Goal: Task Accomplishment & Management: Manage account settings

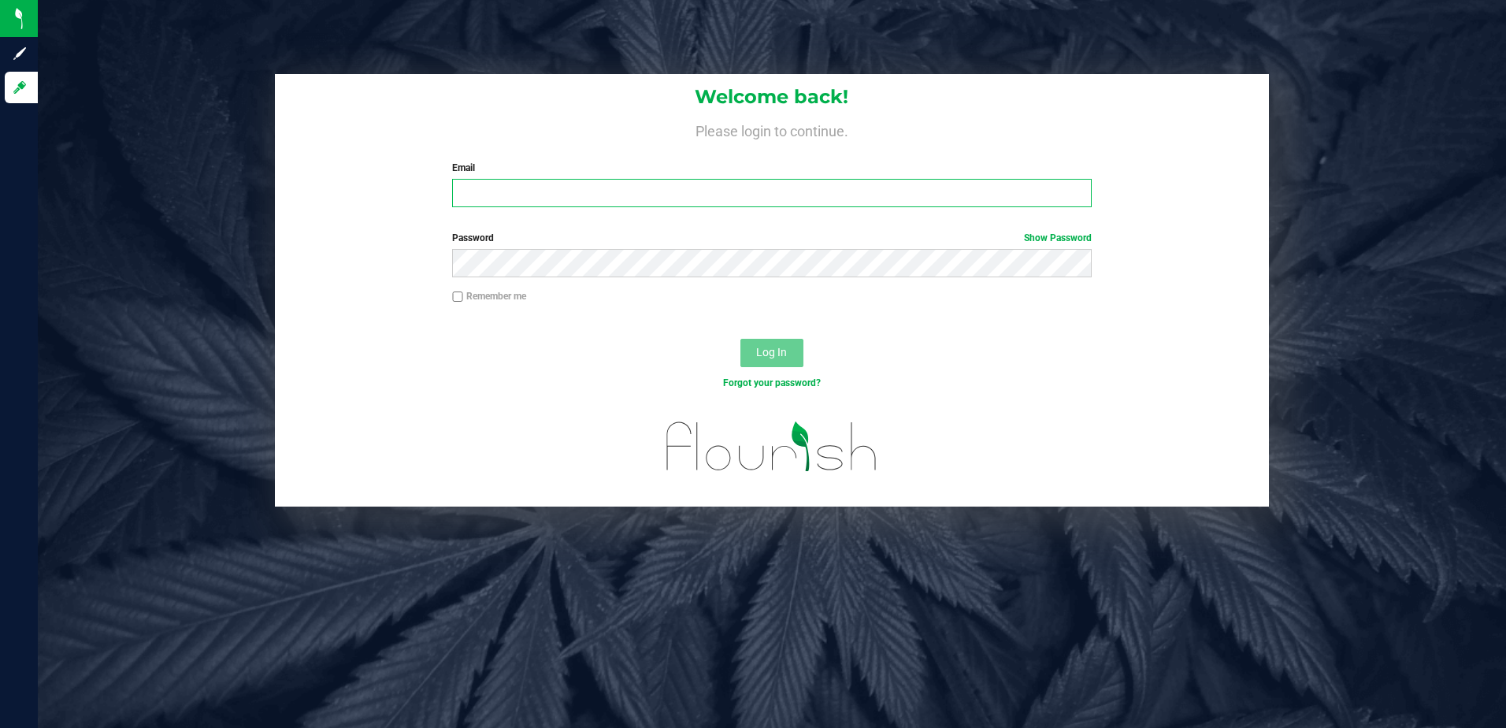
click at [514, 195] on input "Email" at bounding box center [772, 193] width 640 height 28
type input "[EMAIL_ADDRESS][DOMAIN_NAME]"
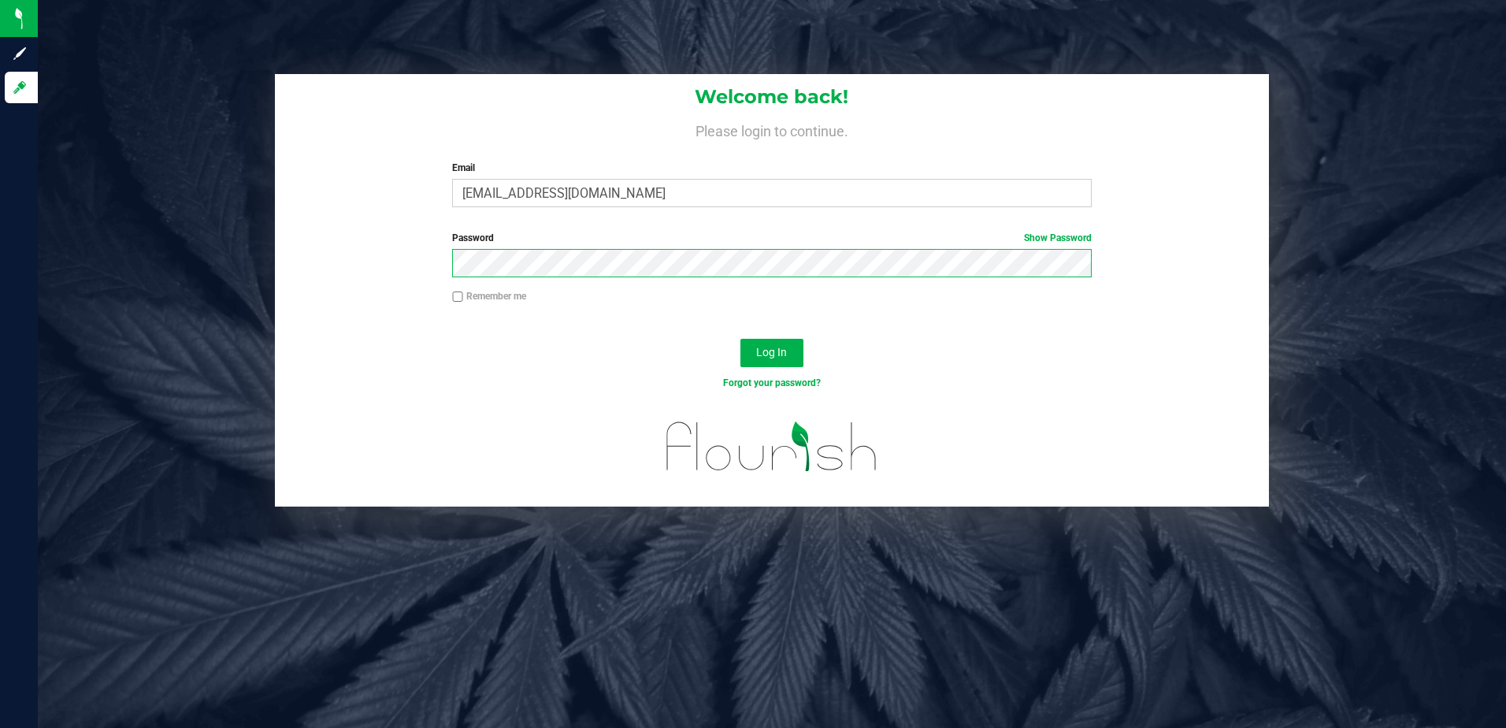
click at [740, 339] on button "Log In" at bounding box center [771, 353] width 63 height 28
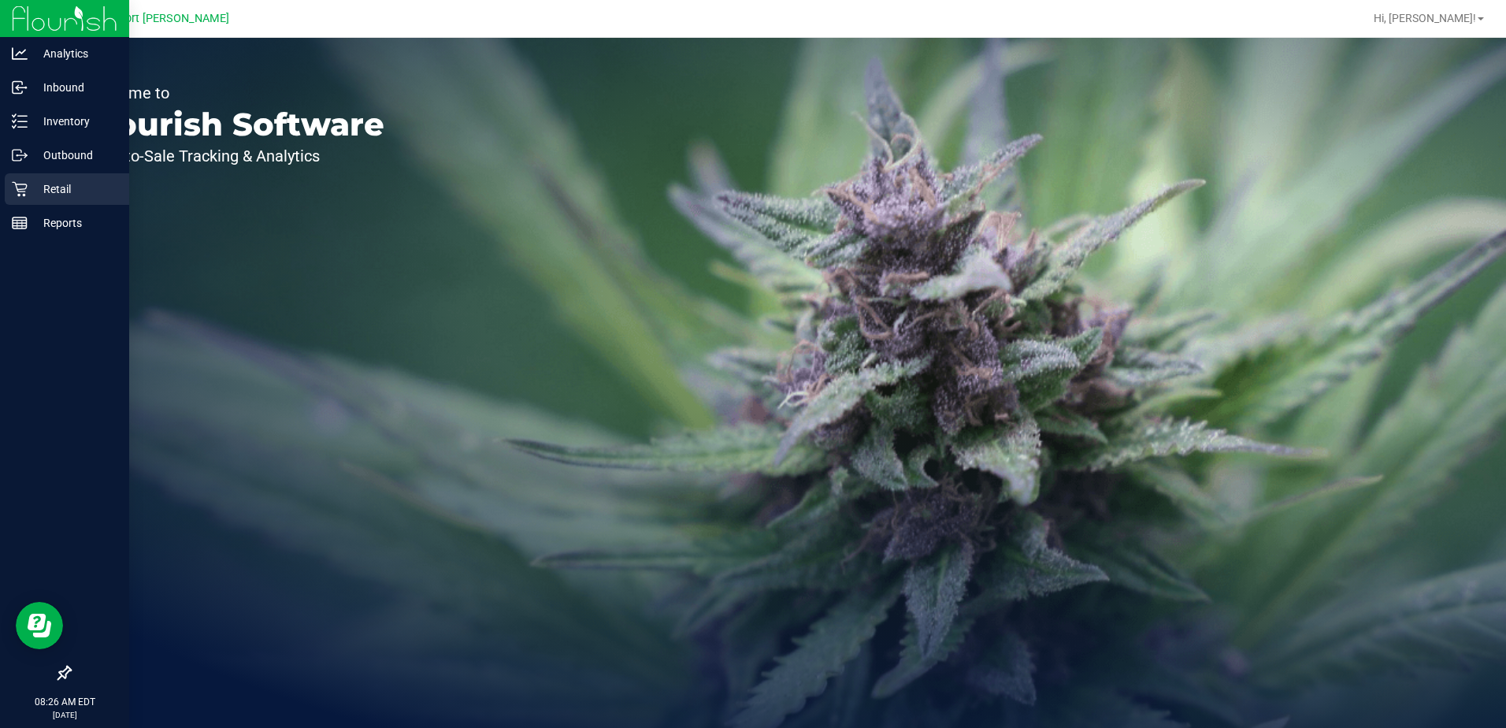
click at [43, 186] on p "Retail" at bounding box center [75, 189] width 95 height 19
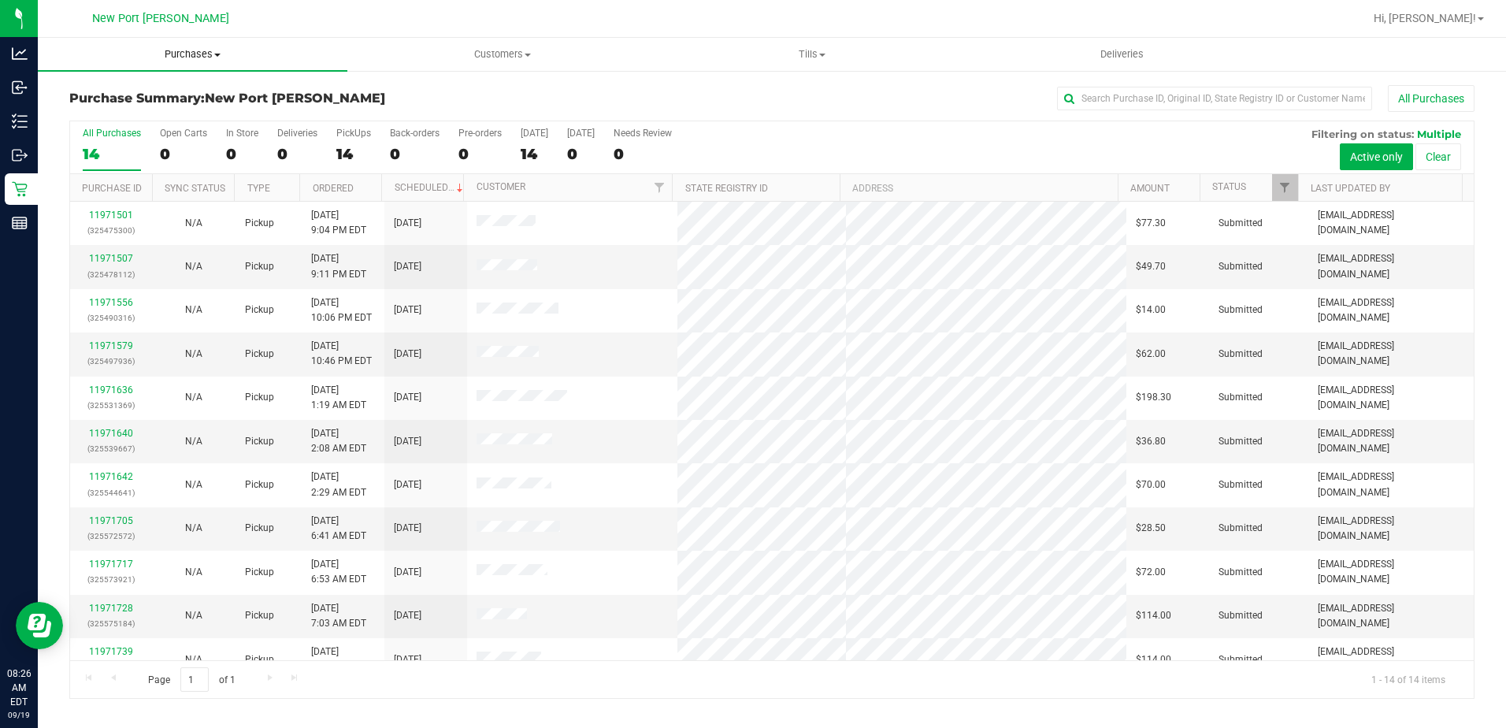
click at [216, 55] on span at bounding box center [217, 55] width 6 height 3
click at [143, 109] on li "Fulfillment" at bounding box center [193, 114] width 310 height 19
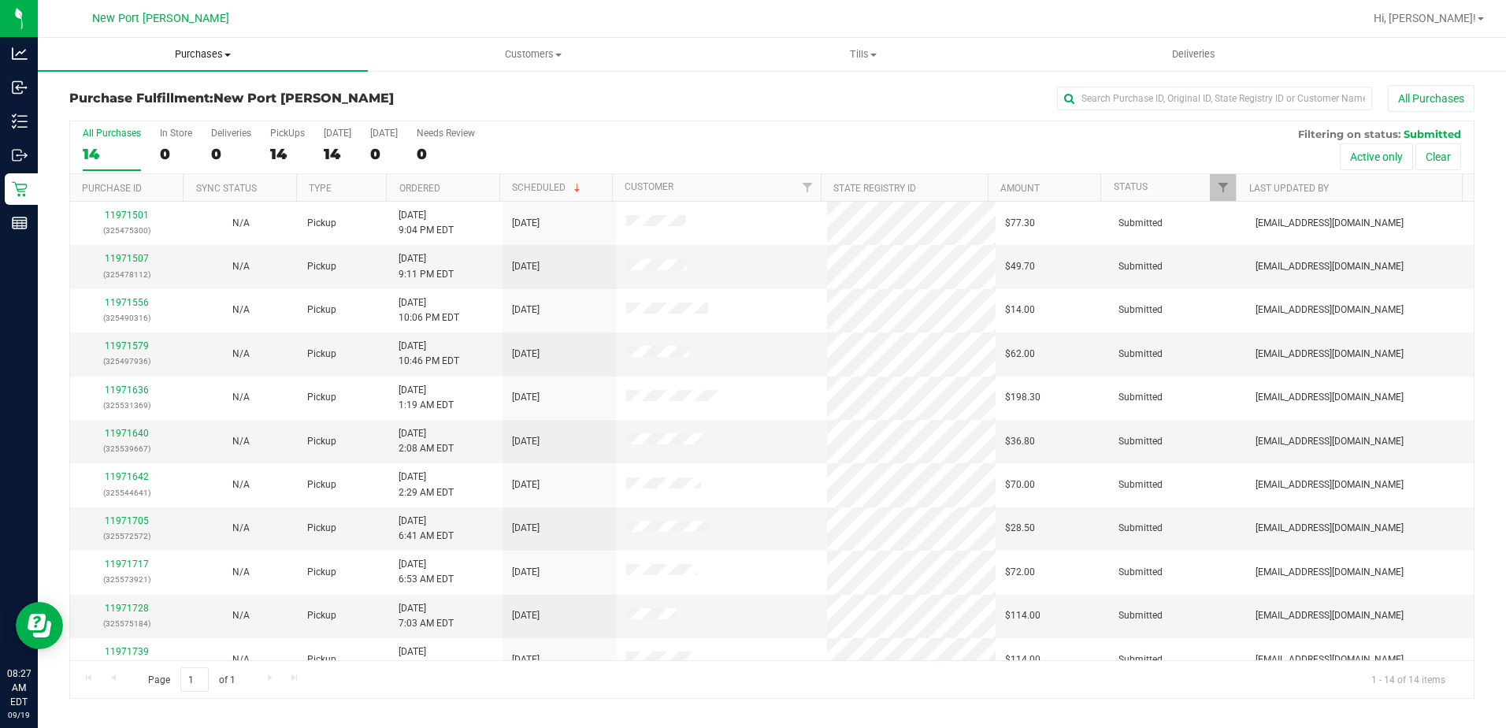
click at [226, 54] on span at bounding box center [227, 55] width 6 height 3
click at [184, 117] on li "Fulfillment" at bounding box center [203, 114] width 330 height 19
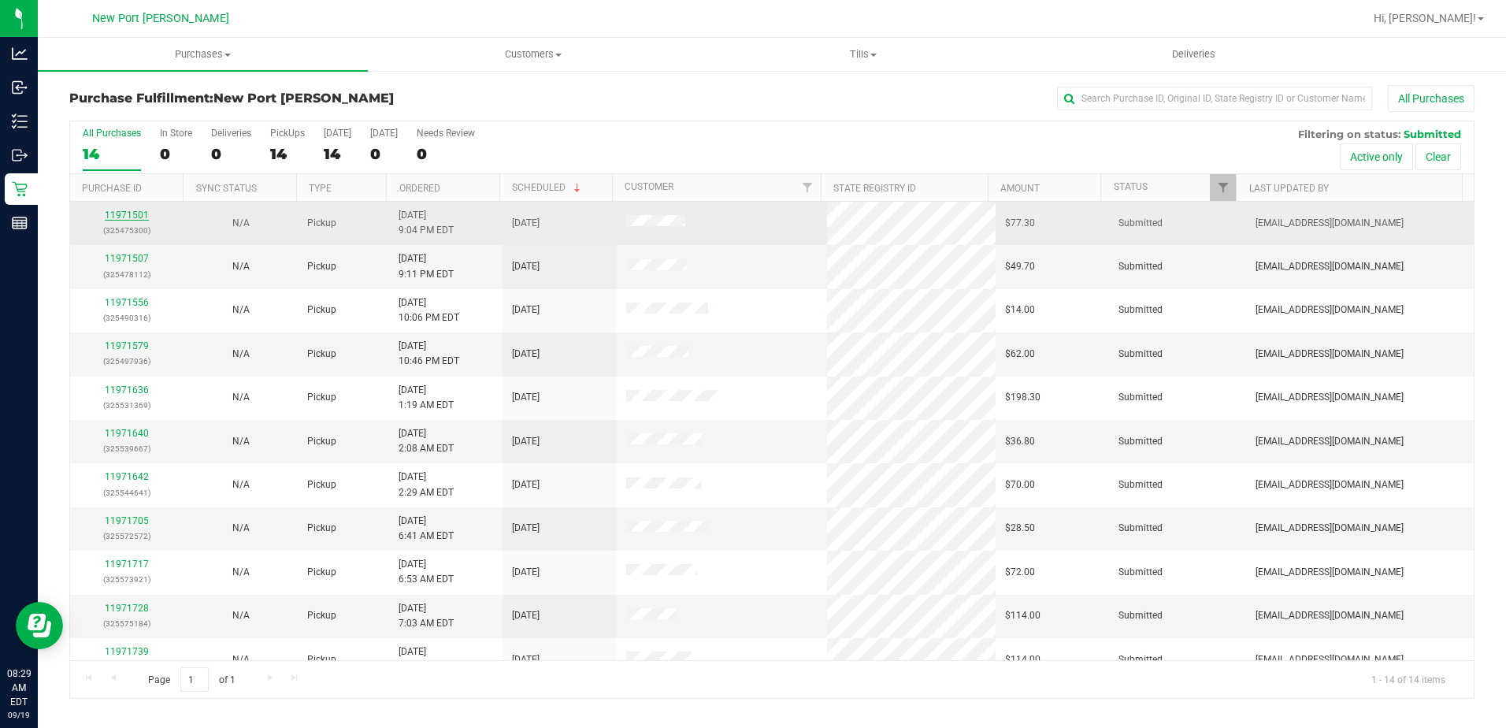
click at [136, 216] on link "11971501" at bounding box center [127, 215] width 44 height 11
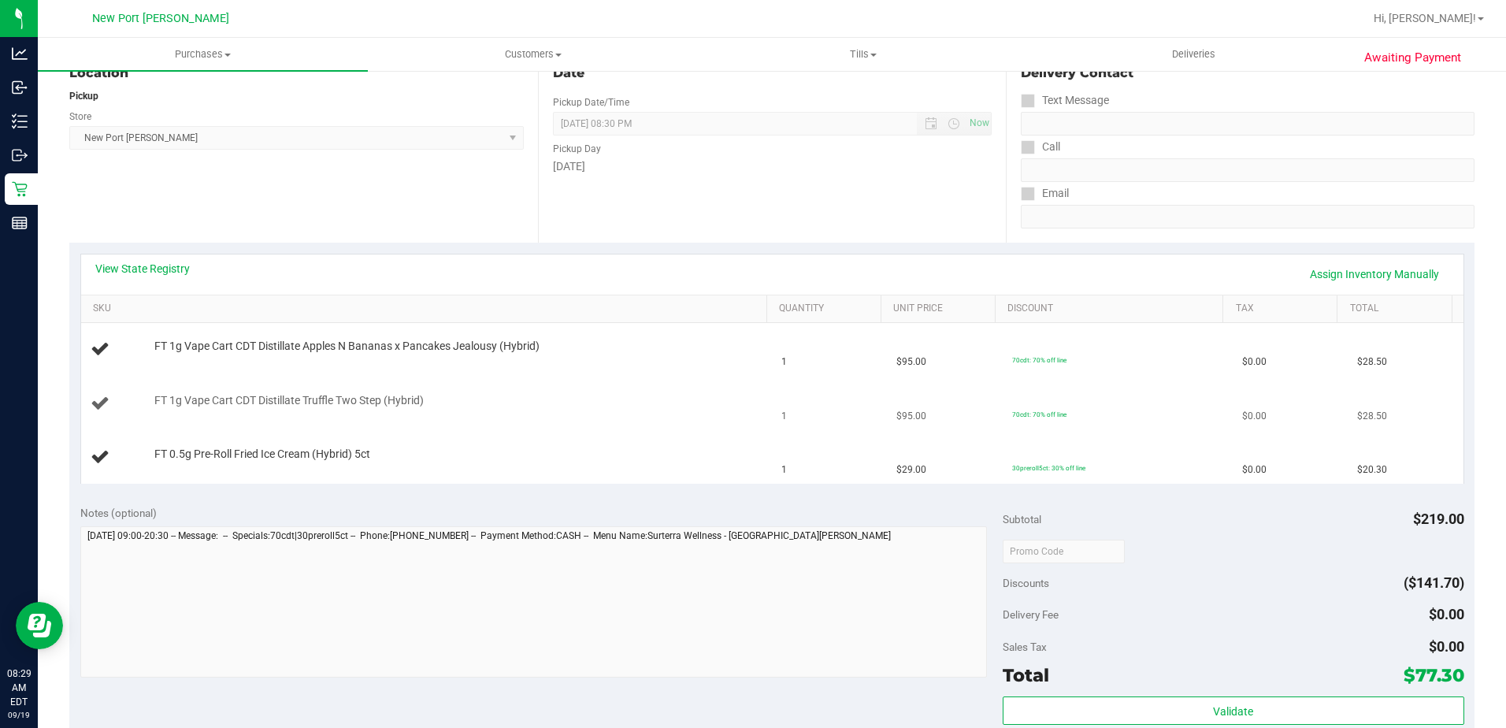
scroll to position [158, 0]
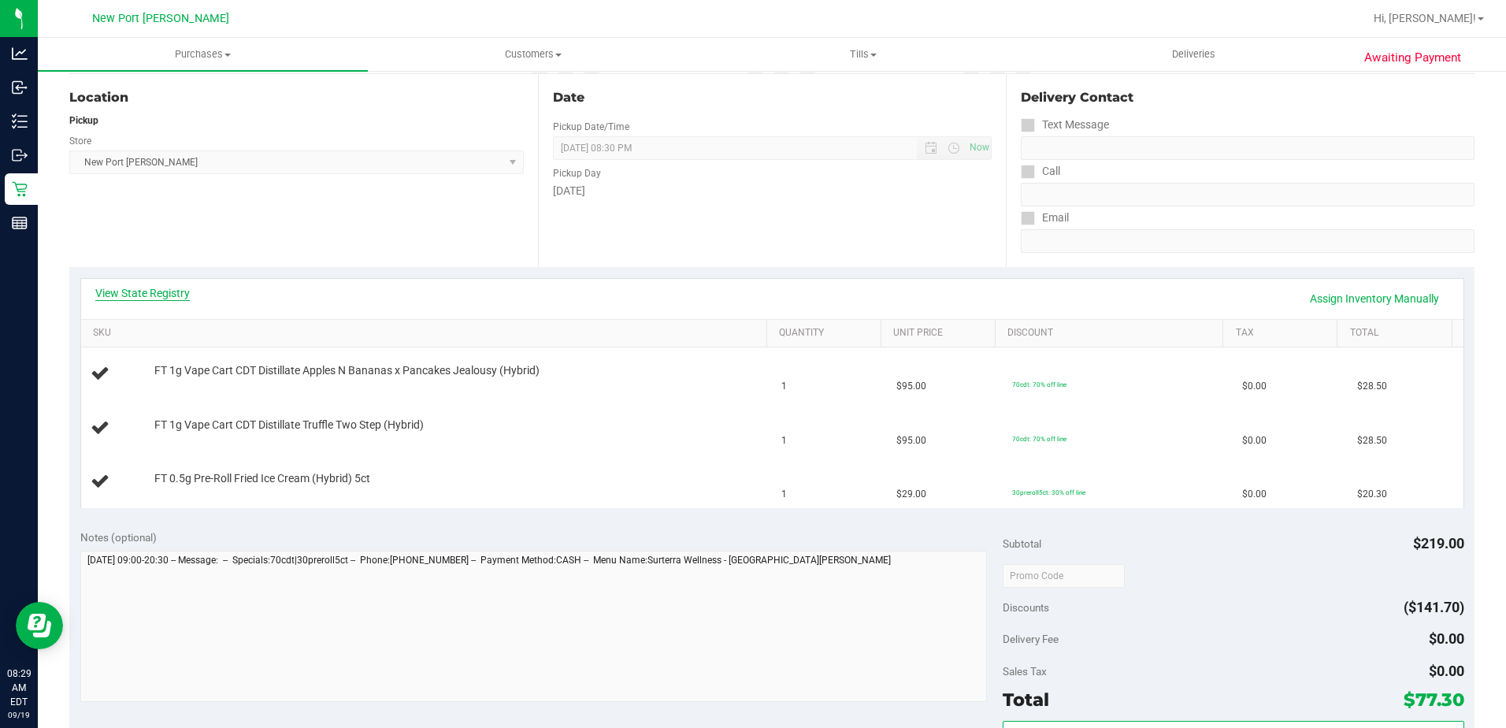
click at [163, 289] on link "View State Registry" at bounding box center [142, 293] width 95 height 16
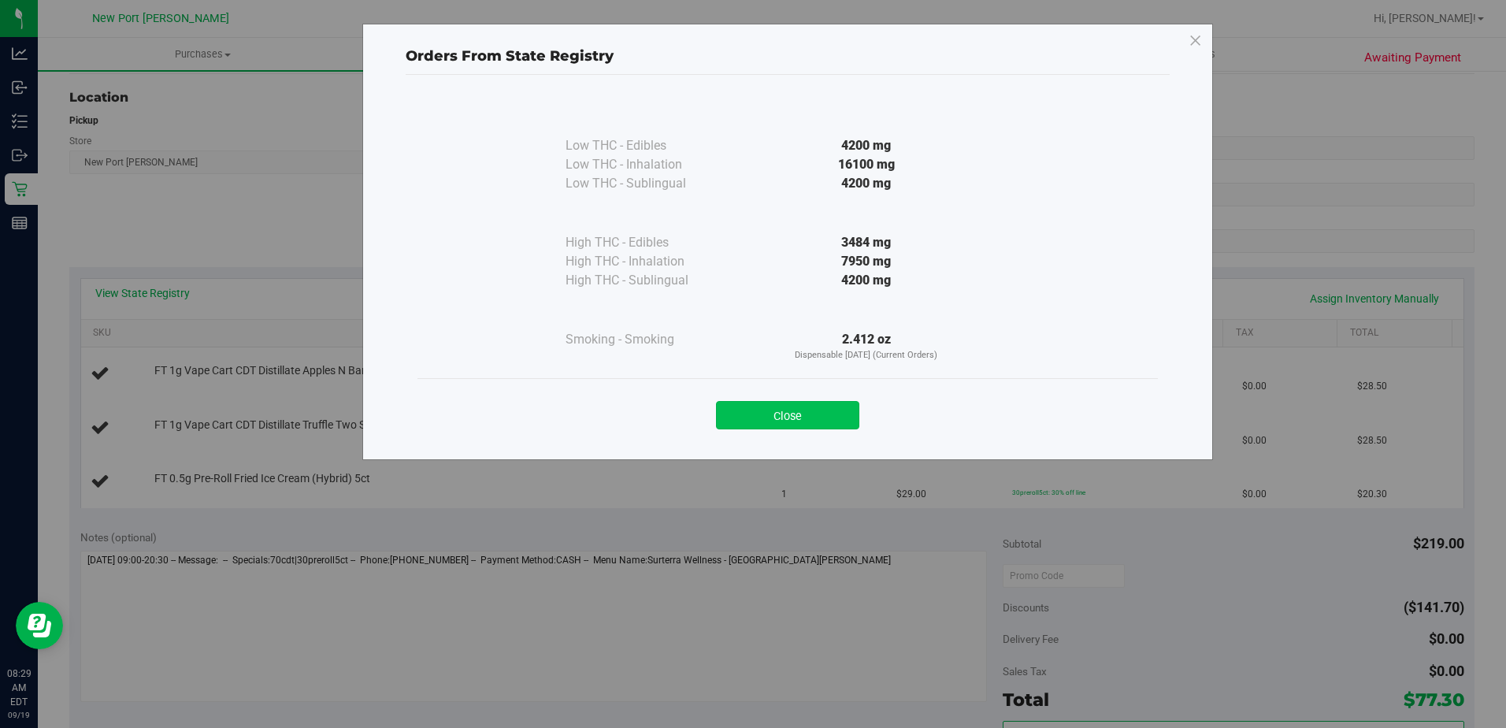
click at [792, 422] on button "Close" at bounding box center [787, 415] width 143 height 28
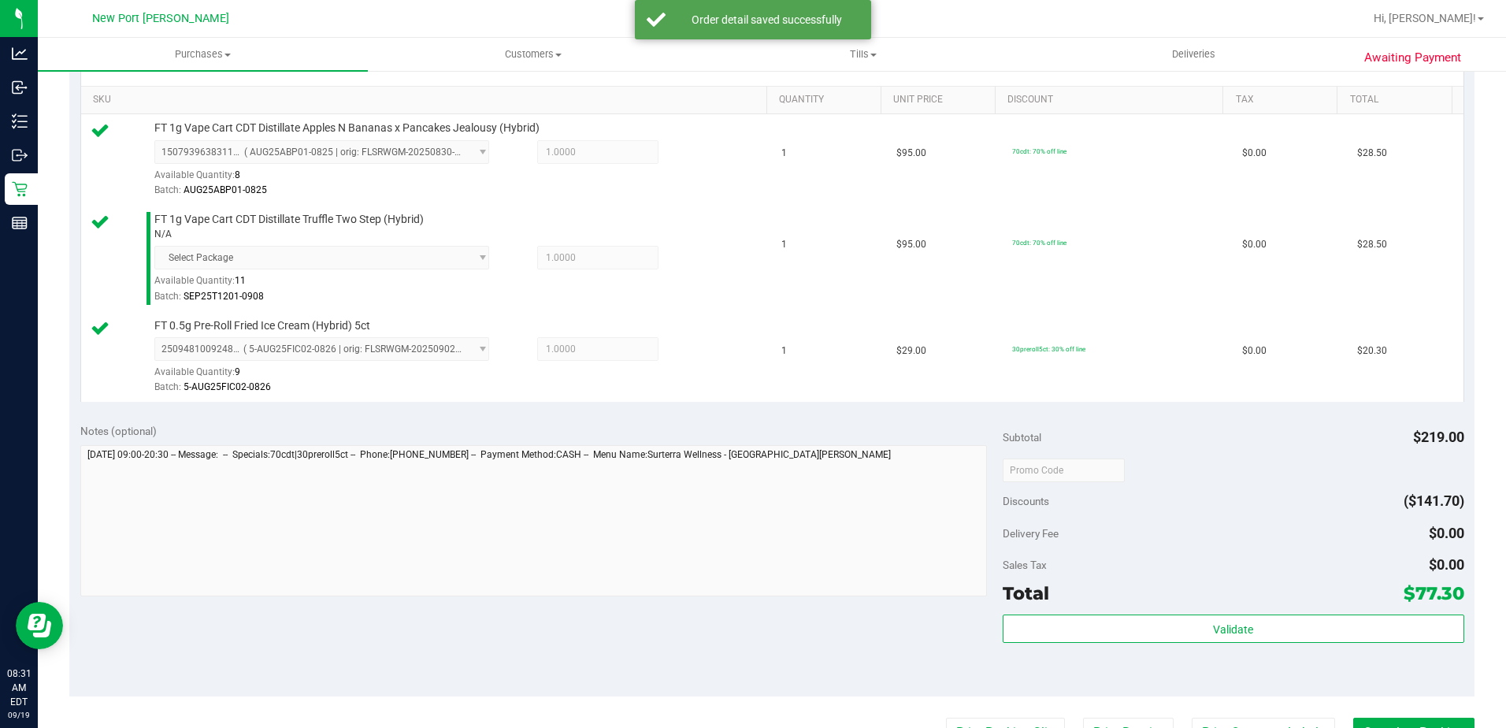
scroll to position [551, 0]
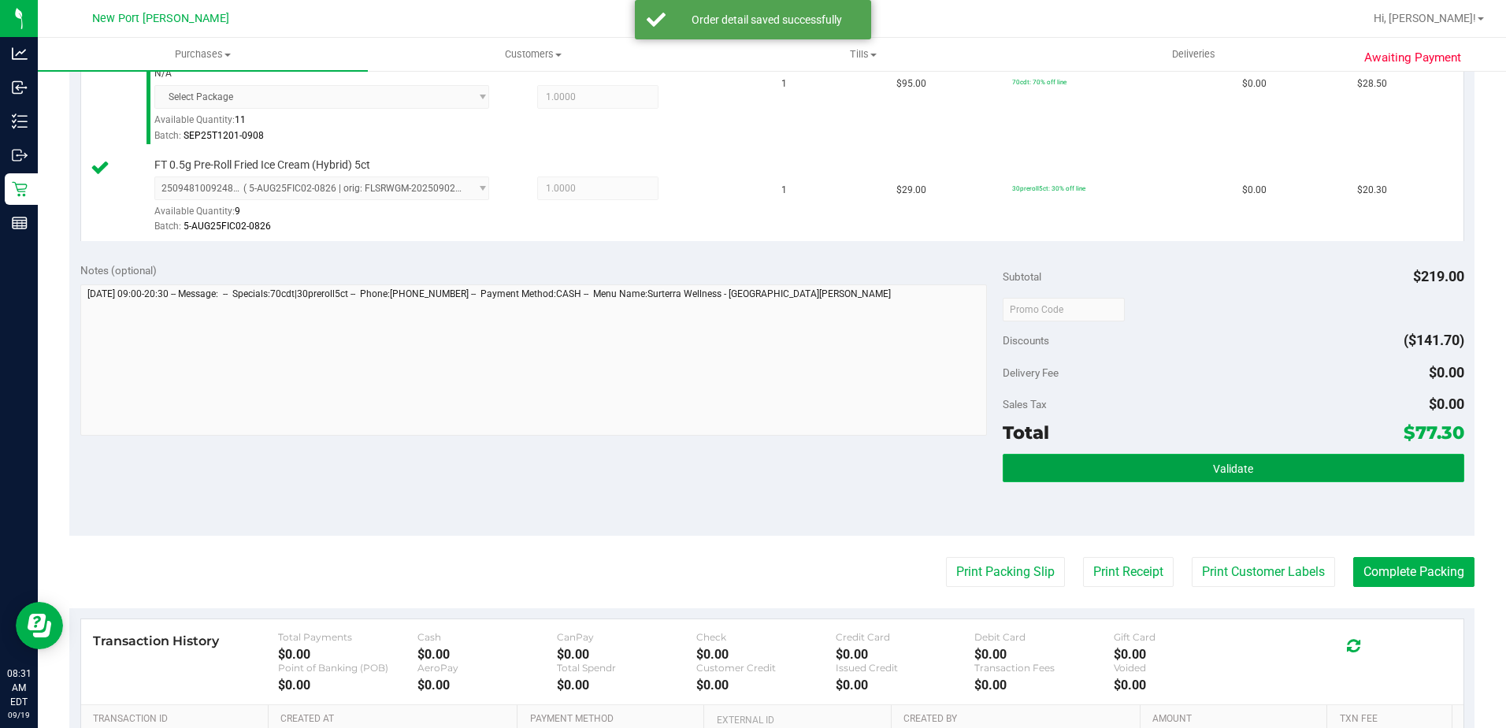
click at [1174, 471] on button "Validate" at bounding box center [1234, 468] width 462 height 28
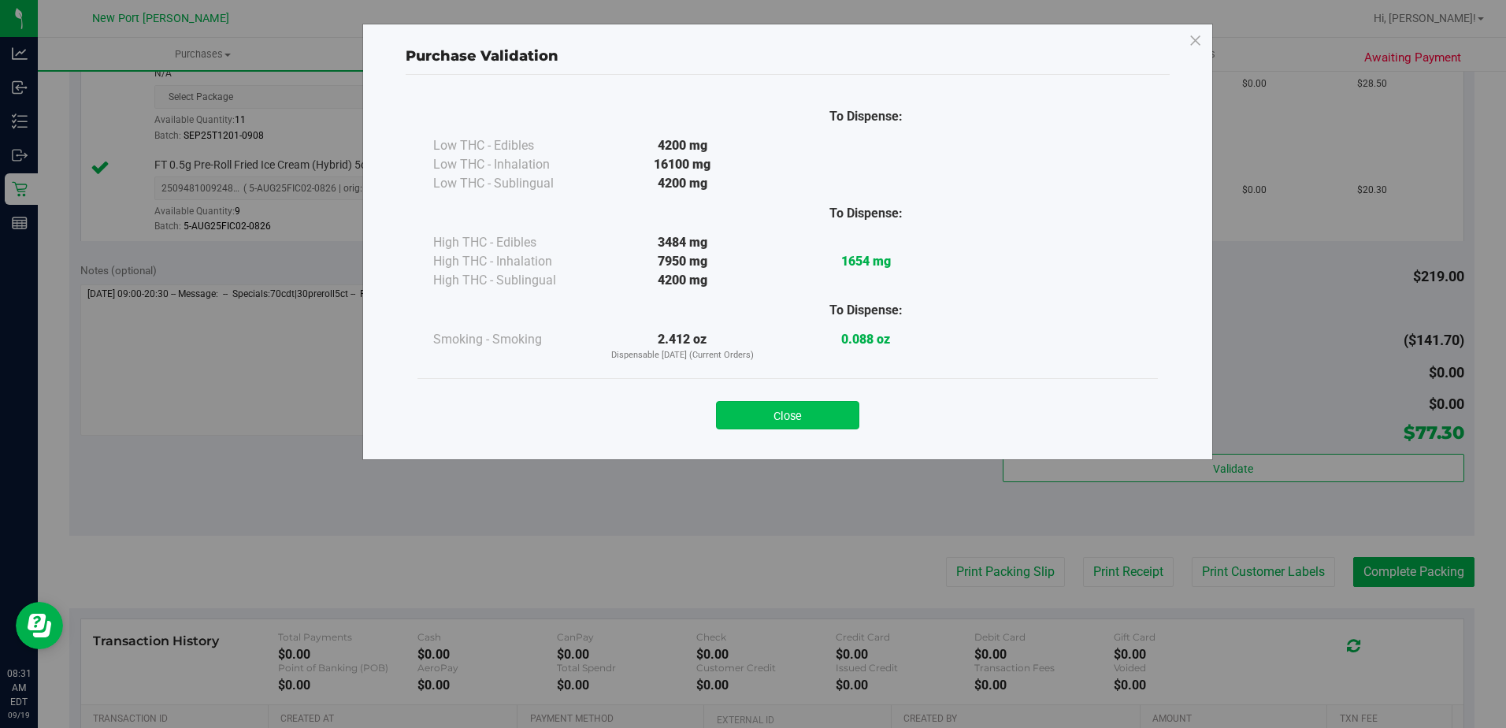
click at [782, 411] on button "Close" at bounding box center [787, 415] width 143 height 28
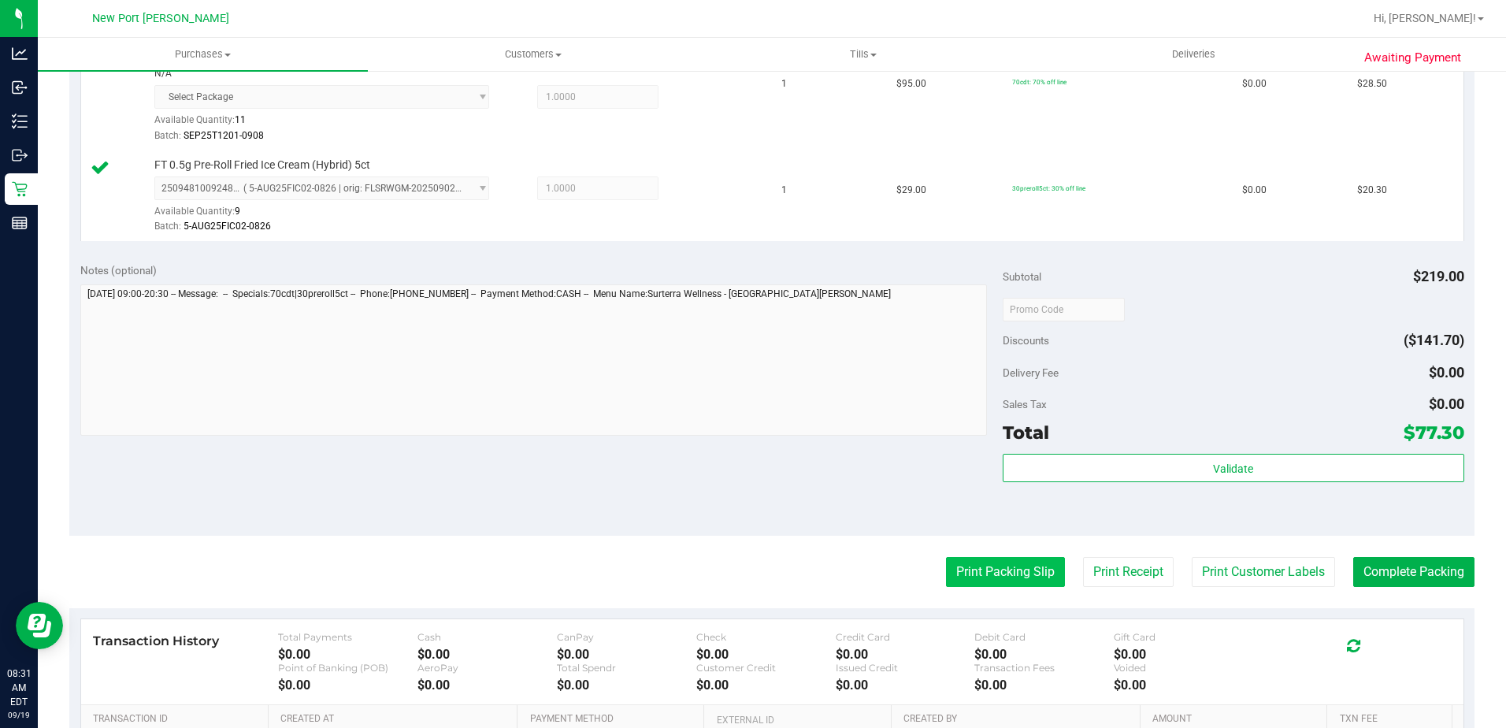
click at [977, 566] on button "Print Packing Slip" at bounding box center [1005, 572] width 119 height 30
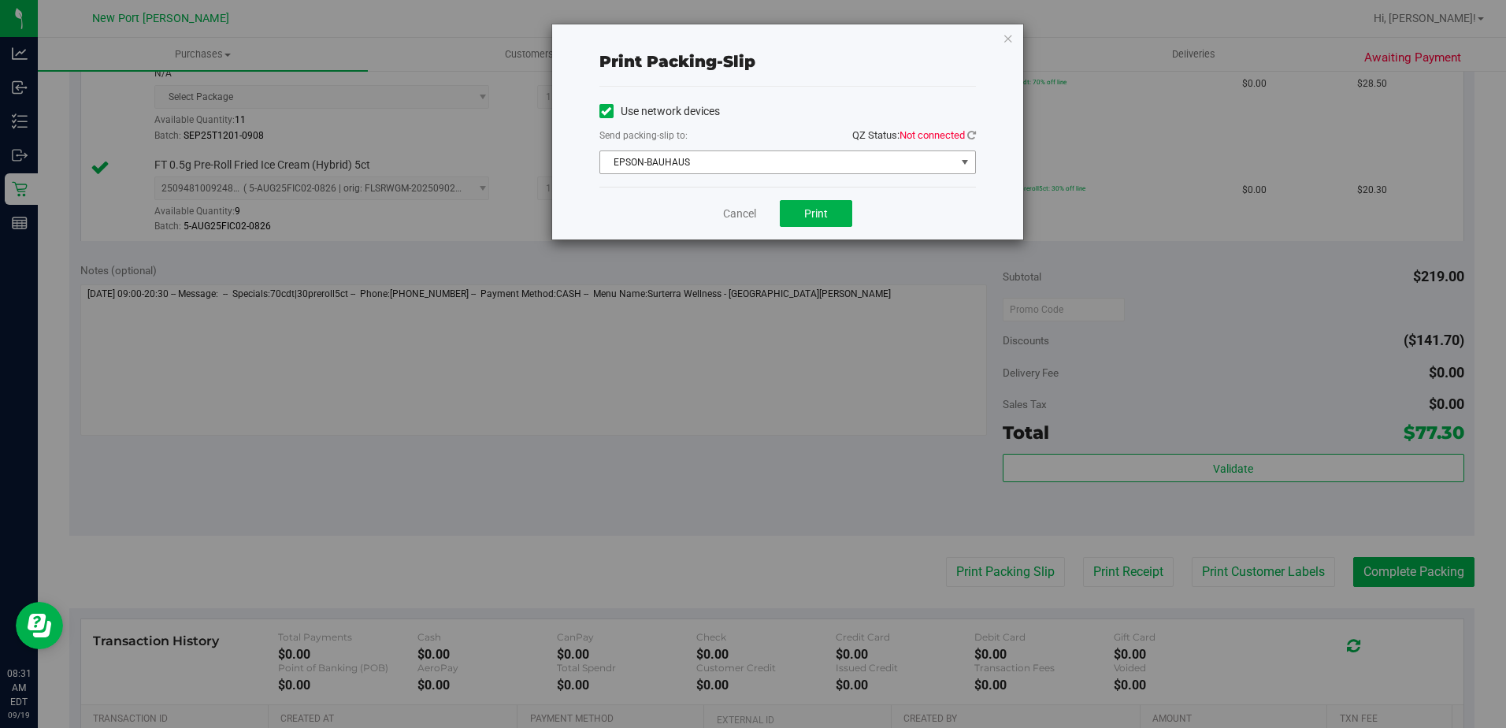
click at [961, 158] on span "select" at bounding box center [965, 162] width 13 height 13
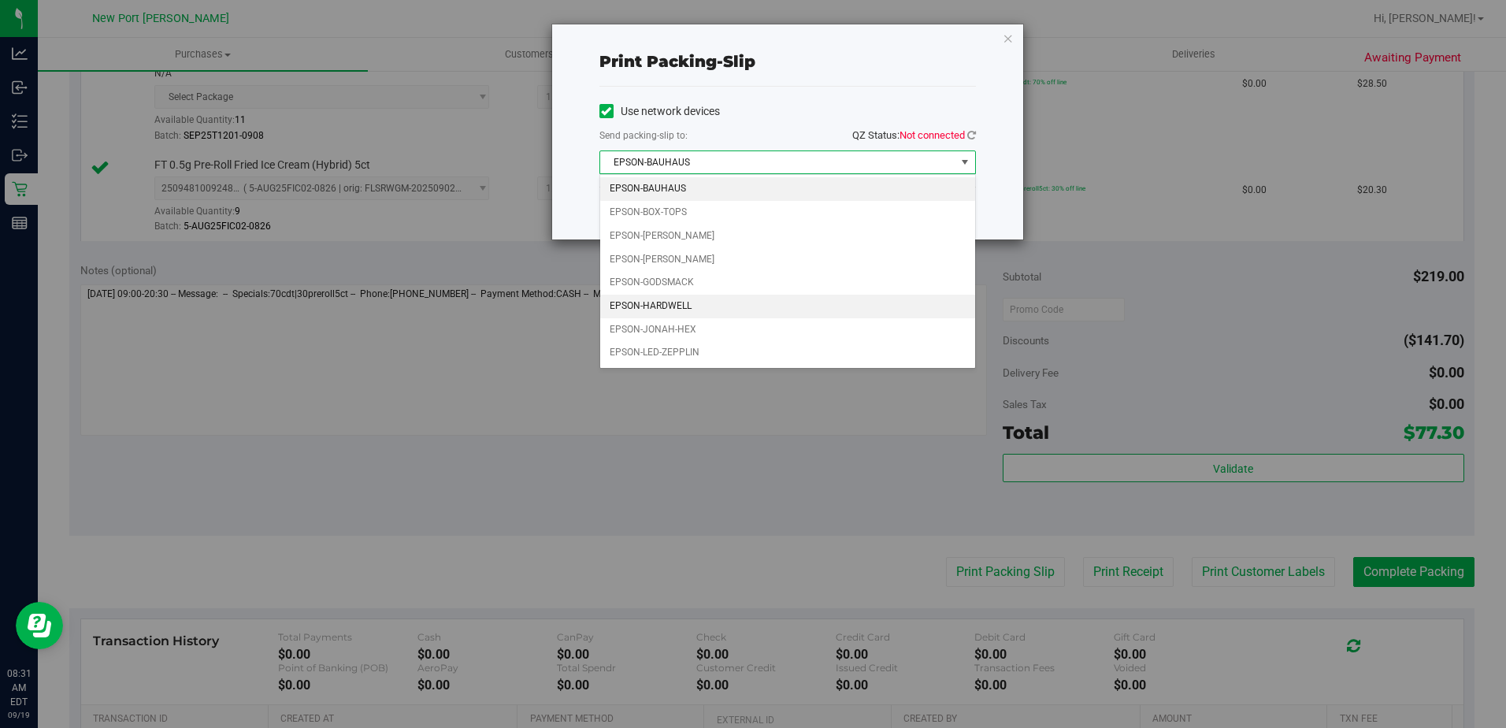
click at [696, 306] on li "EPSON-HARDWELL" at bounding box center [787, 307] width 375 height 24
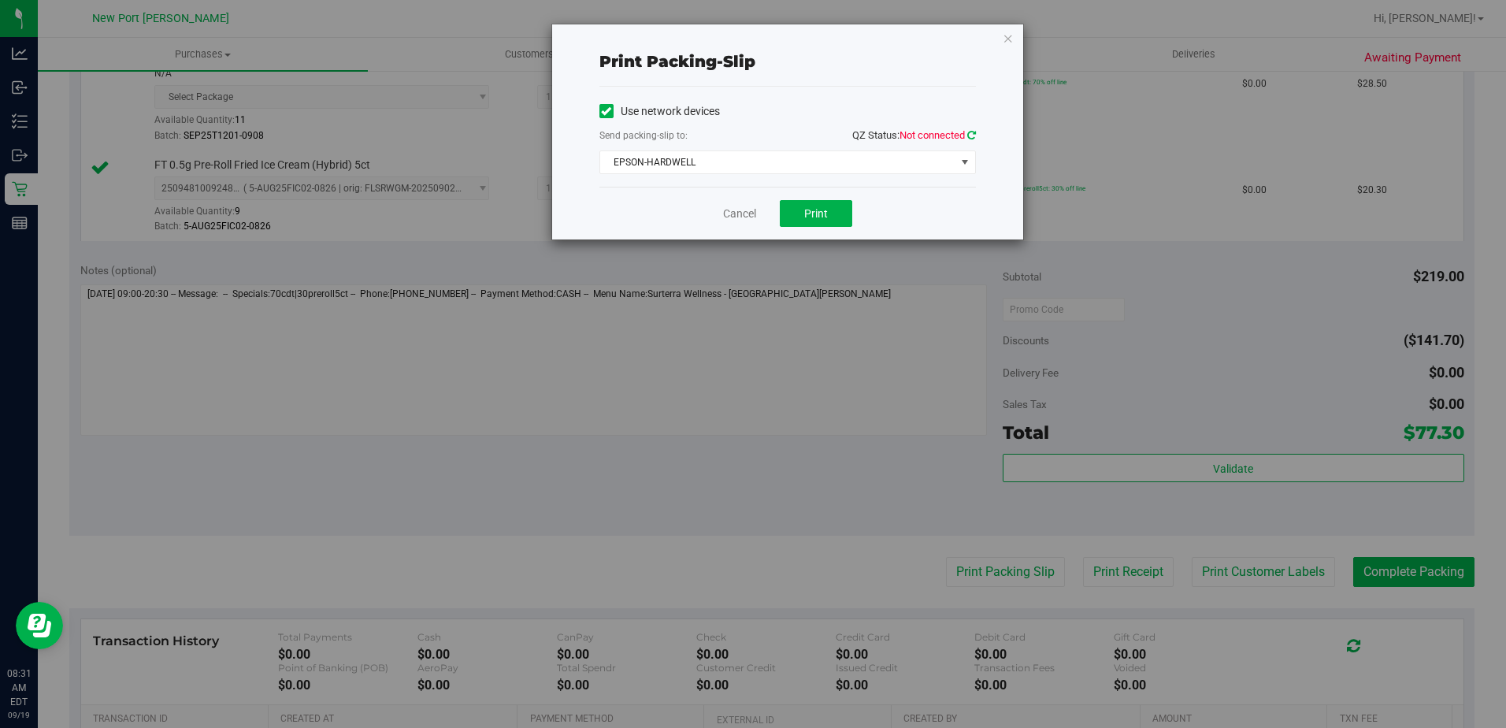
click at [972, 132] on icon at bounding box center [971, 135] width 9 height 10
click at [832, 216] on button "Print" at bounding box center [816, 213] width 72 height 27
drag, startPoint x: 738, startPoint y: 210, endPoint x: 747, endPoint y: 220, distance: 12.8
click at [738, 210] on link "Cancel" at bounding box center [739, 214] width 33 height 17
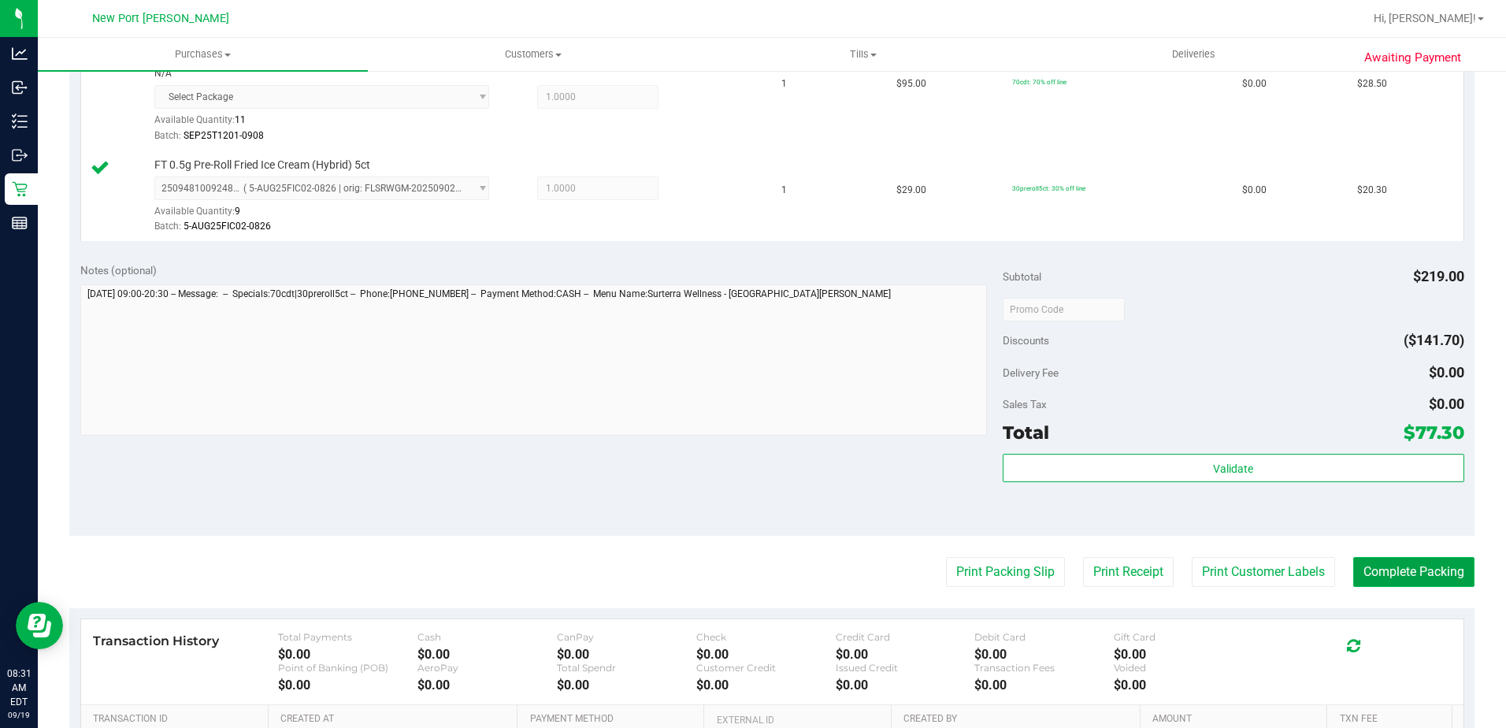
click at [1395, 567] on button "Complete Packing" at bounding box center [1413, 572] width 121 height 30
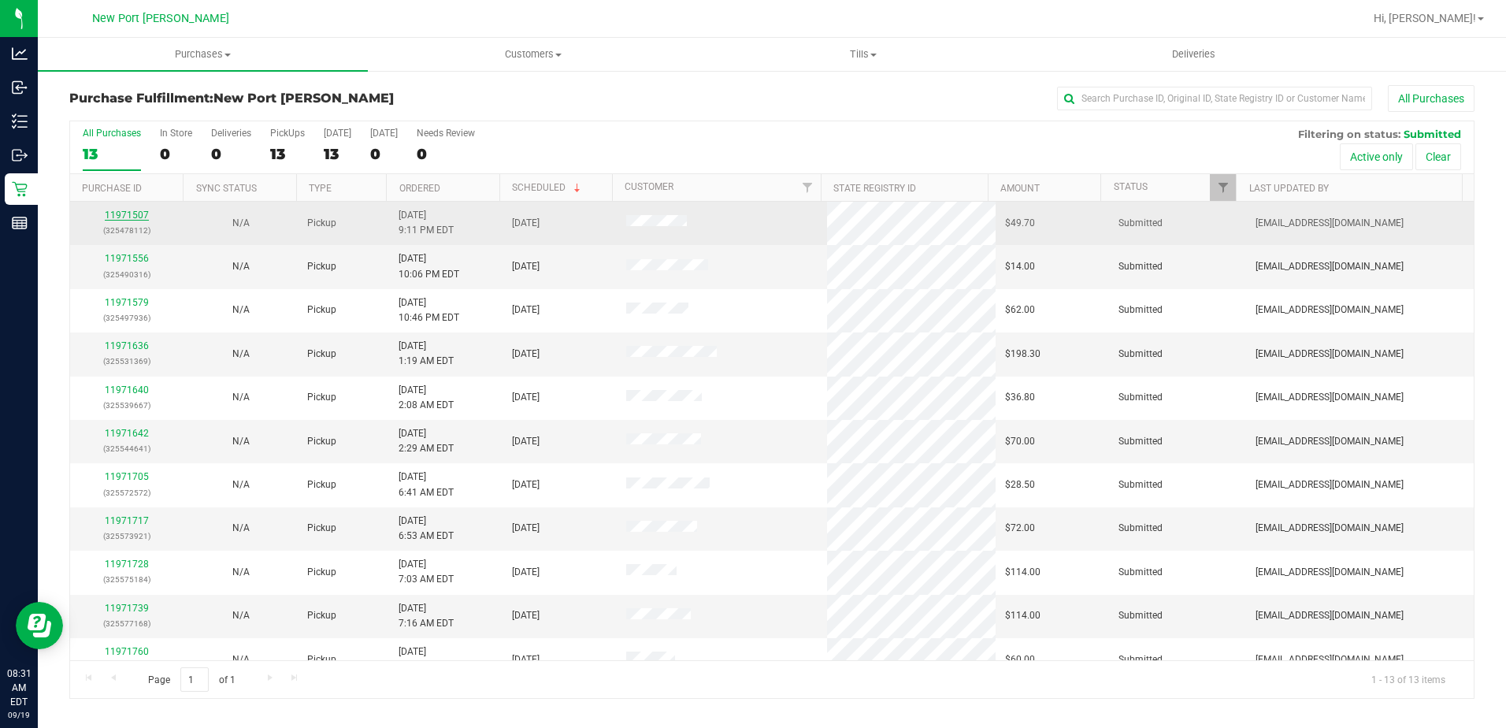
click at [128, 217] on link "11971507" at bounding box center [127, 215] width 44 height 11
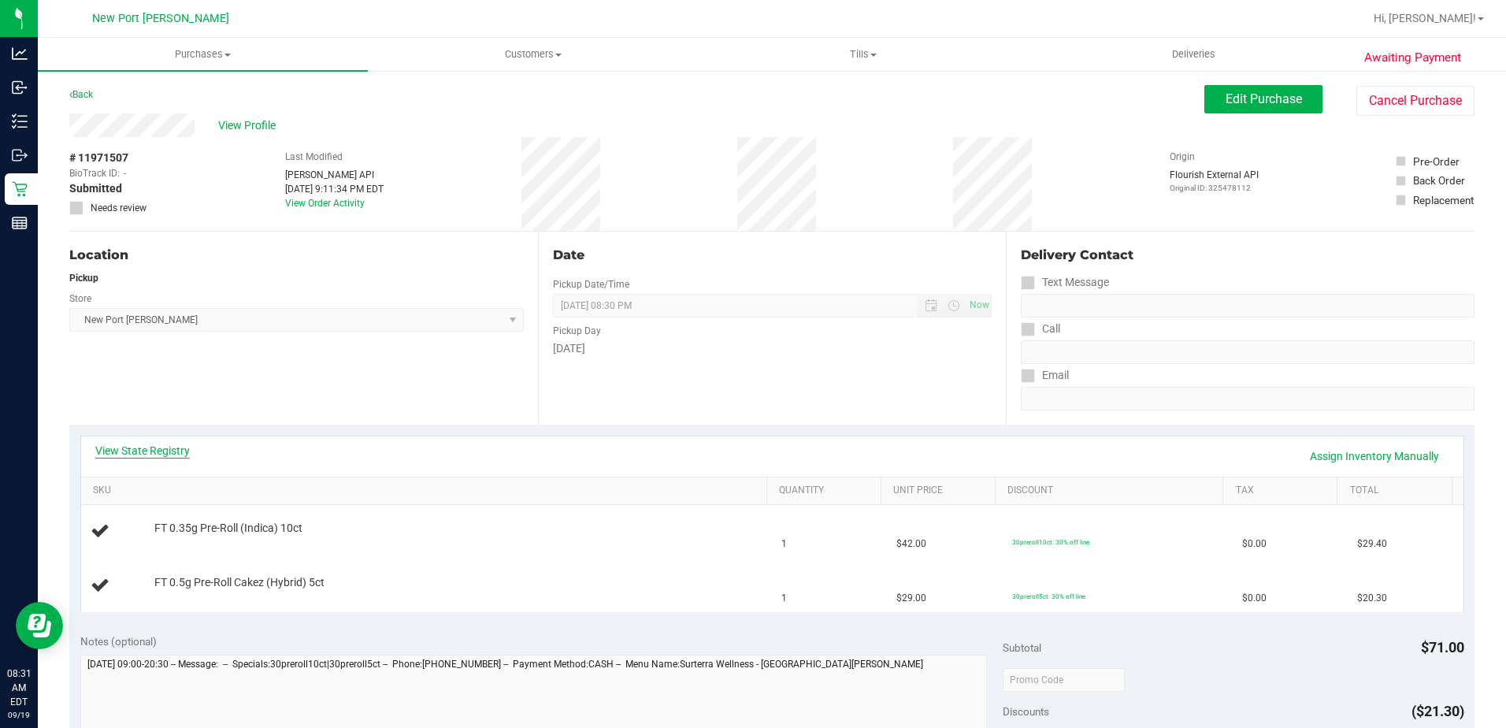
click at [141, 454] on link "View State Registry" at bounding box center [142, 451] width 95 height 16
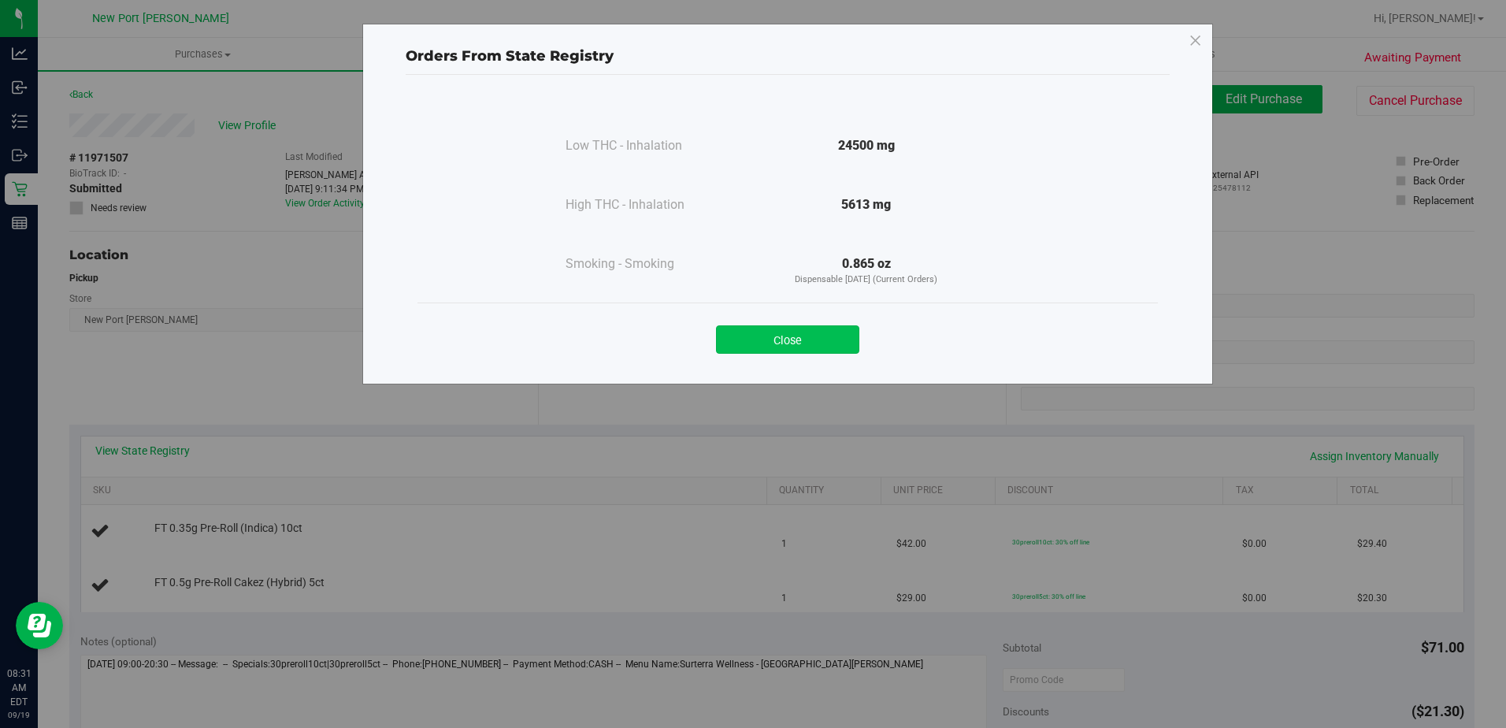
click at [790, 343] on button "Close" at bounding box center [787, 339] width 143 height 28
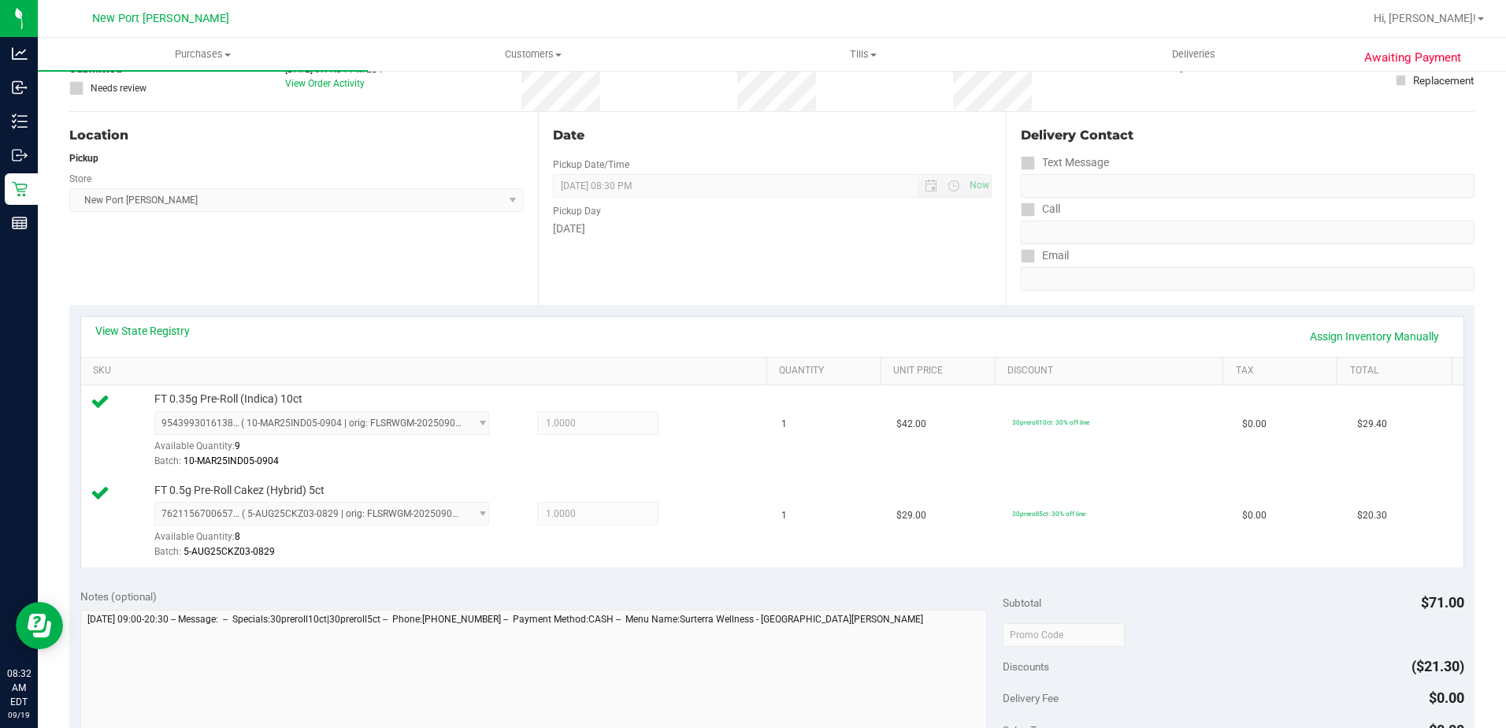
scroll to position [236, 0]
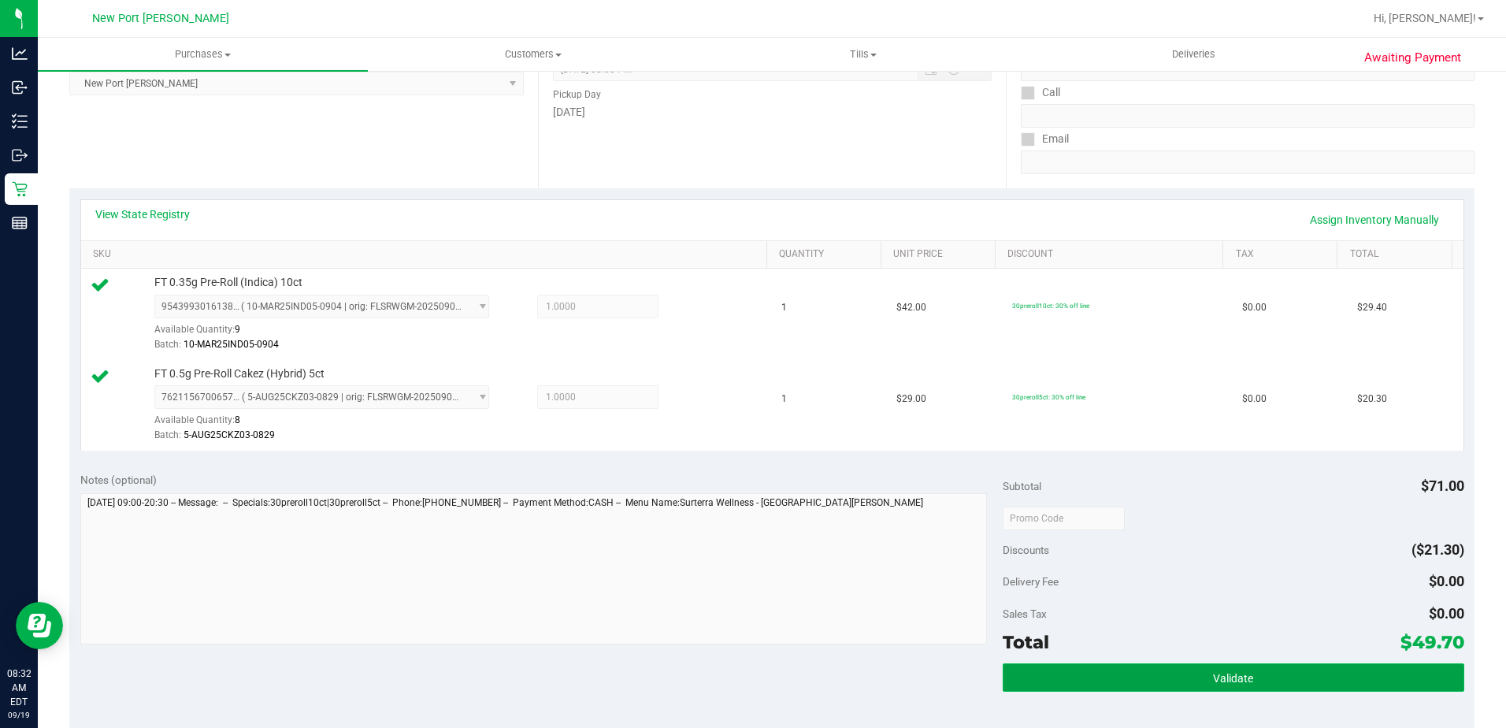
click at [1251, 684] on button "Validate" at bounding box center [1234, 677] width 462 height 28
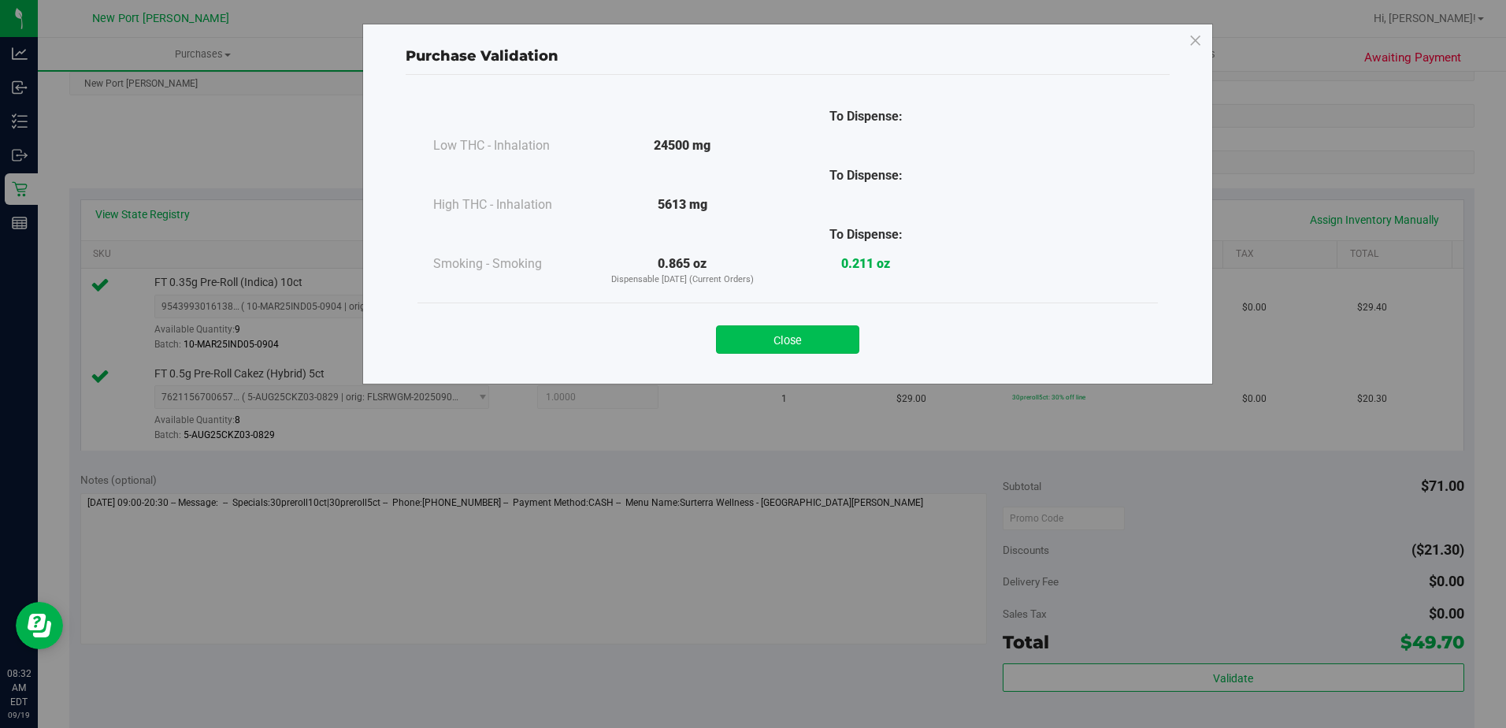
click at [771, 335] on button "Close" at bounding box center [787, 339] width 143 height 28
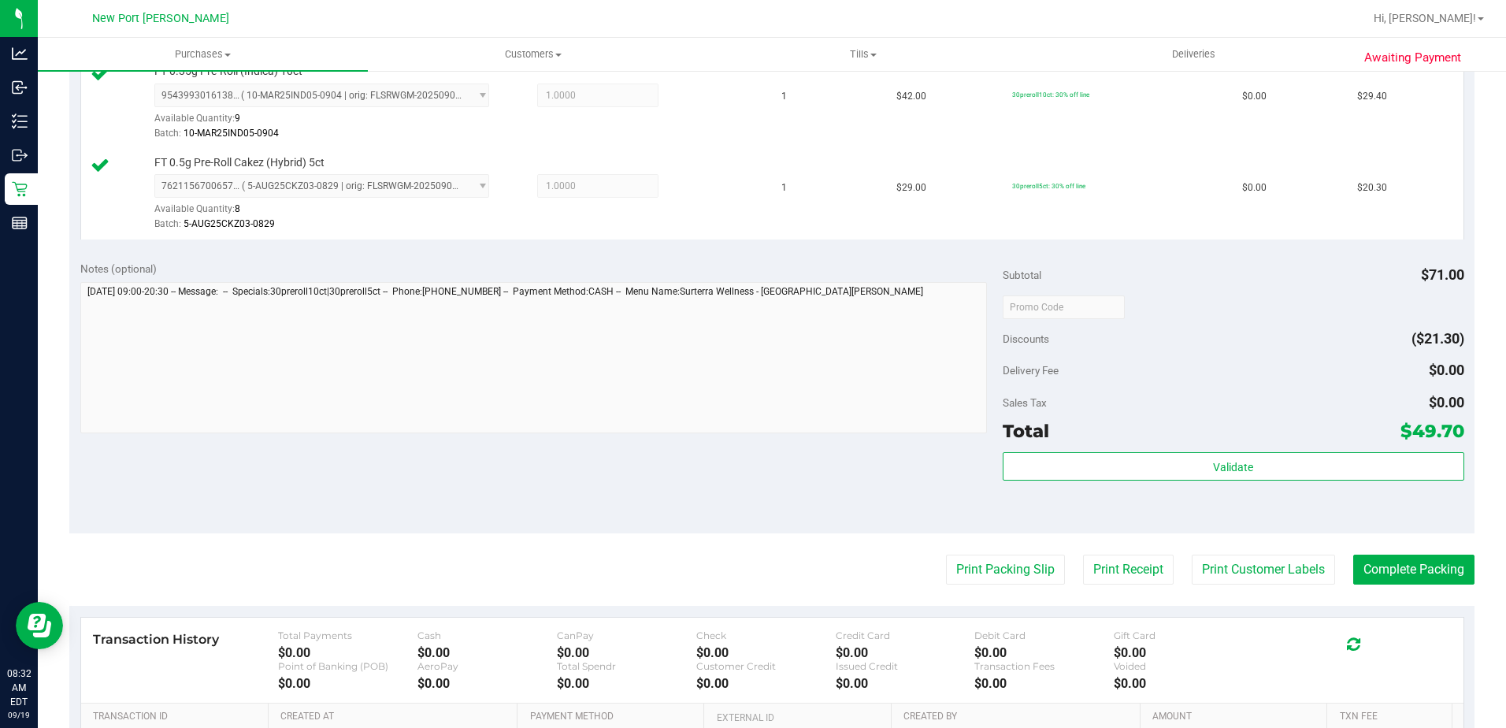
scroll to position [630, 0]
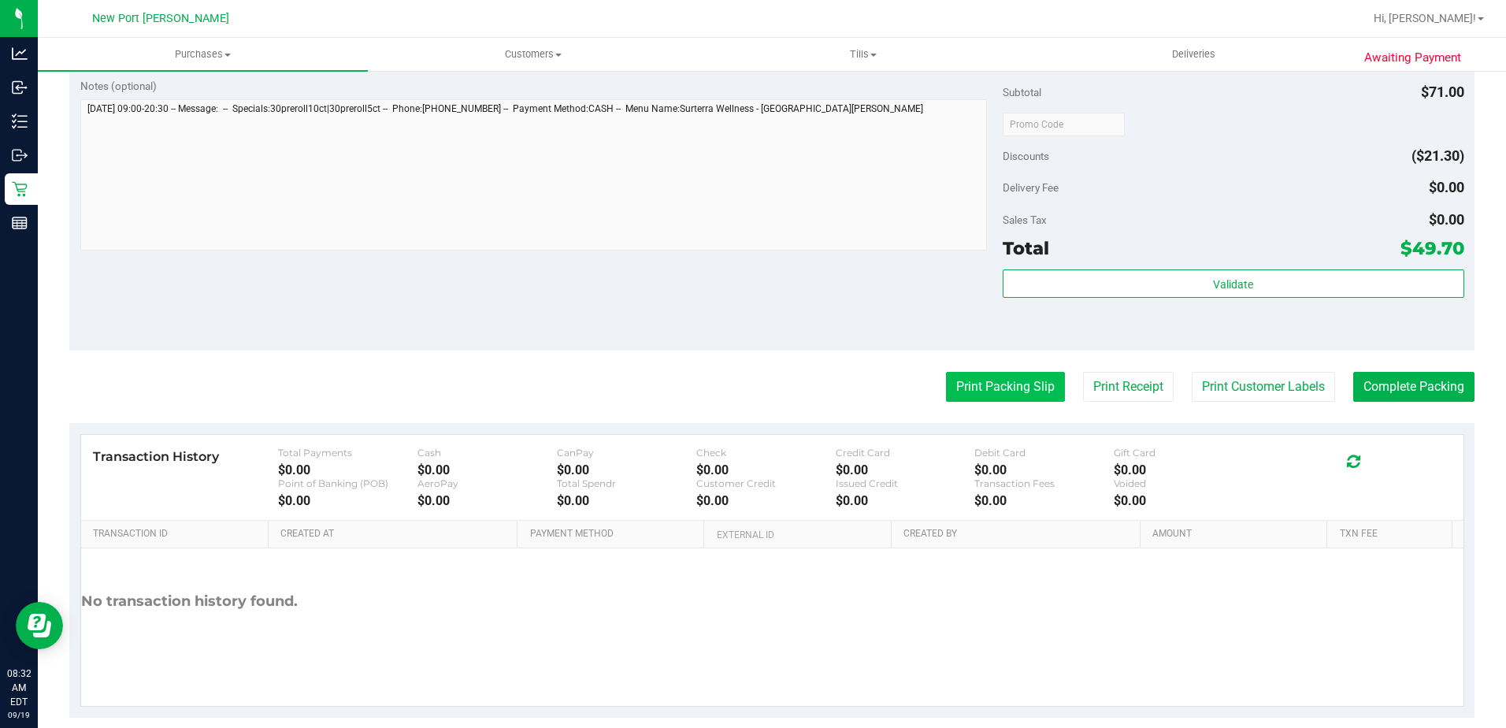
click at [986, 384] on button "Print Packing Slip" at bounding box center [1005, 387] width 119 height 30
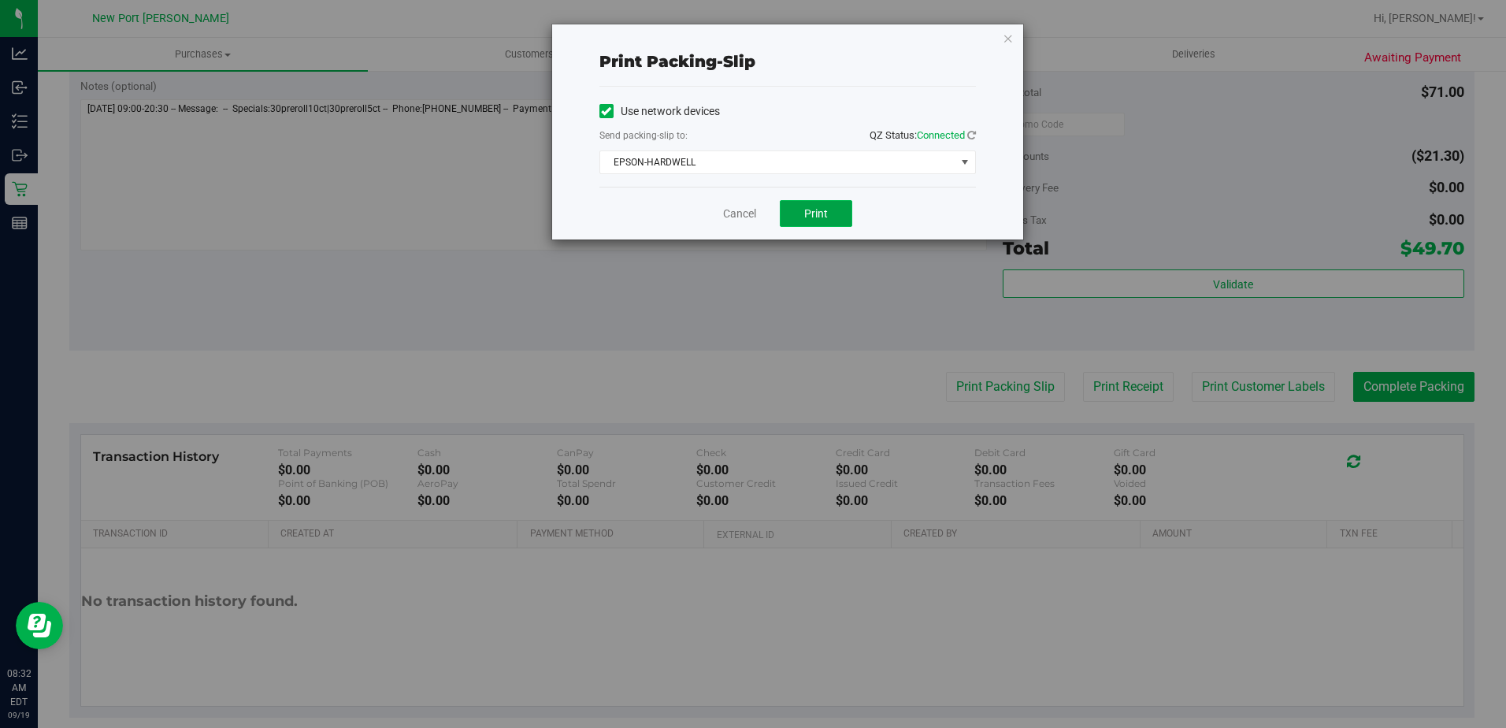
click at [807, 202] on button "Print" at bounding box center [816, 213] width 72 height 27
click at [741, 219] on link "Cancel" at bounding box center [739, 214] width 33 height 17
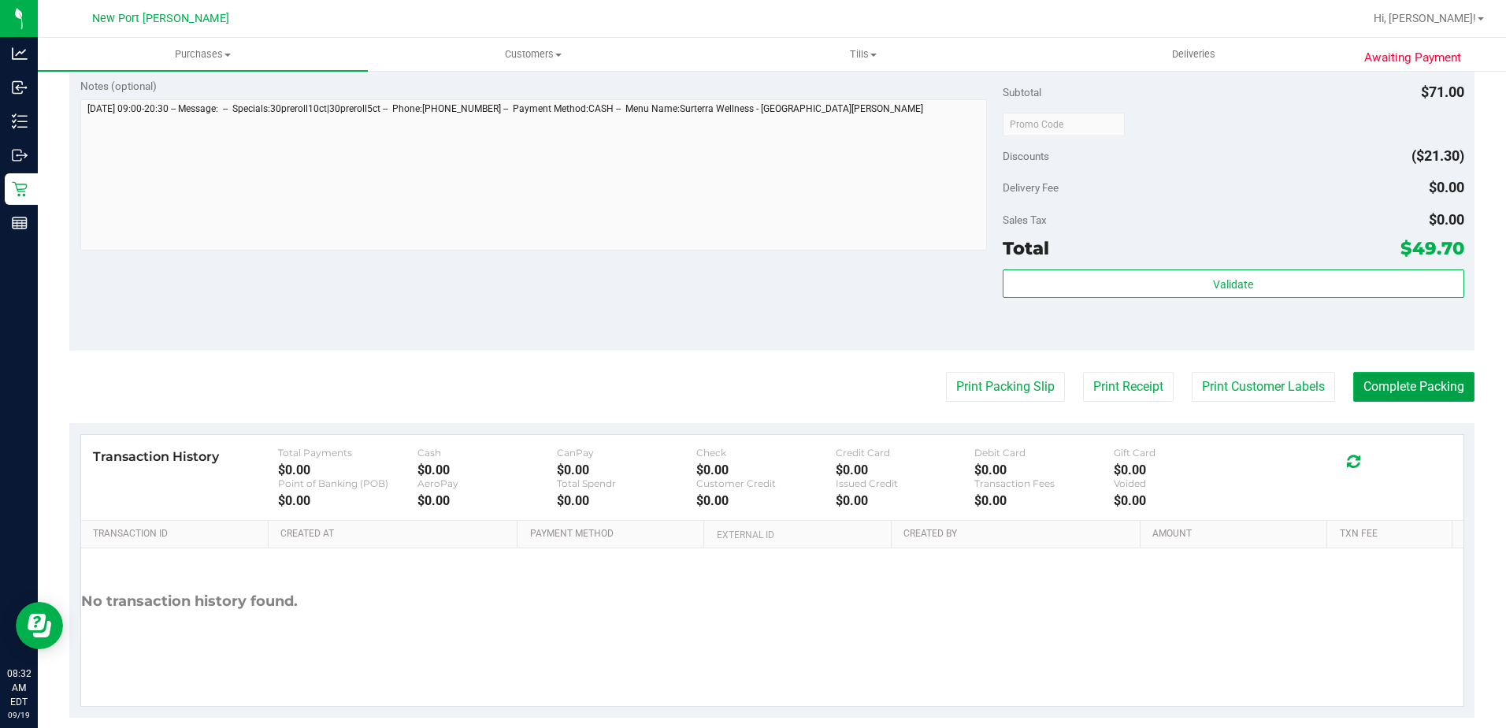
click at [1368, 393] on button "Complete Packing" at bounding box center [1413, 387] width 121 height 30
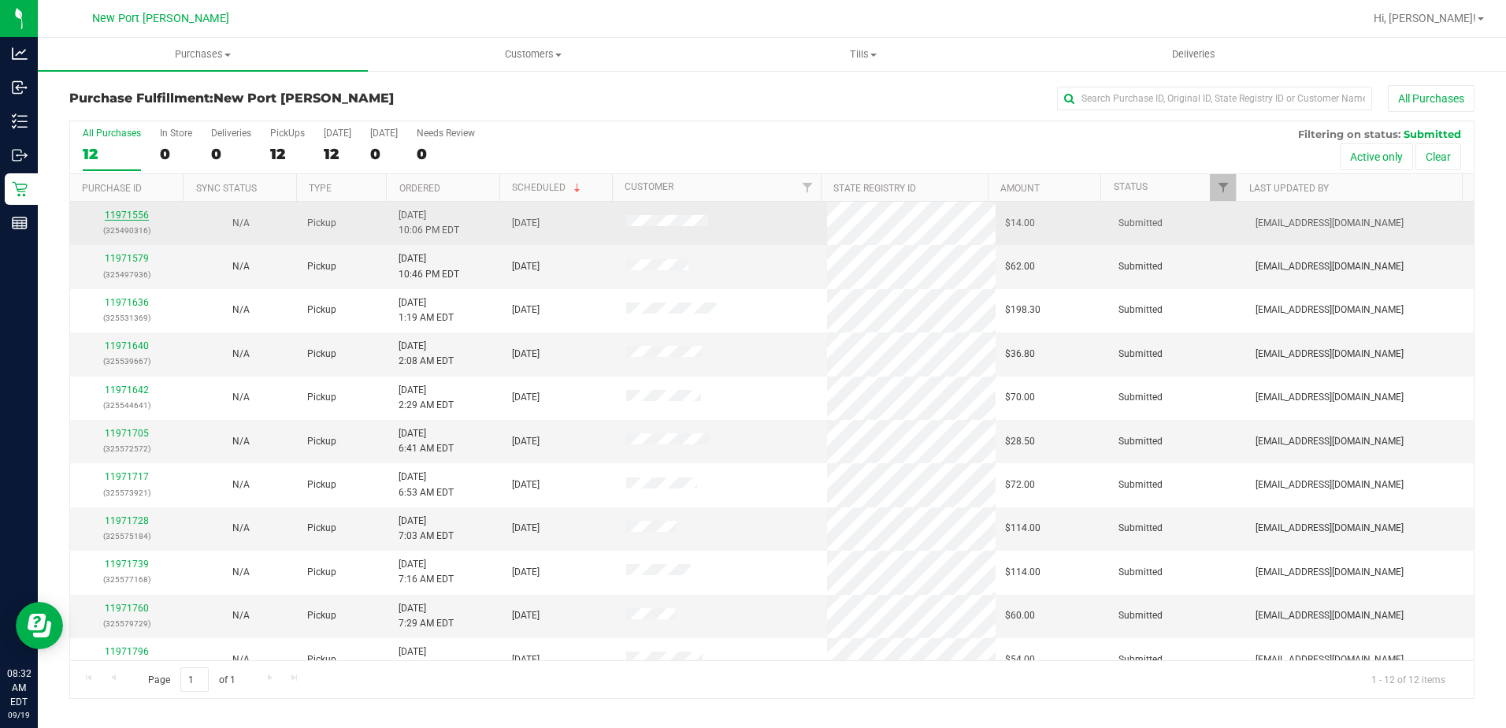
click at [120, 219] on link "11971556" at bounding box center [127, 215] width 44 height 11
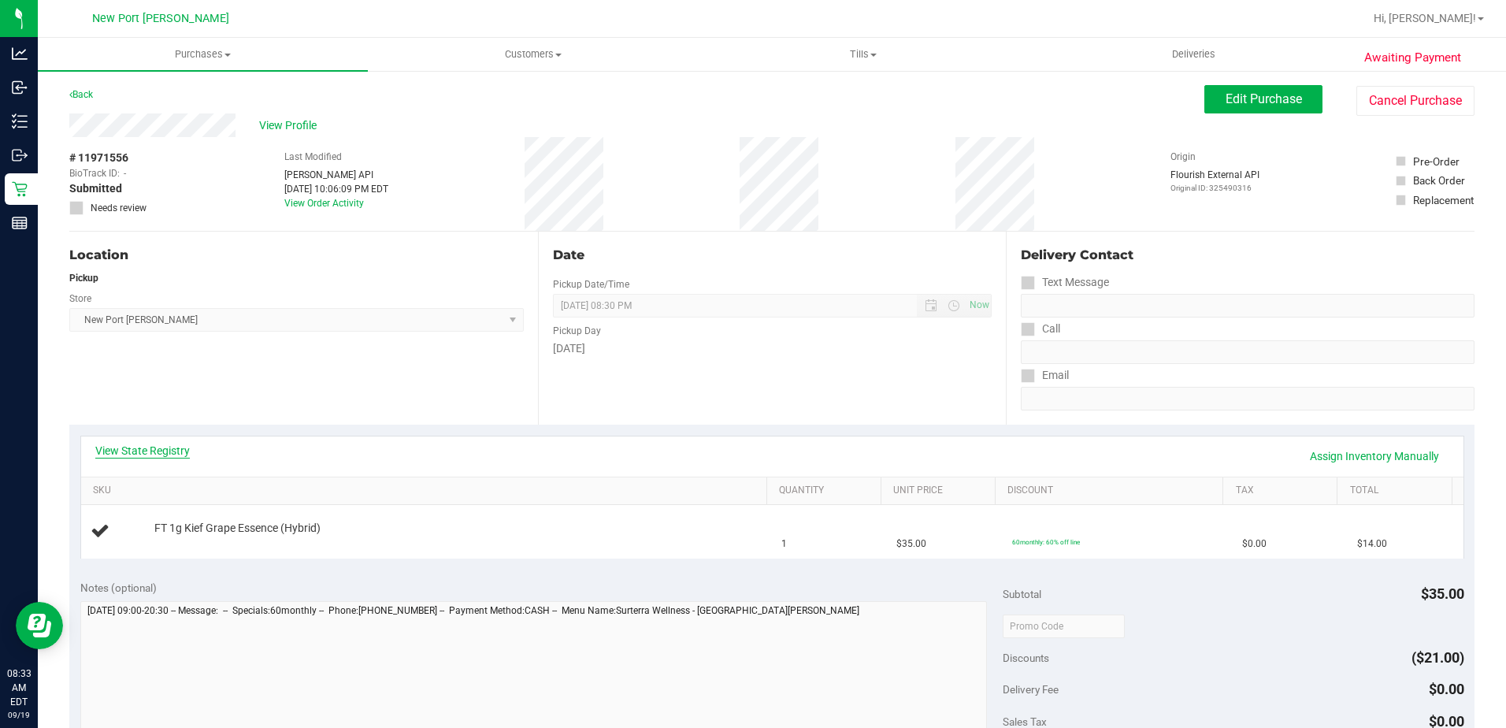
click at [165, 452] on link "View State Registry" at bounding box center [142, 451] width 95 height 16
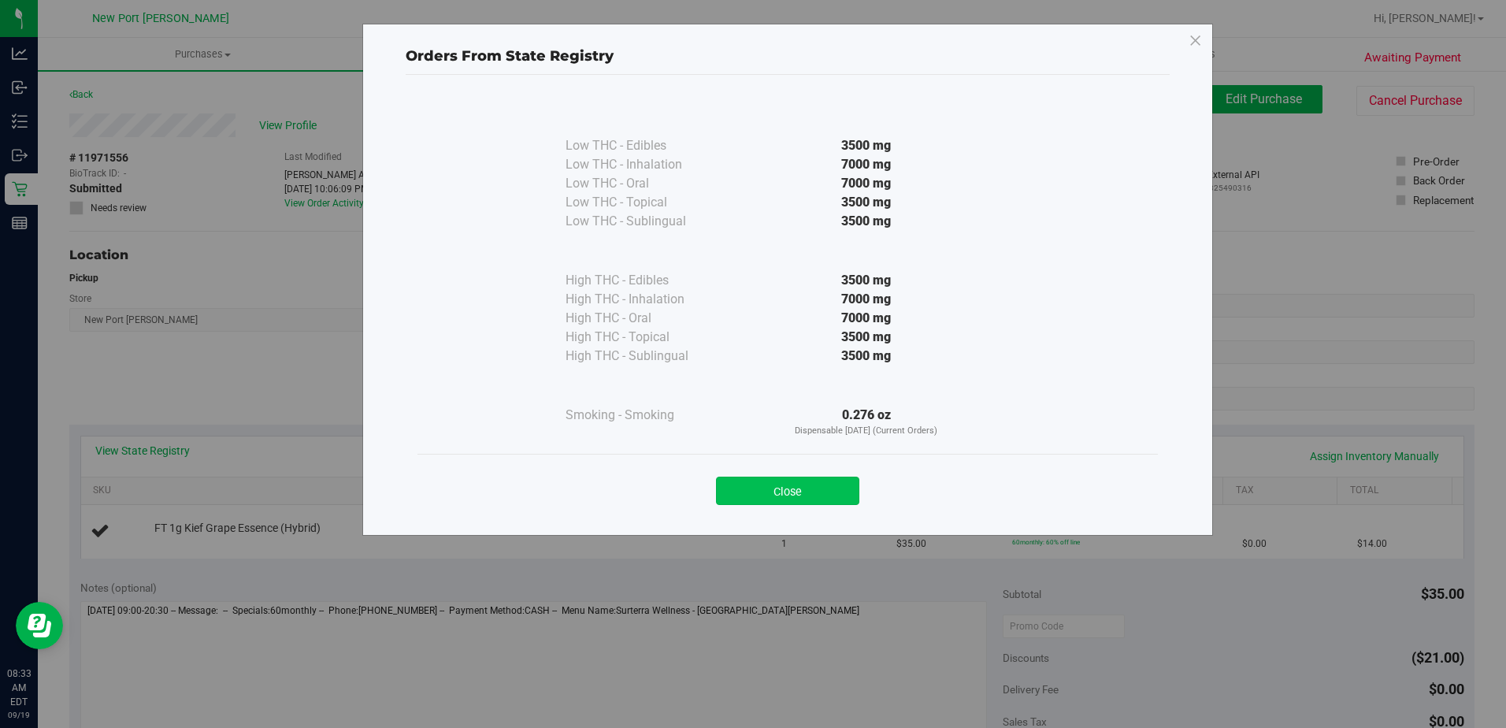
click at [792, 495] on button "Close" at bounding box center [787, 491] width 143 height 28
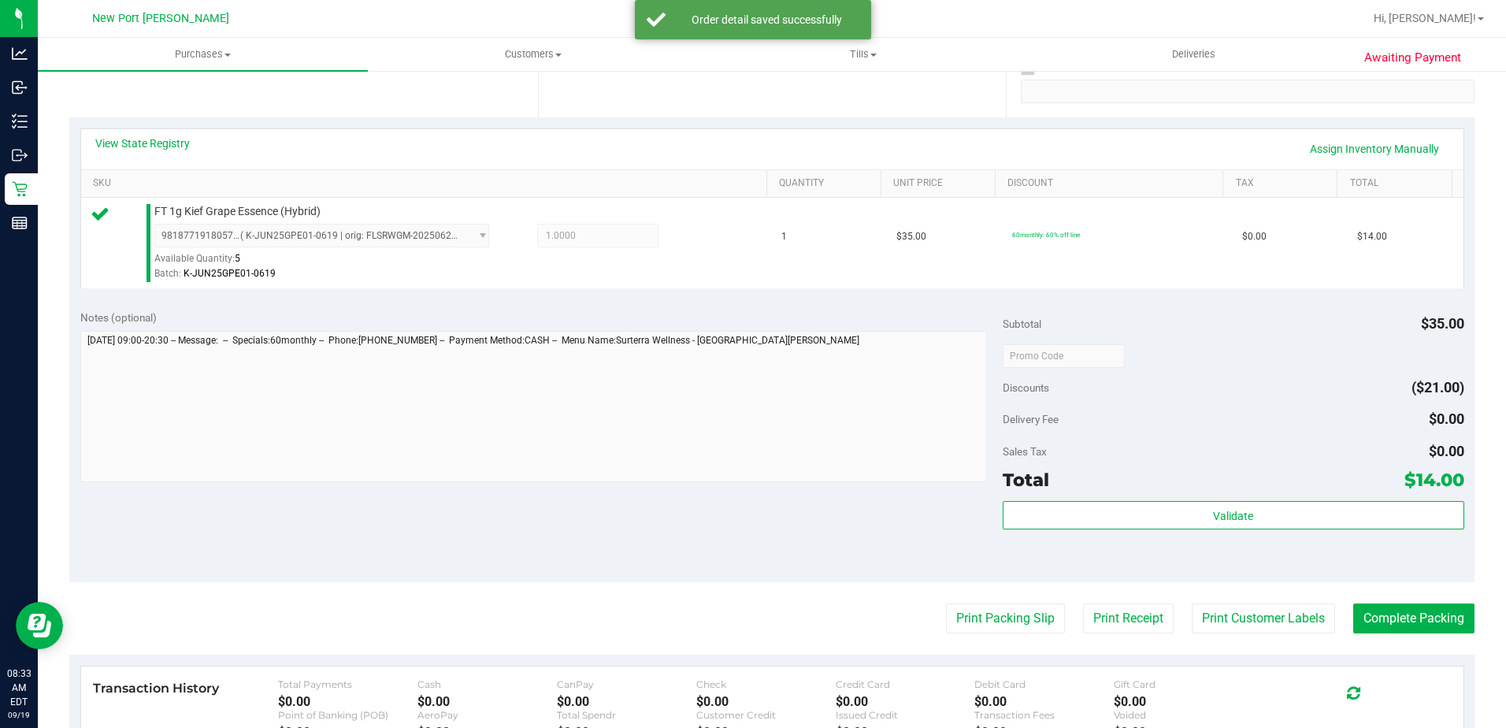
scroll to position [315, 0]
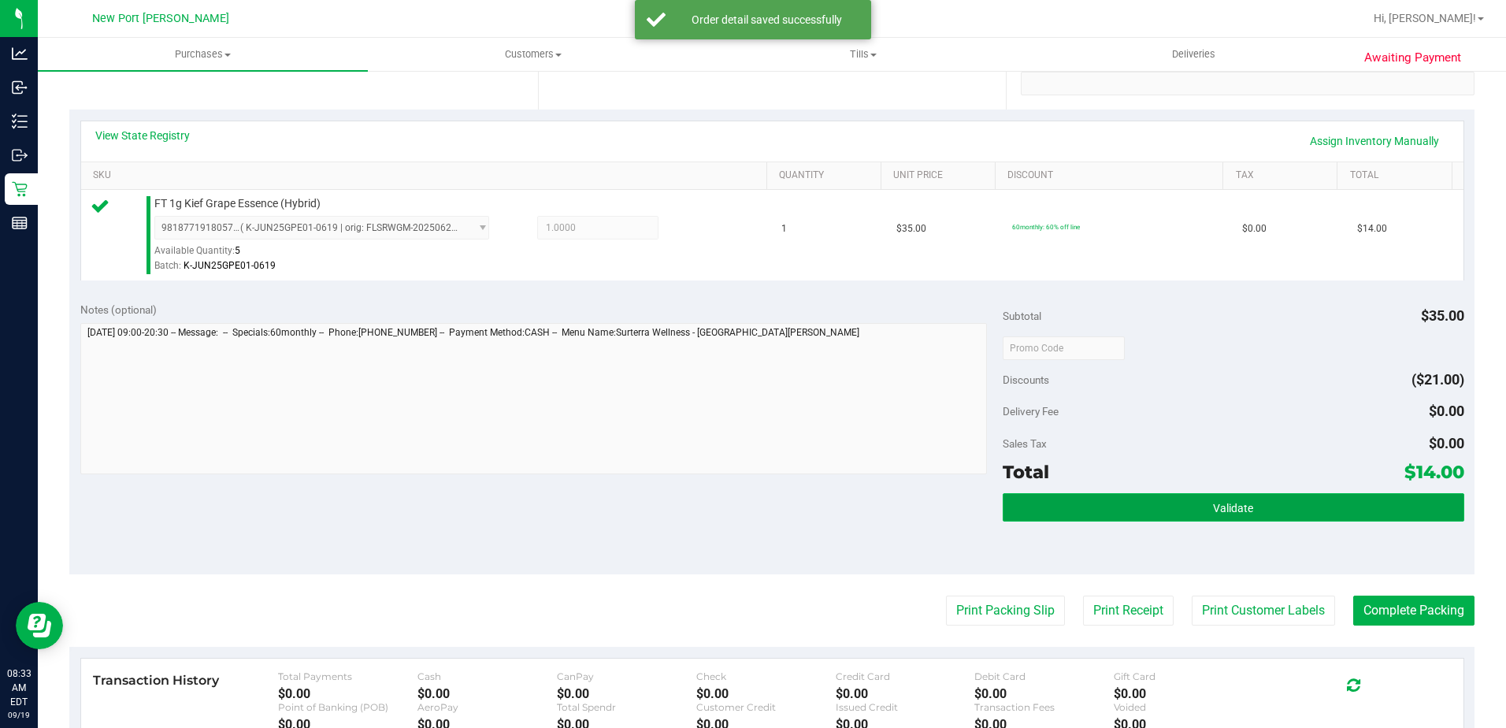
click at [1157, 507] on button "Validate" at bounding box center [1234, 507] width 462 height 28
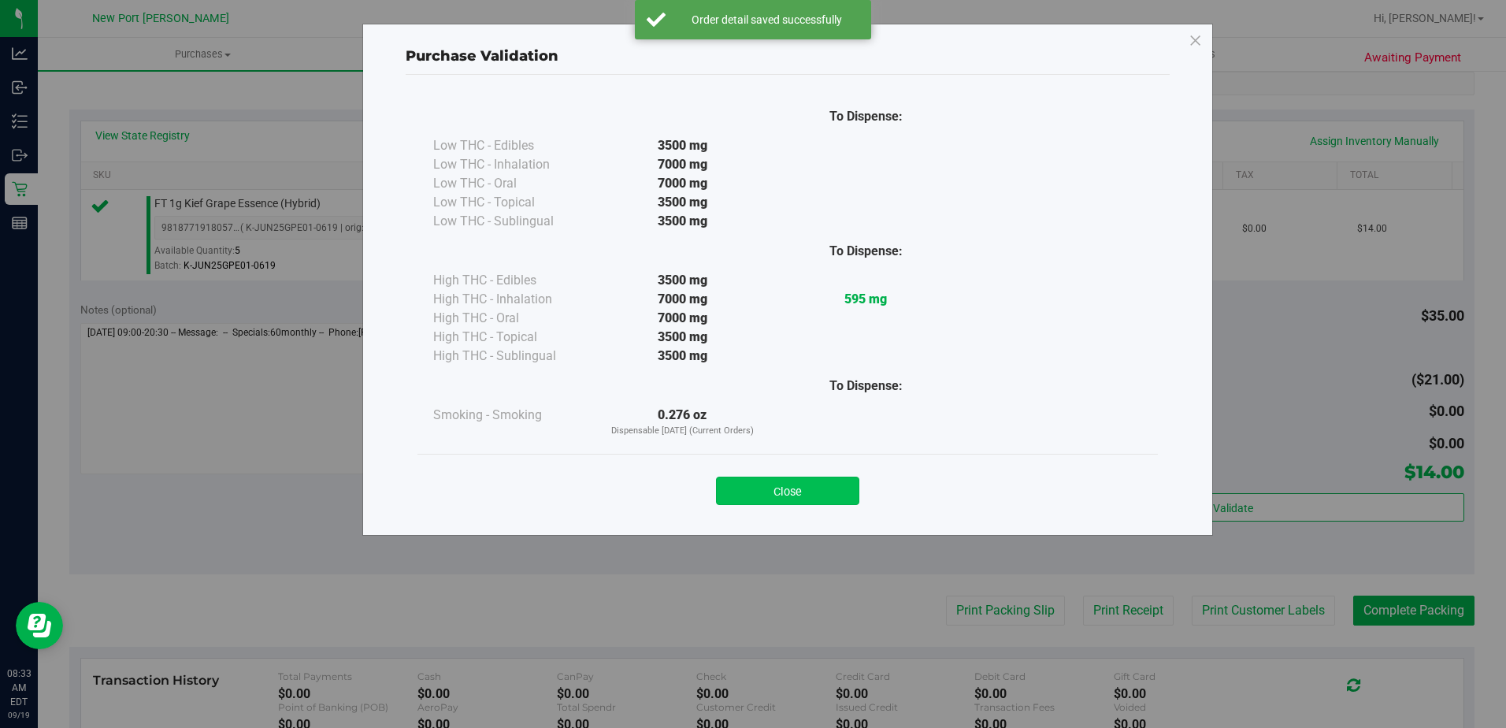
click at [805, 494] on button "Close" at bounding box center [787, 491] width 143 height 28
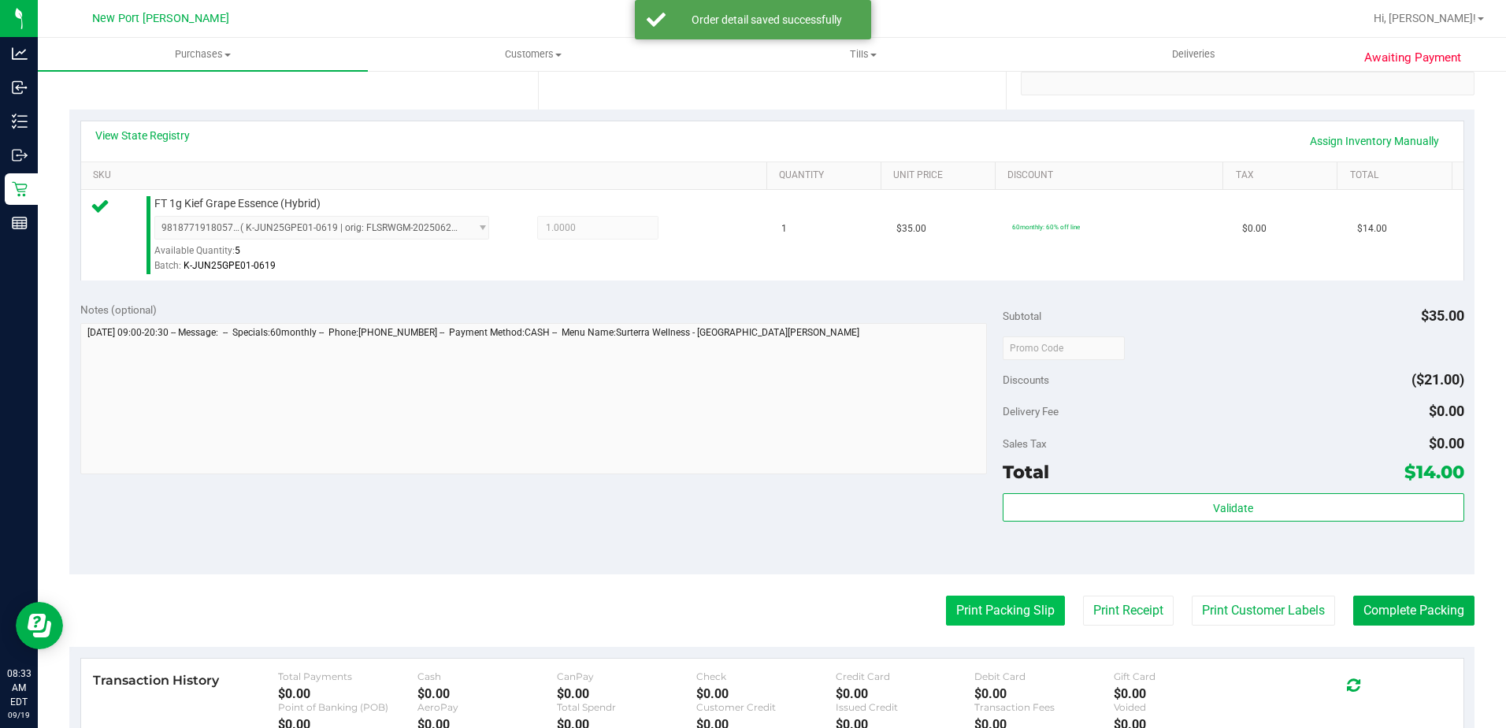
click at [1007, 618] on button "Print Packing Slip" at bounding box center [1005, 610] width 119 height 30
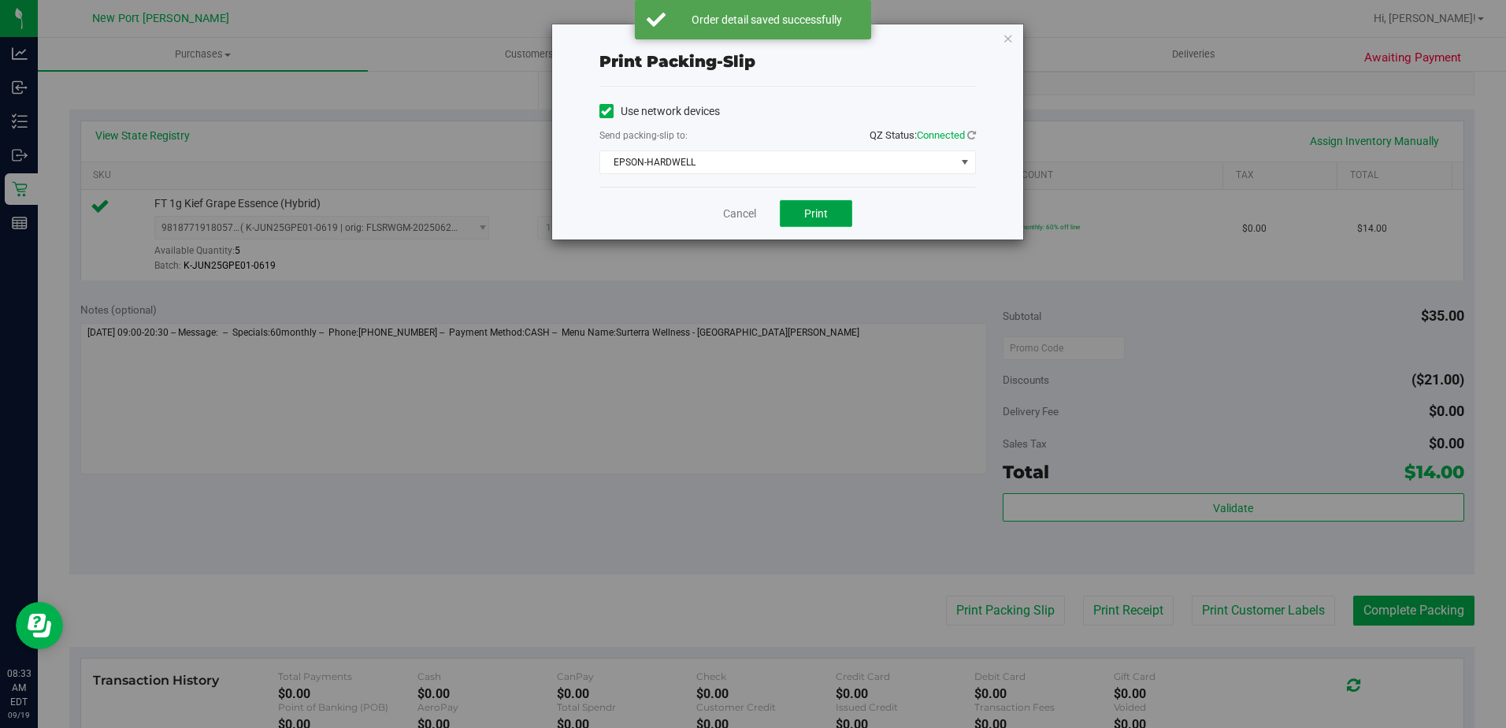
click at [814, 224] on button "Print" at bounding box center [816, 213] width 72 height 27
click at [749, 211] on link "Cancel" at bounding box center [739, 214] width 33 height 17
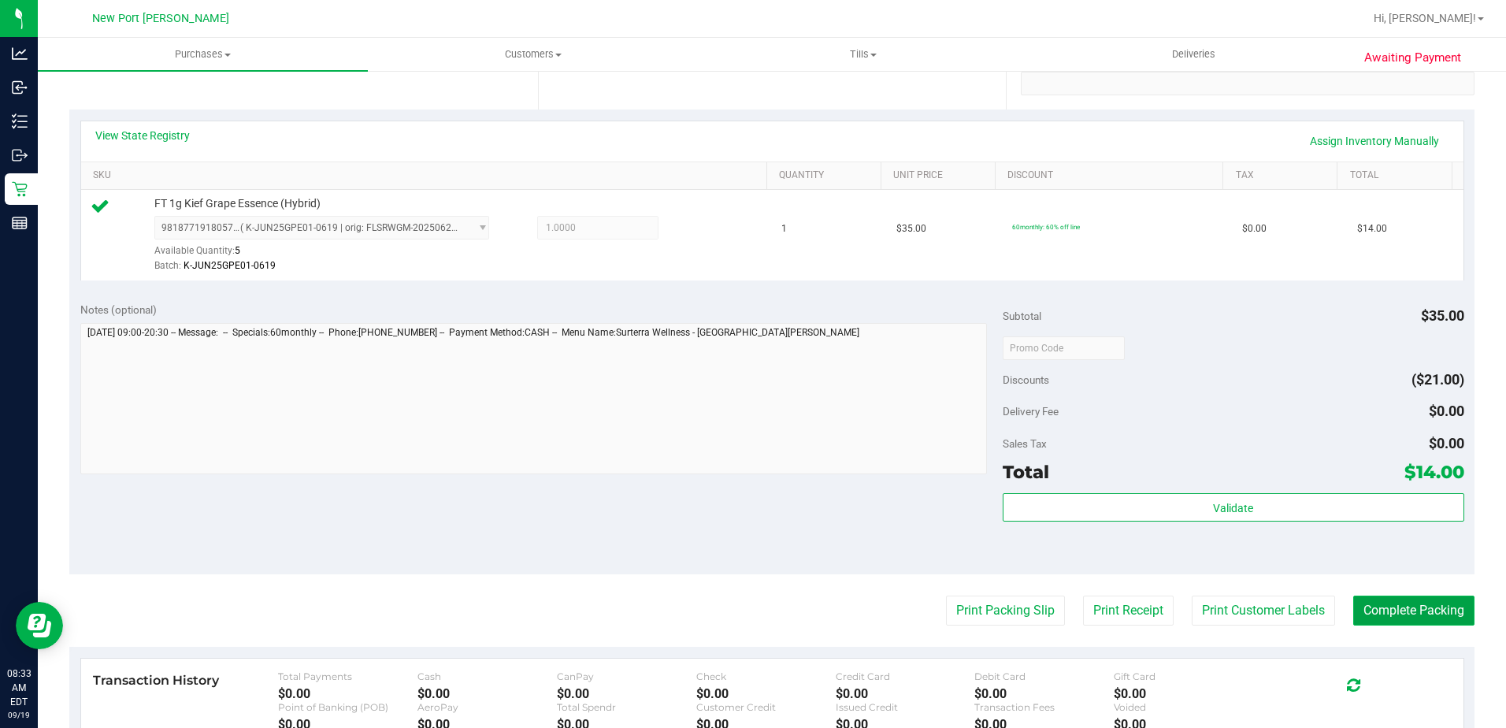
click at [1404, 605] on button "Complete Packing" at bounding box center [1413, 610] width 121 height 30
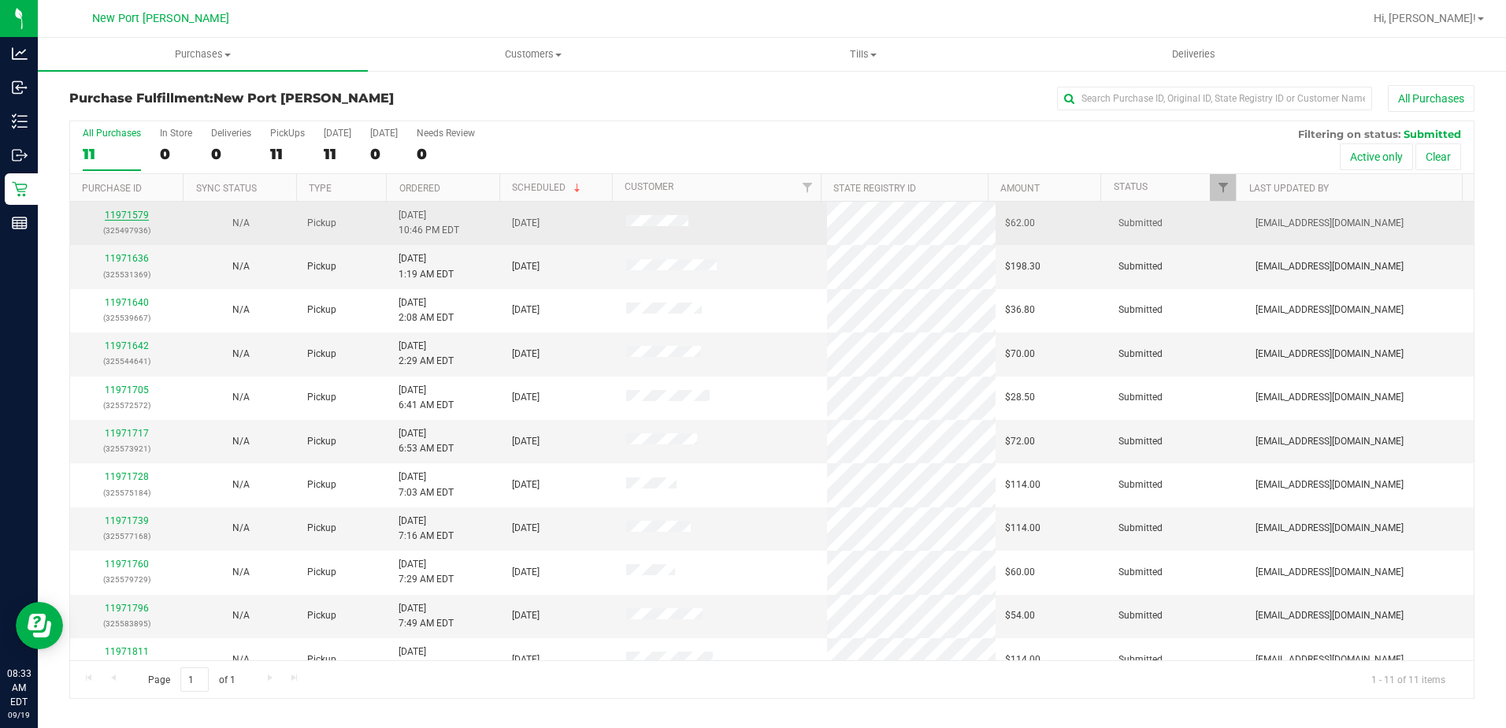
click at [121, 214] on link "11971579" at bounding box center [127, 215] width 44 height 11
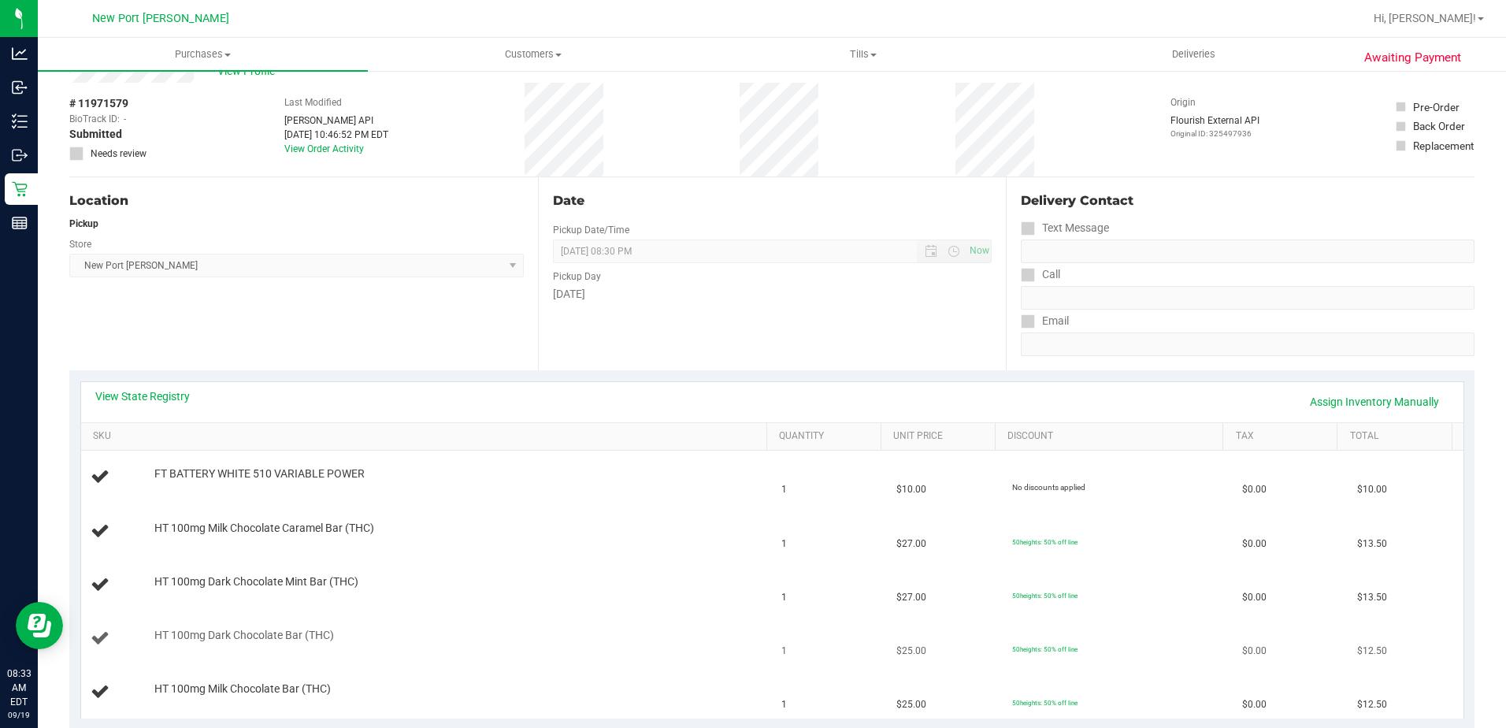
scroll to position [236, 0]
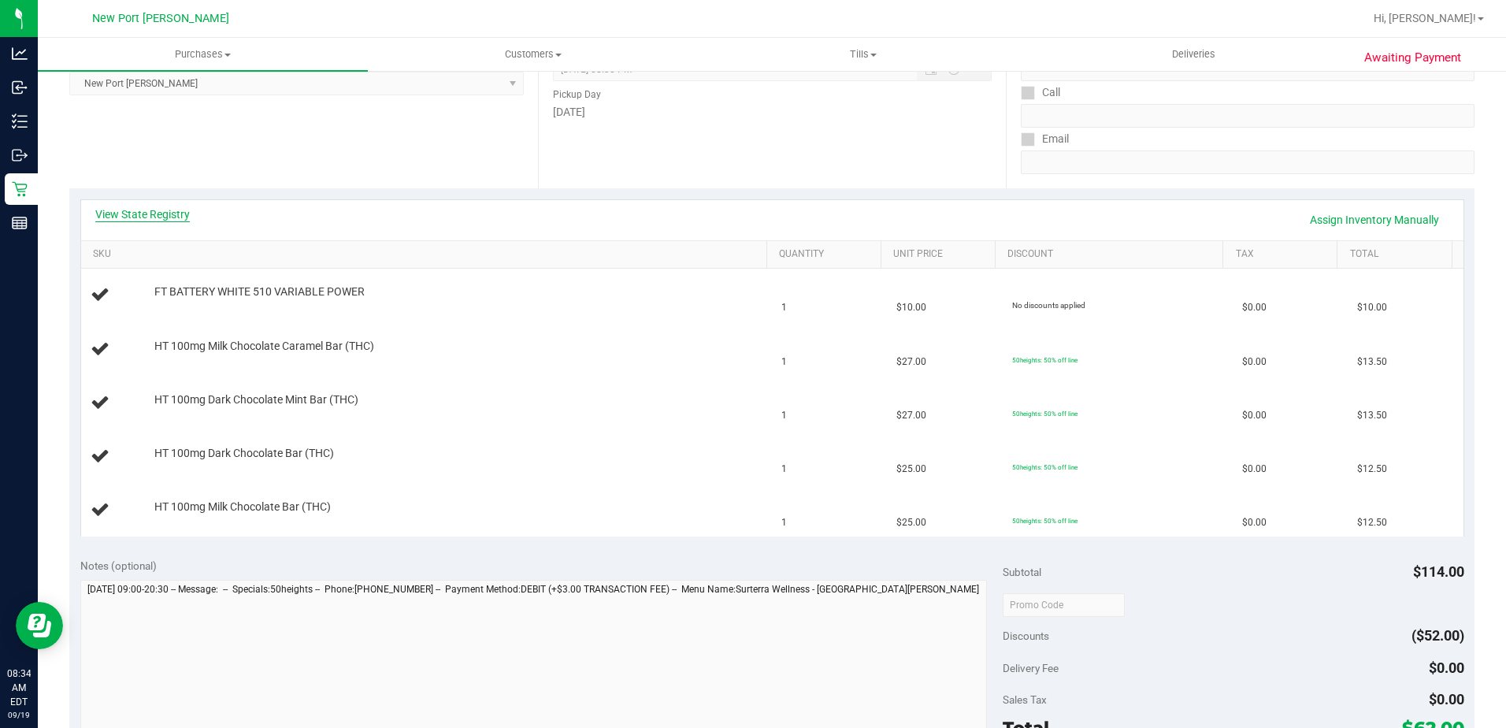
click at [142, 217] on link "View State Registry" at bounding box center [142, 214] width 95 height 16
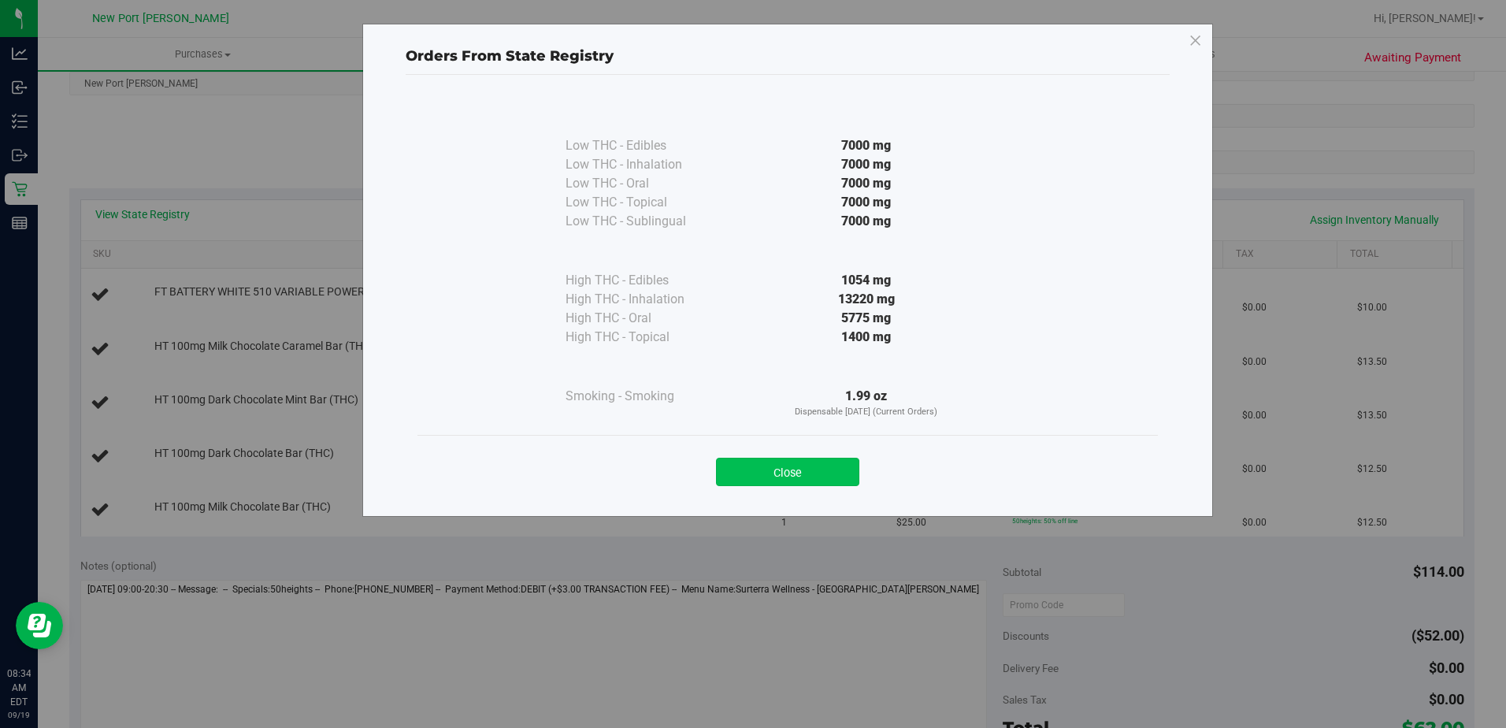
click at [789, 473] on button "Close" at bounding box center [787, 472] width 143 height 28
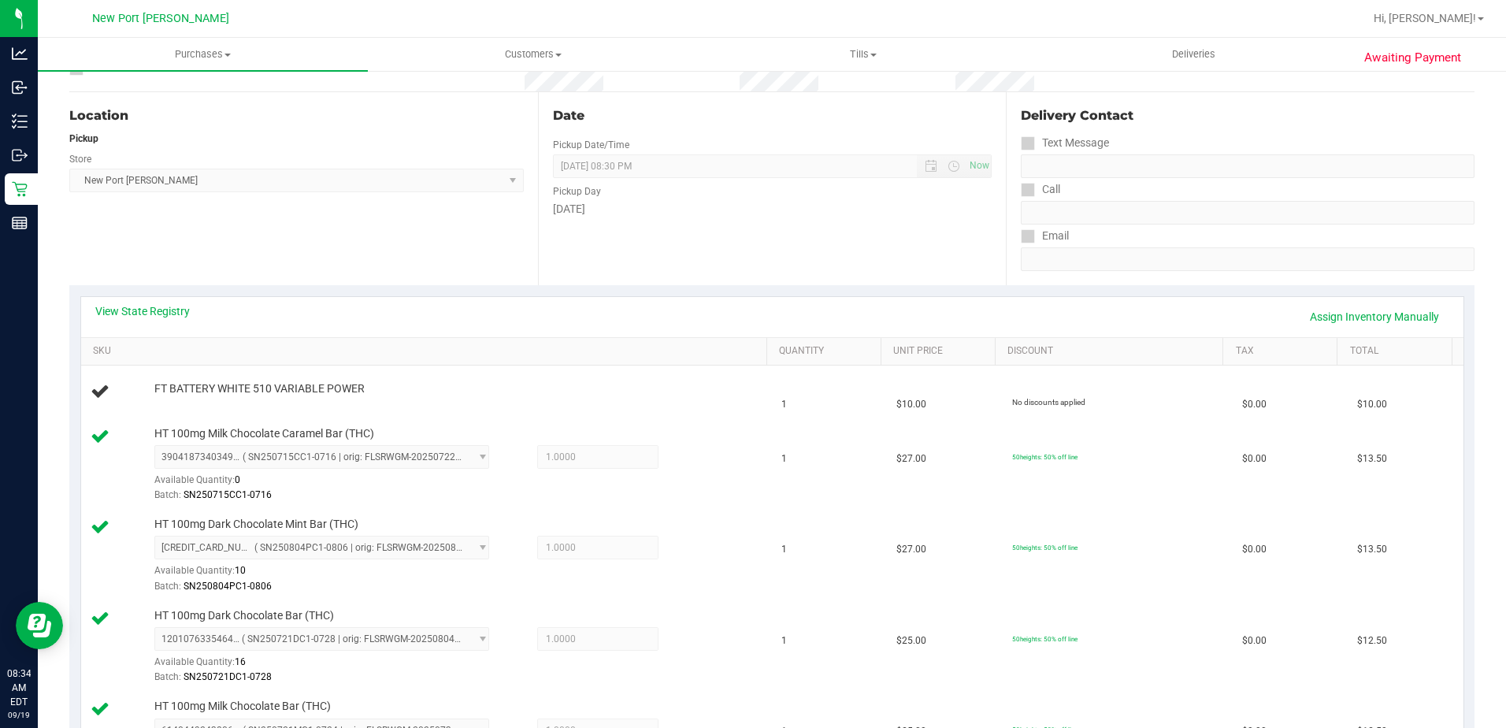
scroll to position [0, 0]
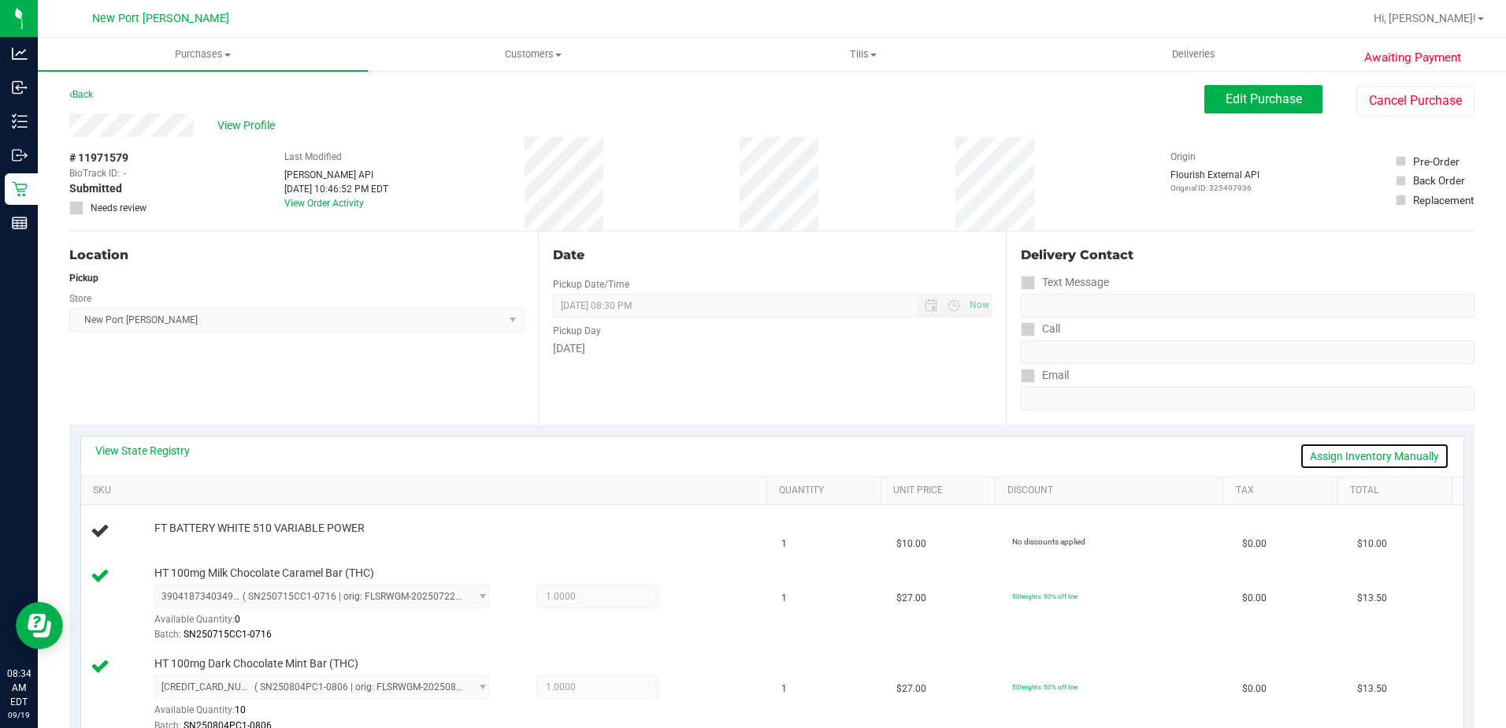
click at [1371, 451] on link "Assign Inventory Manually" at bounding box center [1375, 456] width 150 height 27
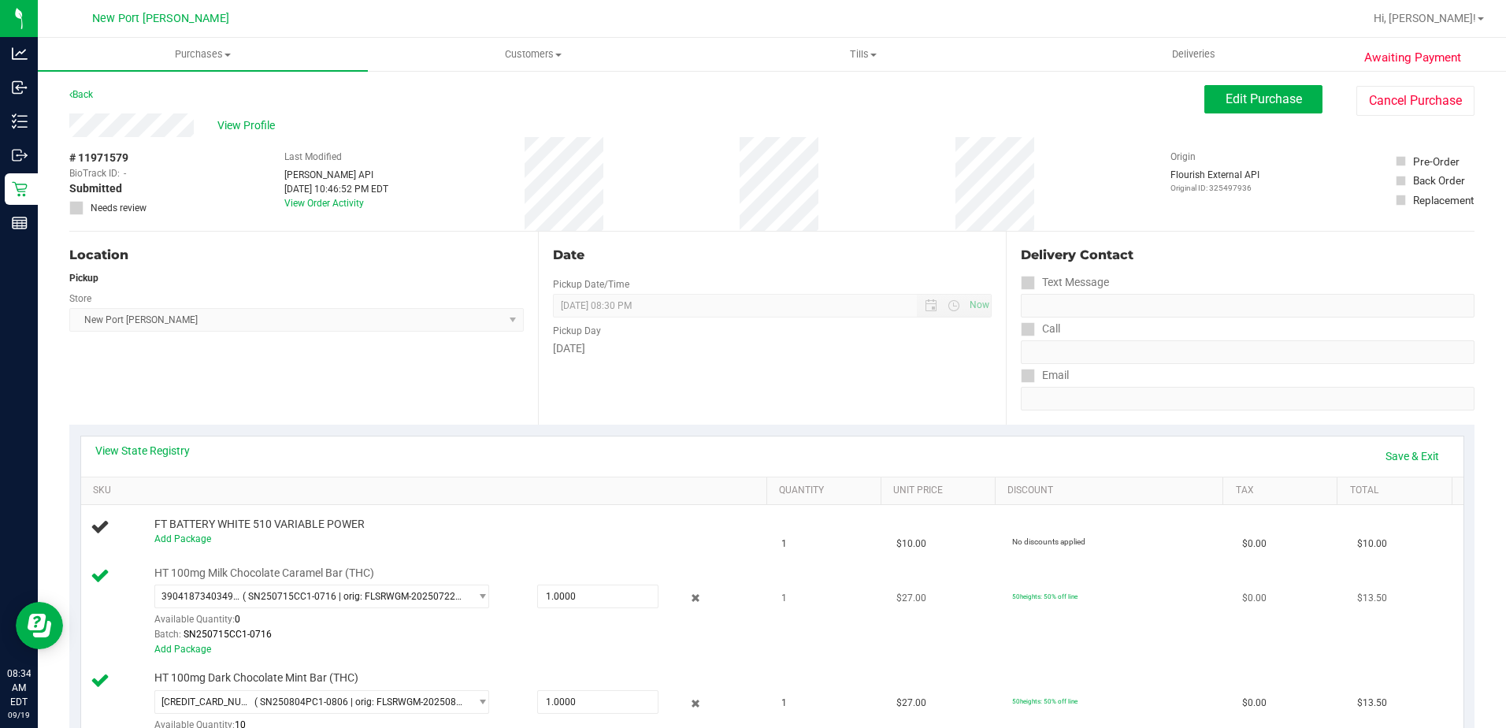
scroll to position [158, 0]
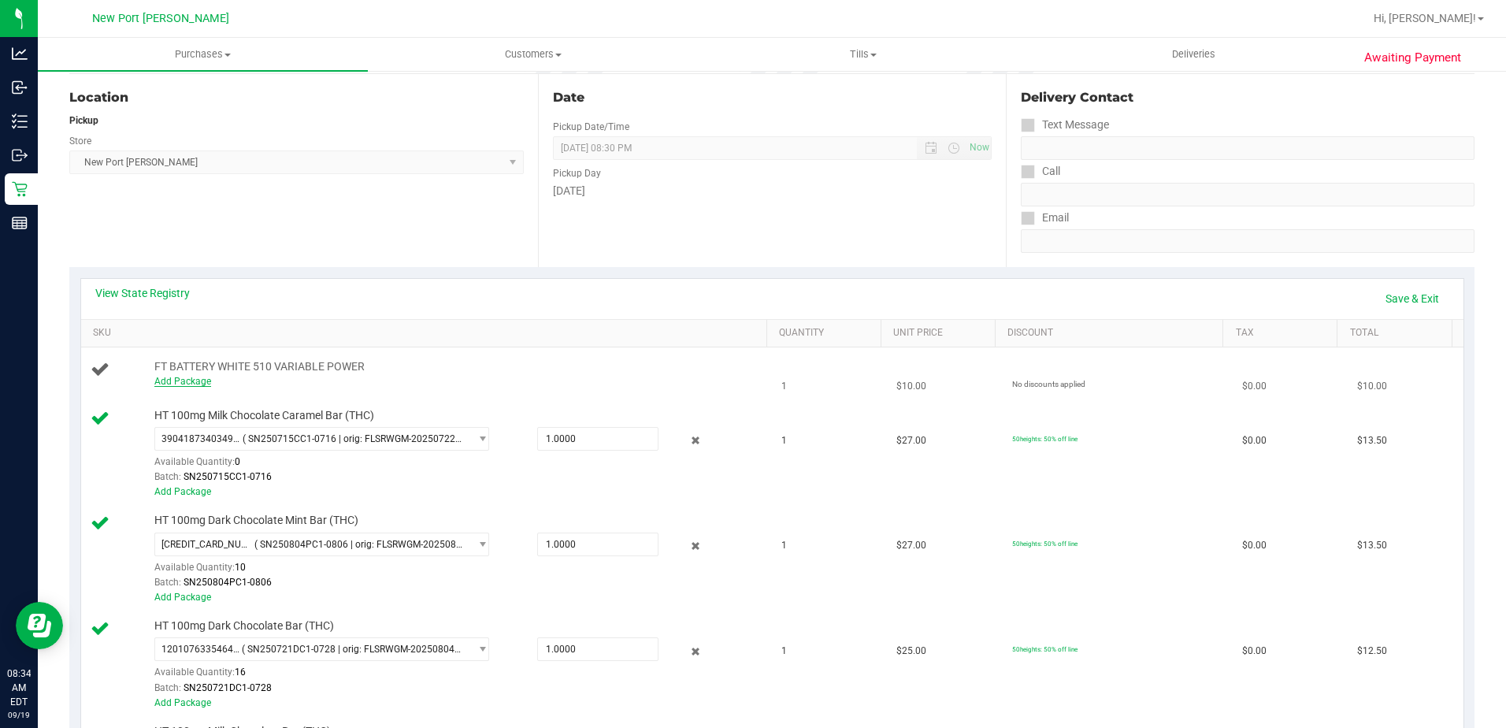
click at [165, 380] on link "Add Package" at bounding box center [182, 381] width 57 height 11
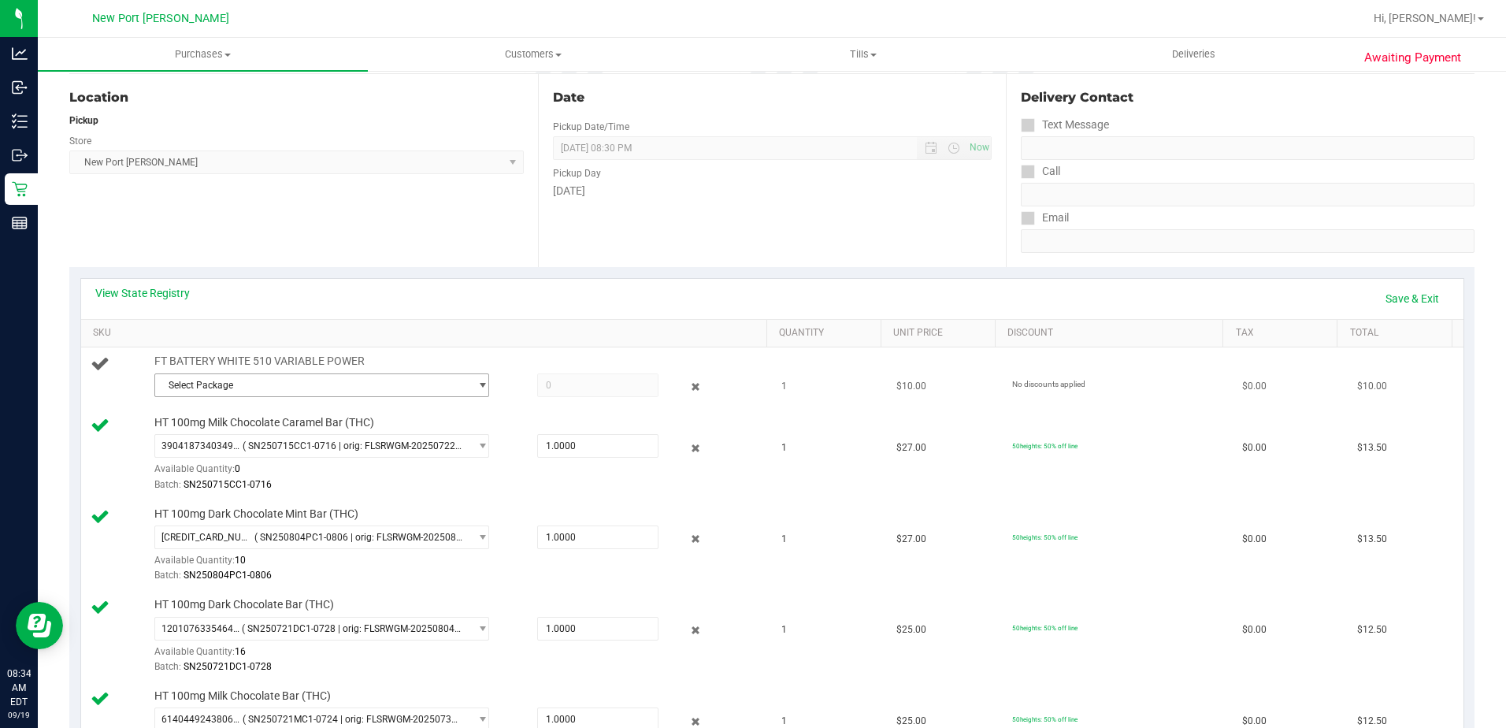
click at [471, 378] on span "select" at bounding box center [479, 385] width 20 height 22
click at [308, 453] on span "( 1992285-082025 | orig: FLTW-20250910-015 )" at bounding box center [355, 449] width 202 height 11
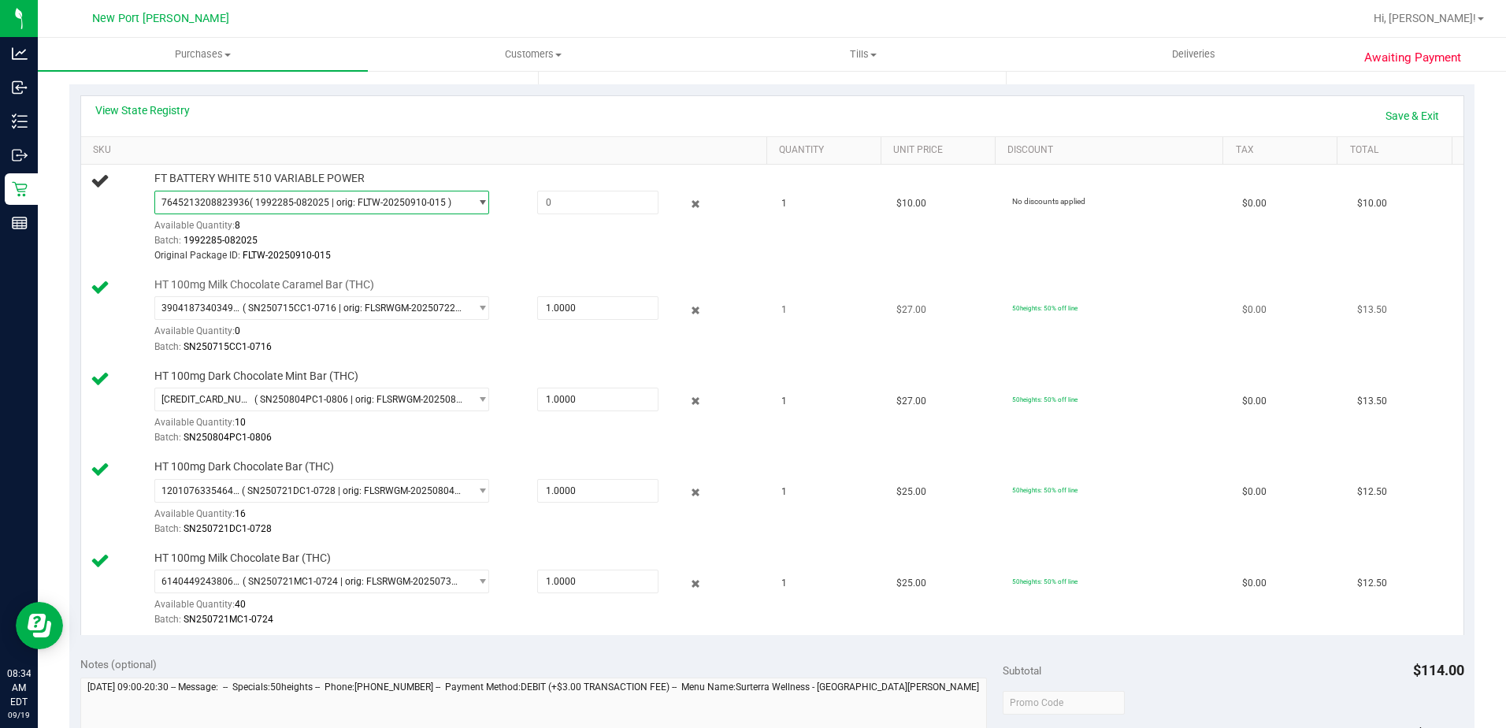
scroll to position [79, 0]
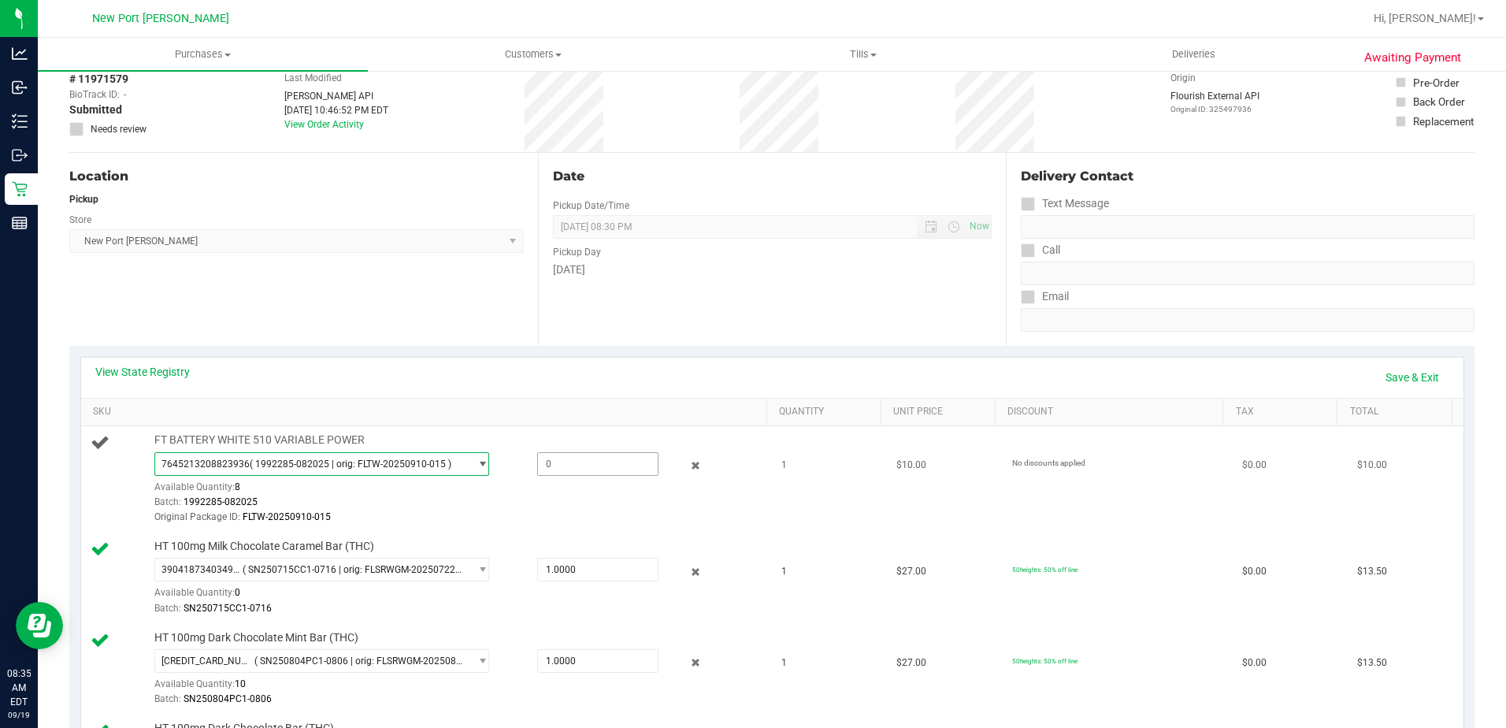
click at [555, 462] on span at bounding box center [597, 464] width 121 height 24
type input "1"
type input "1.0000"
click at [599, 521] on div "Original Package ID: FLTW-20250910-015" at bounding box center [456, 517] width 605 height 15
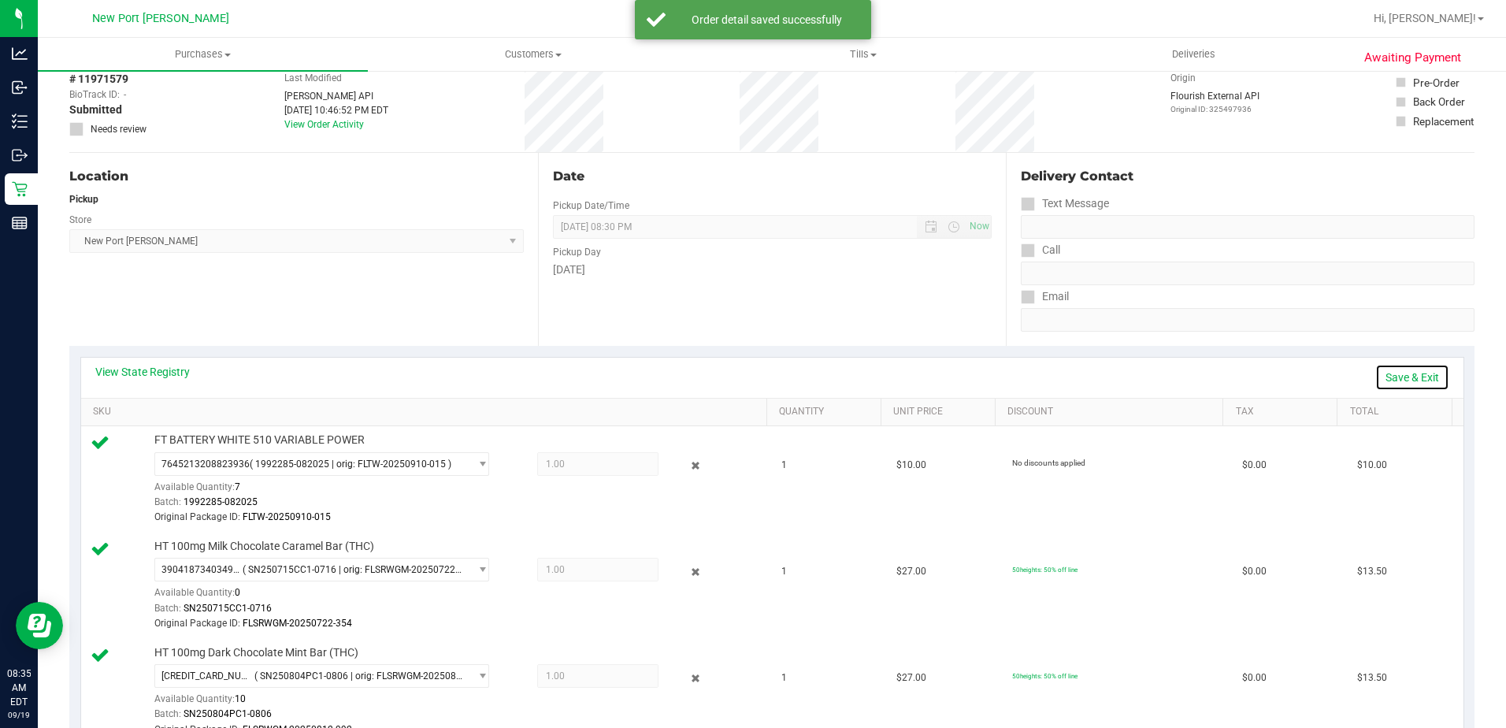
click at [1401, 376] on link "Save & Exit" at bounding box center [1412, 377] width 74 height 27
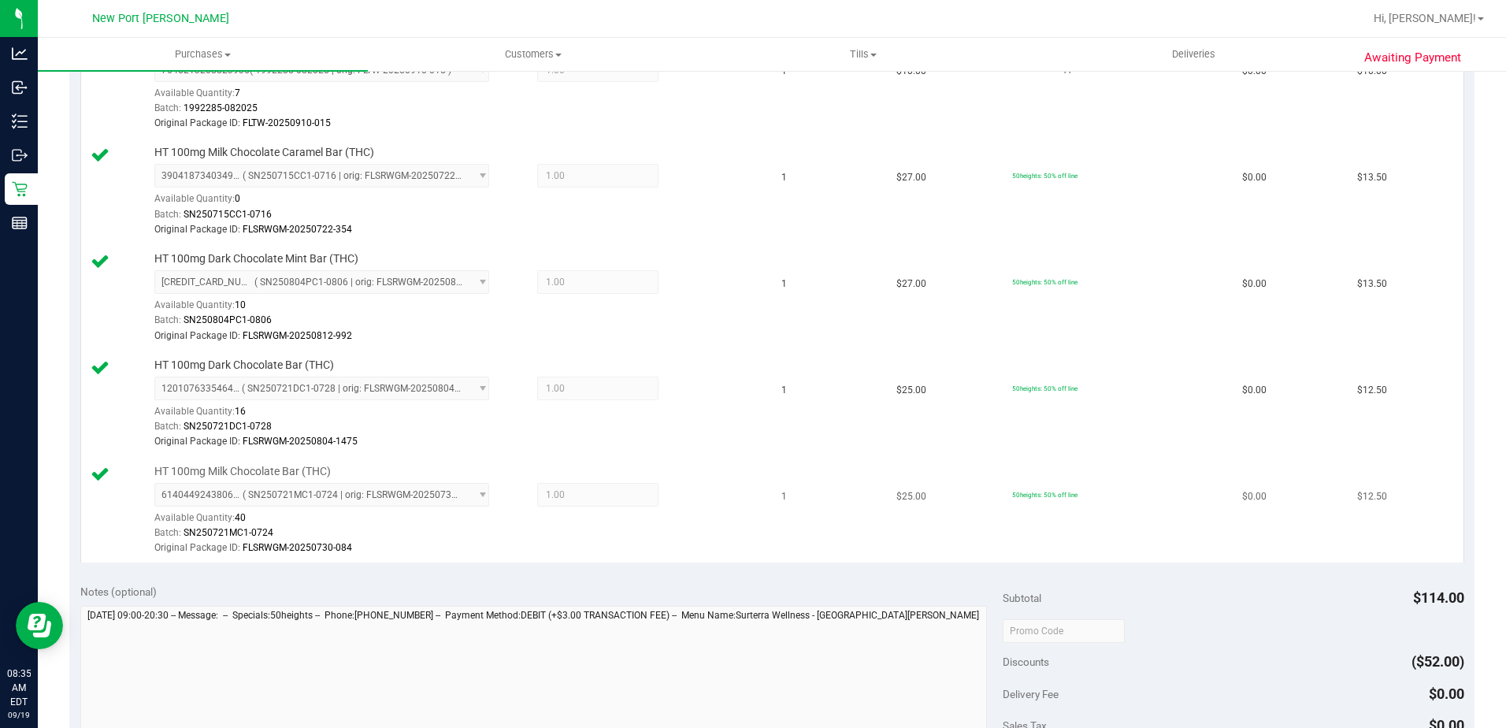
scroll to position [709, 0]
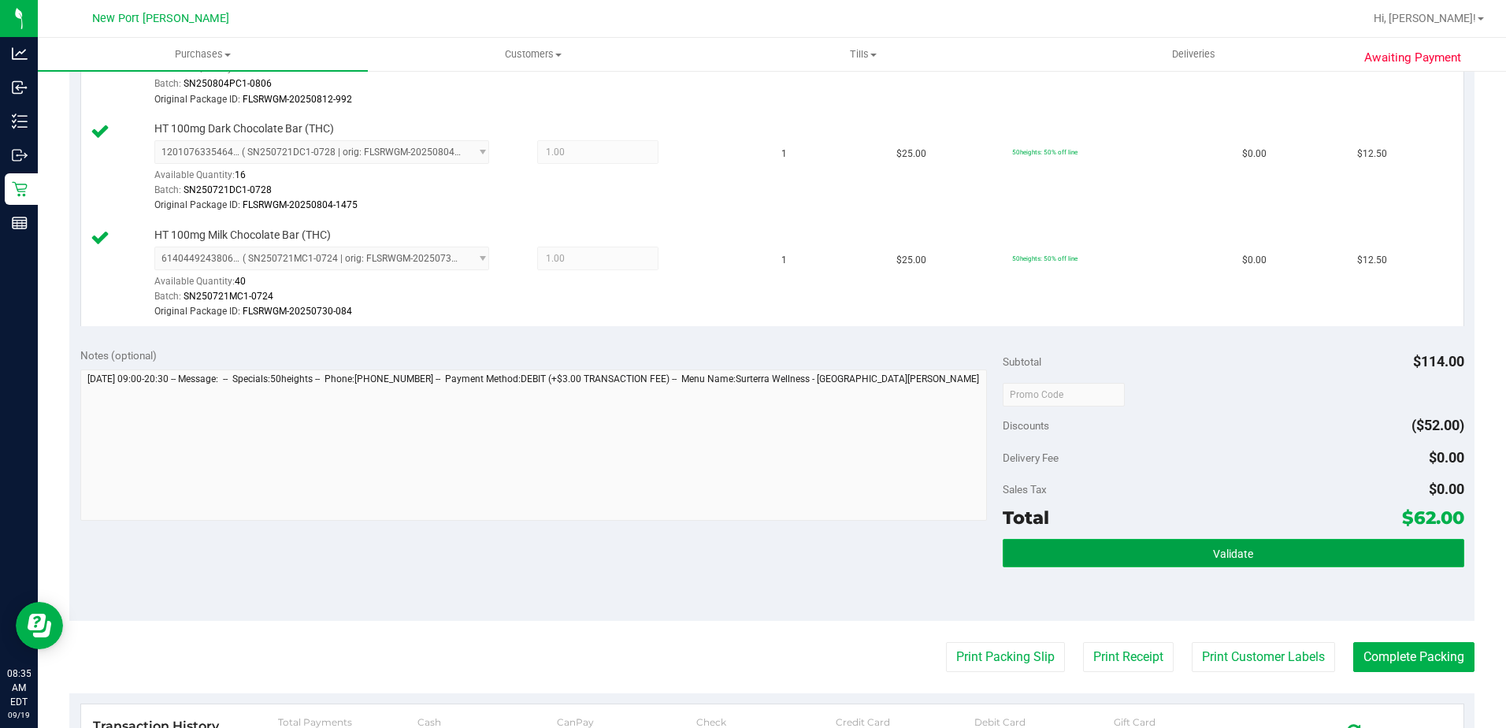
click at [1179, 548] on button "Validate" at bounding box center [1234, 553] width 462 height 28
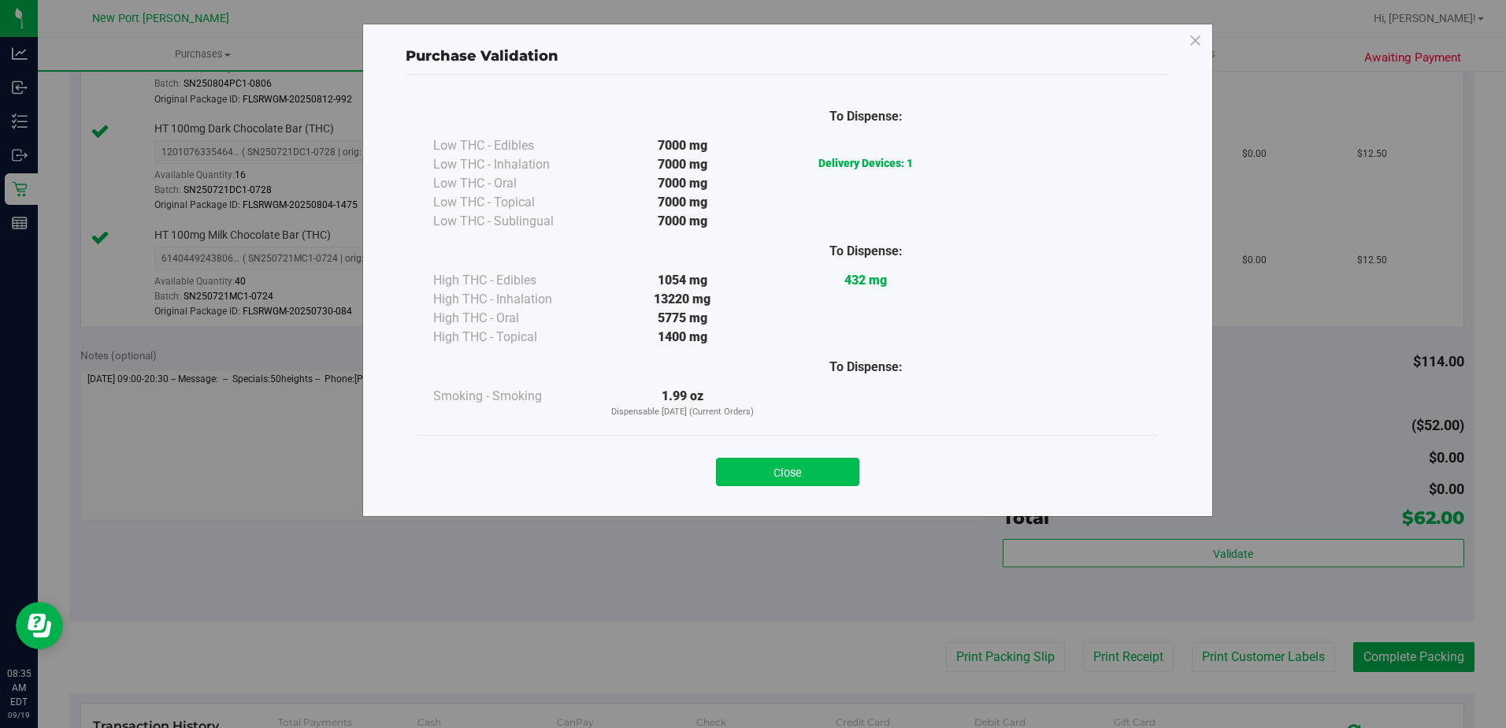
click at [806, 484] on button "Close" at bounding box center [787, 472] width 143 height 28
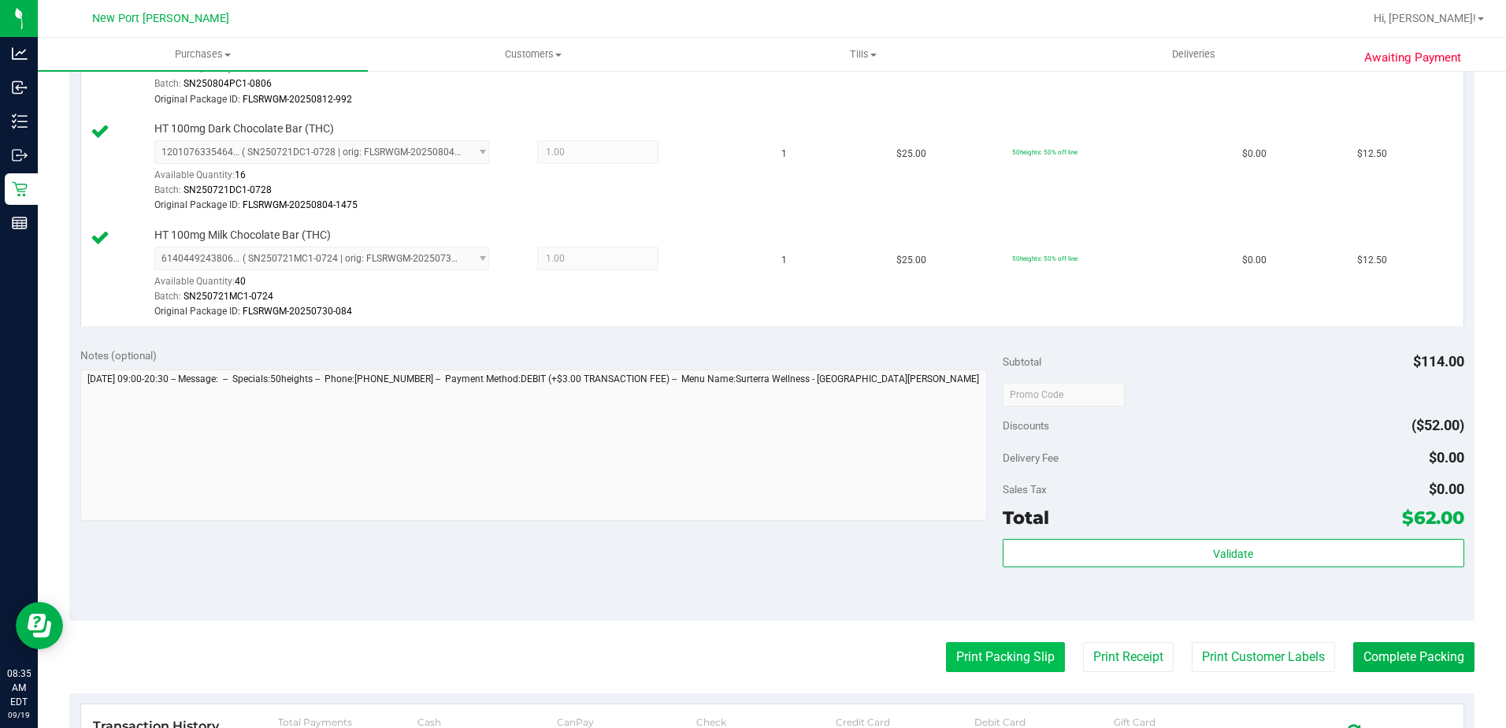
click at [1005, 655] on button "Print Packing Slip" at bounding box center [1005, 657] width 119 height 30
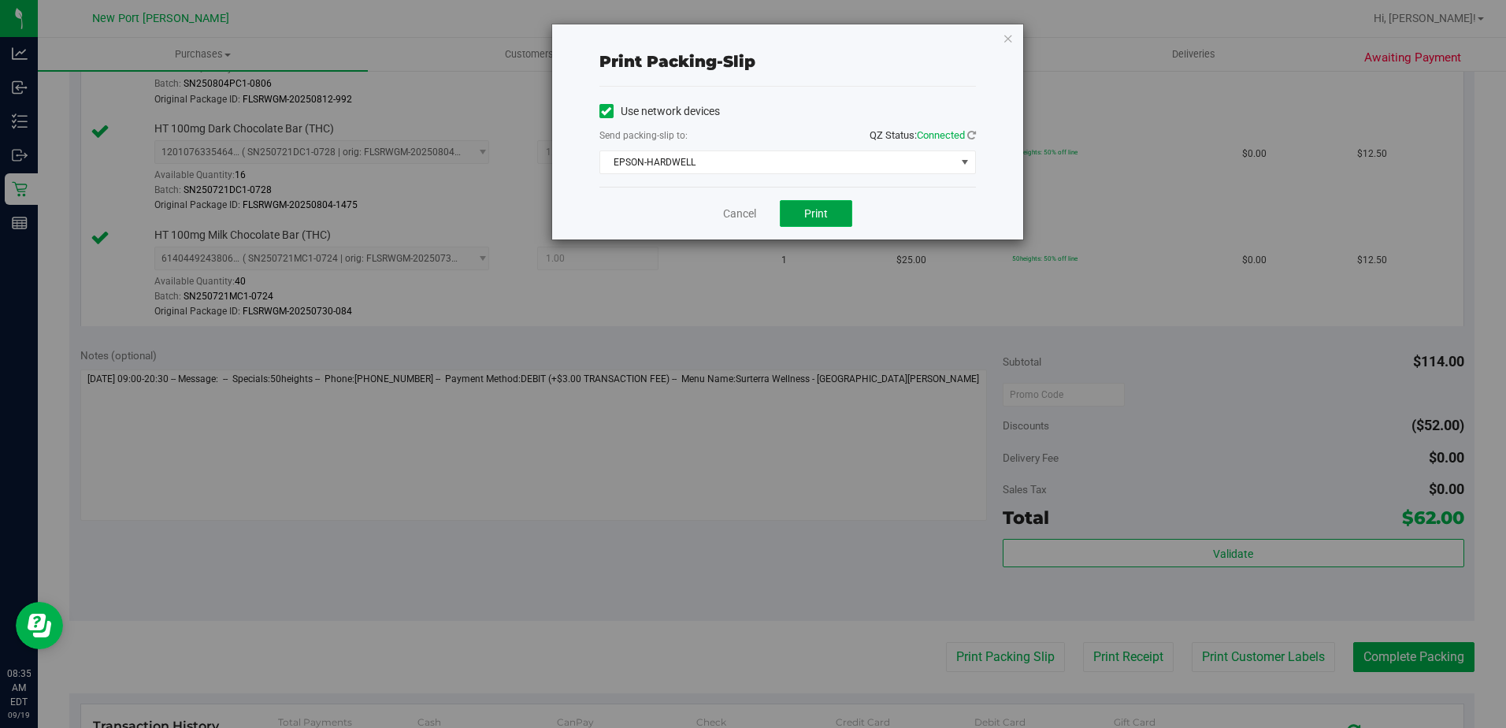
click at [832, 213] on button "Print" at bounding box center [816, 213] width 72 height 27
click at [733, 211] on link "Cancel" at bounding box center [739, 214] width 33 height 17
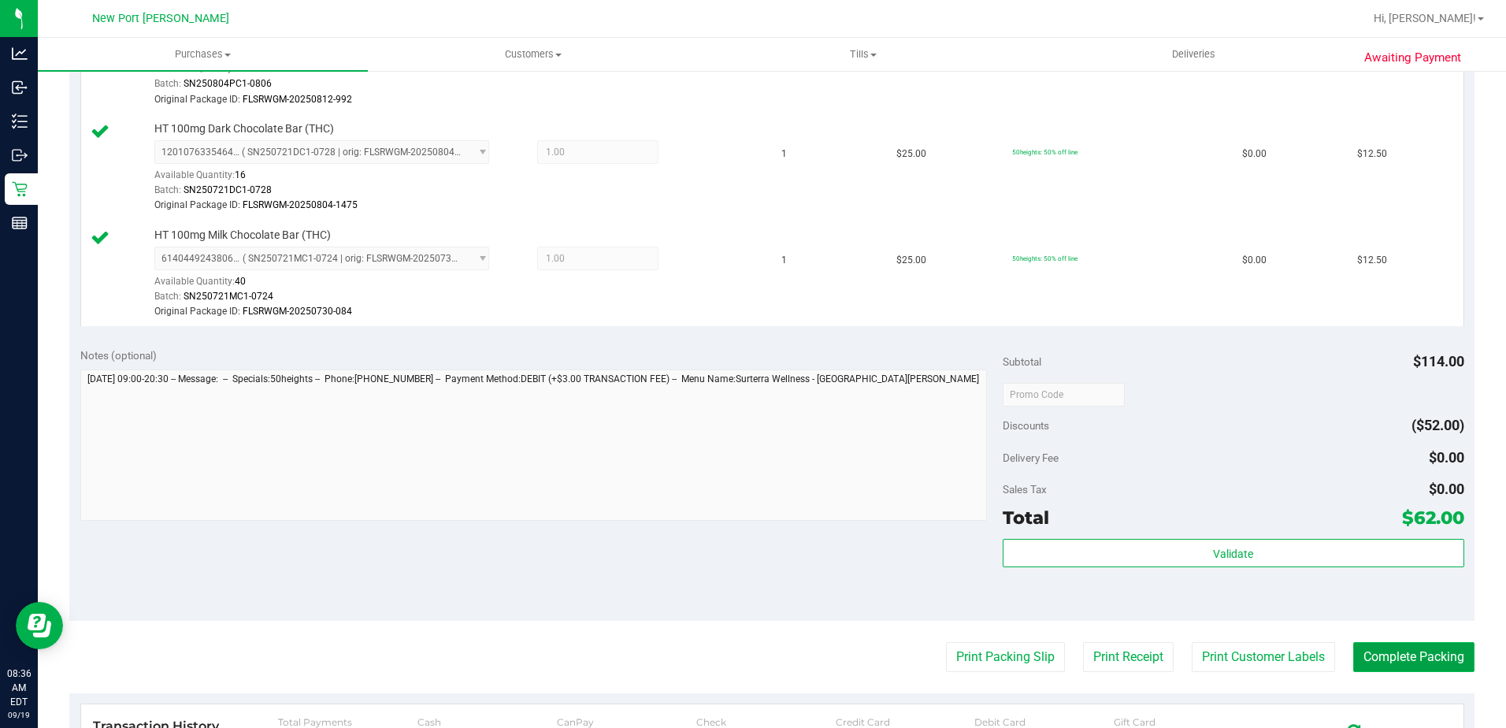
click at [1385, 655] on button "Complete Packing" at bounding box center [1413, 657] width 121 height 30
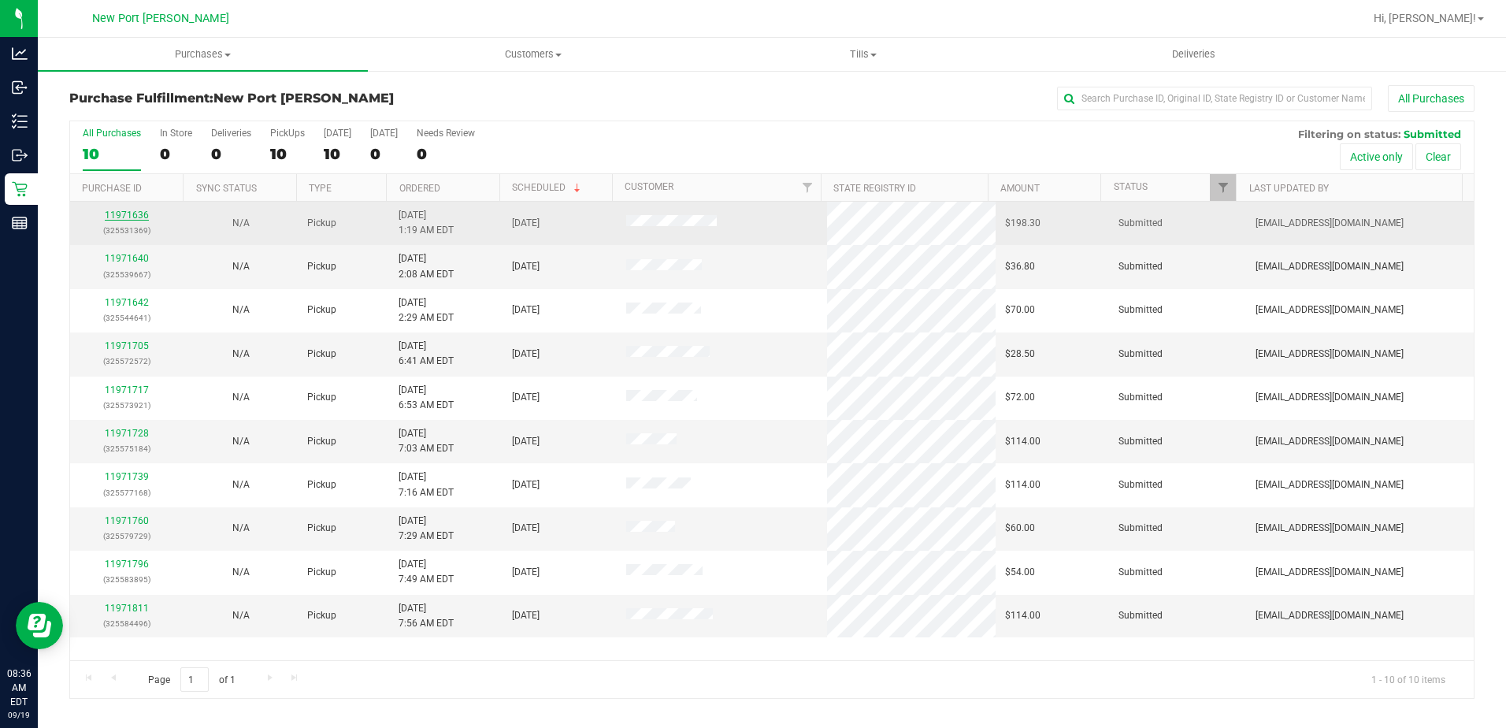
click at [132, 217] on link "11971636" at bounding box center [127, 215] width 44 height 11
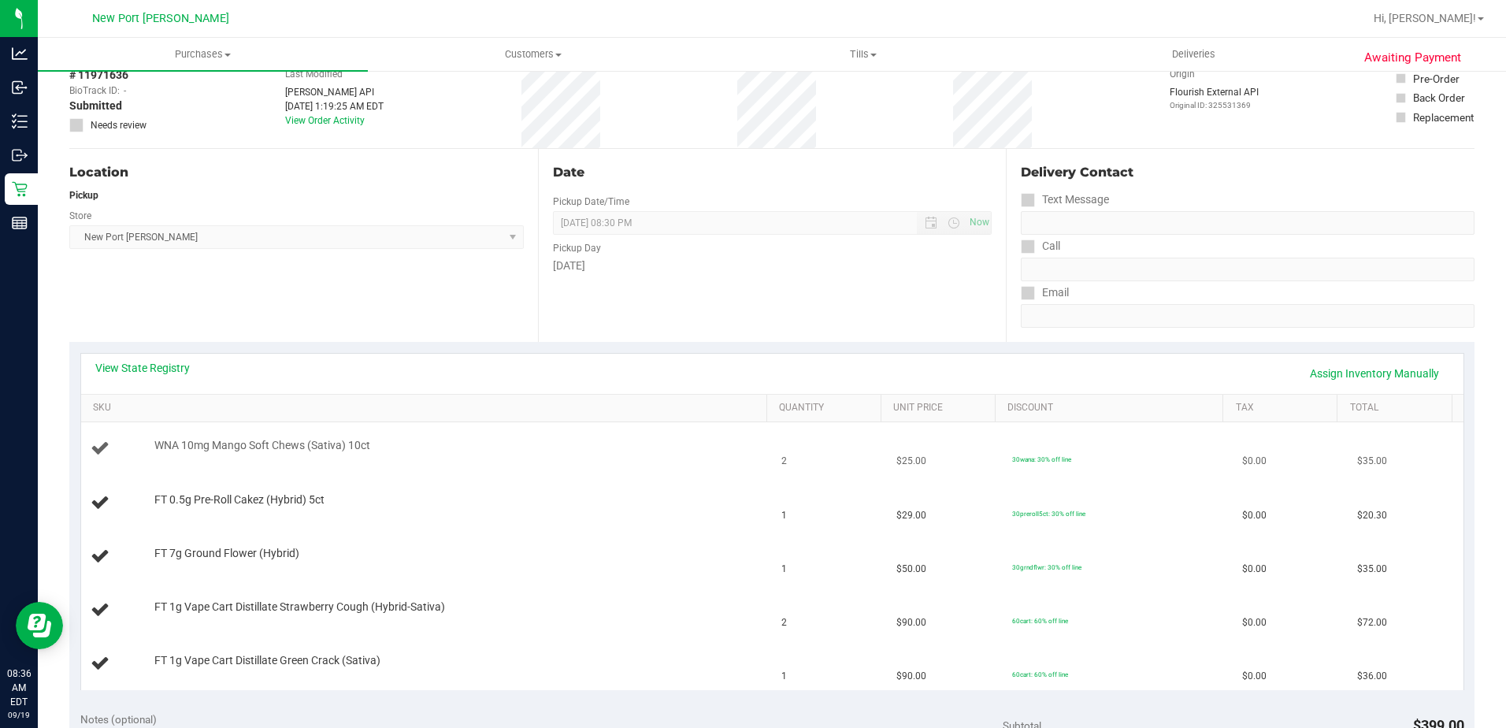
scroll to position [236, 0]
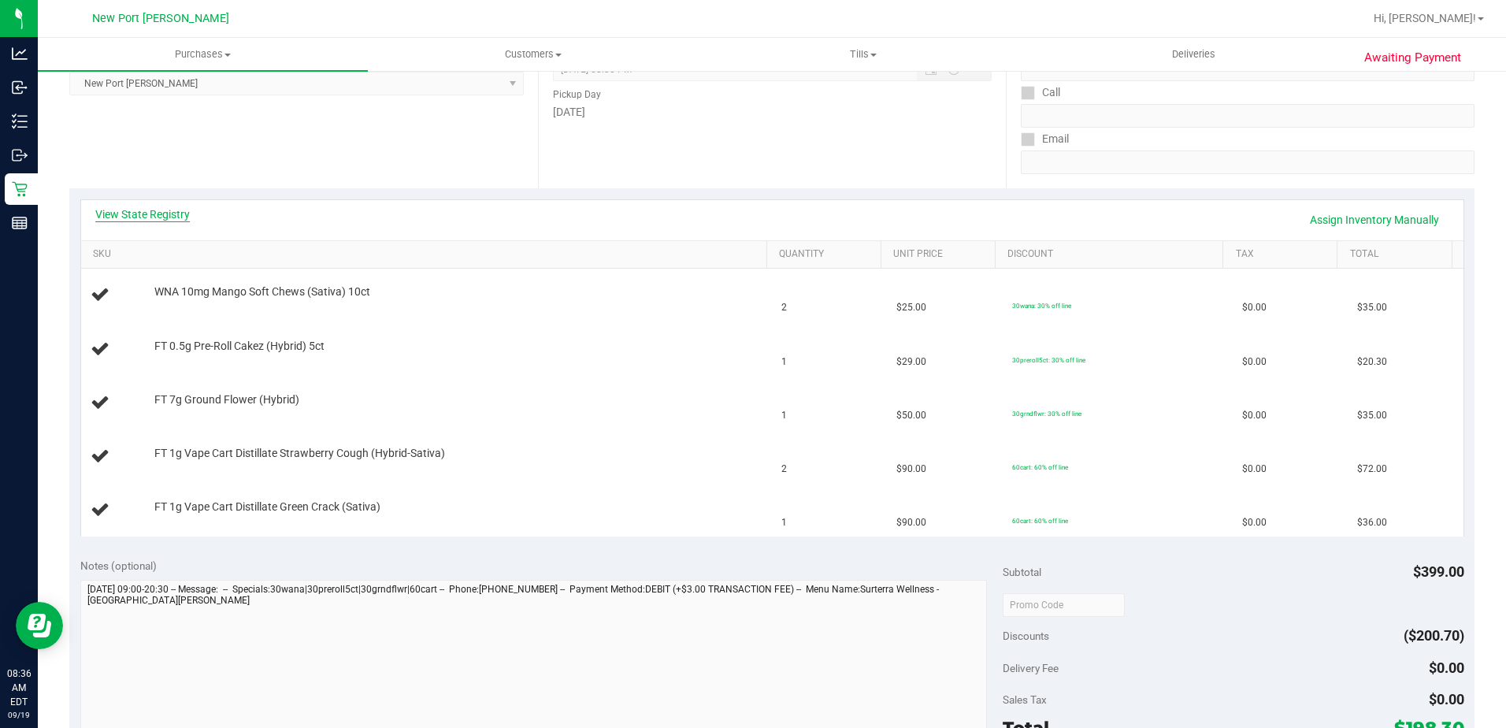
click at [160, 217] on link "View State Registry" at bounding box center [142, 214] width 95 height 16
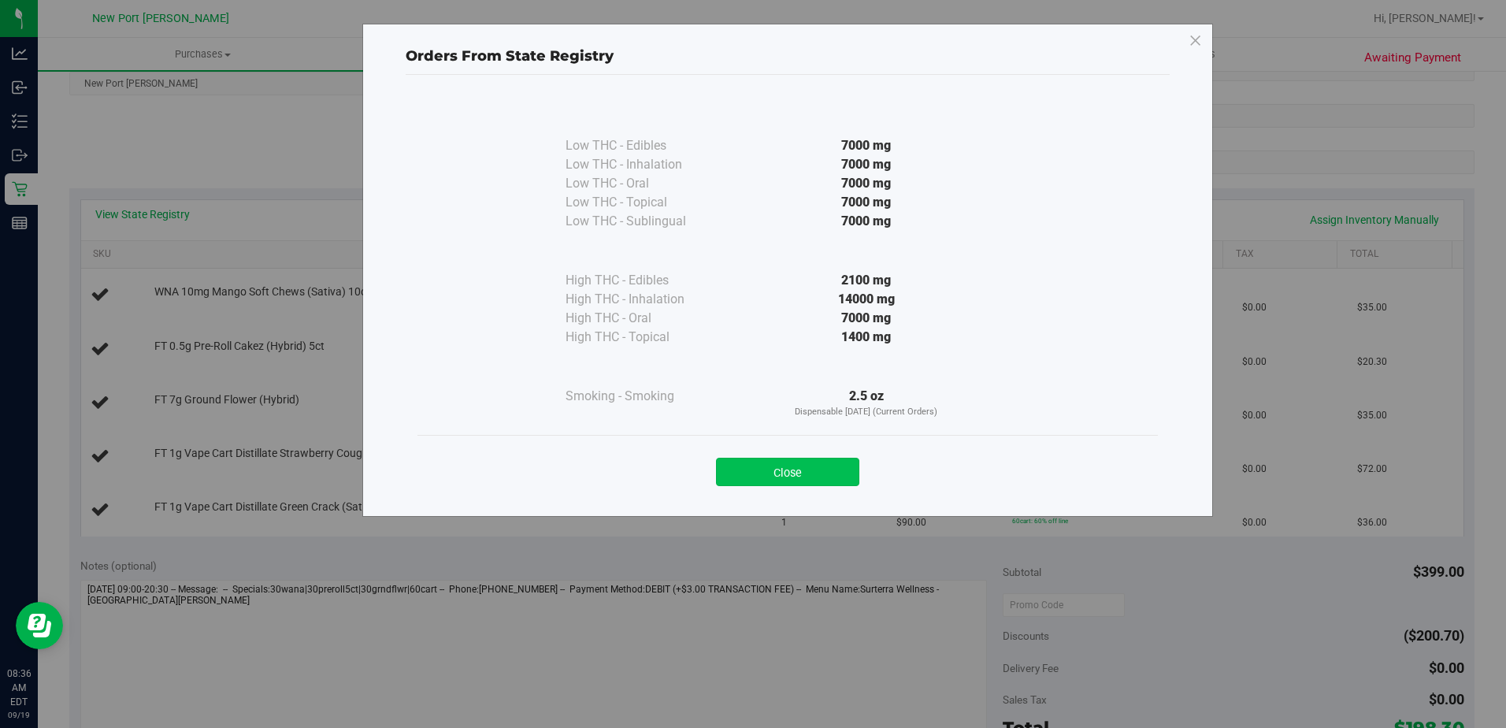
click at [770, 471] on button "Close" at bounding box center [787, 472] width 143 height 28
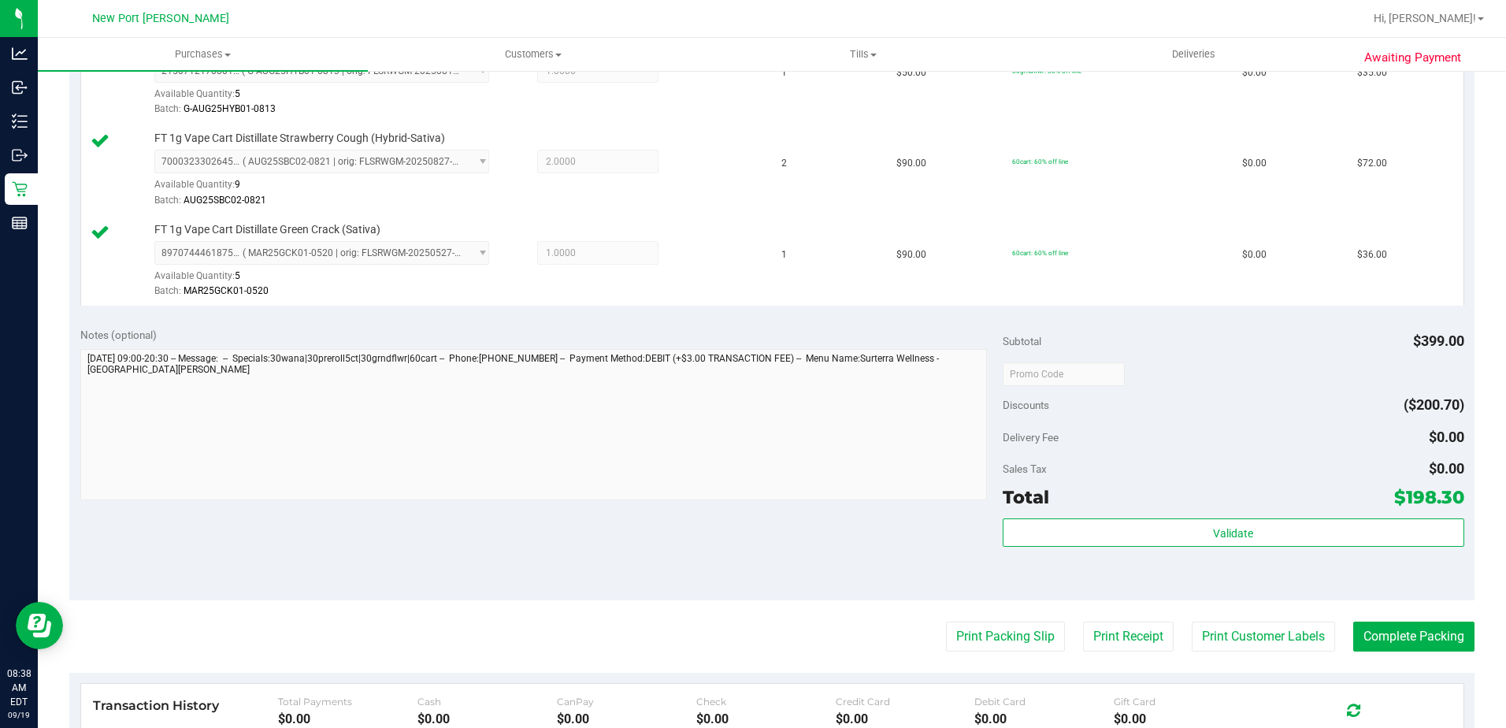
scroll to position [788, 0]
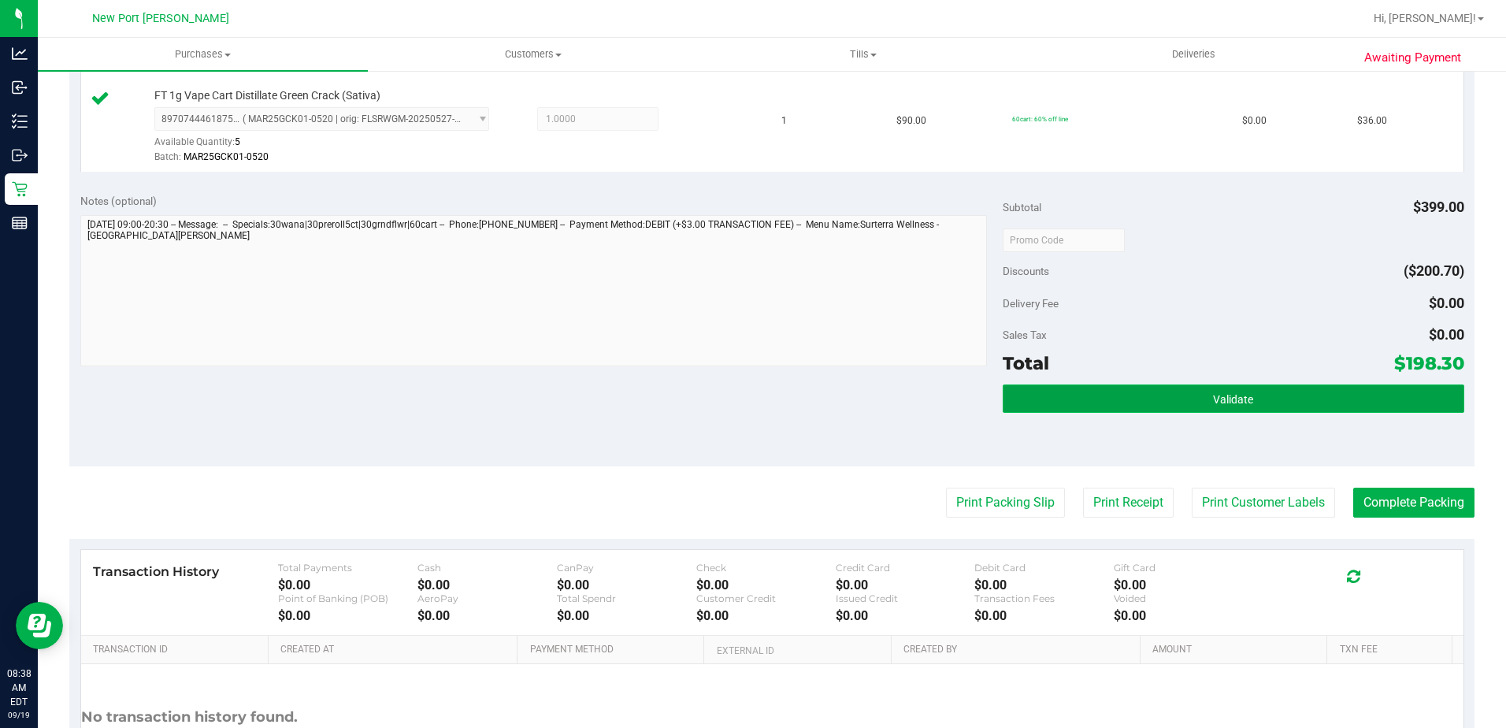
click at [1213, 397] on span "Validate" at bounding box center [1233, 399] width 40 height 13
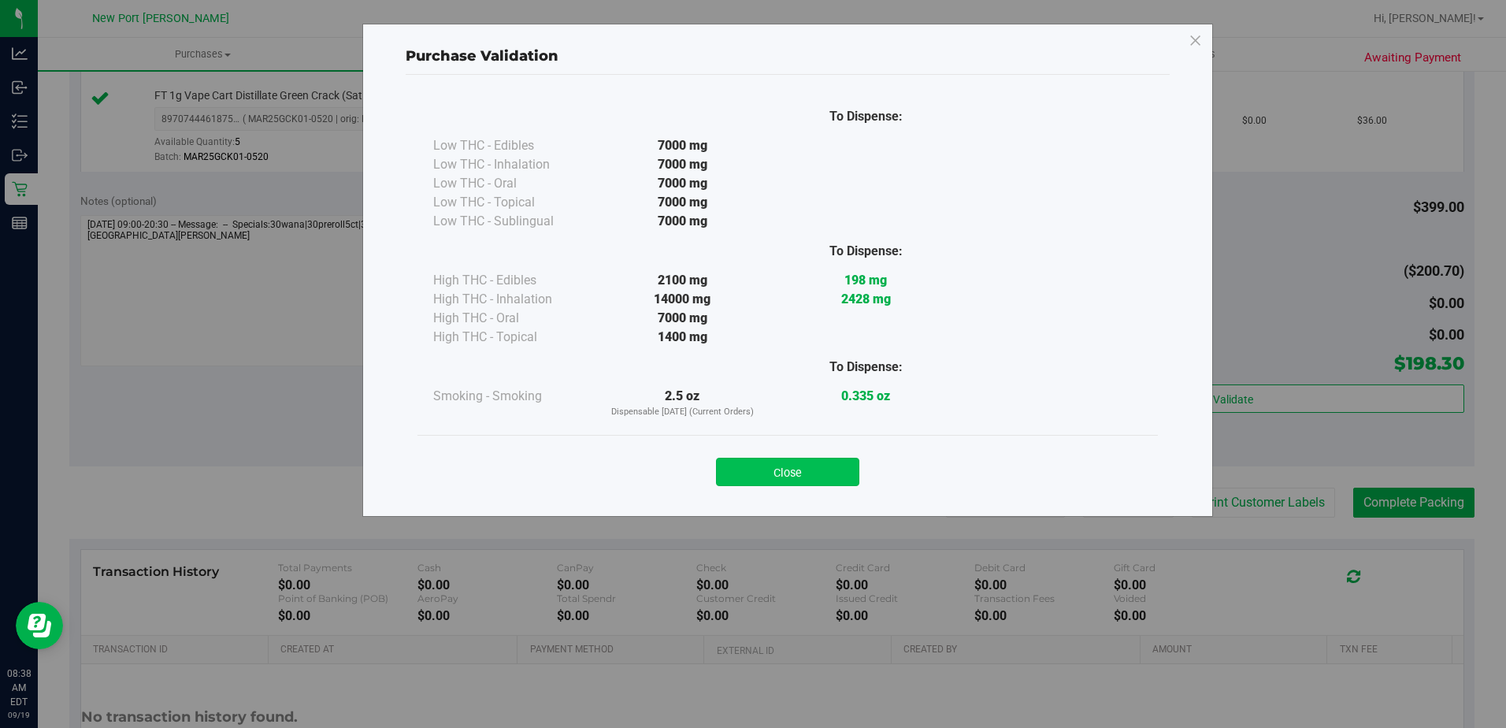
click at [806, 469] on button "Close" at bounding box center [787, 472] width 143 height 28
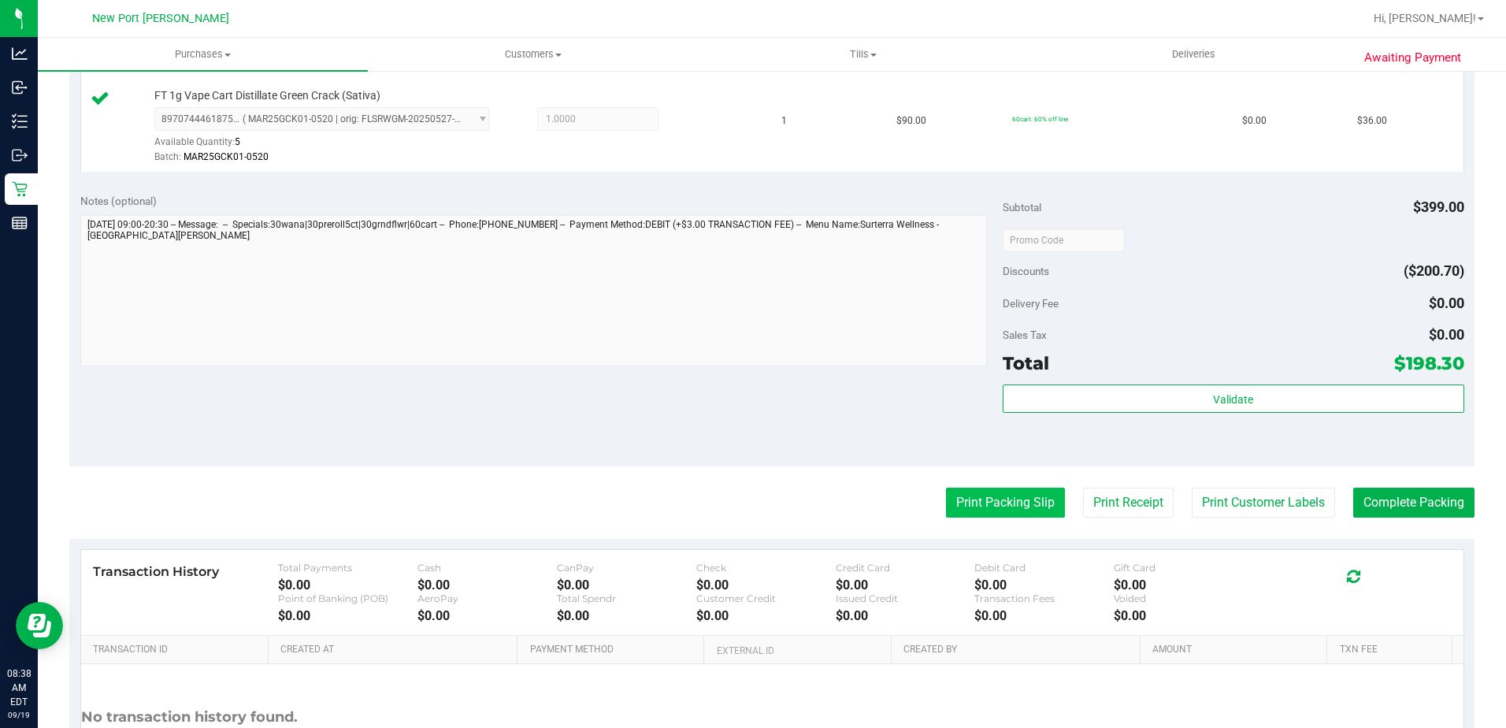
click at [957, 492] on button "Print Packing Slip" at bounding box center [1005, 503] width 119 height 30
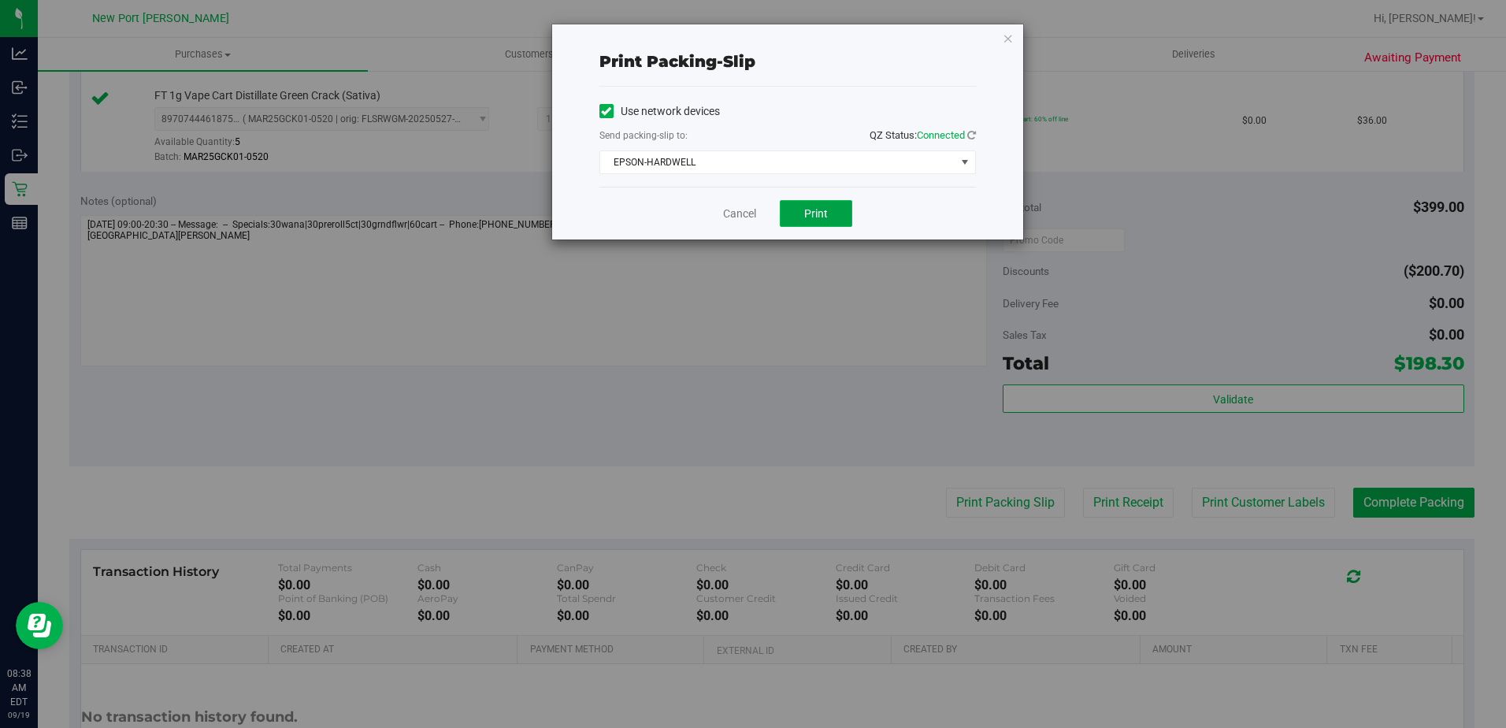
click at [815, 215] on span "Print" at bounding box center [816, 213] width 24 height 13
click at [755, 218] on link "Cancel" at bounding box center [739, 214] width 33 height 17
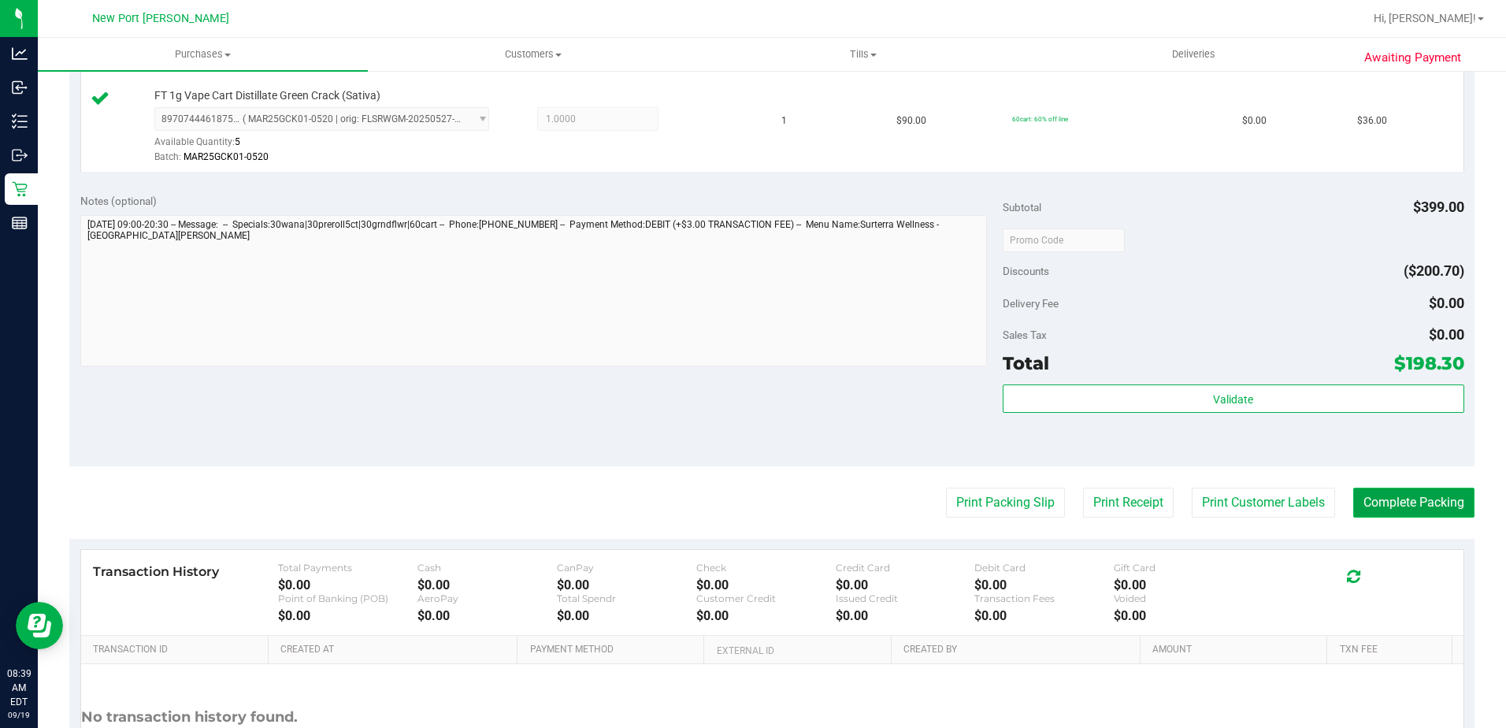
click at [1426, 506] on button "Complete Packing" at bounding box center [1413, 503] width 121 height 30
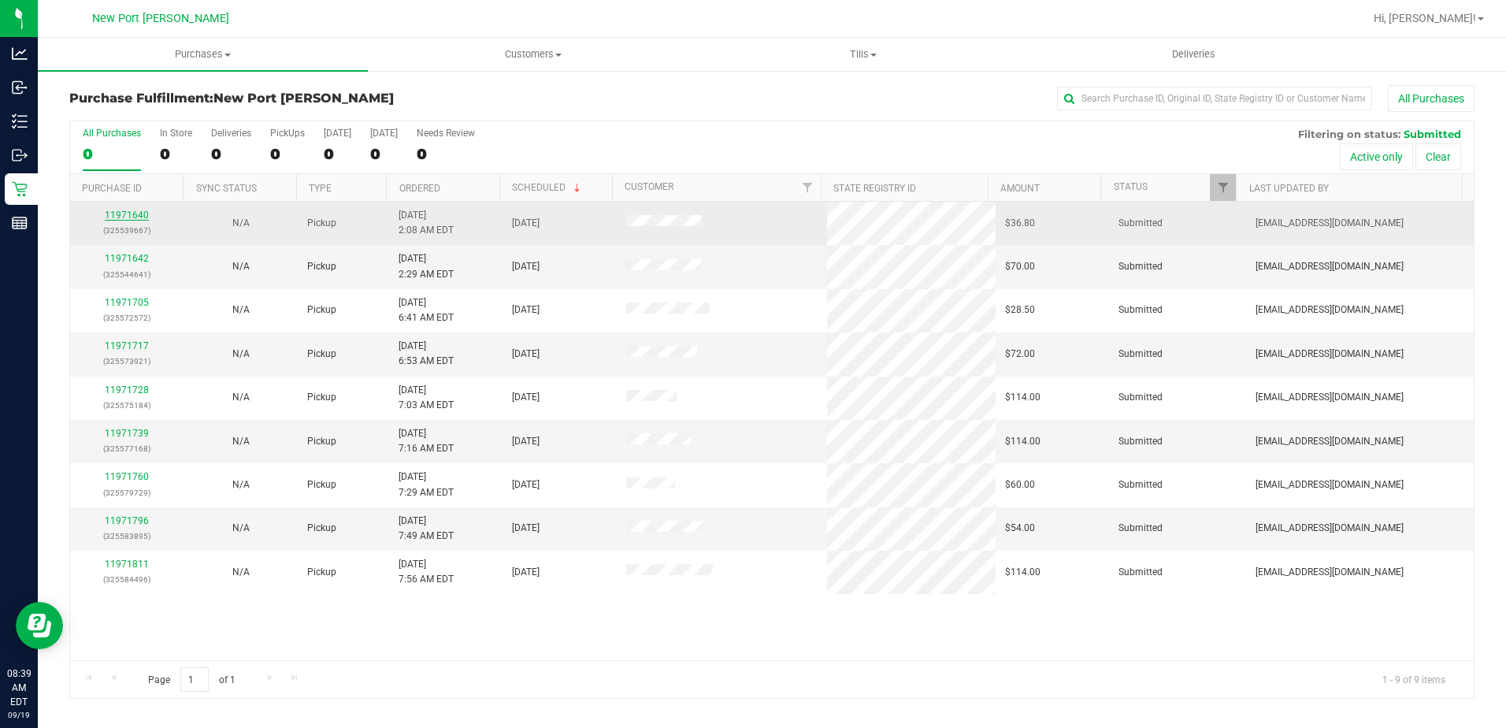
click at [132, 218] on link "11971640" at bounding box center [127, 215] width 44 height 11
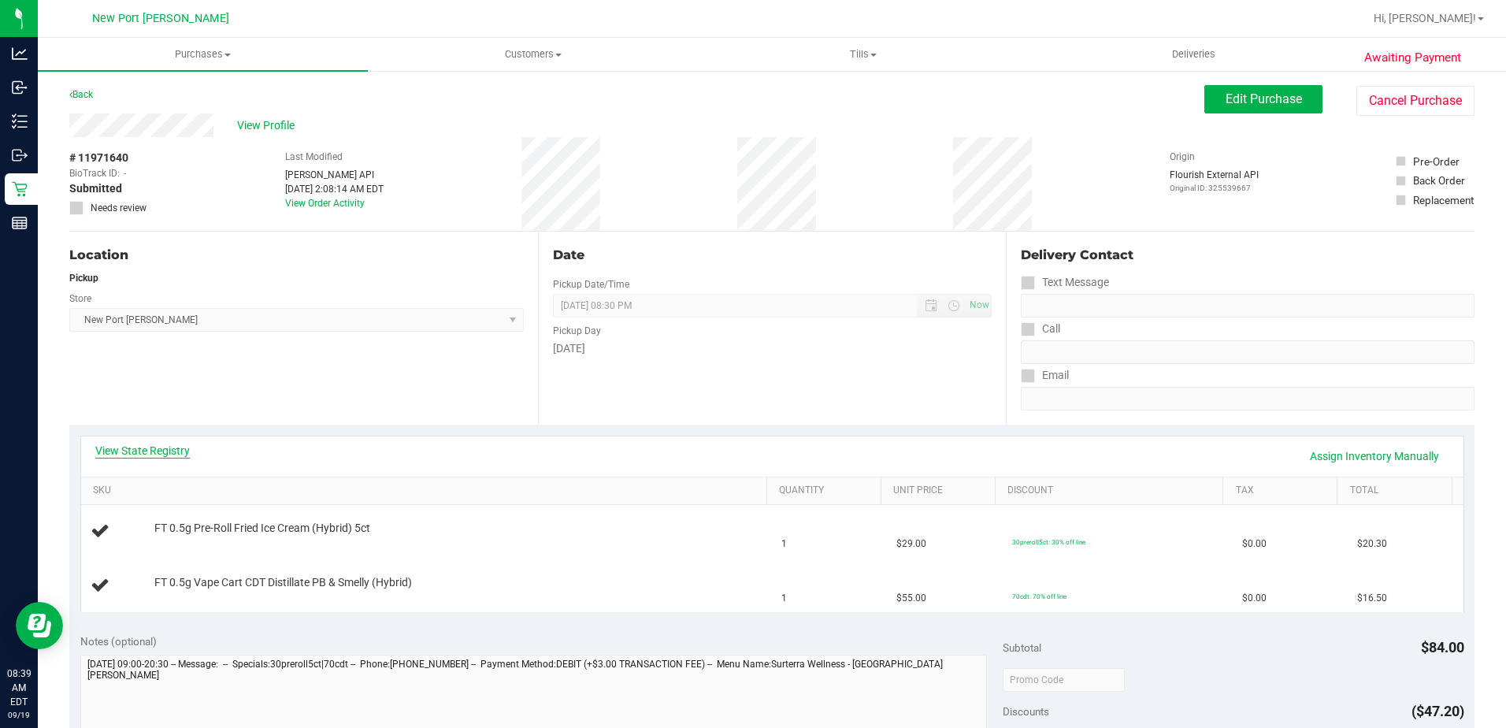
click at [154, 454] on link "View State Registry" at bounding box center [142, 451] width 95 height 16
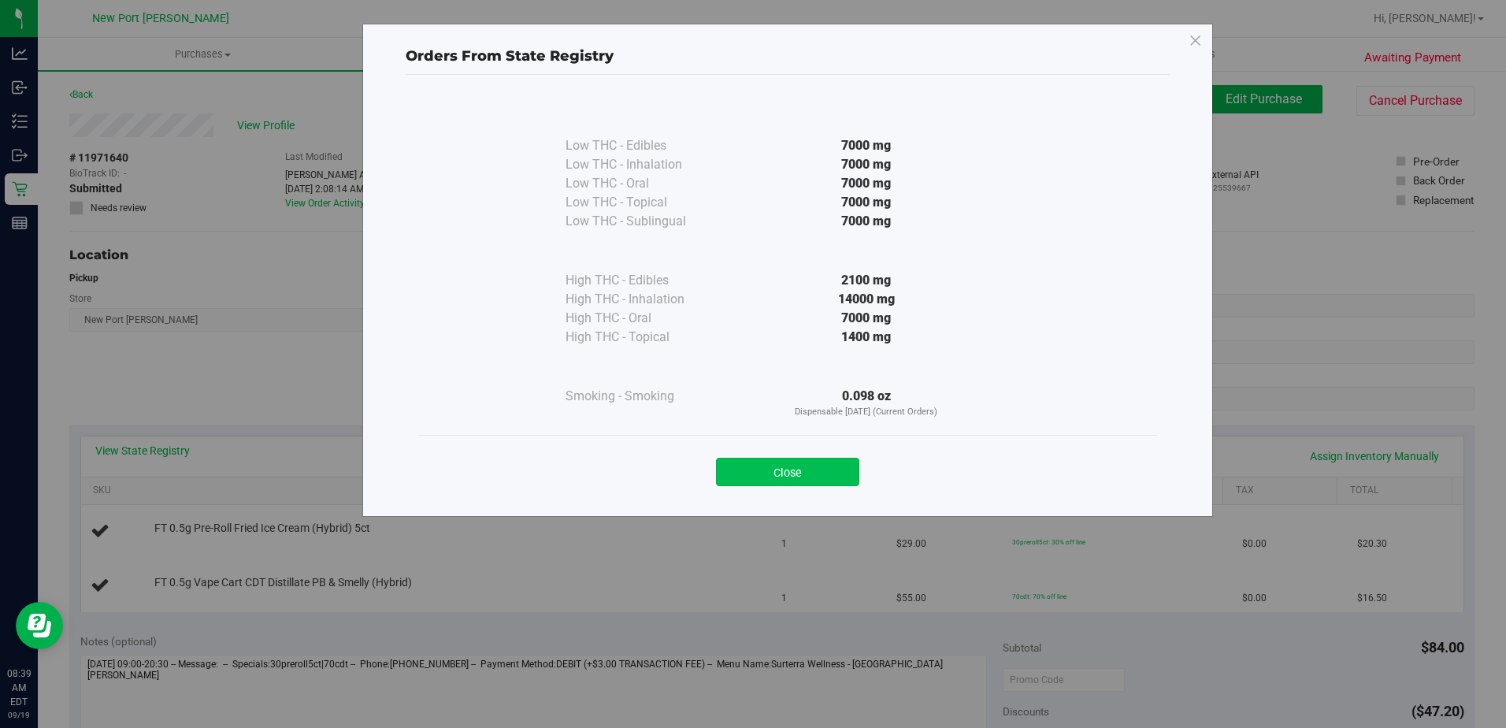
click at [770, 471] on button "Close" at bounding box center [787, 472] width 143 height 28
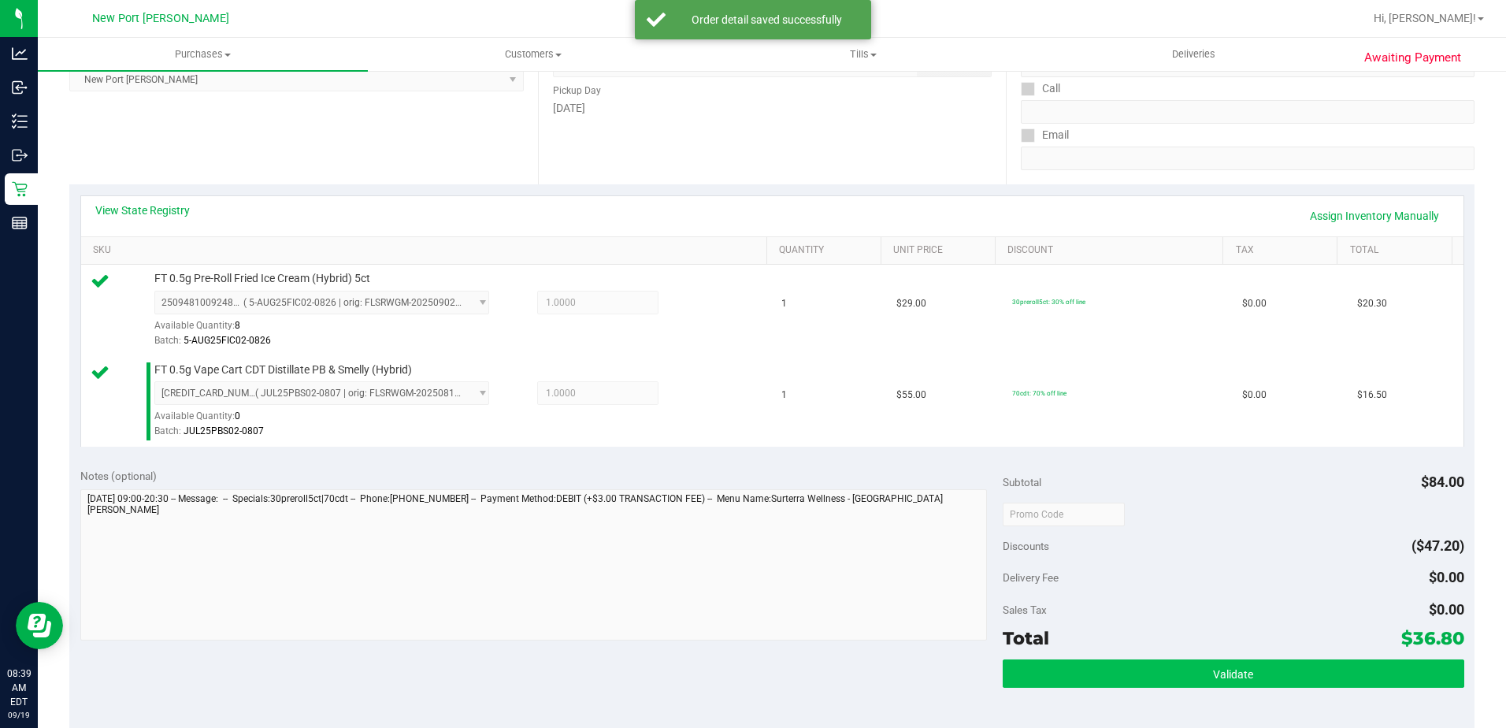
scroll to position [394, 0]
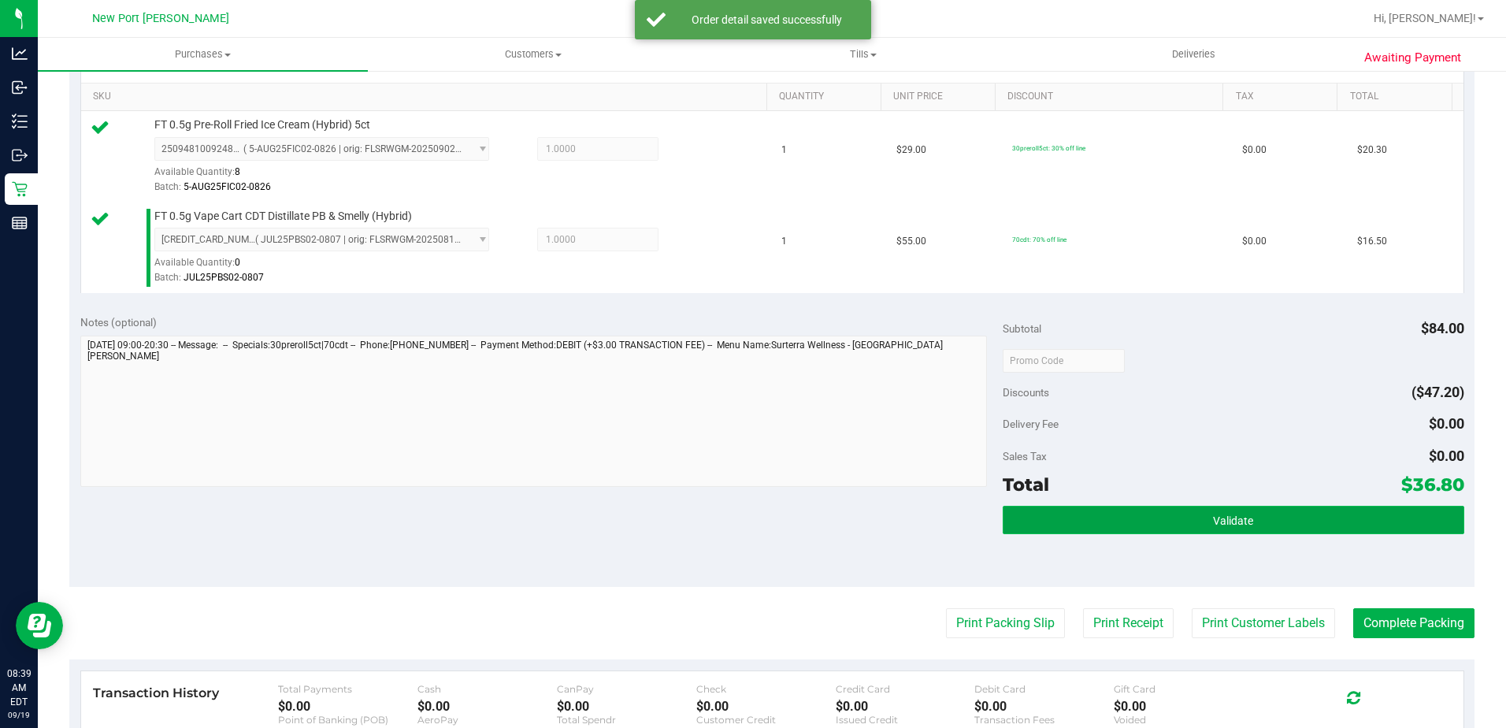
click at [1178, 526] on button "Validate" at bounding box center [1234, 520] width 462 height 28
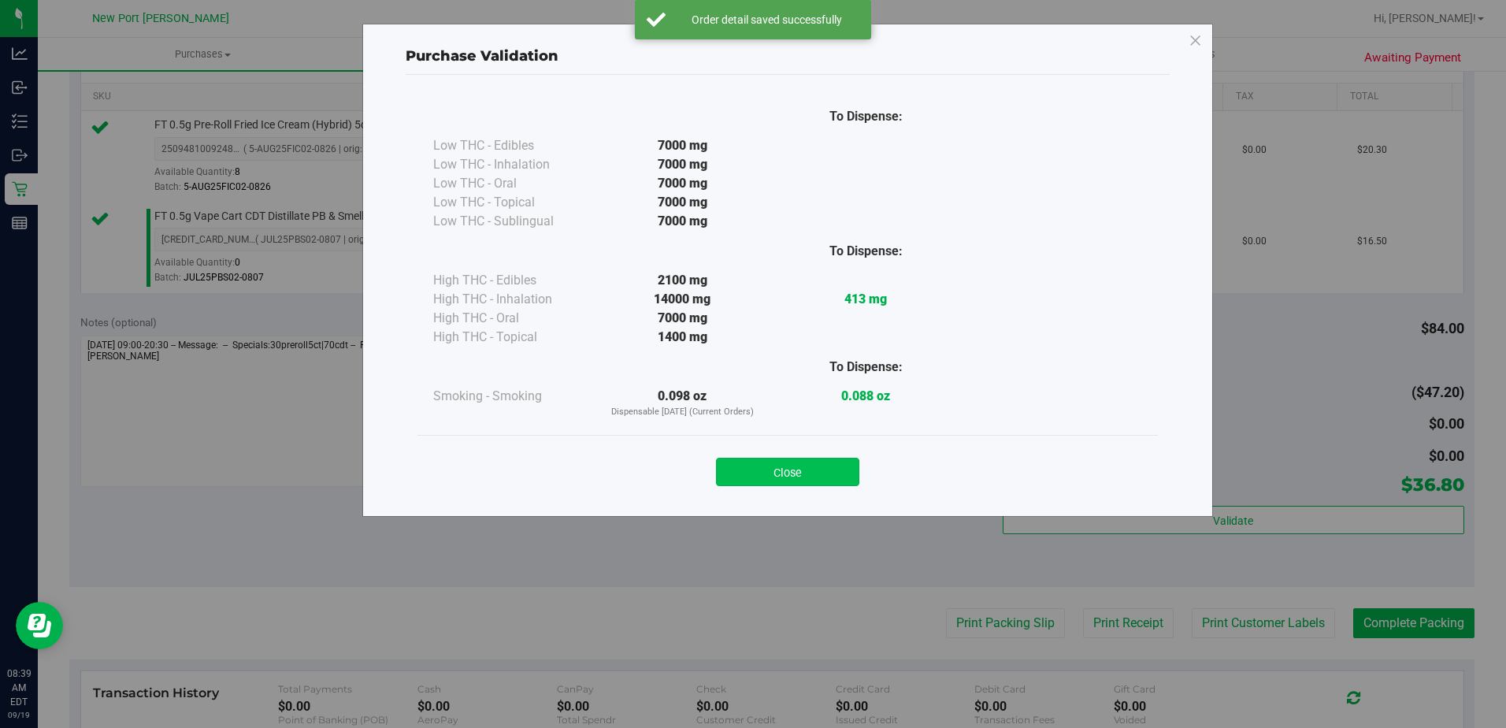
click at [829, 465] on button "Close" at bounding box center [787, 472] width 143 height 28
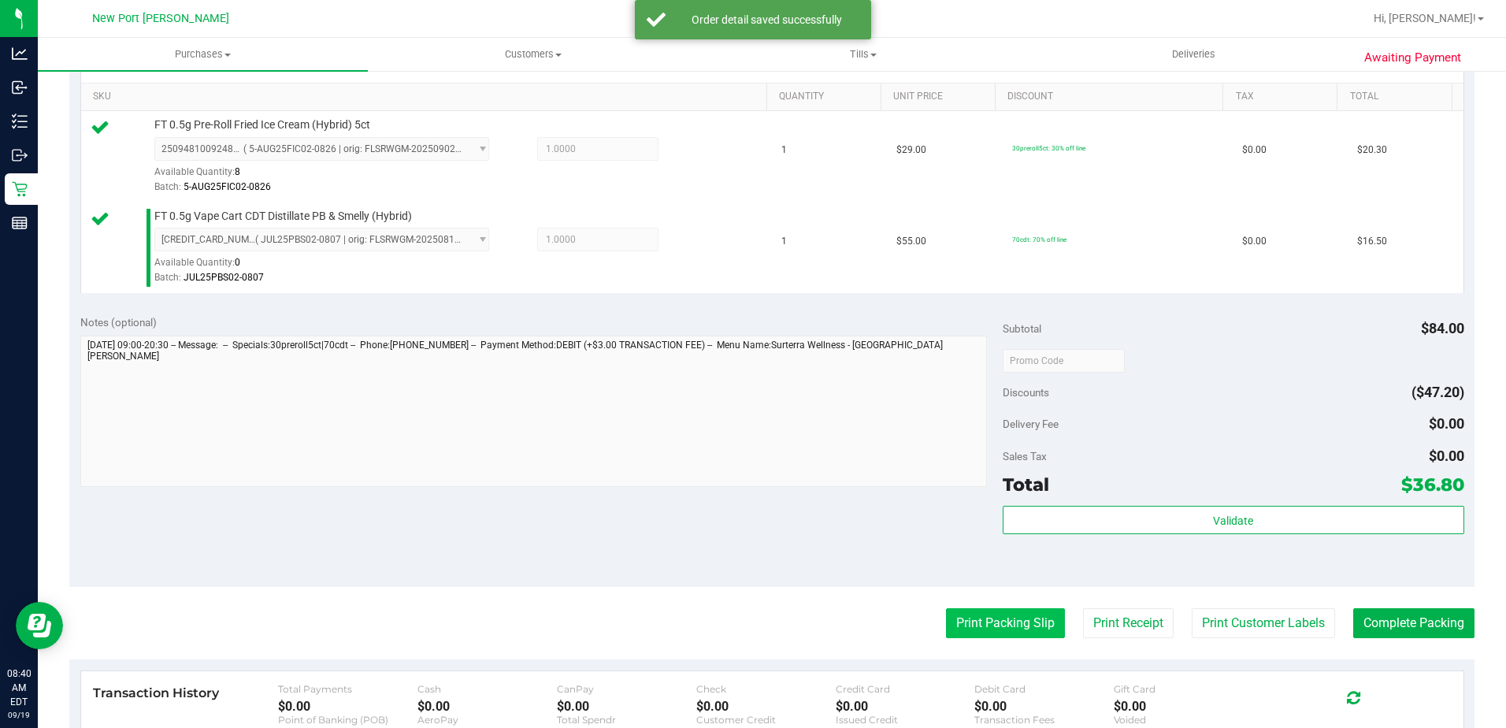
click at [987, 618] on button "Print Packing Slip" at bounding box center [1005, 623] width 119 height 30
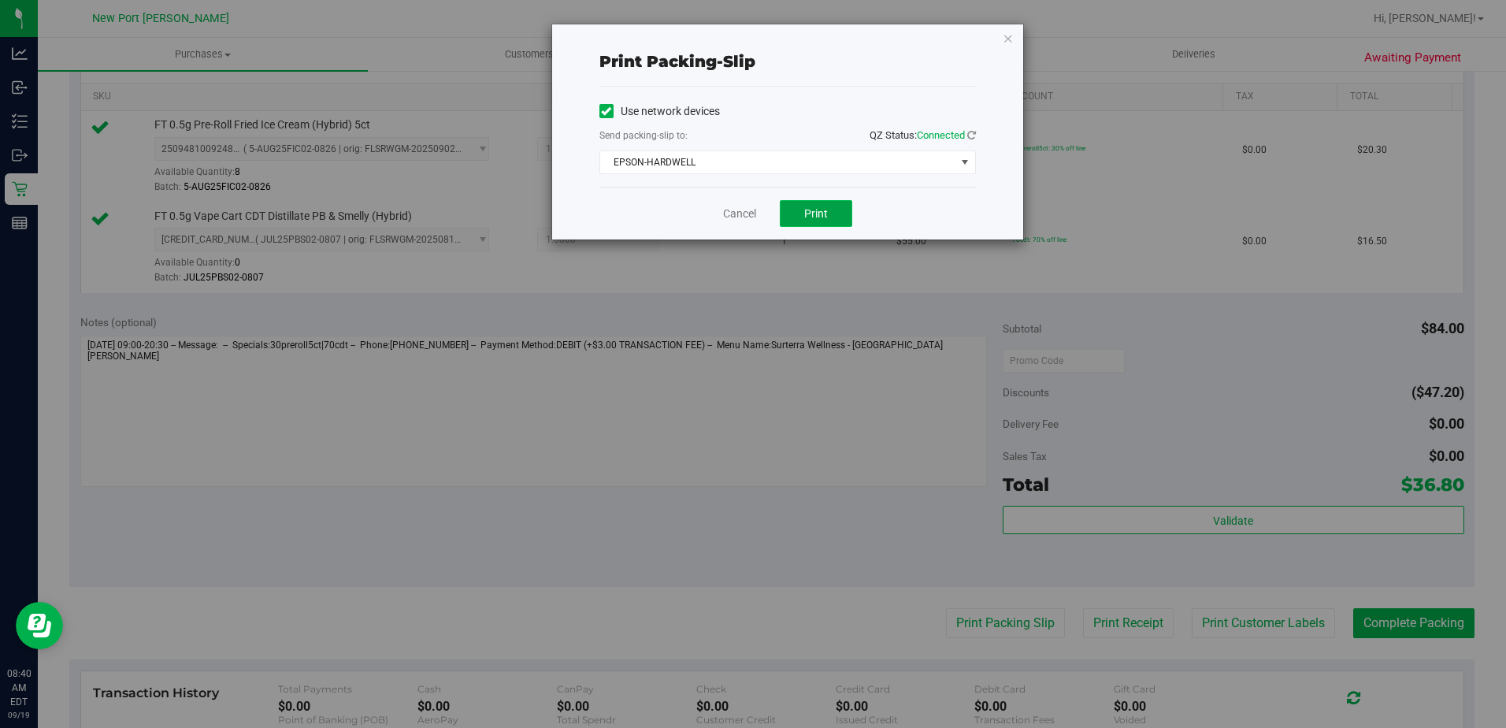
click at [832, 212] on button "Print" at bounding box center [816, 213] width 72 height 27
click at [744, 213] on link "Cancel" at bounding box center [739, 214] width 33 height 17
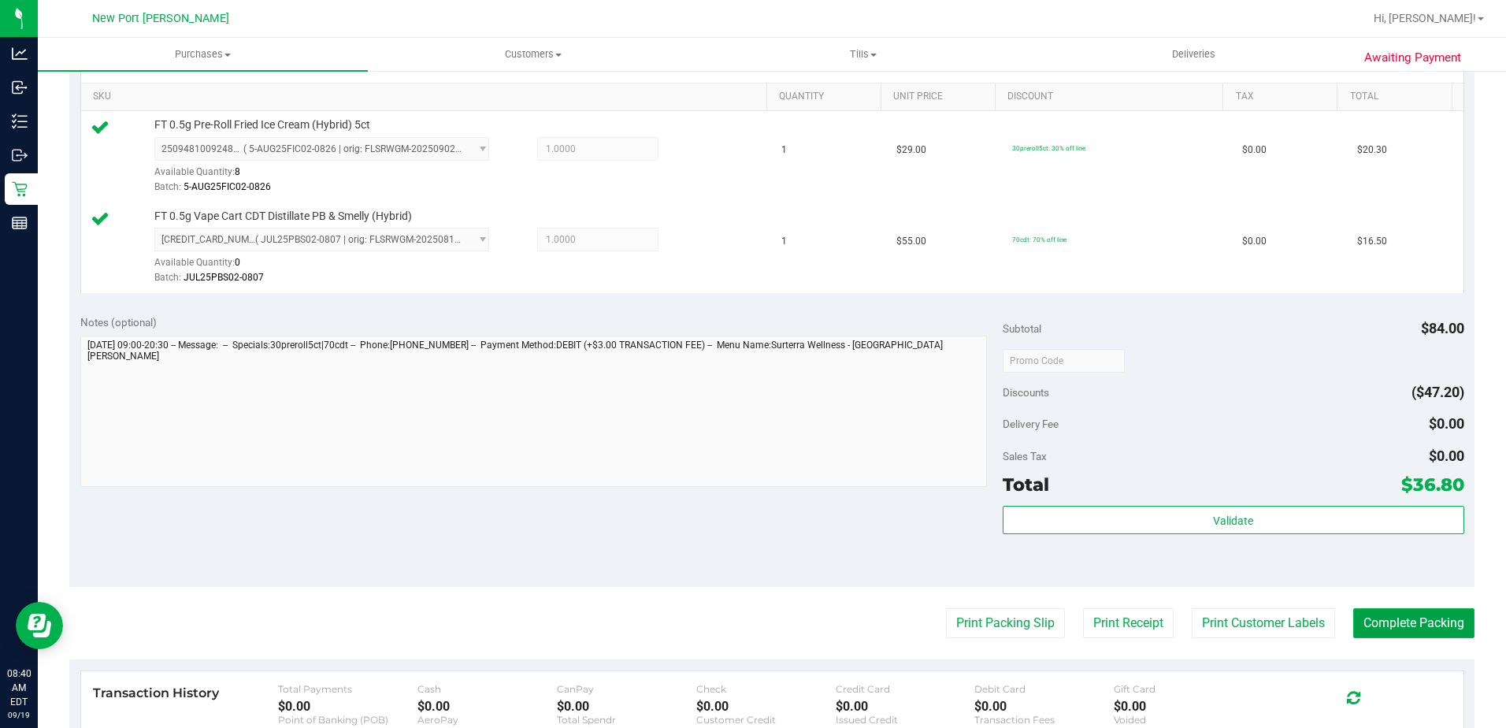
click at [1392, 626] on button "Complete Packing" at bounding box center [1413, 623] width 121 height 30
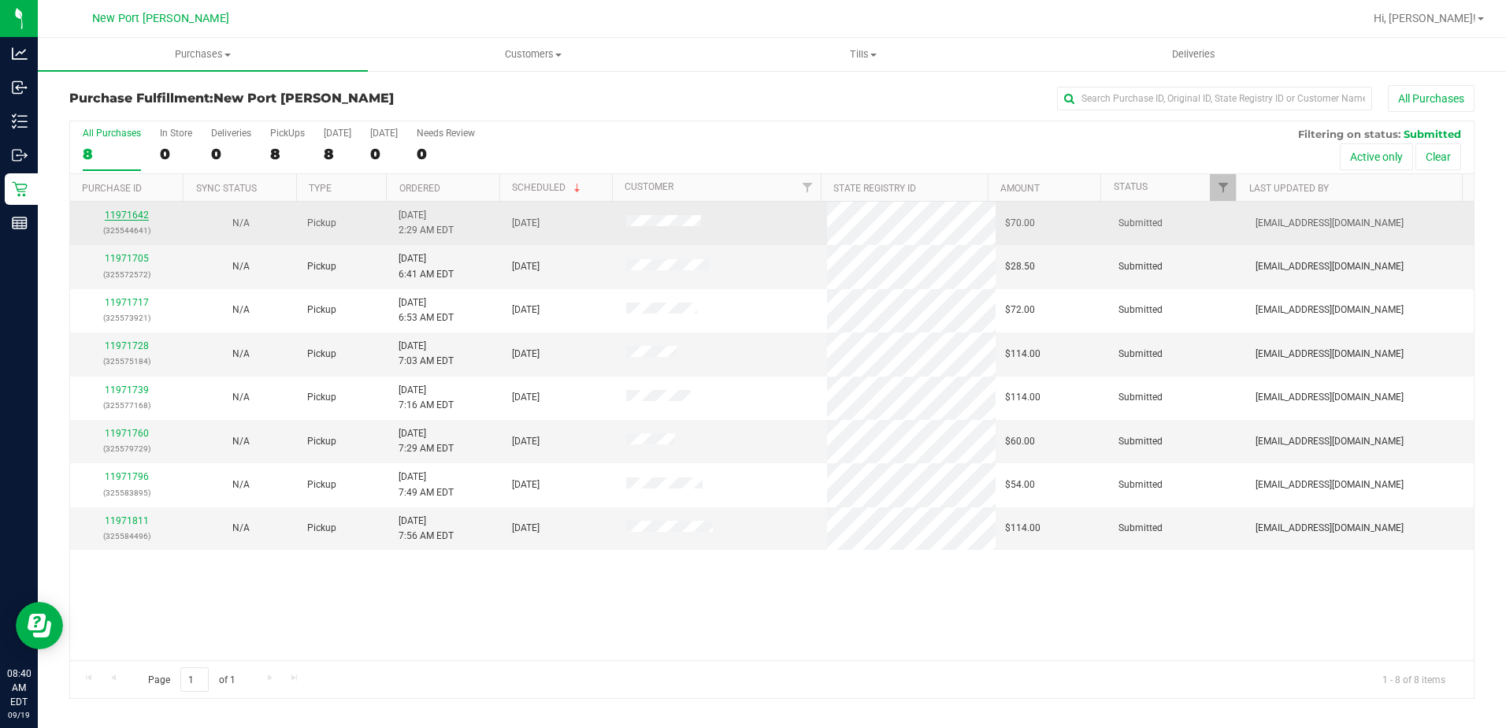
click at [117, 218] on link "11971642" at bounding box center [127, 215] width 44 height 11
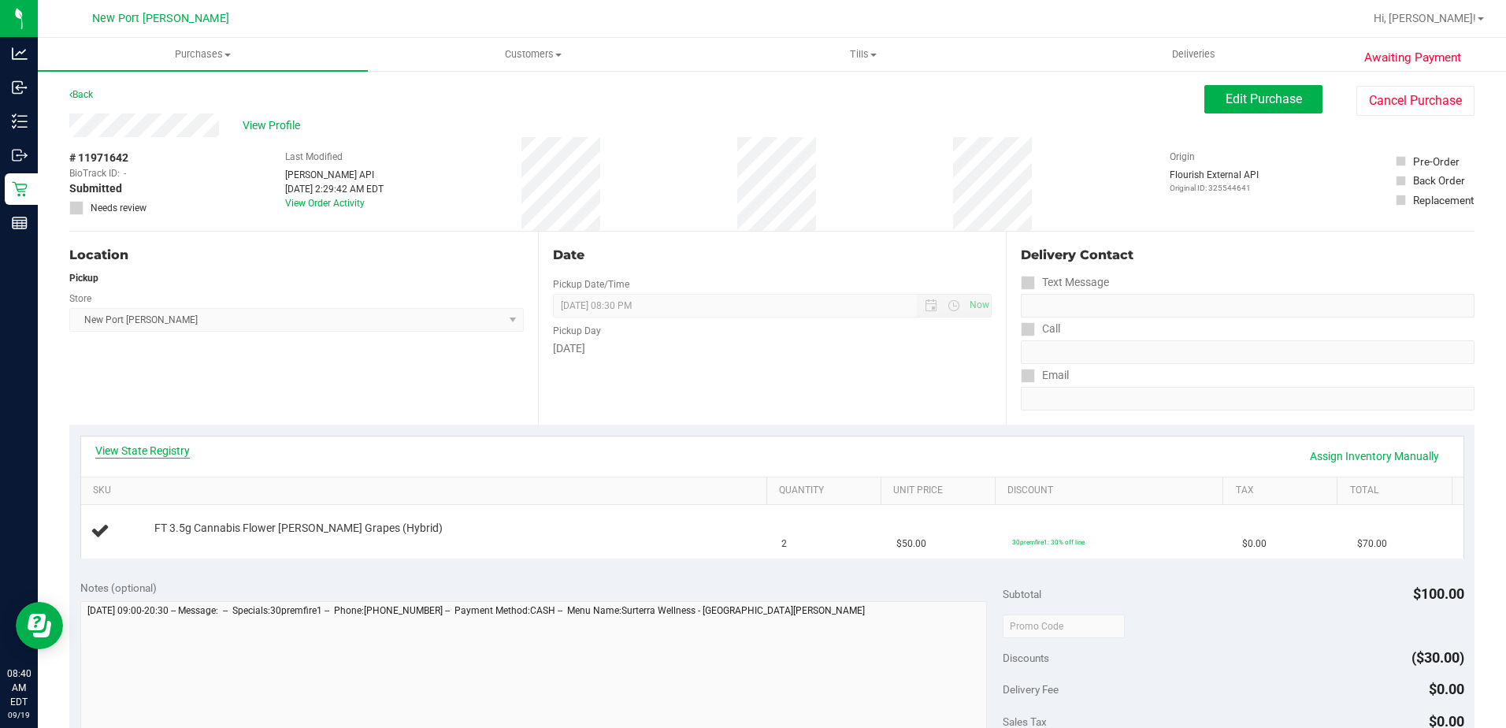
click at [172, 452] on link "View State Registry" at bounding box center [142, 451] width 95 height 16
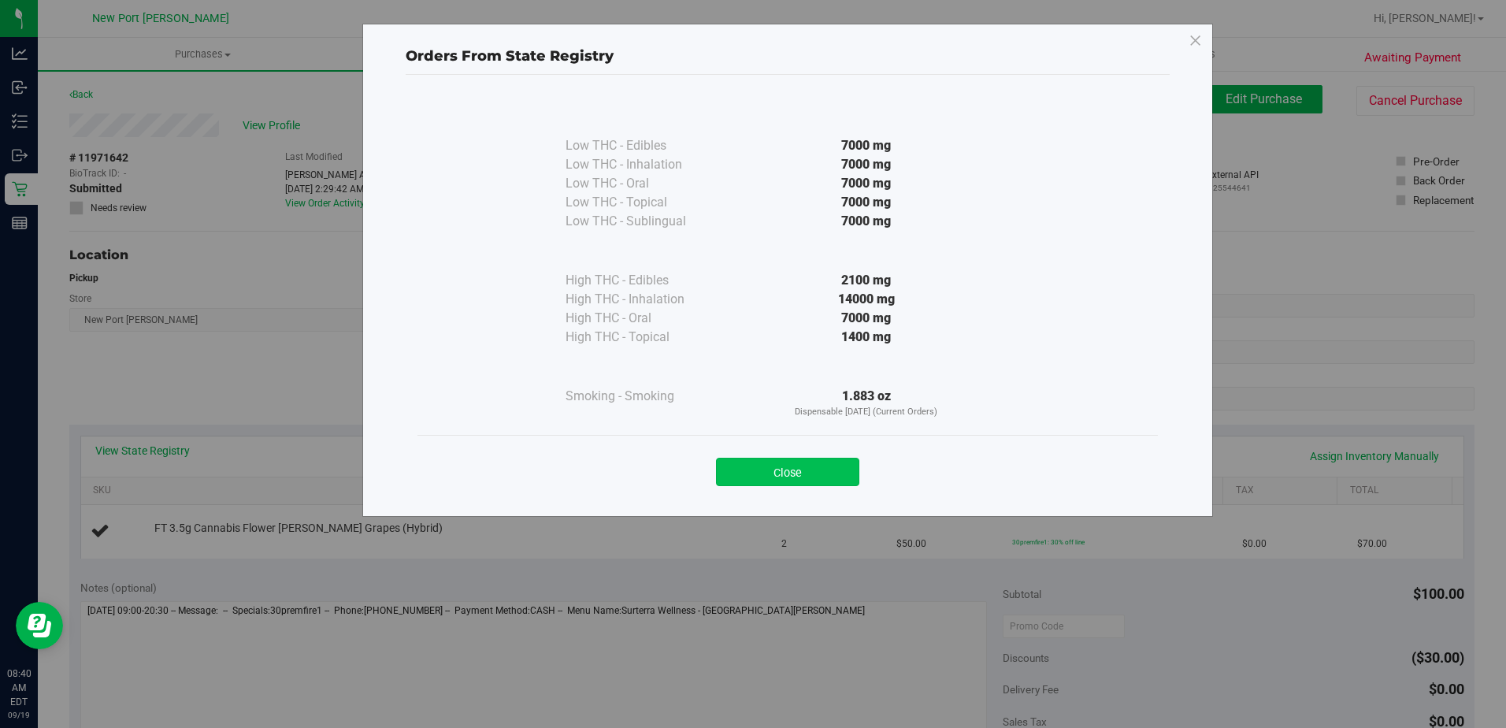
click at [815, 472] on button "Close" at bounding box center [787, 472] width 143 height 28
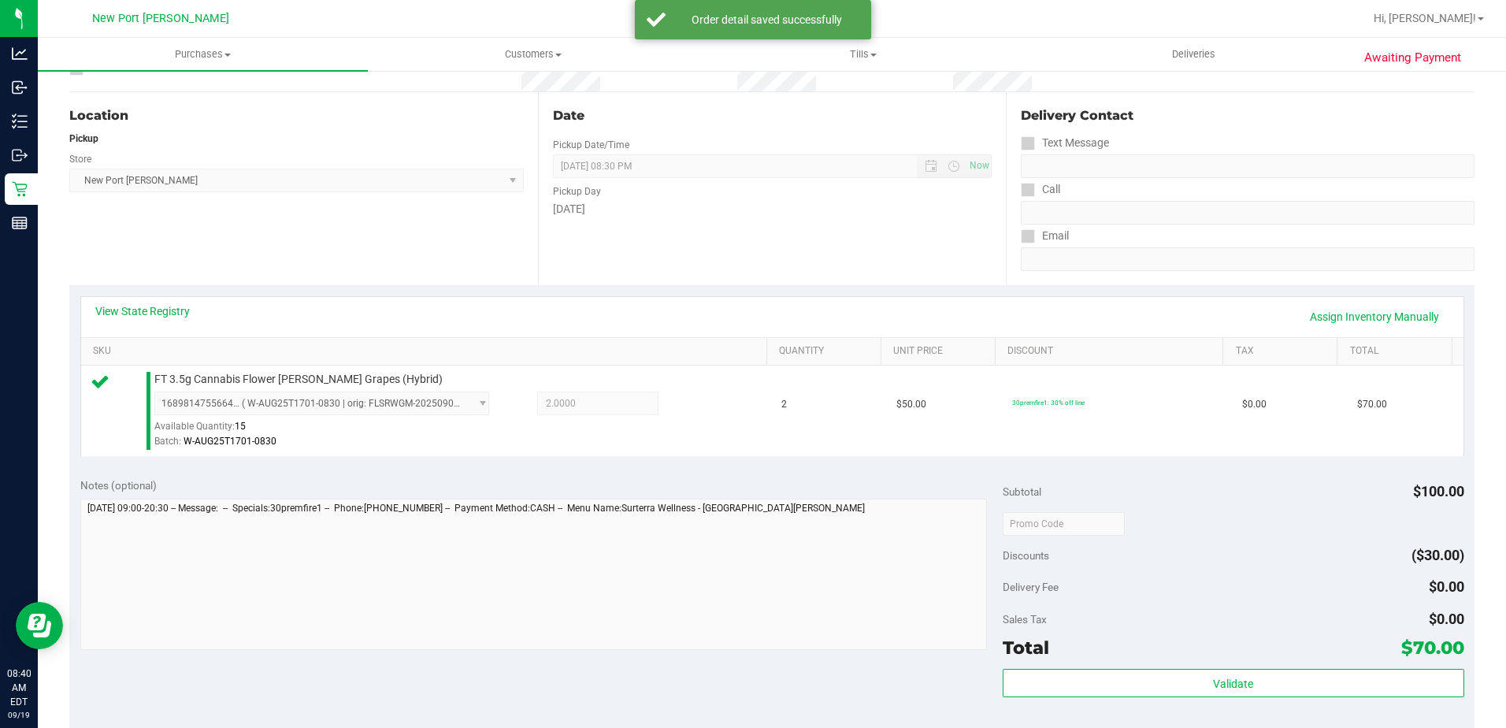
scroll to position [315, 0]
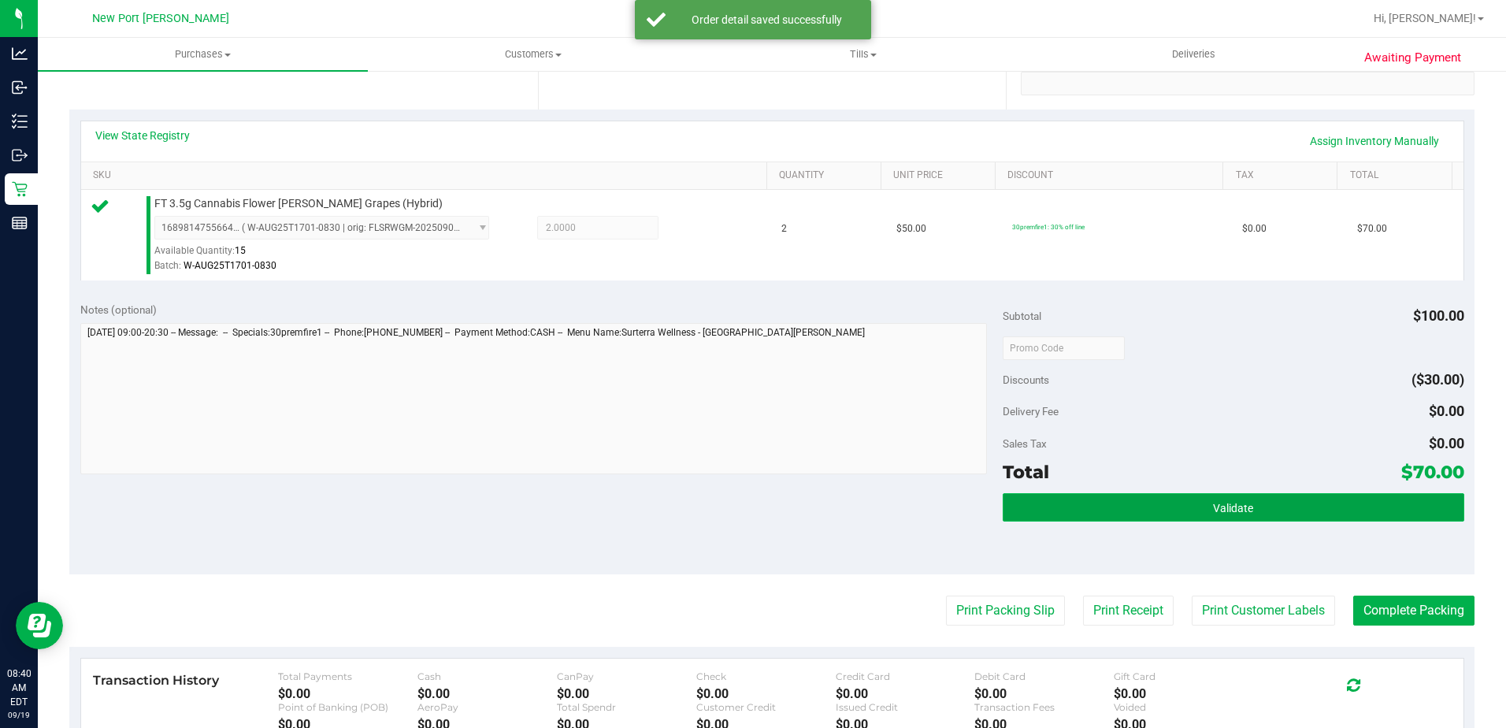
click at [1241, 506] on span "Validate" at bounding box center [1233, 508] width 40 height 13
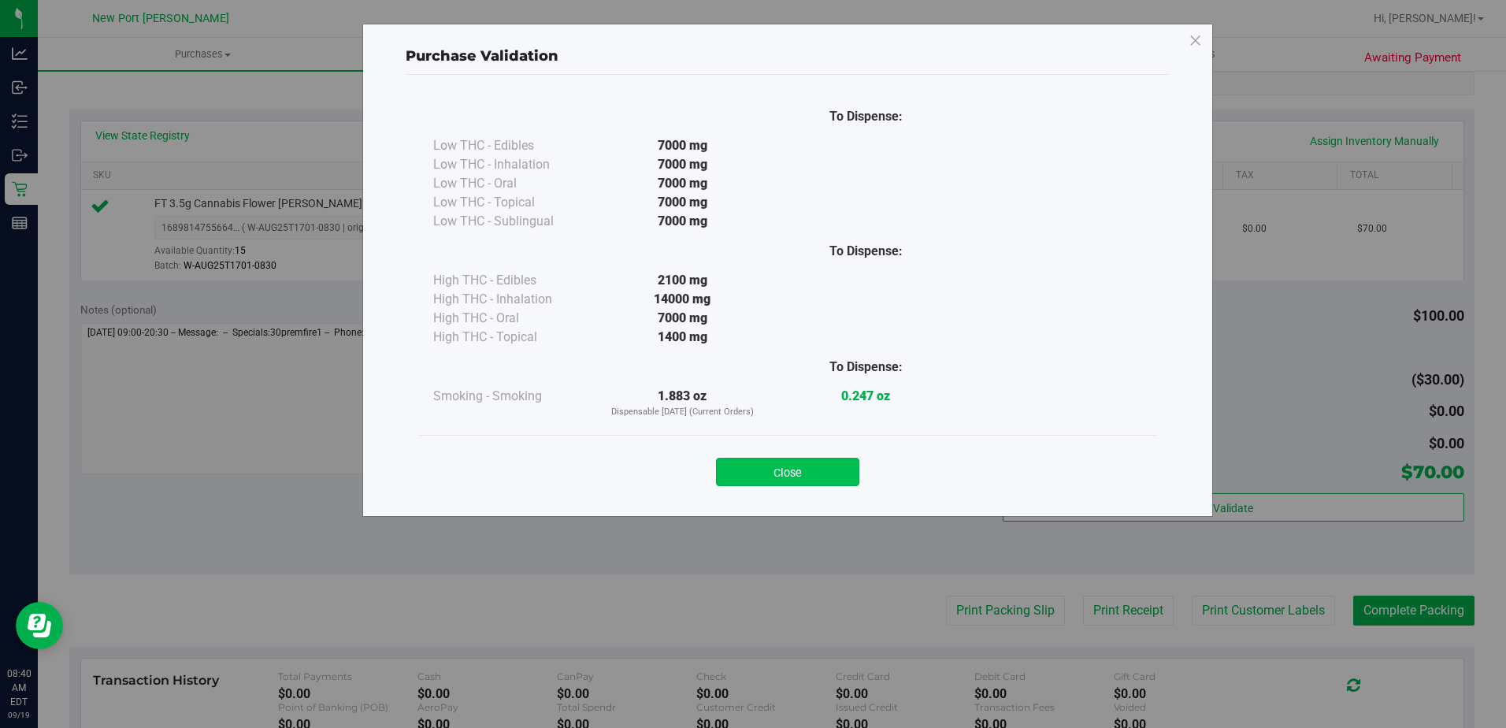
click at [793, 471] on button "Close" at bounding box center [787, 472] width 143 height 28
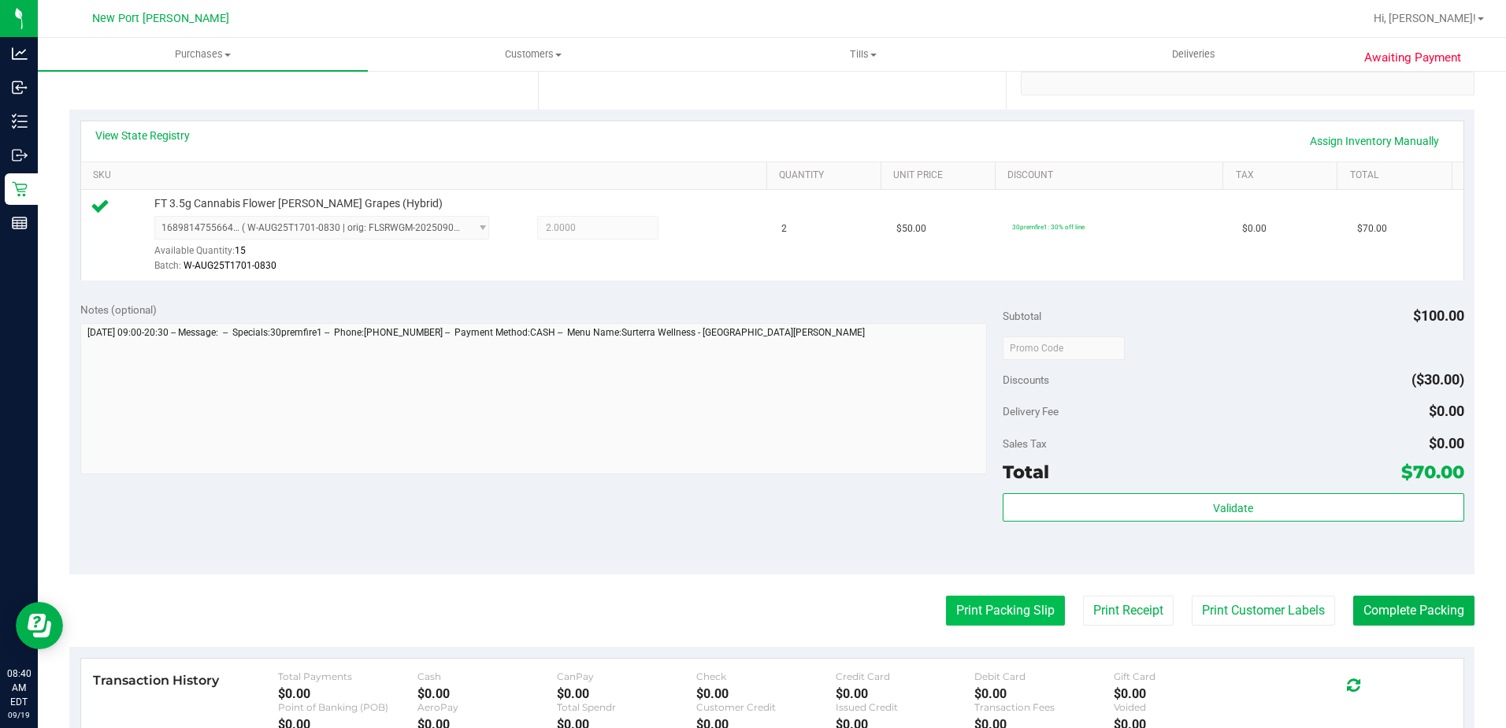
click at [982, 613] on button "Print Packing Slip" at bounding box center [1005, 610] width 119 height 30
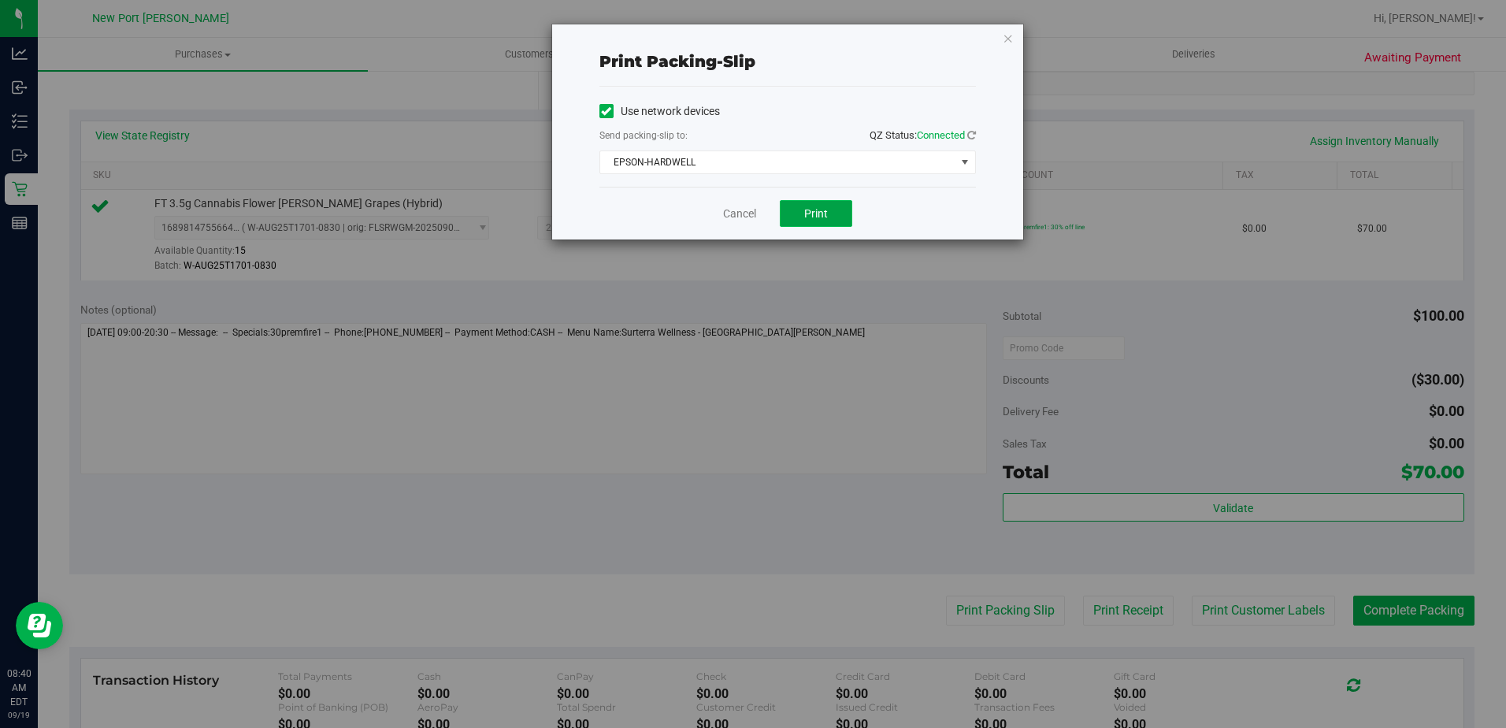
click at [820, 203] on button "Print" at bounding box center [816, 213] width 72 height 27
click at [737, 210] on link "Cancel" at bounding box center [739, 214] width 33 height 17
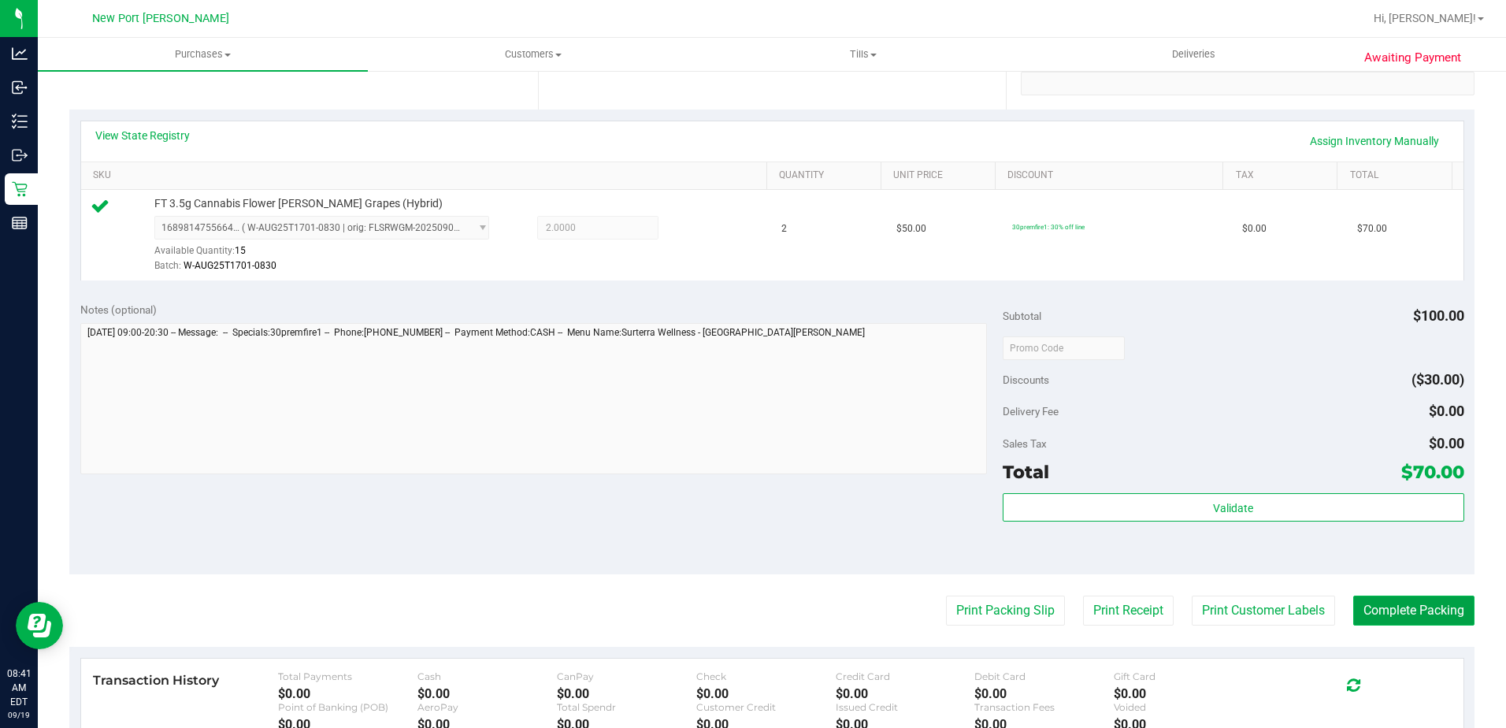
click at [1385, 610] on button "Complete Packing" at bounding box center [1413, 610] width 121 height 30
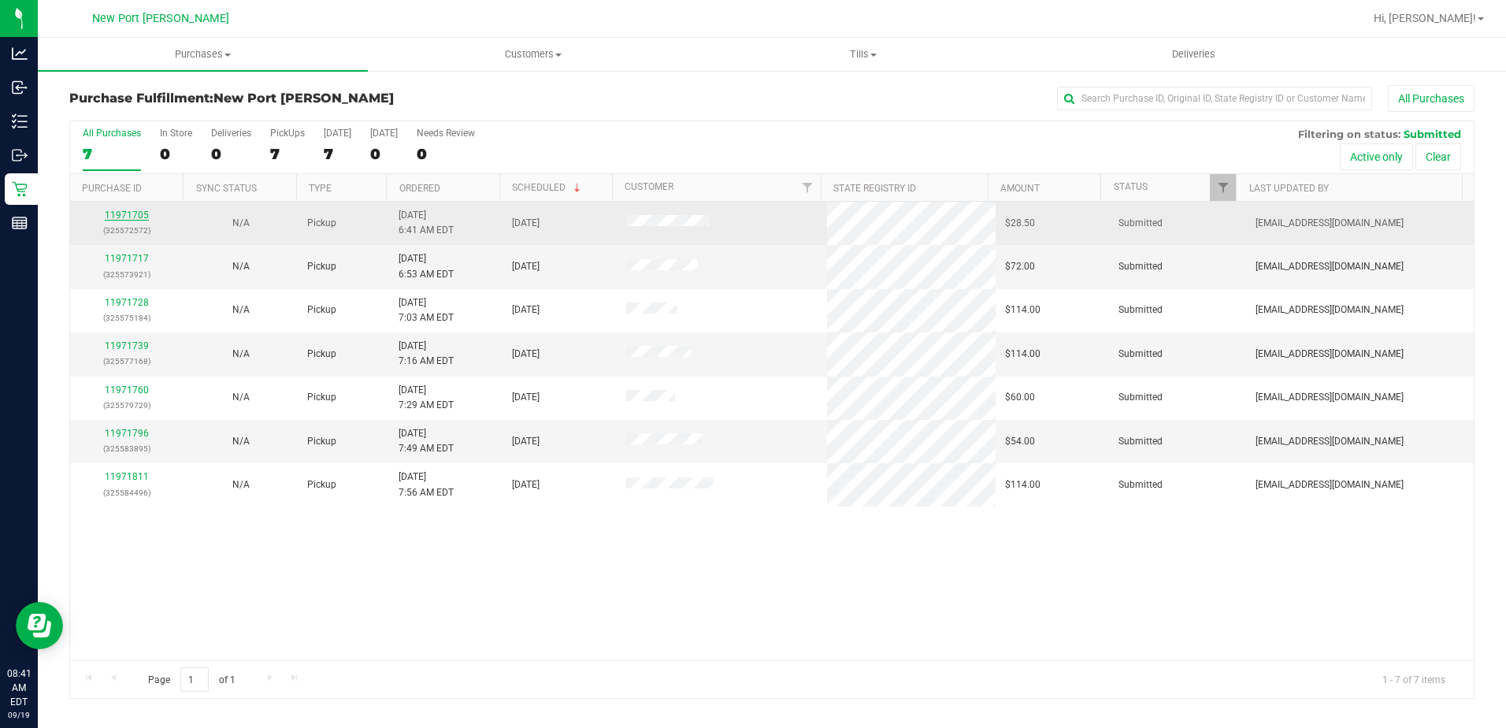
click at [128, 214] on link "11971705" at bounding box center [127, 215] width 44 height 11
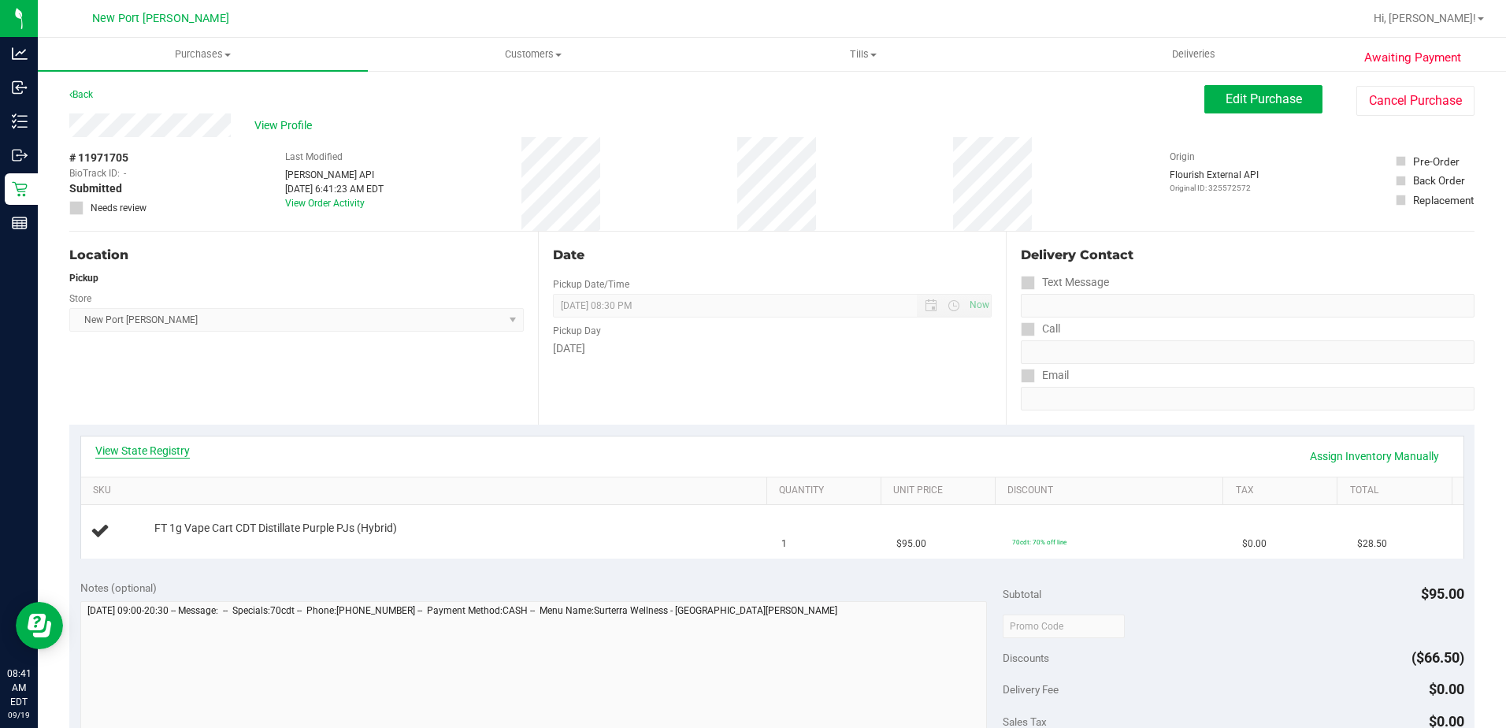
click at [161, 451] on link "View State Registry" at bounding box center [142, 451] width 95 height 16
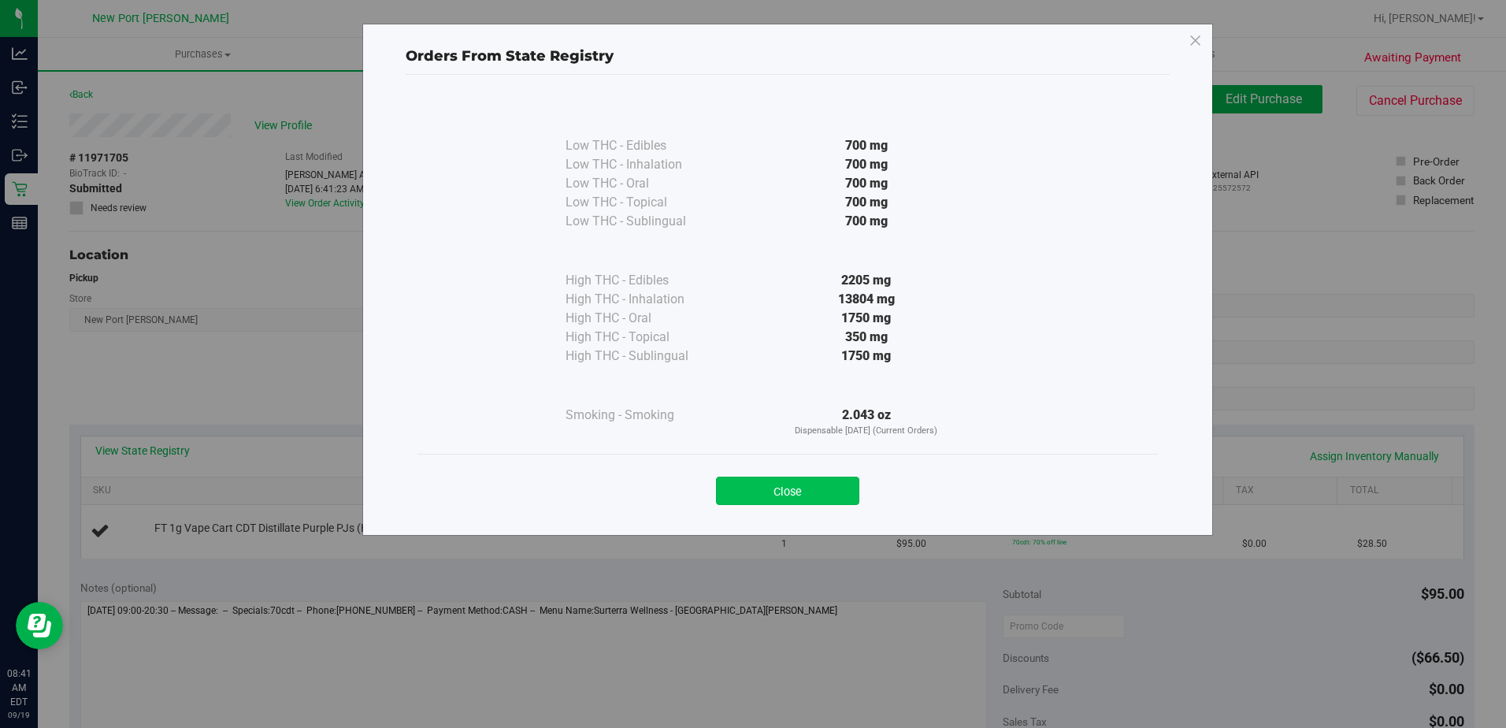
click at [791, 492] on button "Close" at bounding box center [787, 491] width 143 height 28
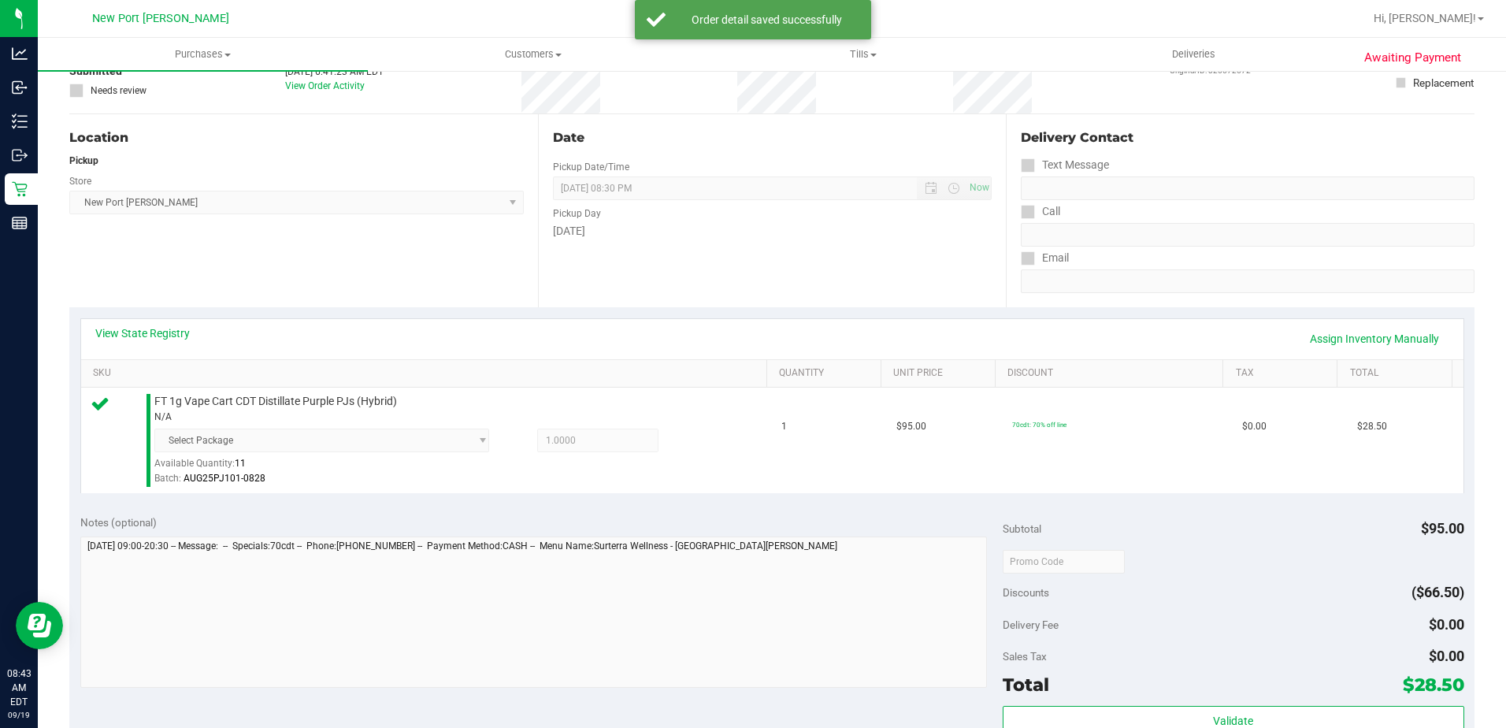
scroll to position [315, 0]
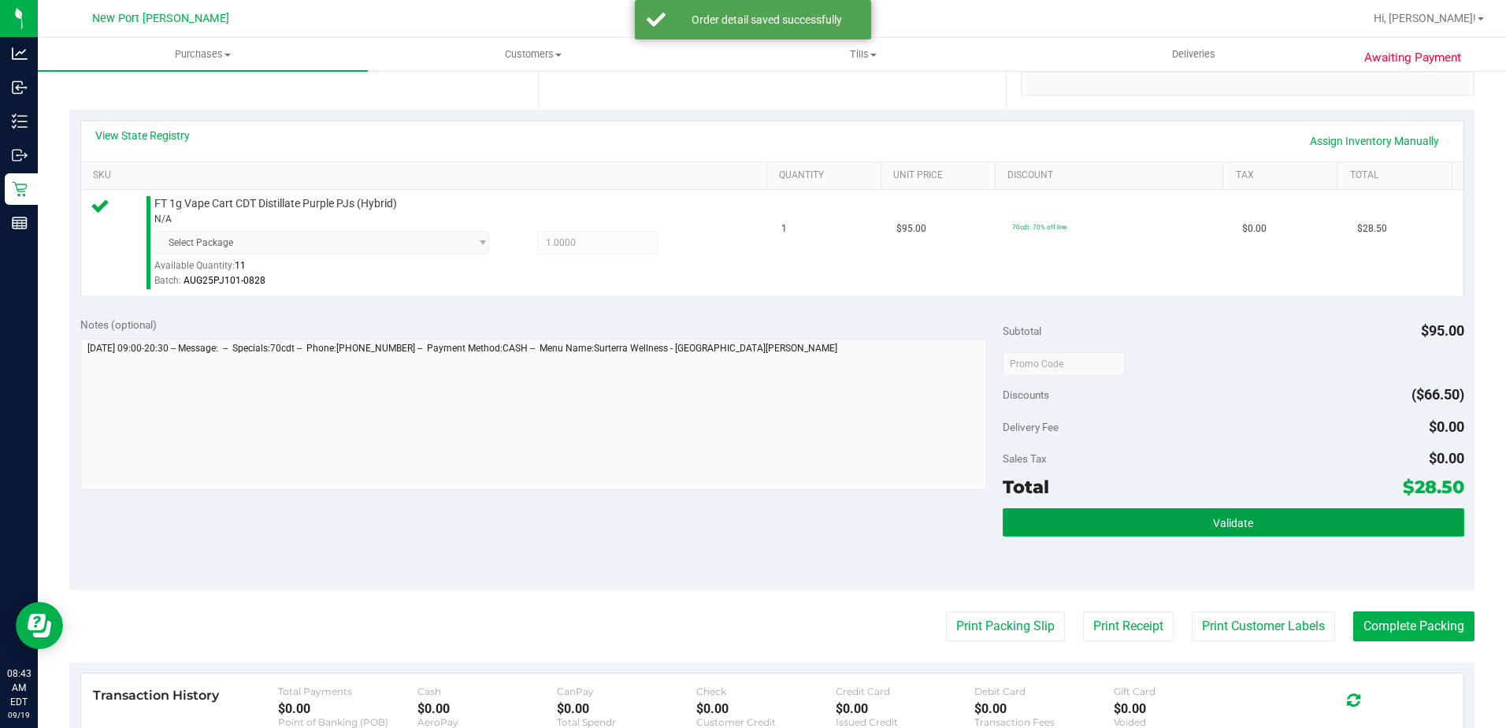
click at [1198, 536] on button "Validate" at bounding box center [1234, 522] width 462 height 28
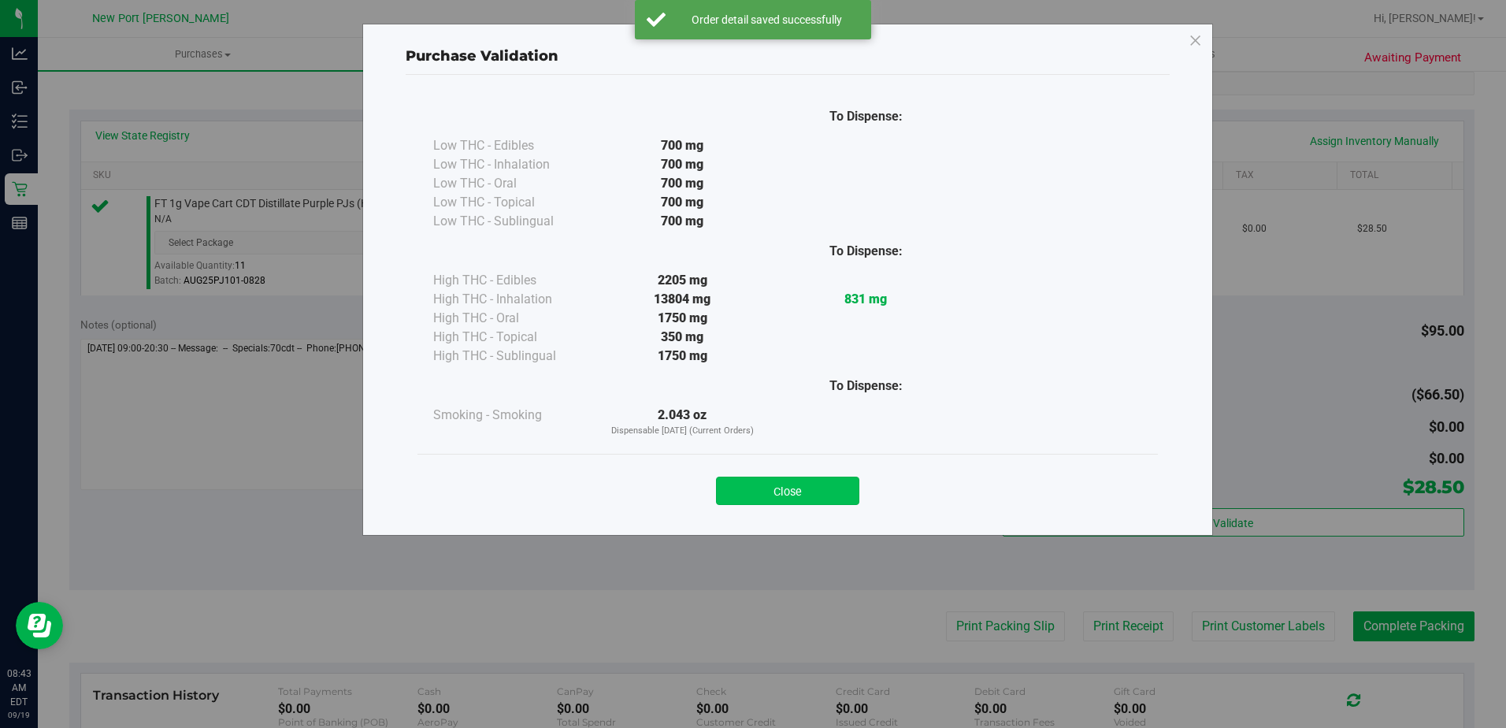
click at [760, 480] on button "Close" at bounding box center [787, 491] width 143 height 28
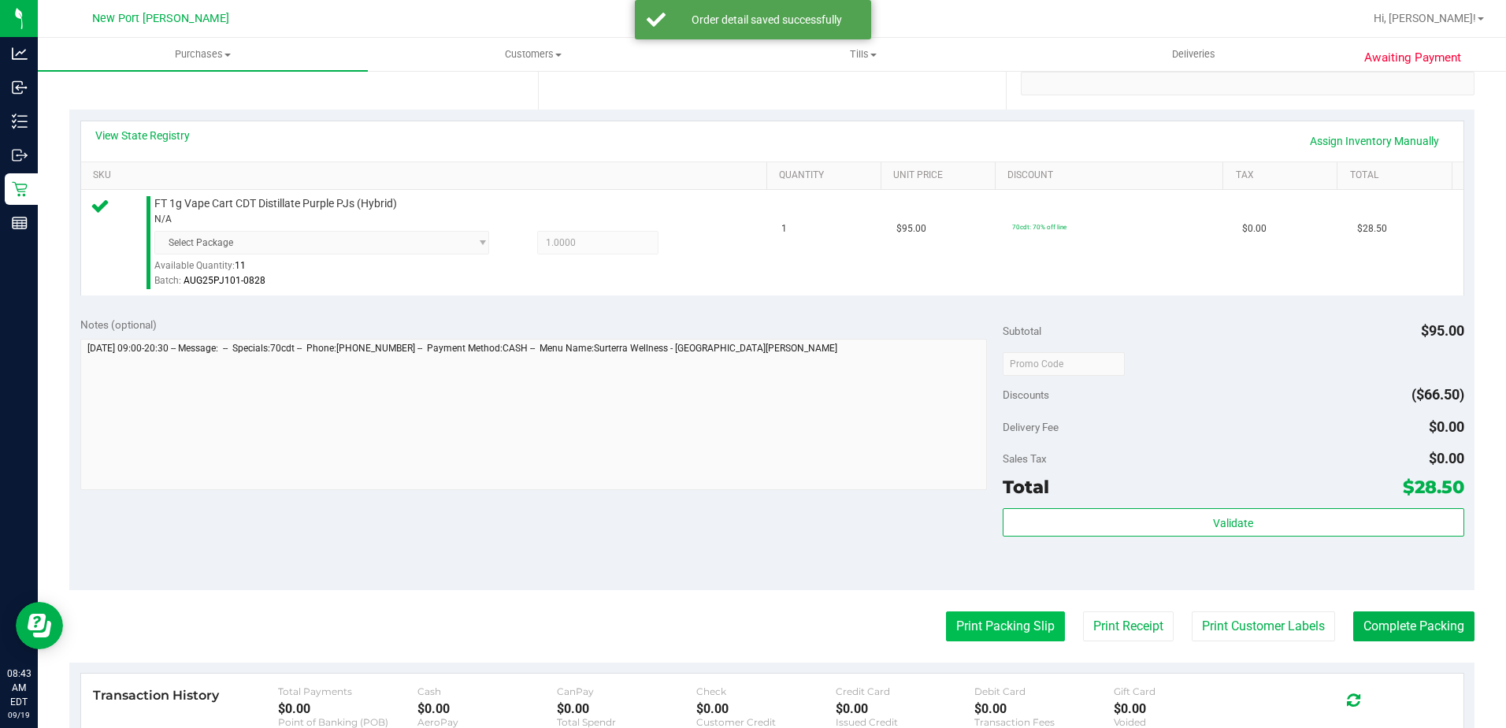
click at [957, 621] on button "Print Packing Slip" at bounding box center [1005, 626] width 119 height 30
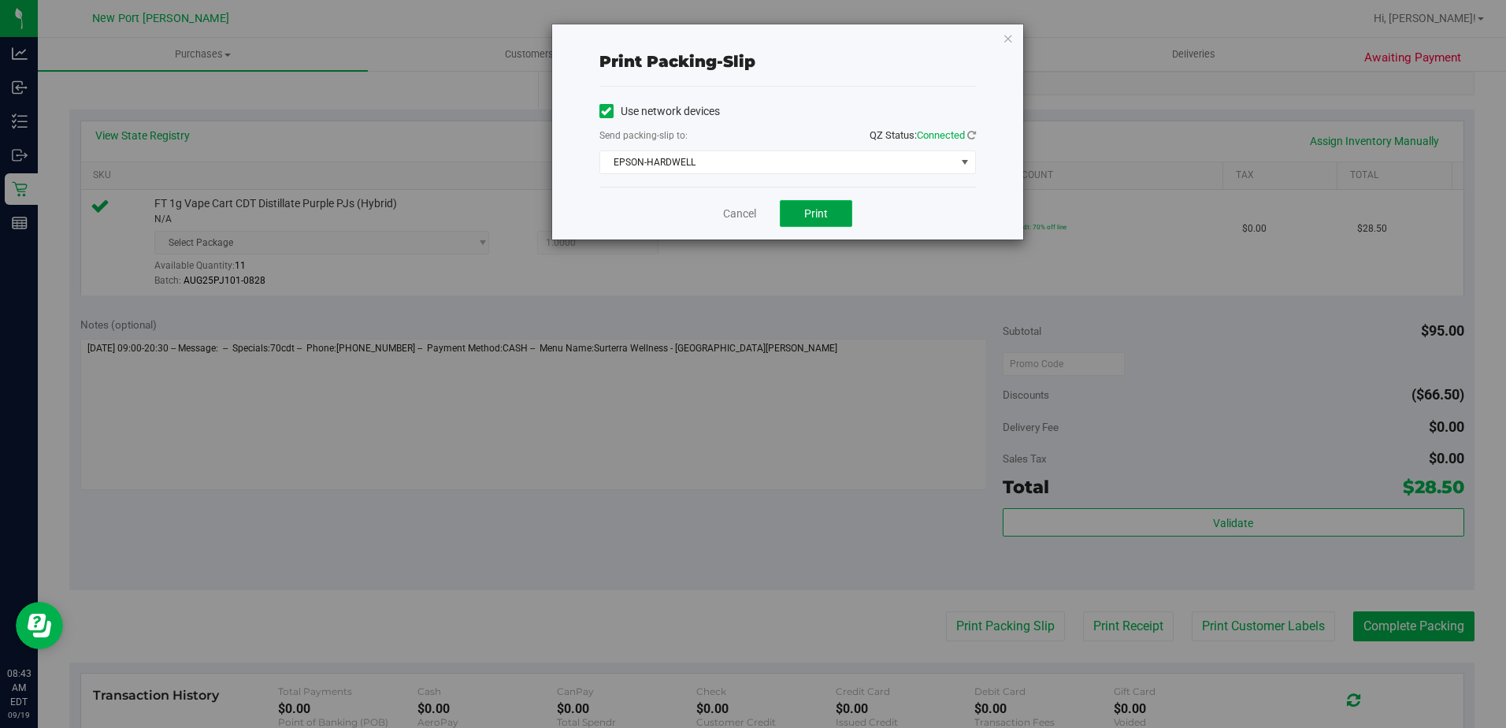
click at [797, 213] on button "Print" at bounding box center [816, 213] width 72 height 27
click at [748, 219] on link "Cancel" at bounding box center [739, 214] width 33 height 17
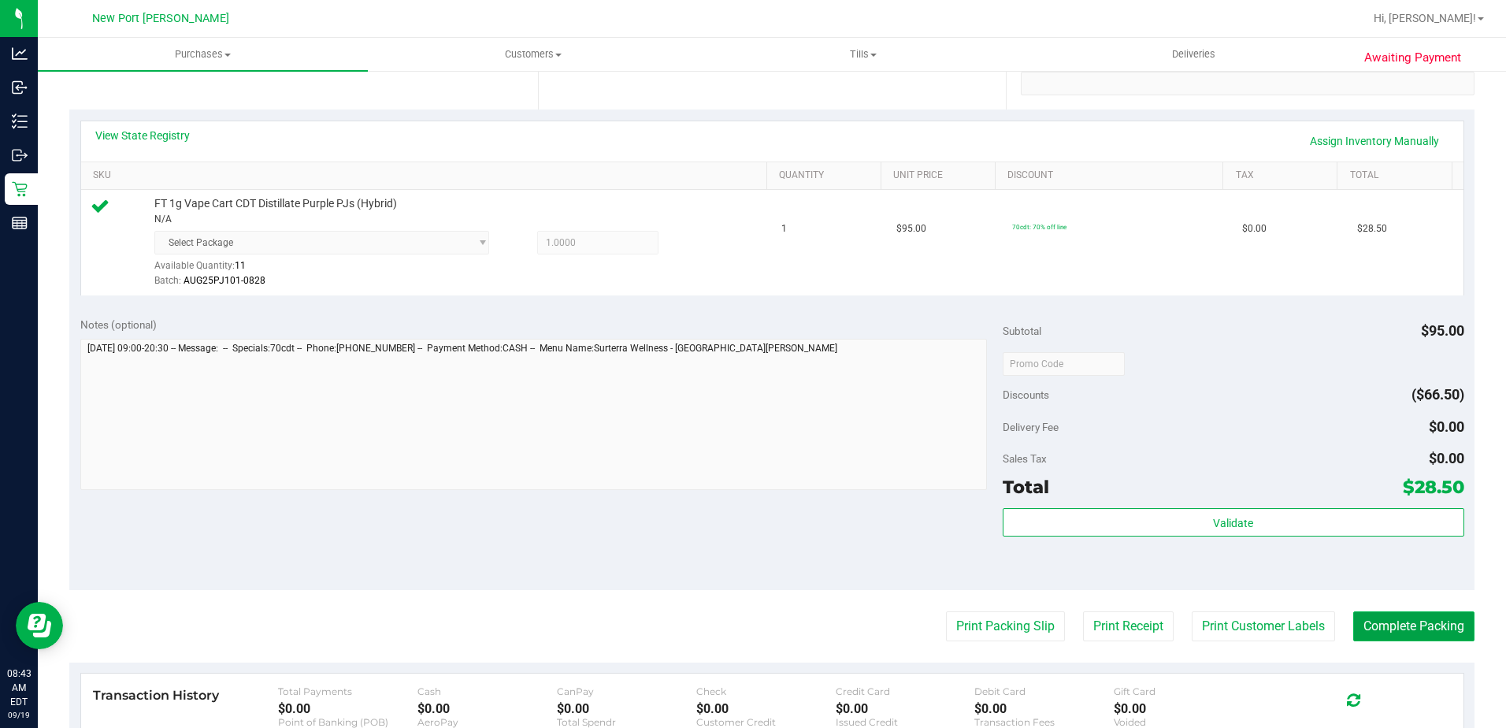
click at [1385, 630] on button "Complete Packing" at bounding box center [1413, 626] width 121 height 30
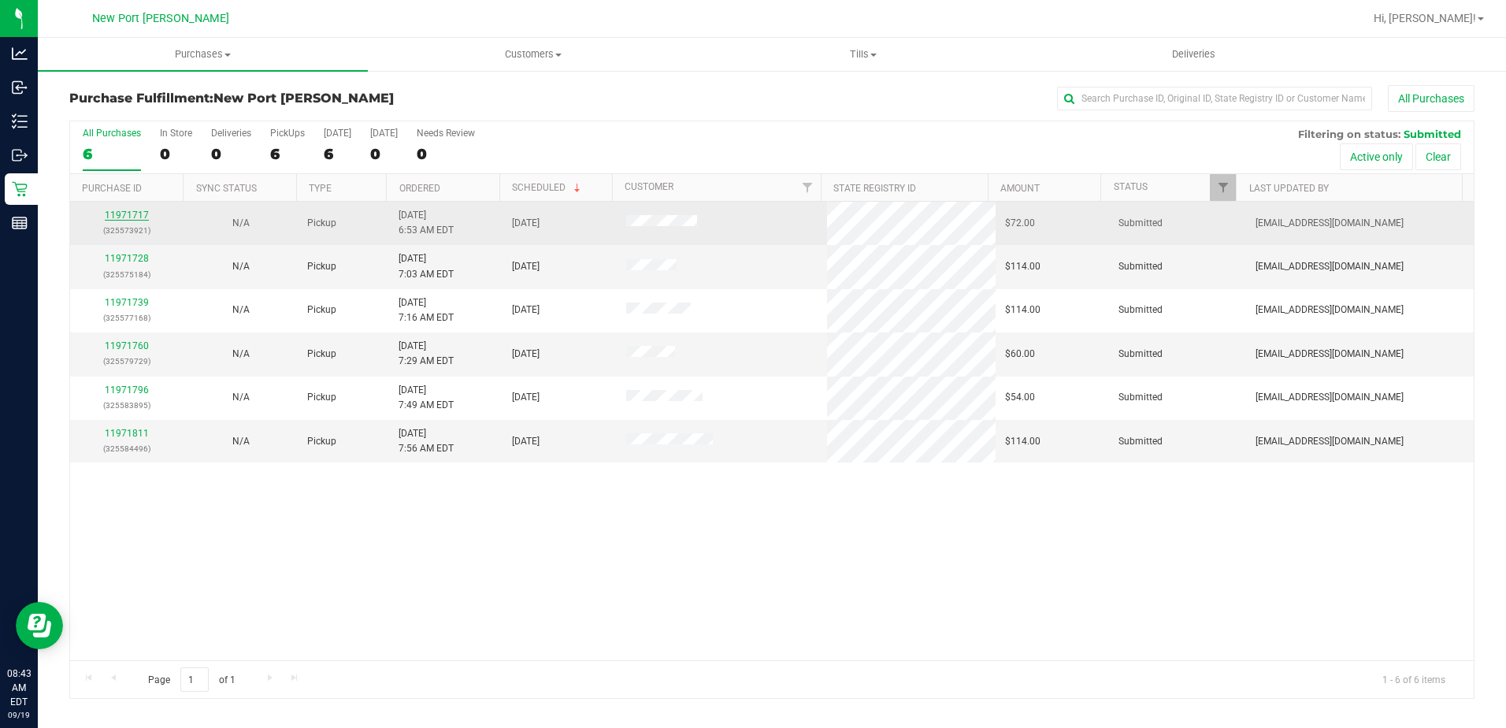
click at [137, 215] on link "11971717" at bounding box center [127, 215] width 44 height 11
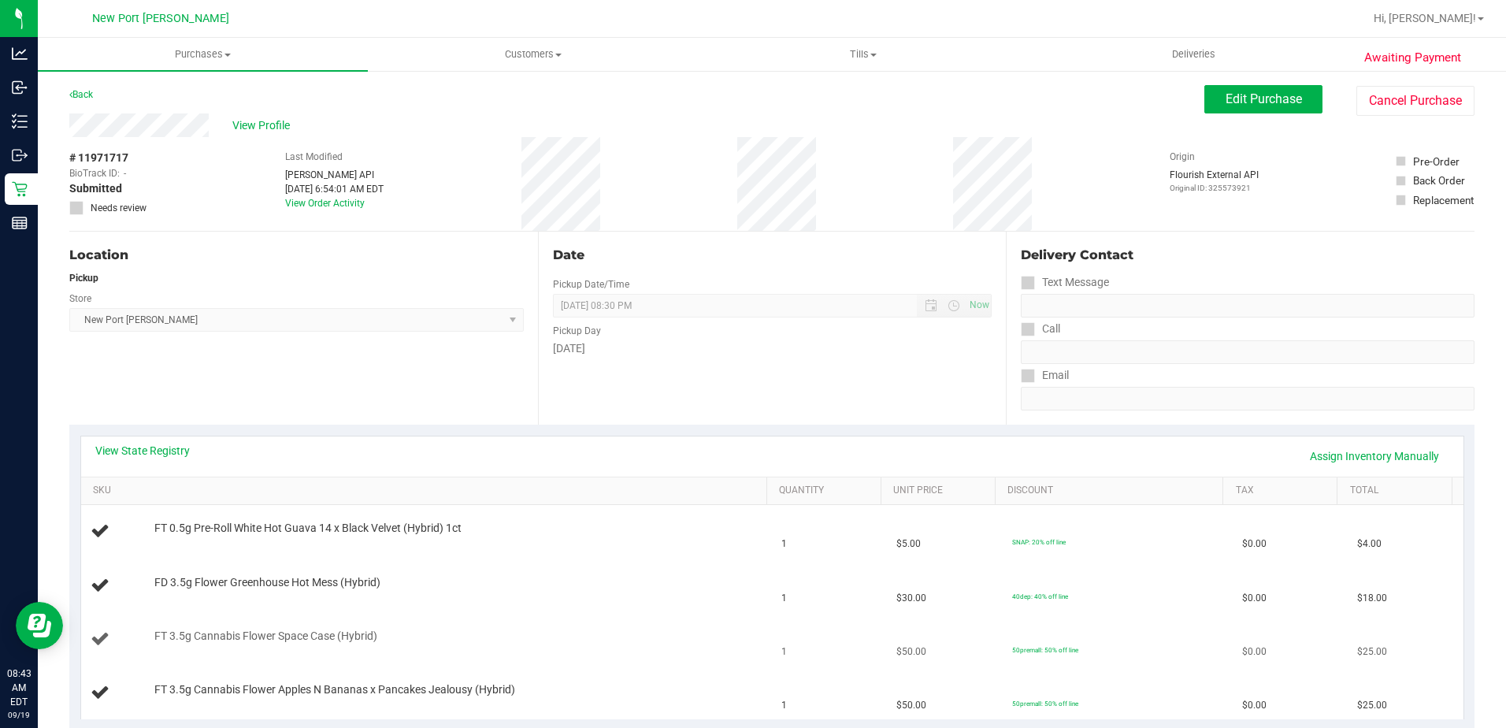
scroll to position [158, 0]
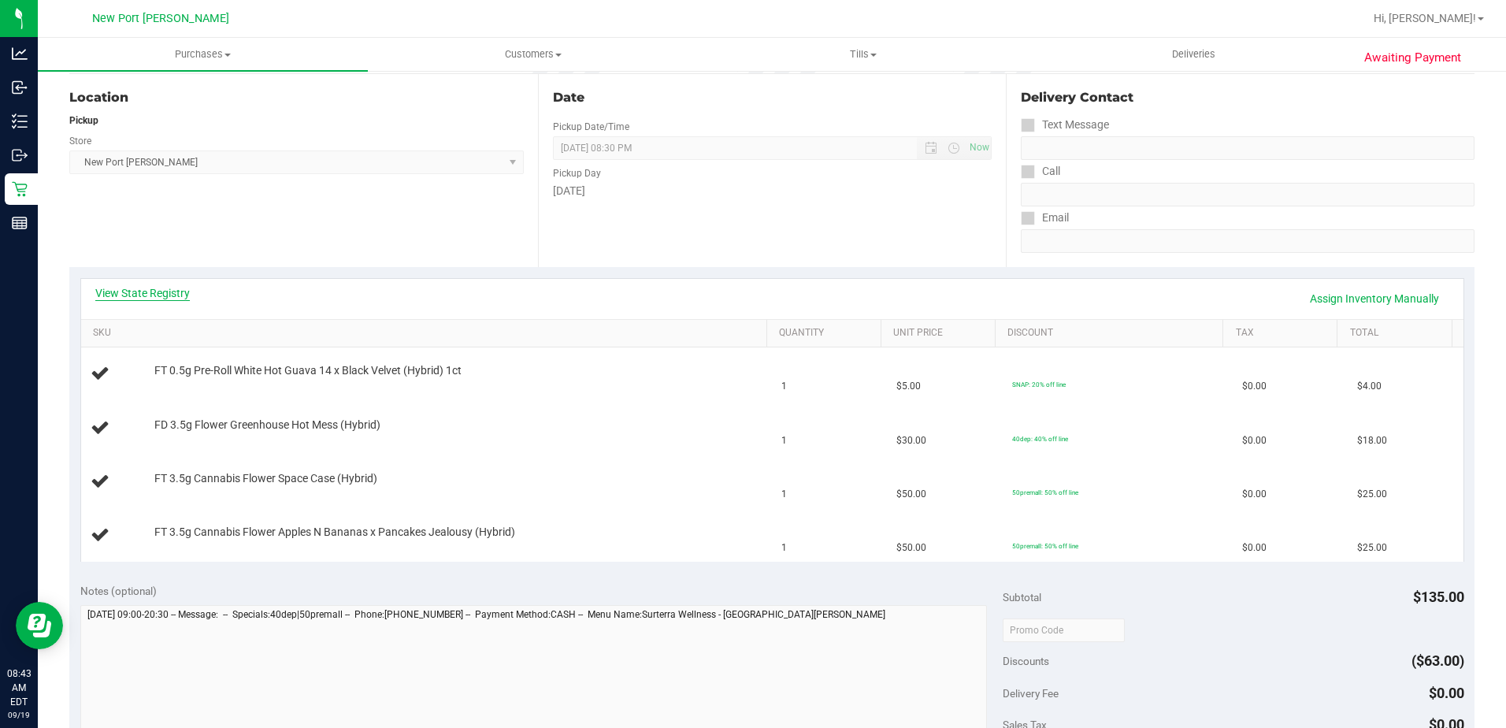
click at [153, 287] on link "View State Registry" at bounding box center [142, 293] width 95 height 16
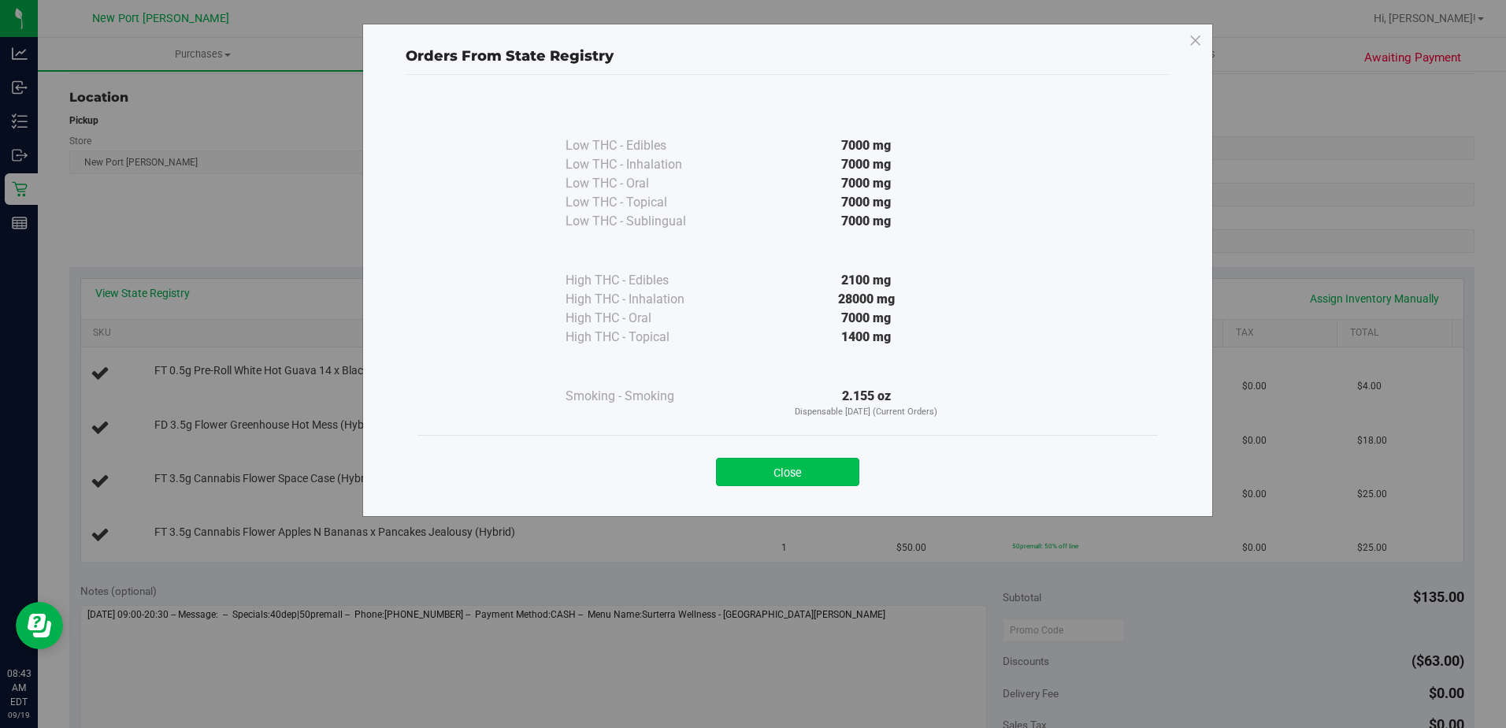
click at [809, 468] on button "Close" at bounding box center [787, 472] width 143 height 28
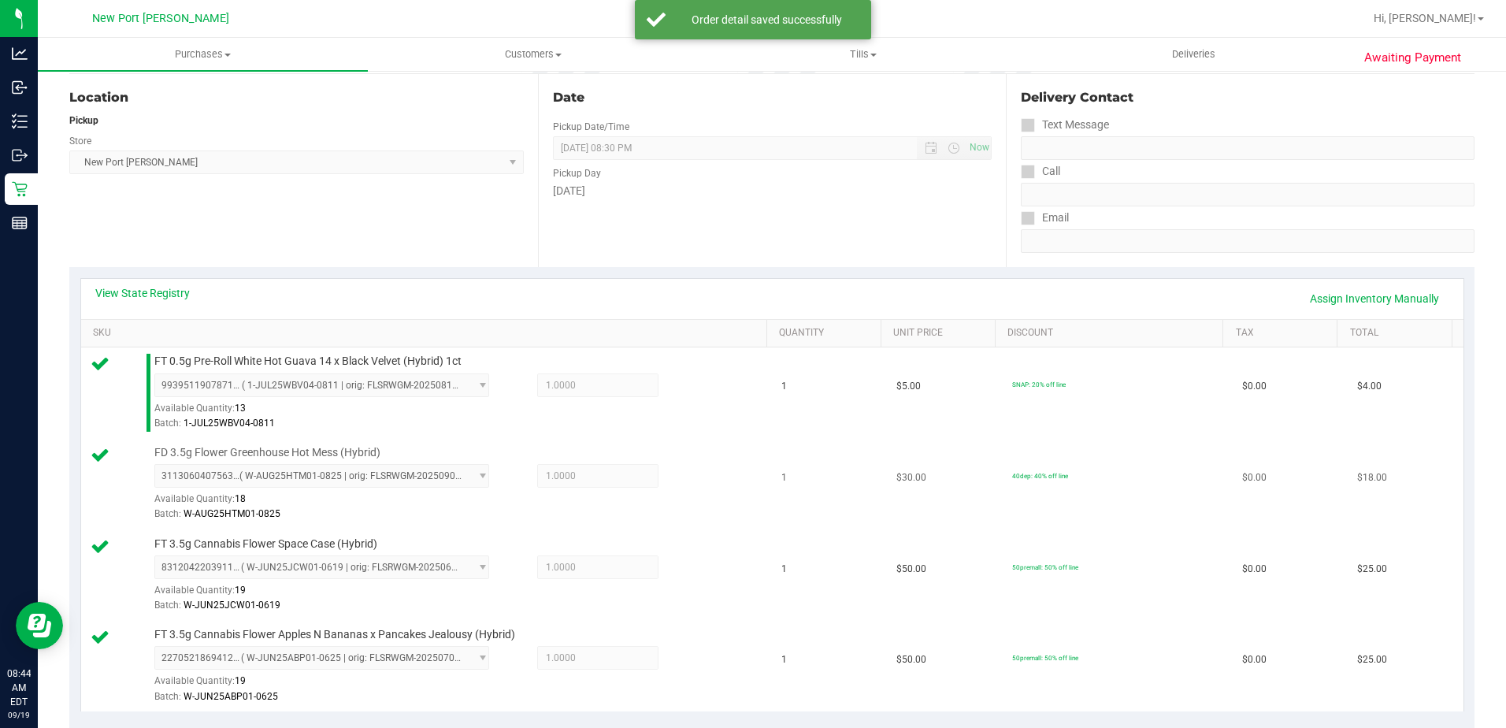
scroll to position [473, 0]
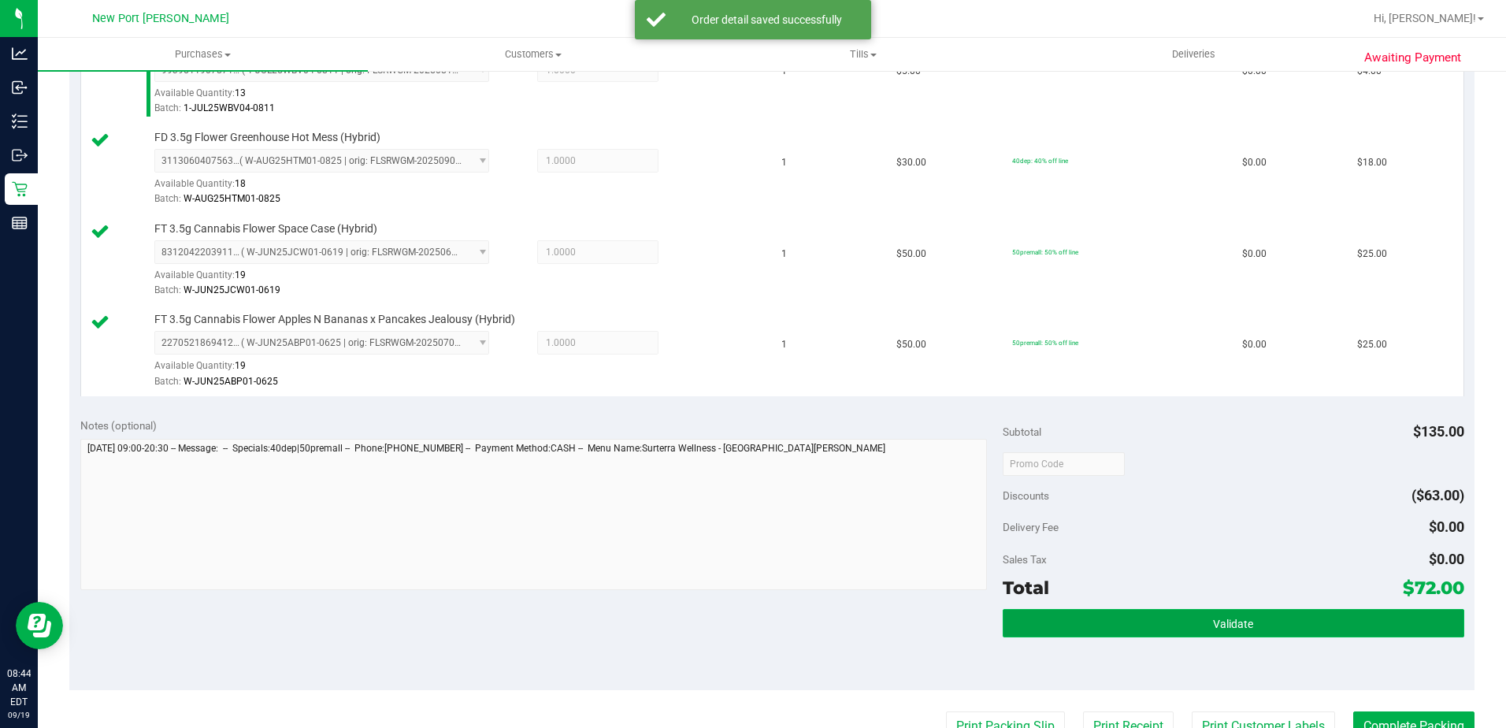
click at [1213, 627] on span "Validate" at bounding box center [1233, 624] width 40 height 13
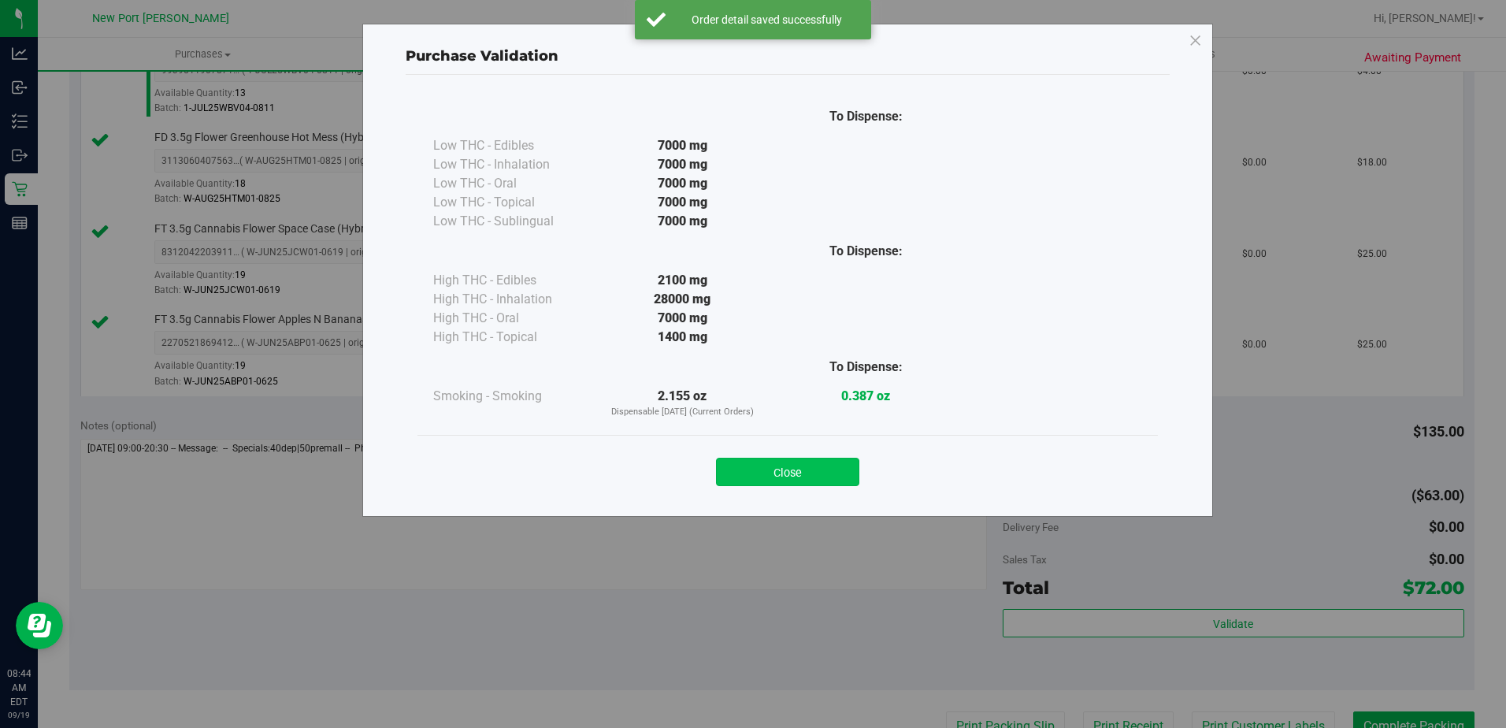
click at [799, 472] on button "Close" at bounding box center [787, 472] width 143 height 28
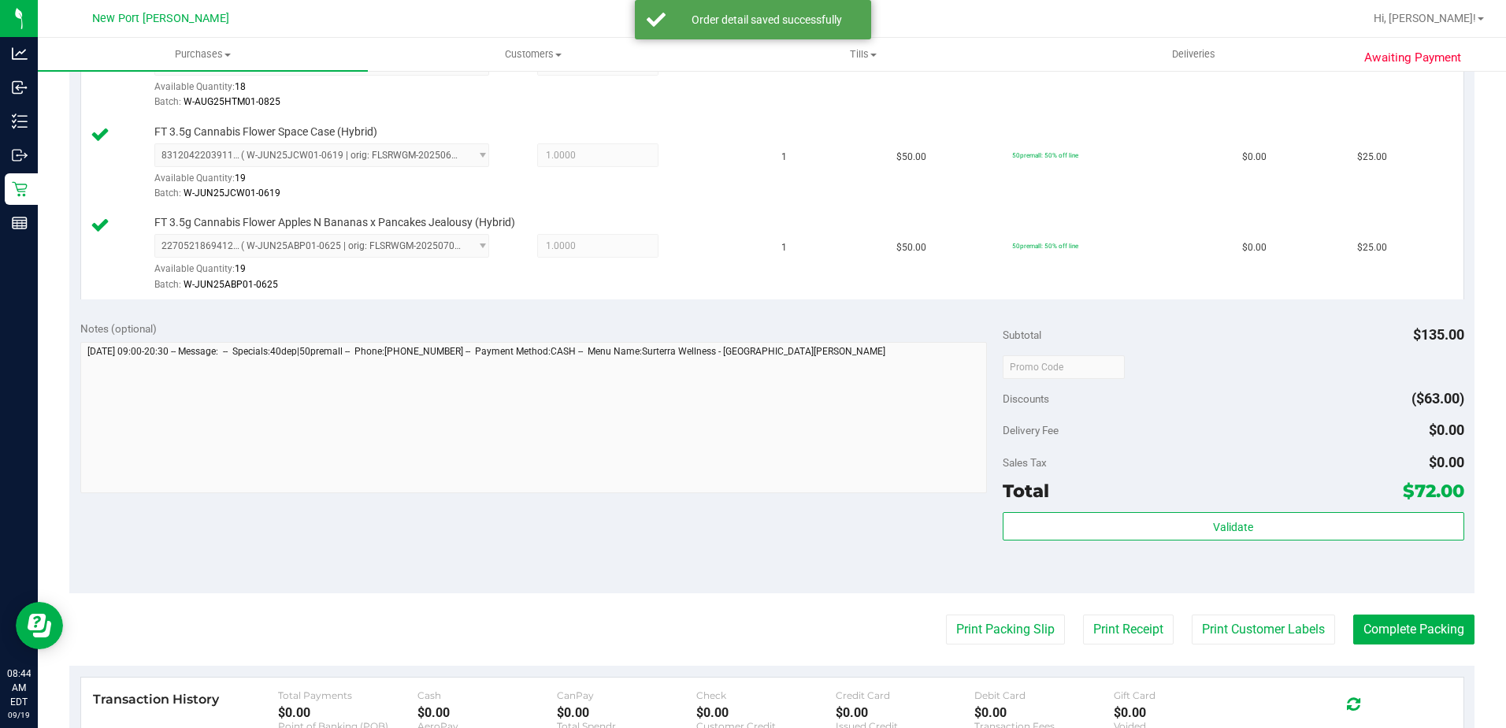
scroll to position [709, 0]
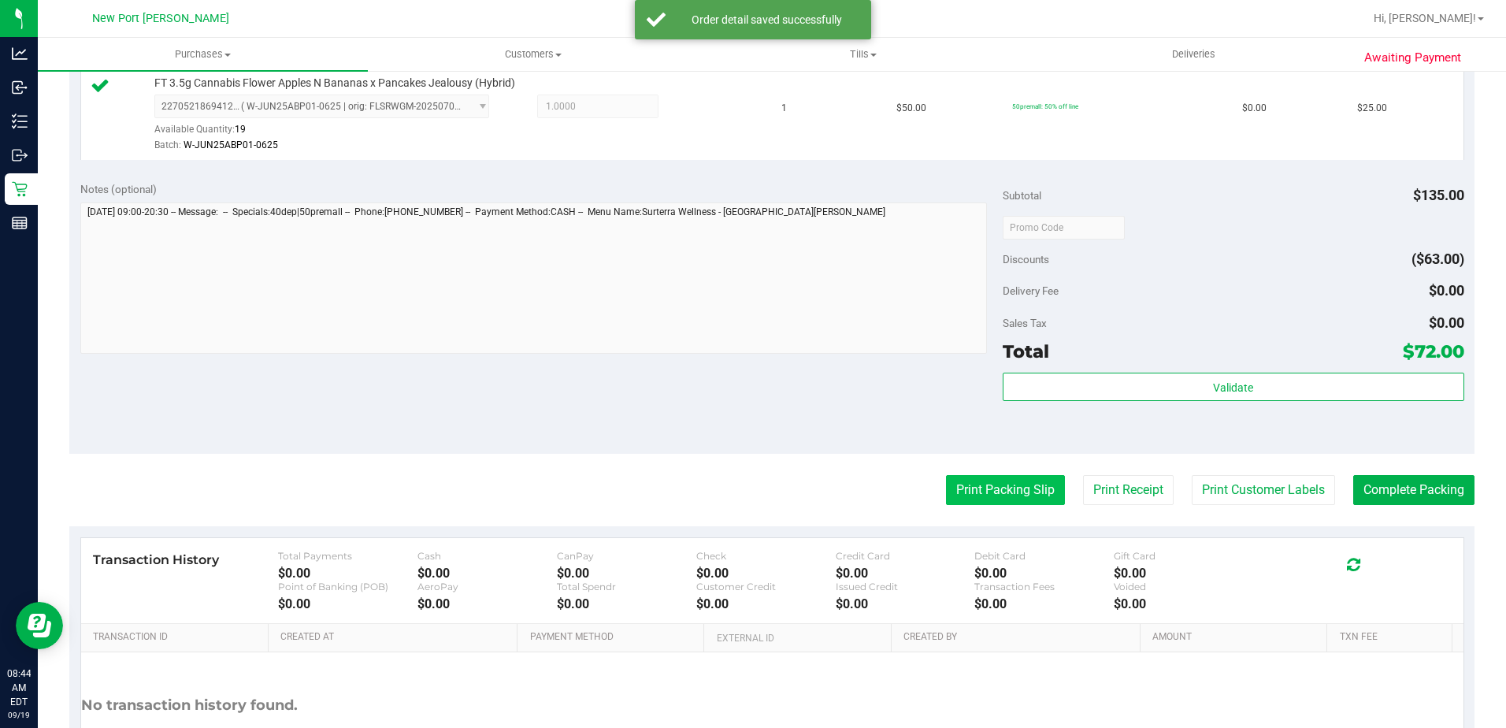
click at [1013, 497] on button "Print Packing Slip" at bounding box center [1005, 490] width 119 height 30
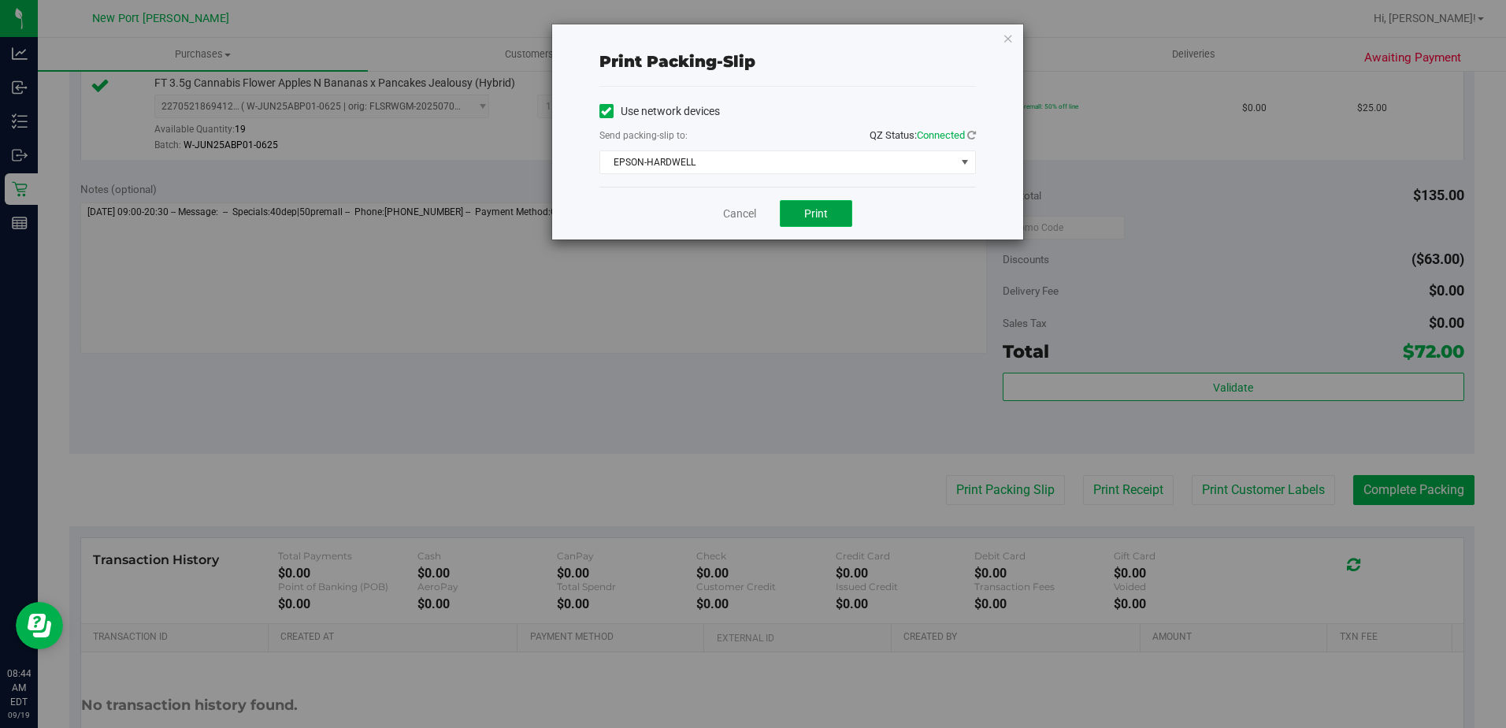
click at [803, 220] on button "Print" at bounding box center [816, 213] width 72 height 27
click at [726, 213] on link "Cancel" at bounding box center [739, 214] width 33 height 17
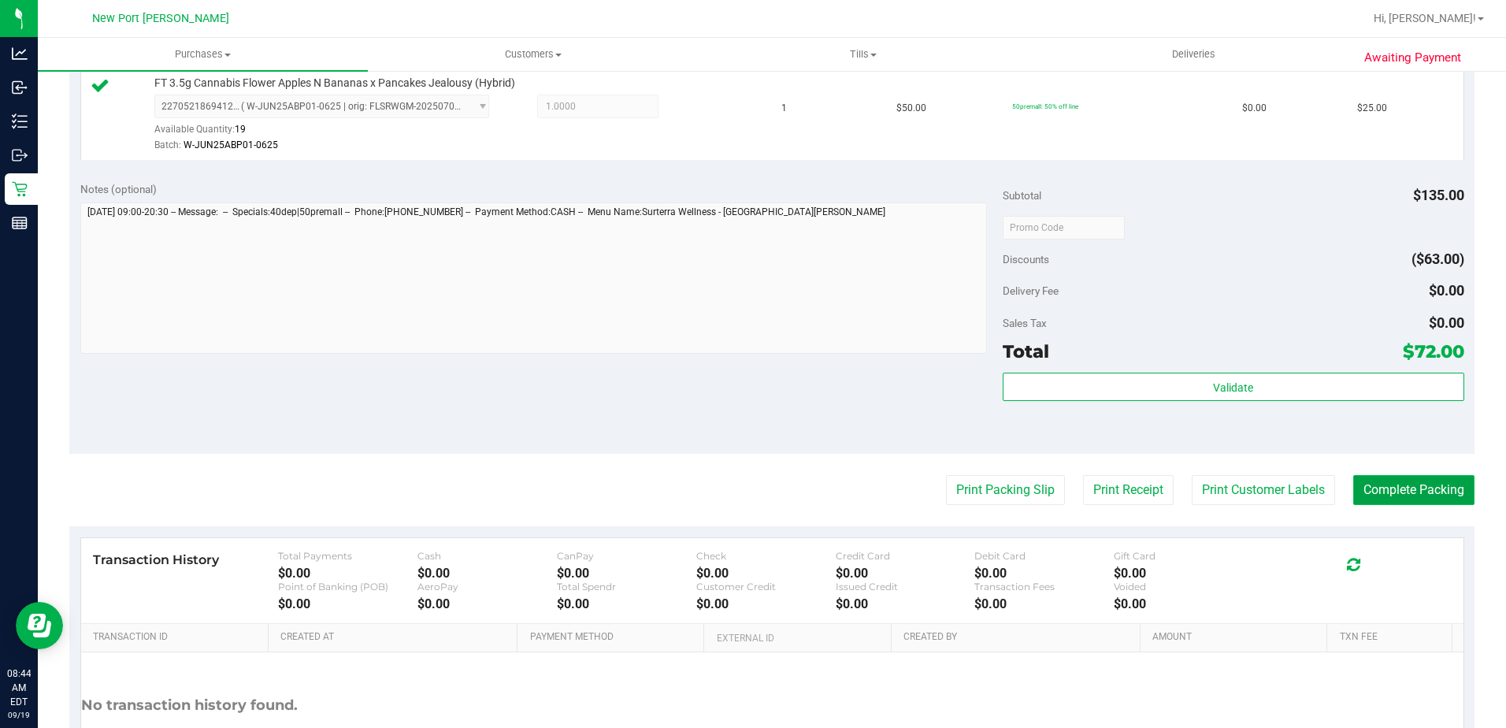
click at [1374, 484] on button "Complete Packing" at bounding box center [1413, 490] width 121 height 30
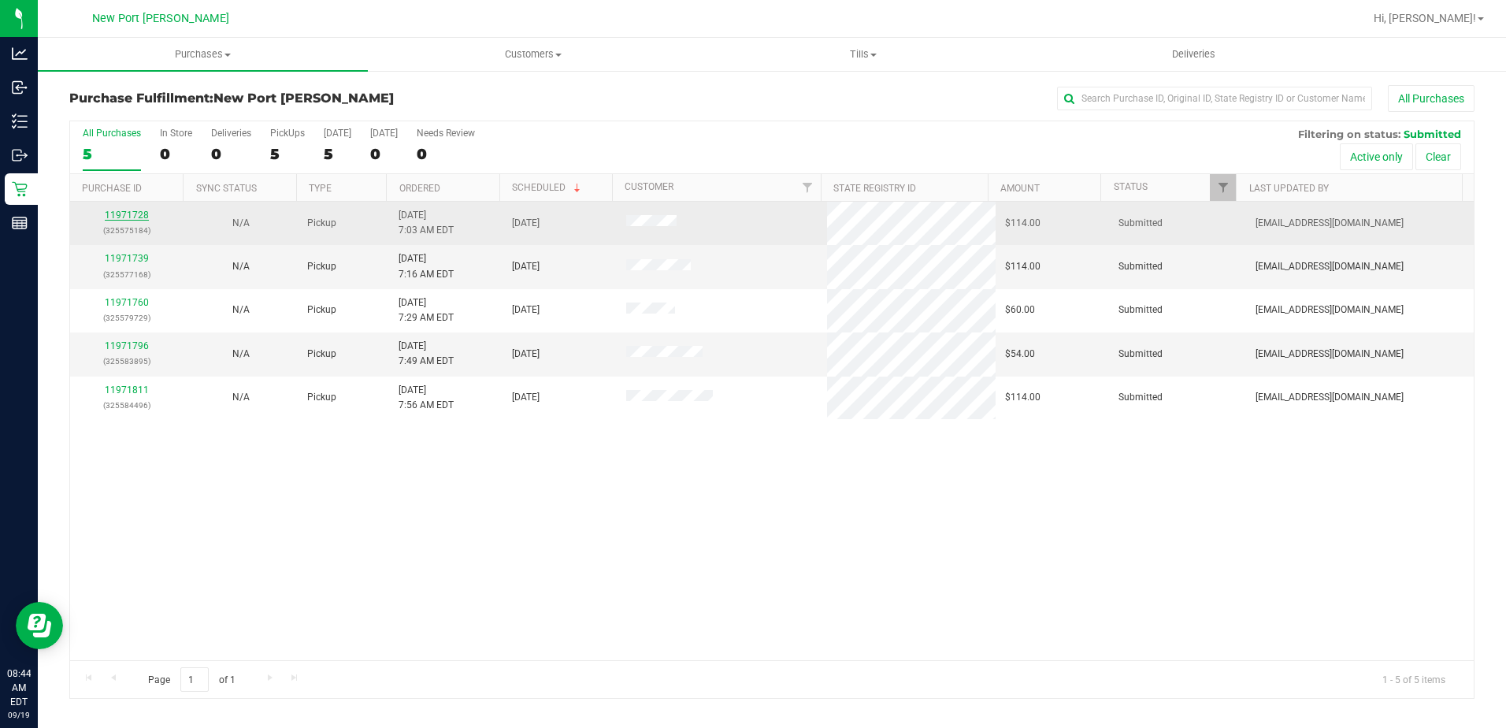
click at [118, 213] on link "11971728" at bounding box center [127, 215] width 44 height 11
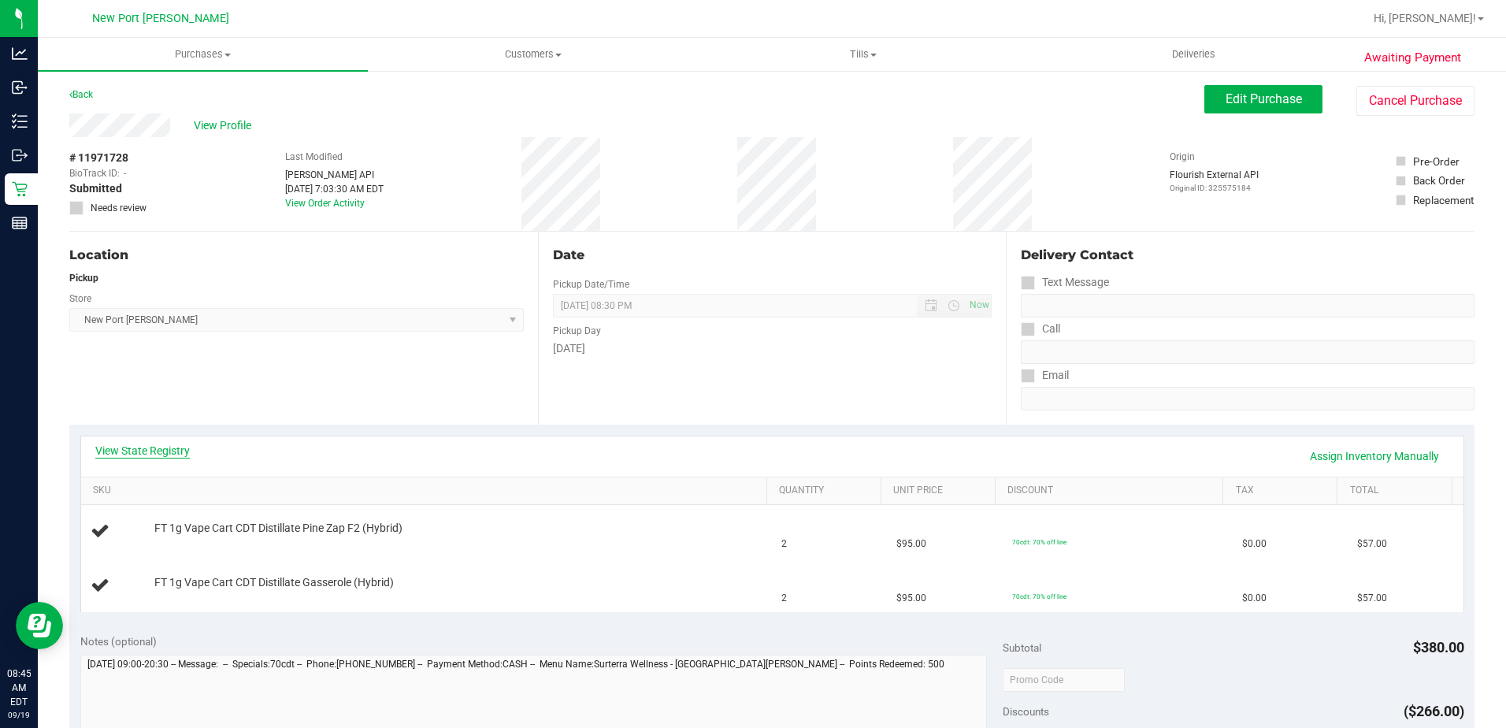
click at [150, 451] on link "View State Registry" at bounding box center [142, 451] width 95 height 16
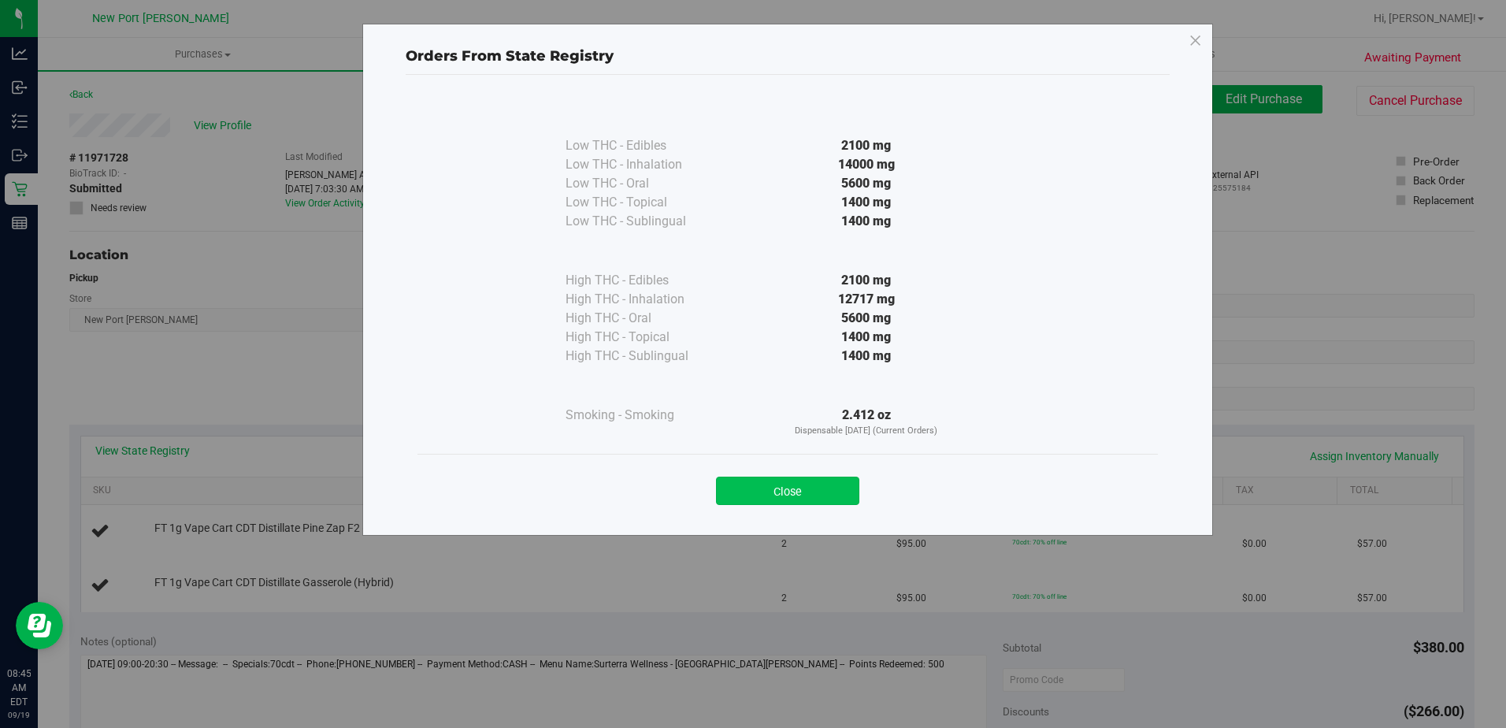
click at [796, 485] on button "Close" at bounding box center [787, 491] width 143 height 28
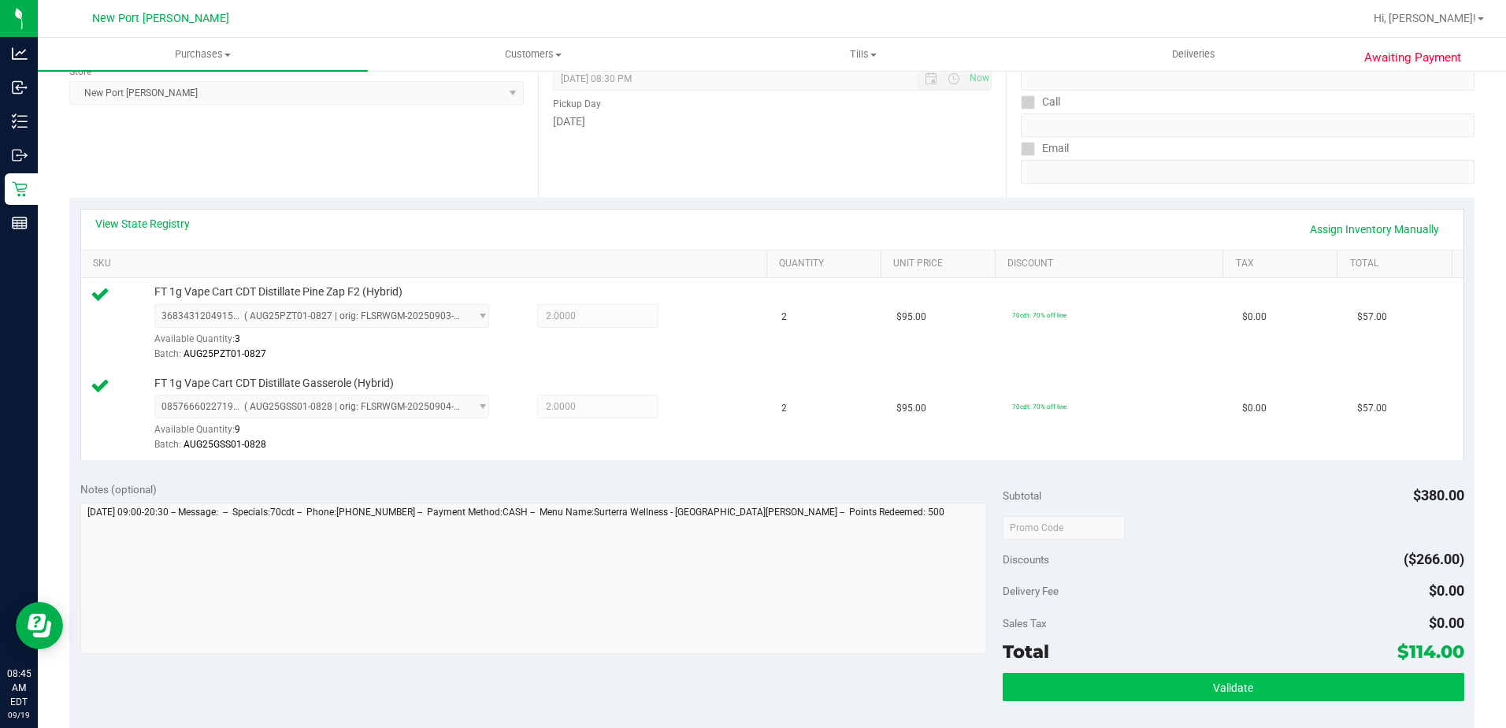
scroll to position [394, 0]
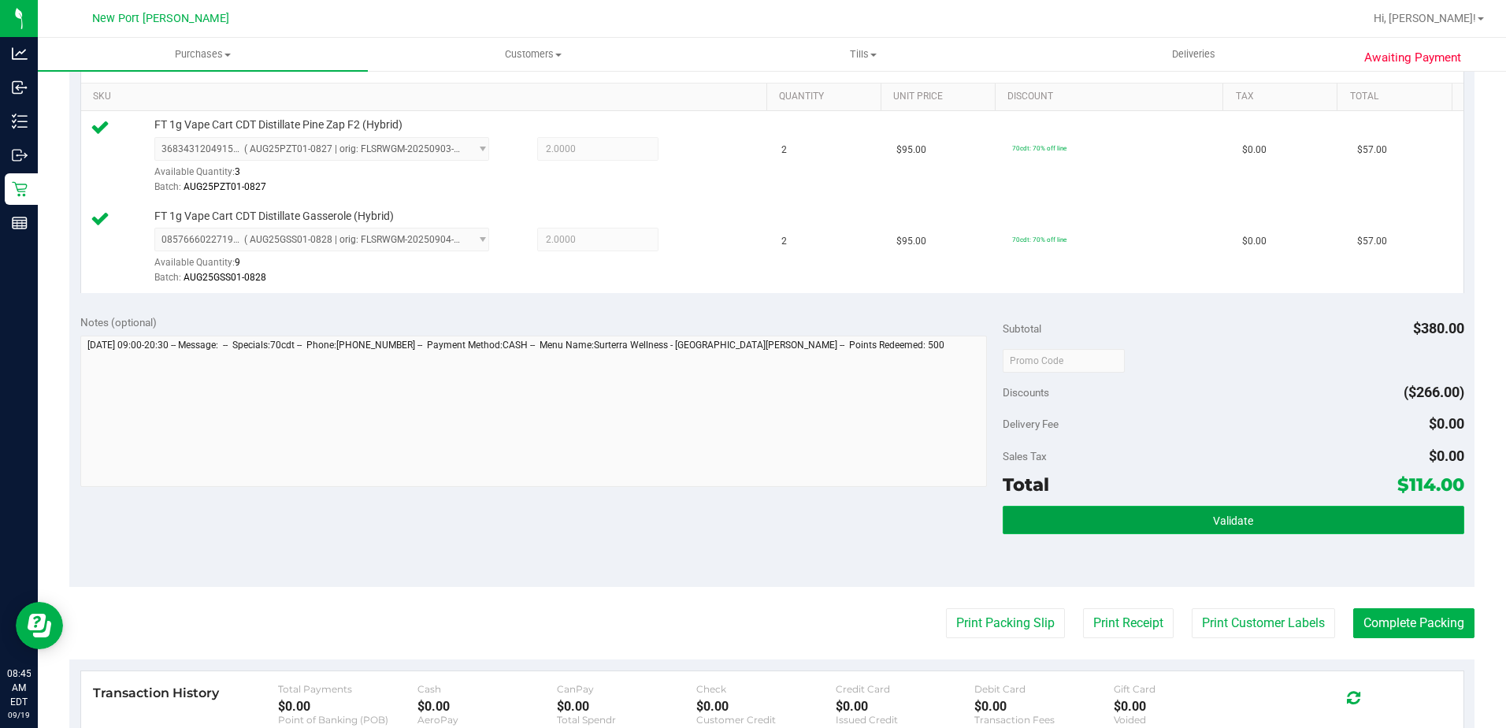
drag, startPoint x: 1188, startPoint y: 514, endPoint x: 1189, endPoint y: 523, distance: 8.8
click at [1189, 523] on button "Validate" at bounding box center [1234, 520] width 462 height 28
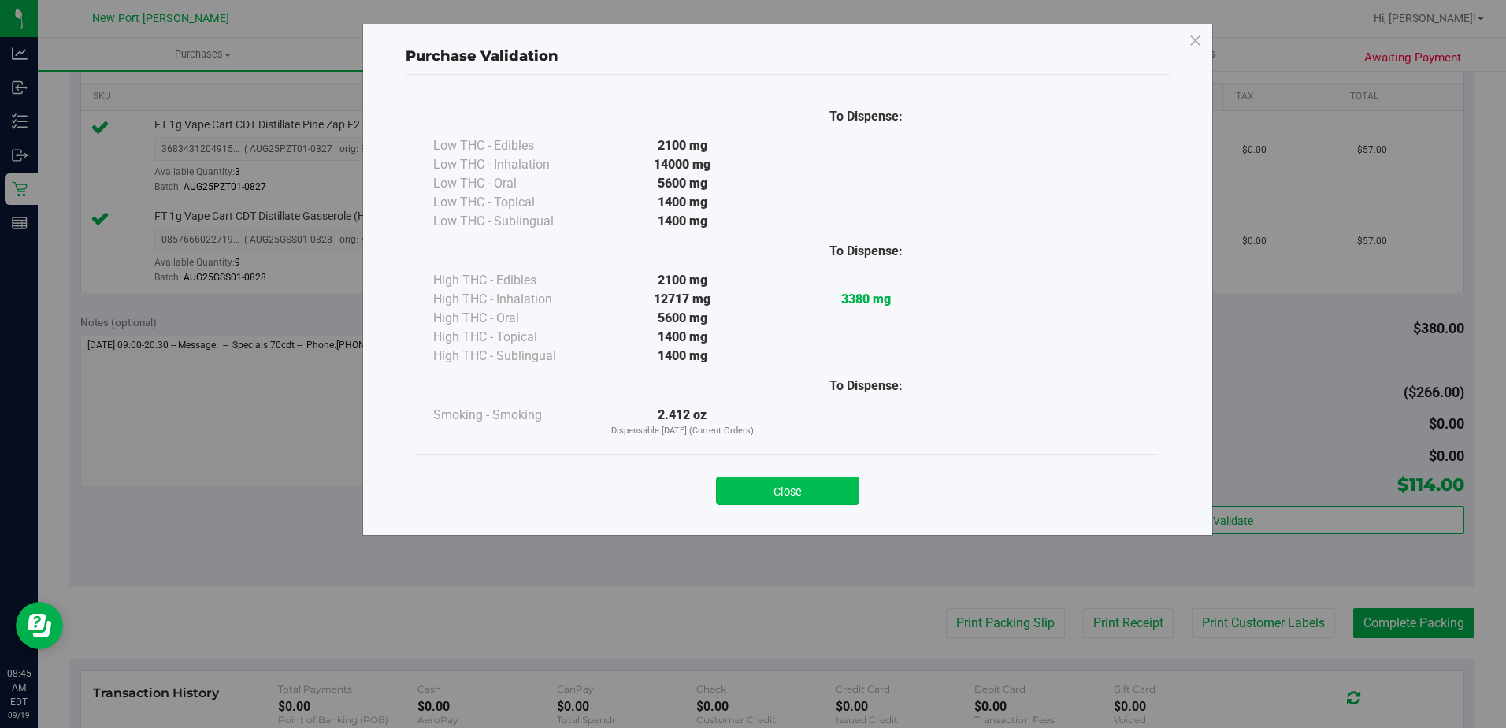
click at [775, 490] on button "Close" at bounding box center [787, 491] width 143 height 28
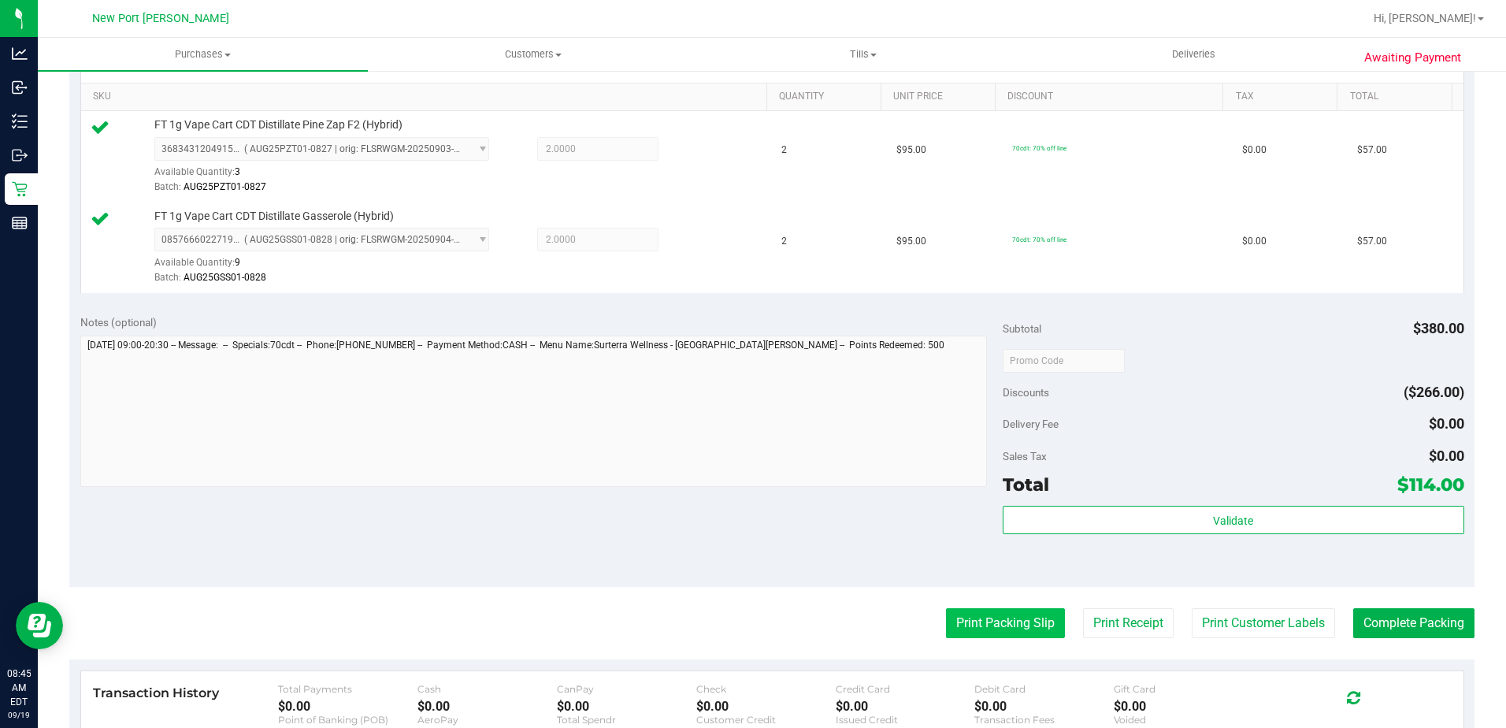
click at [988, 619] on button "Print Packing Slip" at bounding box center [1005, 623] width 119 height 30
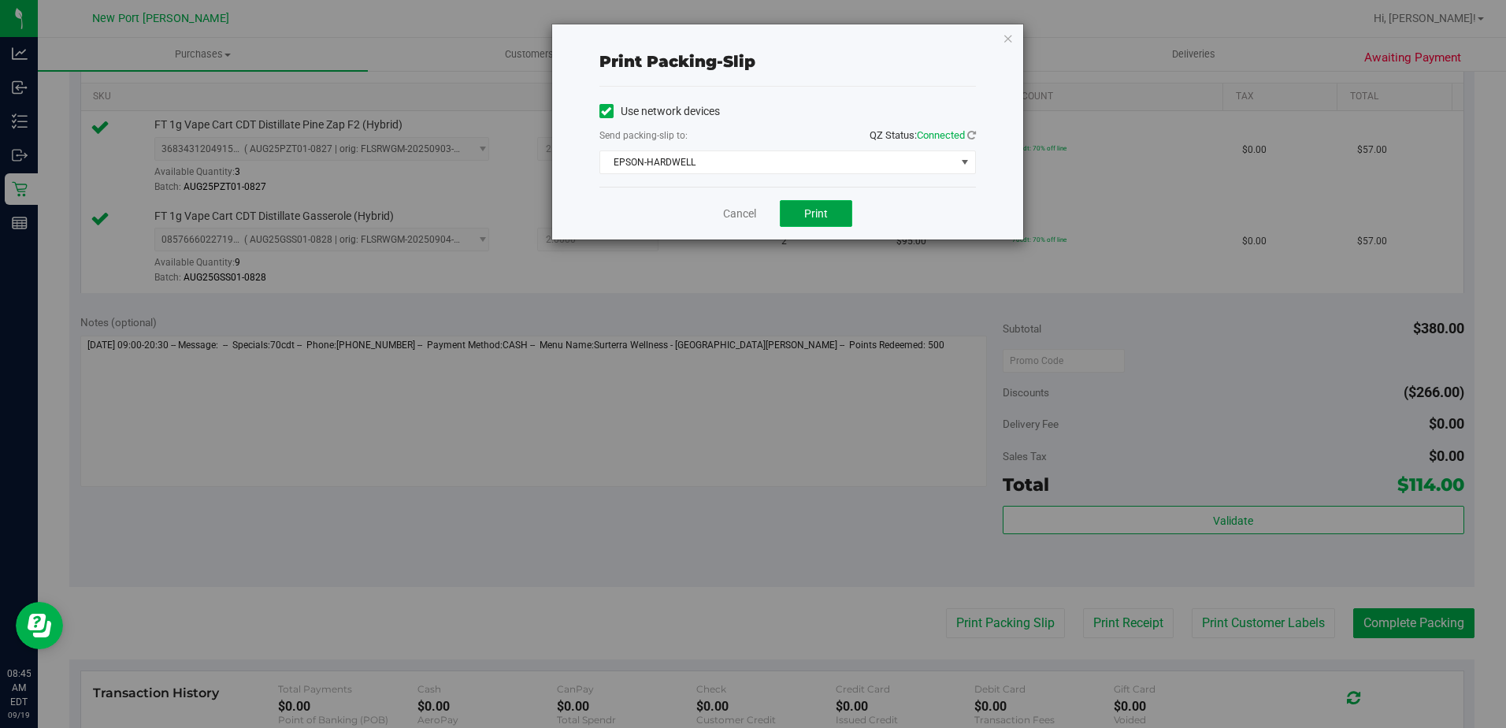
click at [810, 211] on span "Print" at bounding box center [816, 213] width 24 height 13
drag, startPoint x: 746, startPoint y: 211, endPoint x: 754, endPoint y: 215, distance: 8.8
click at [746, 211] on link "Cancel" at bounding box center [739, 214] width 33 height 17
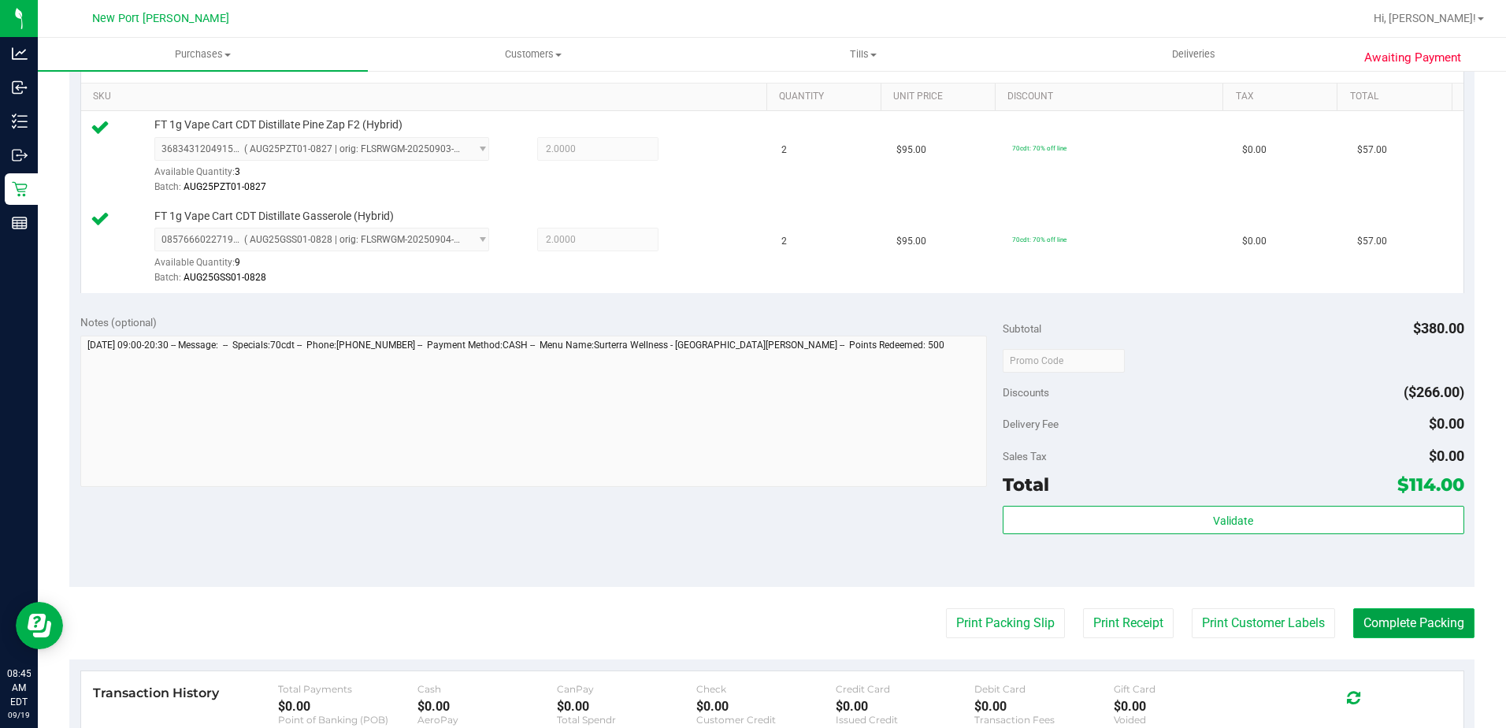
click at [1381, 621] on button "Complete Packing" at bounding box center [1413, 623] width 121 height 30
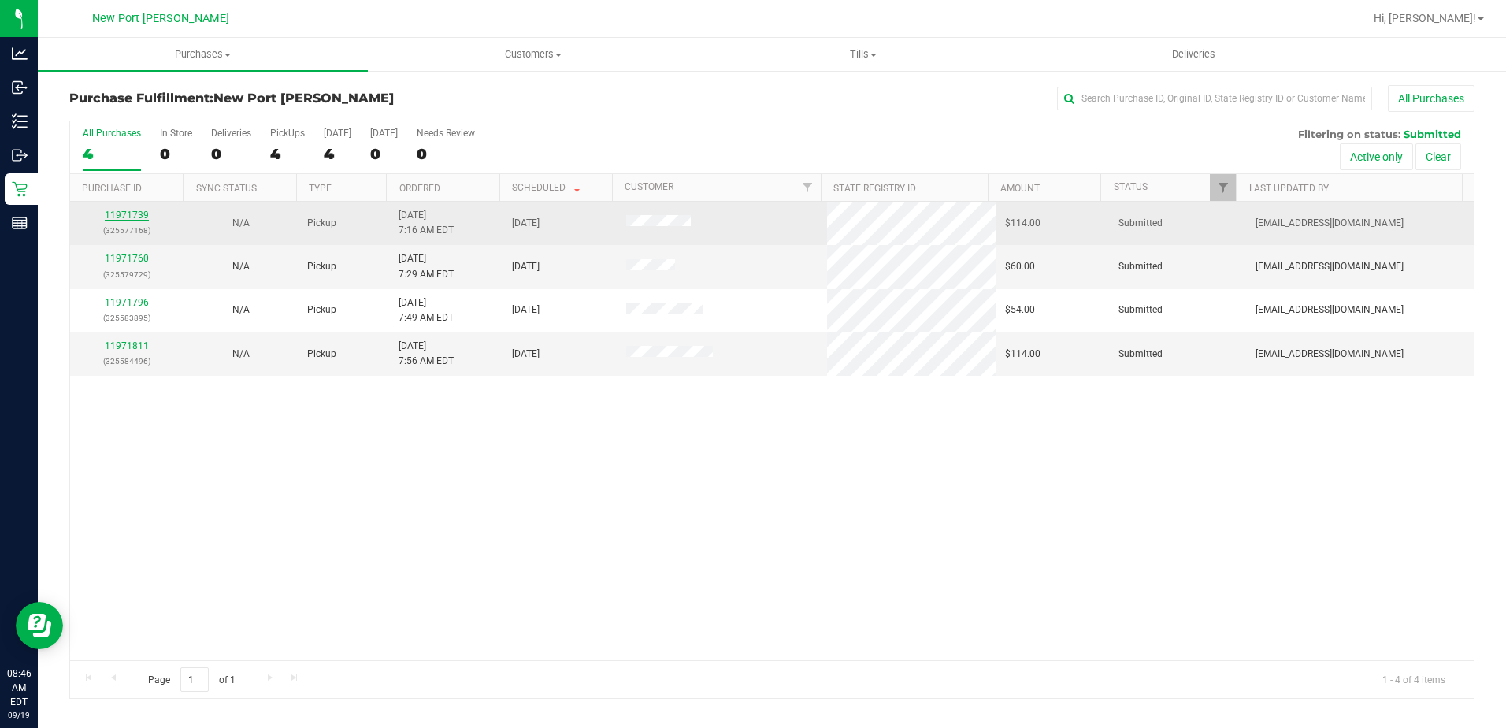
click at [128, 213] on link "11971739" at bounding box center [127, 215] width 44 height 11
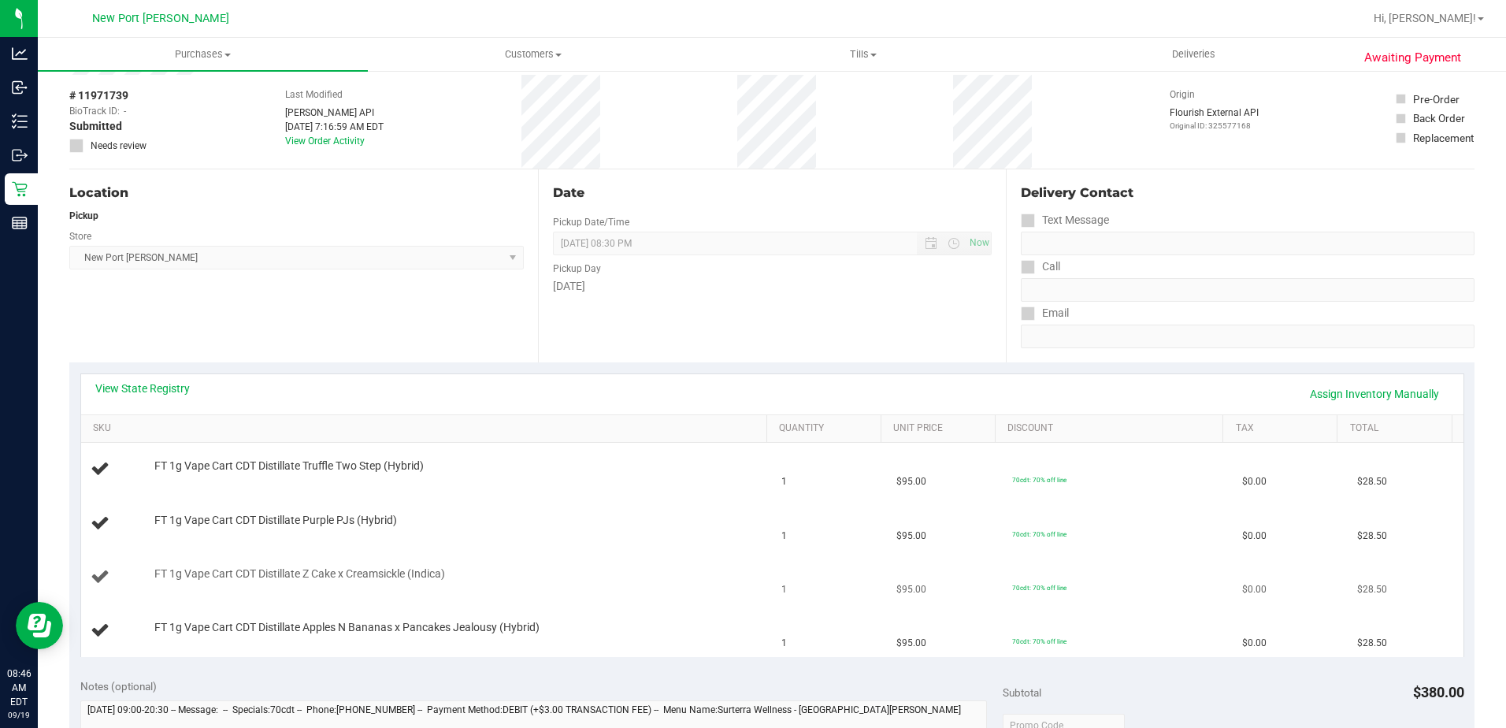
scroll to position [158, 0]
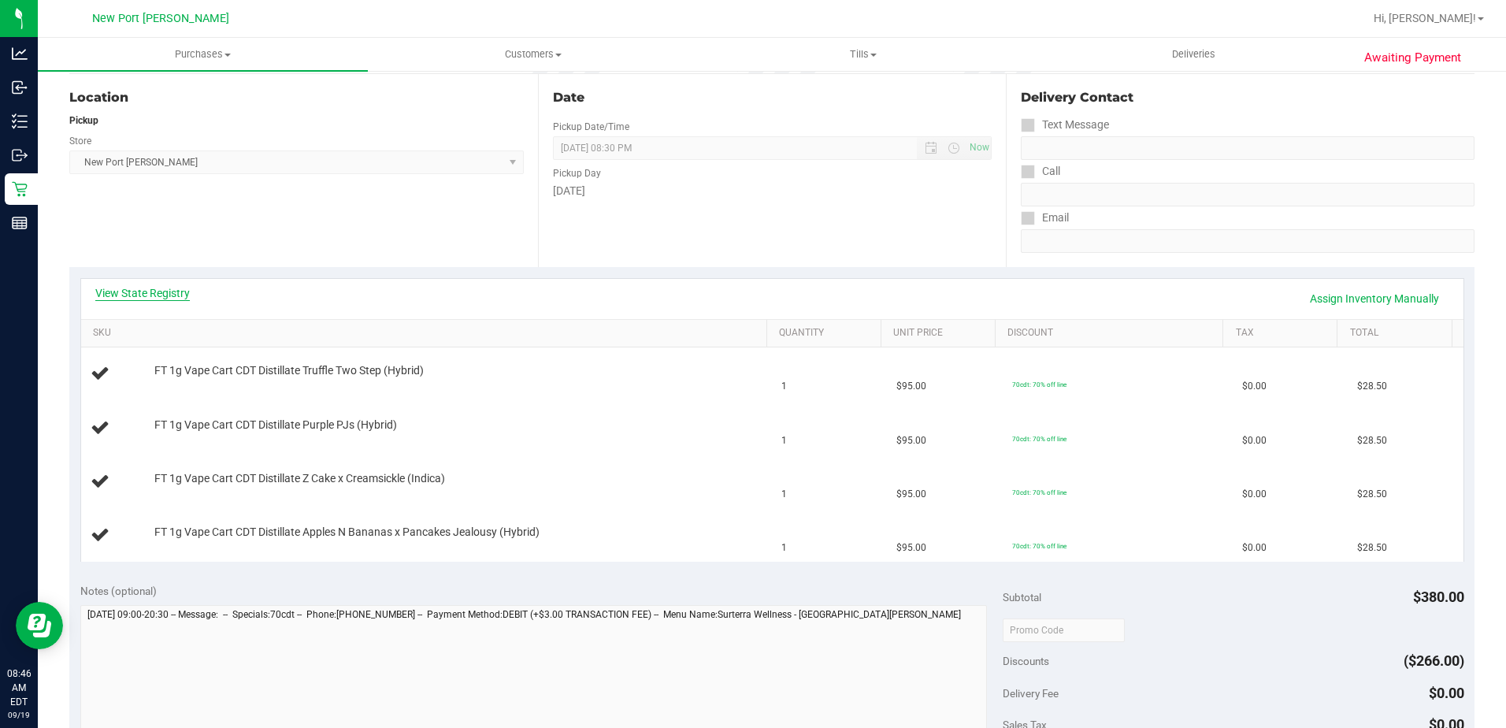
click at [168, 291] on link "View State Registry" at bounding box center [142, 293] width 95 height 16
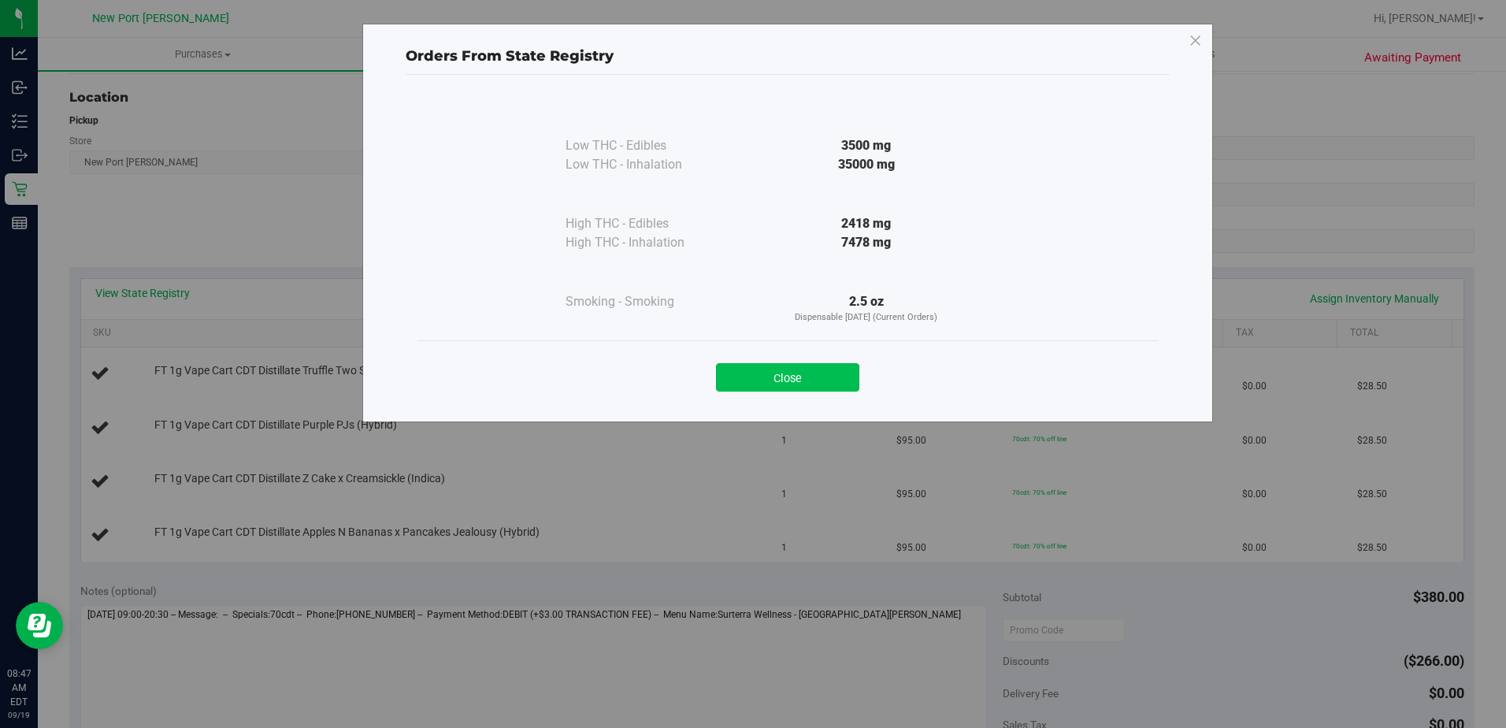
click at [798, 380] on button "Close" at bounding box center [787, 377] width 143 height 28
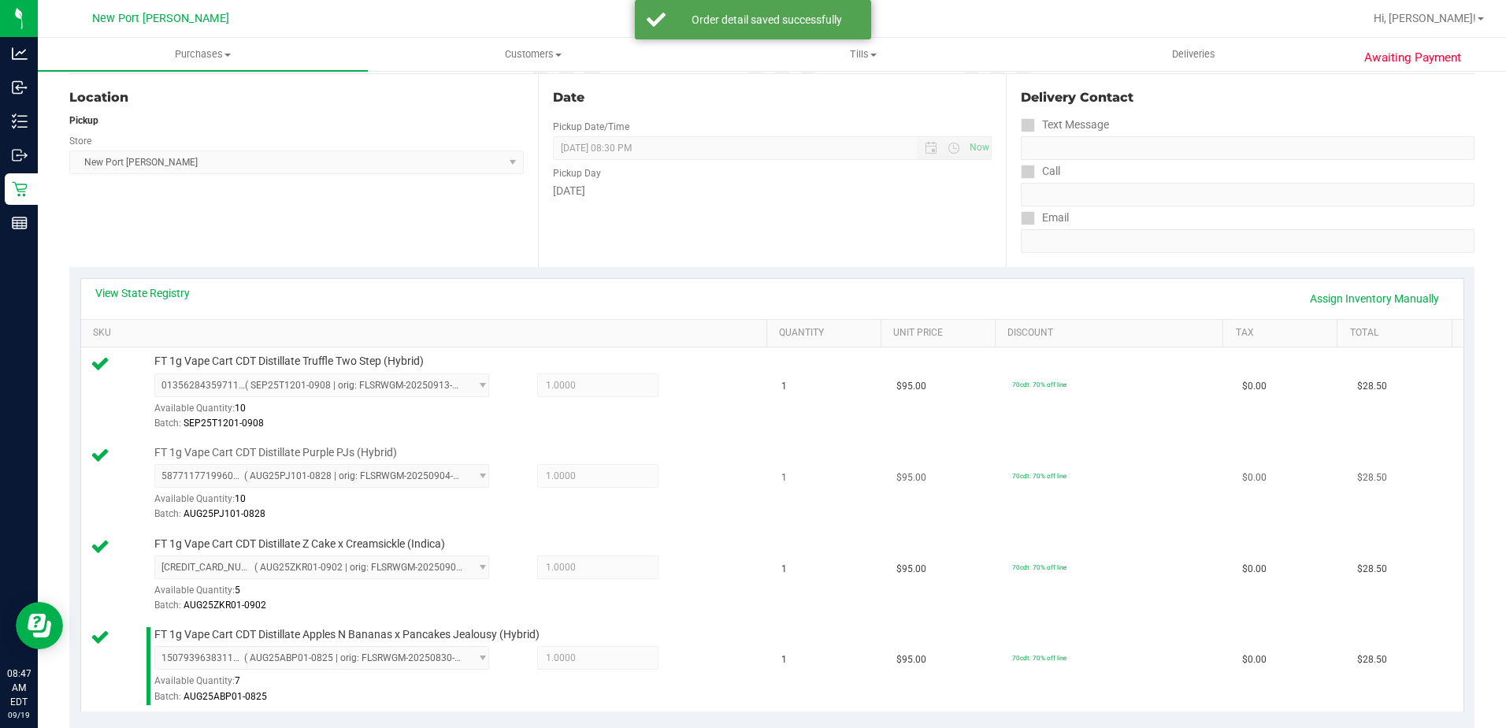
scroll to position [473, 0]
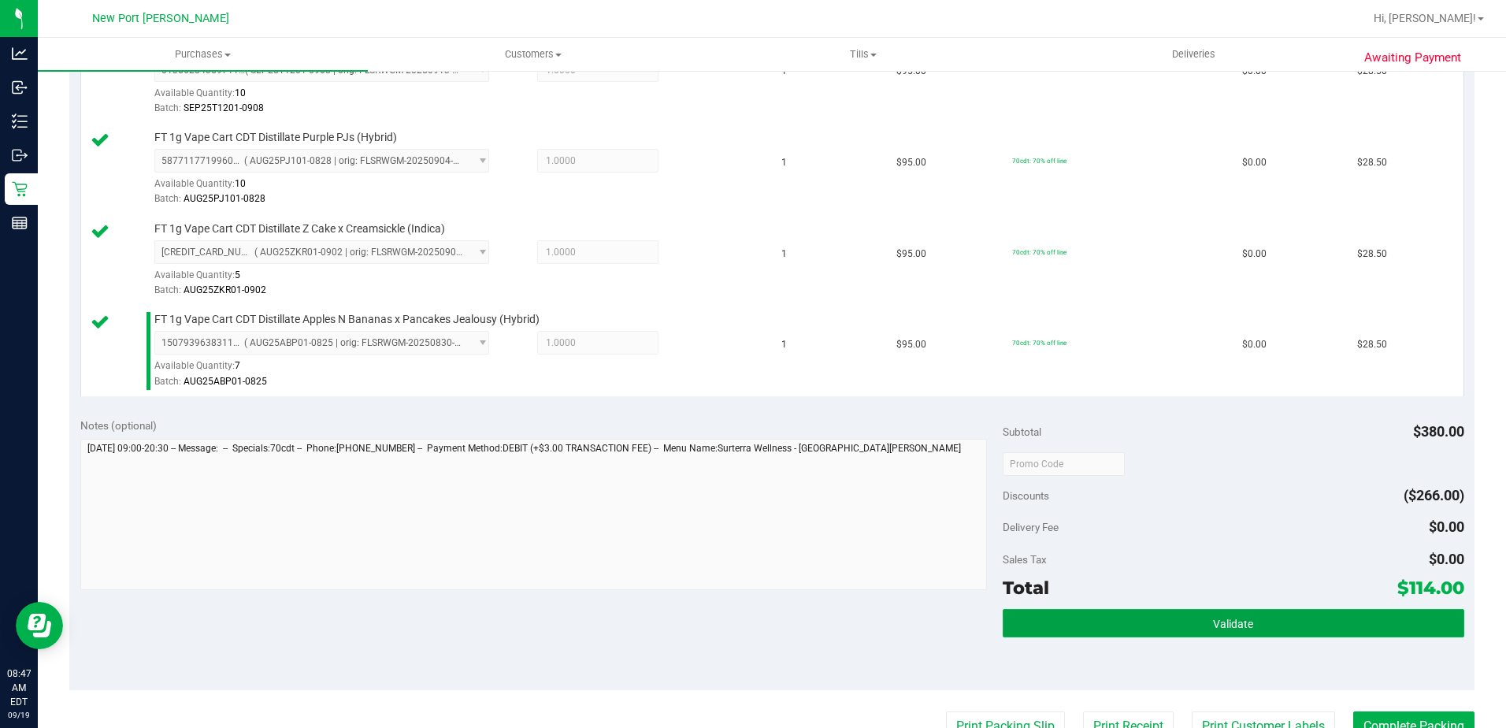
click at [1213, 628] on span "Validate" at bounding box center [1233, 624] width 40 height 13
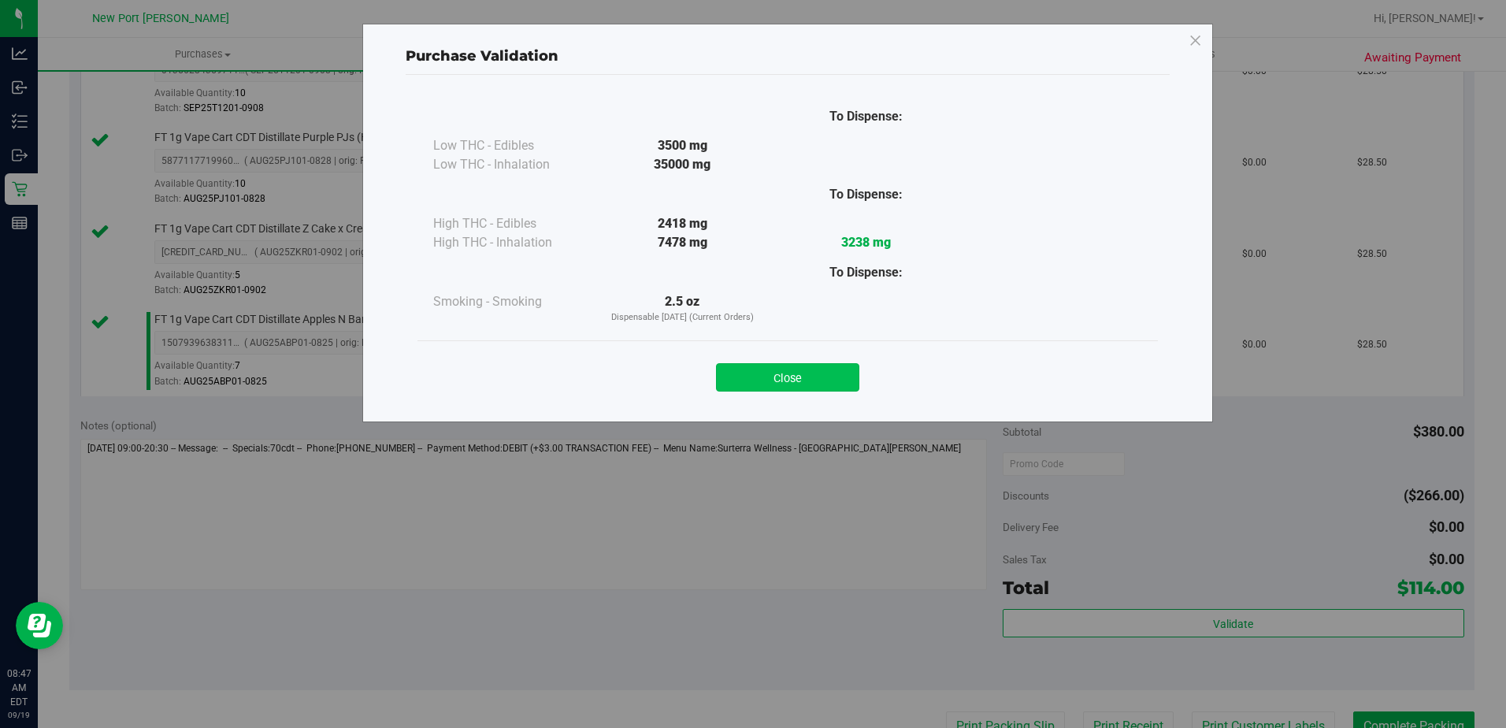
click at [753, 376] on button "Close" at bounding box center [787, 377] width 143 height 28
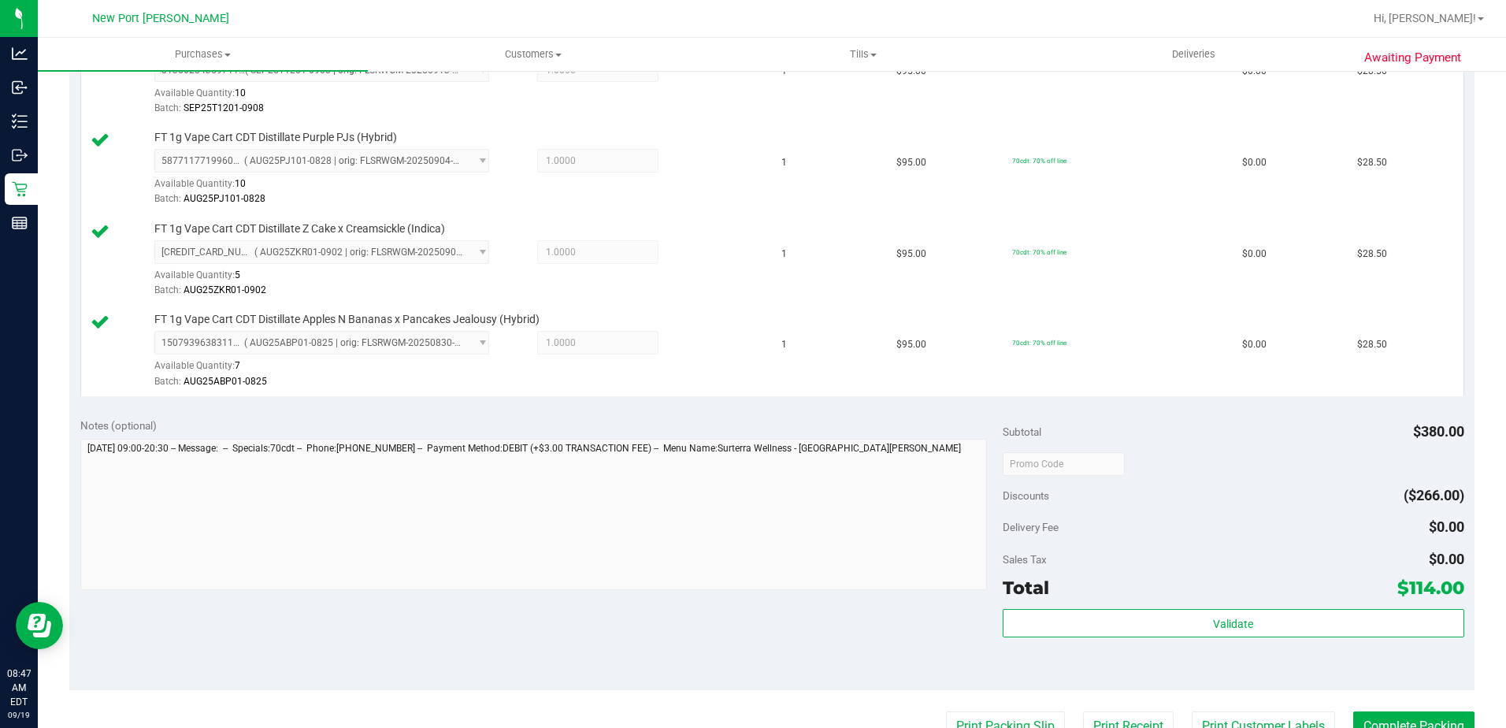
scroll to position [630, 0]
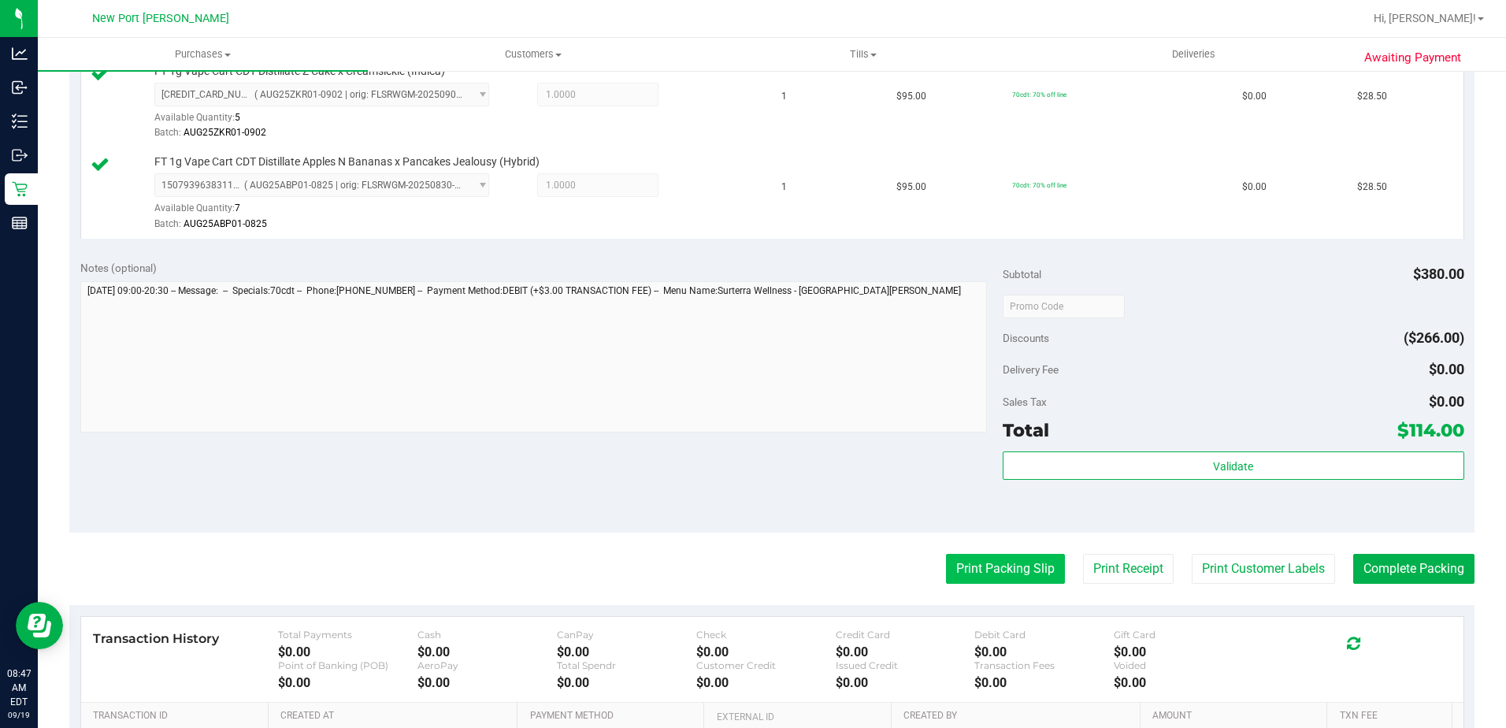
click at [988, 576] on button "Print Packing Slip" at bounding box center [1005, 569] width 119 height 30
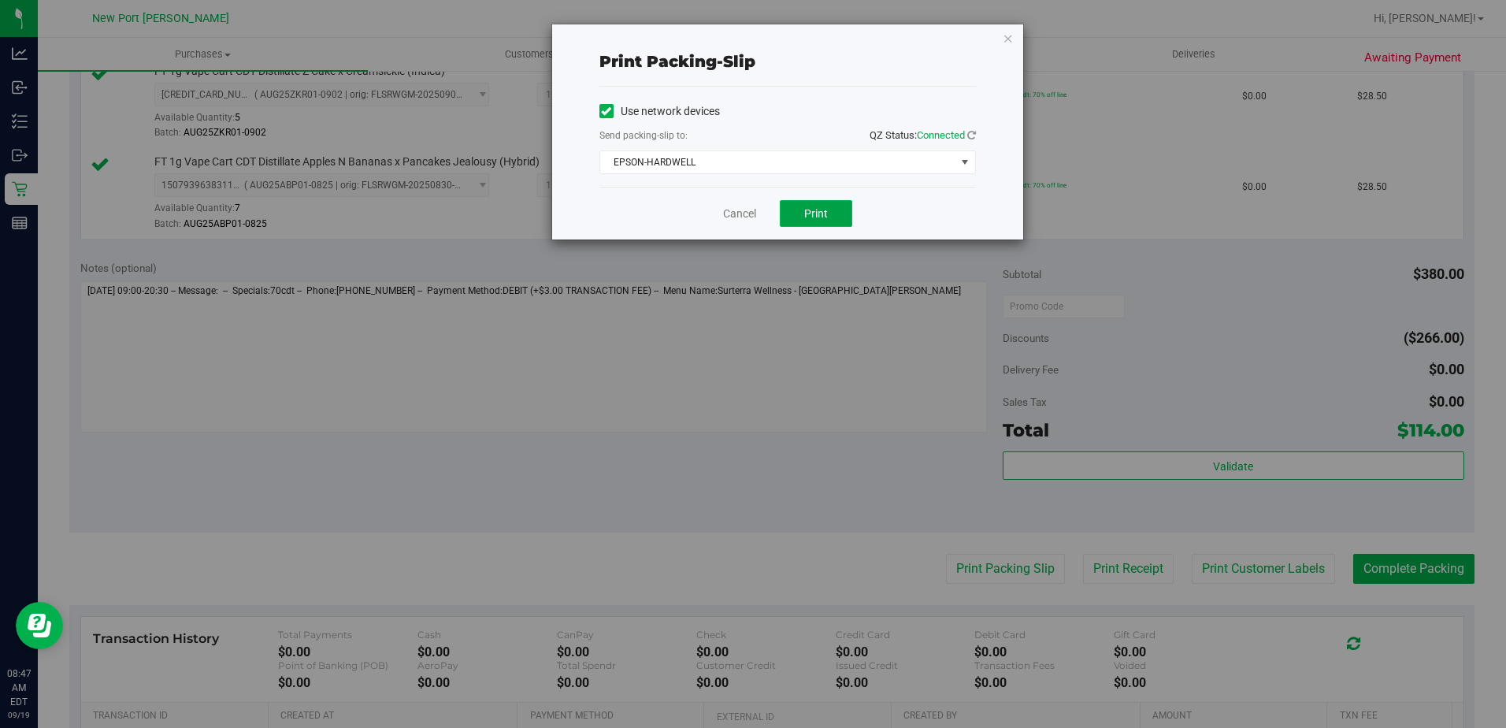
click at [807, 210] on span "Print" at bounding box center [816, 213] width 24 height 13
click at [750, 212] on link "Cancel" at bounding box center [739, 214] width 33 height 17
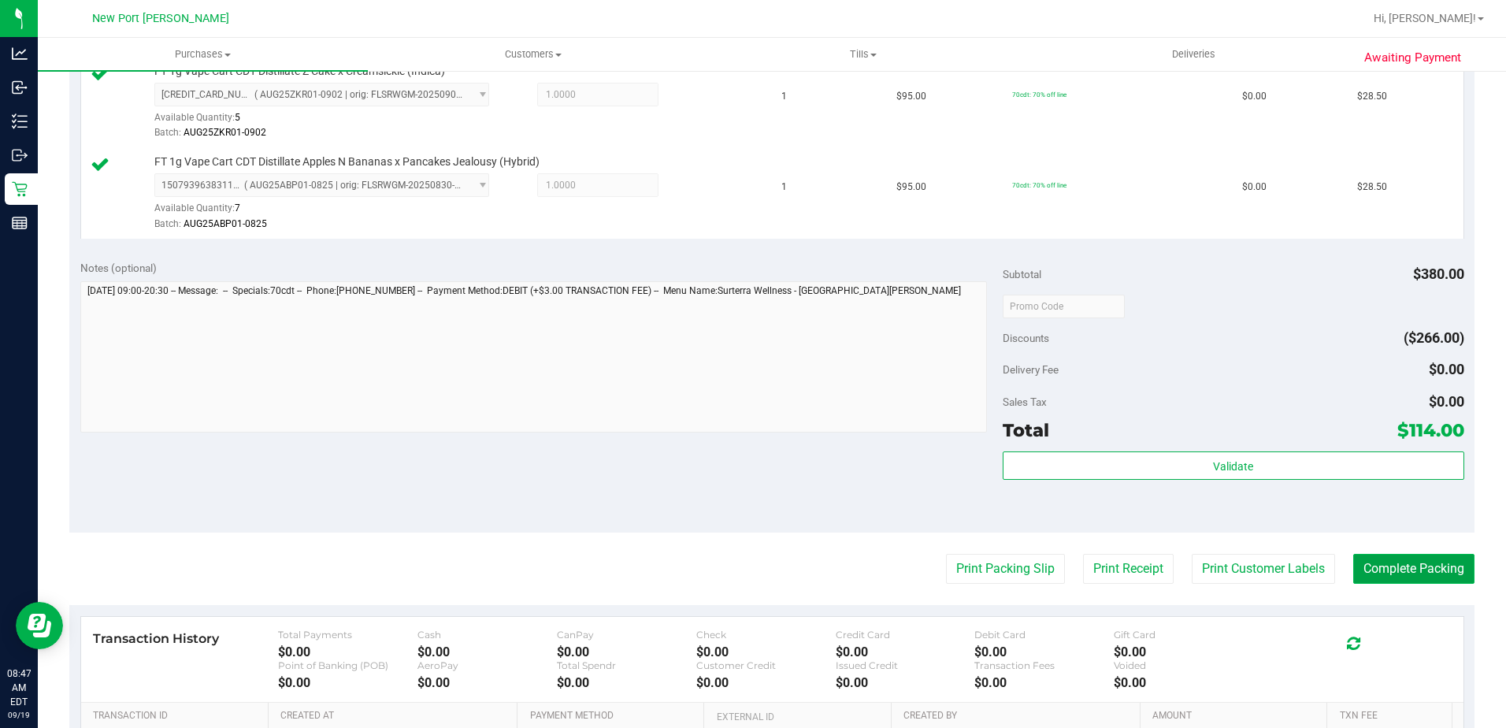
click at [1408, 571] on button "Complete Packing" at bounding box center [1413, 569] width 121 height 30
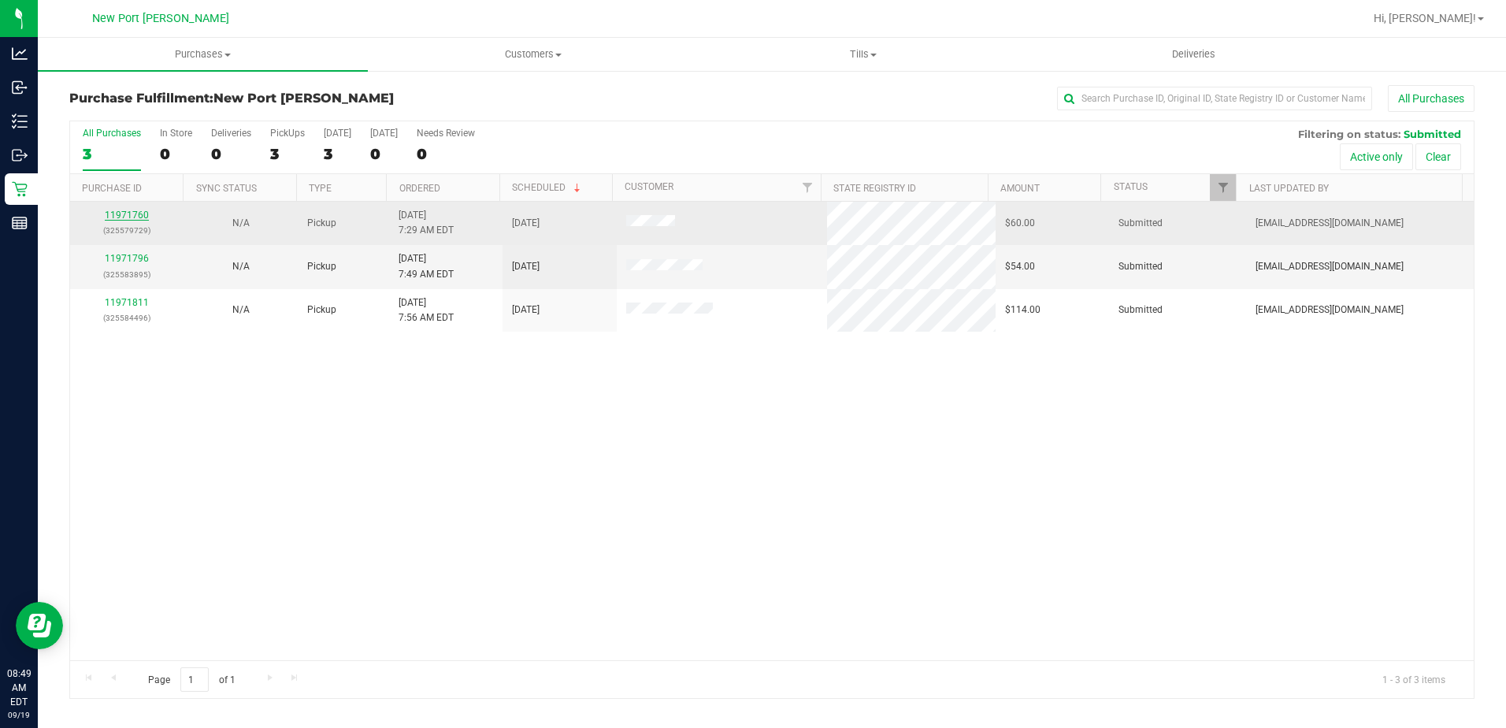
click at [132, 211] on link "11971760" at bounding box center [127, 215] width 44 height 11
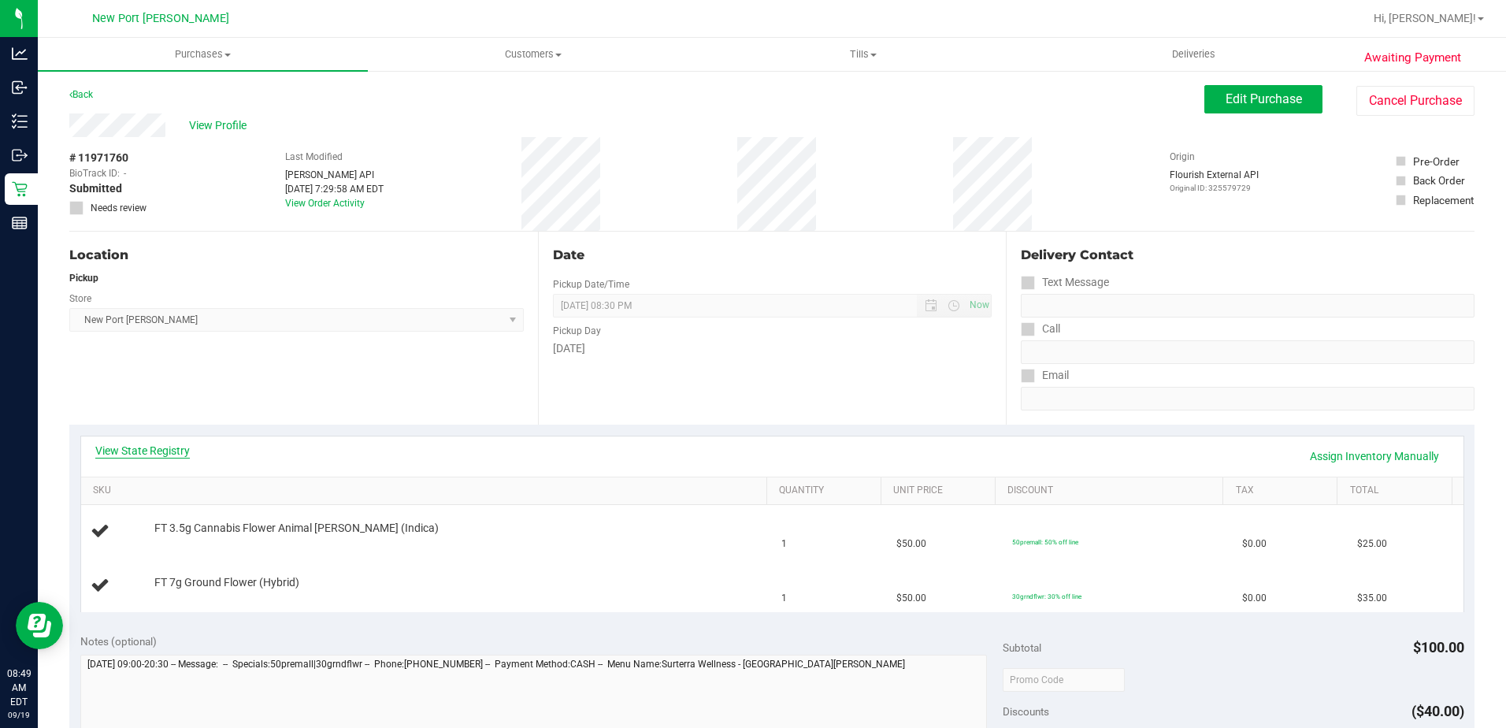
click at [146, 453] on link "View State Registry" at bounding box center [142, 451] width 95 height 16
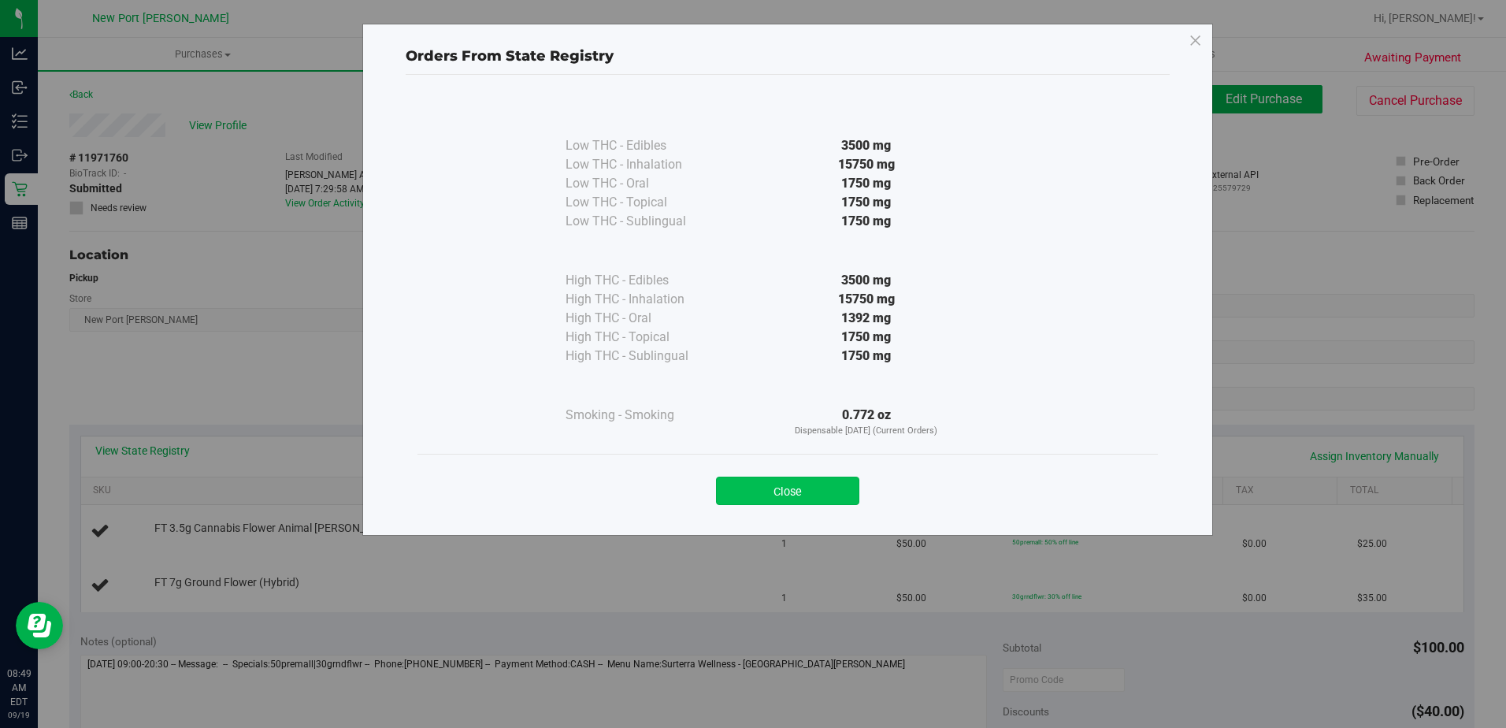
click at [788, 492] on button "Close" at bounding box center [787, 491] width 143 height 28
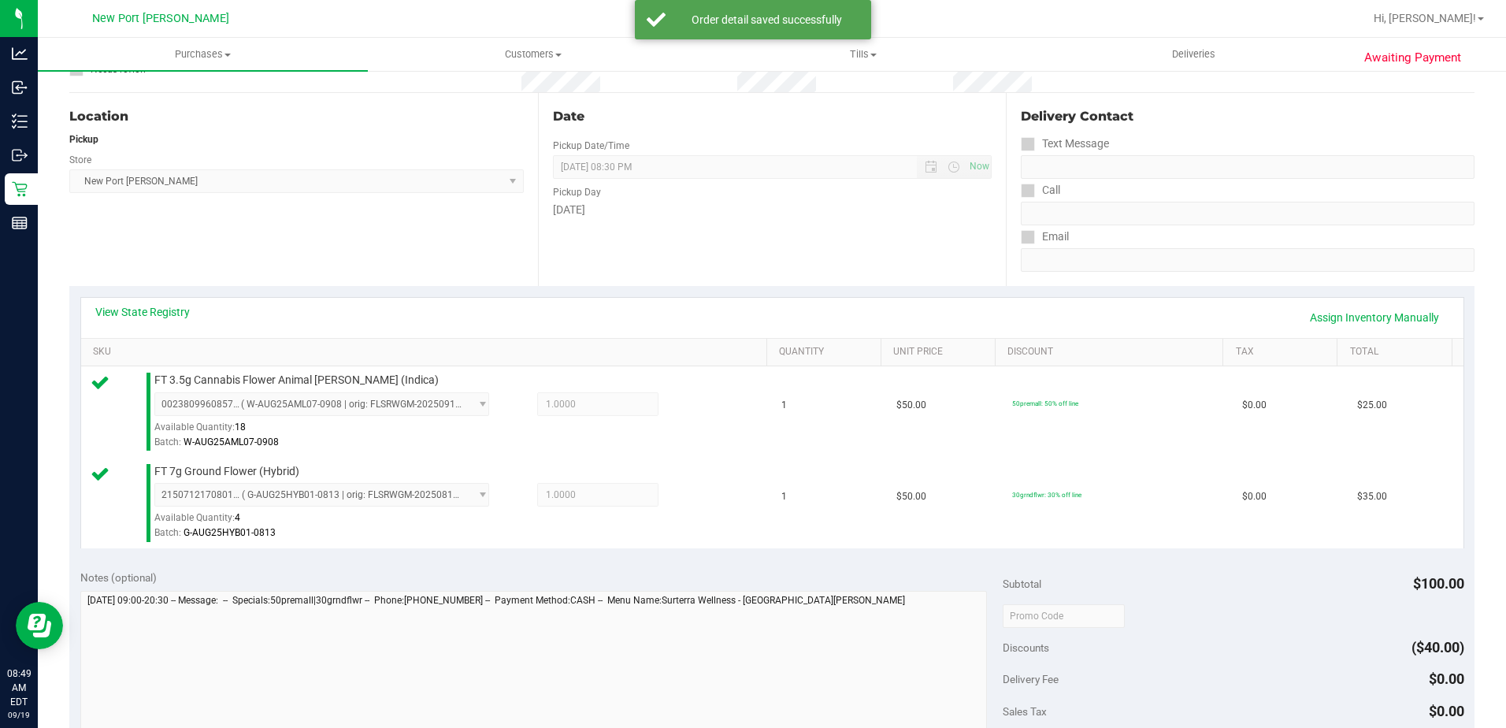
scroll to position [394, 0]
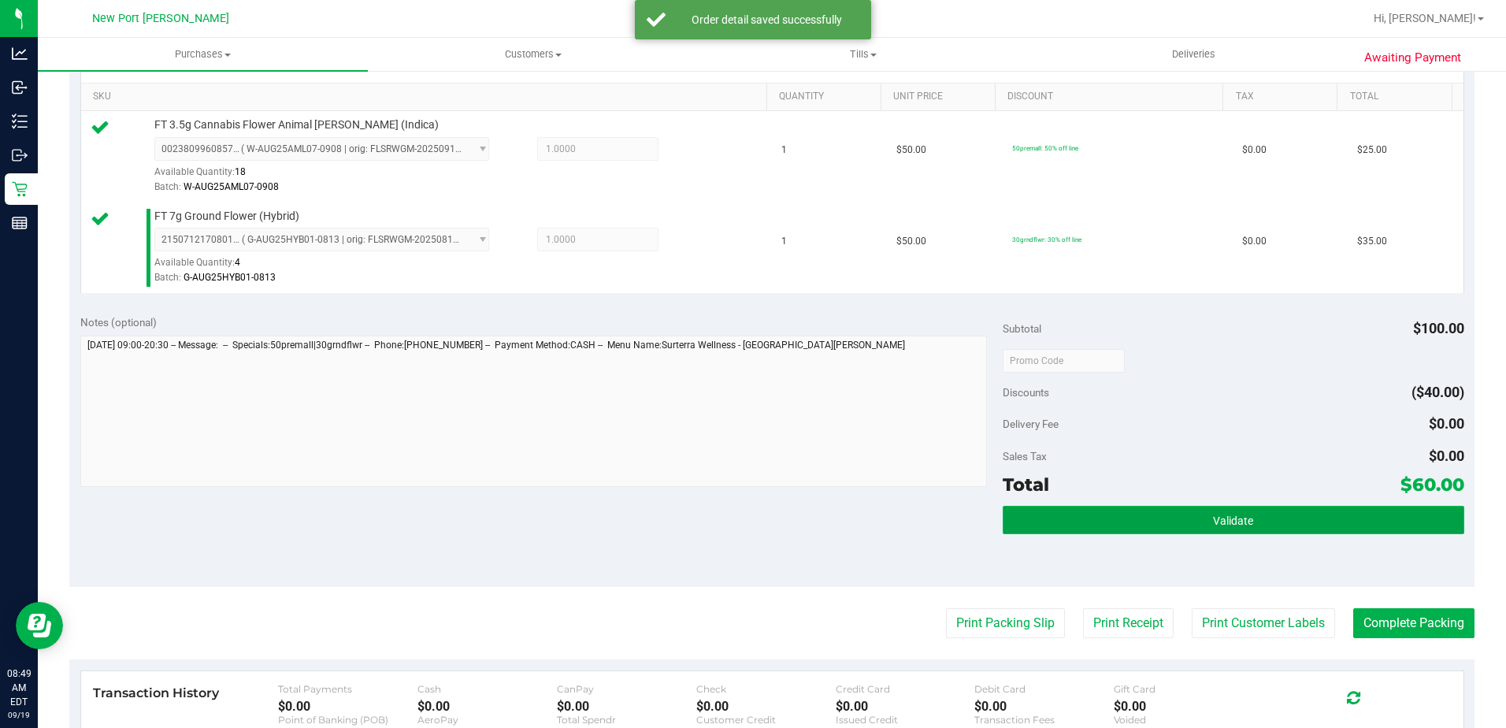
click at [1274, 514] on button "Validate" at bounding box center [1234, 520] width 462 height 28
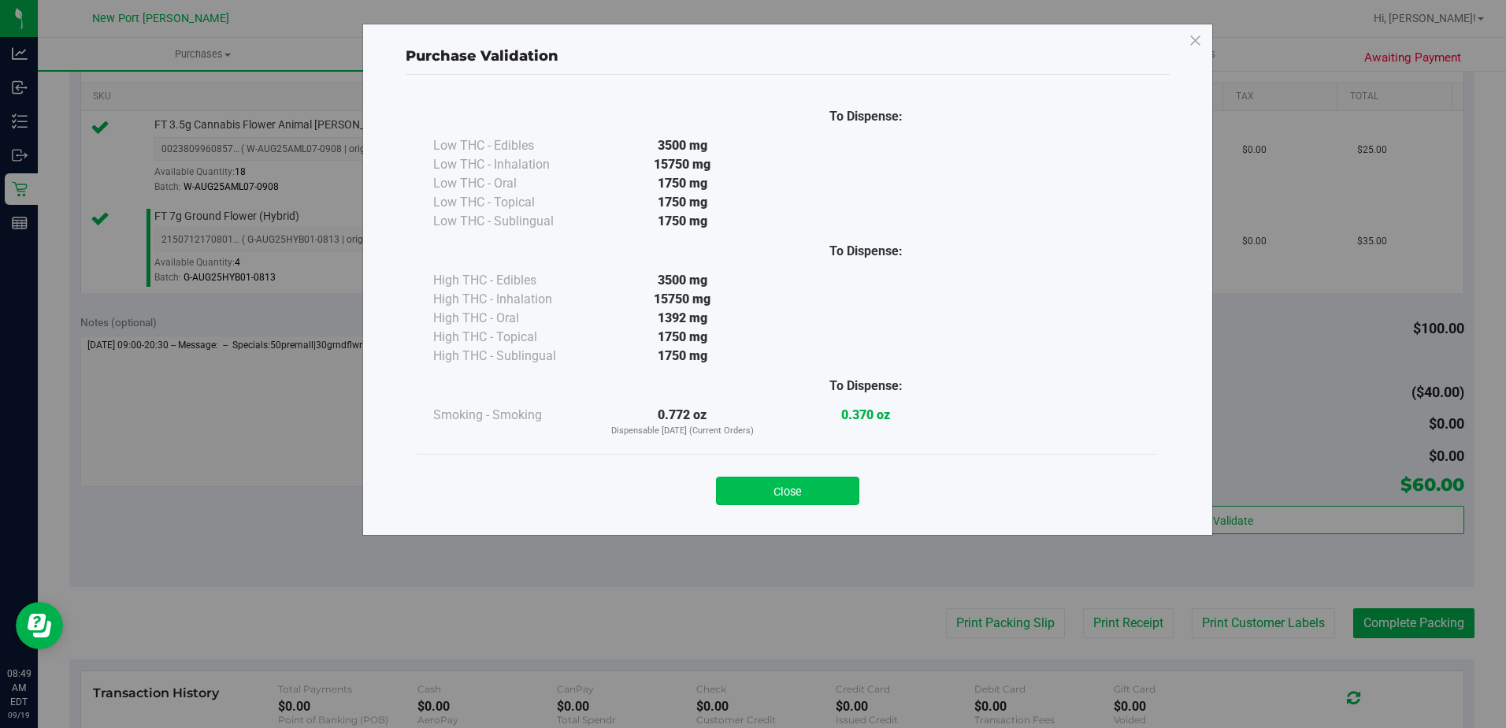
click at [773, 495] on button "Close" at bounding box center [787, 491] width 143 height 28
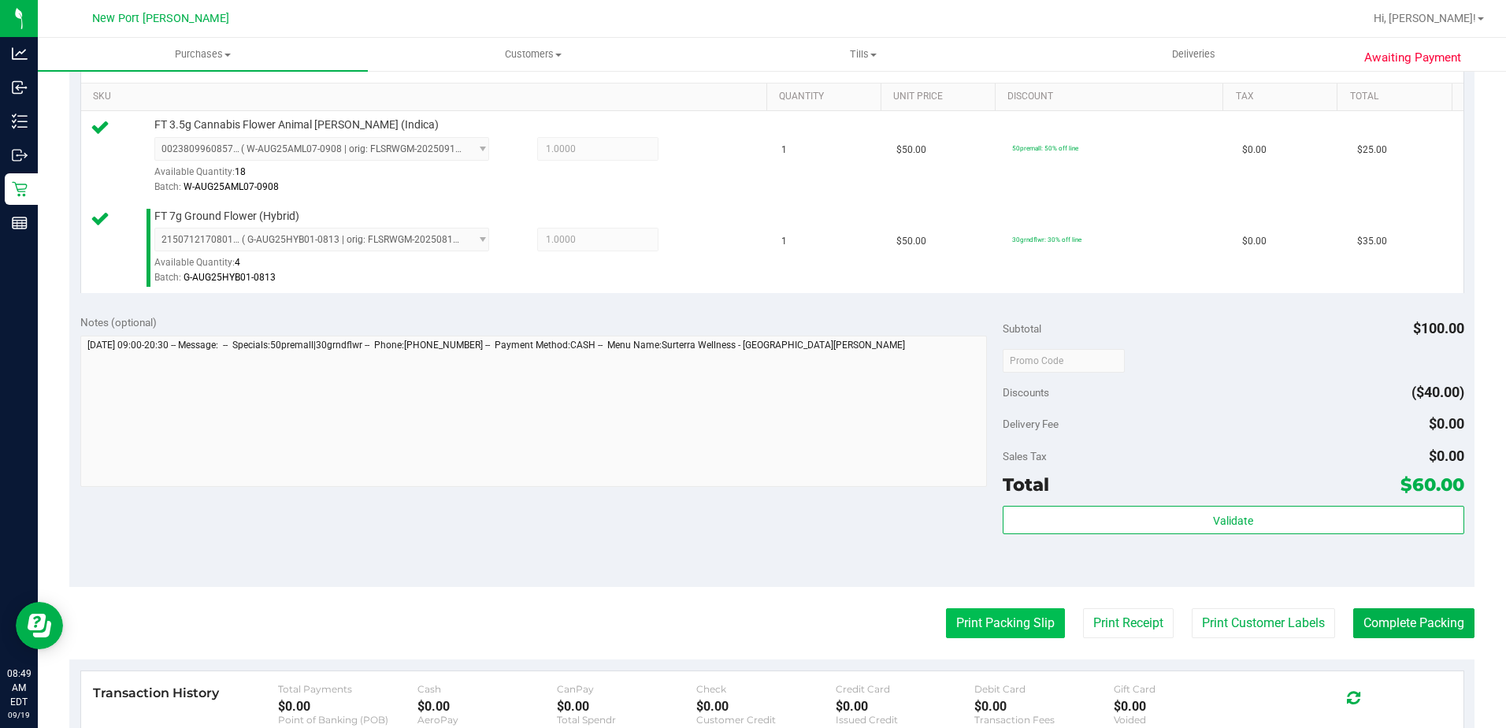
click at [983, 632] on button "Print Packing Slip" at bounding box center [1005, 623] width 119 height 30
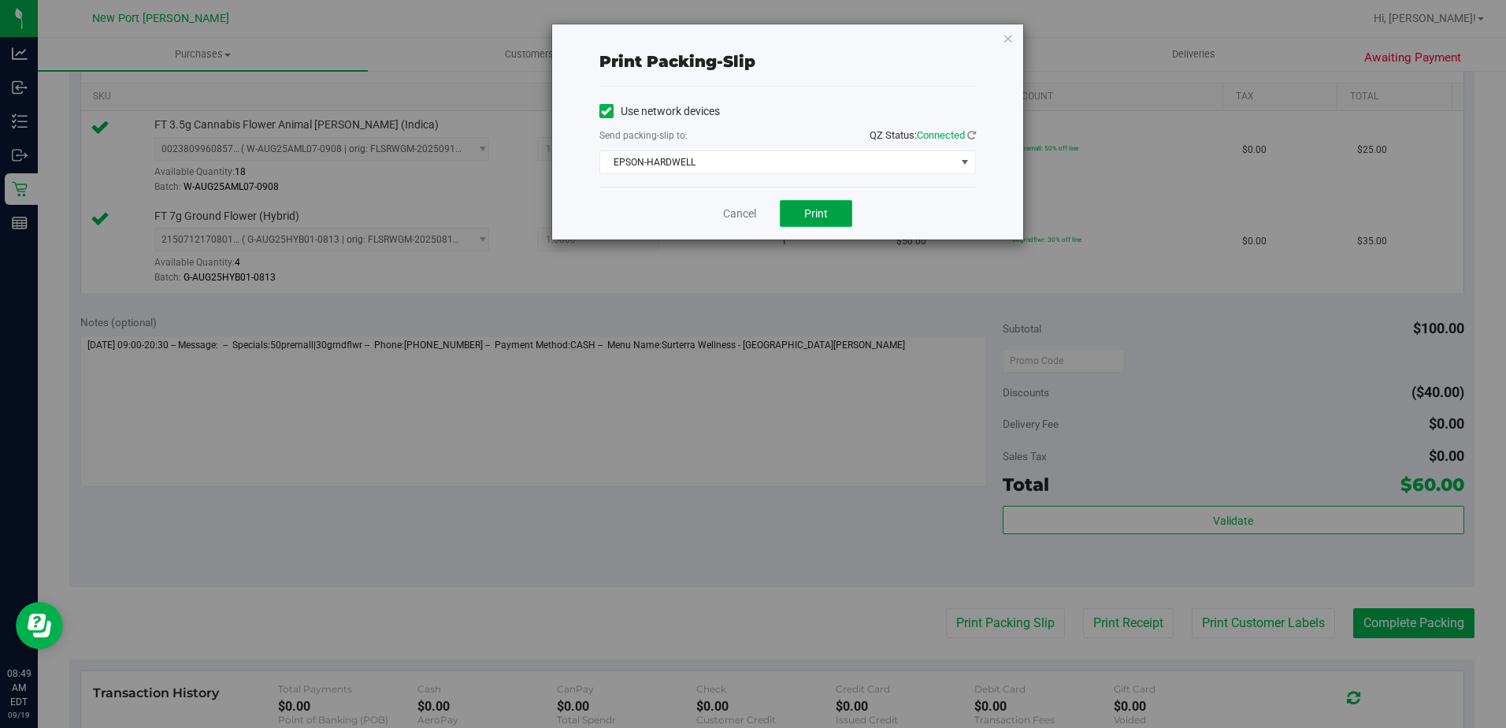
click at [807, 221] on button "Print" at bounding box center [816, 213] width 72 height 27
click at [724, 217] on link "Cancel" at bounding box center [739, 214] width 33 height 17
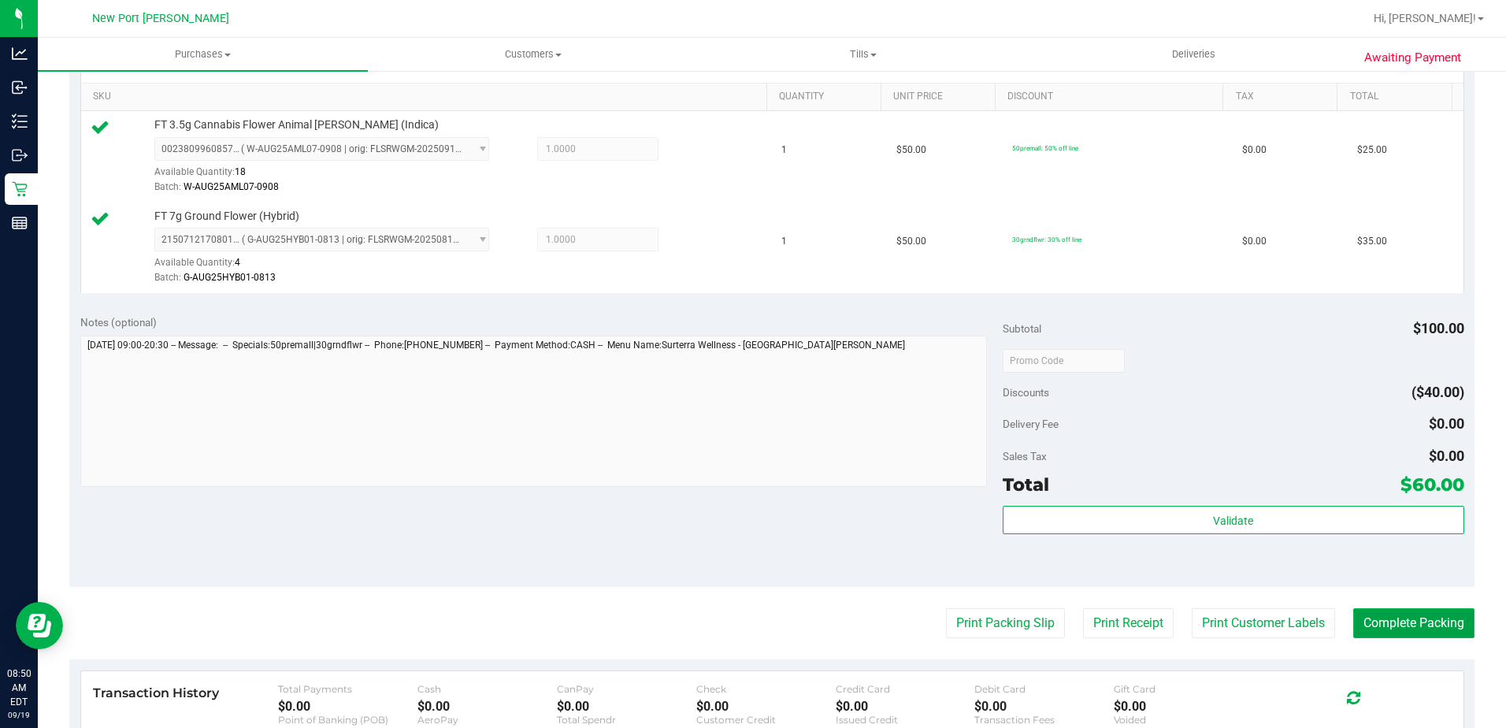
click at [1419, 629] on button "Complete Packing" at bounding box center [1413, 623] width 121 height 30
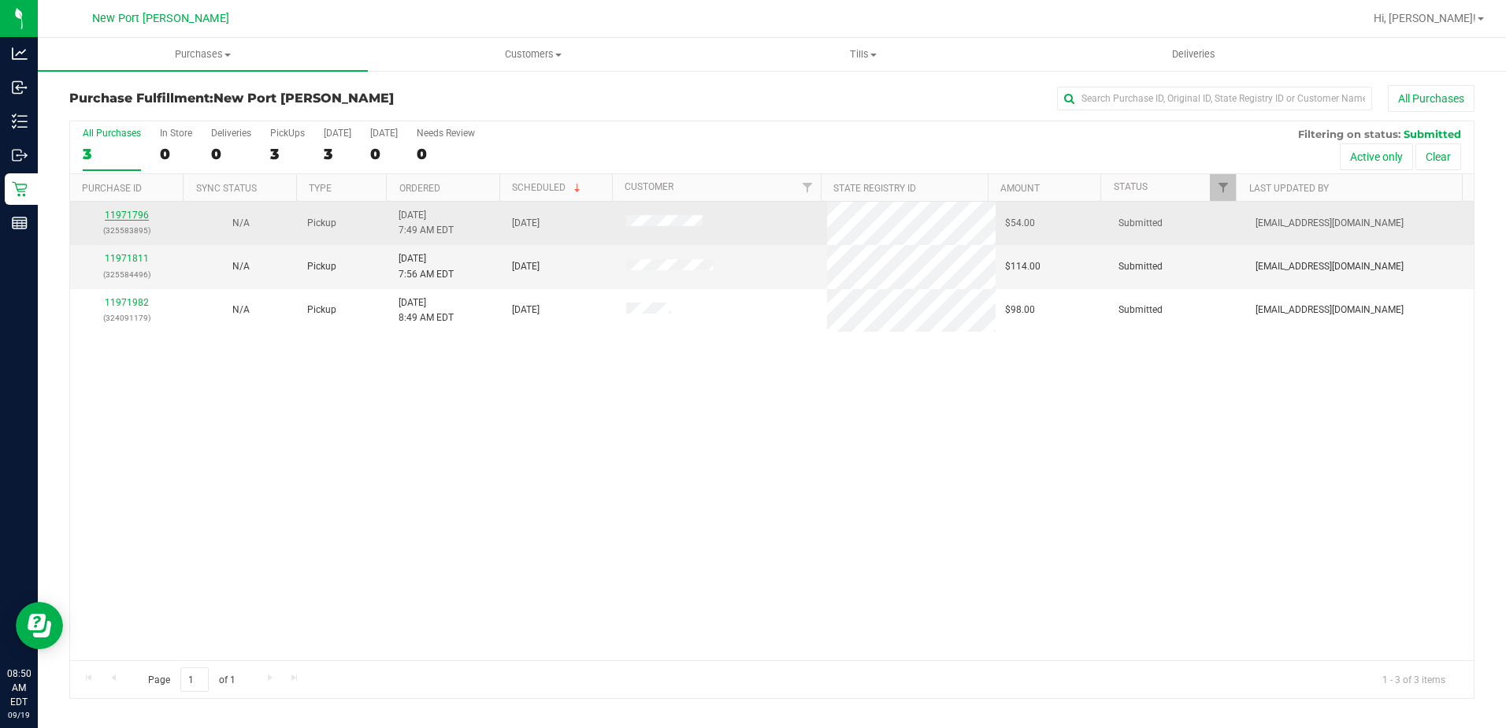
click at [115, 216] on link "11971796" at bounding box center [127, 215] width 44 height 11
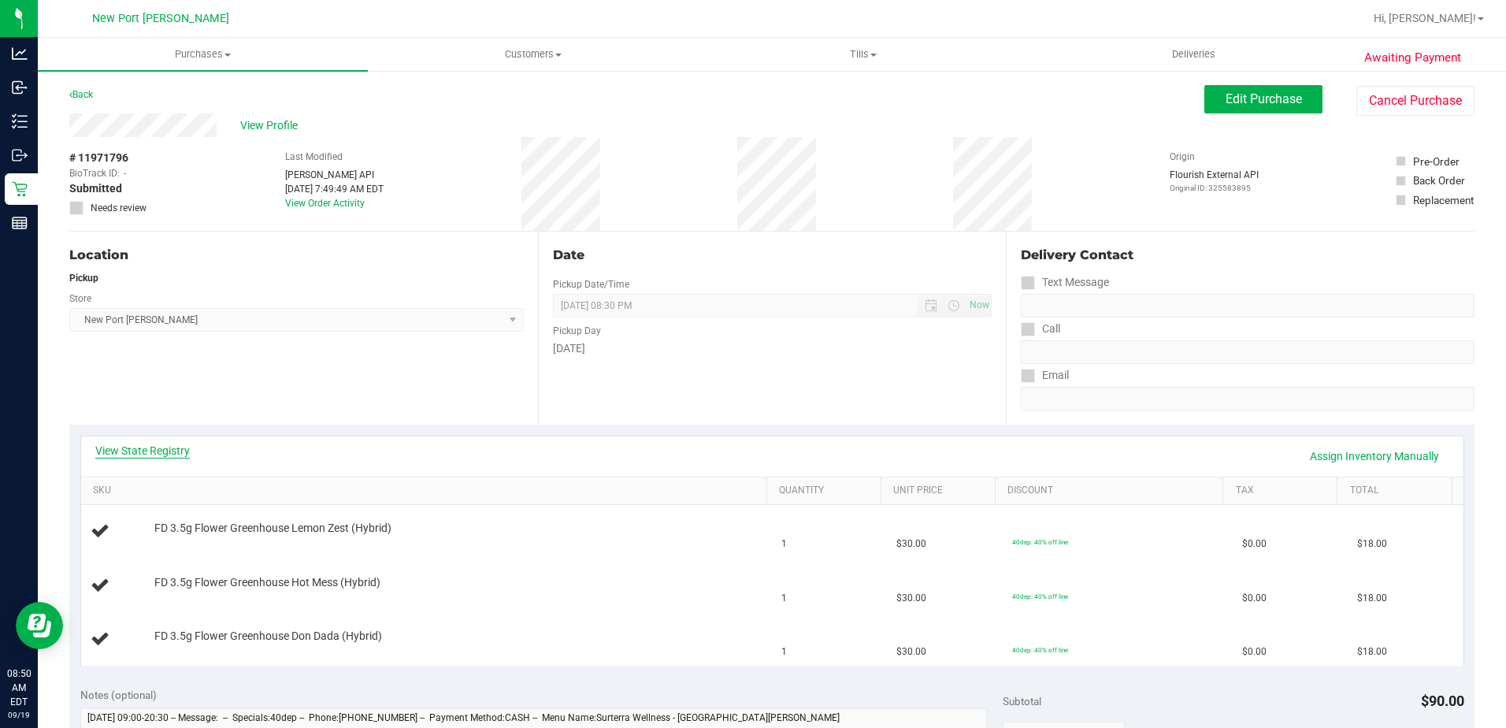
click at [156, 451] on link "View State Registry" at bounding box center [142, 451] width 95 height 16
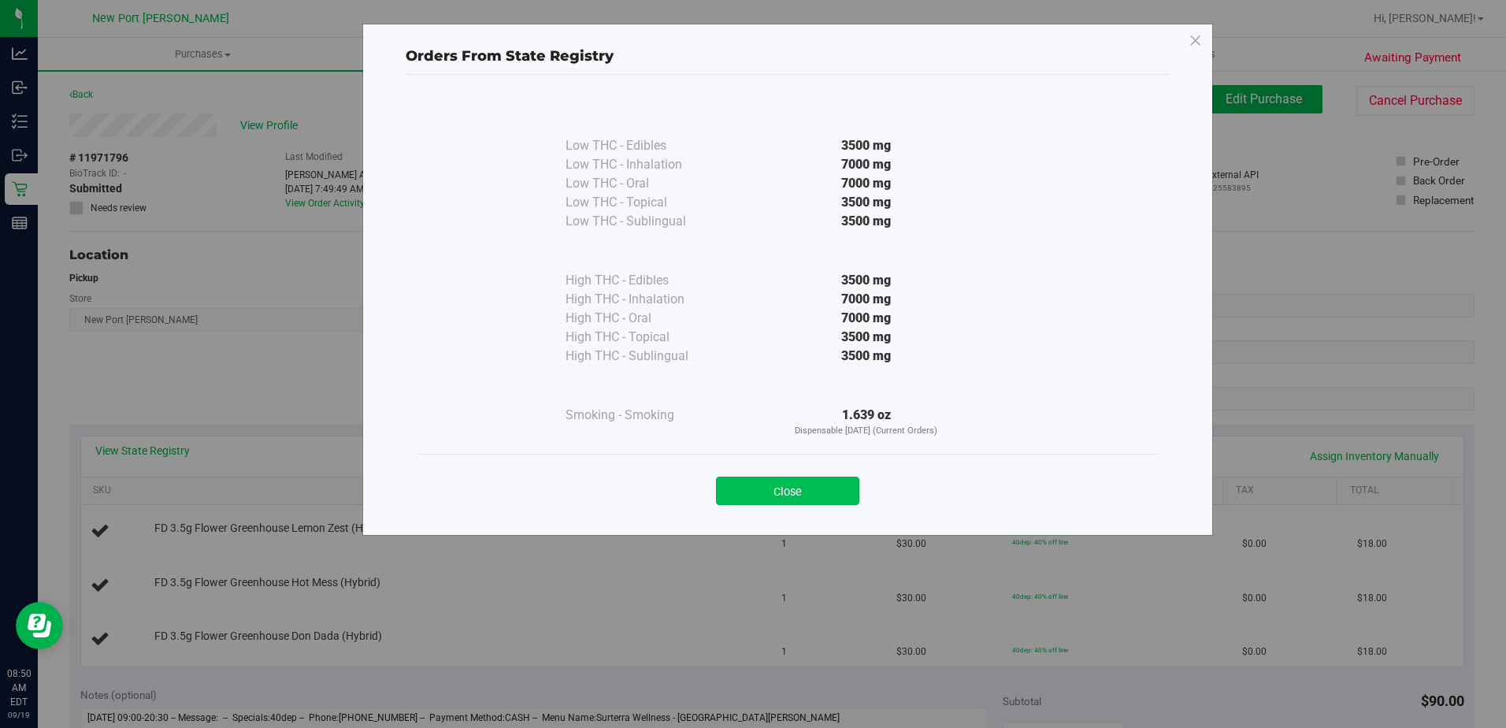
click at [753, 491] on button "Close" at bounding box center [787, 491] width 143 height 28
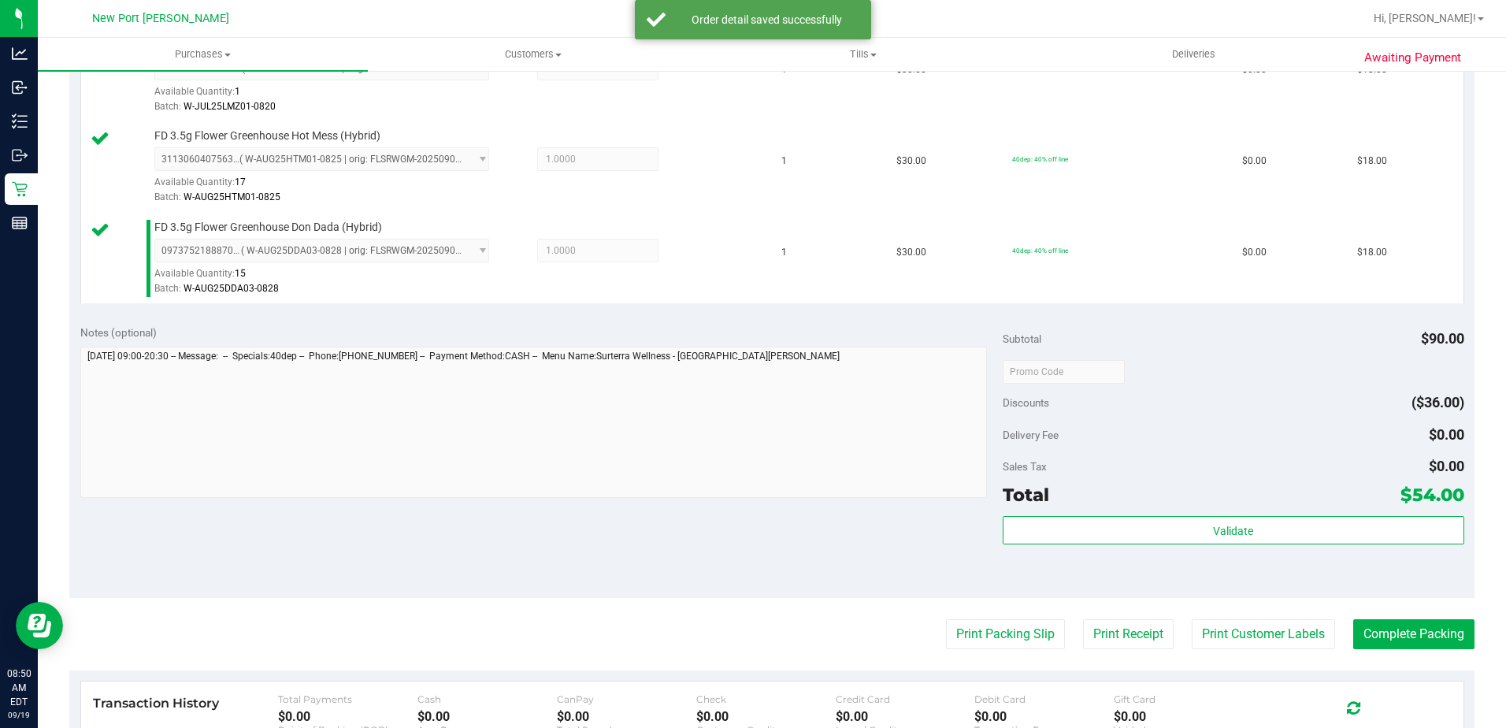
scroll to position [630, 0]
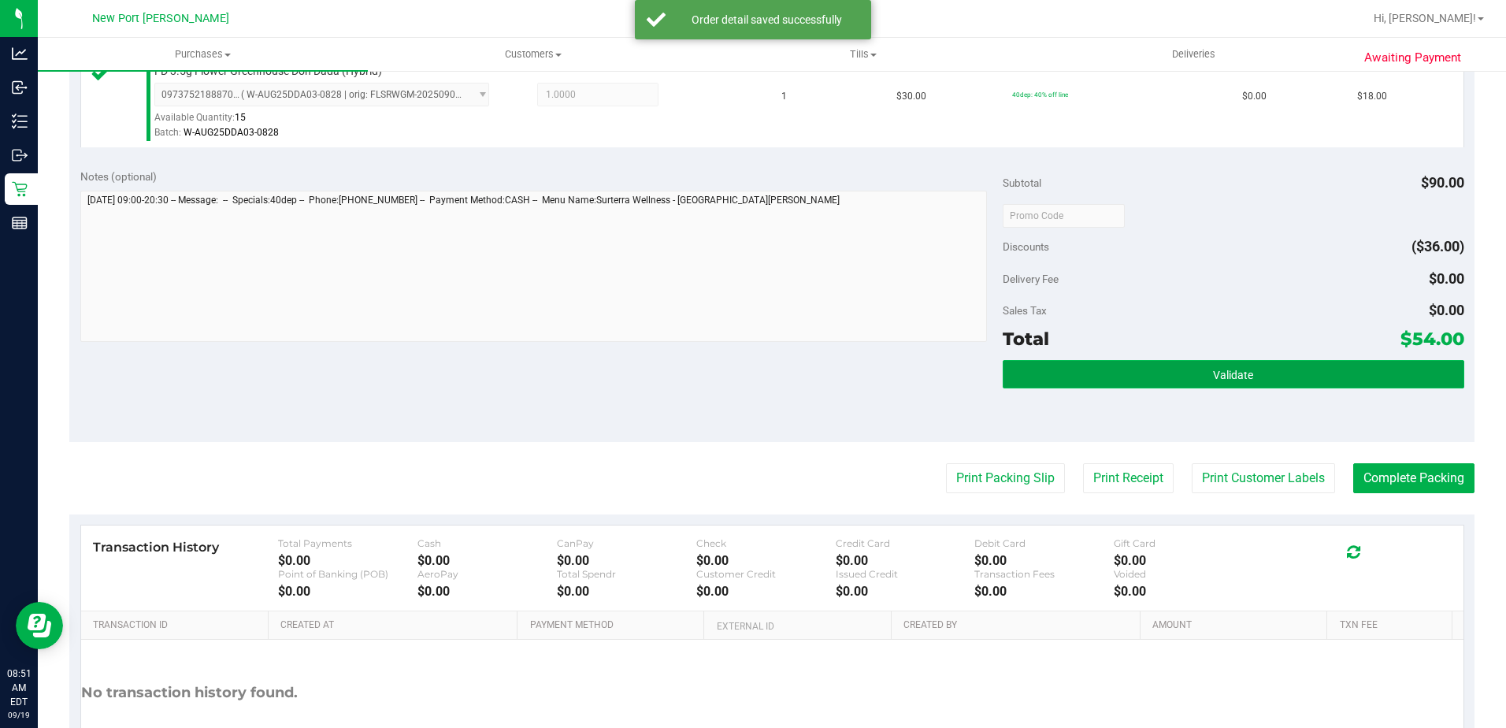
click at [1180, 387] on button "Validate" at bounding box center [1234, 374] width 462 height 28
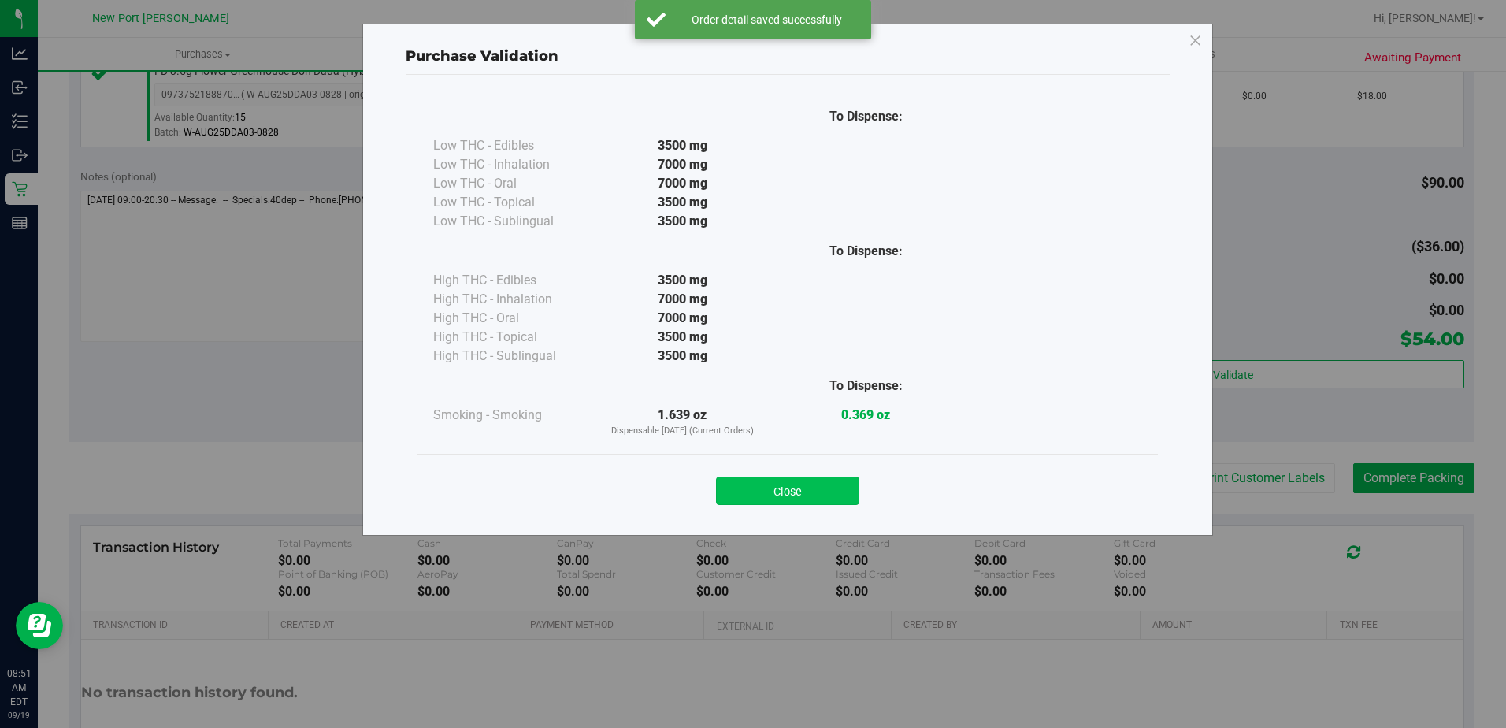
click at [796, 496] on button "Close" at bounding box center [787, 491] width 143 height 28
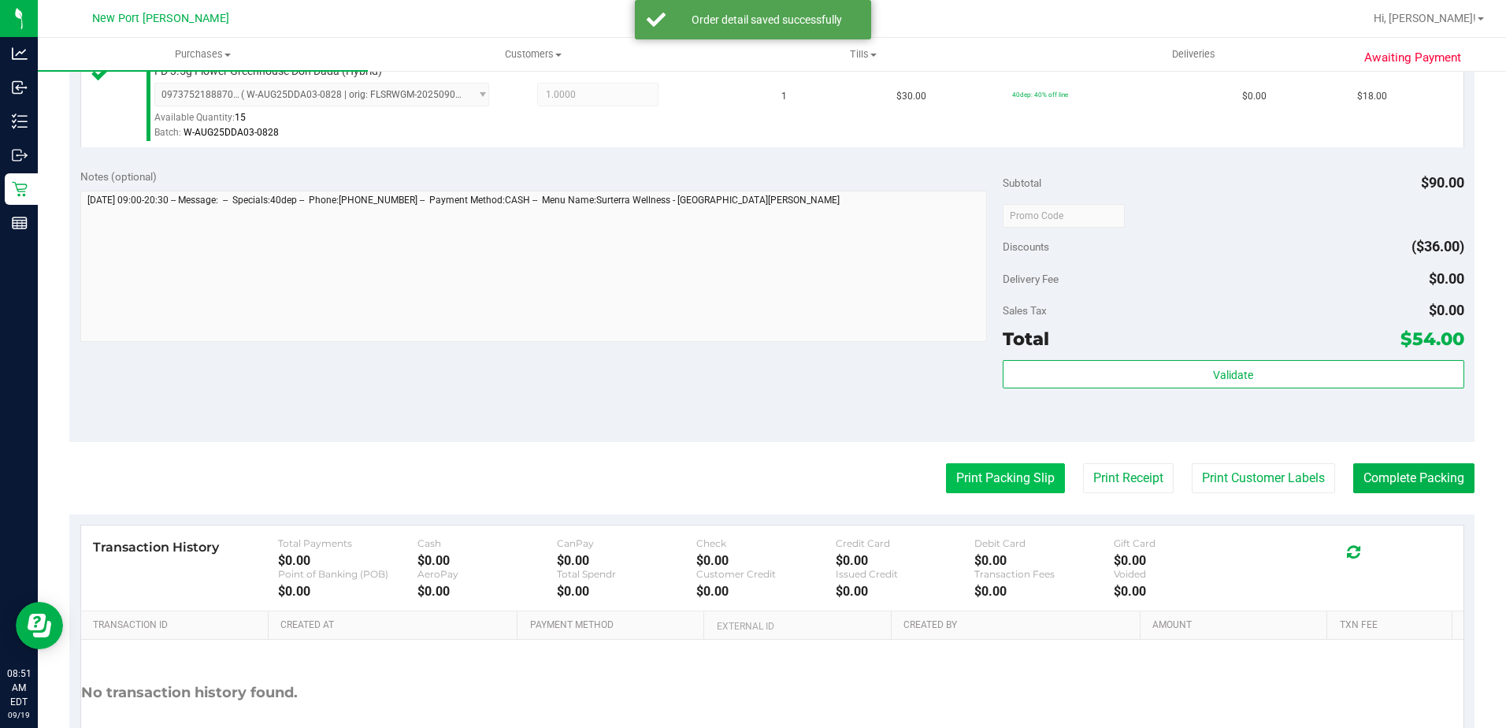
click at [972, 476] on button "Print Packing Slip" at bounding box center [1005, 478] width 119 height 30
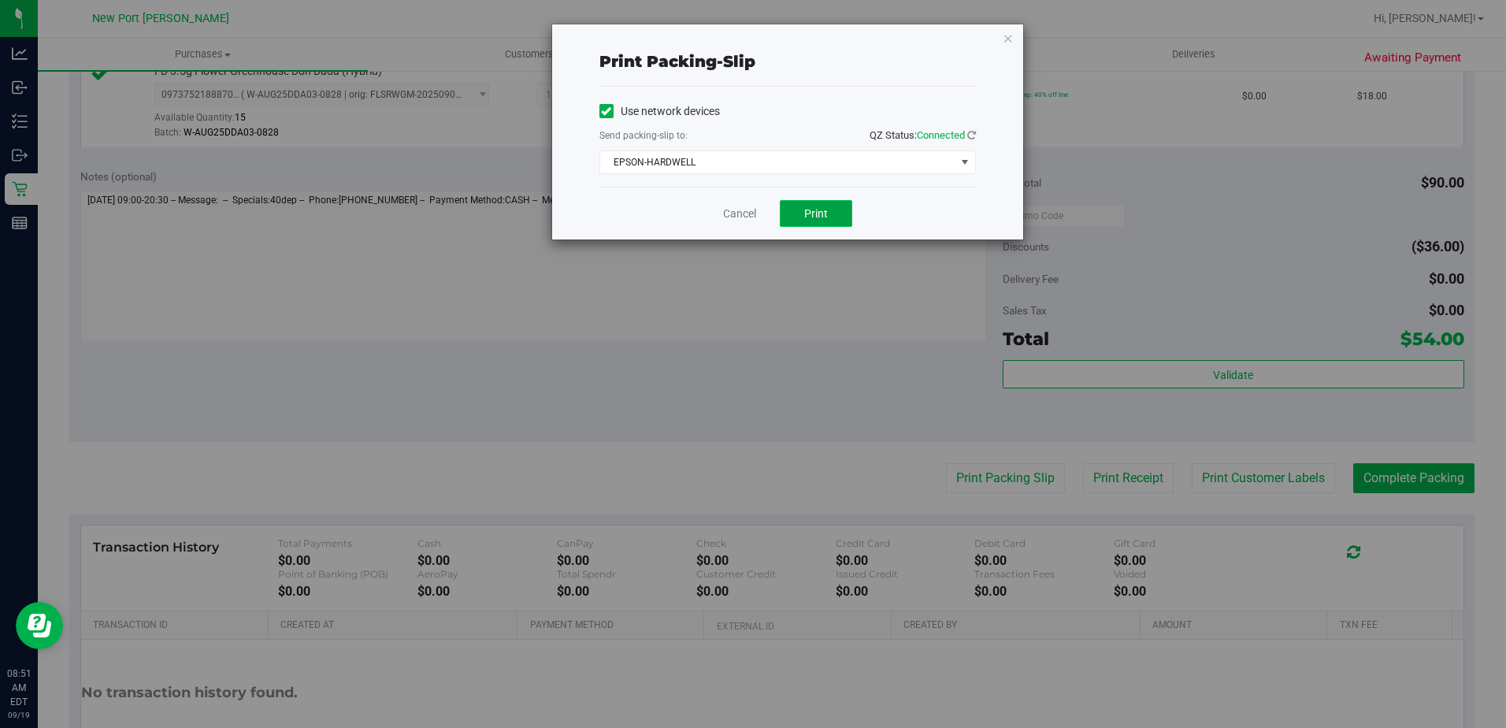
click at [810, 219] on span "Print" at bounding box center [816, 213] width 24 height 13
click at [737, 213] on link "Cancel" at bounding box center [739, 214] width 33 height 17
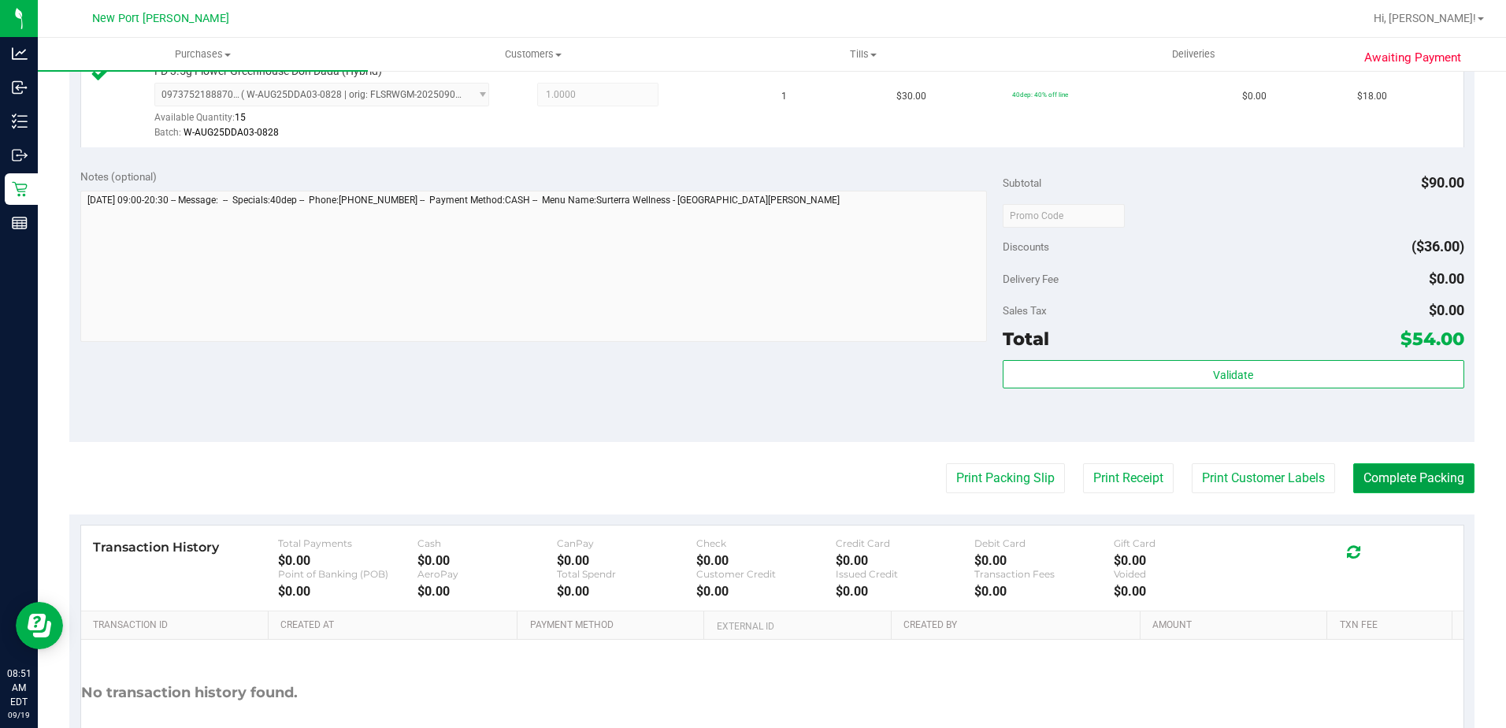
click at [1402, 480] on button "Complete Packing" at bounding box center [1413, 478] width 121 height 30
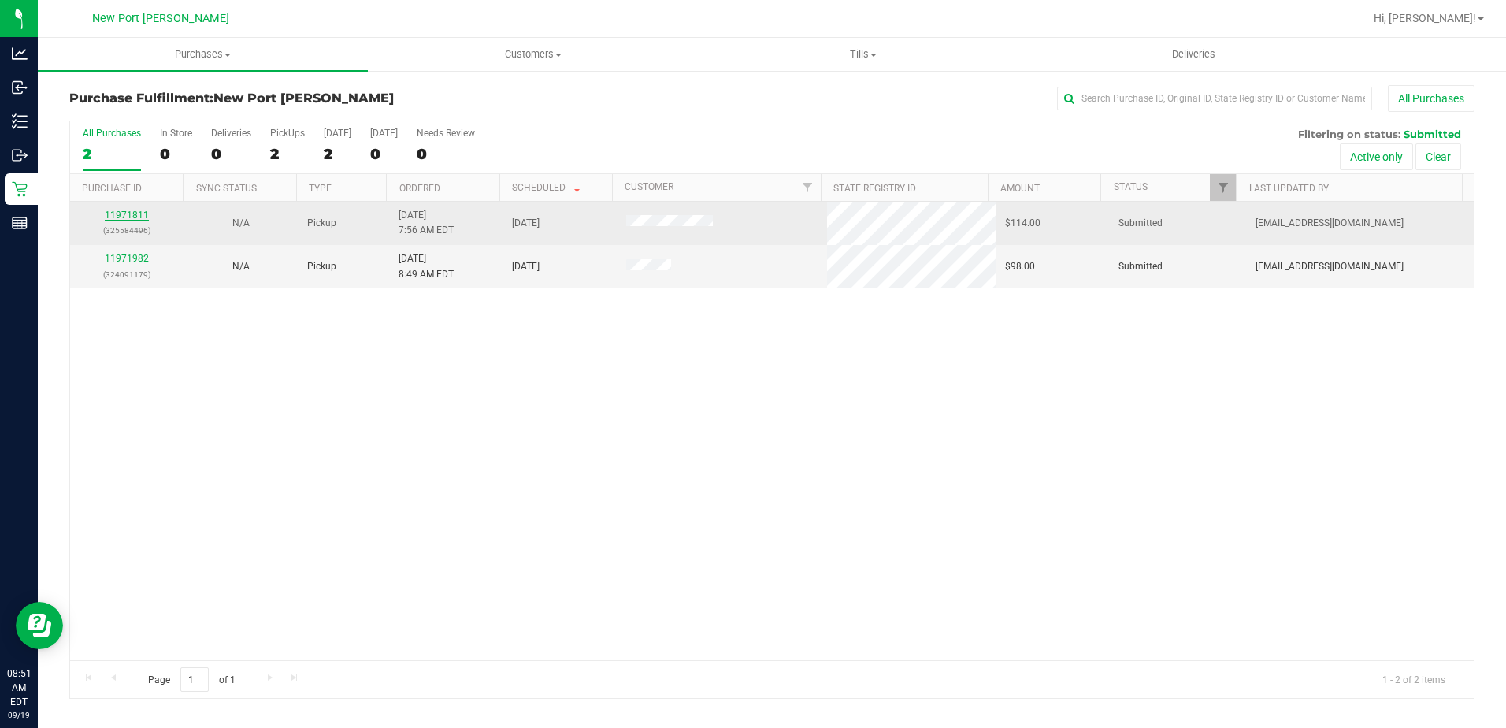
click at [119, 216] on link "11971811" at bounding box center [127, 215] width 44 height 11
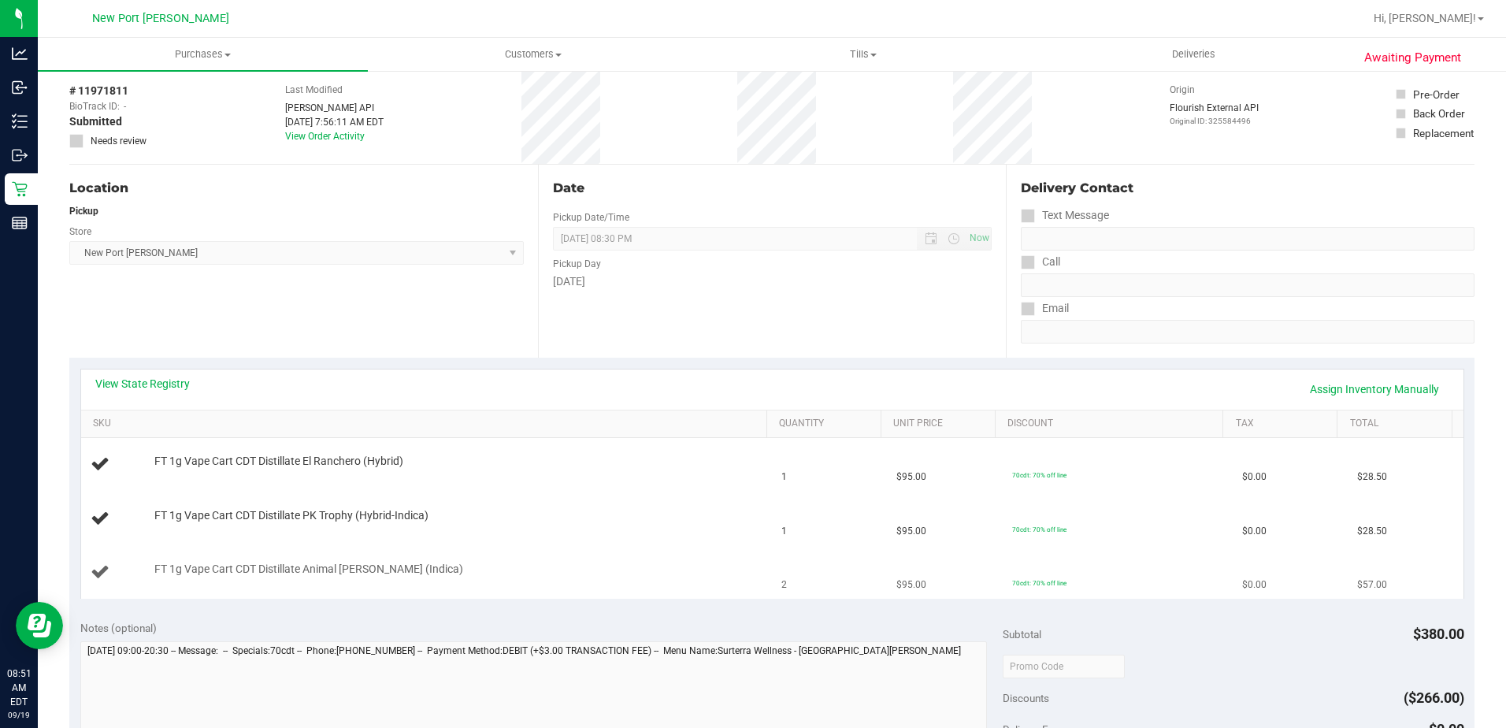
scroll to position [158, 0]
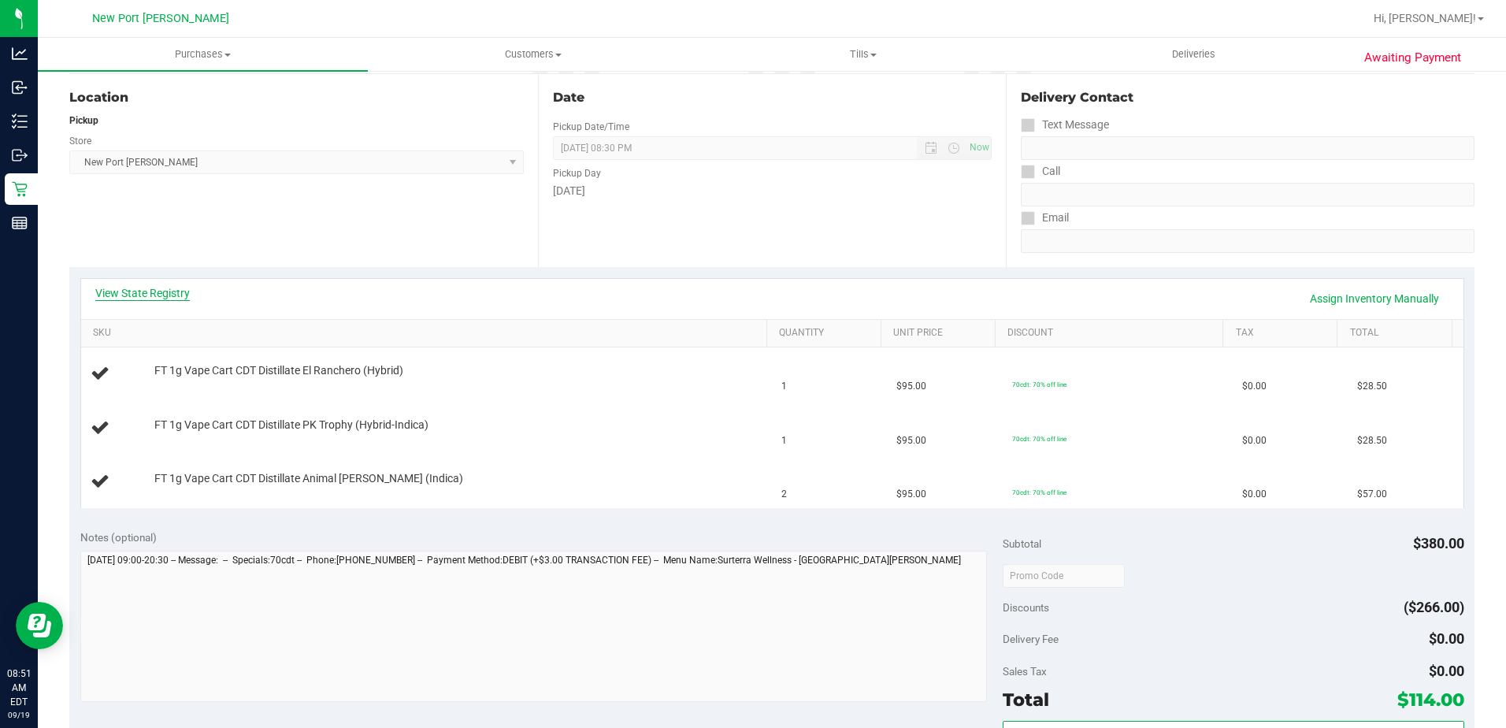
click at [143, 291] on link "View State Registry" at bounding box center [142, 293] width 95 height 16
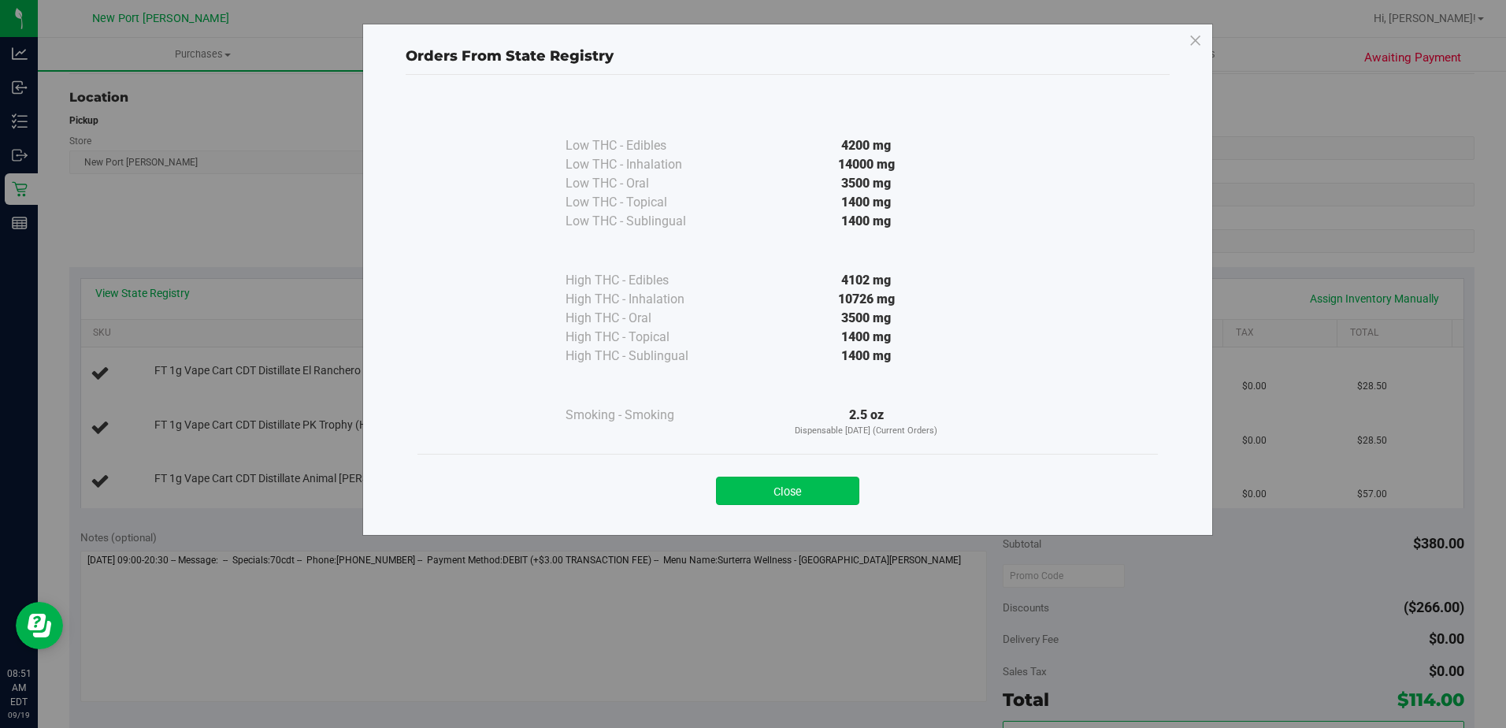
click at [759, 490] on button "Close" at bounding box center [787, 491] width 143 height 28
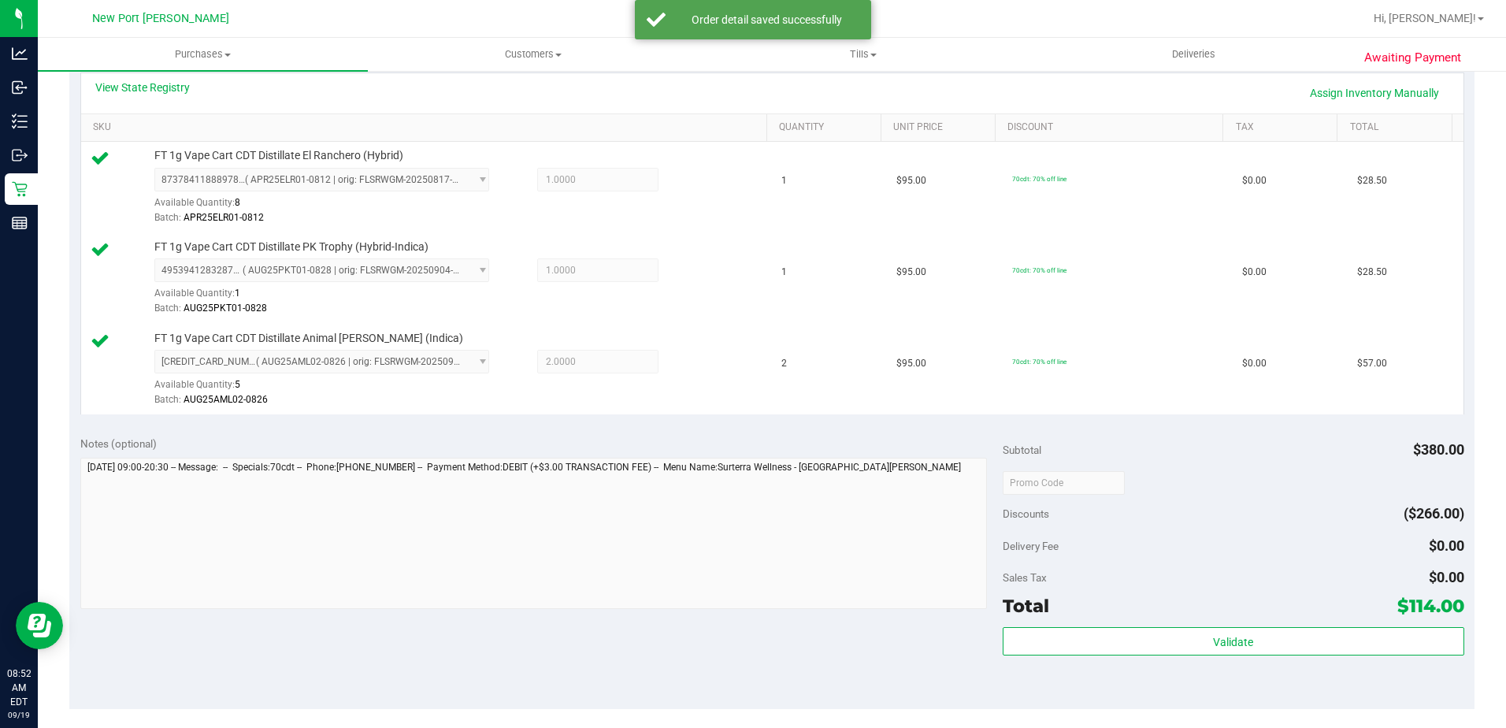
scroll to position [551, 0]
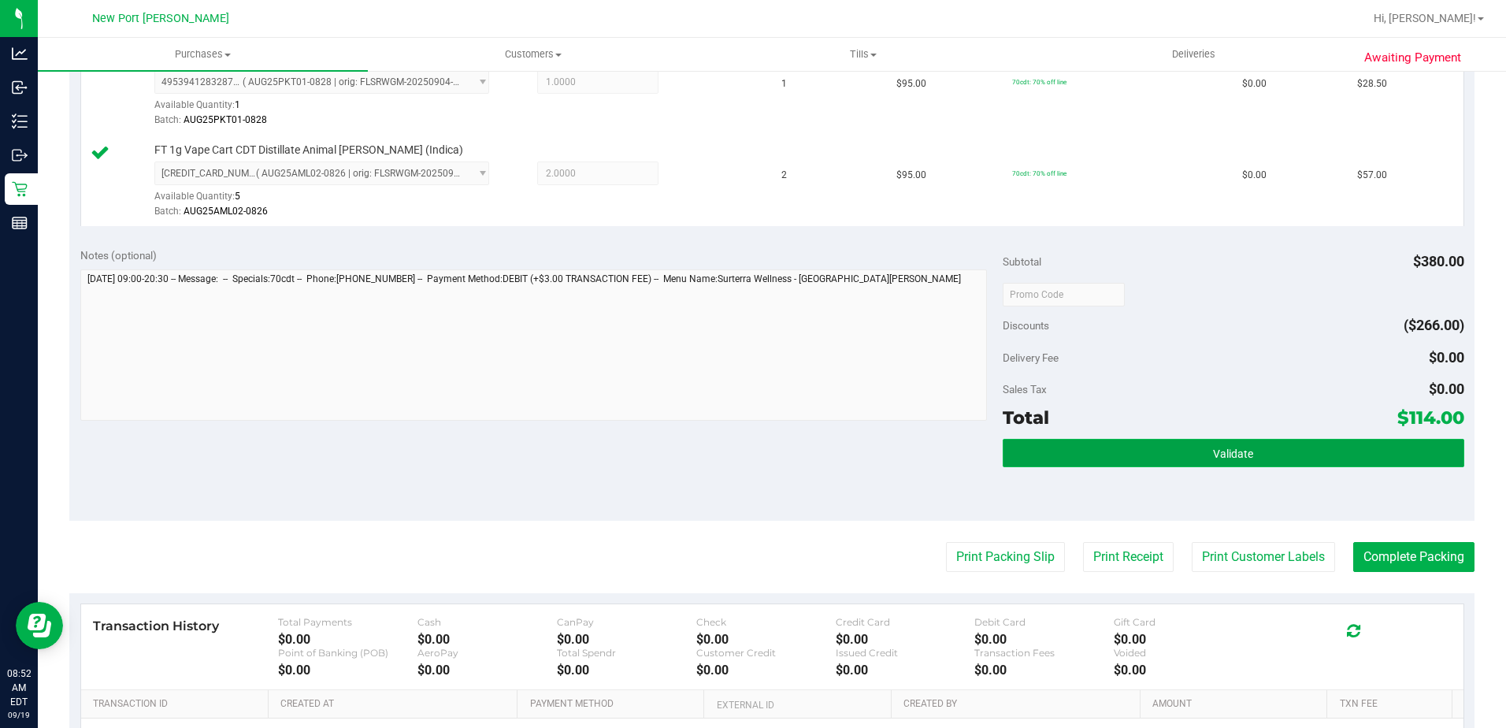
click at [1164, 451] on button "Validate" at bounding box center [1234, 453] width 462 height 28
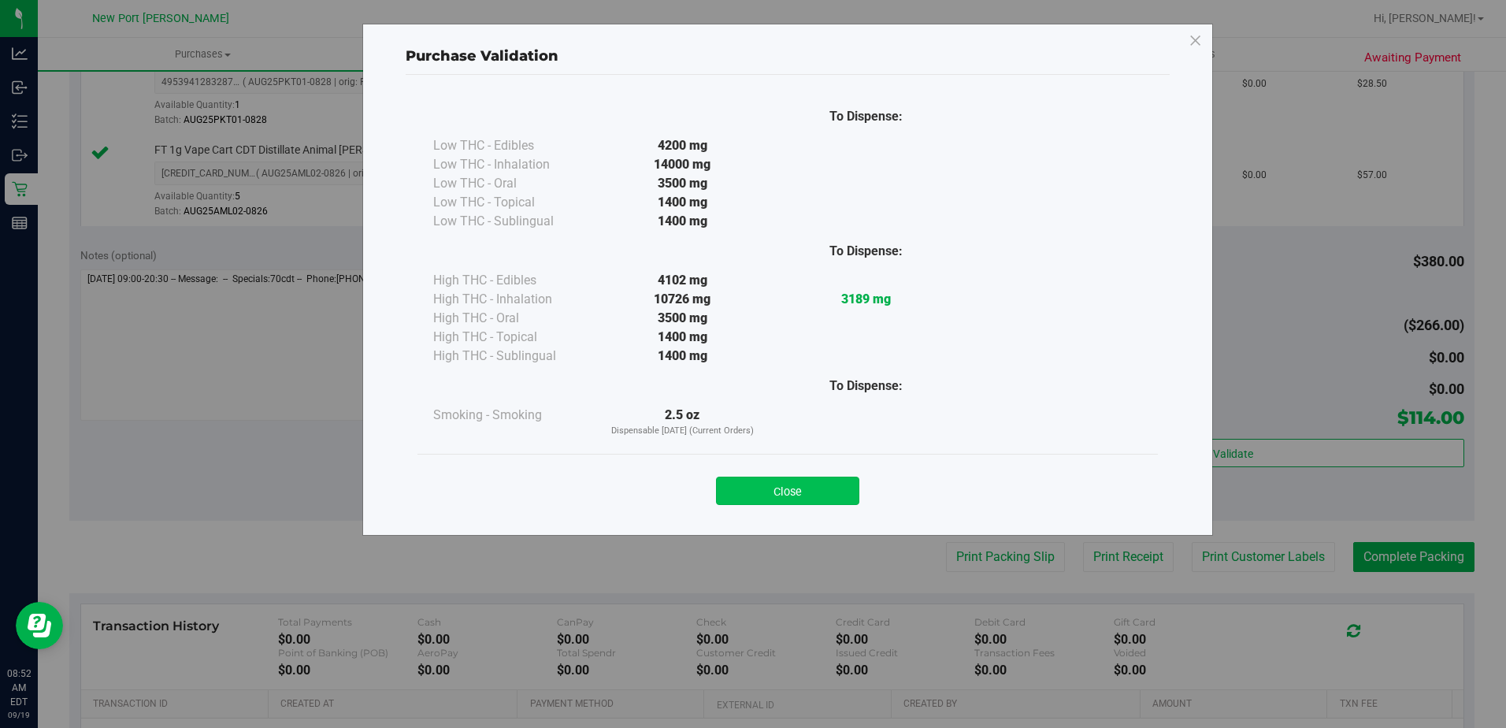
click at [783, 491] on button "Close" at bounding box center [787, 491] width 143 height 28
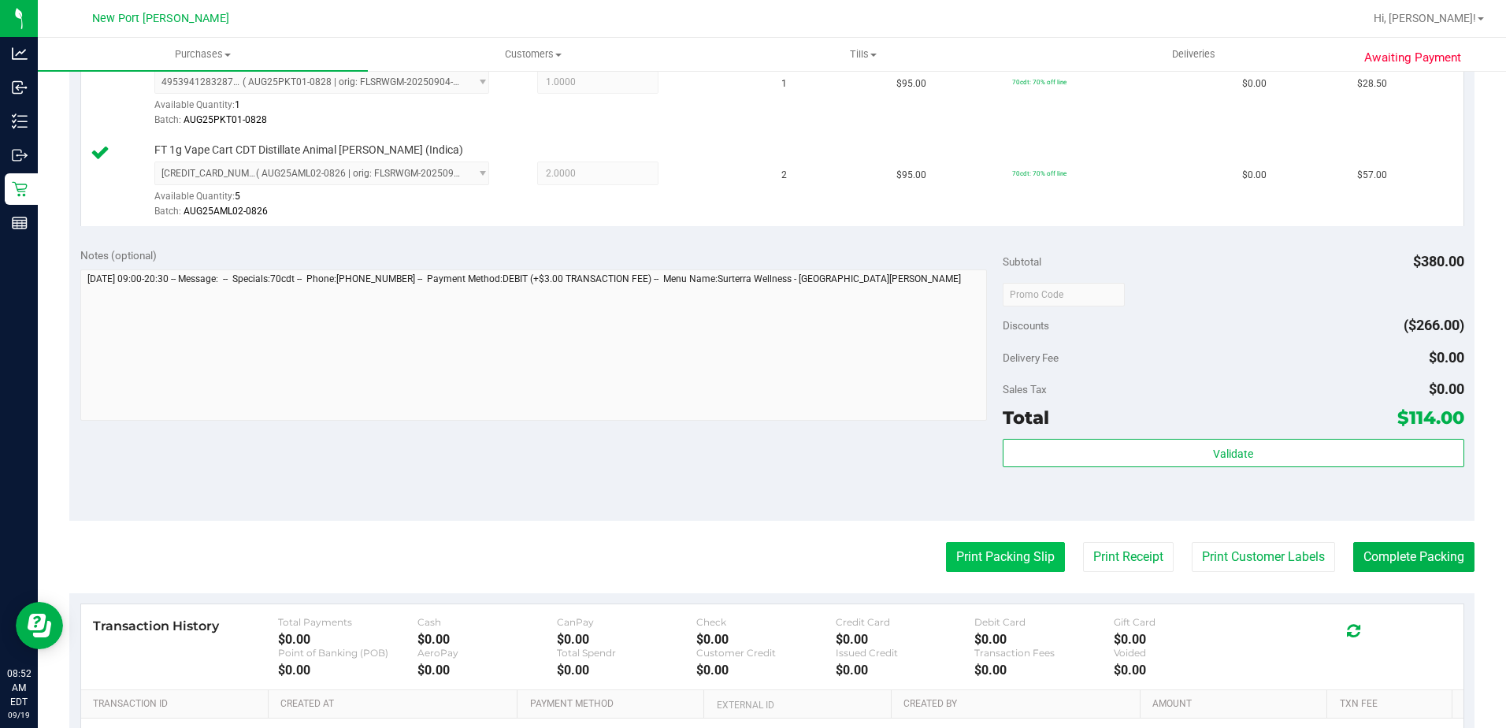
click at [977, 556] on button "Print Packing Slip" at bounding box center [1005, 557] width 119 height 30
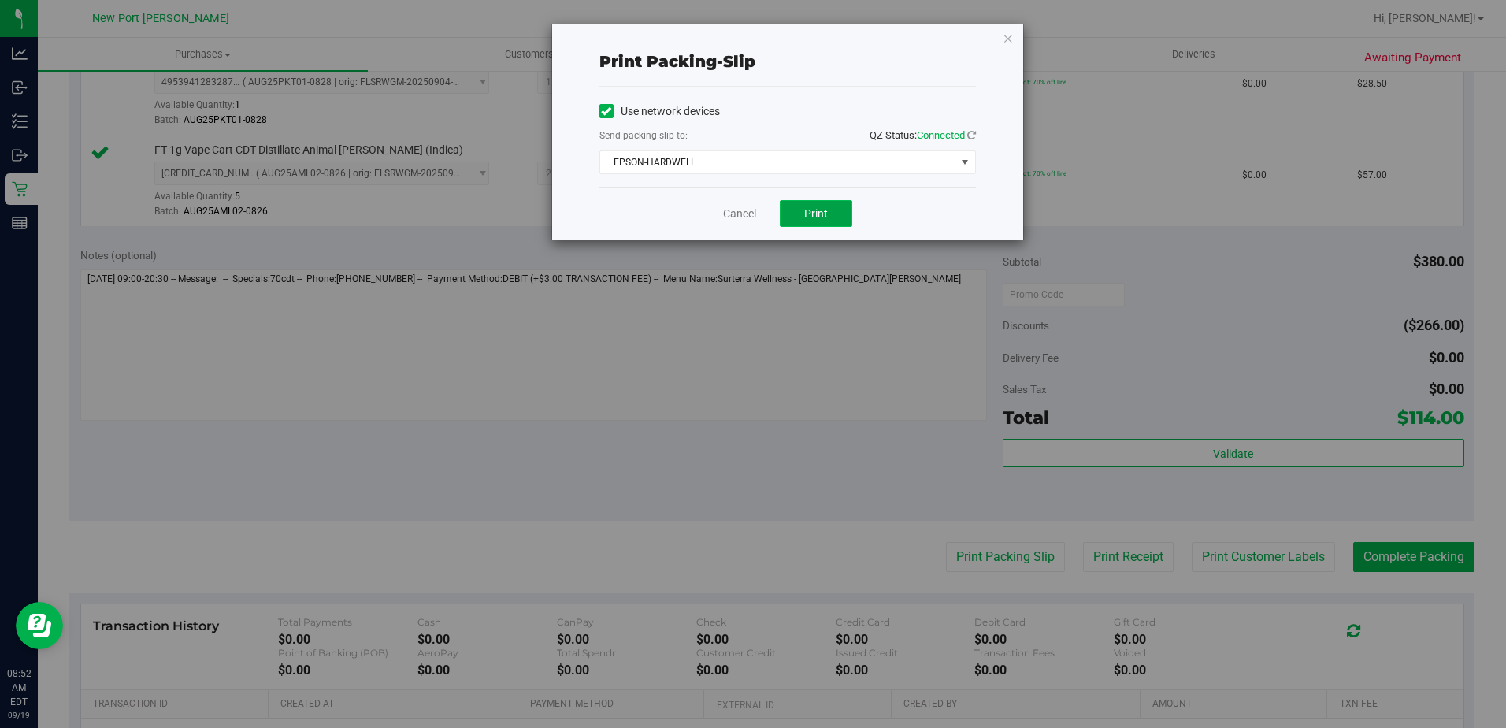
click at [799, 207] on button "Print" at bounding box center [816, 213] width 72 height 27
click at [736, 212] on link "Cancel" at bounding box center [739, 214] width 33 height 17
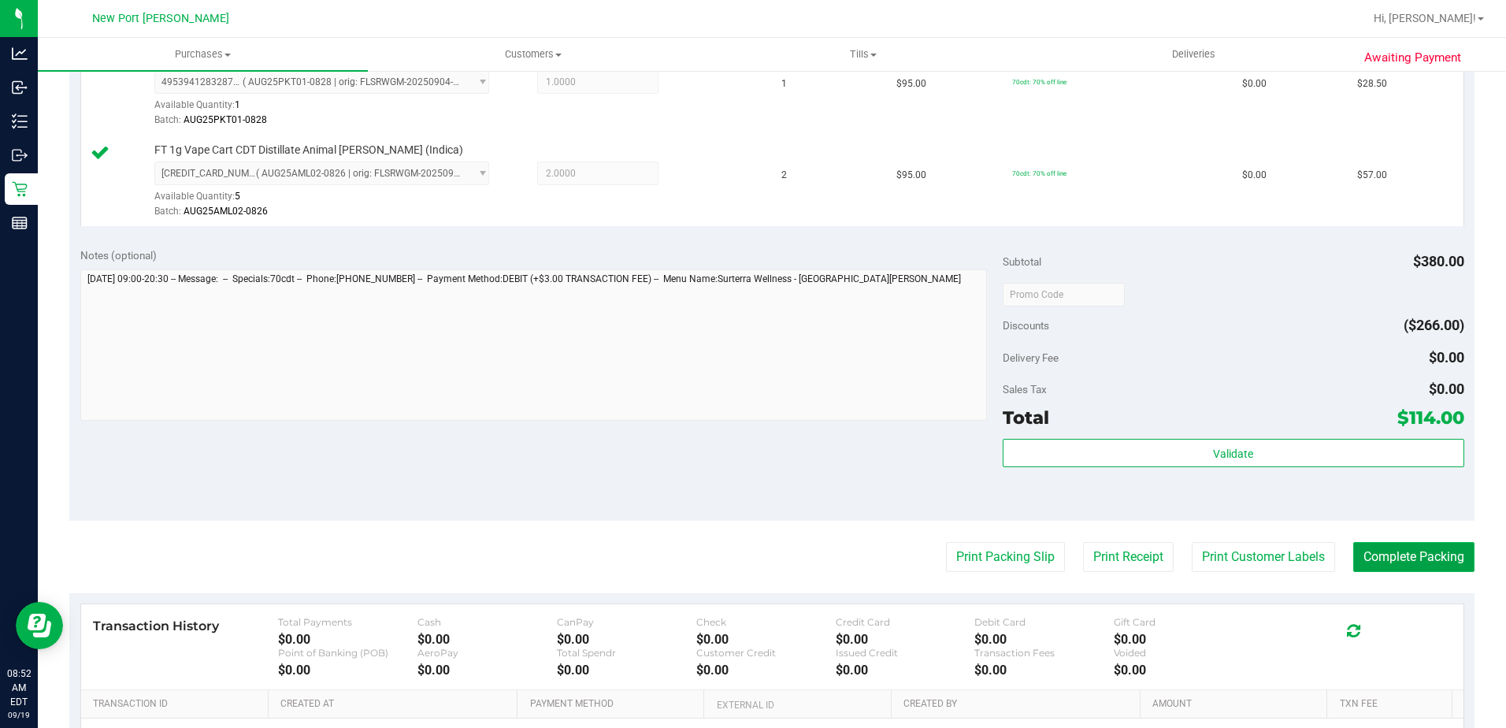
click at [1386, 558] on button "Complete Packing" at bounding box center [1413, 557] width 121 height 30
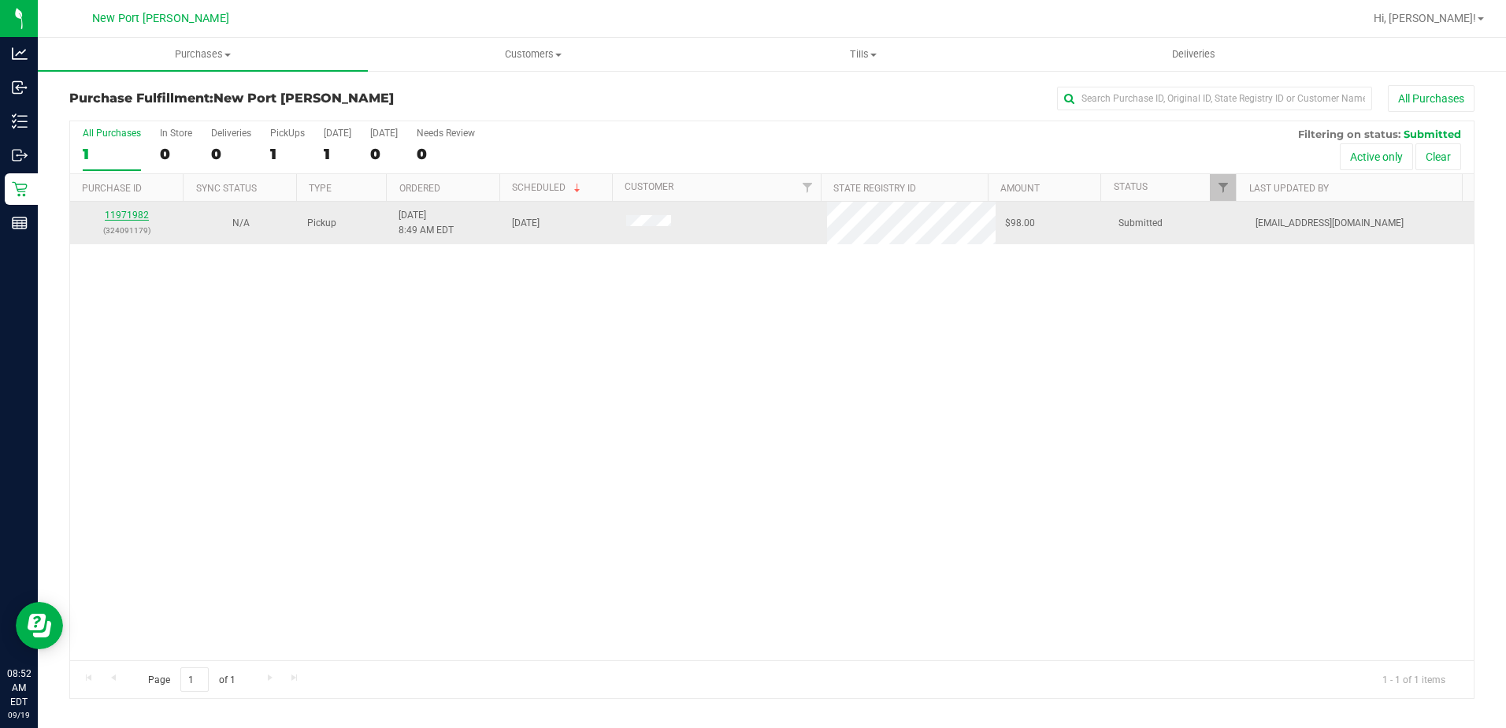
click at [135, 217] on link "11971982" at bounding box center [127, 215] width 44 height 11
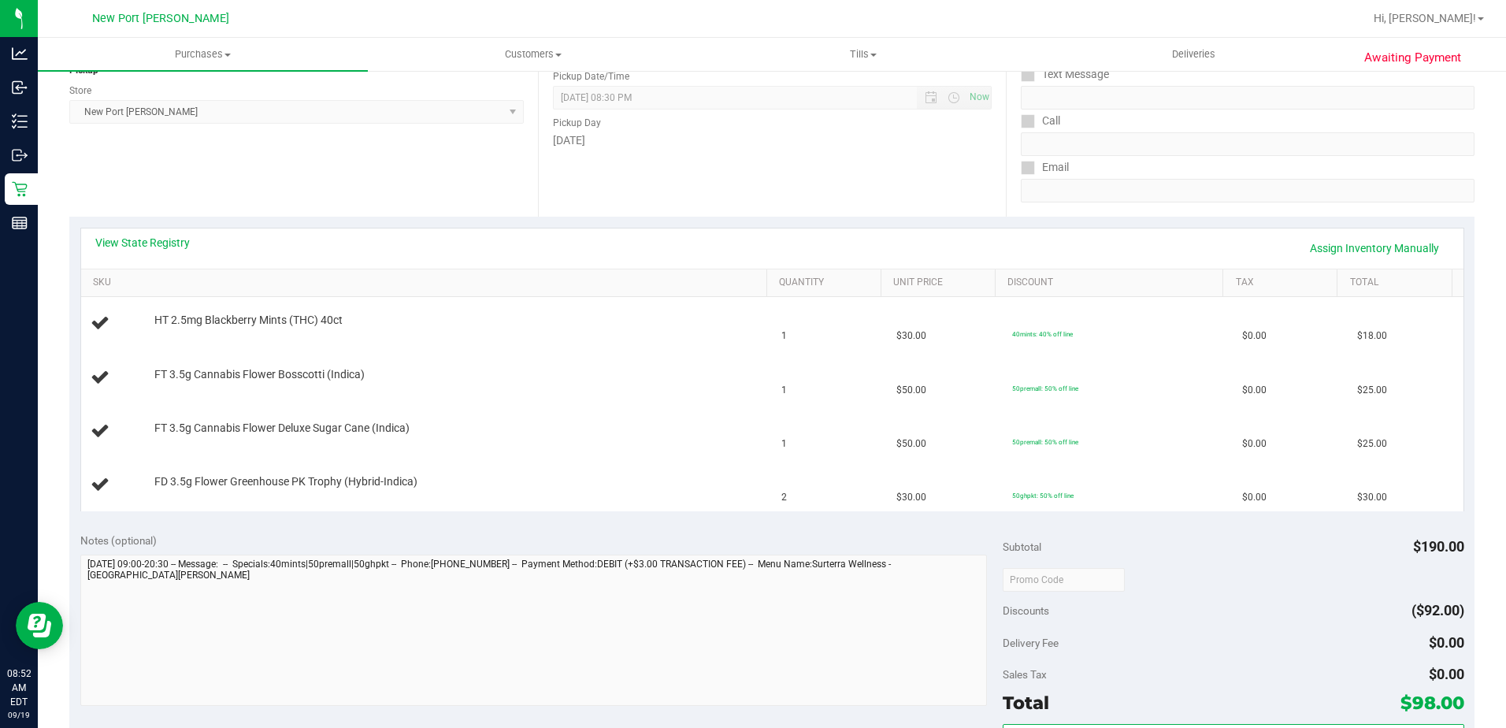
scroll to position [236, 0]
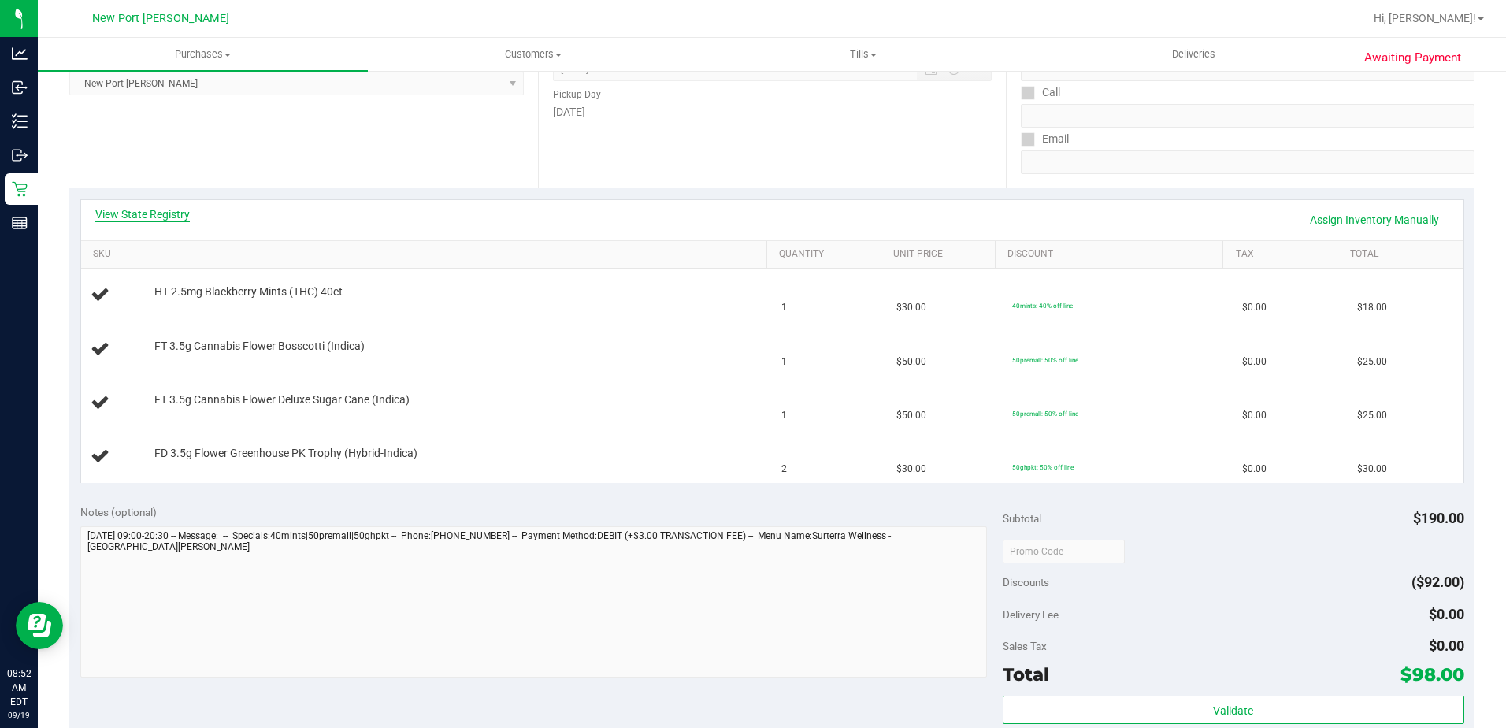
click at [155, 216] on link "View State Registry" at bounding box center [142, 214] width 95 height 16
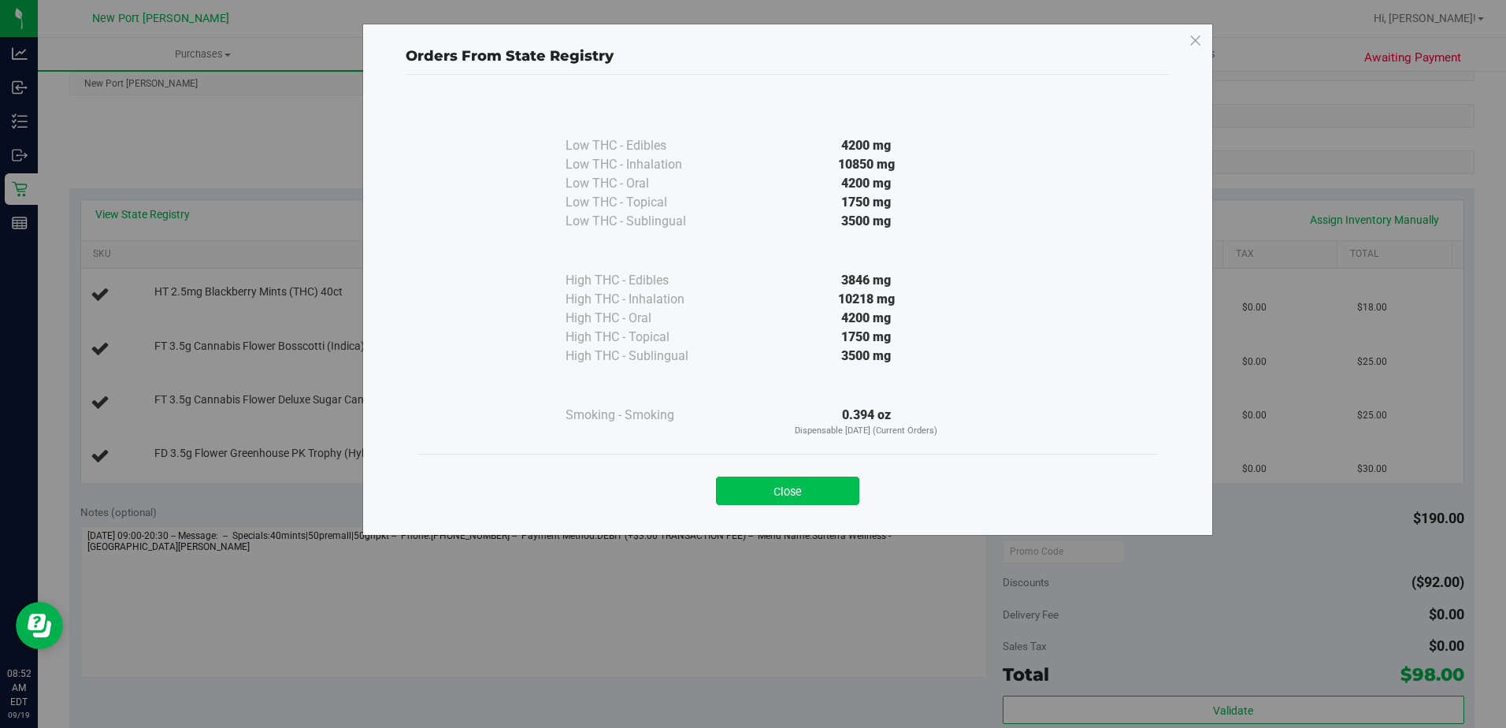
click at [776, 492] on button "Close" at bounding box center [787, 491] width 143 height 28
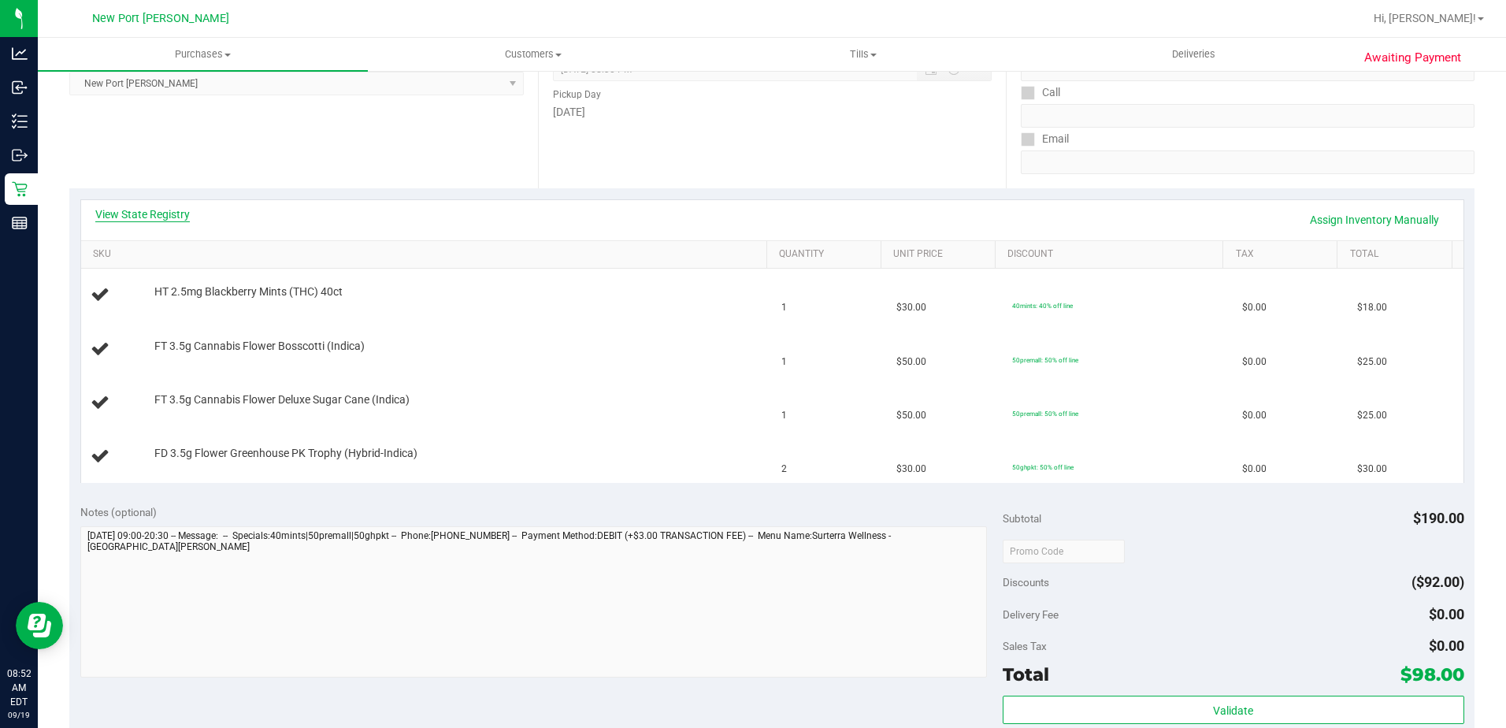
click at [156, 218] on link "View State Registry" at bounding box center [142, 214] width 95 height 16
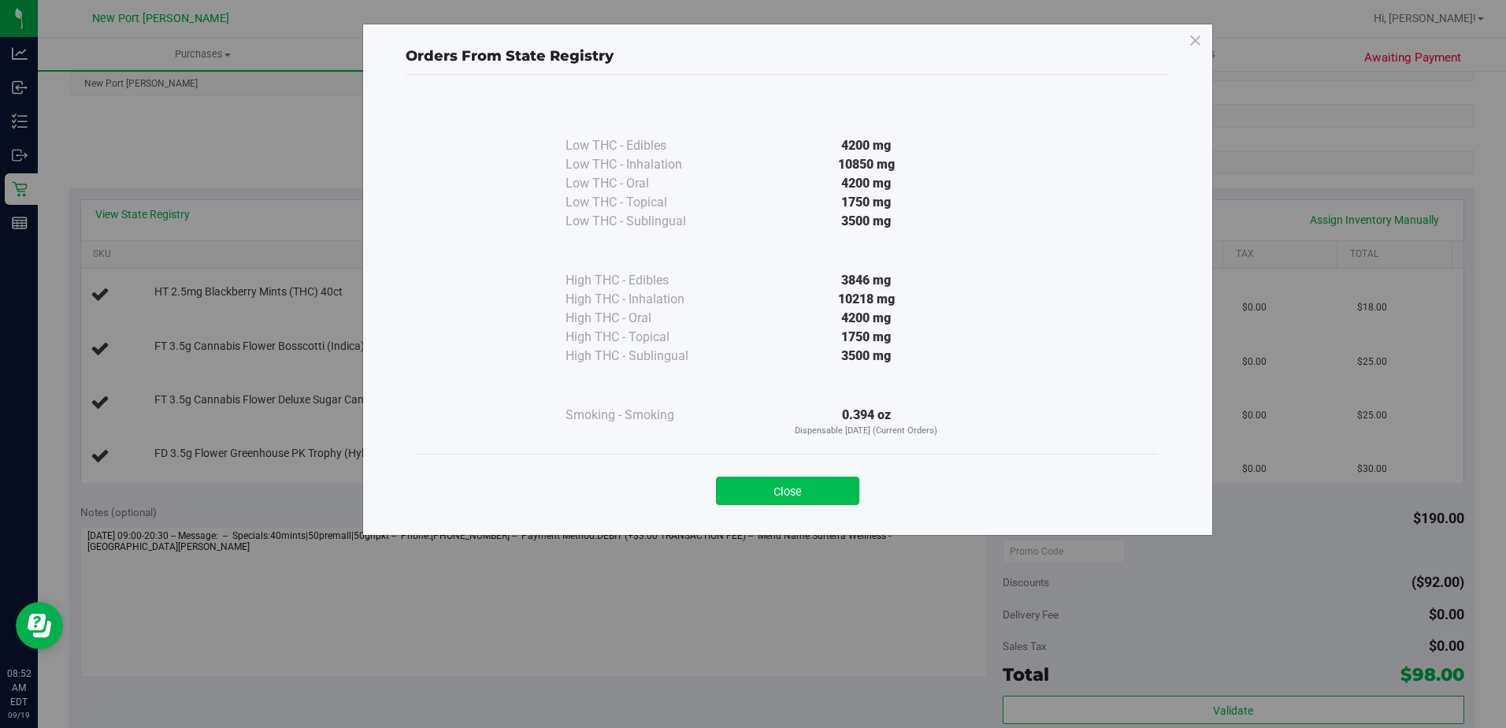
click at [784, 493] on button "Close" at bounding box center [787, 491] width 143 height 28
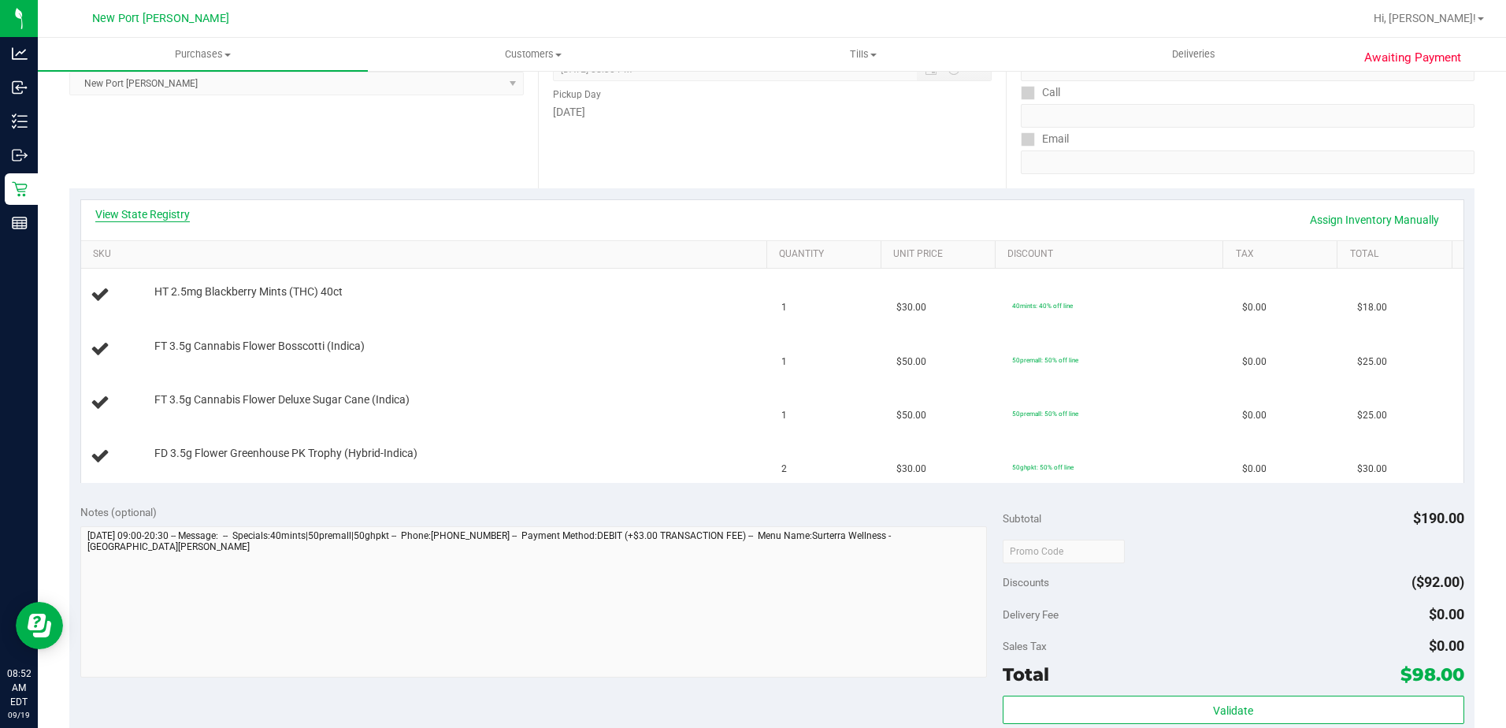
click at [151, 211] on link "View State Registry" at bounding box center [142, 214] width 95 height 16
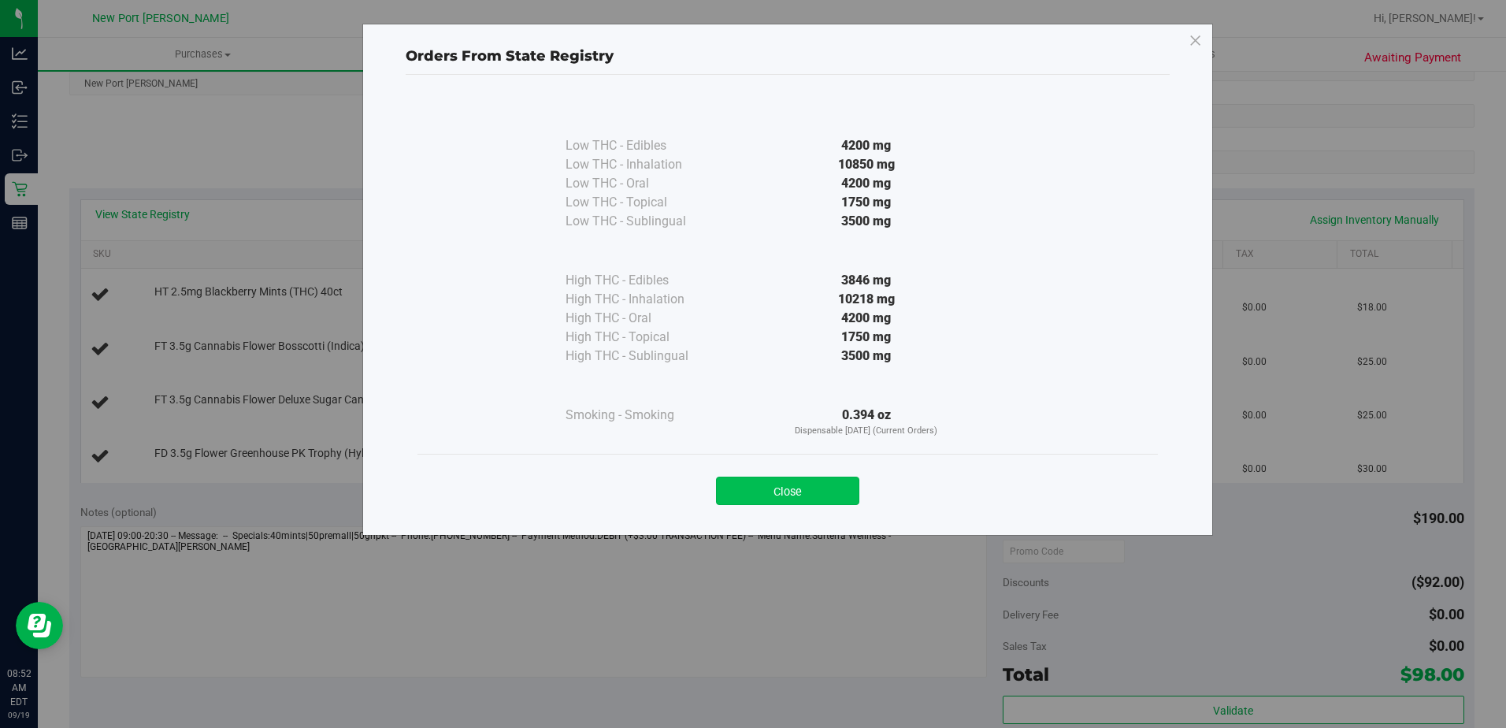
click at [807, 481] on button "Close" at bounding box center [787, 491] width 143 height 28
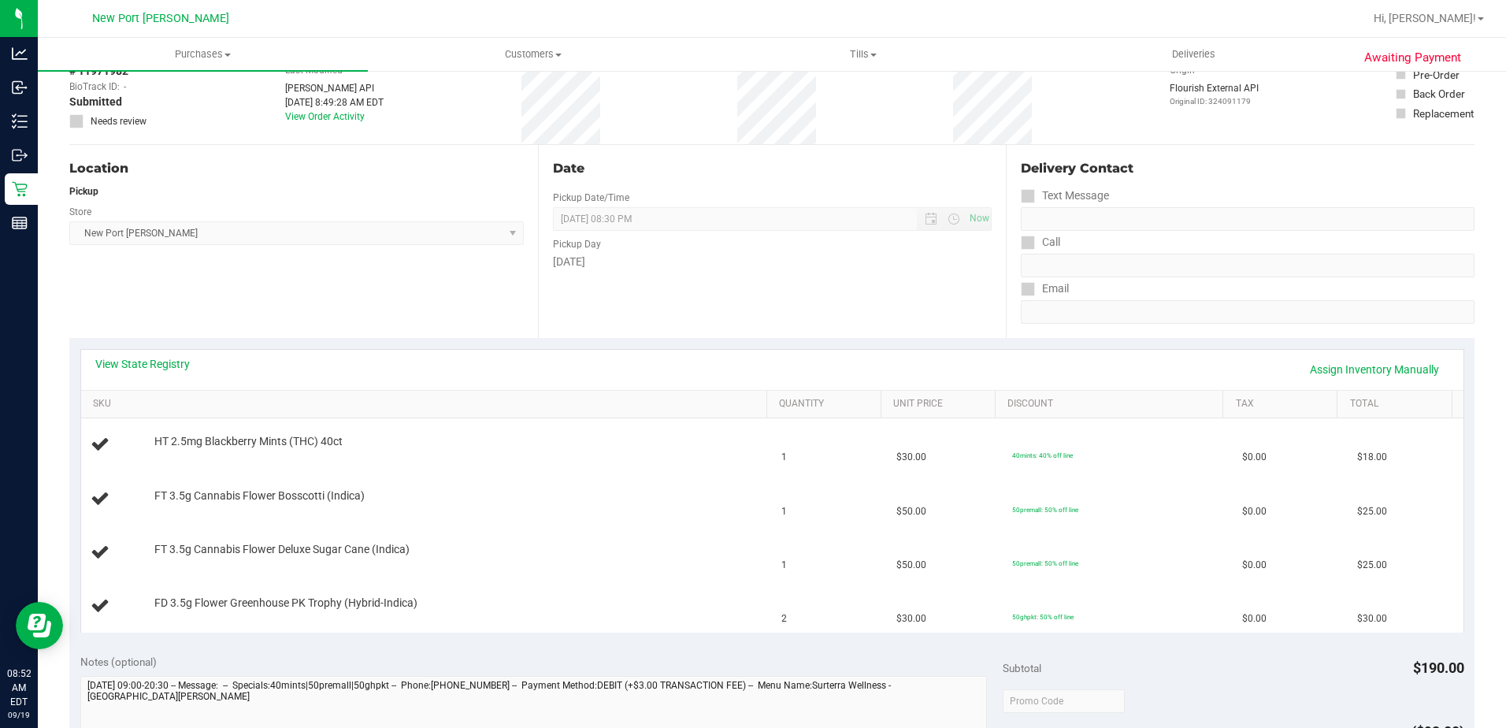
scroll to position [0, 0]
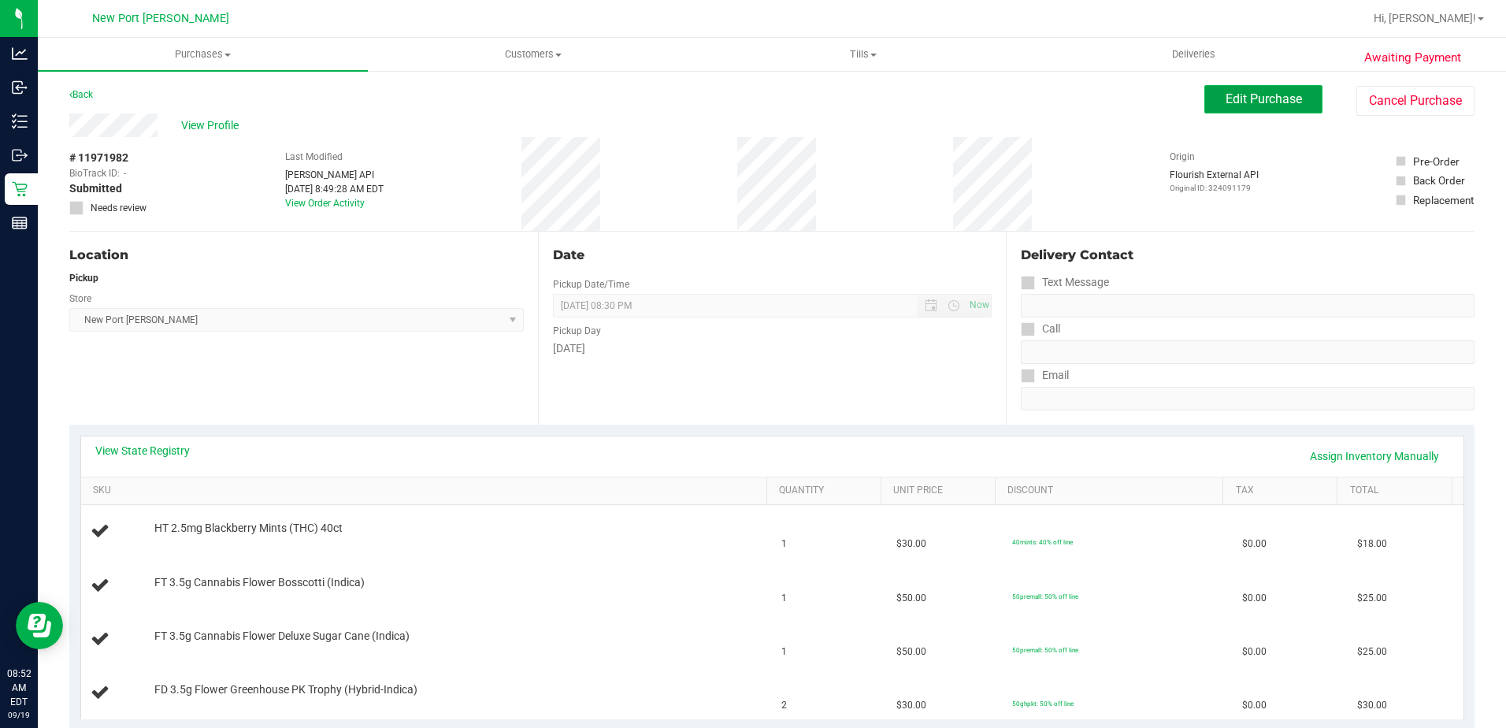
click at [1256, 104] on span "Edit Purchase" at bounding box center [1264, 98] width 76 height 15
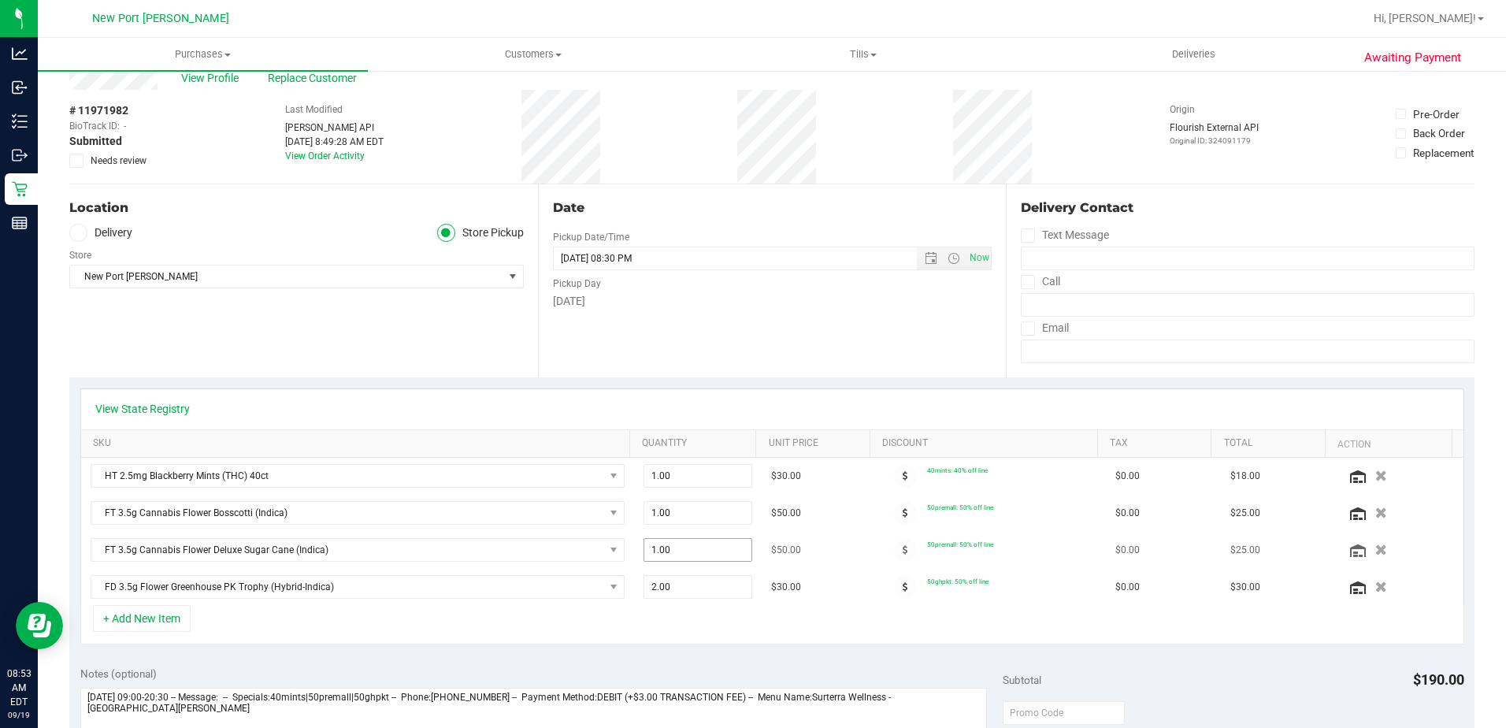
scroll to position [158, 0]
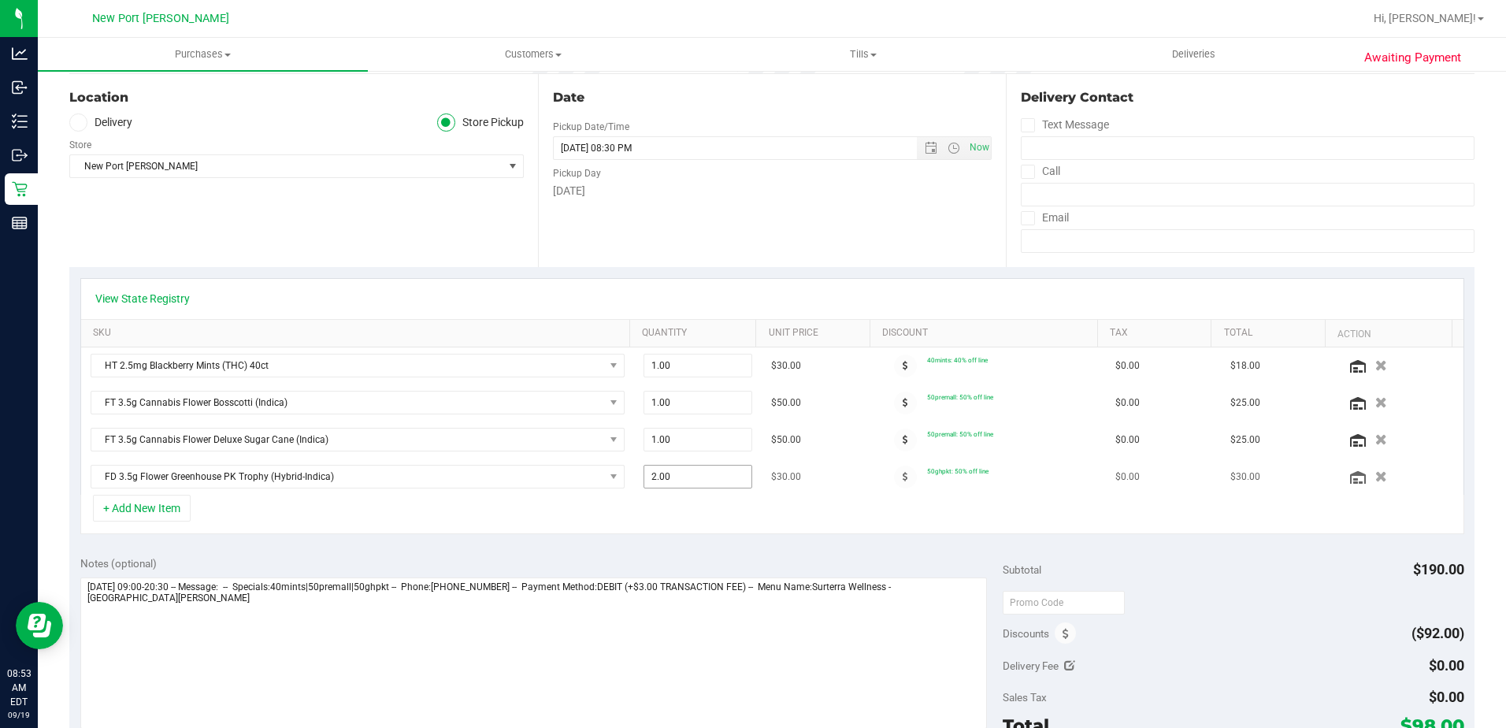
click at [687, 474] on span "2.00 2" at bounding box center [698, 477] width 109 height 24
type input "1"
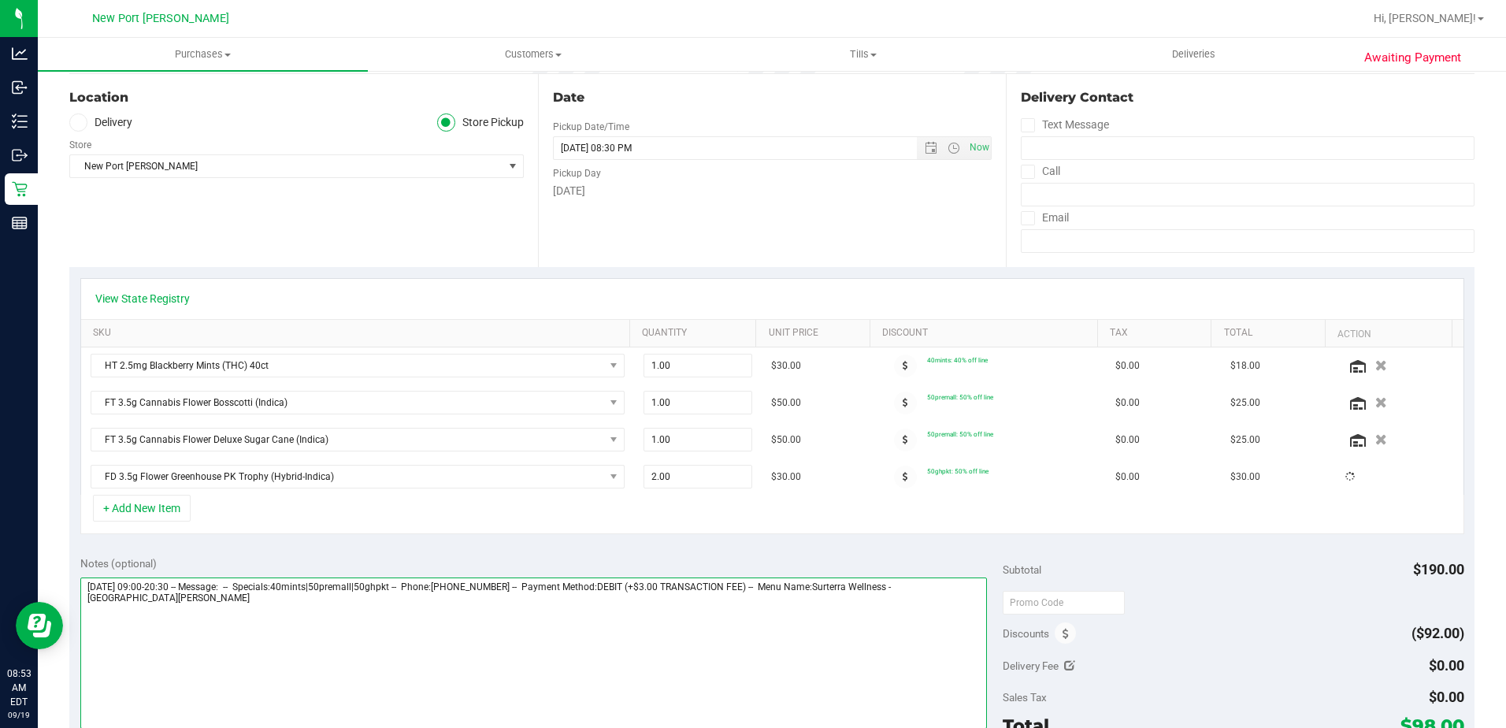
type input "1.00"
click at [807, 644] on textarea at bounding box center [533, 652] width 907 height 151
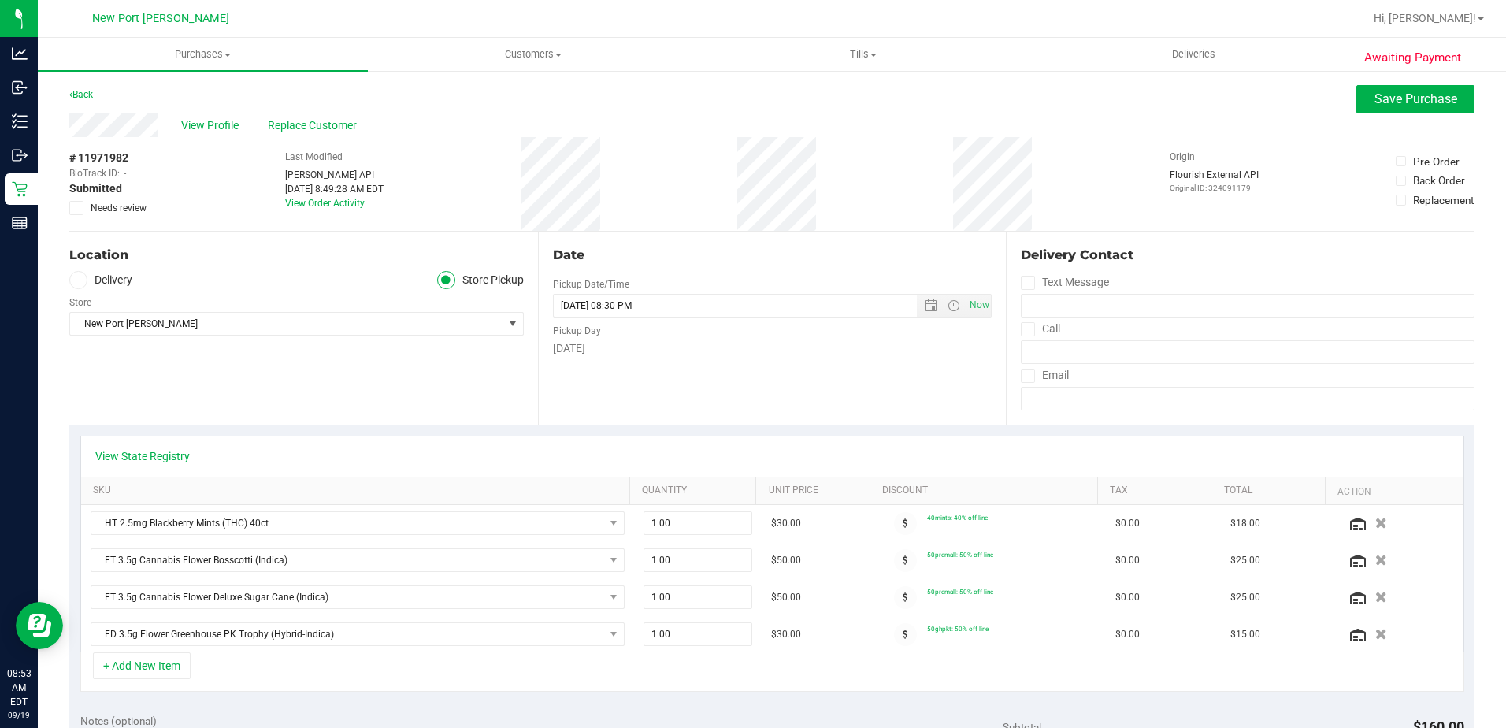
type textarea "[DATE] 09:00-20:30 -- Message: -- Specials:40mints|50premall|50ghpkt -- Phone:[…"
click at [80, 208] on icon at bounding box center [77, 208] width 10 height 0
click at [0, 0] on input "Needs review" at bounding box center [0, 0] width 0 height 0
click at [1385, 102] on span "Save Purchase" at bounding box center [1415, 98] width 83 height 15
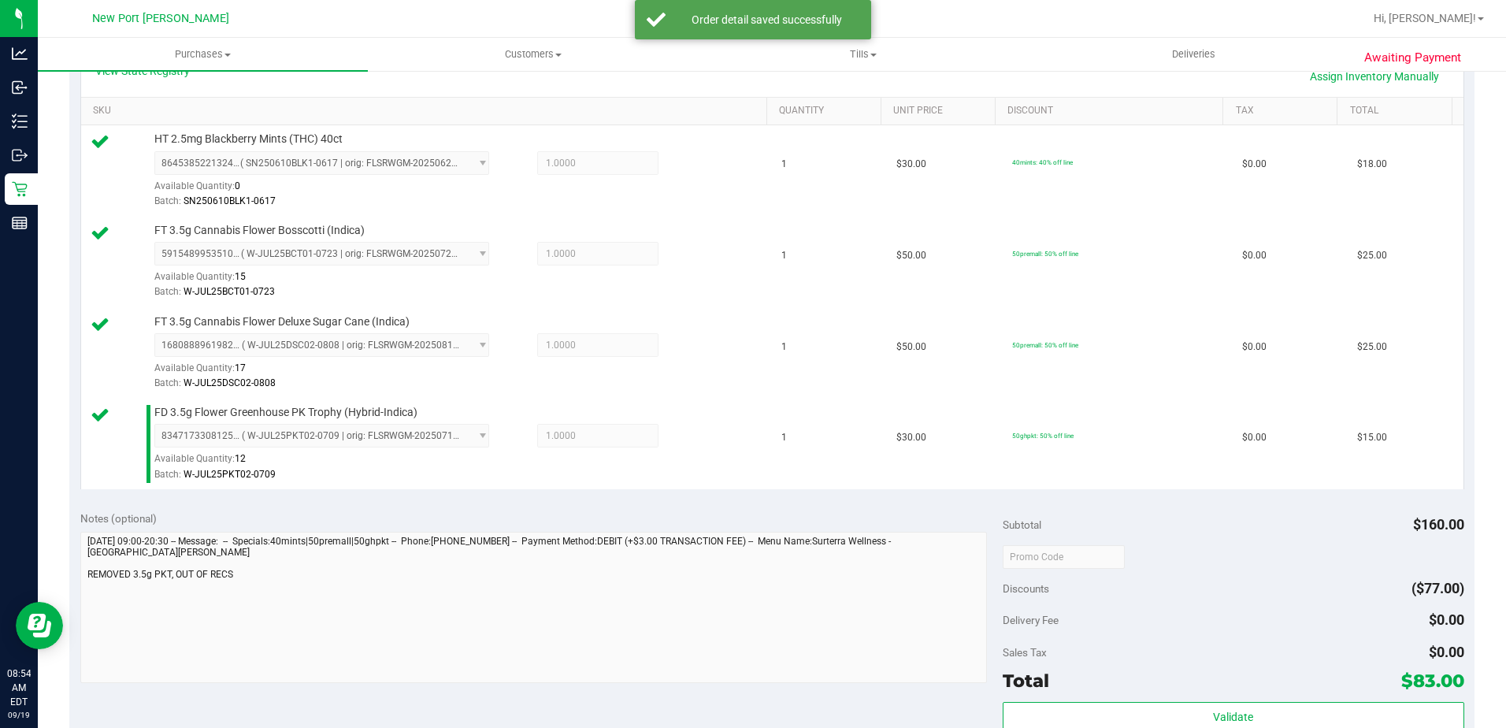
scroll to position [630, 0]
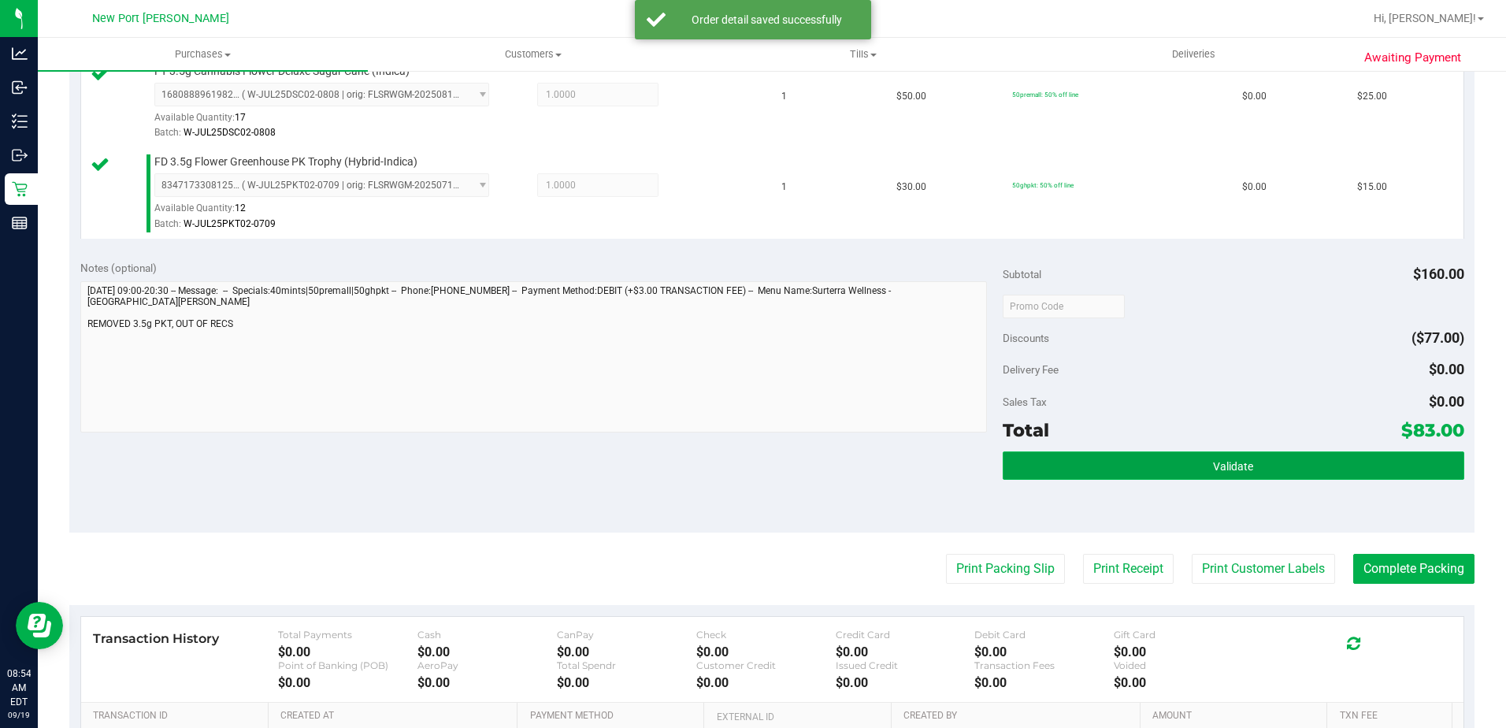
click at [1242, 470] on span "Validate" at bounding box center [1233, 466] width 40 height 13
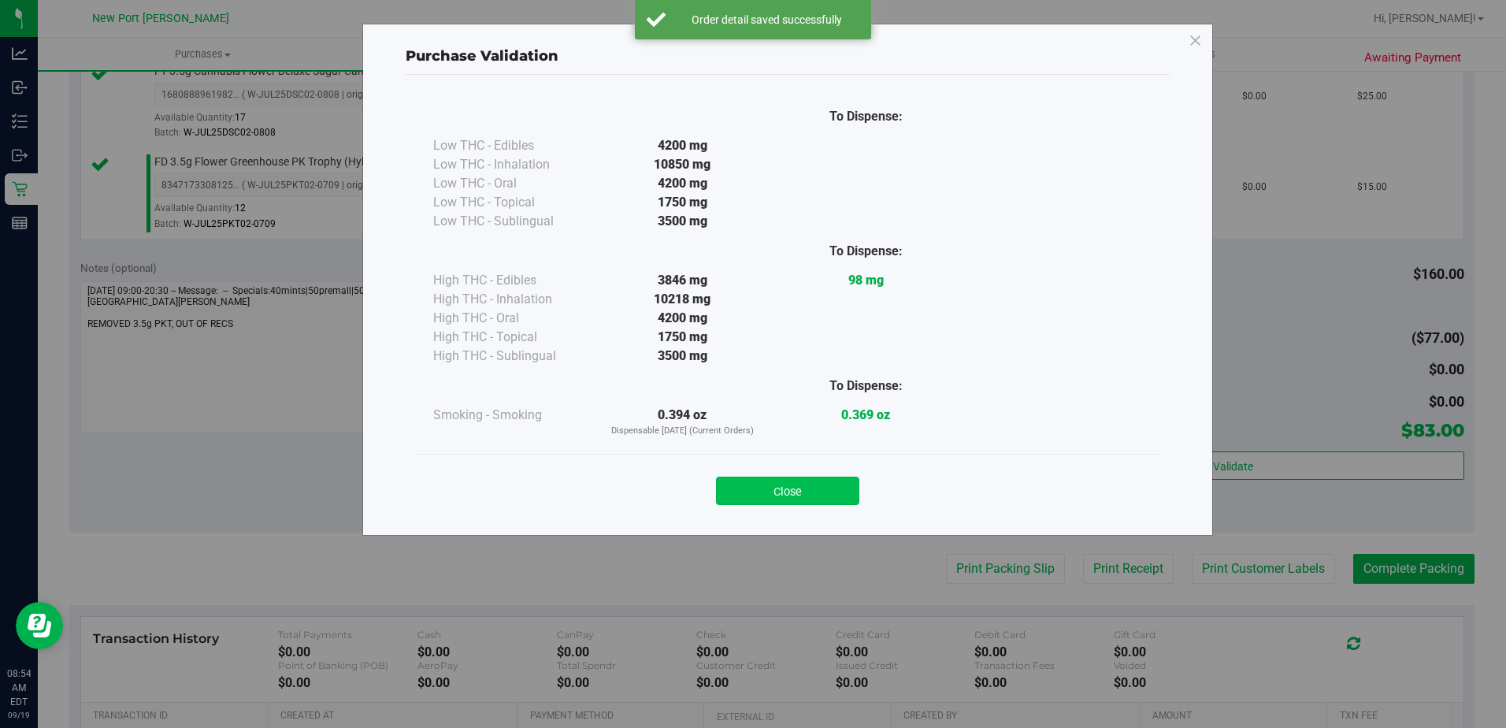
click at [770, 490] on button "Close" at bounding box center [787, 491] width 143 height 28
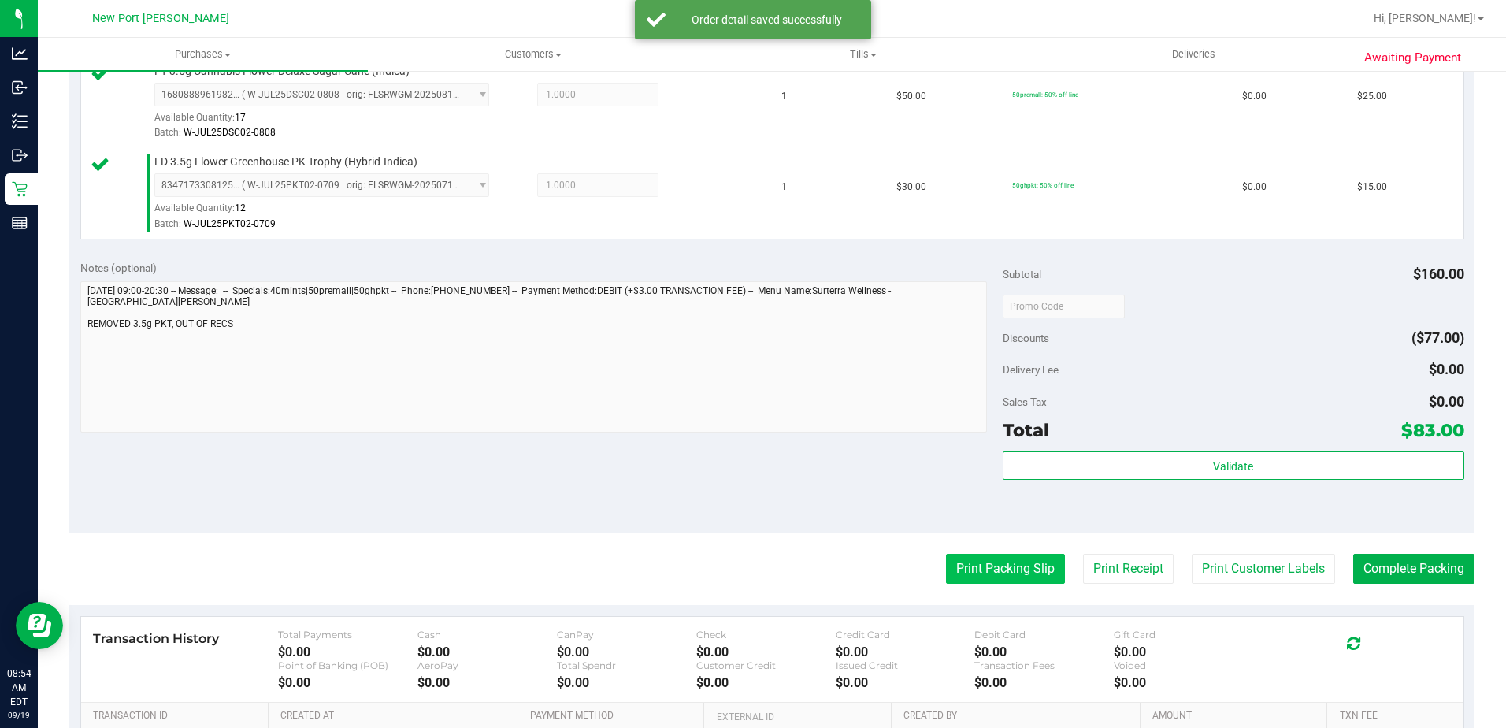
click at [958, 568] on button "Print Packing Slip" at bounding box center [1005, 569] width 119 height 30
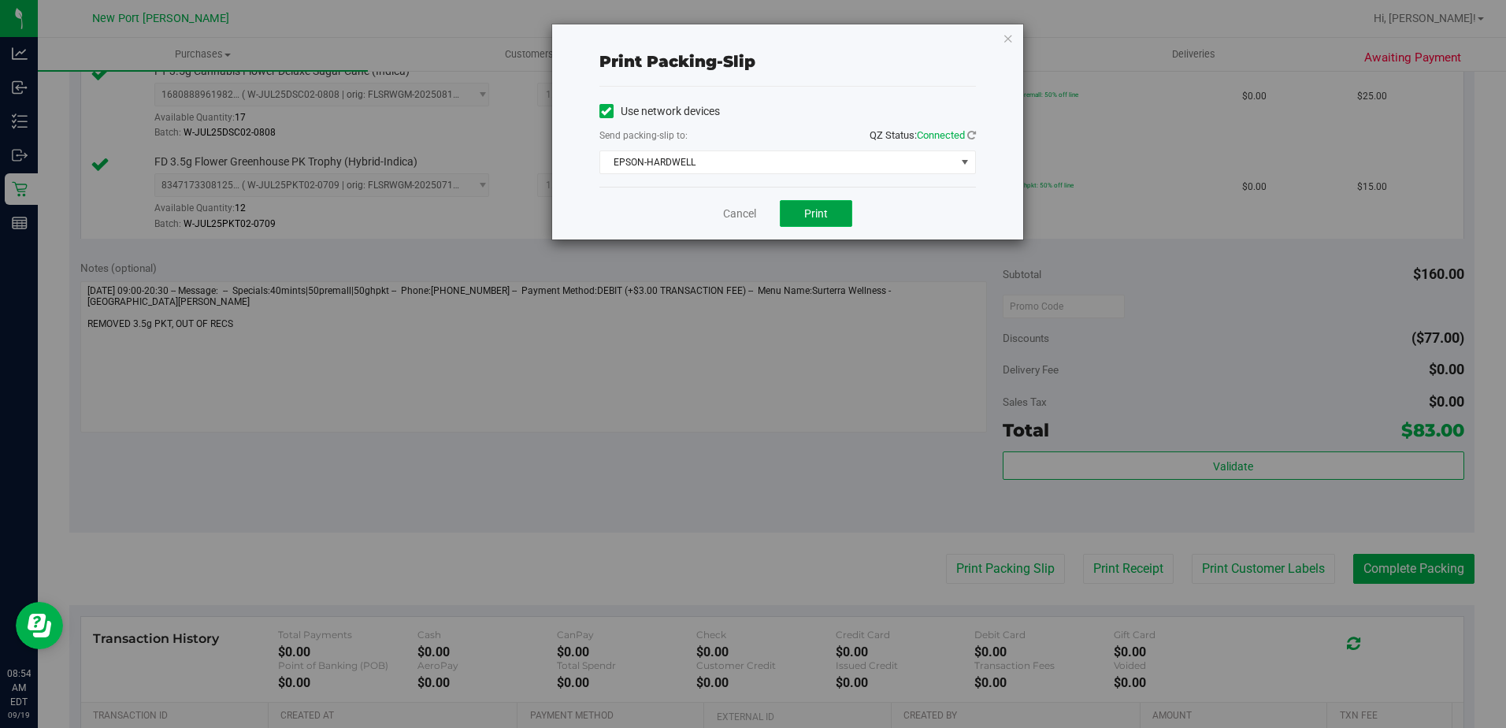
click at [829, 215] on button "Print" at bounding box center [816, 213] width 72 height 27
click at [735, 210] on link "Cancel" at bounding box center [739, 214] width 33 height 17
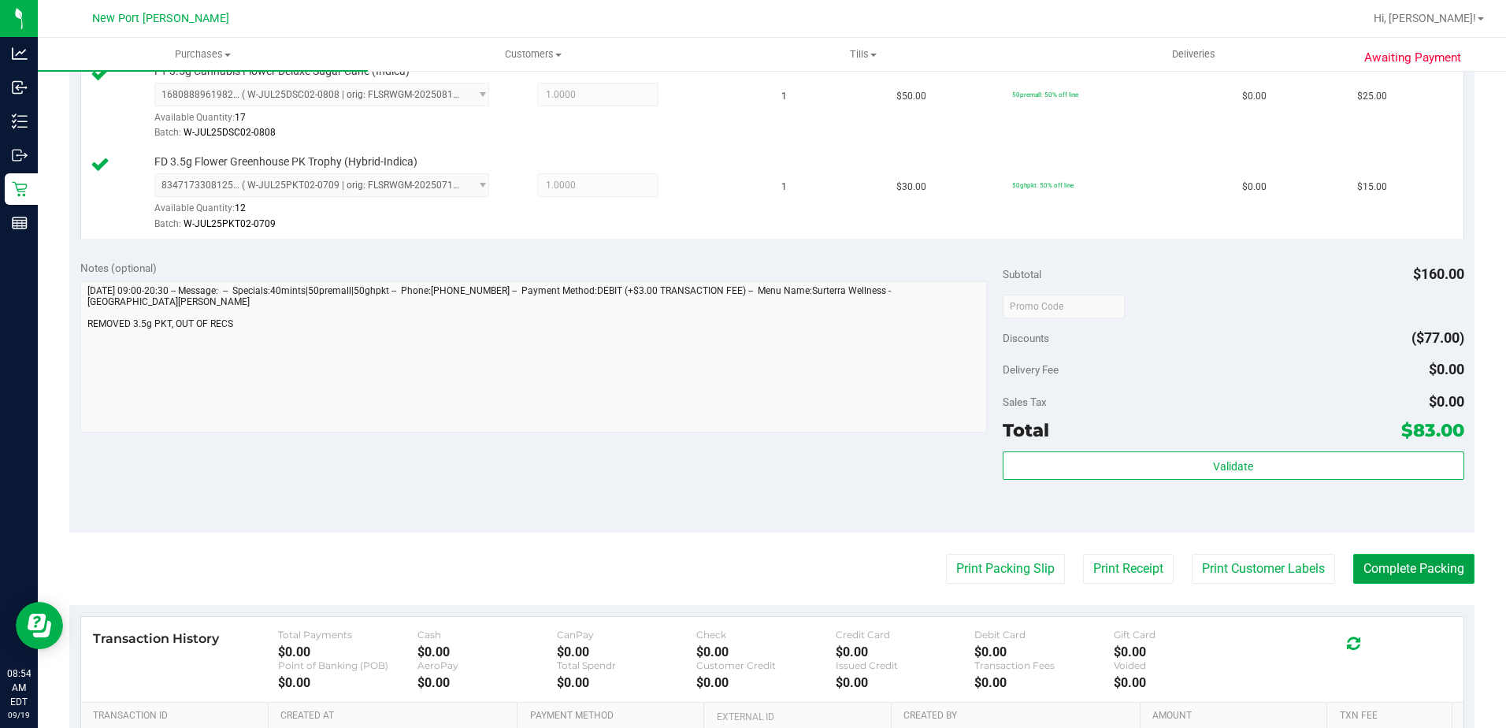
click at [1387, 559] on button "Complete Packing" at bounding box center [1413, 569] width 121 height 30
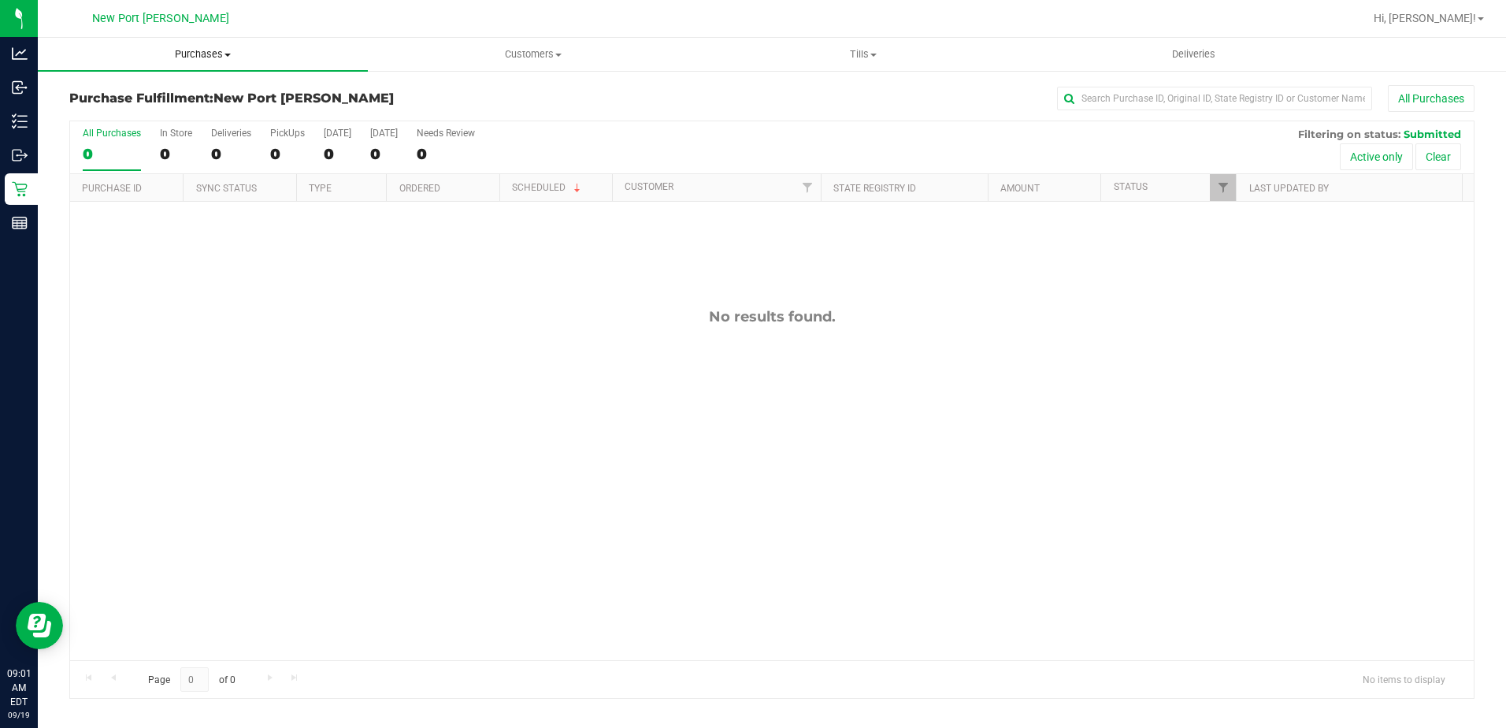
click at [229, 52] on span "Purchases" at bounding box center [203, 54] width 330 height 14
click at [131, 111] on span "Fulfillment" at bounding box center [87, 113] width 98 height 13
drag, startPoint x: 558, startPoint y: 60, endPoint x: 548, endPoint y: 69, distance: 13.4
click at [558, 60] on span "Customers" at bounding box center [533, 54] width 328 height 14
click at [442, 98] on span "All customers" at bounding box center [424, 94] width 113 height 13
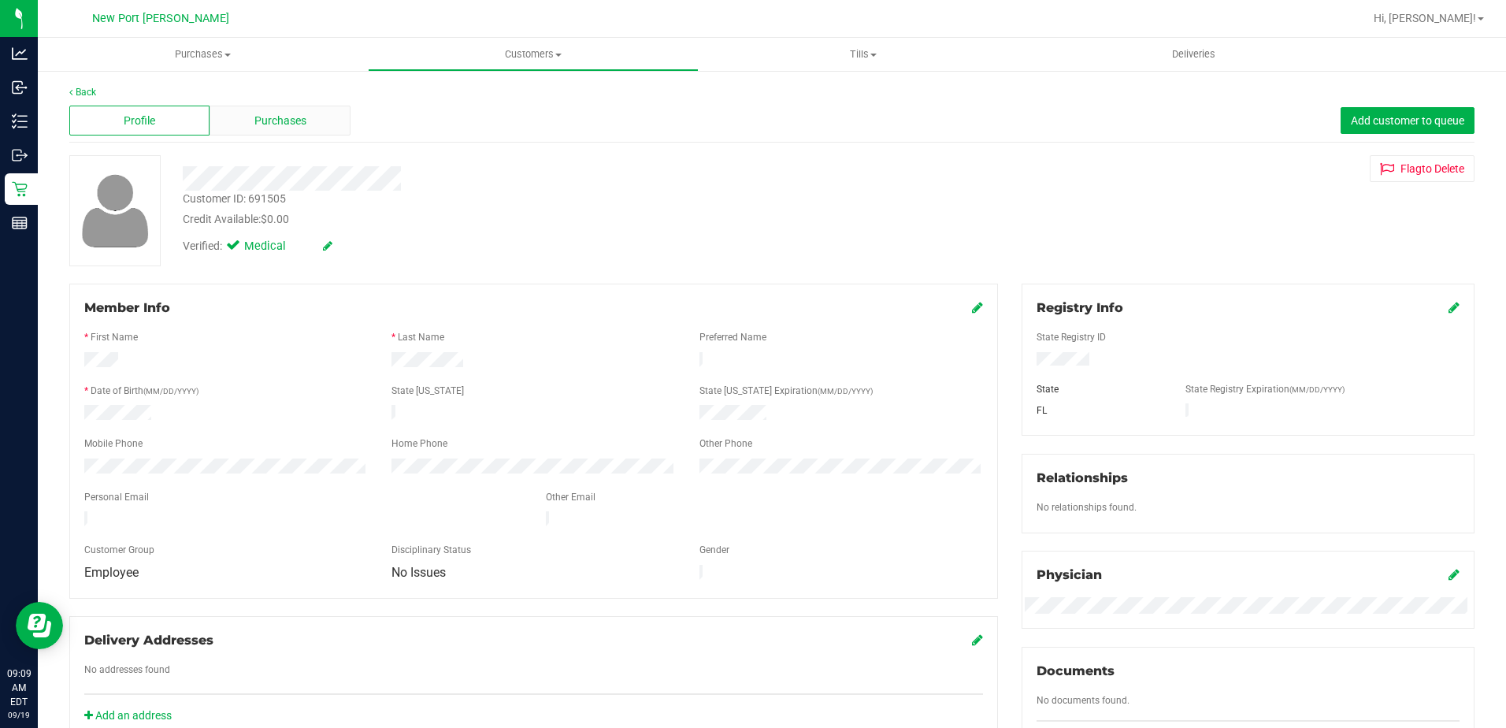
click at [260, 115] on span "Purchases" at bounding box center [280, 121] width 52 height 17
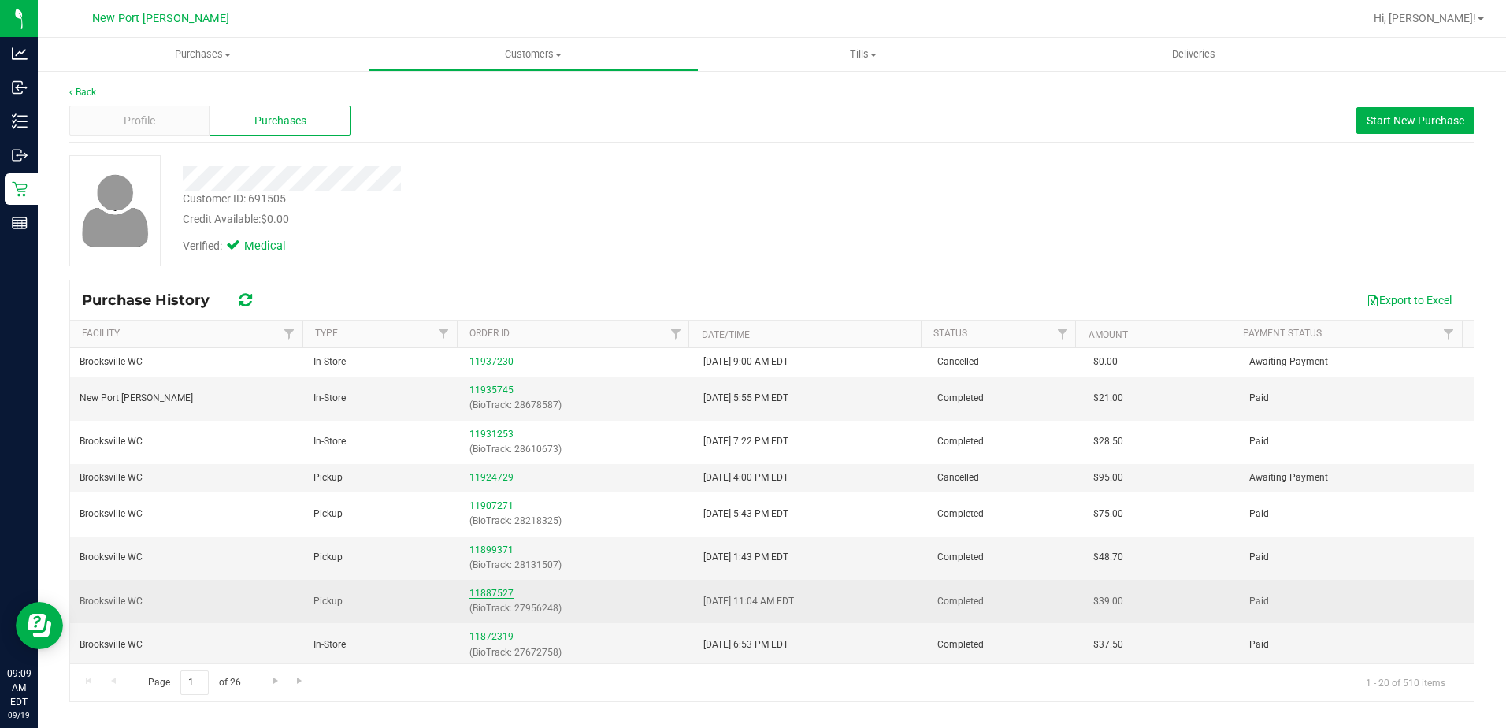
click at [484, 588] on link "11887527" at bounding box center [491, 593] width 44 height 11
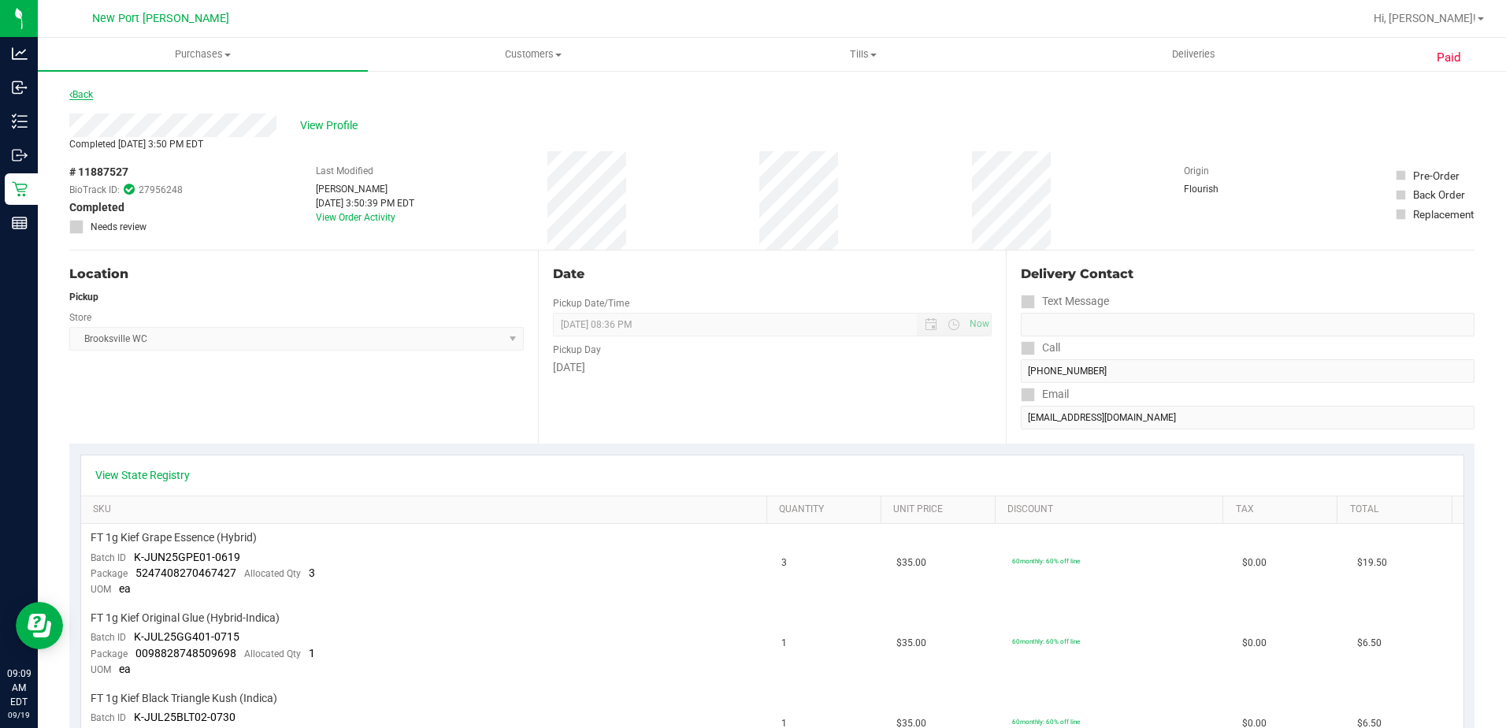
click at [83, 98] on link "Back" at bounding box center [81, 94] width 24 height 11
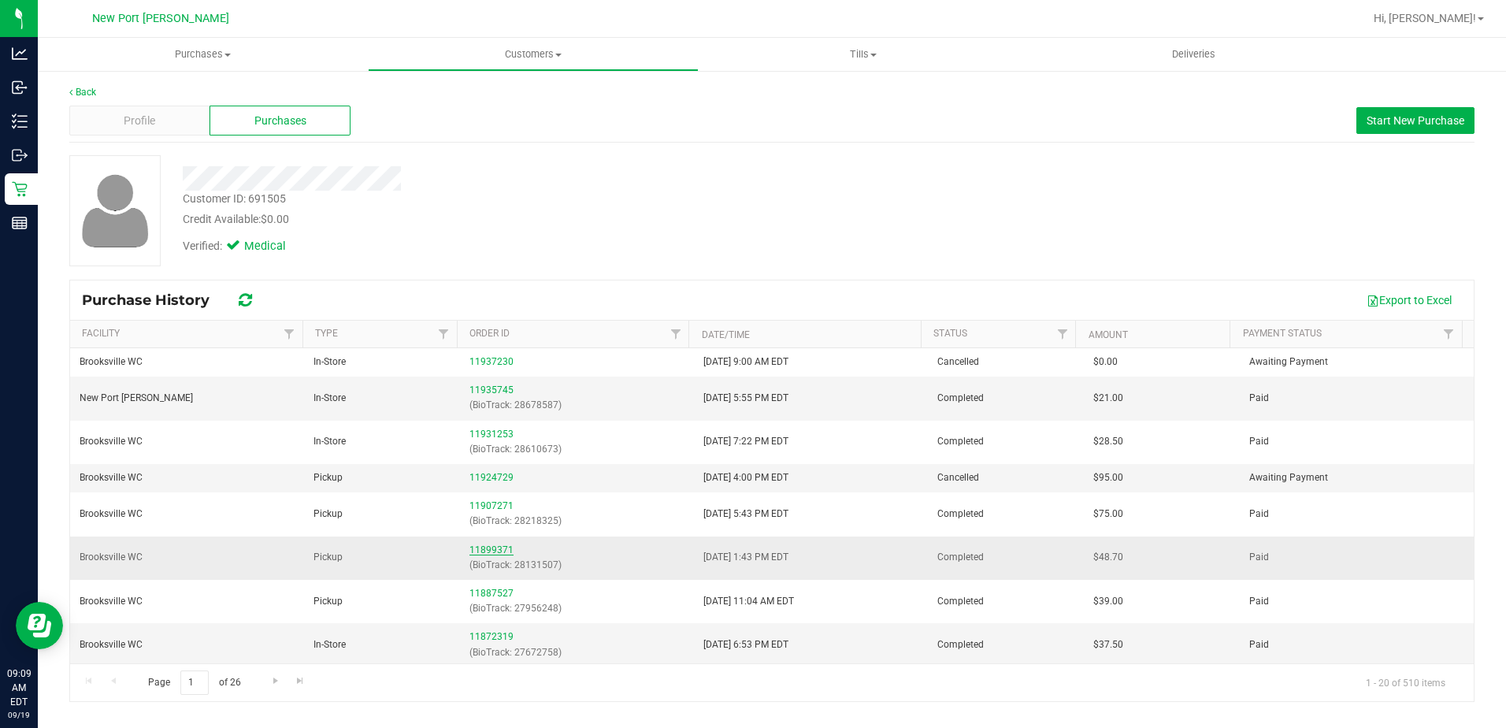
click at [484, 550] on link "11899371" at bounding box center [491, 549] width 44 height 11
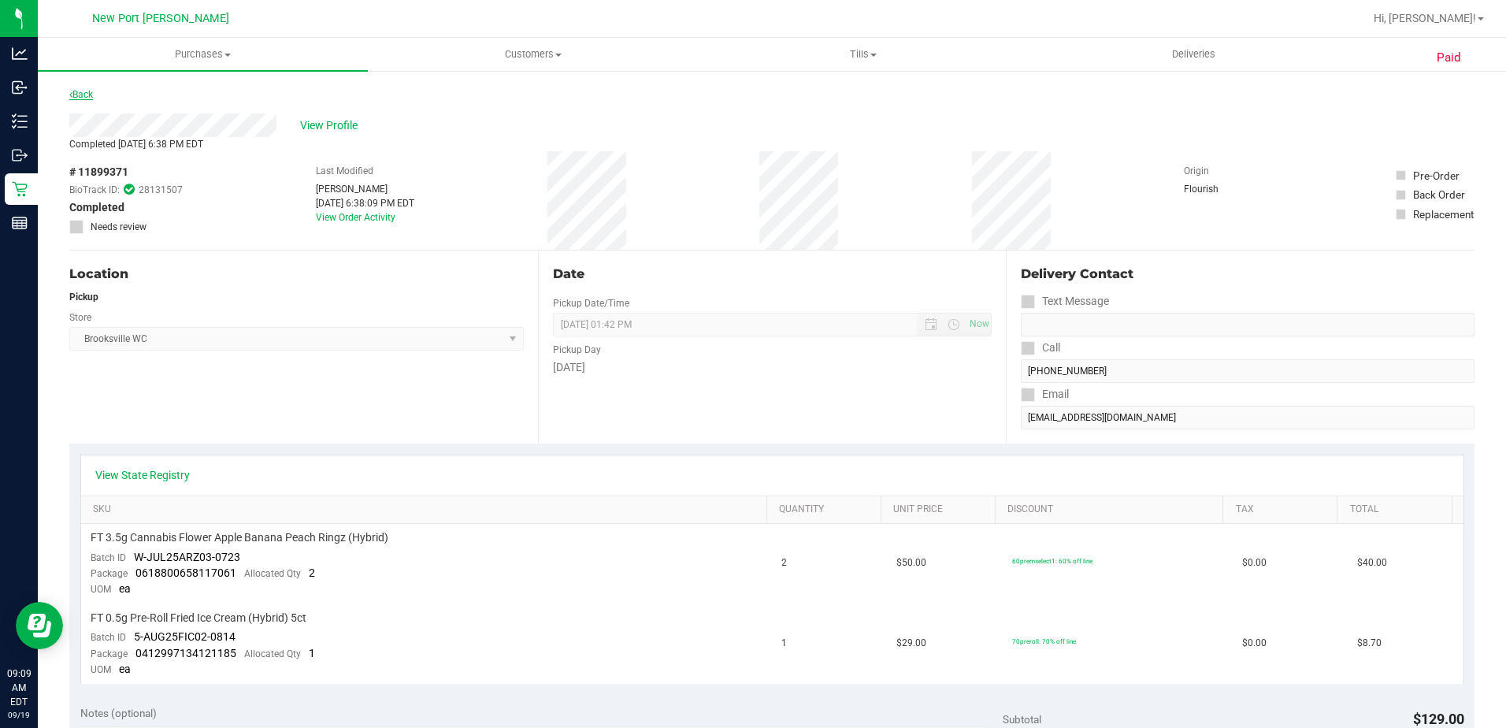
click at [81, 89] on link "Back" at bounding box center [81, 94] width 24 height 11
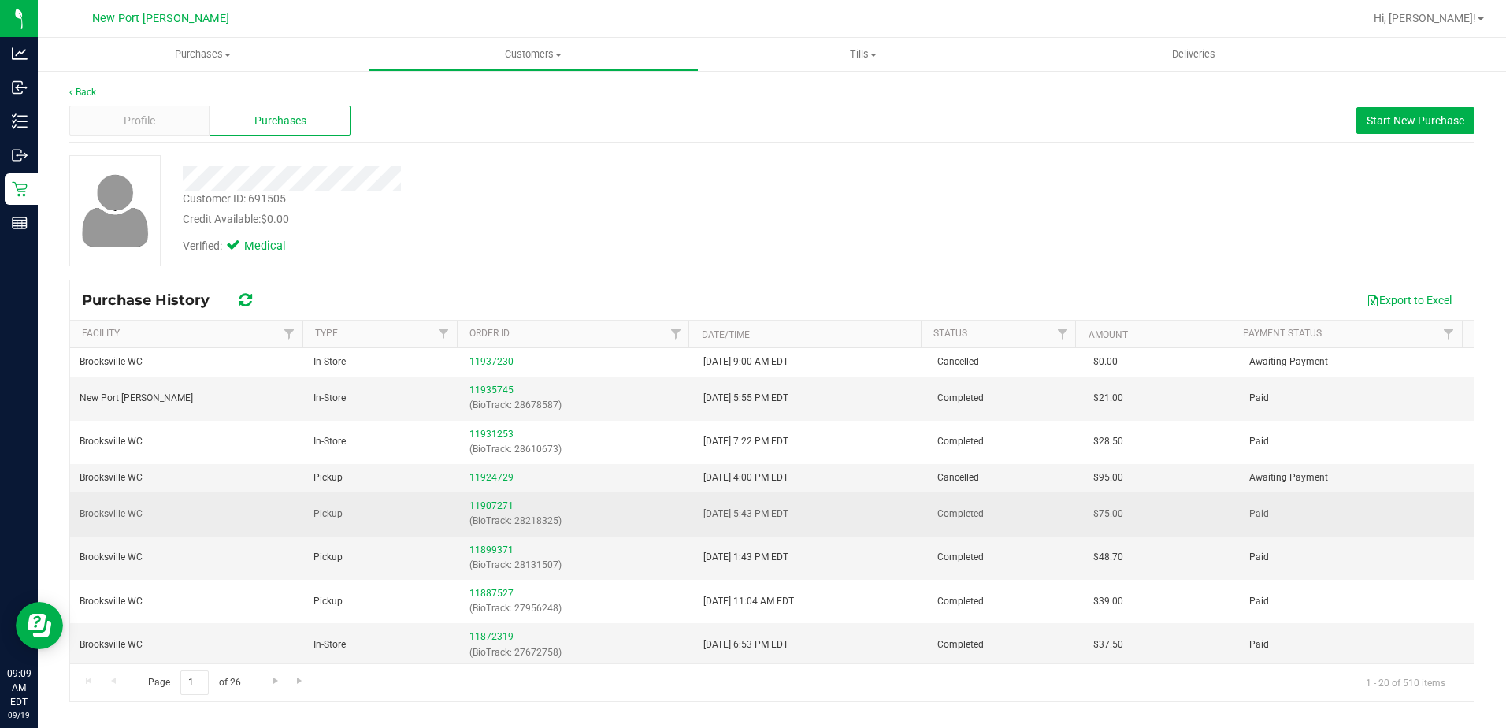
click at [486, 503] on link "11907271" at bounding box center [491, 505] width 44 height 11
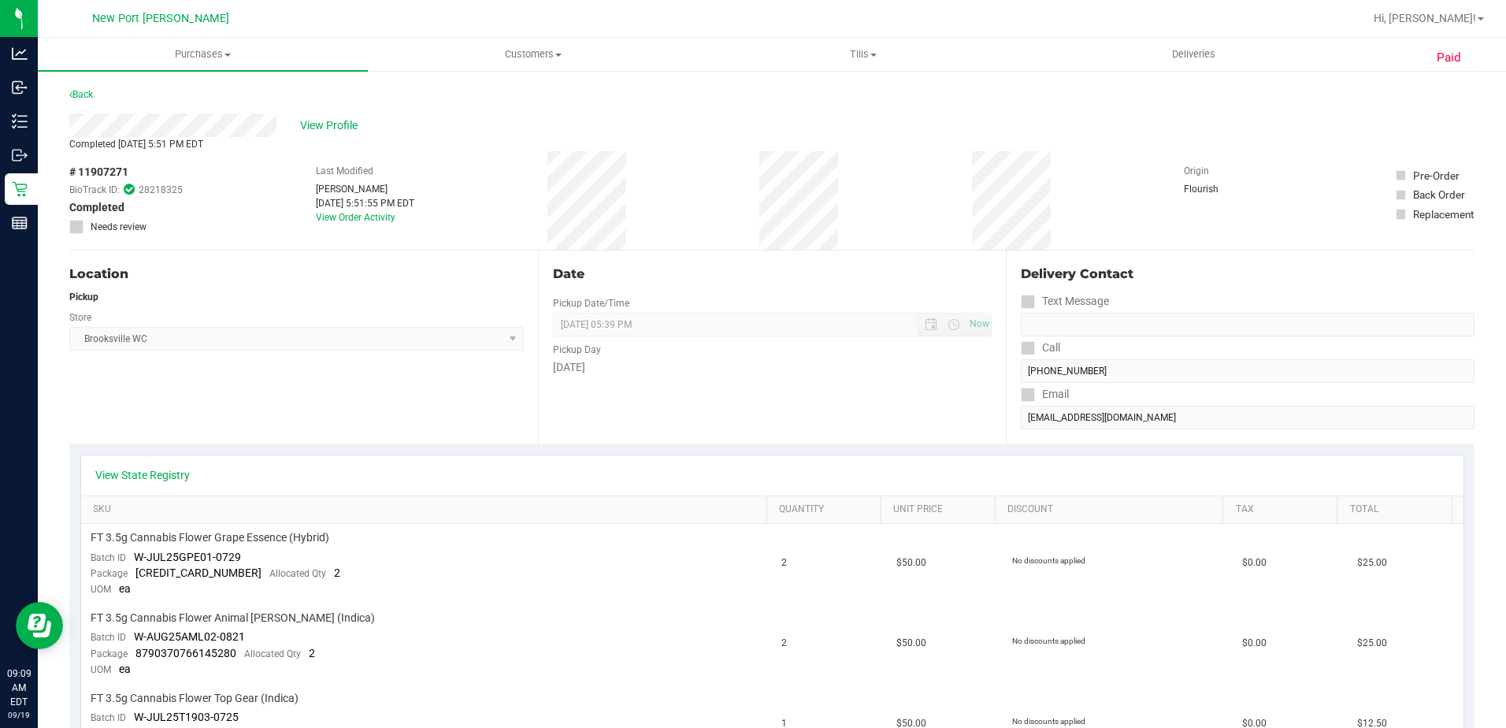
click at [98, 95] on div "Back" at bounding box center [771, 99] width 1405 height 28
click at [83, 92] on link "Back" at bounding box center [81, 94] width 24 height 11
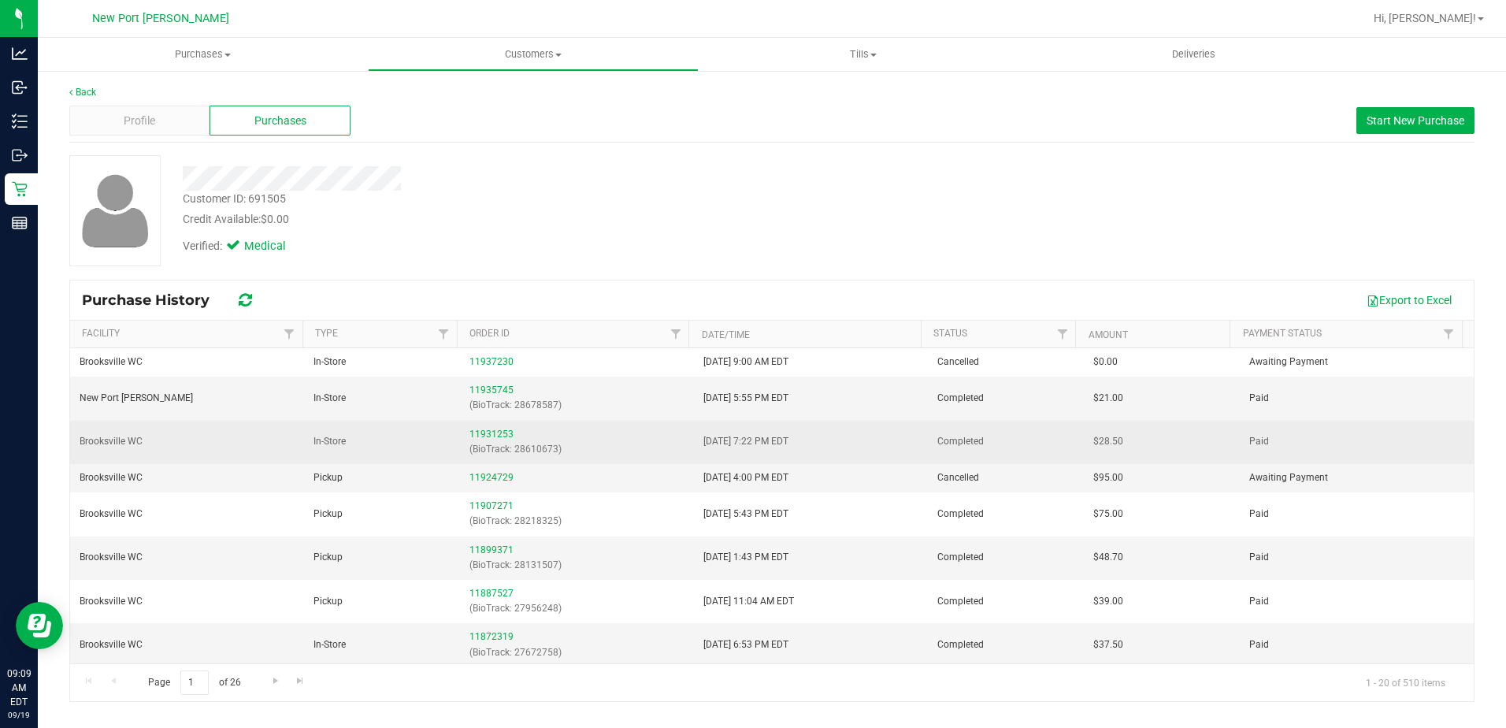
click at [474, 440] on div "11931253 (BioTrack: 28610673)" at bounding box center [576, 442] width 215 height 30
click at [480, 434] on link "11931253" at bounding box center [491, 433] width 44 height 11
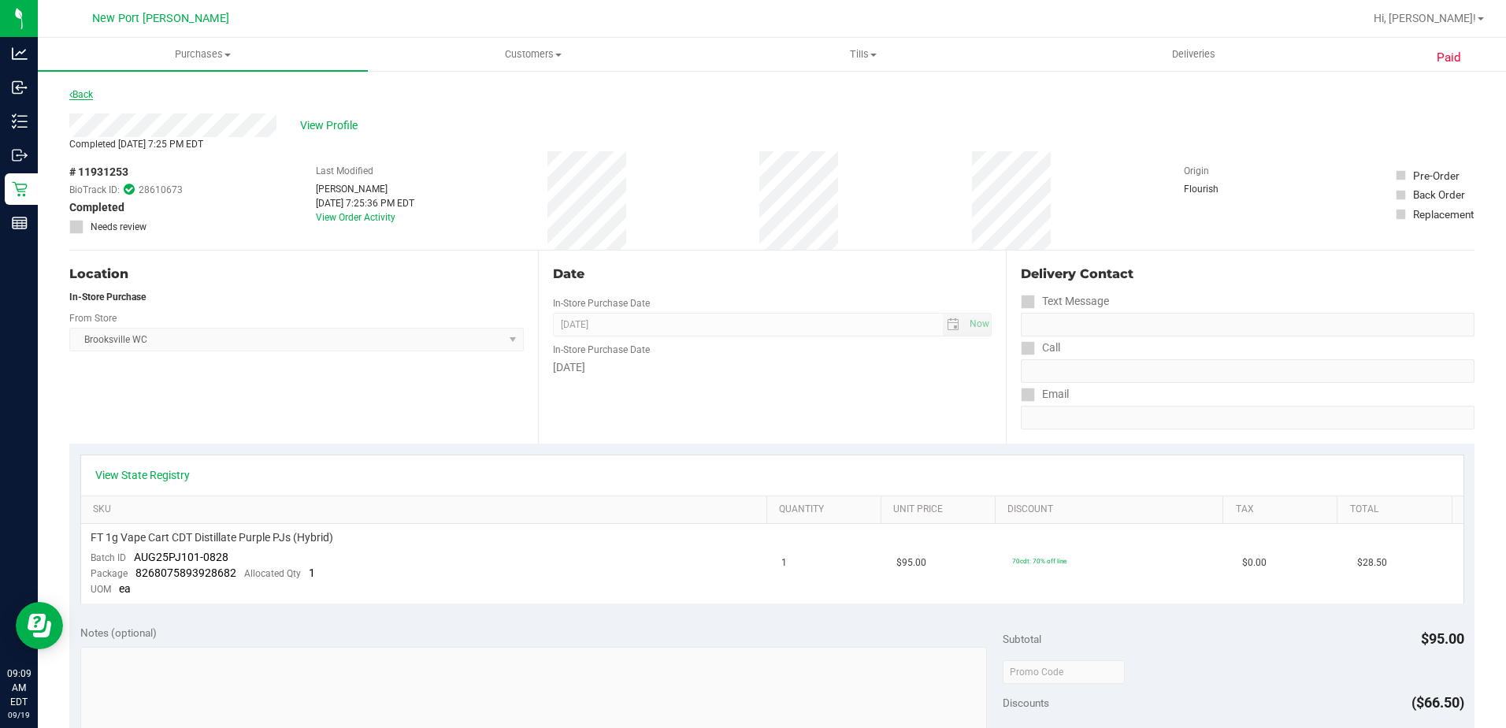
click at [84, 93] on link "Back" at bounding box center [81, 94] width 24 height 11
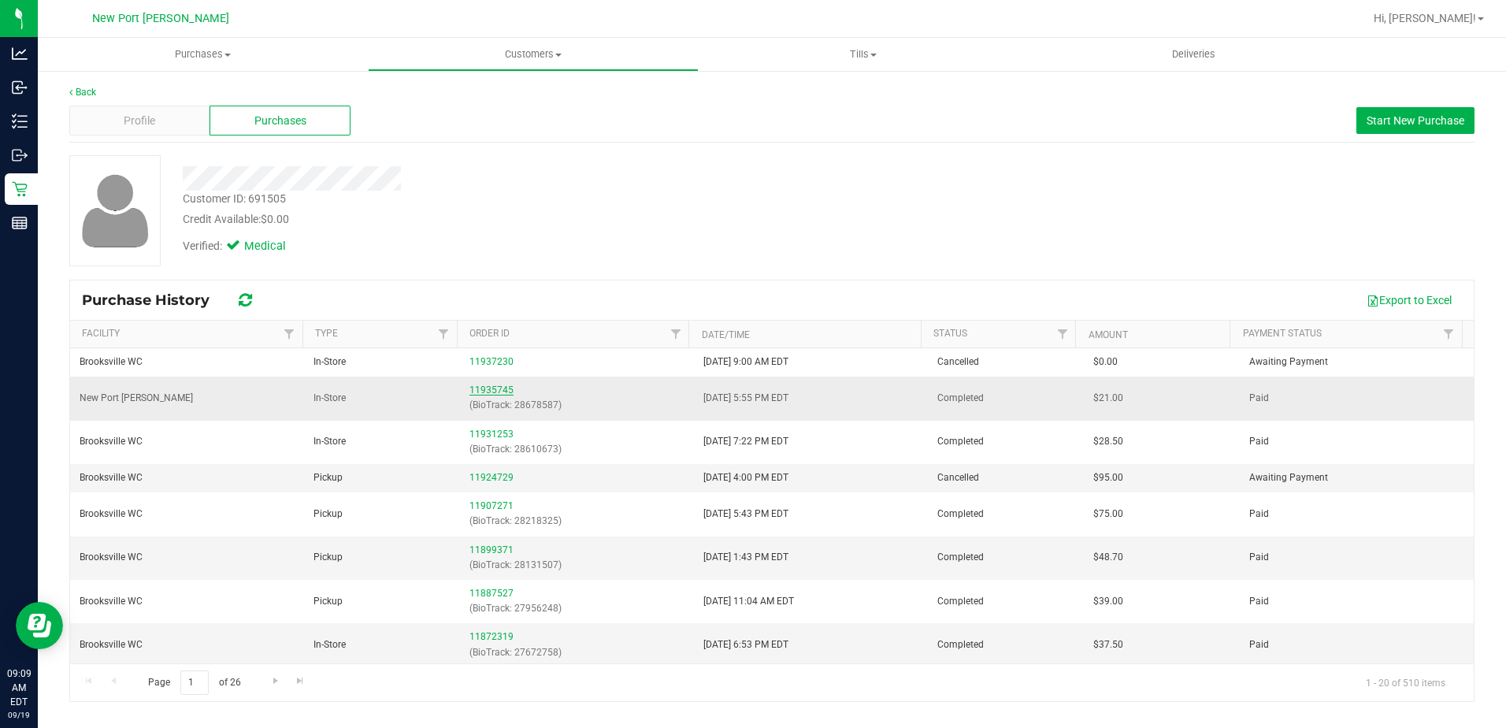
click at [480, 389] on link "11935745" at bounding box center [491, 389] width 44 height 11
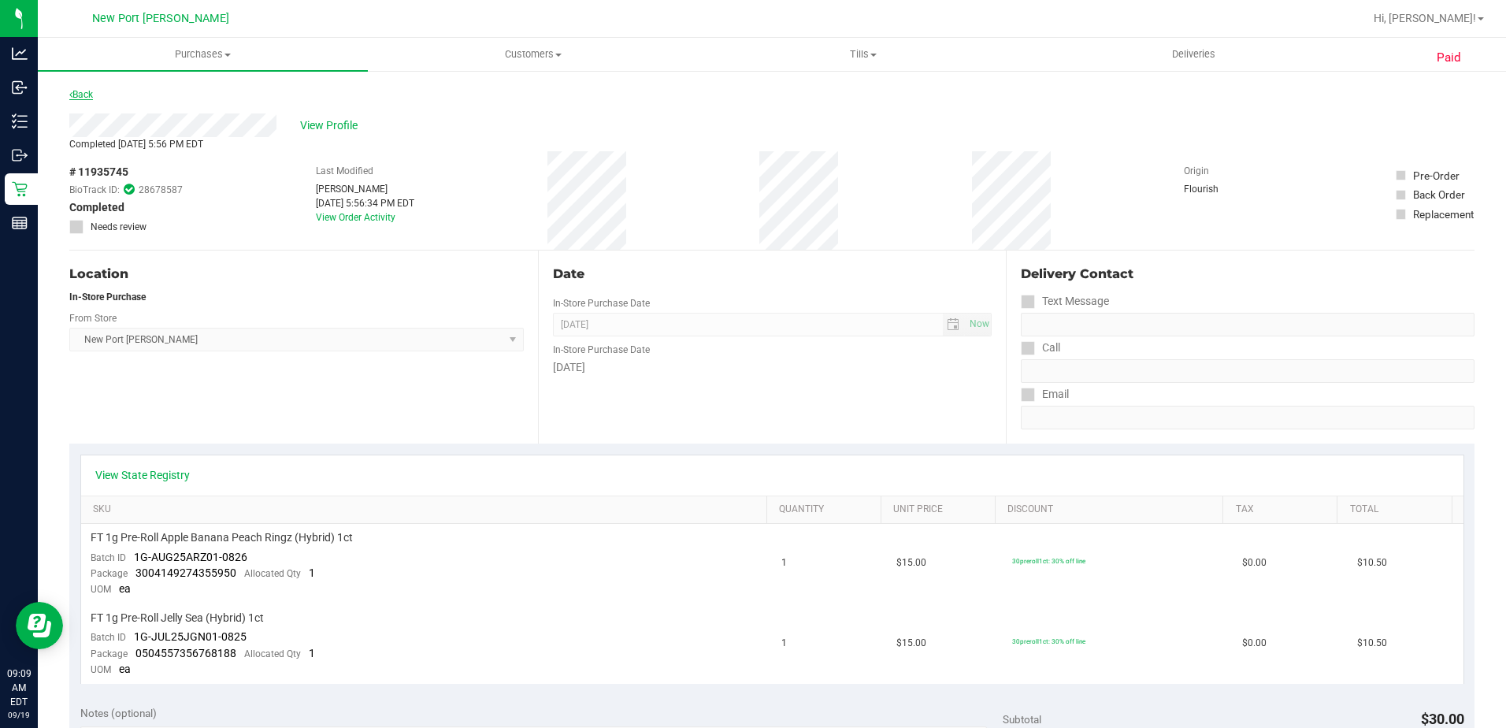
click at [83, 99] on link "Back" at bounding box center [81, 94] width 24 height 11
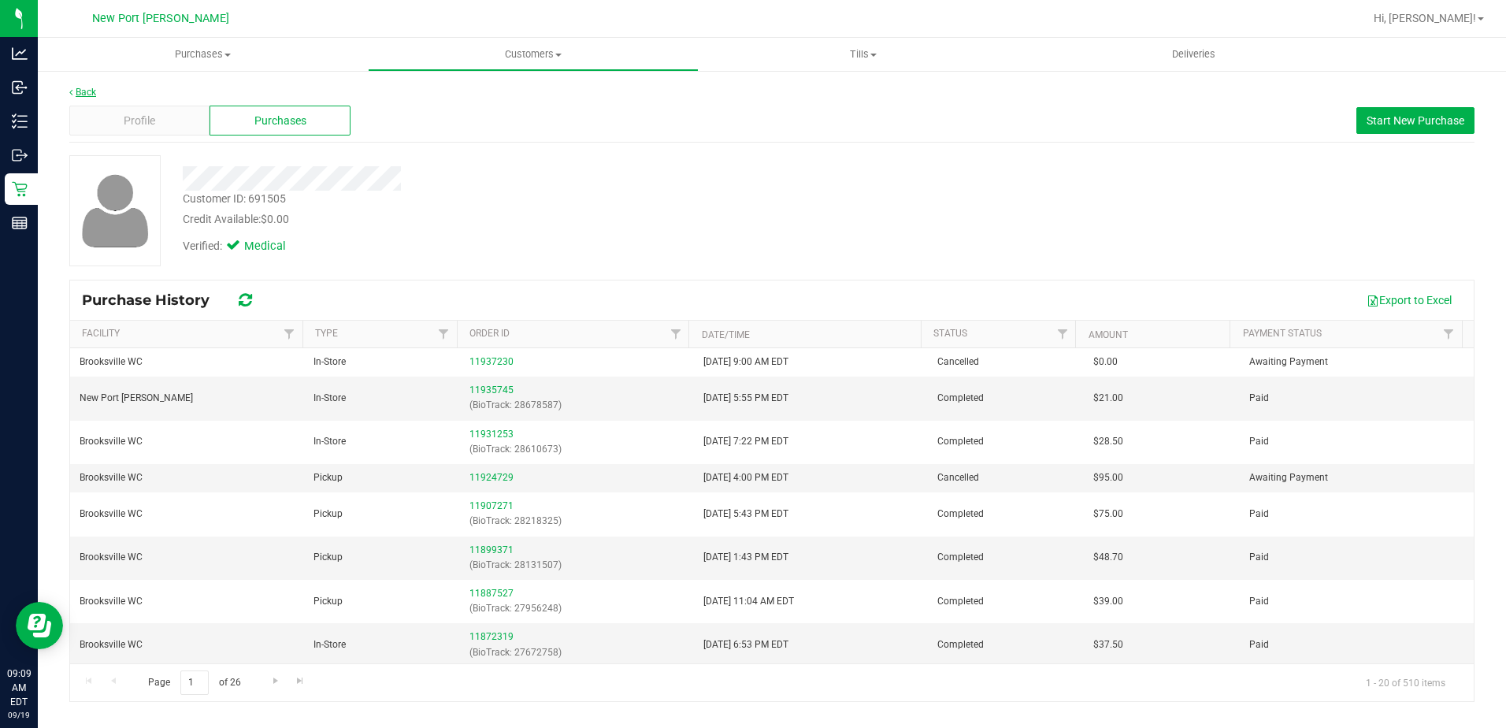
click at [85, 91] on link "Back" at bounding box center [82, 92] width 27 height 11
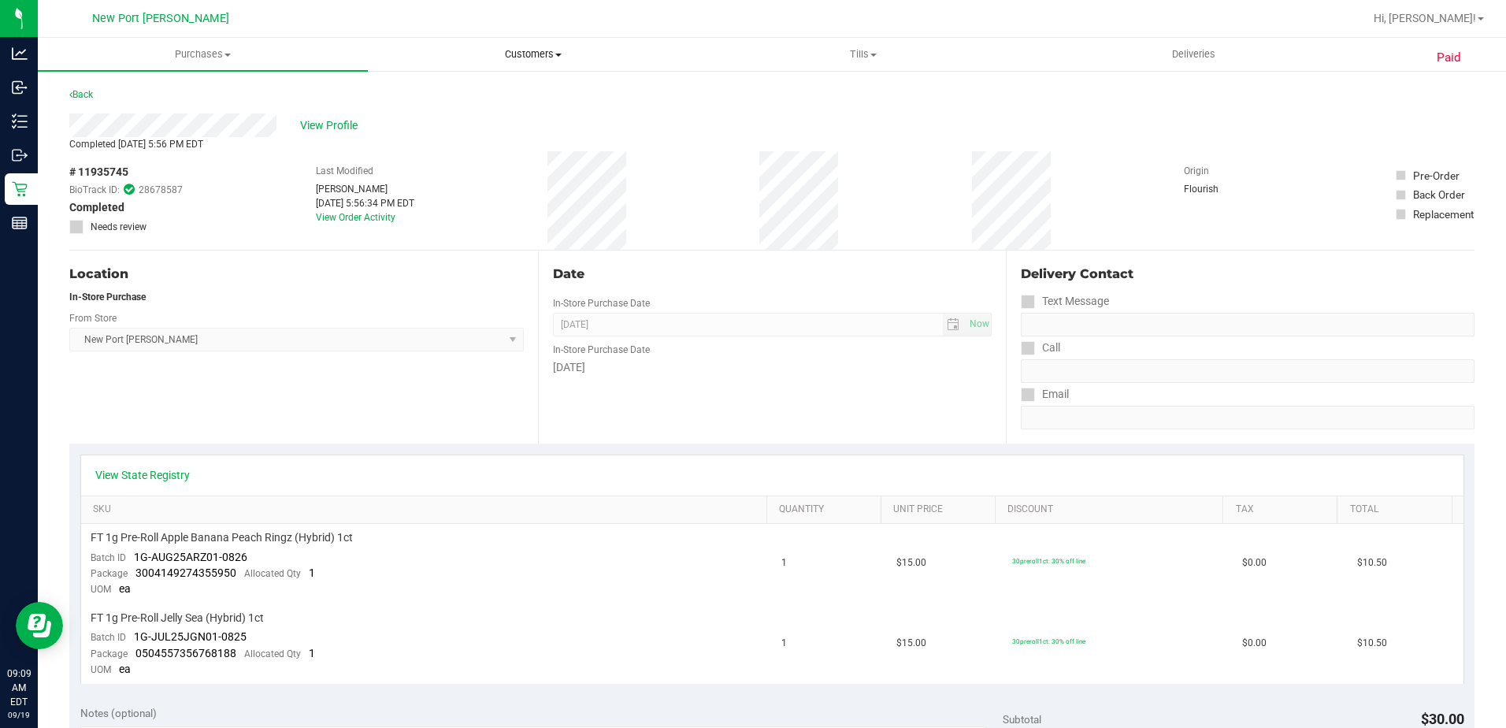
click at [555, 58] on span "Customers" at bounding box center [533, 54] width 328 height 14
click at [466, 102] on li "All customers" at bounding box center [533, 95] width 330 height 19
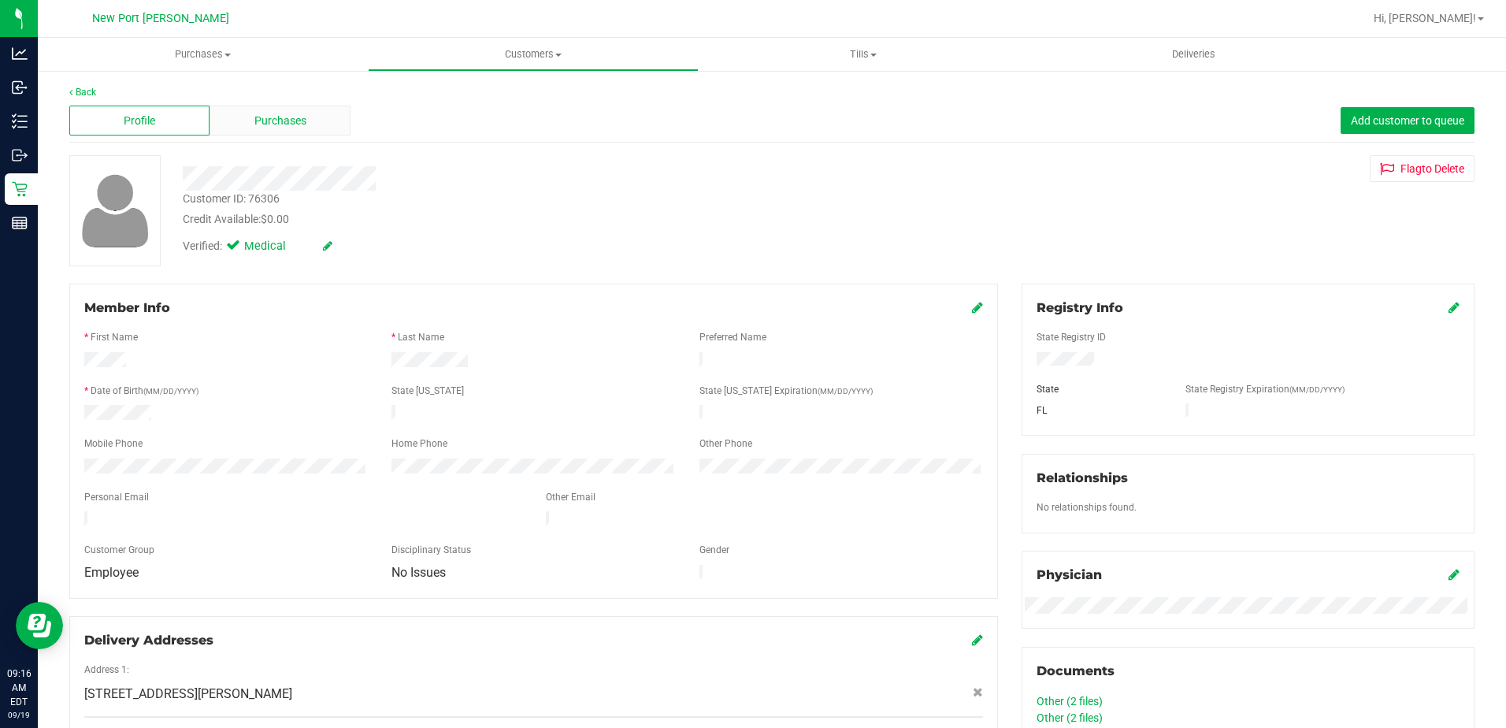
click at [263, 128] on span "Purchases" at bounding box center [280, 121] width 52 height 17
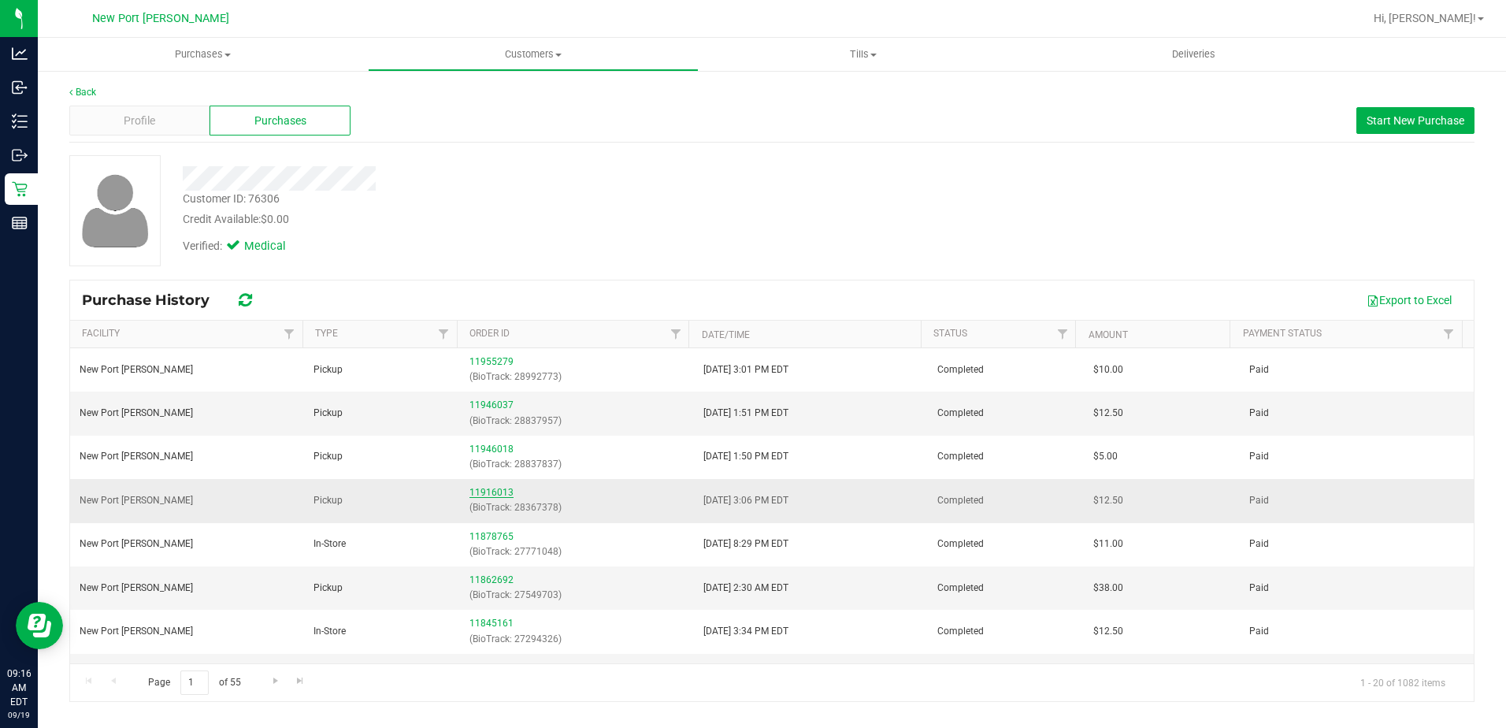
click at [479, 491] on link "11916013" at bounding box center [491, 492] width 44 height 11
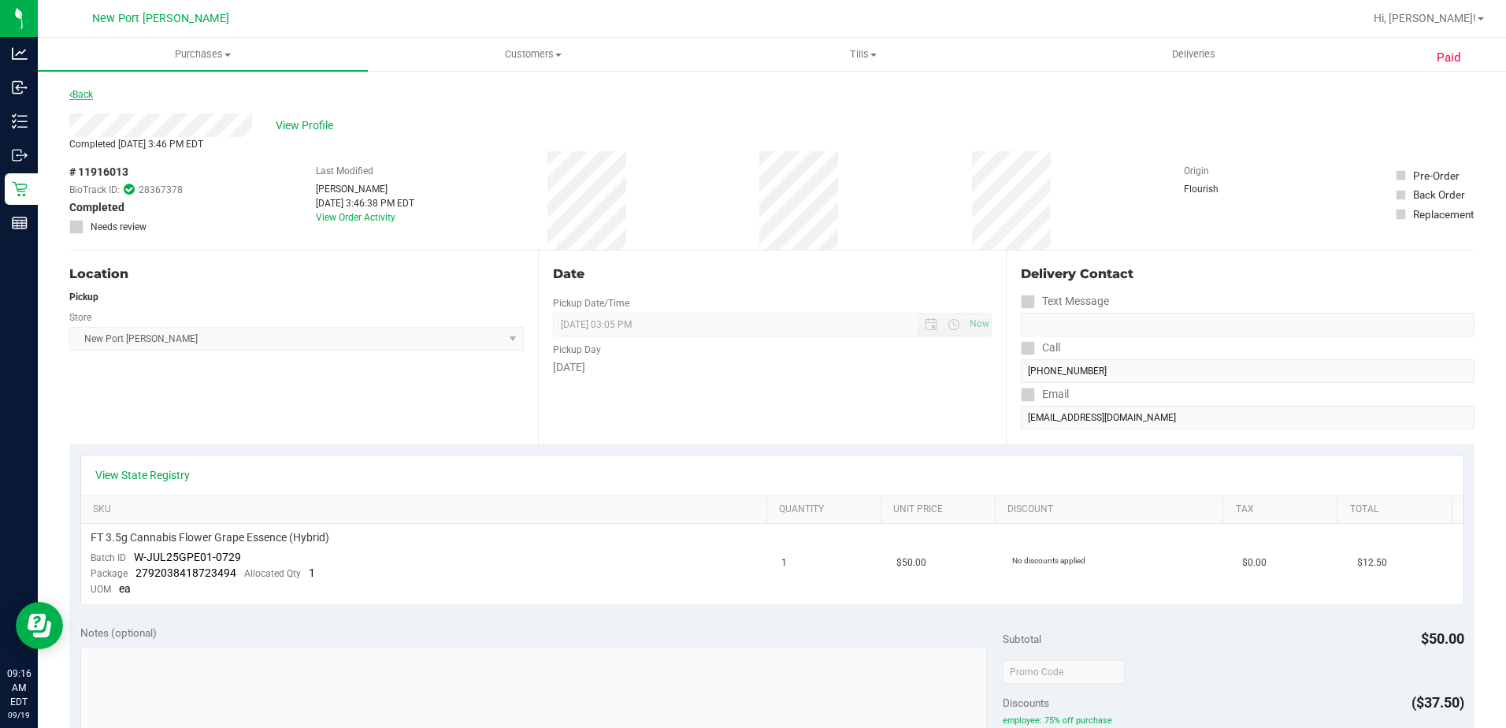
click at [89, 98] on link "Back" at bounding box center [81, 94] width 24 height 11
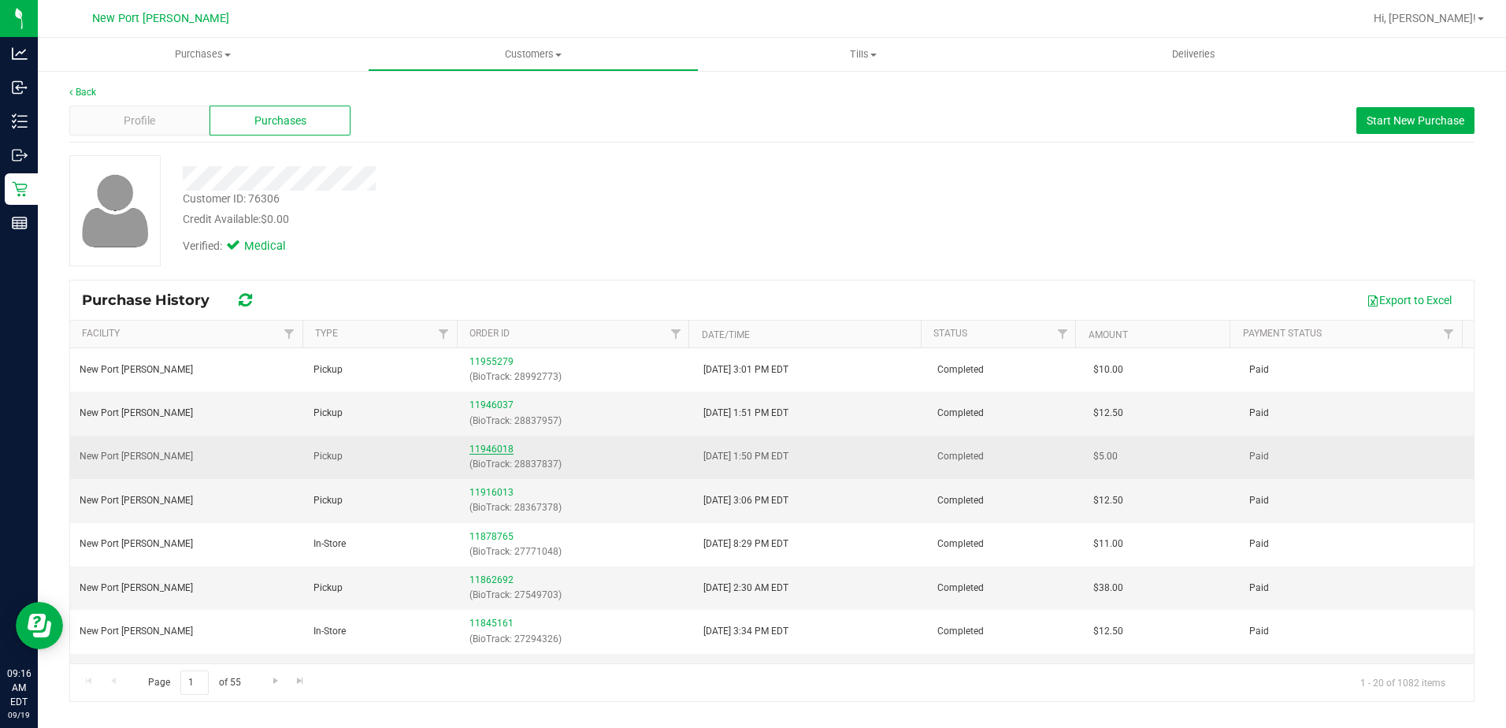
click at [479, 449] on link "11946018" at bounding box center [491, 448] width 44 height 11
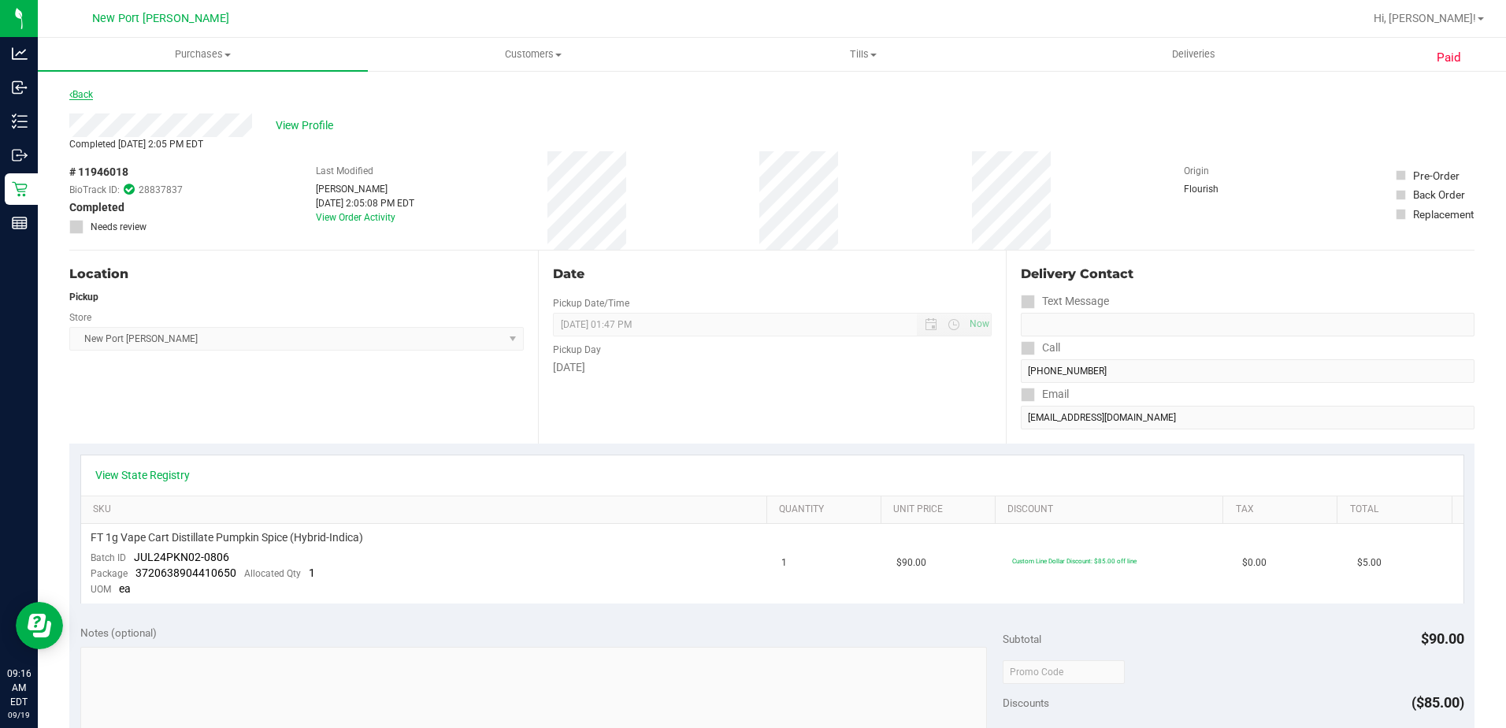
click at [80, 95] on link "Back" at bounding box center [81, 94] width 24 height 11
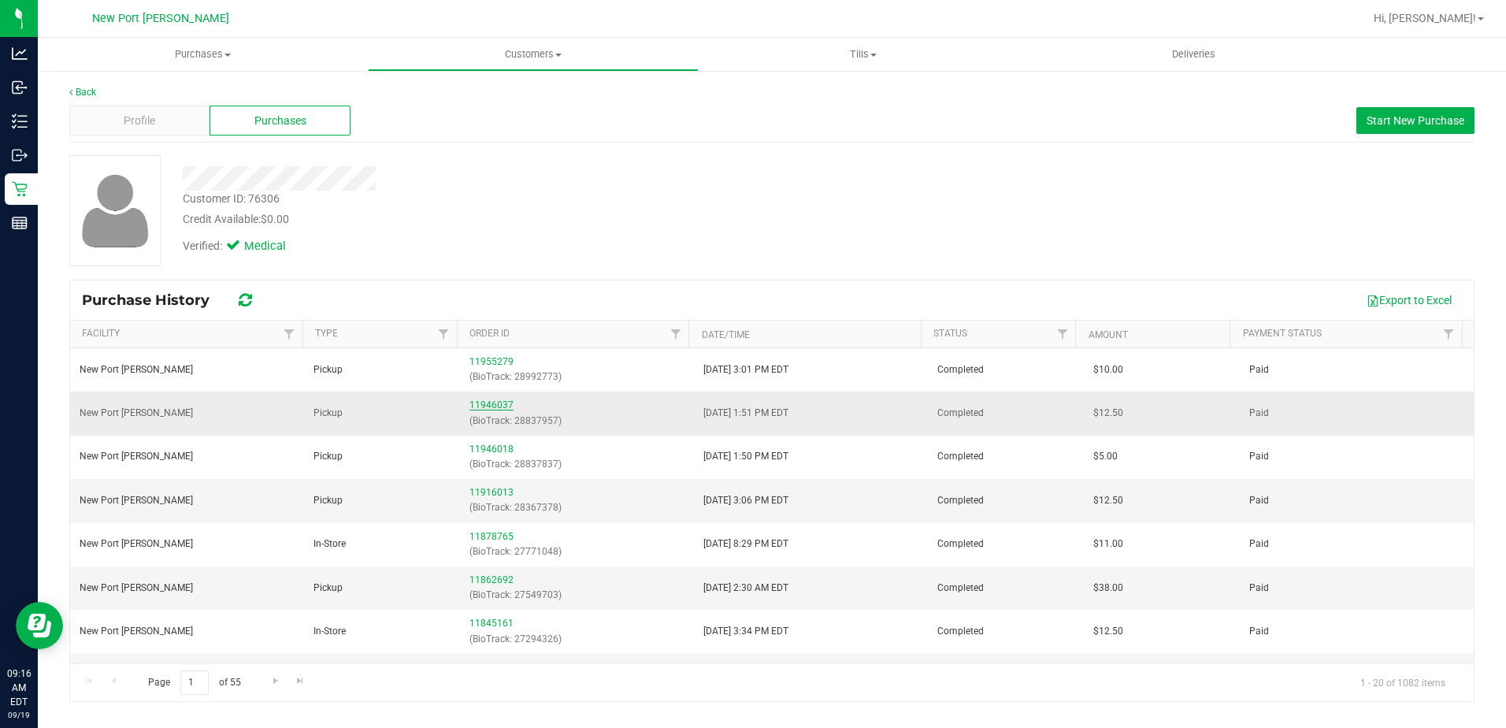
click at [484, 402] on link "11946037" at bounding box center [491, 404] width 44 height 11
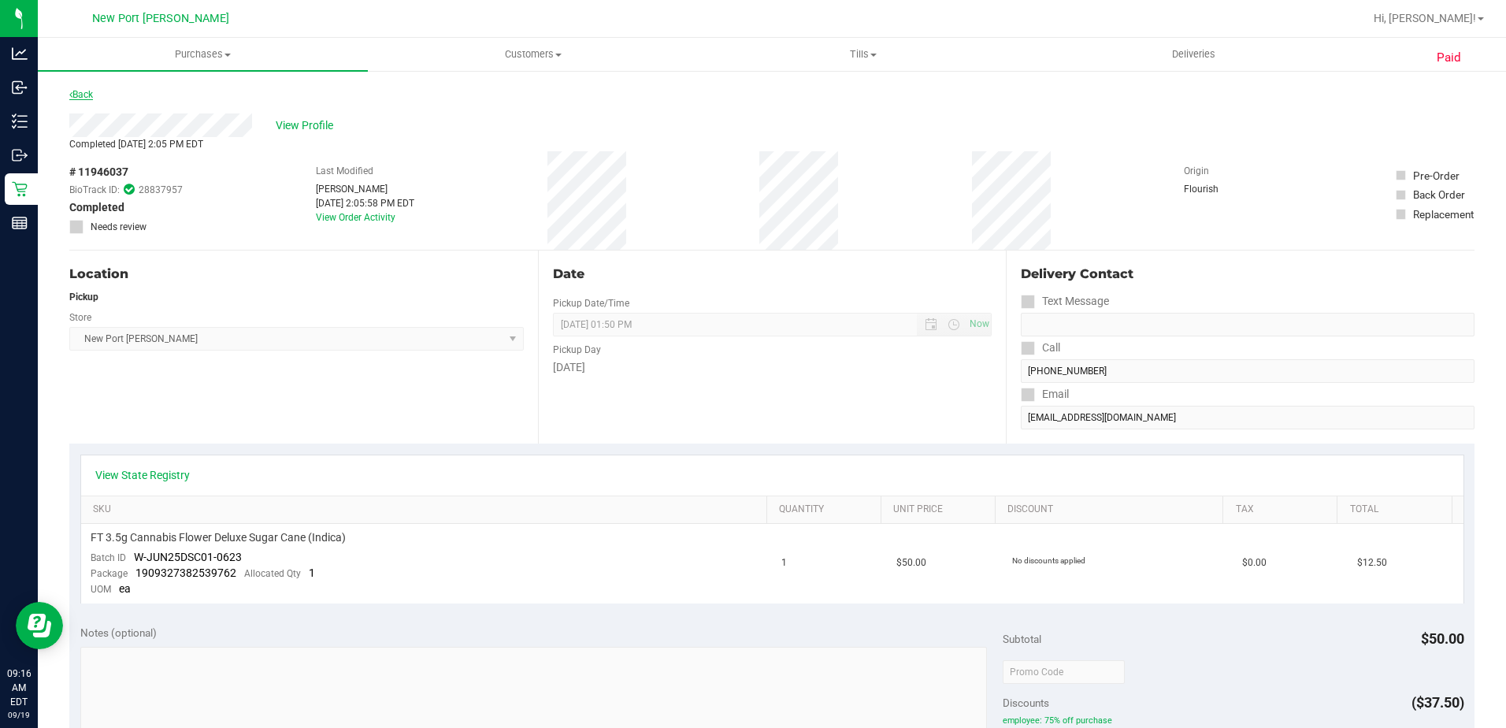
click at [76, 93] on link "Back" at bounding box center [81, 94] width 24 height 11
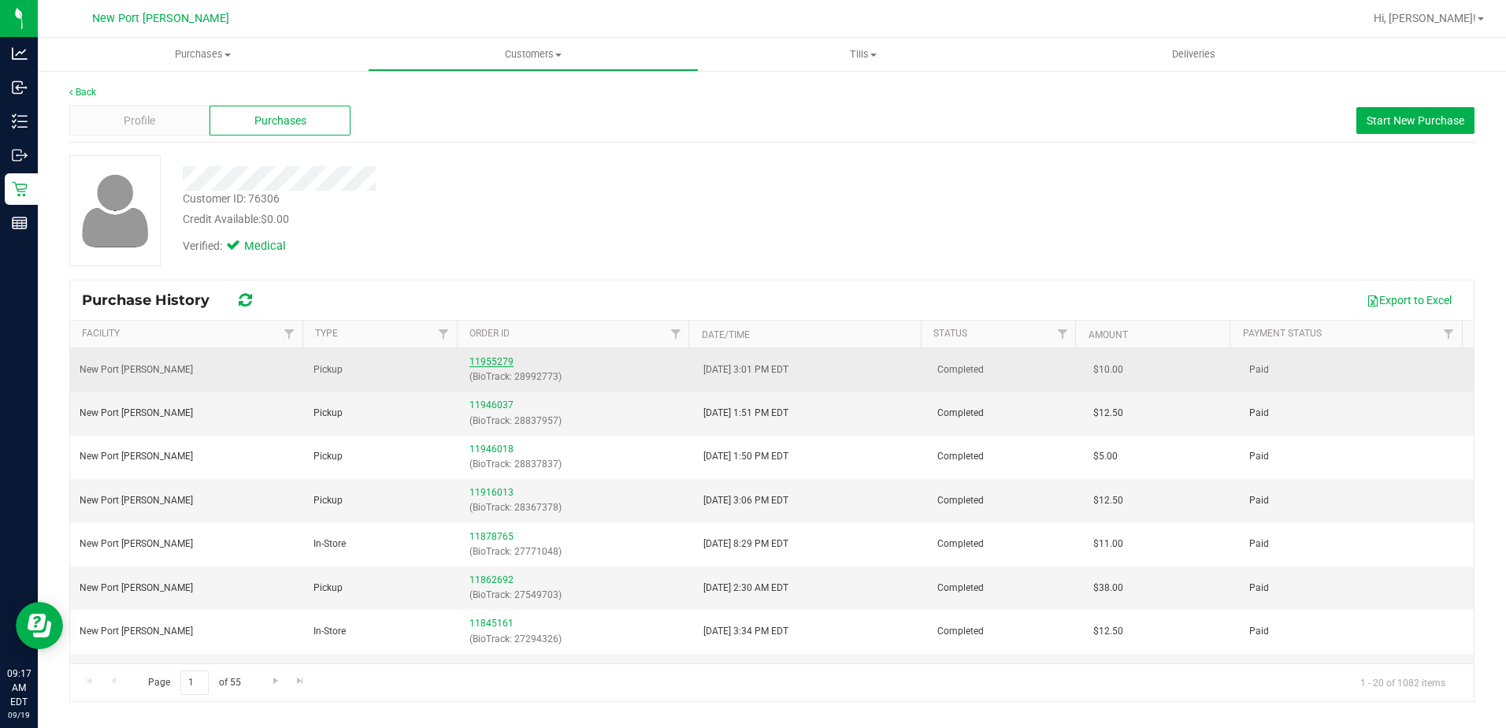
click at [488, 360] on link "11955279" at bounding box center [491, 361] width 44 height 11
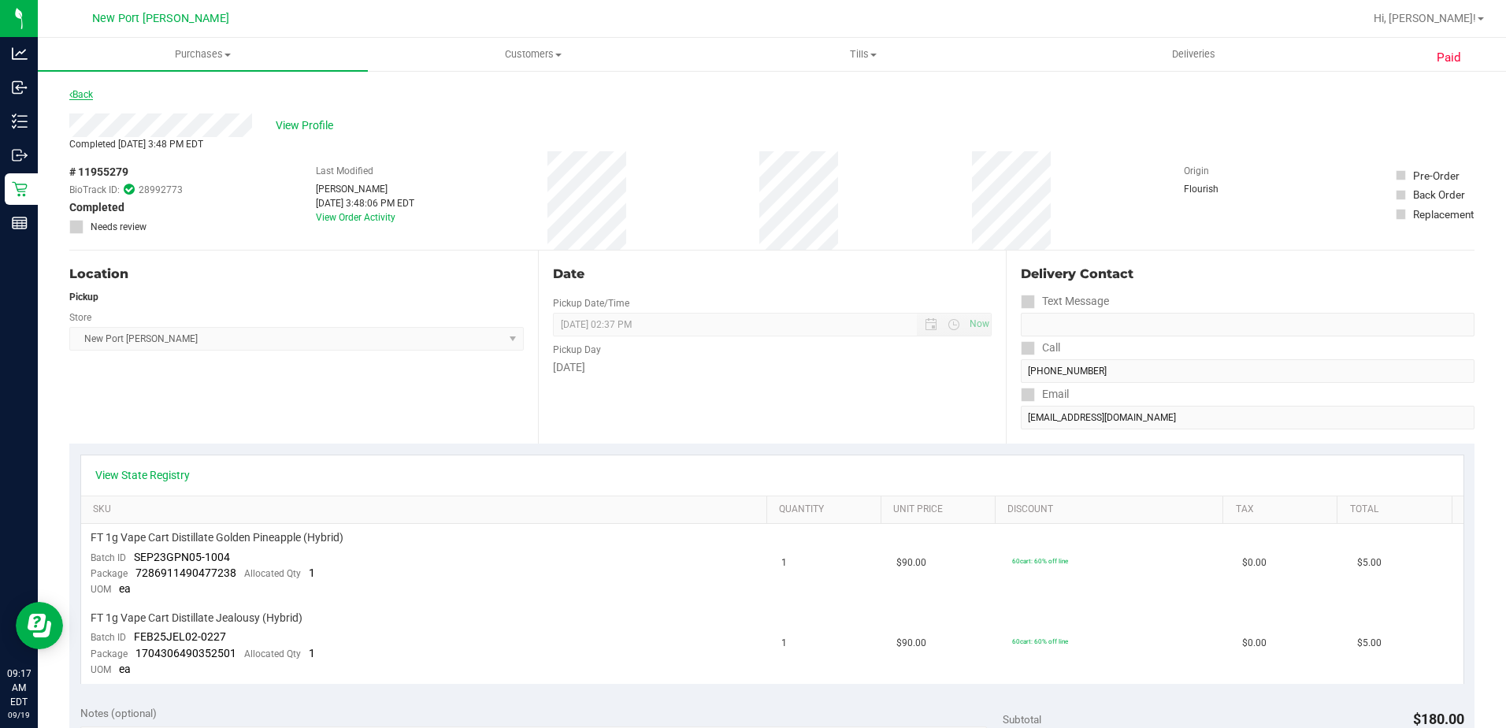
click at [91, 95] on link "Back" at bounding box center [81, 94] width 24 height 11
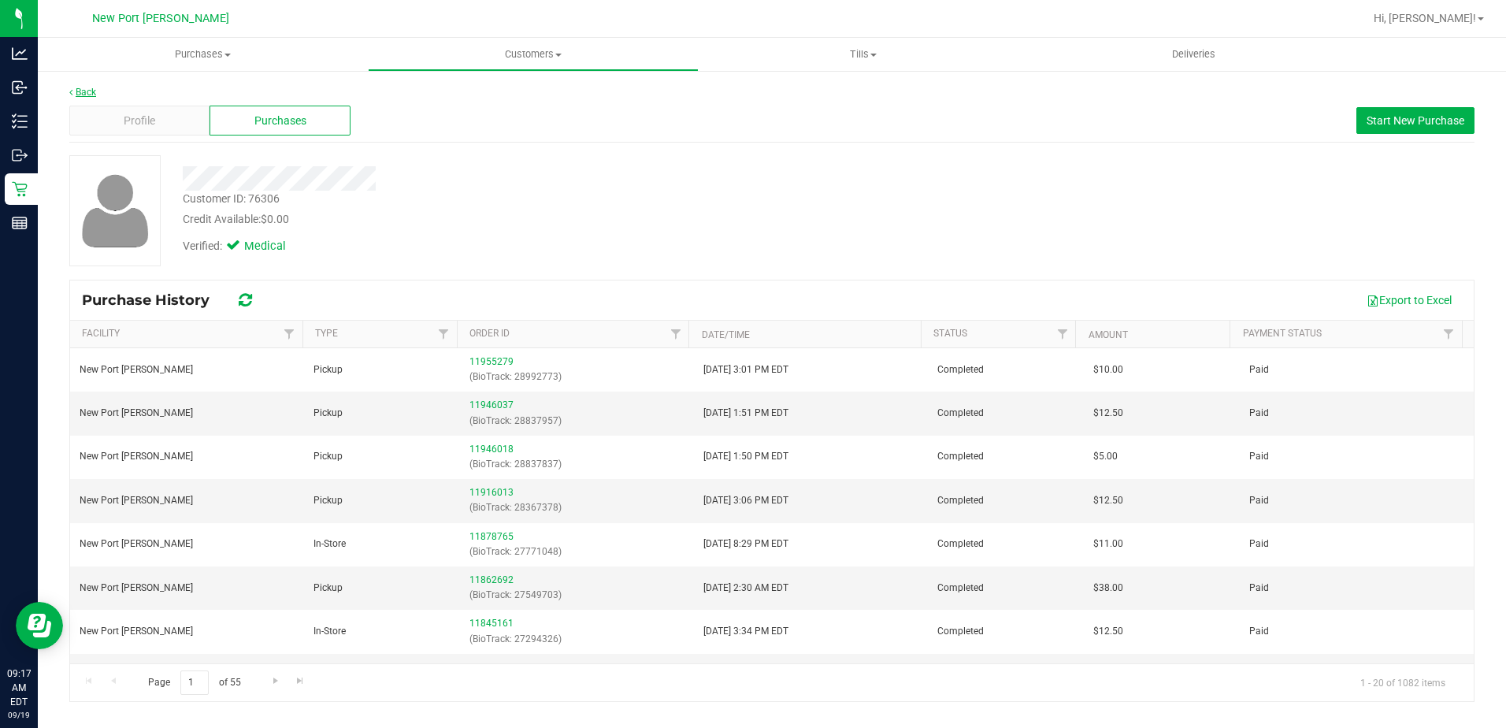
click at [89, 87] on link "Back" at bounding box center [82, 92] width 27 height 11
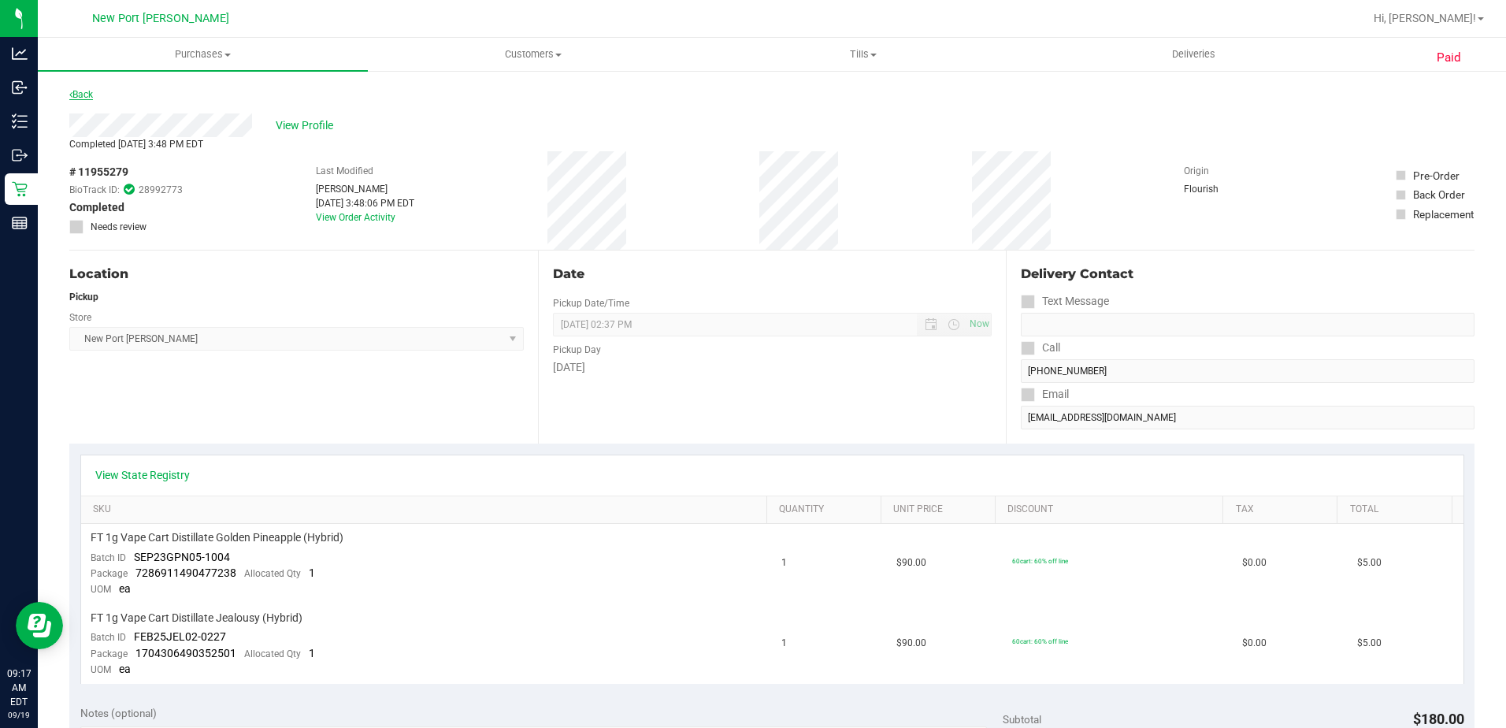
click at [87, 93] on link "Back" at bounding box center [81, 94] width 24 height 11
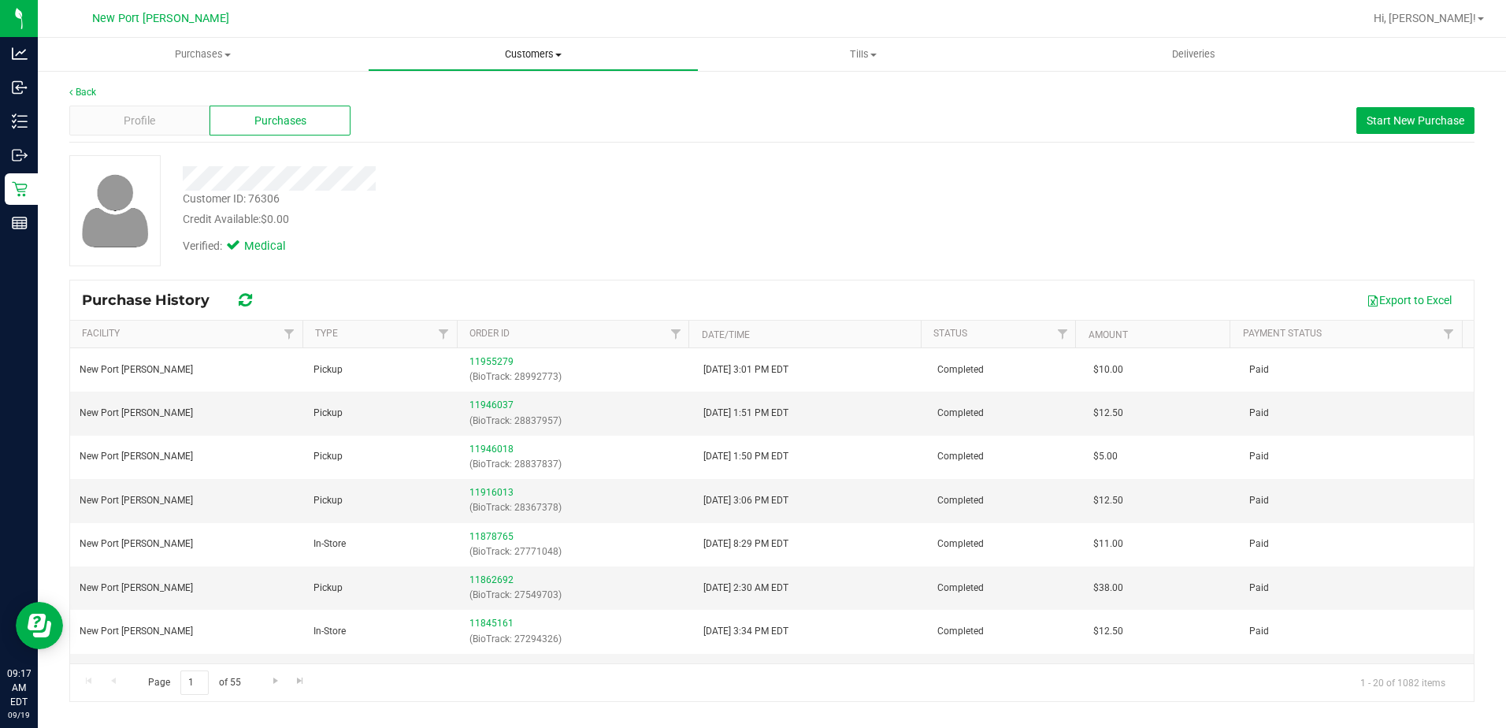
click at [556, 57] on span "Customers" at bounding box center [533, 54] width 328 height 14
click at [484, 88] on li "All customers" at bounding box center [533, 95] width 330 height 19
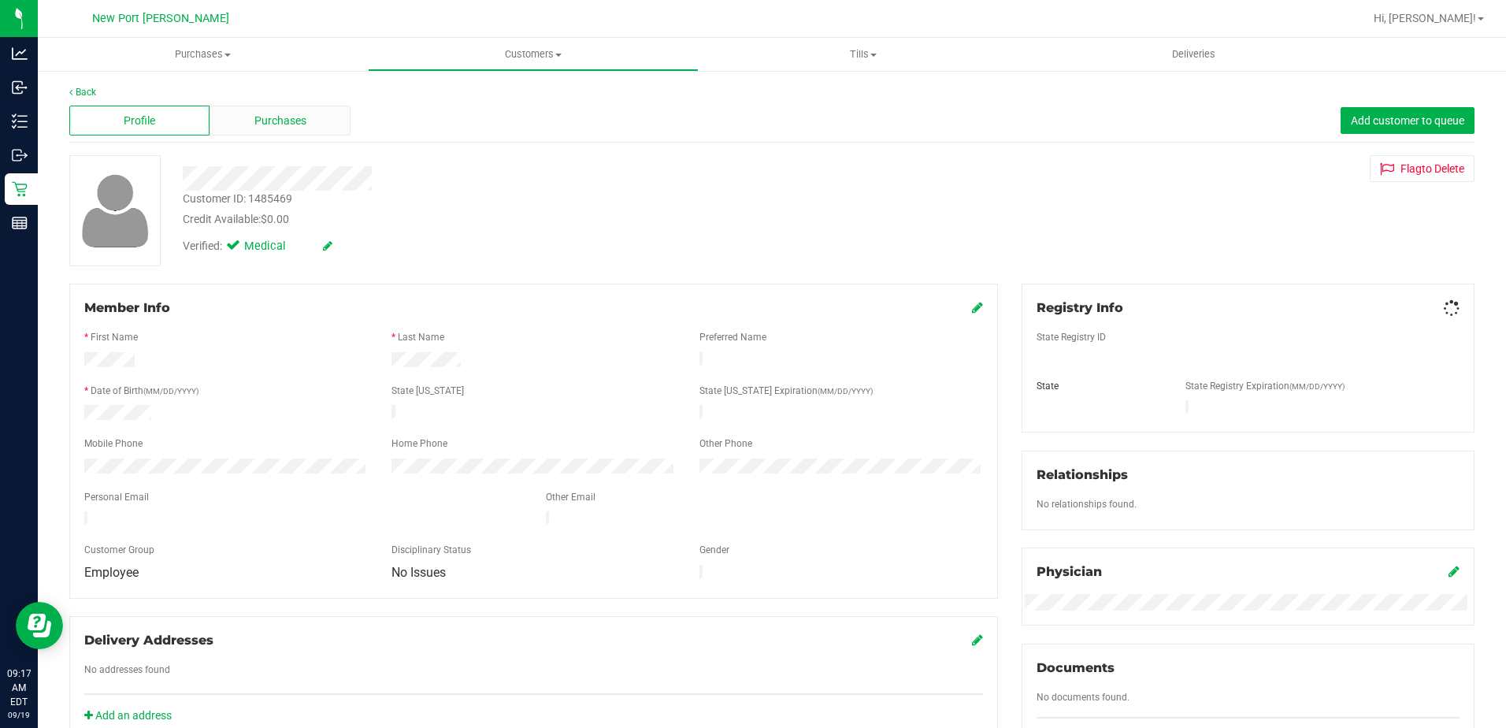
click at [283, 118] on span "Purchases" at bounding box center [280, 121] width 52 height 17
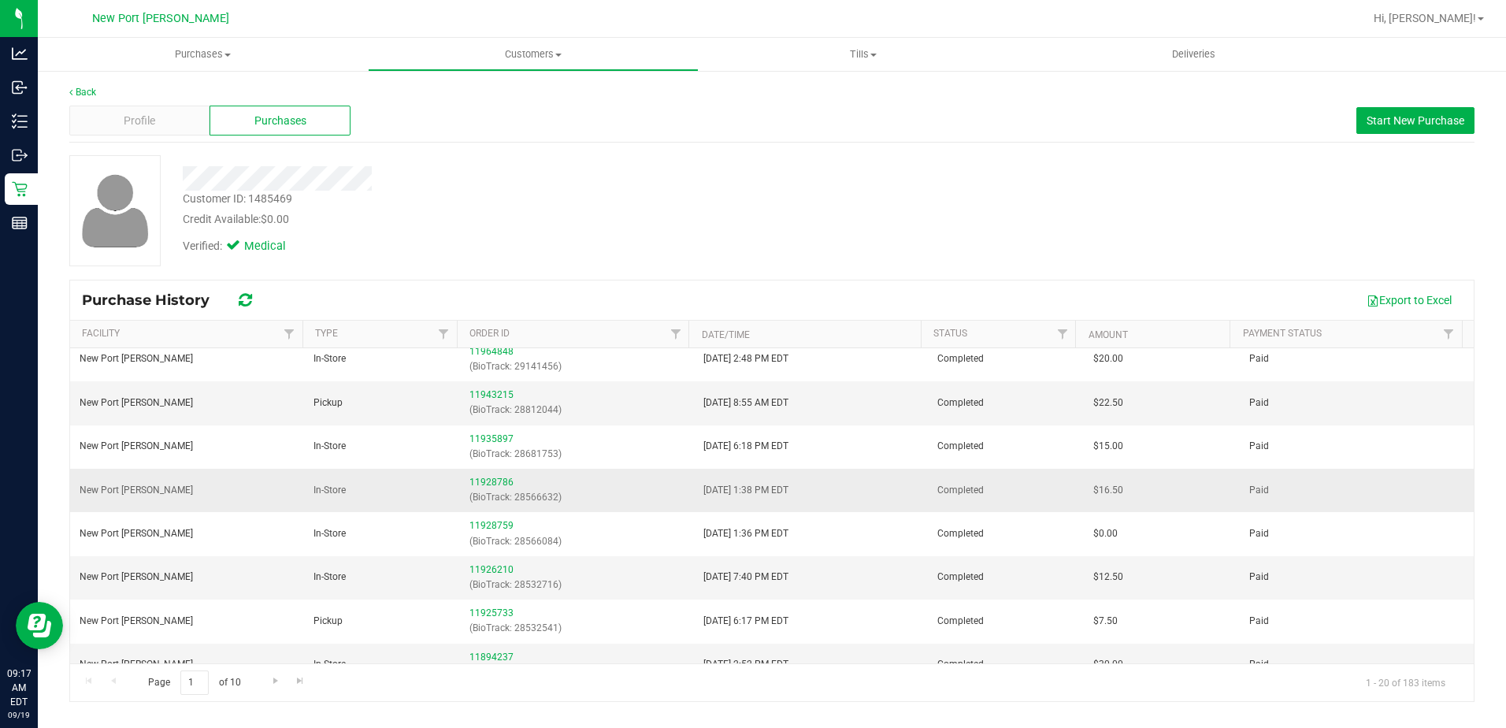
scroll to position [236, 0]
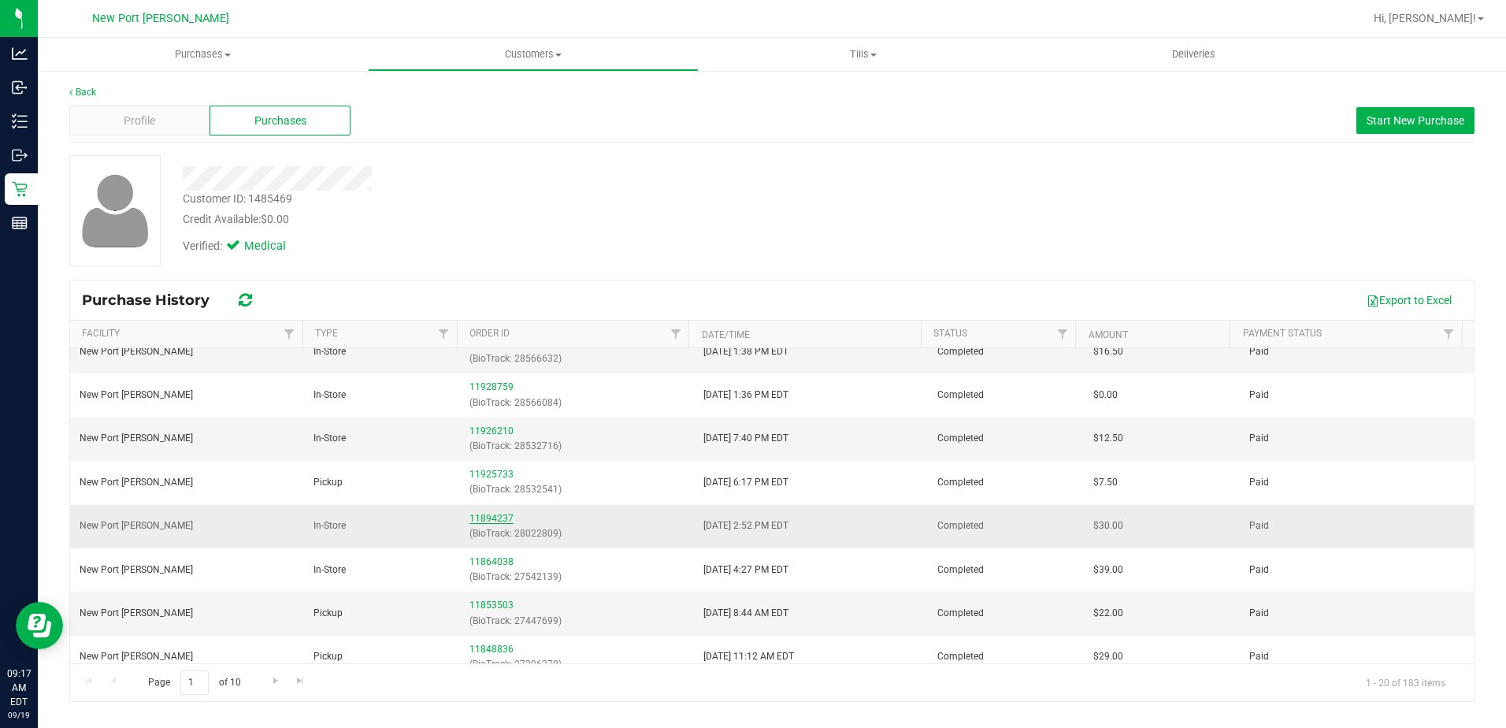
click at [474, 516] on link "11894237" at bounding box center [491, 518] width 44 height 11
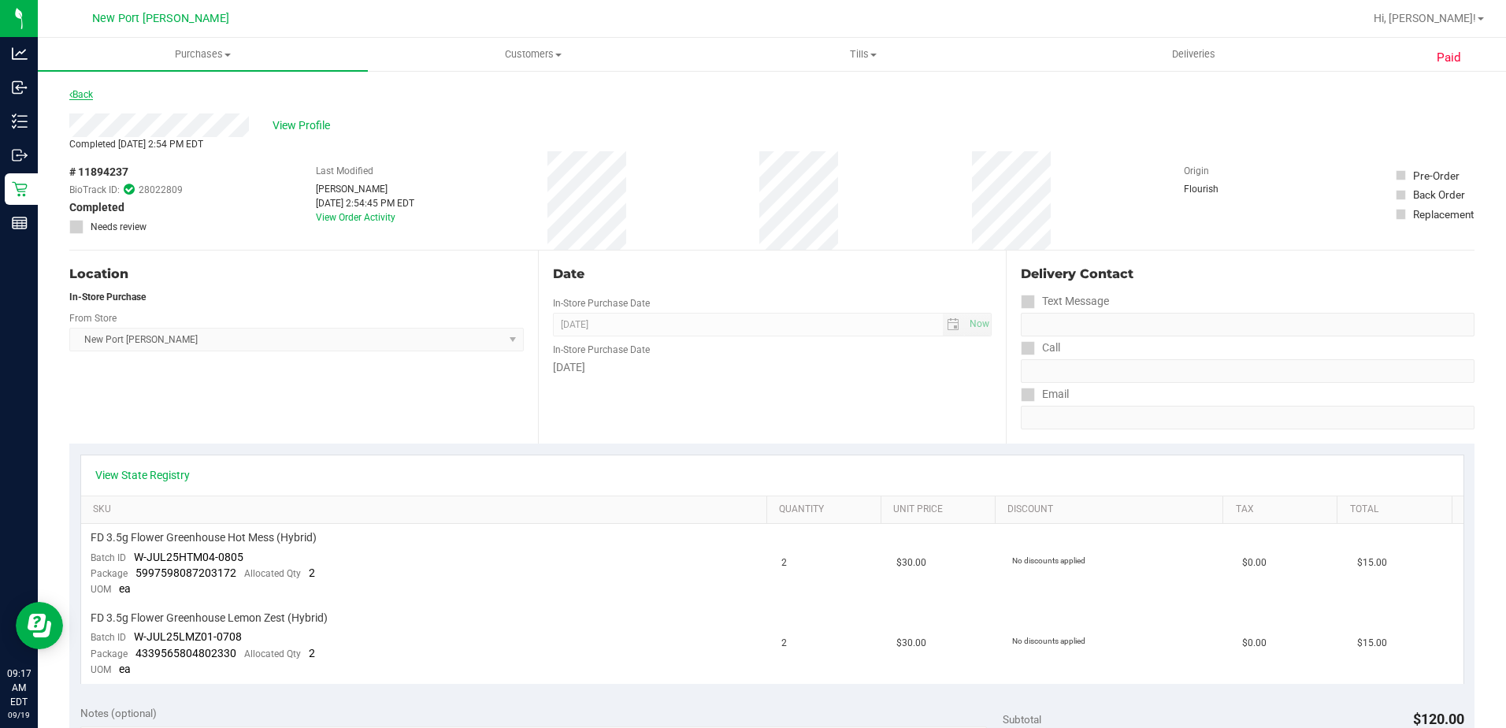
click at [80, 89] on link "Back" at bounding box center [81, 94] width 24 height 11
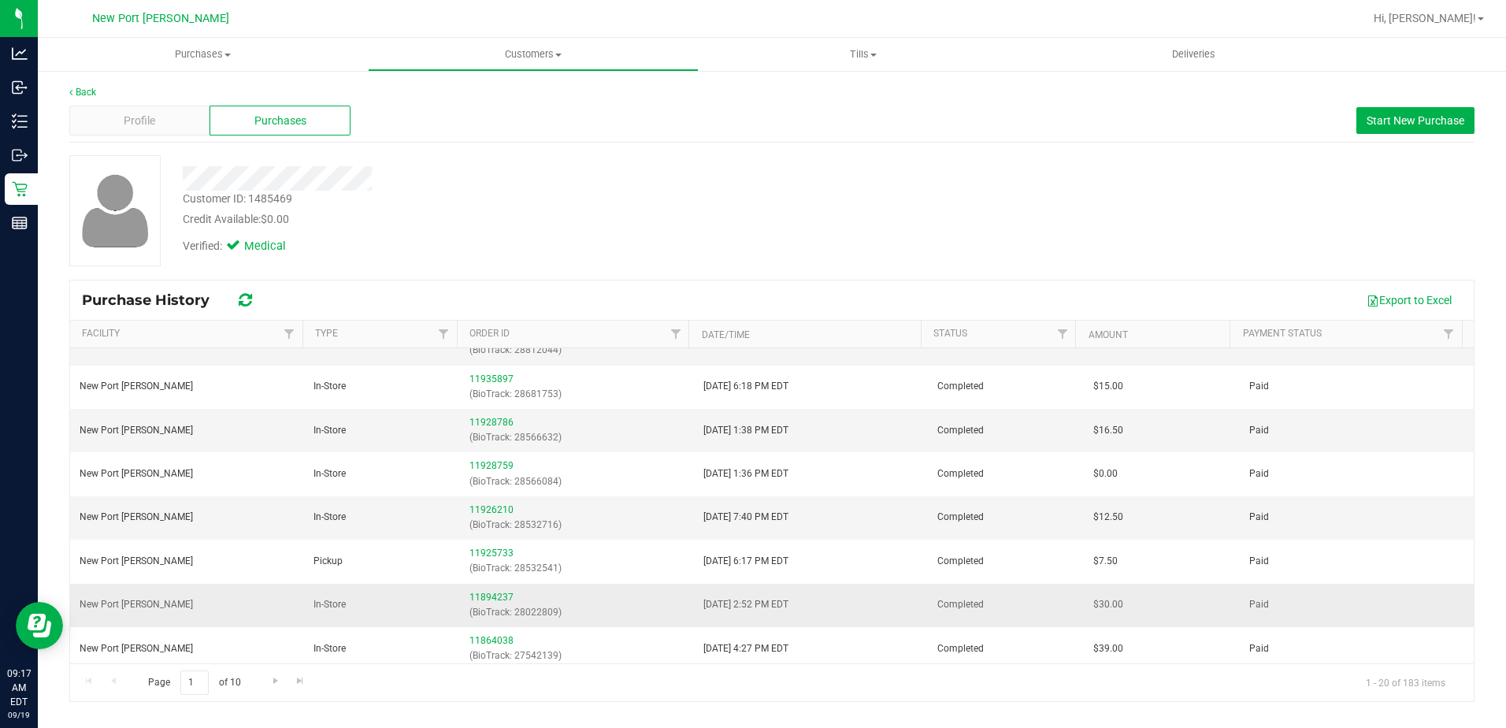
scroll to position [236, 0]
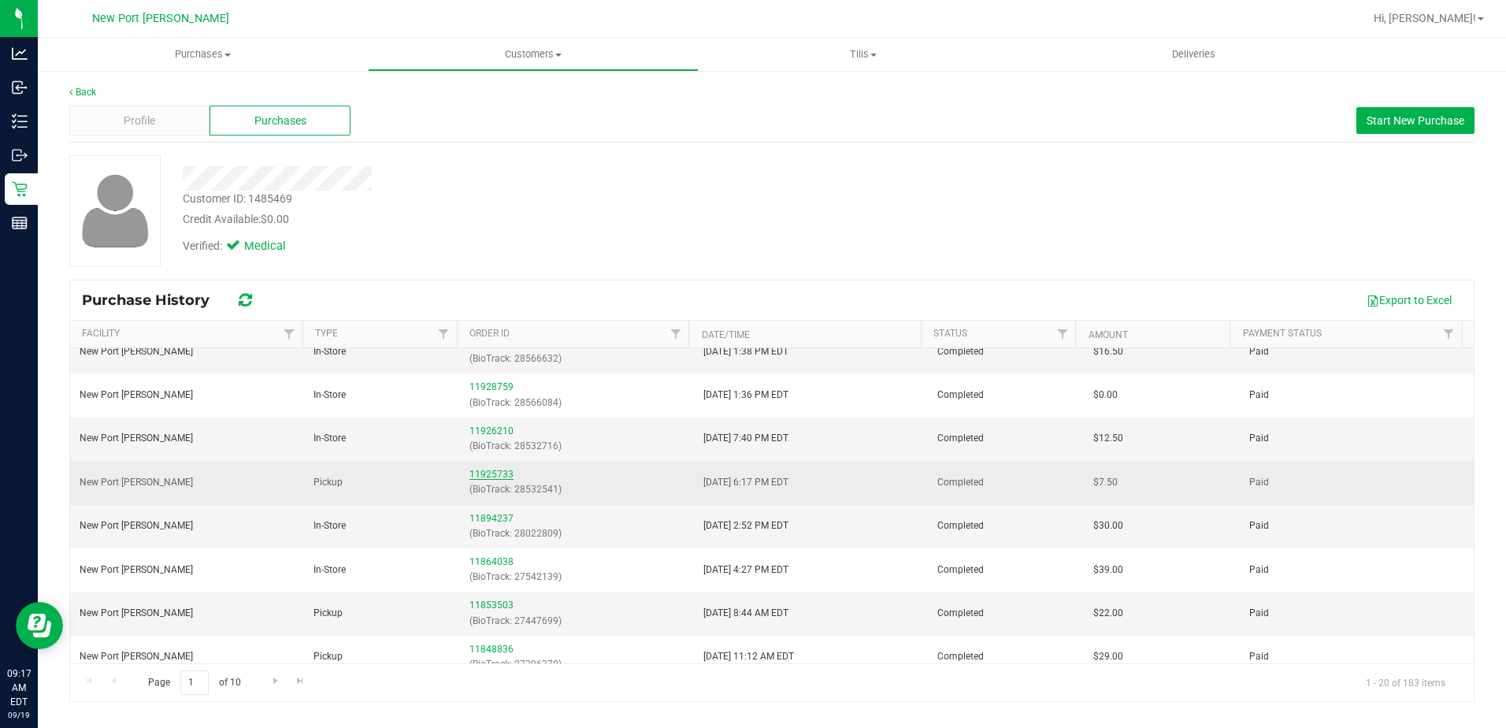
click at [483, 475] on link "11925733" at bounding box center [491, 474] width 44 height 11
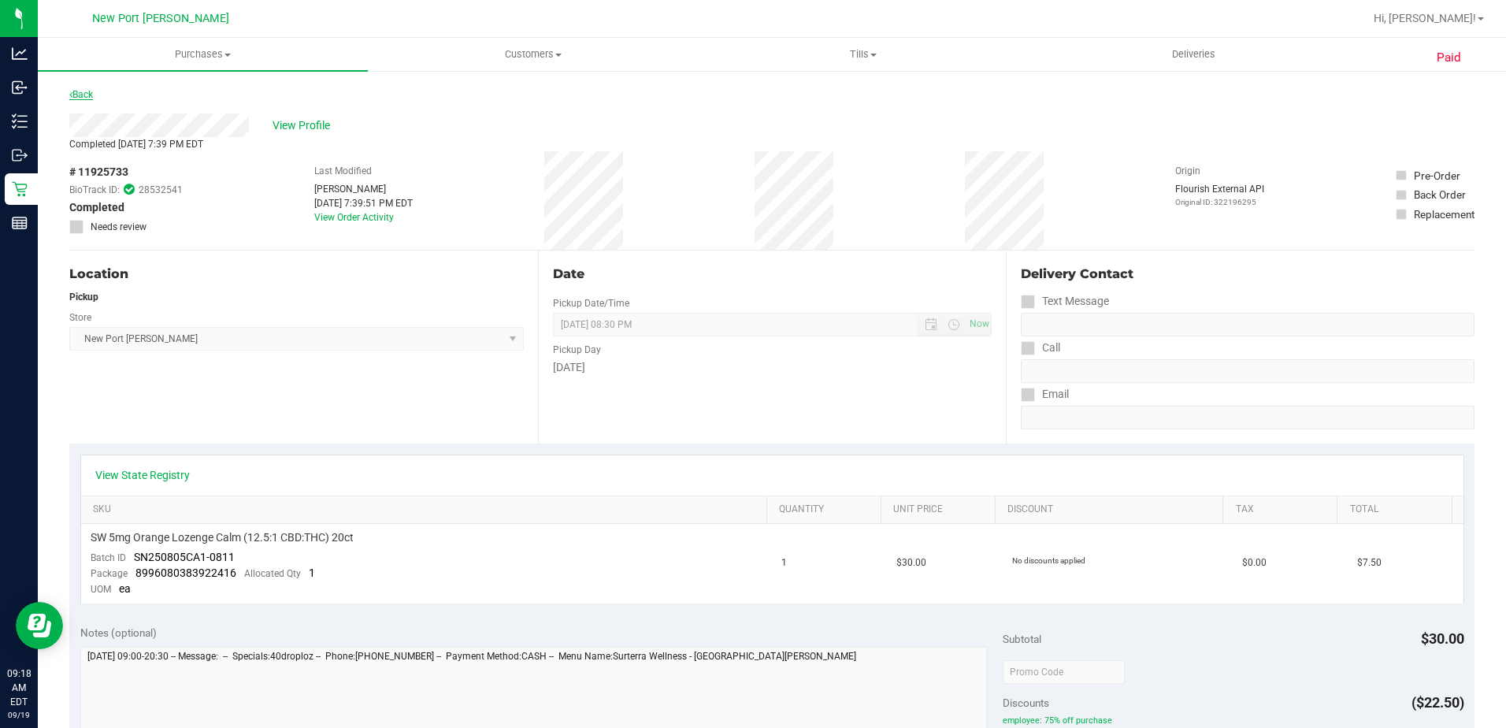
click at [73, 95] on link "Back" at bounding box center [81, 94] width 24 height 11
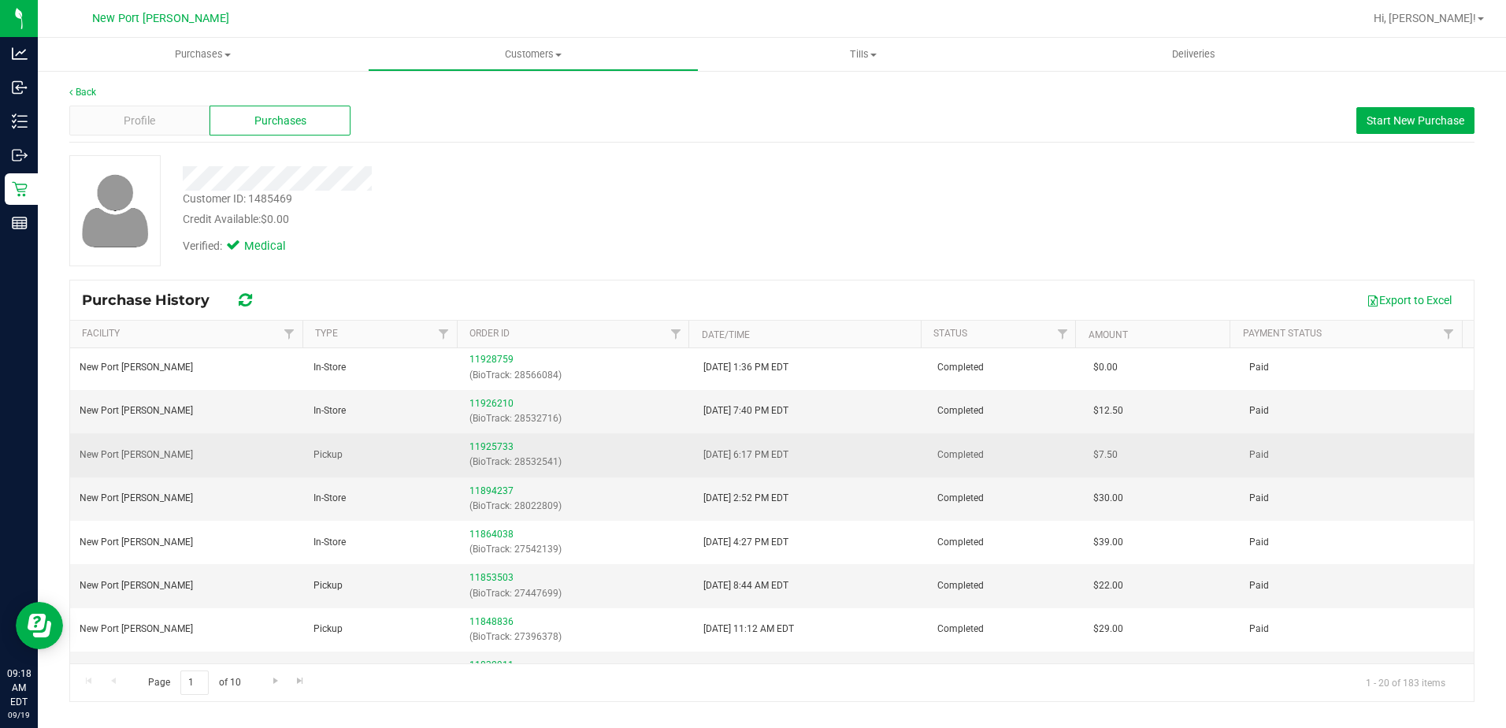
scroll to position [236, 0]
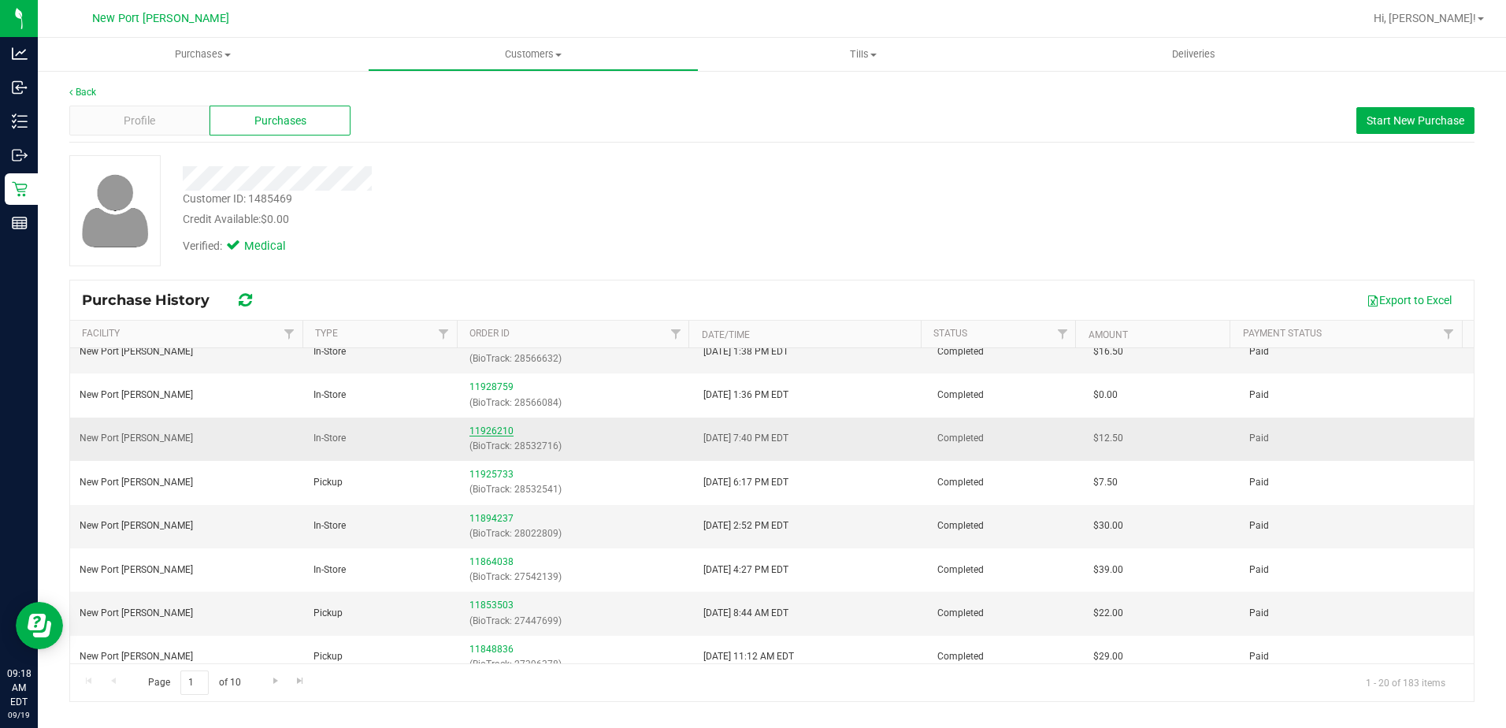
click at [488, 432] on link "11926210" at bounding box center [491, 430] width 44 height 11
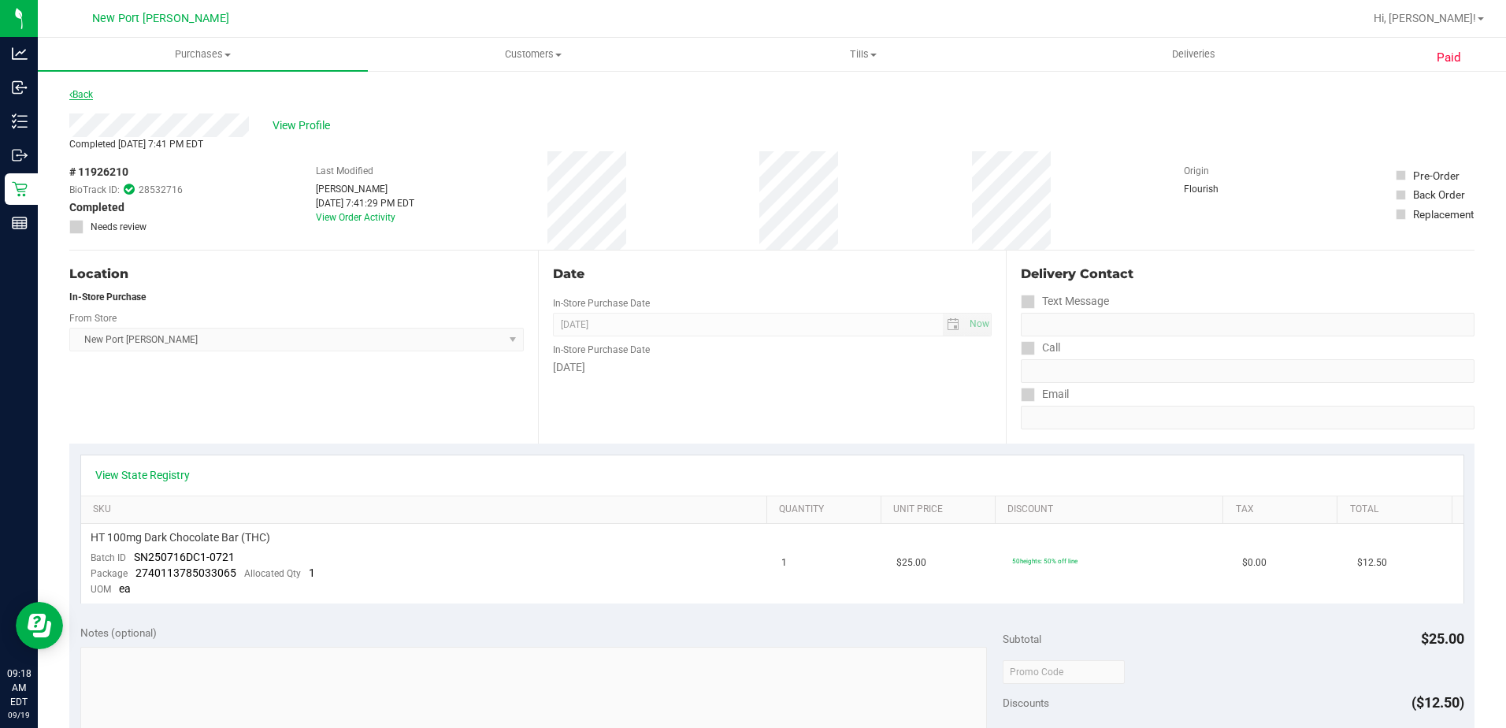
click at [82, 95] on link "Back" at bounding box center [81, 94] width 24 height 11
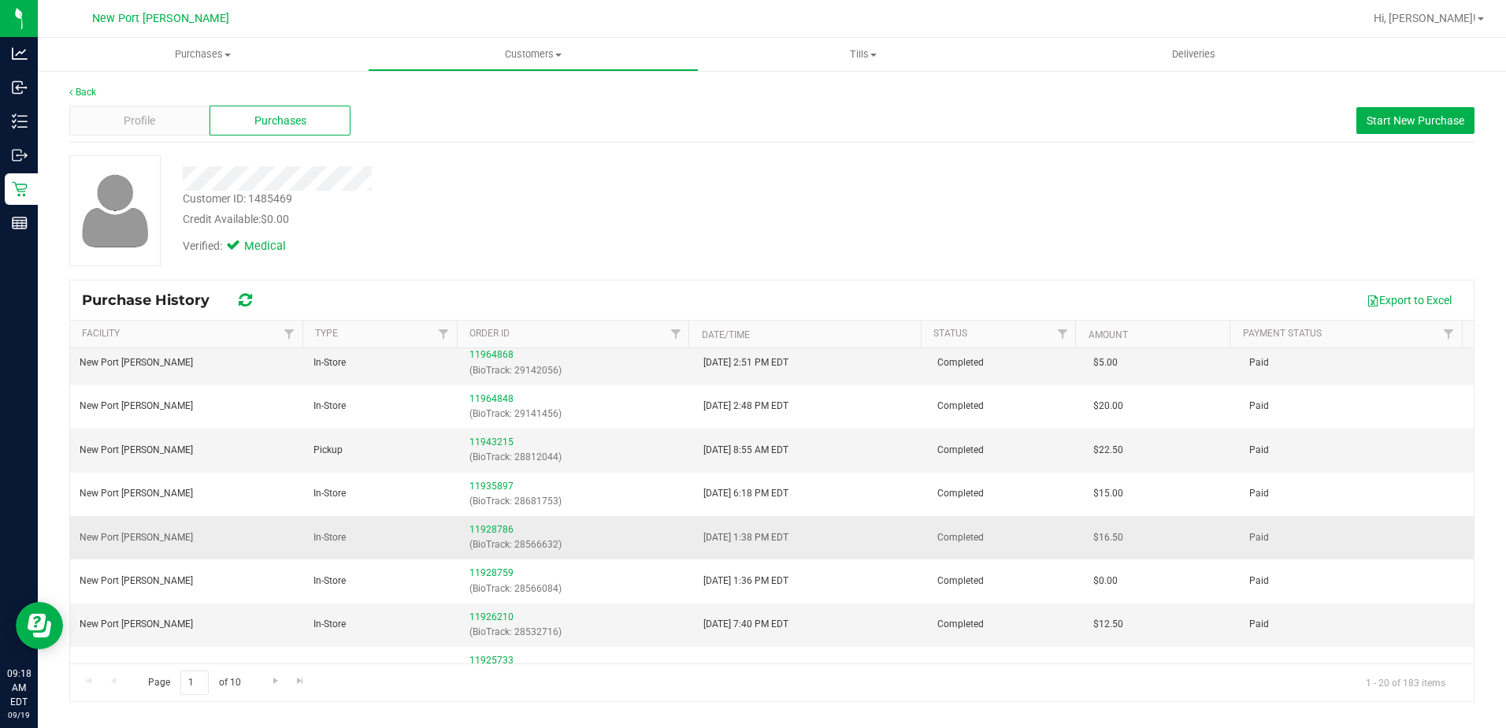
scroll to position [79, 0]
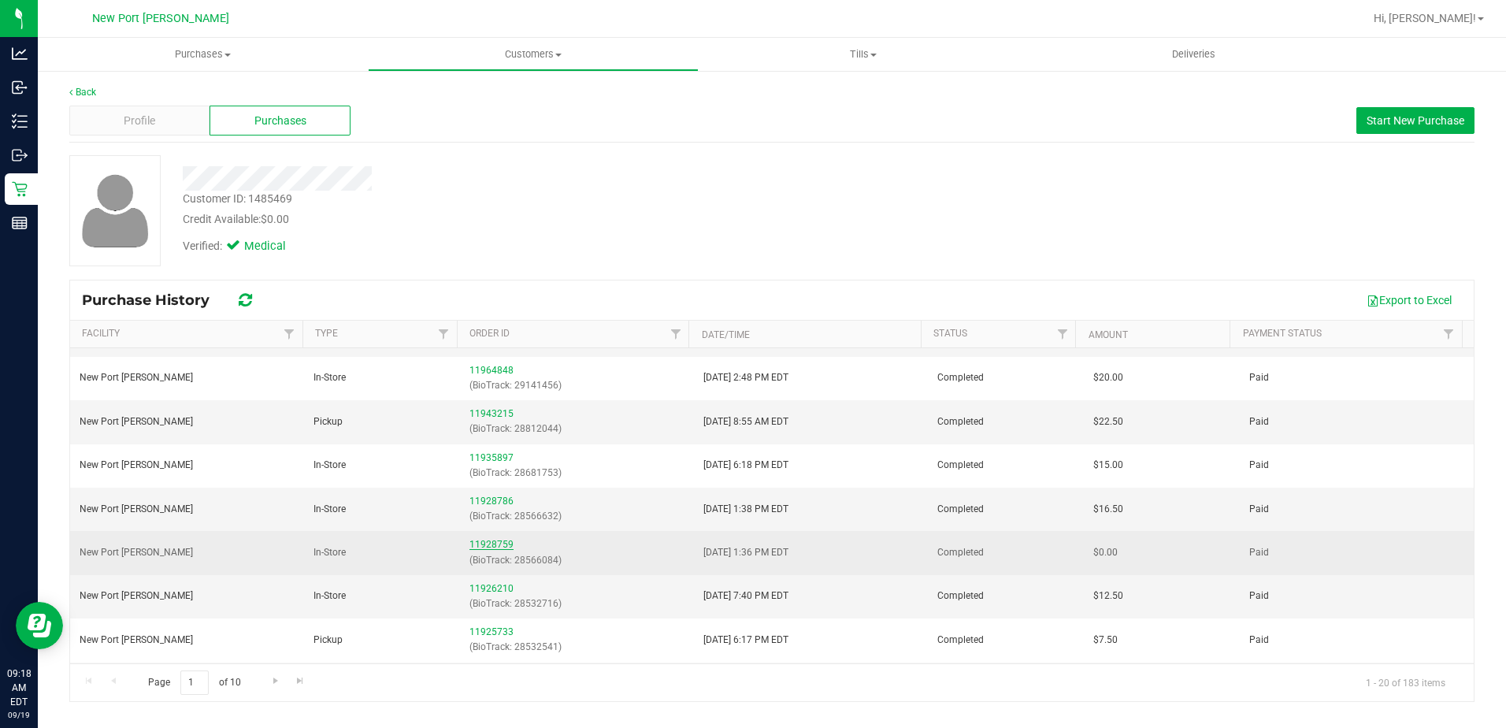
click at [490, 540] on link "11928759" at bounding box center [491, 544] width 44 height 11
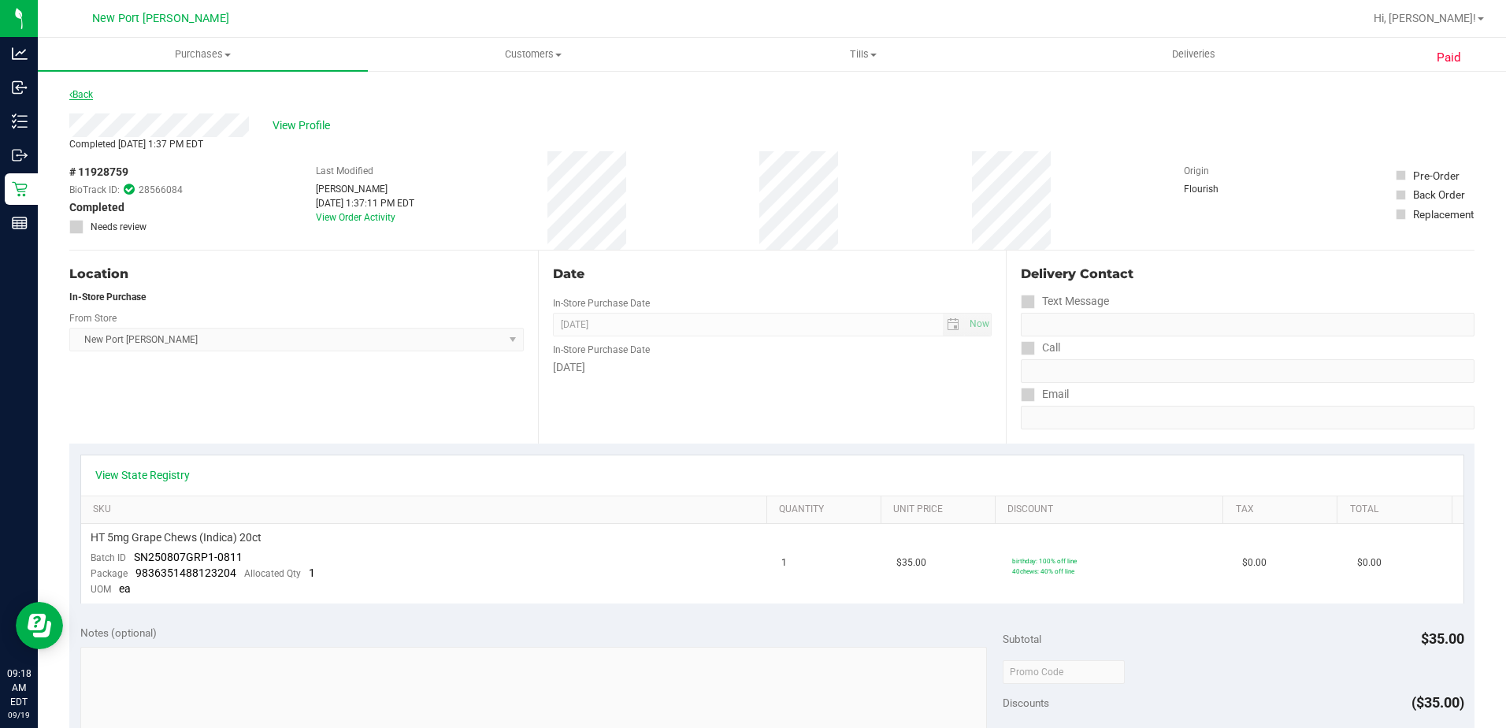
click at [87, 92] on link "Back" at bounding box center [81, 94] width 24 height 11
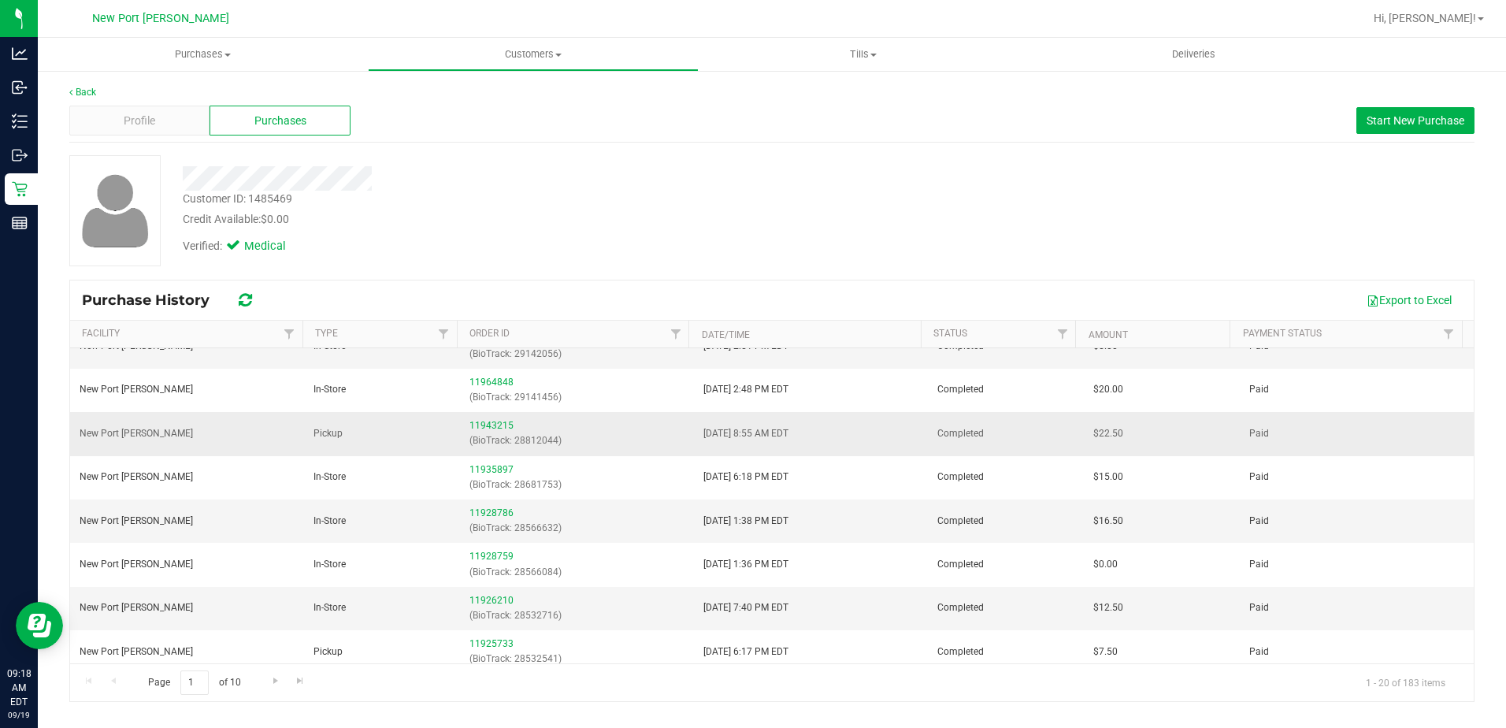
scroll to position [158, 0]
click at [491, 424] on link "11928786" at bounding box center [491, 422] width 44 height 11
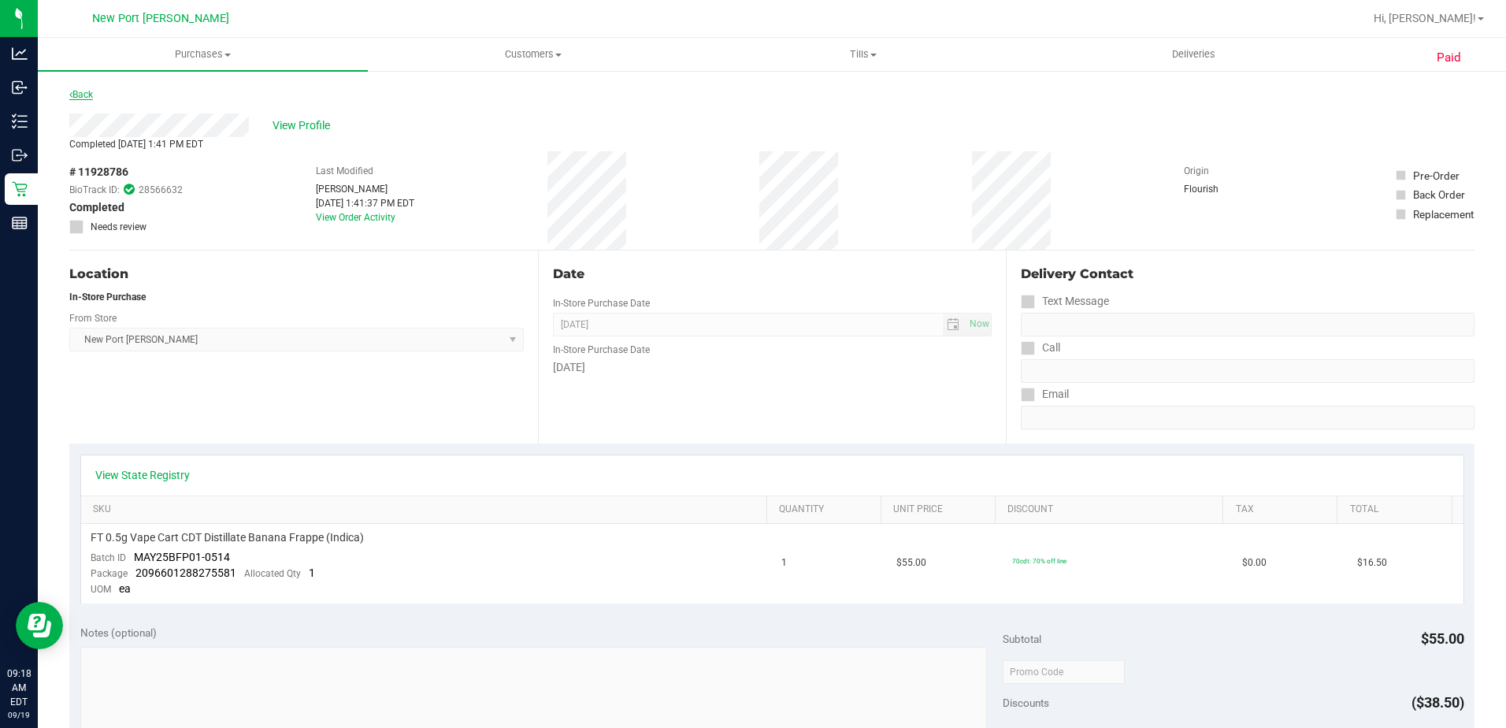
click at [91, 95] on link "Back" at bounding box center [81, 94] width 24 height 11
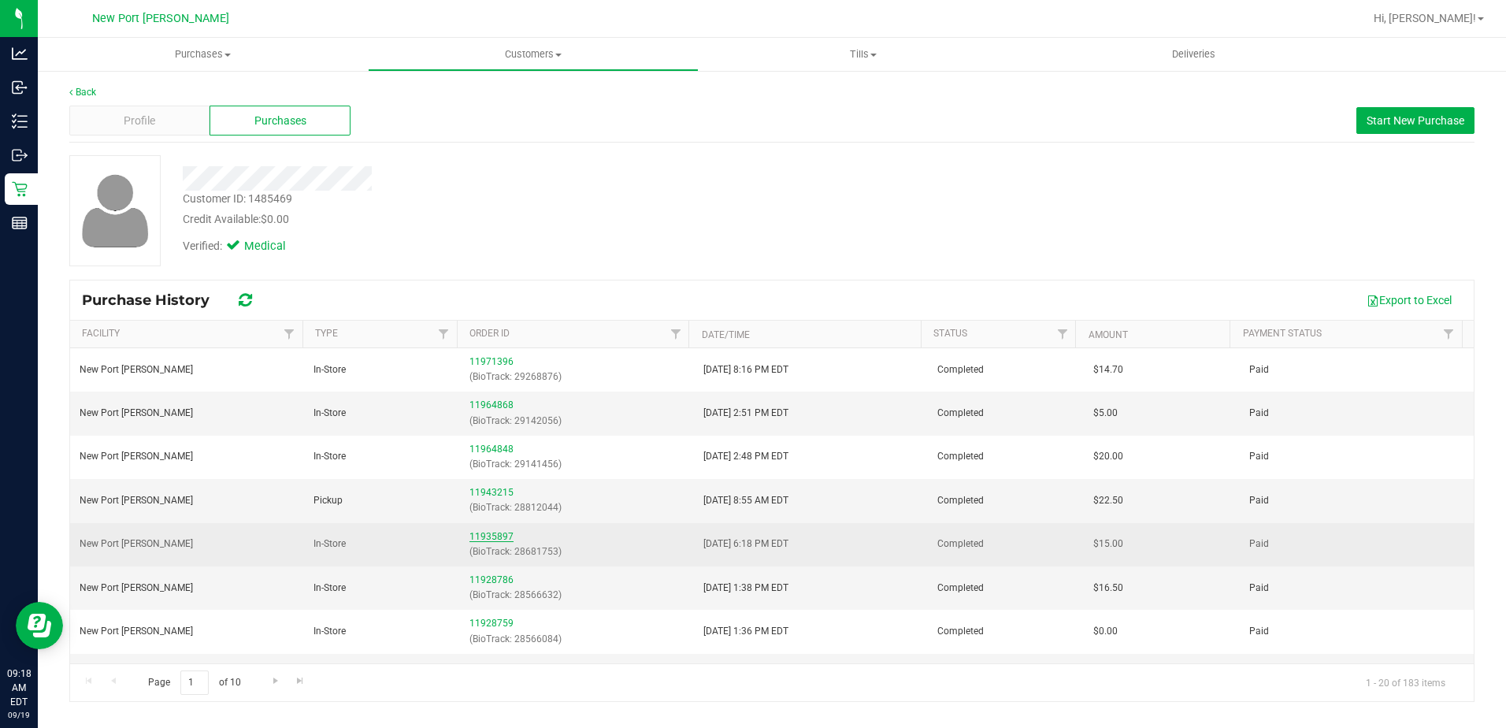
click at [480, 532] on link "11935897" at bounding box center [491, 536] width 44 height 11
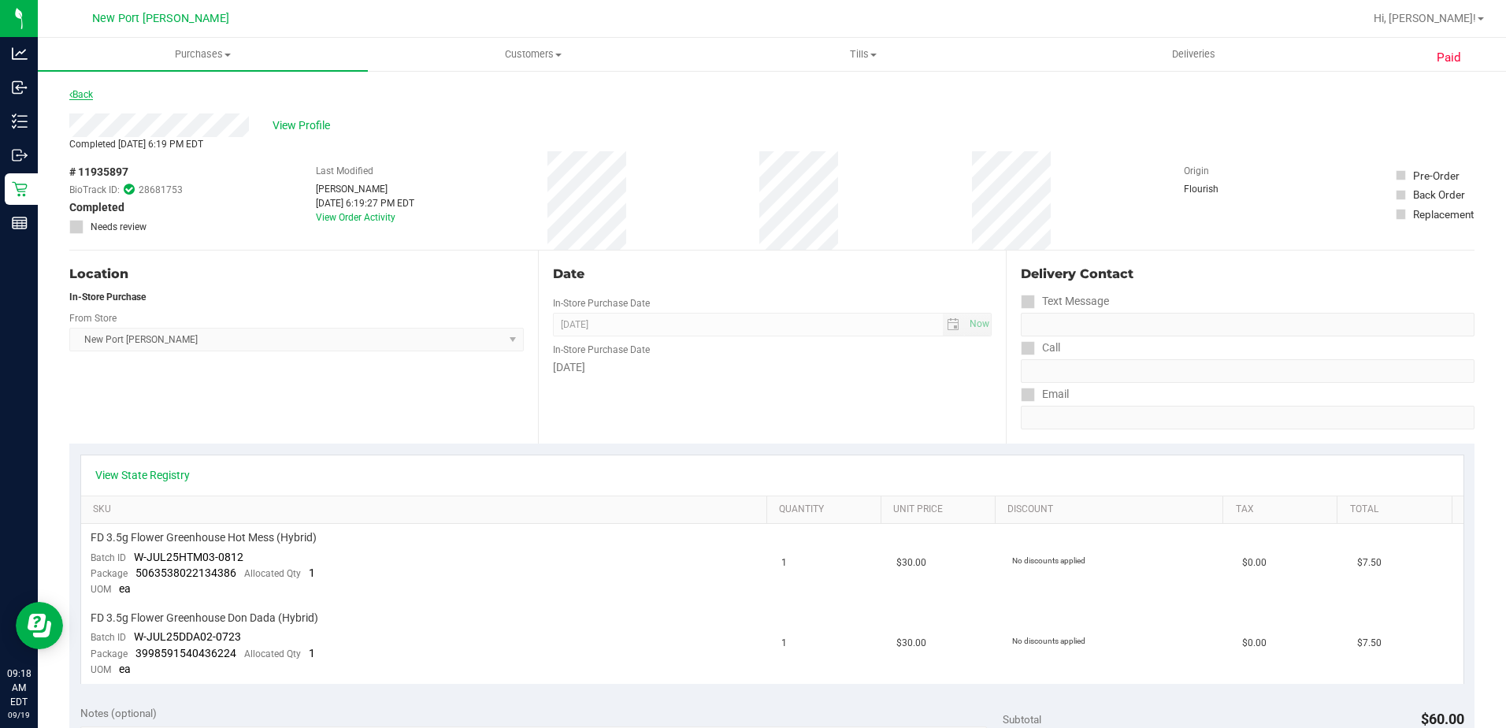
click at [78, 91] on link "Back" at bounding box center [81, 94] width 24 height 11
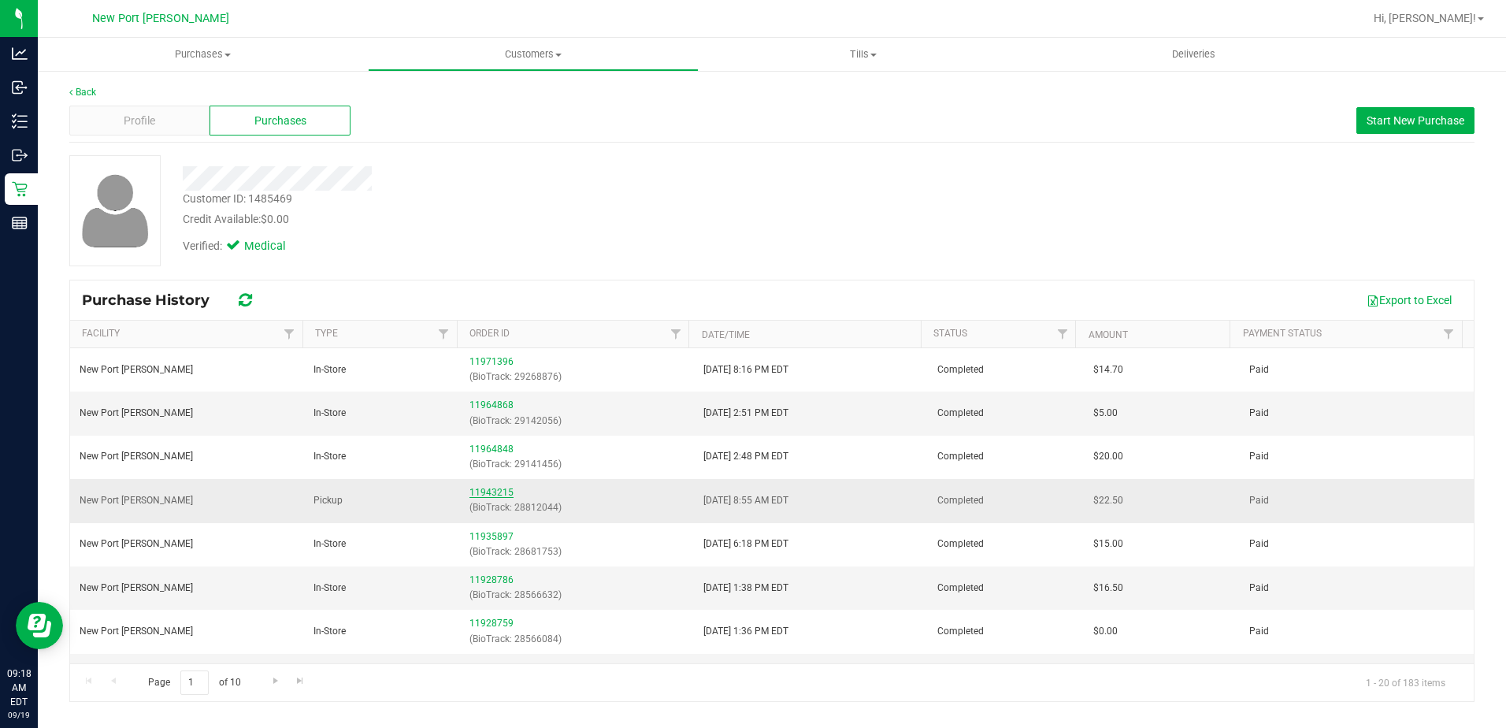
click at [479, 495] on link "11943215" at bounding box center [491, 492] width 44 height 11
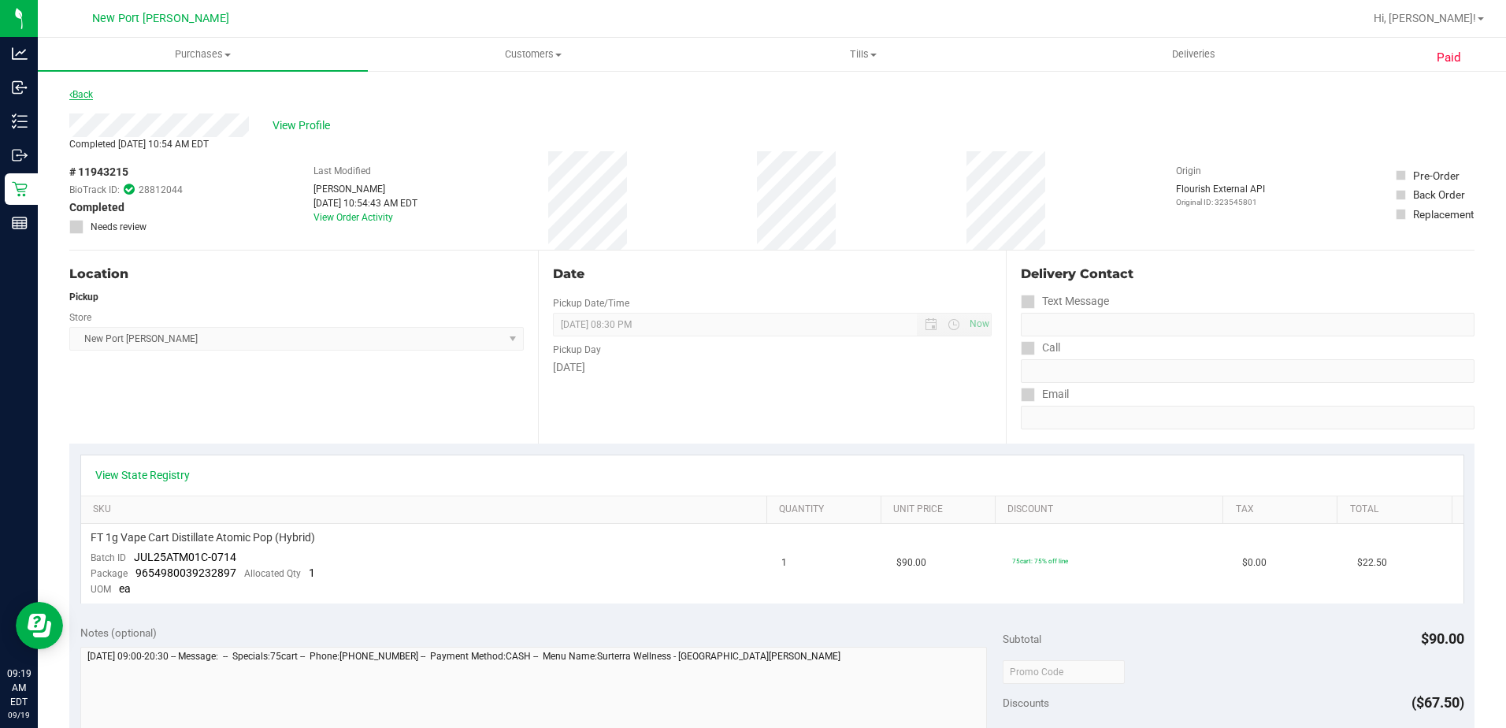
click at [87, 96] on link "Back" at bounding box center [81, 94] width 24 height 11
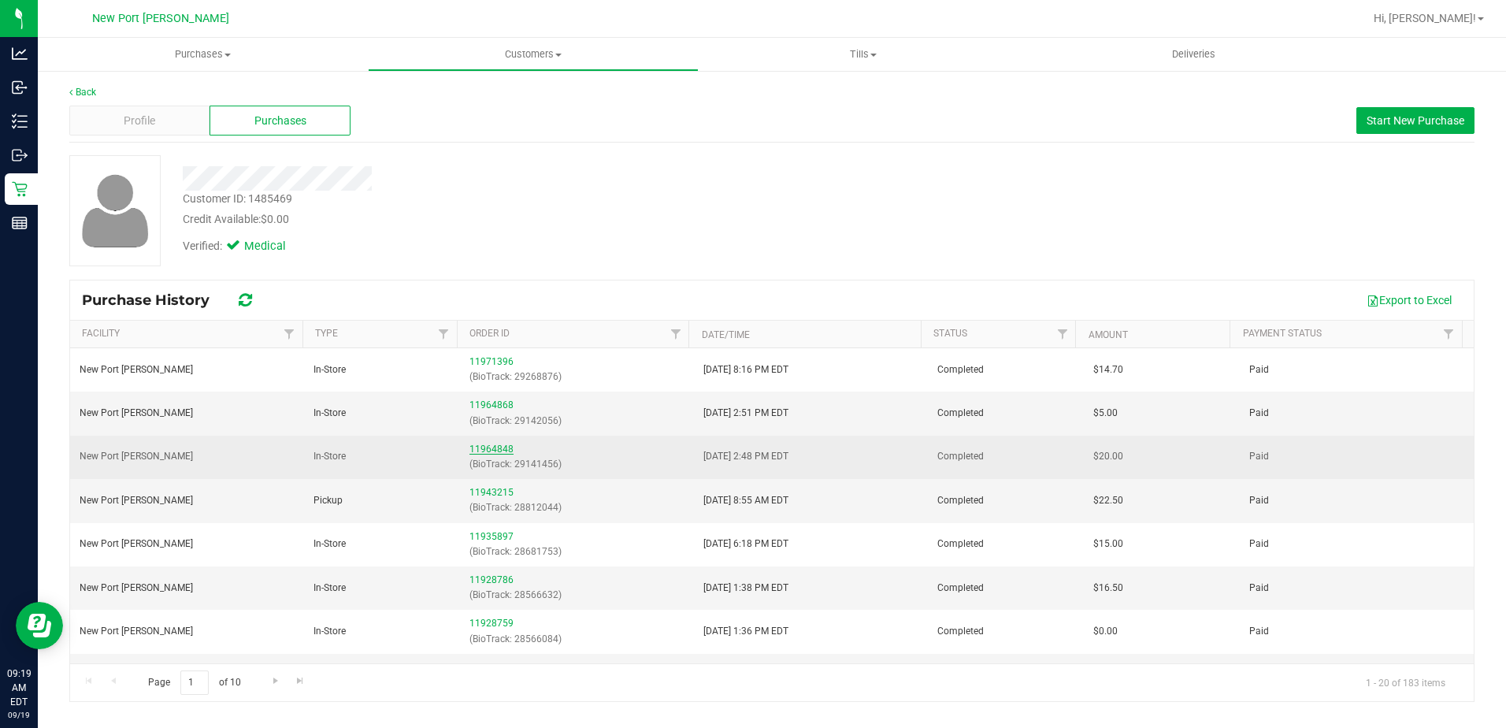
click at [480, 448] on link "11964848" at bounding box center [491, 448] width 44 height 11
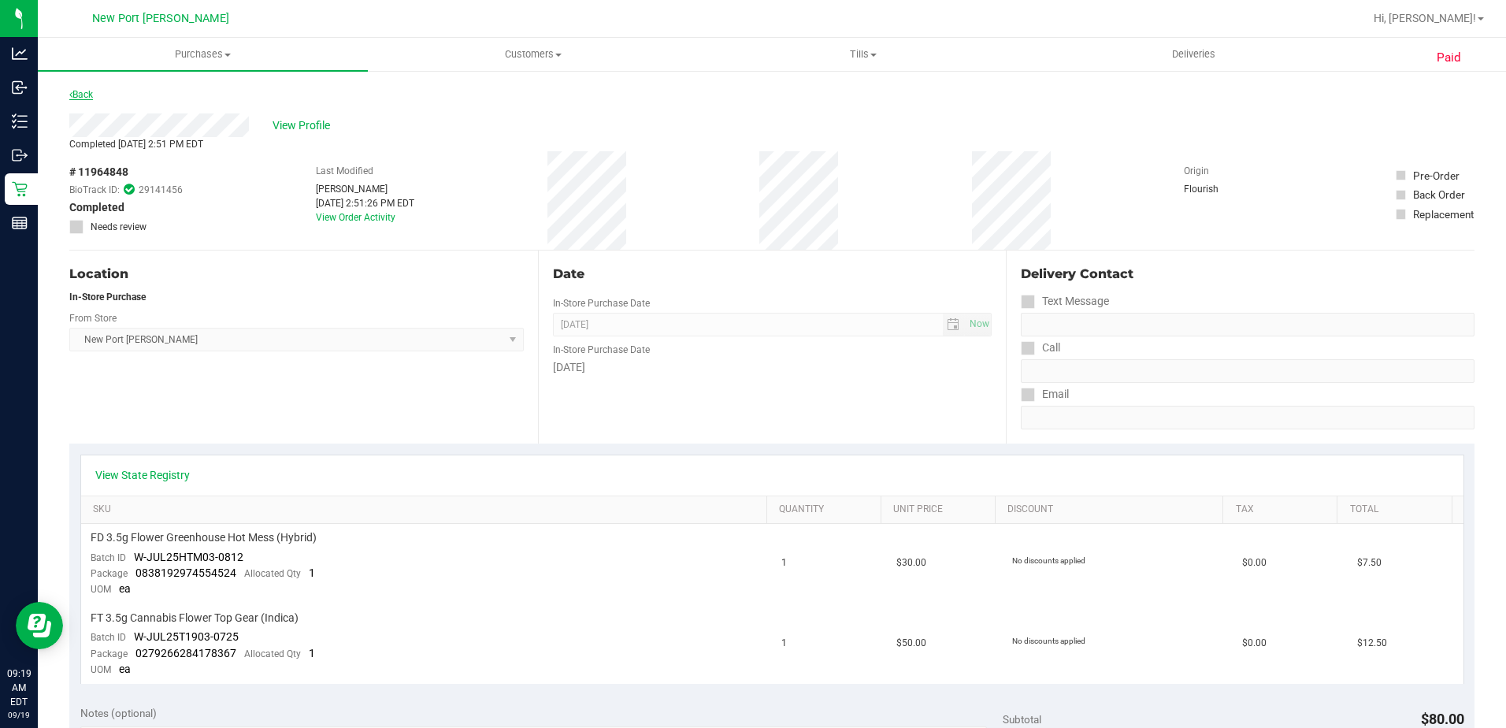
click at [91, 93] on link "Back" at bounding box center [81, 94] width 24 height 11
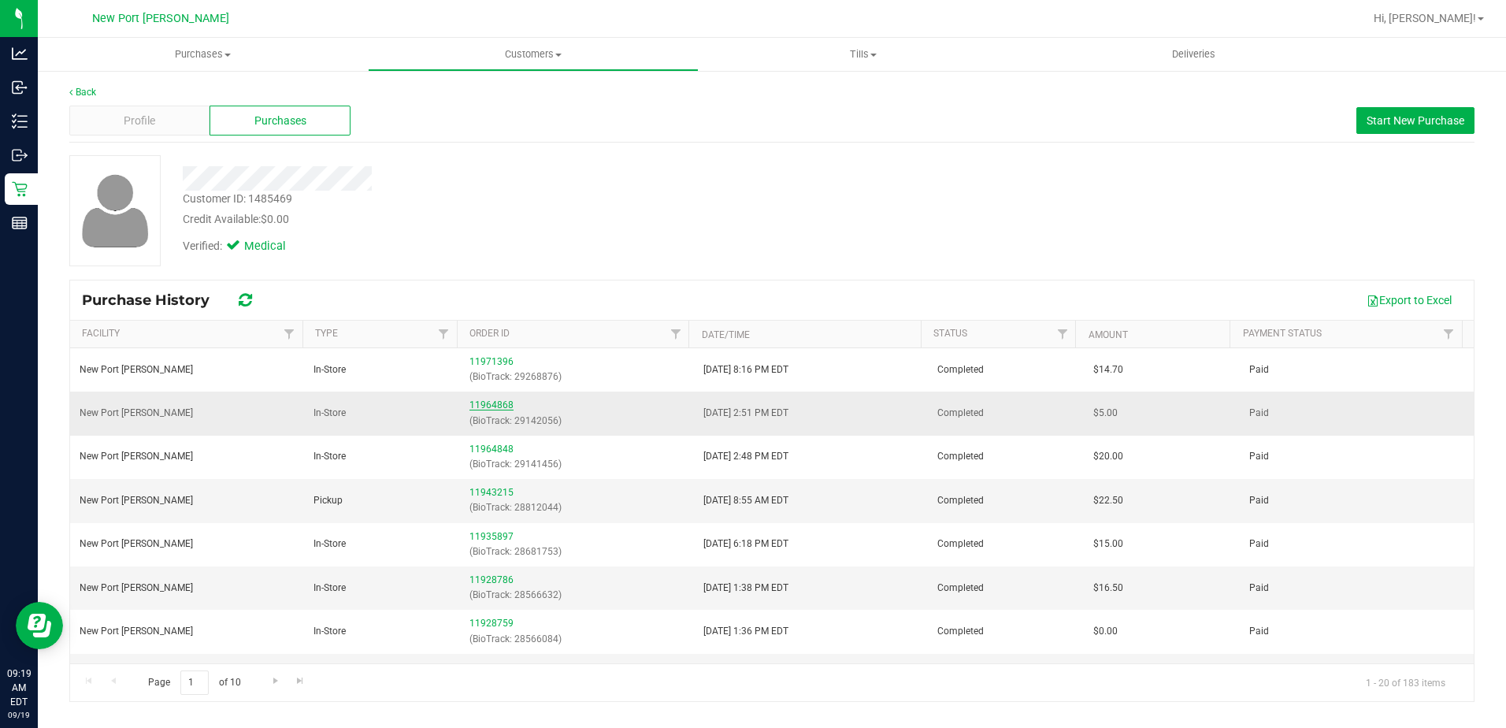
click at [494, 406] on link "11964868" at bounding box center [491, 404] width 44 height 11
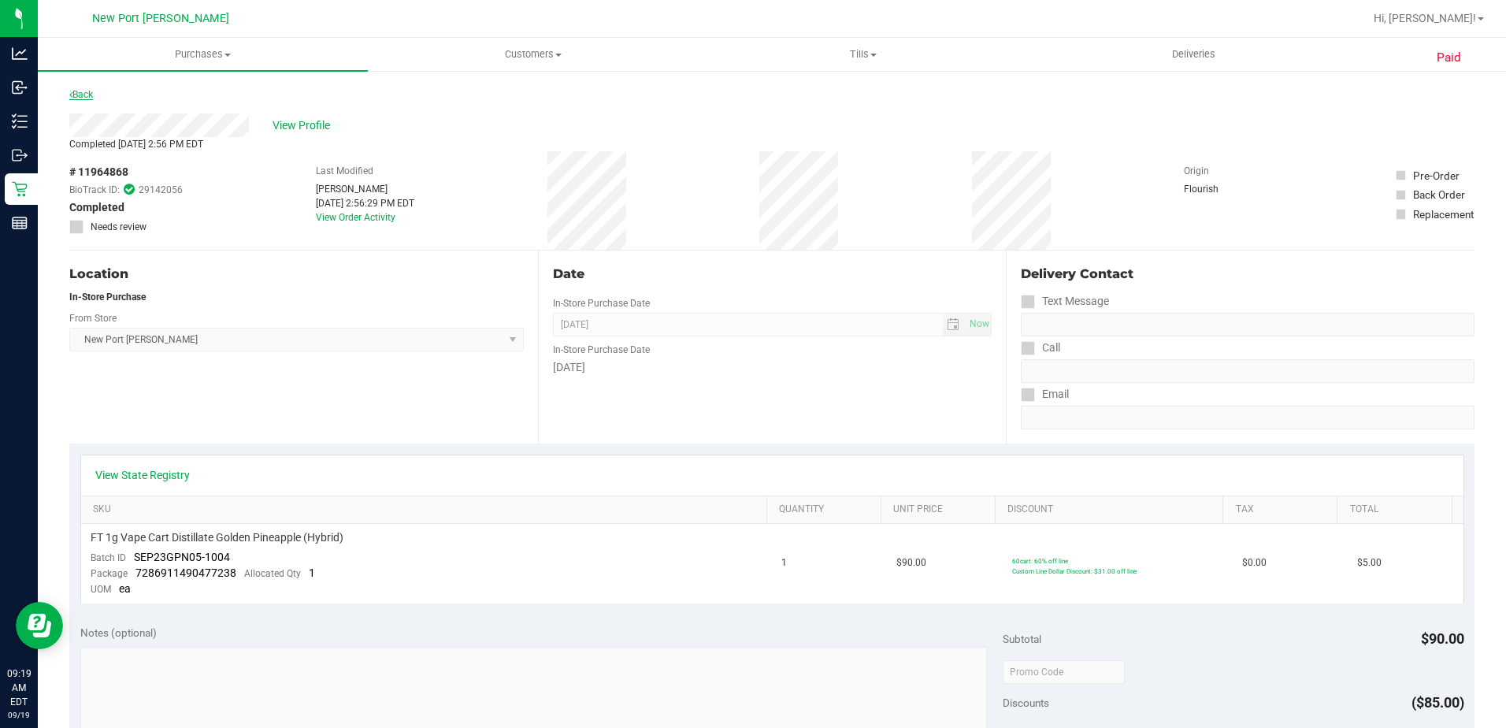
click at [83, 92] on link "Back" at bounding box center [81, 94] width 24 height 11
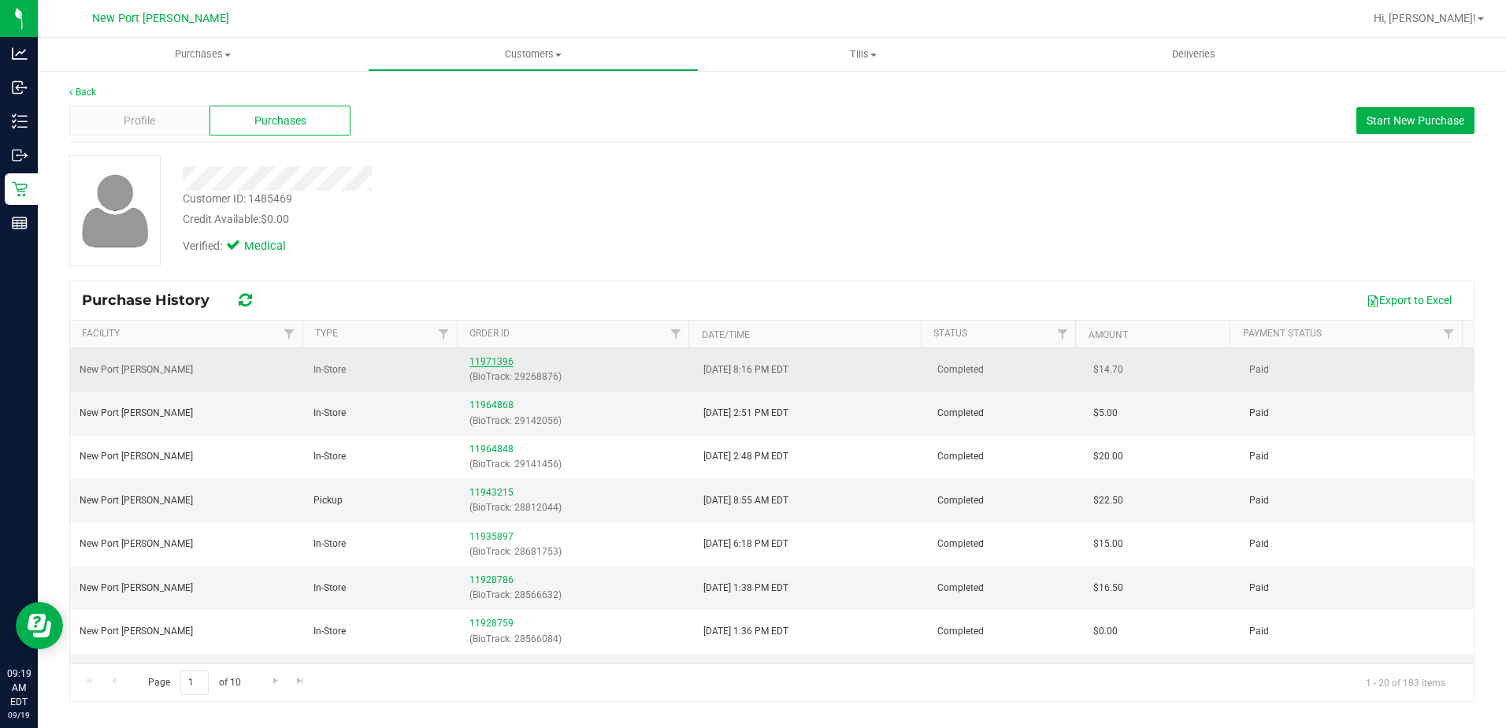
click at [484, 359] on link "11971396" at bounding box center [491, 361] width 44 height 11
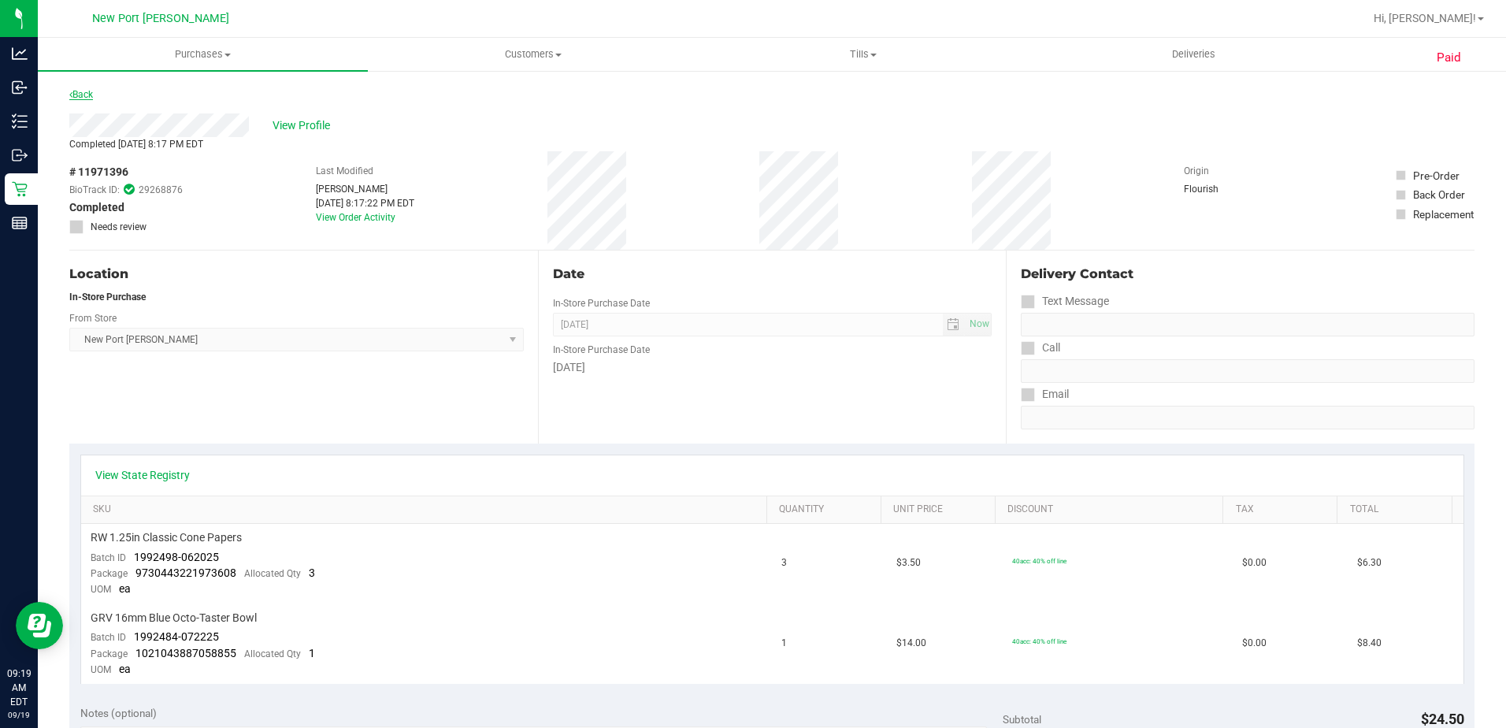
click at [83, 93] on link "Back" at bounding box center [81, 94] width 24 height 11
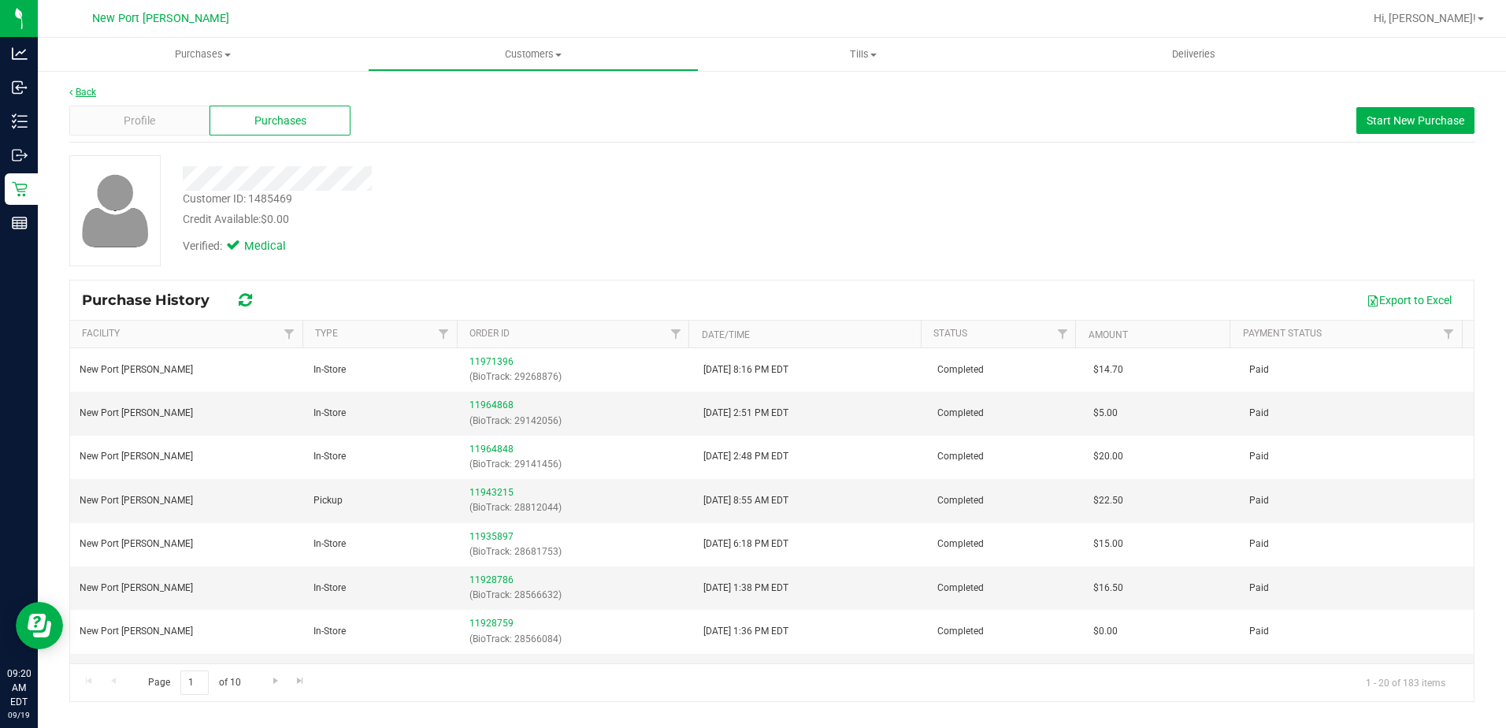
click at [86, 95] on link "Back" at bounding box center [82, 92] width 27 height 11
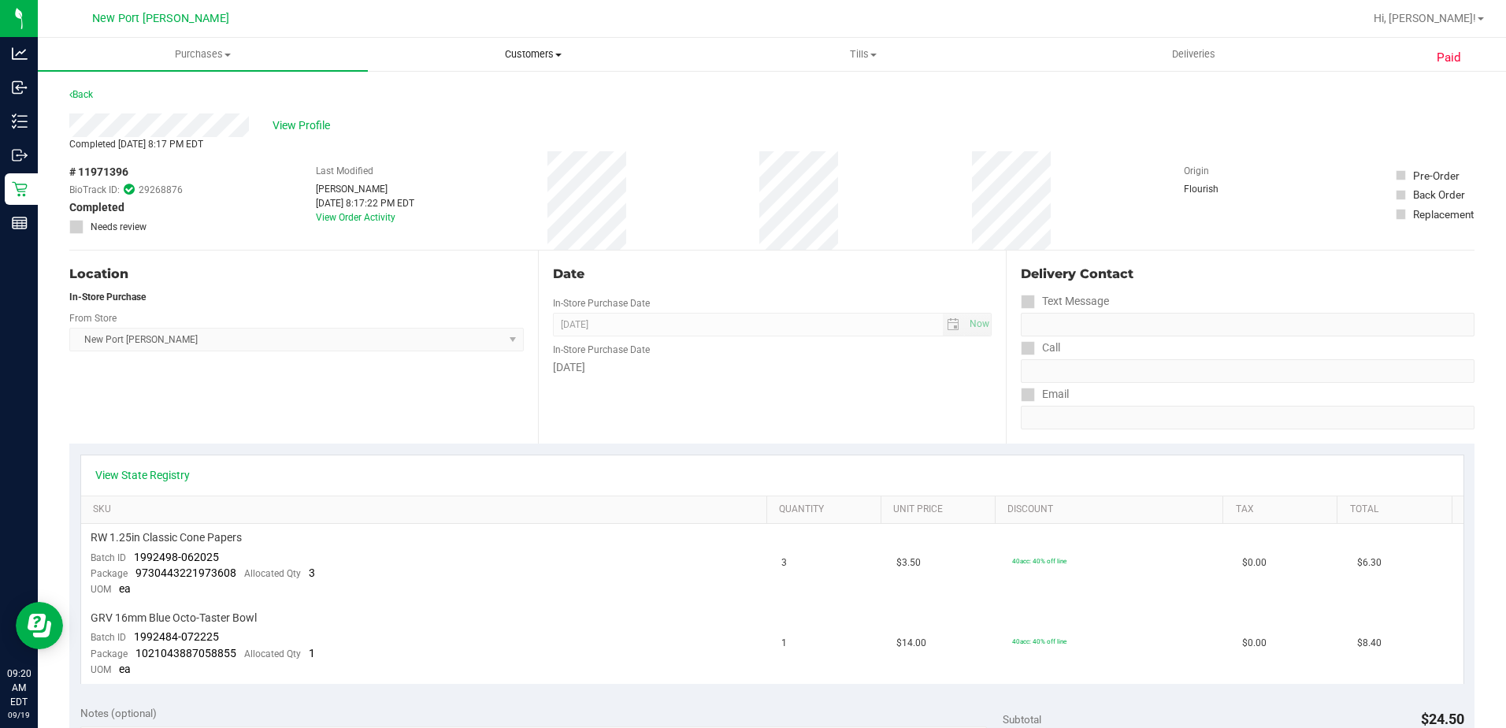
click at [561, 54] on span at bounding box center [558, 55] width 6 height 3
click at [497, 90] on li "All customers" at bounding box center [533, 95] width 330 height 19
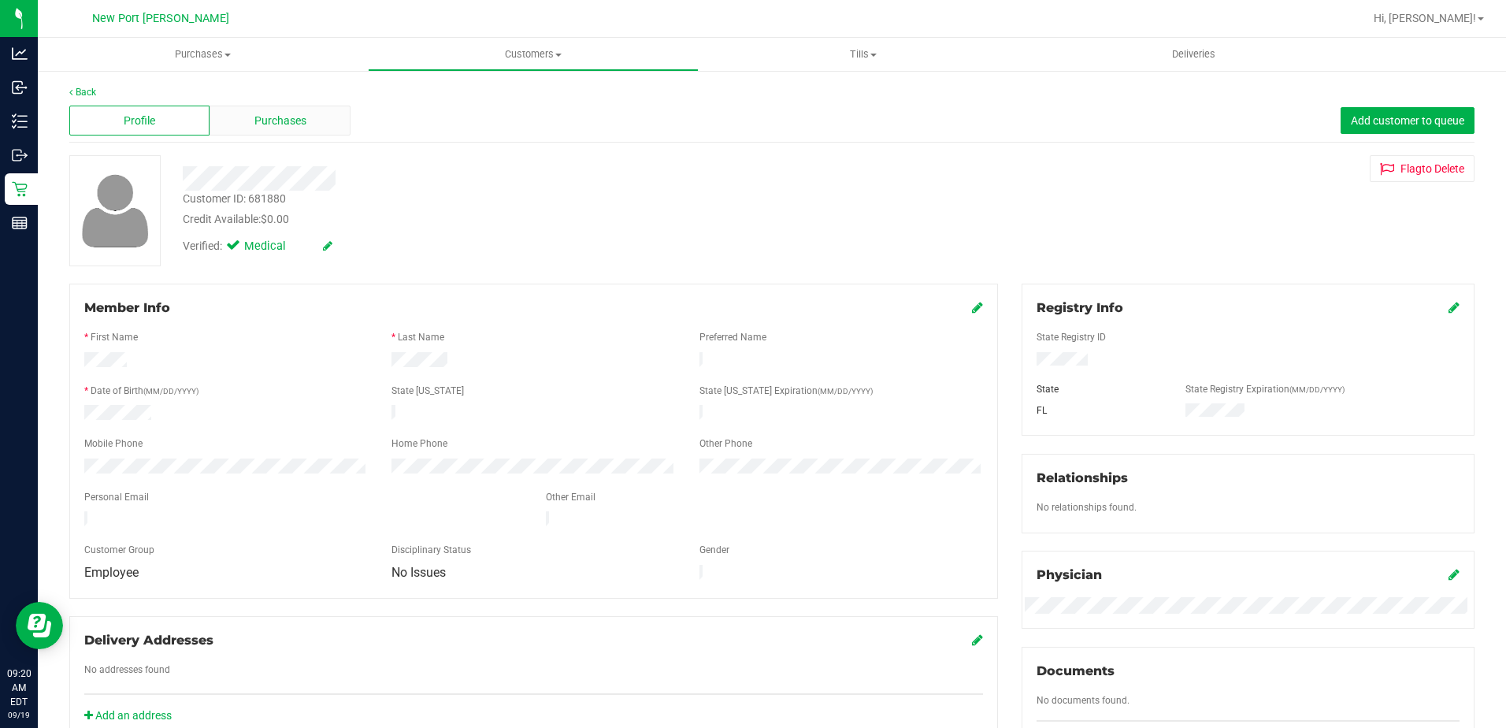
click at [265, 113] on span "Purchases" at bounding box center [280, 121] width 52 height 17
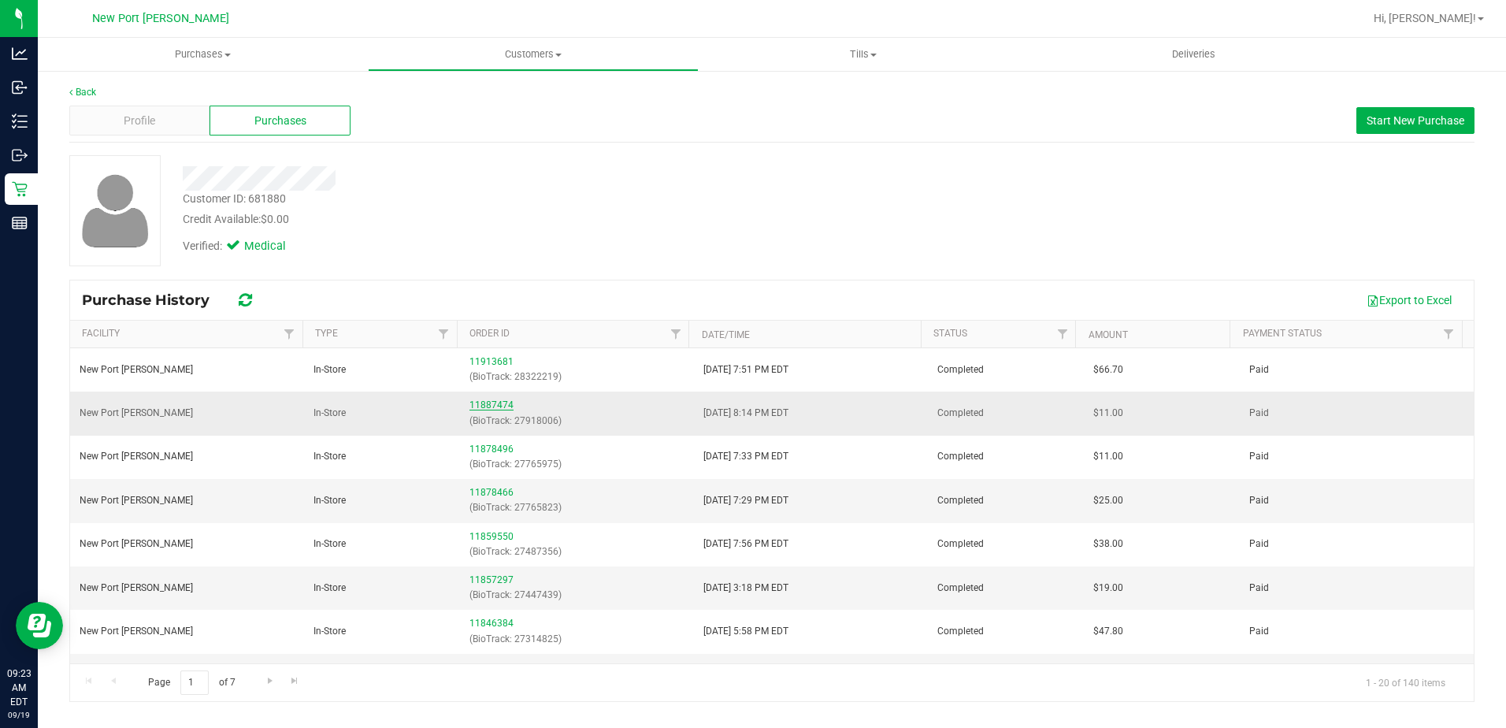
click at [491, 401] on link "11887474" at bounding box center [491, 404] width 44 height 11
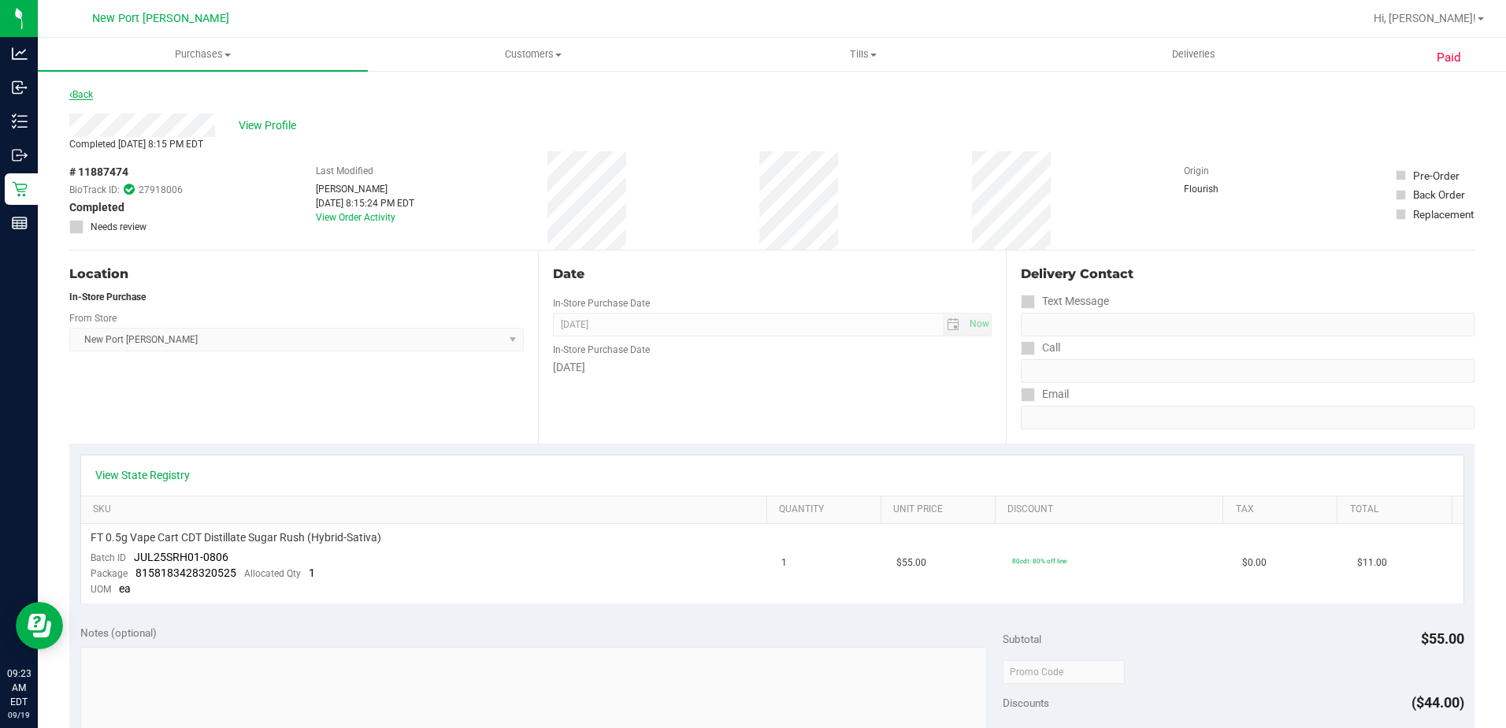
click at [82, 91] on link "Back" at bounding box center [81, 94] width 24 height 11
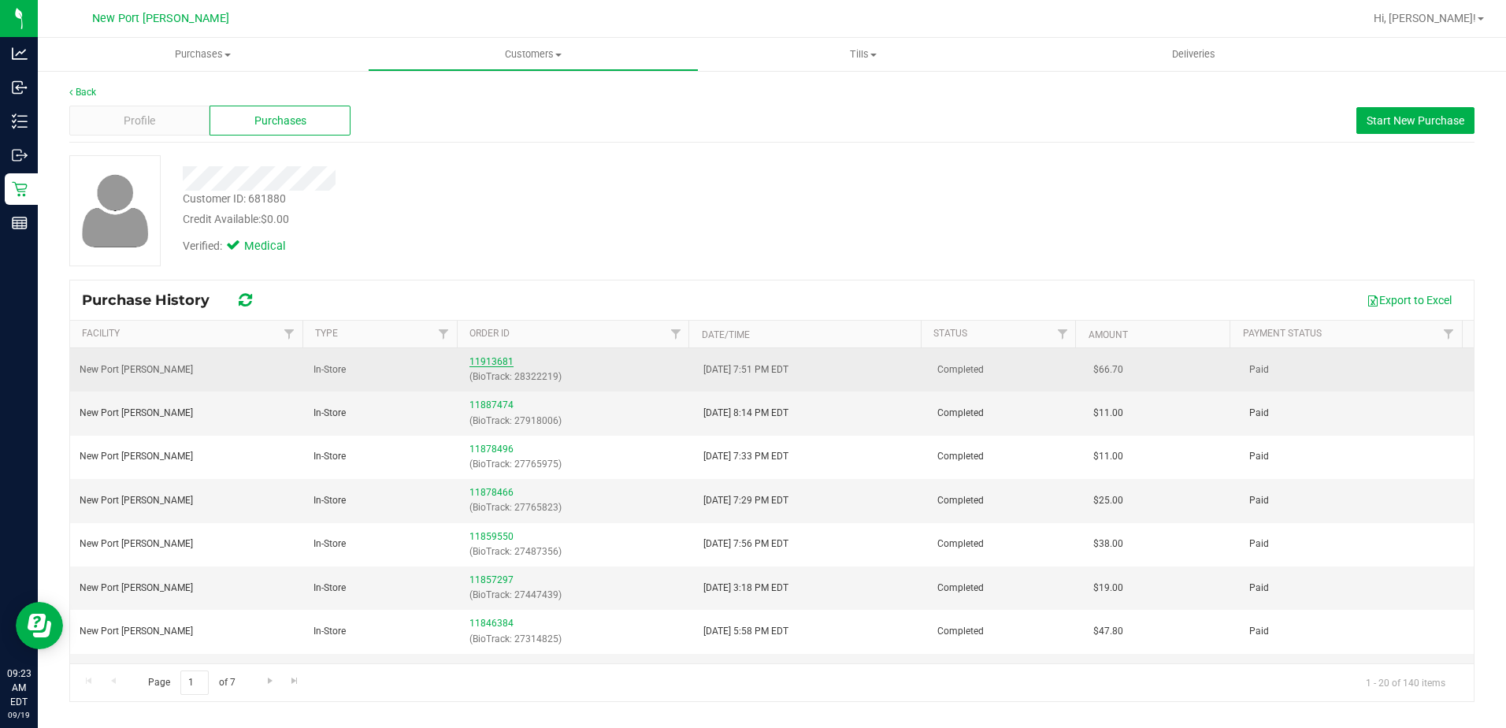
click at [486, 365] on link "11913681" at bounding box center [491, 361] width 44 height 11
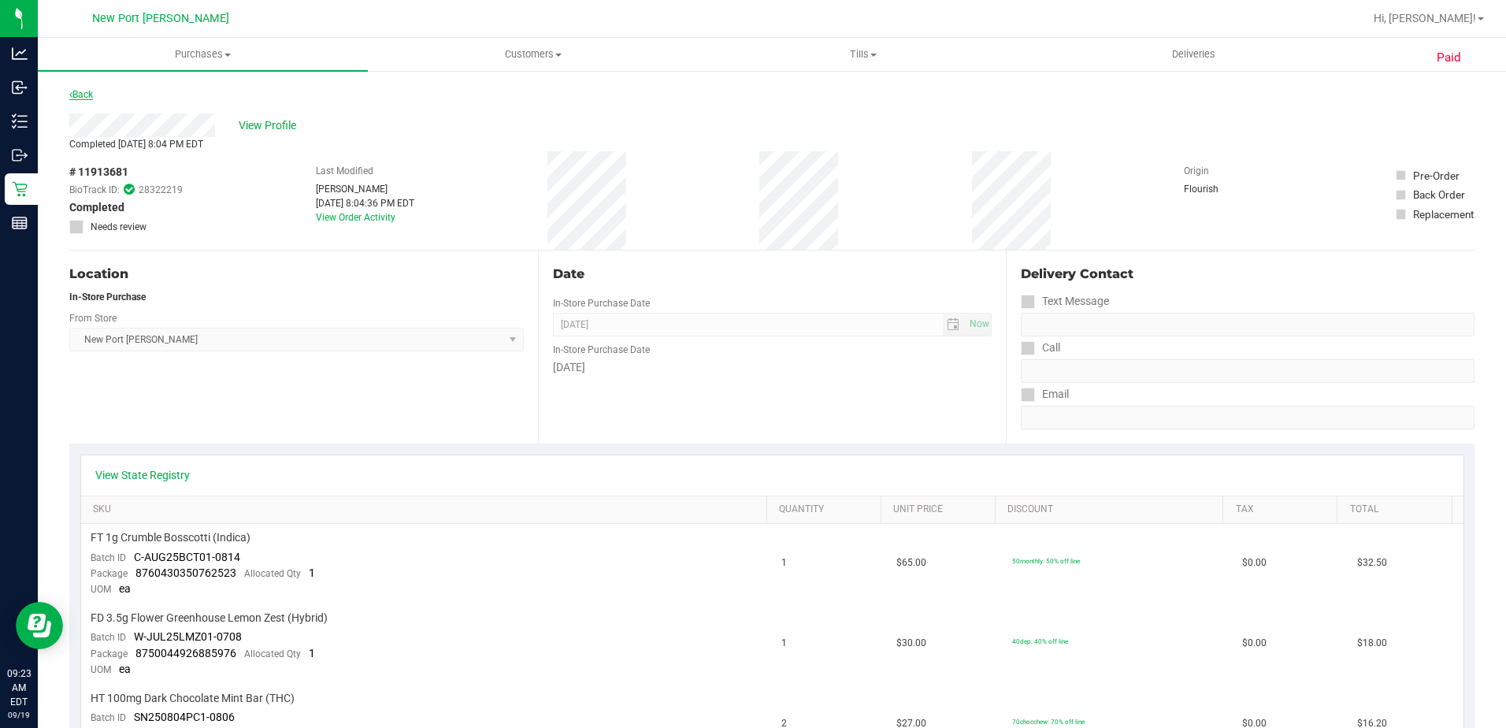
click at [86, 95] on link "Back" at bounding box center [81, 94] width 24 height 11
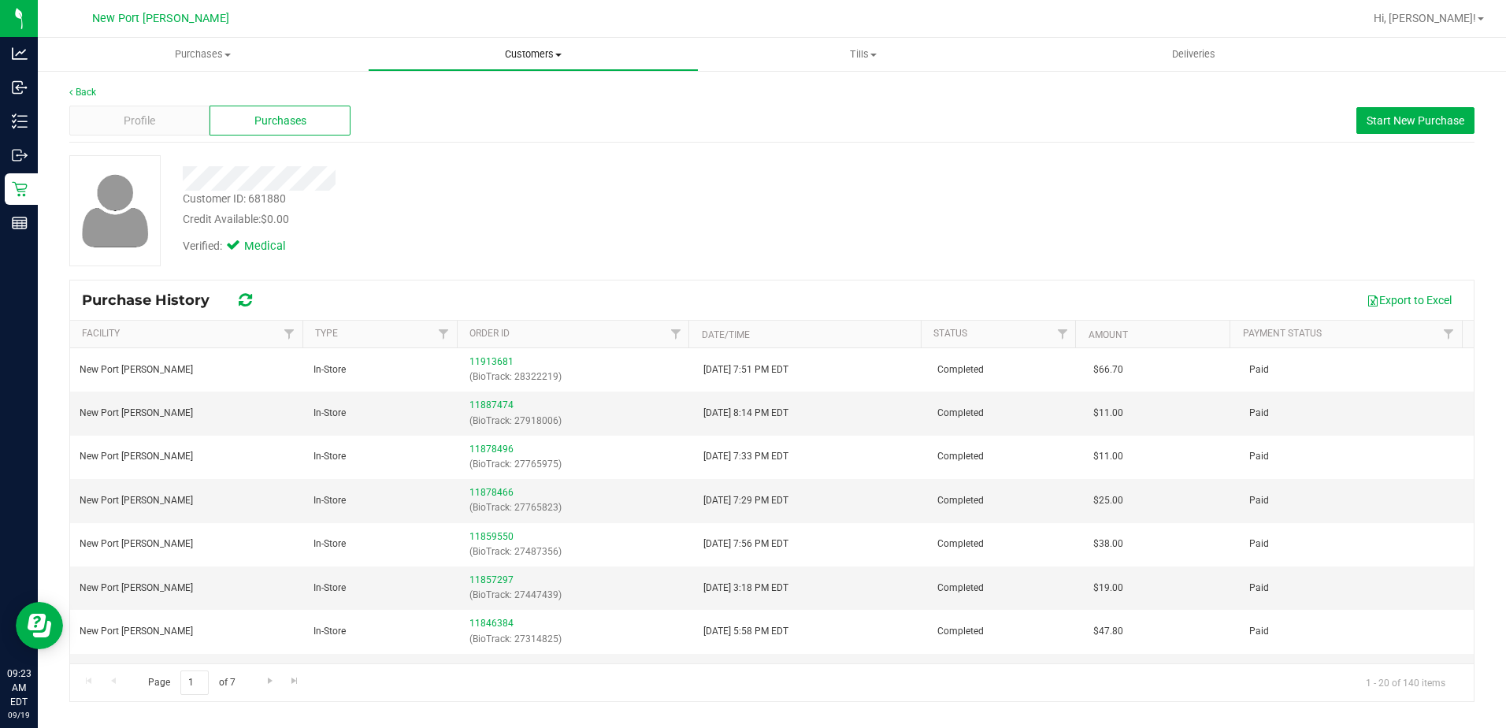
click at [559, 57] on span "Customers" at bounding box center [533, 54] width 328 height 14
click at [445, 92] on span "All customers" at bounding box center [424, 94] width 113 height 13
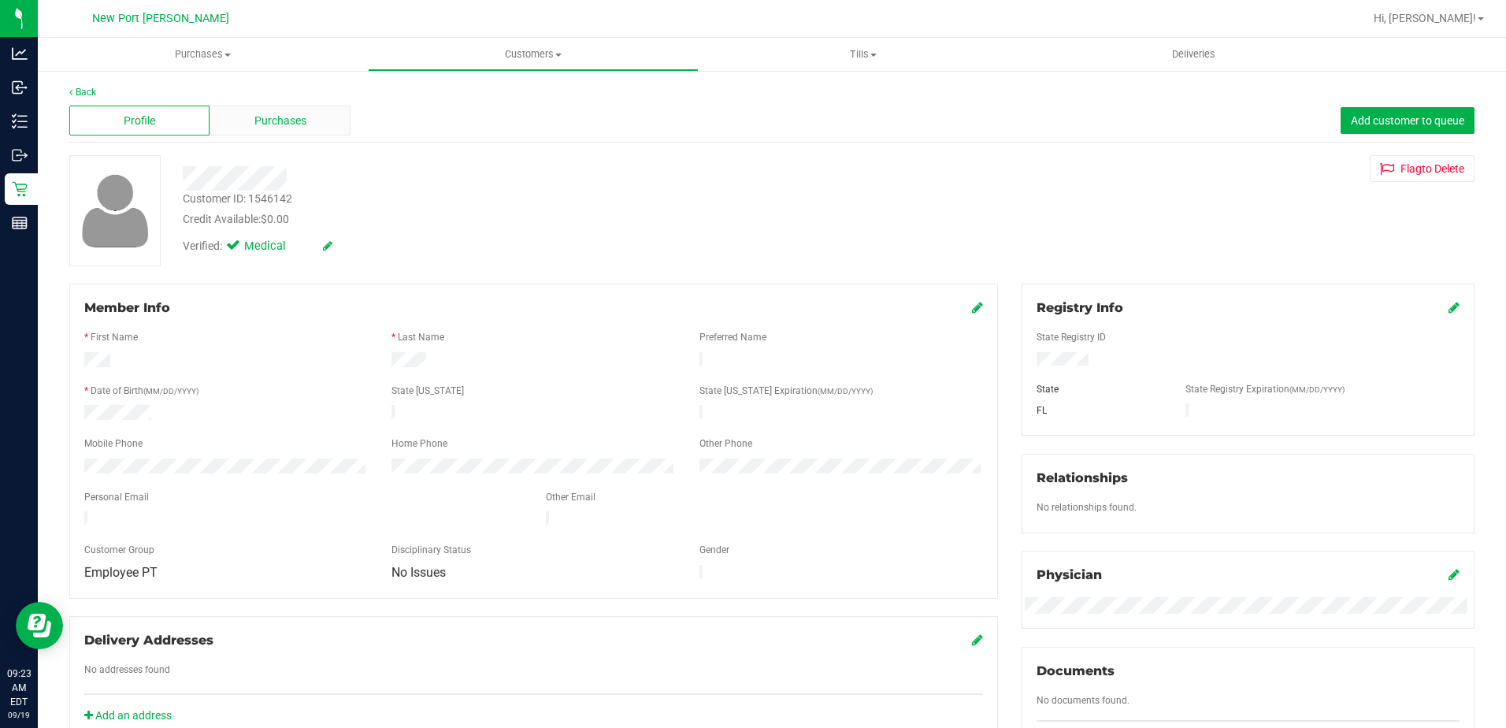
click at [237, 115] on div "Purchases" at bounding box center [280, 121] width 140 height 30
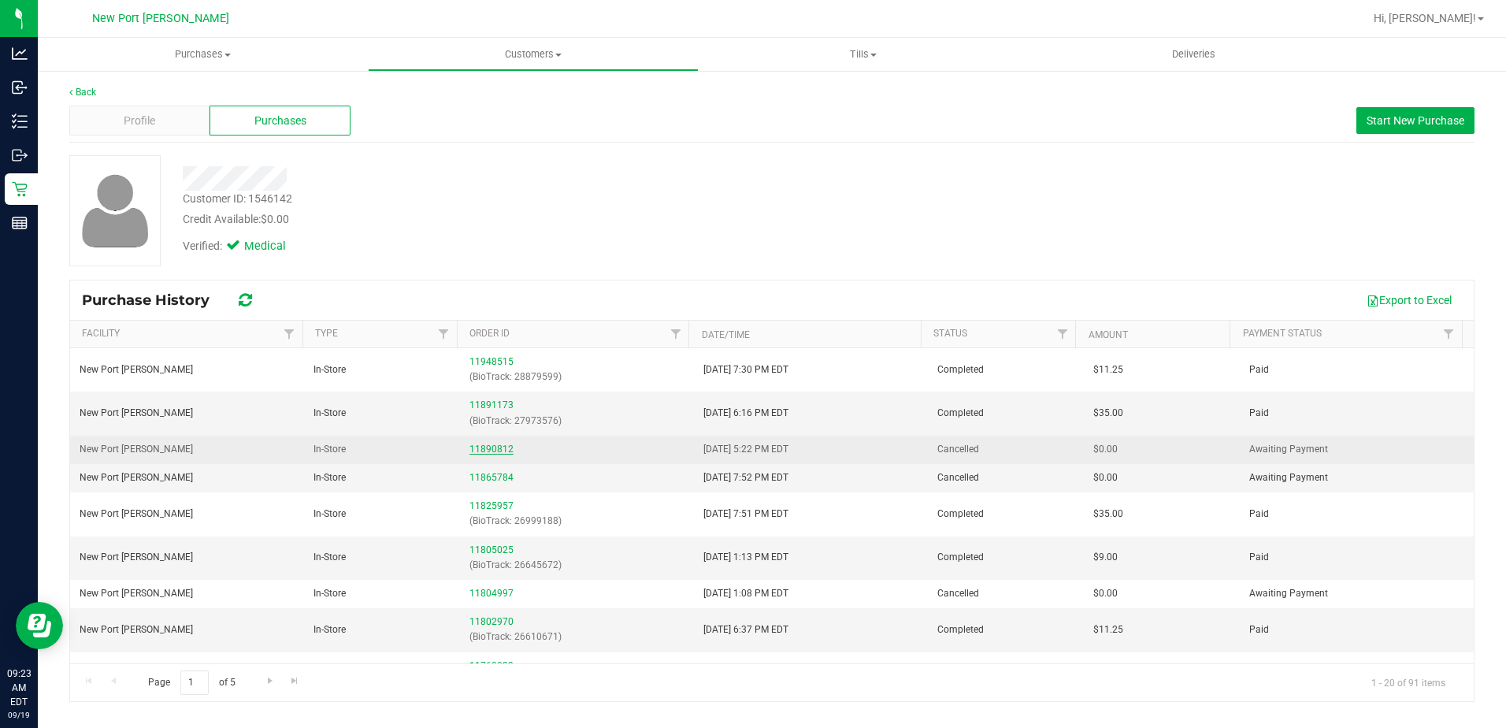
click at [490, 453] on link "11890812" at bounding box center [491, 448] width 44 height 11
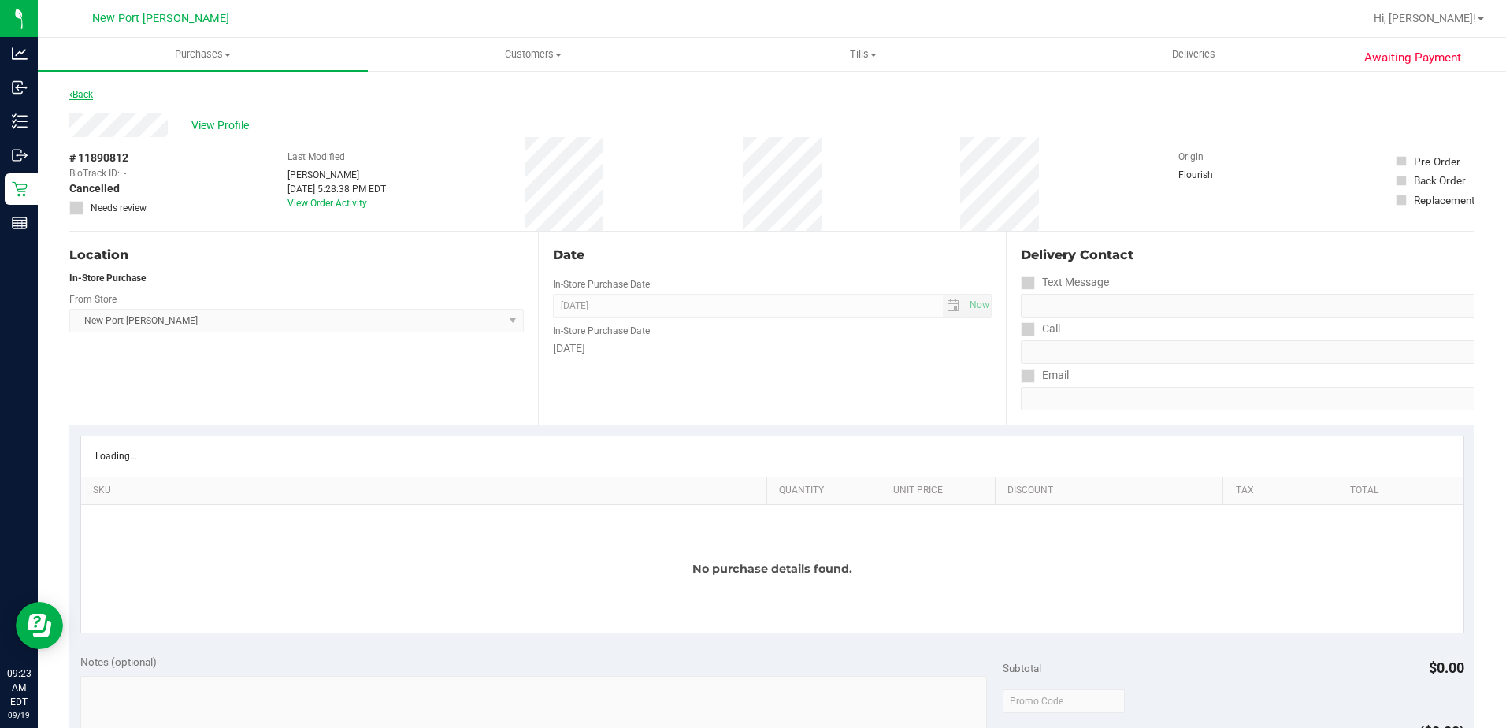
click at [85, 99] on link "Back" at bounding box center [81, 94] width 24 height 11
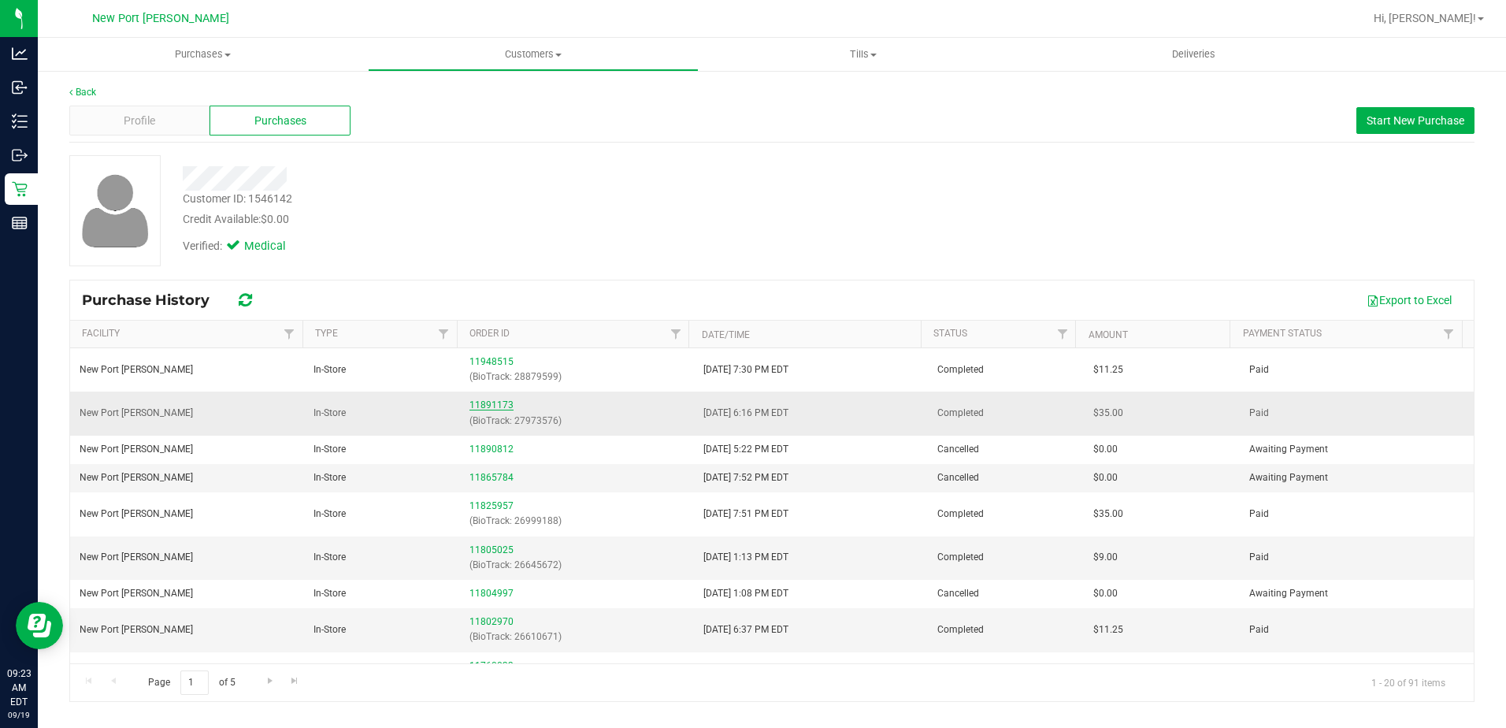
click at [495, 405] on link "11891173" at bounding box center [491, 404] width 44 height 11
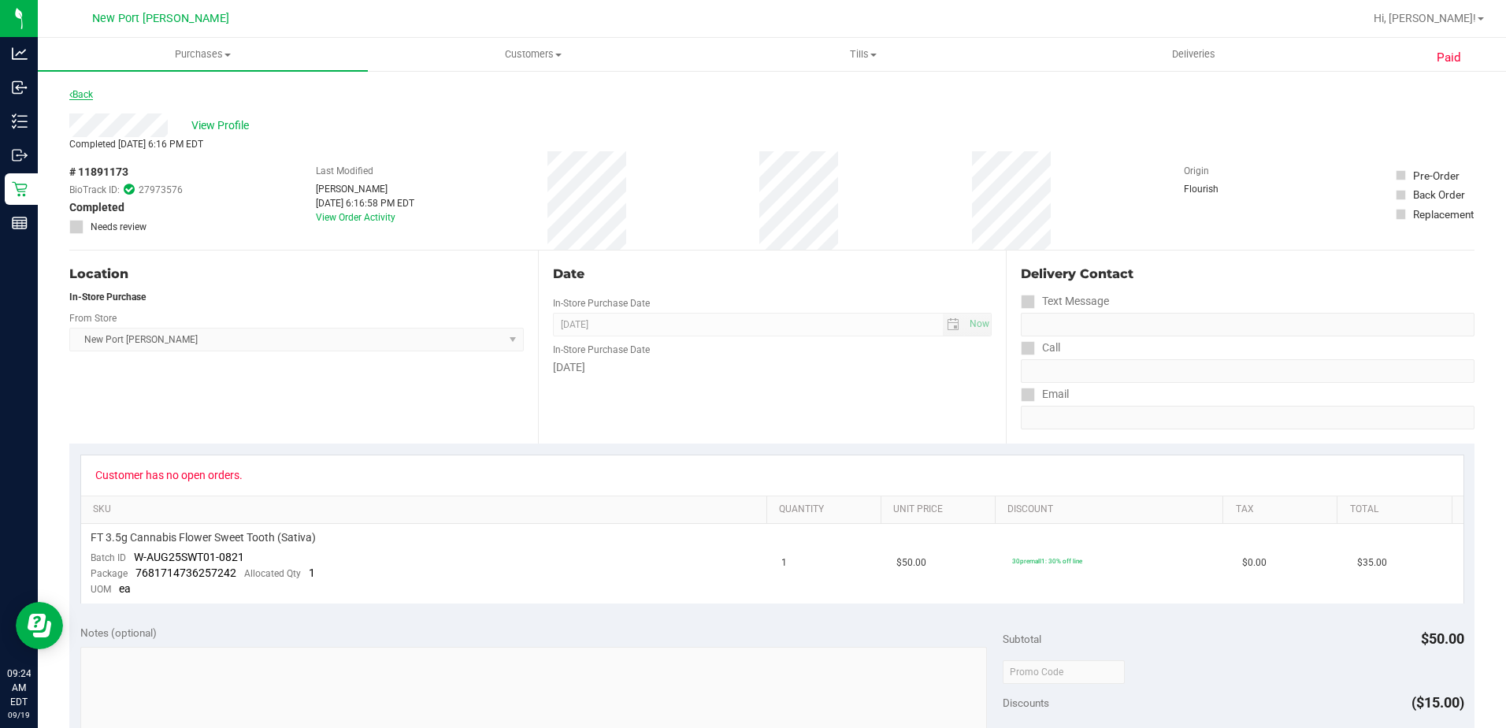
click at [87, 98] on link "Back" at bounding box center [81, 94] width 24 height 11
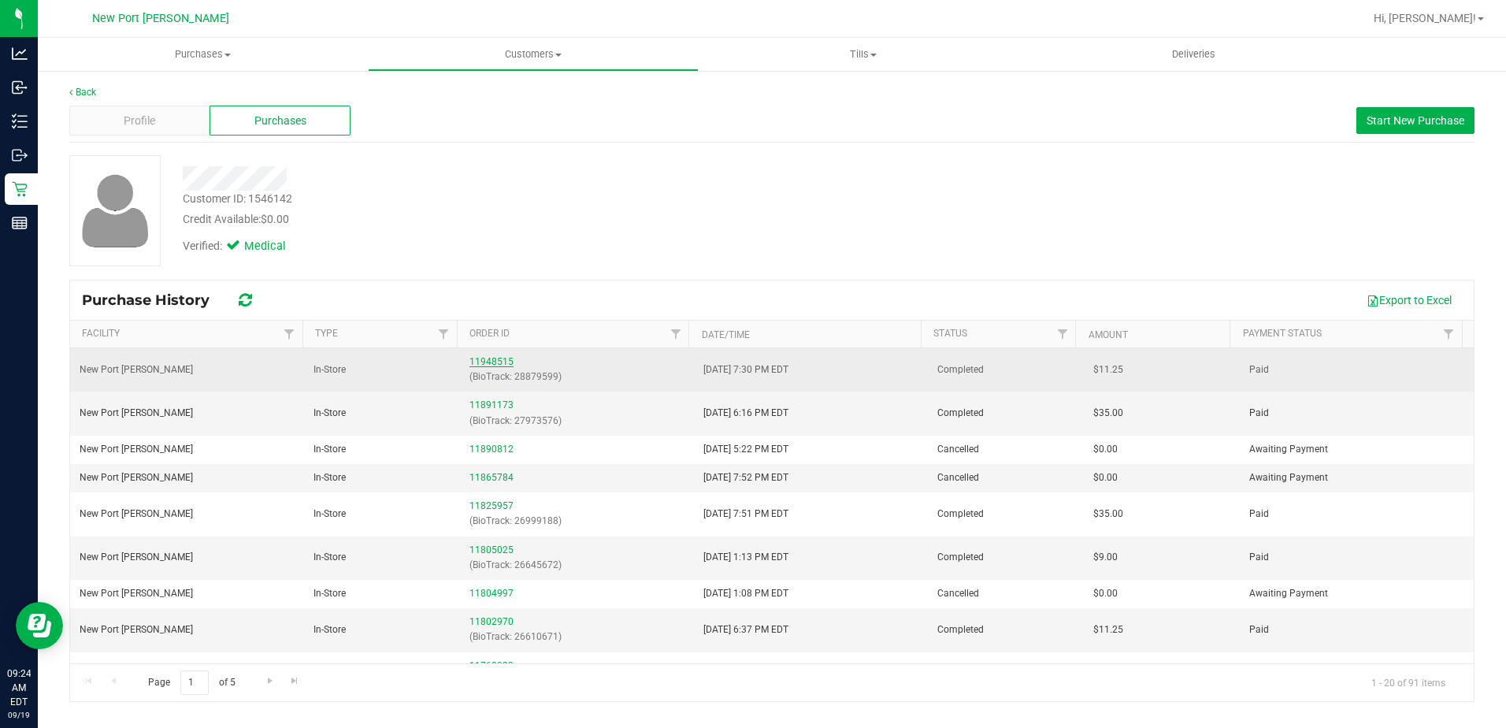
click at [496, 357] on link "11948515" at bounding box center [491, 361] width 44 height 11
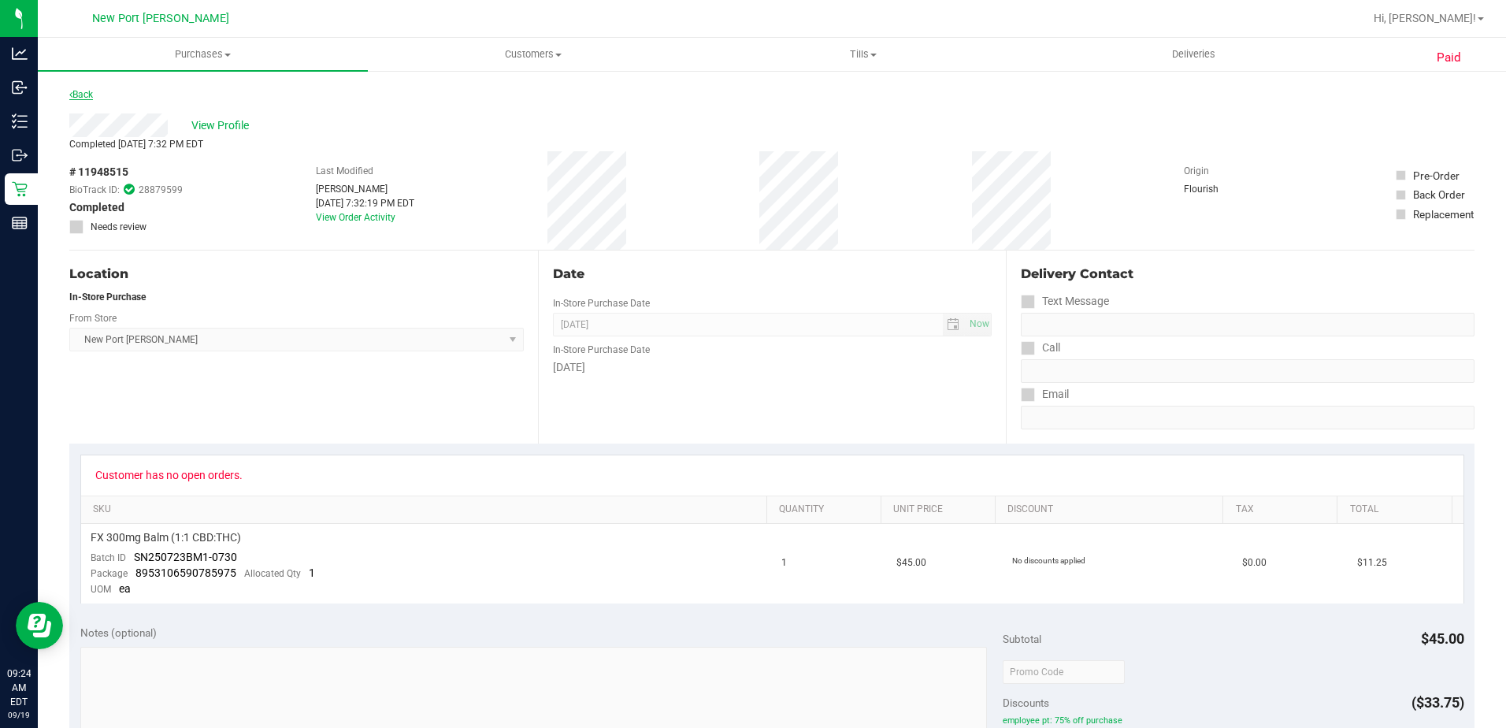
click at [80, 90] on link "Back" at bounding box center [81, 94] width 24 height 11
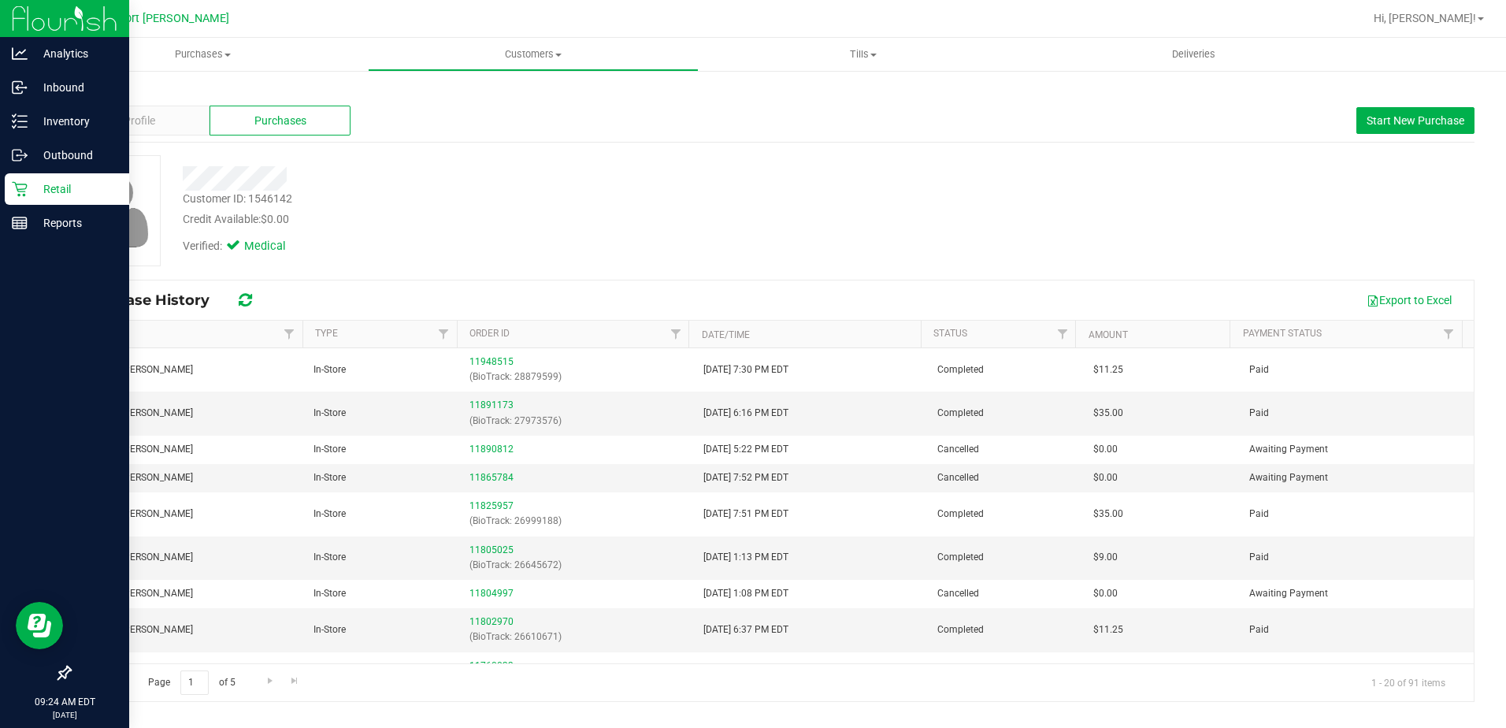
click at [48, 186] on p "Retail" at bounding box center [75, 189] width 95 height 19
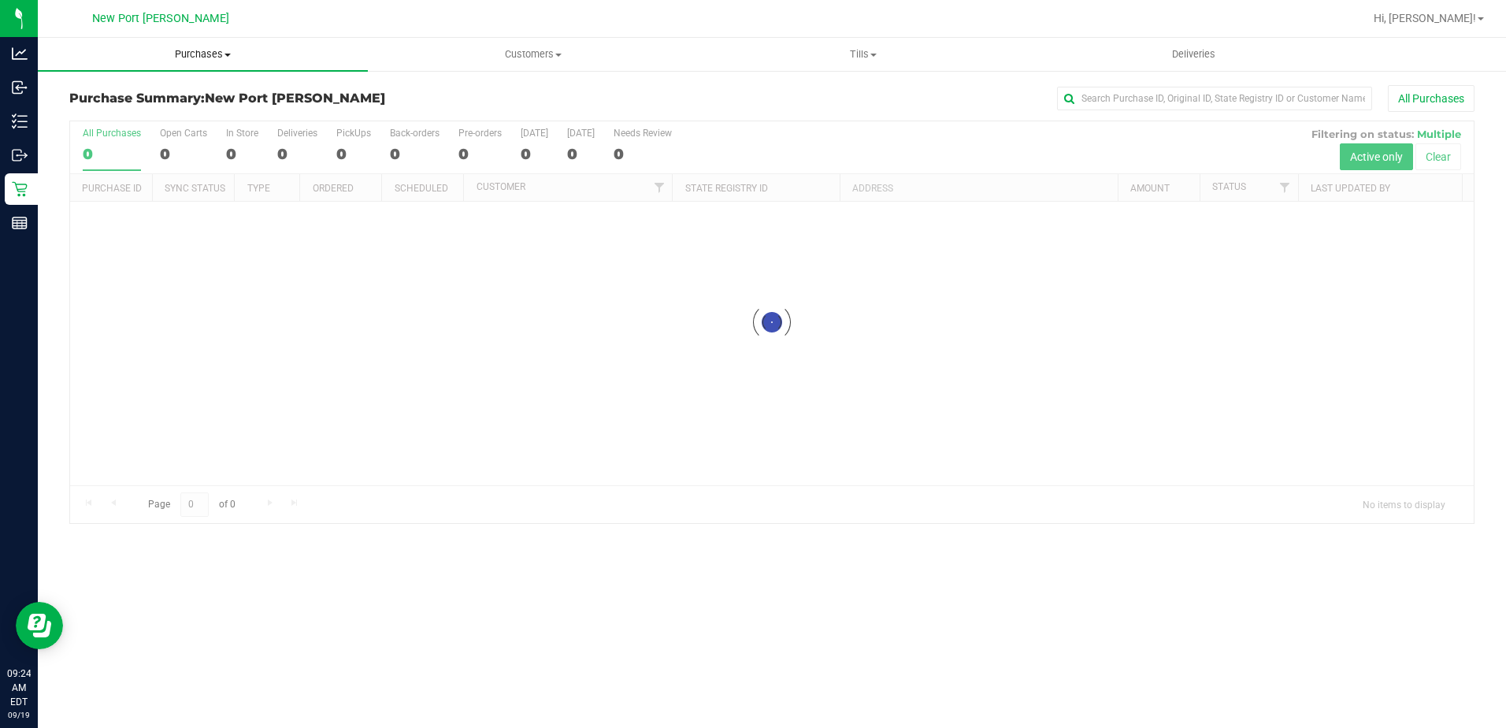
click at [227, 54] on span at bounding box center [227, 55] width 6 height 3
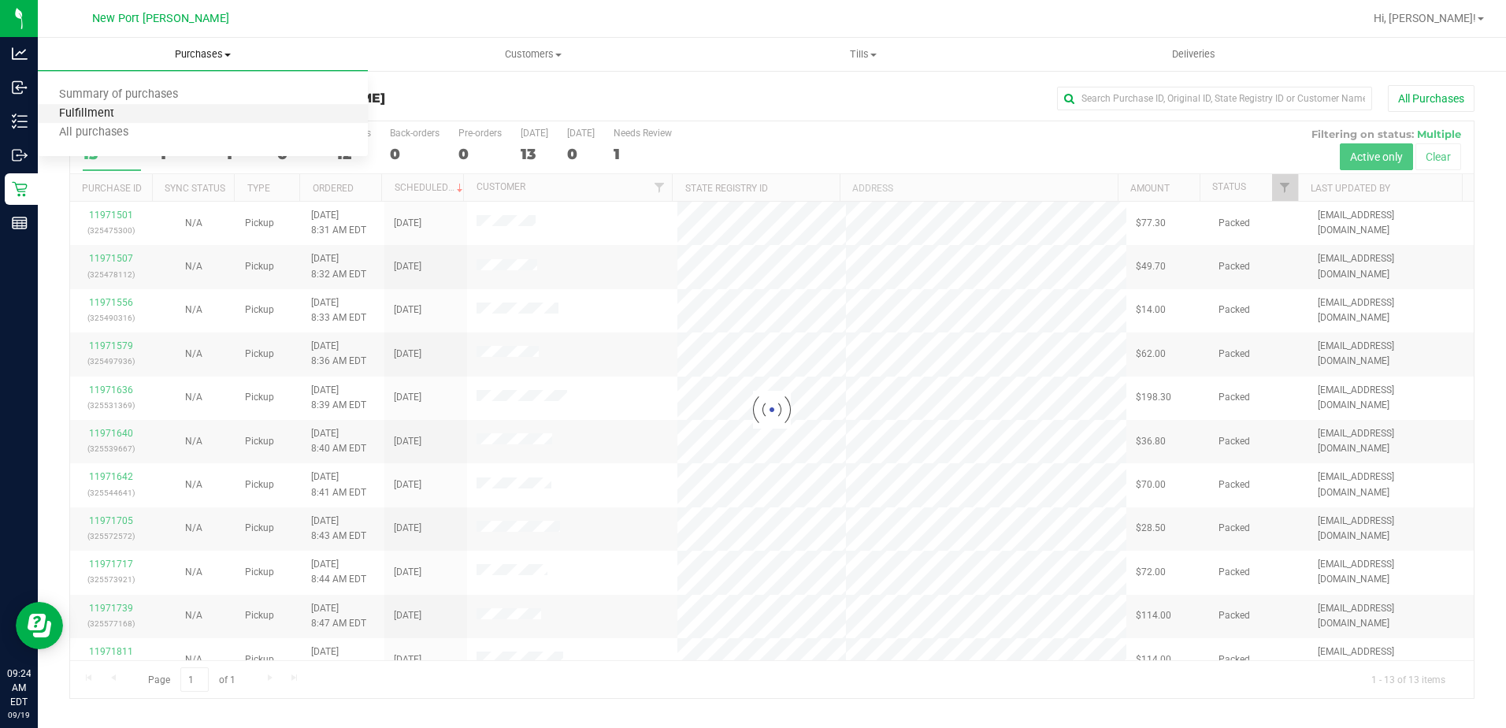
click at [80, 116] on span "Fulfillment" at bounding box center [87, 113] width 98 height 13
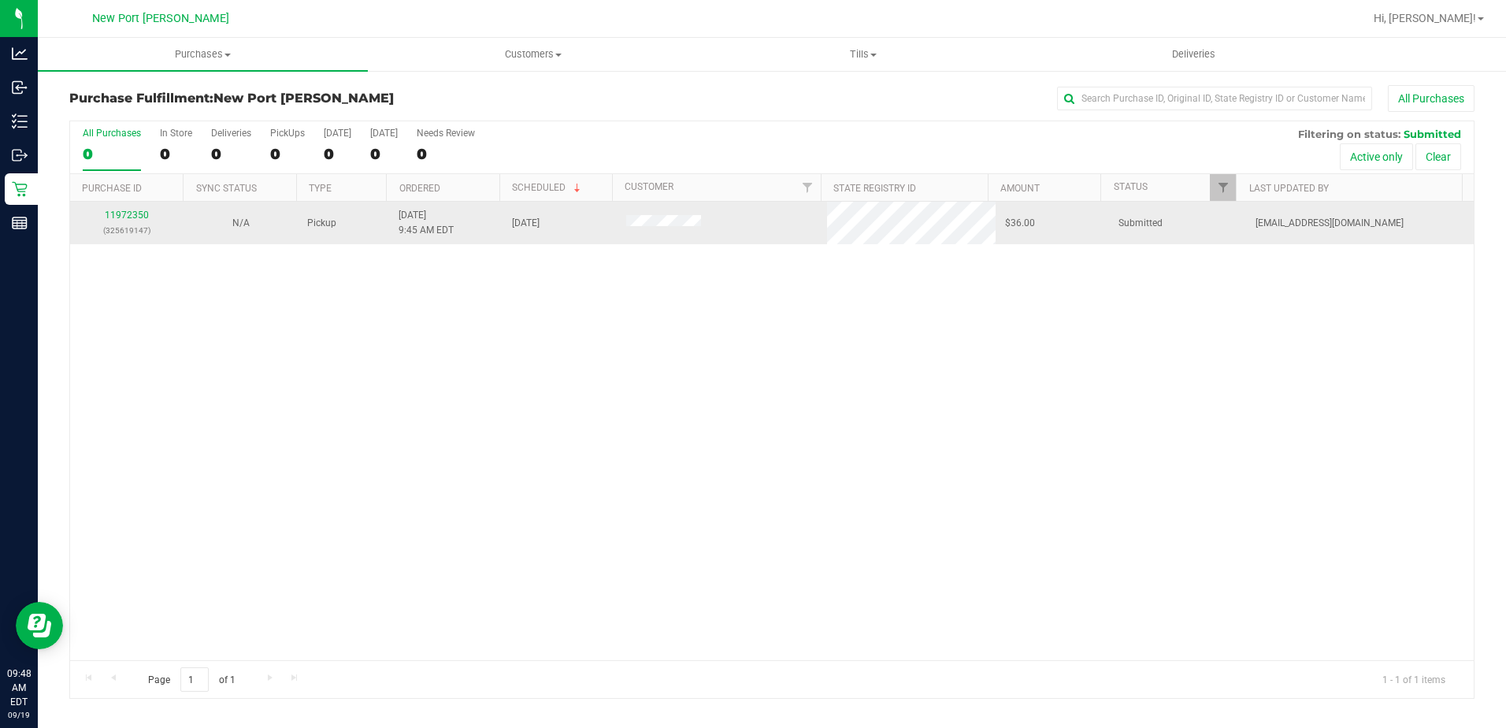
click at [139, 221] on div "11972350 (325619147)" at bounding box center [127, 223] width 95 height 30
click at [138, 219] on link "11972350" at bounding box center [127, 215] width 44 height 11
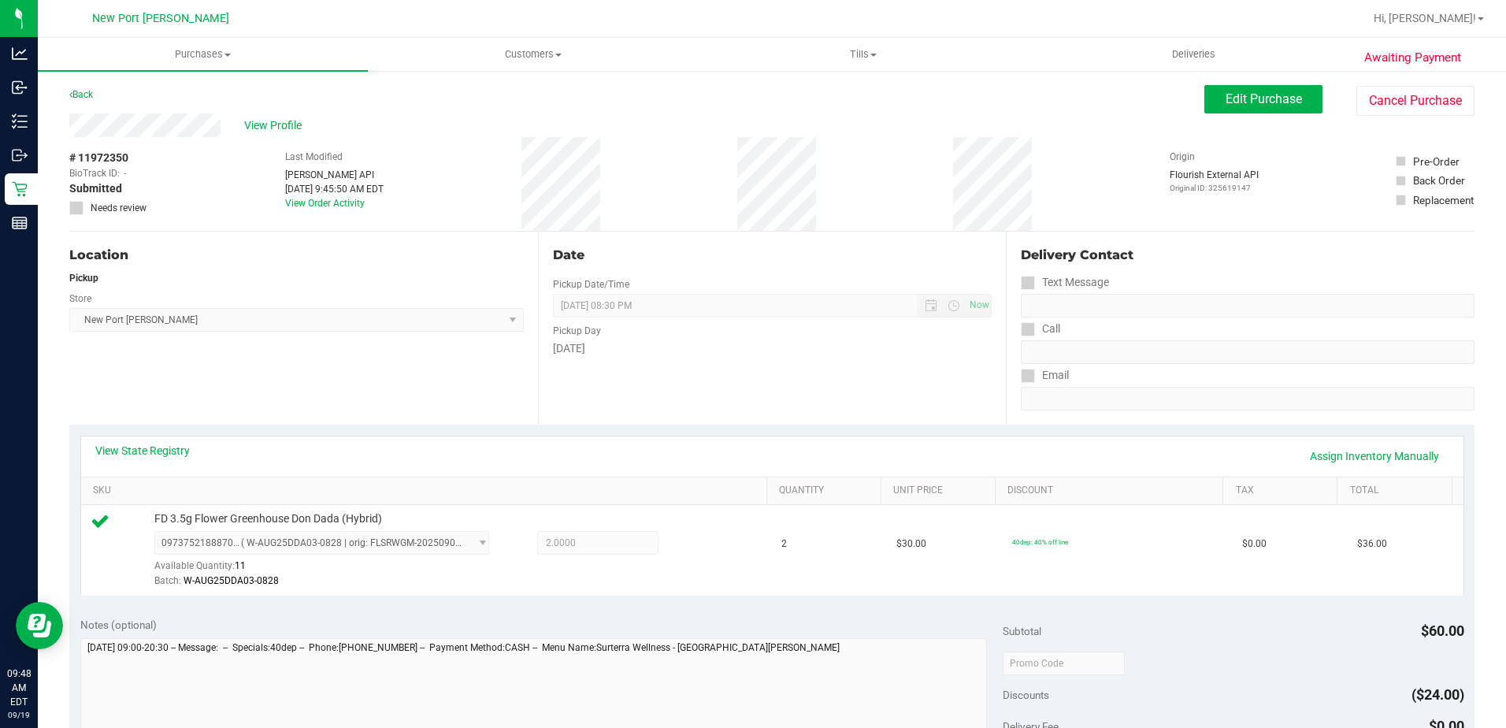
scroll to position [551, 0]
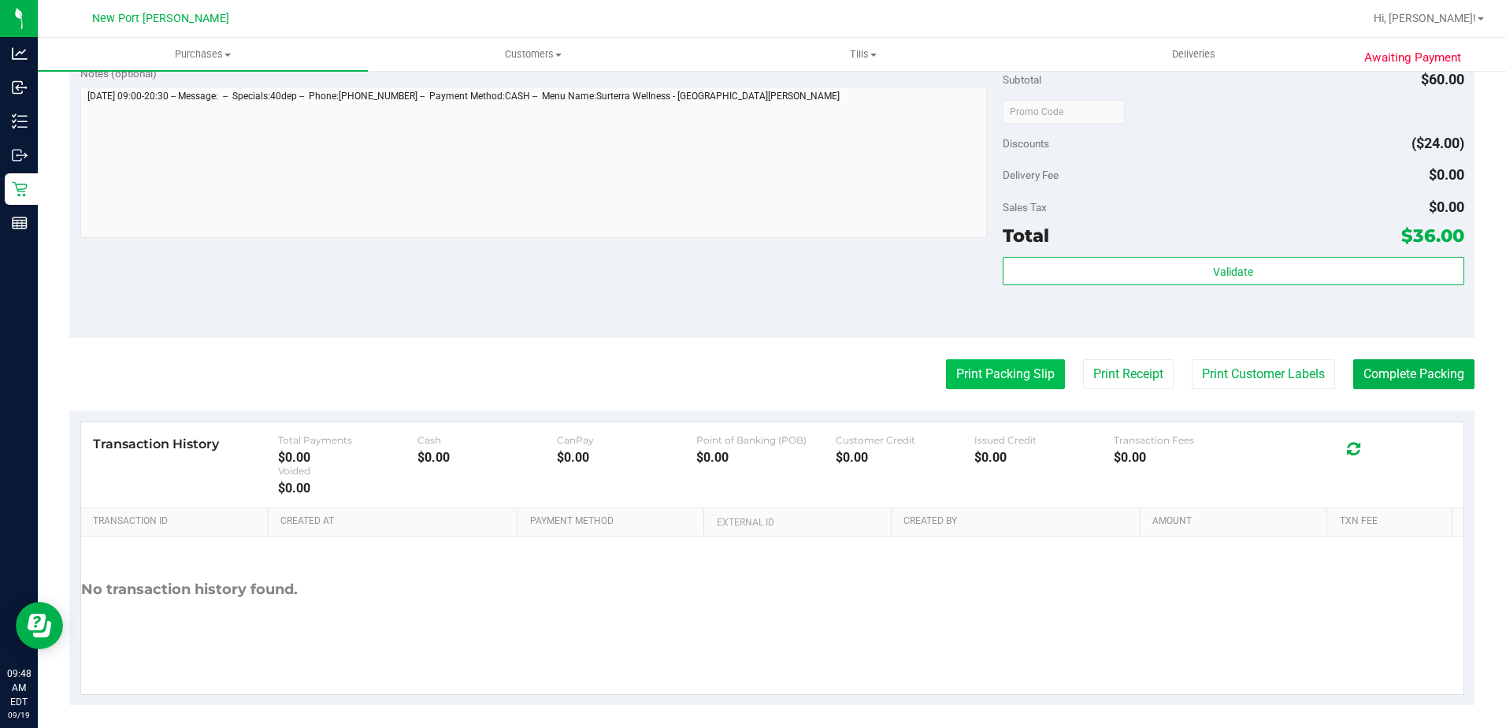
click at [1014, 370] on button "Print Packing Slip" at bounding box center [1005, 374] width 119 height 30
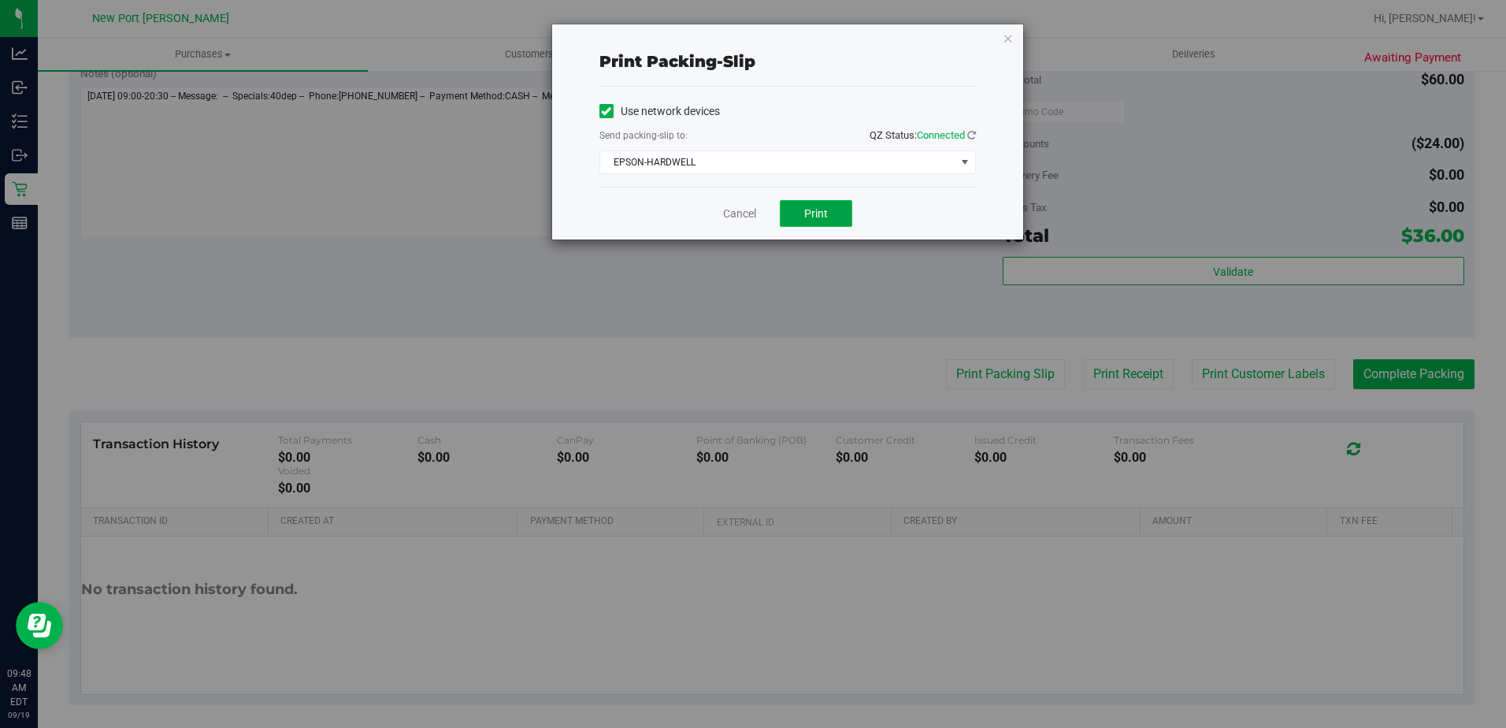
click at [809, 215] on span "Print" at bounding box center [816, 213] width 24 height 13
click at [747, 209] on link "Cancel" at bounding box center [739, 214] width 33 height 17
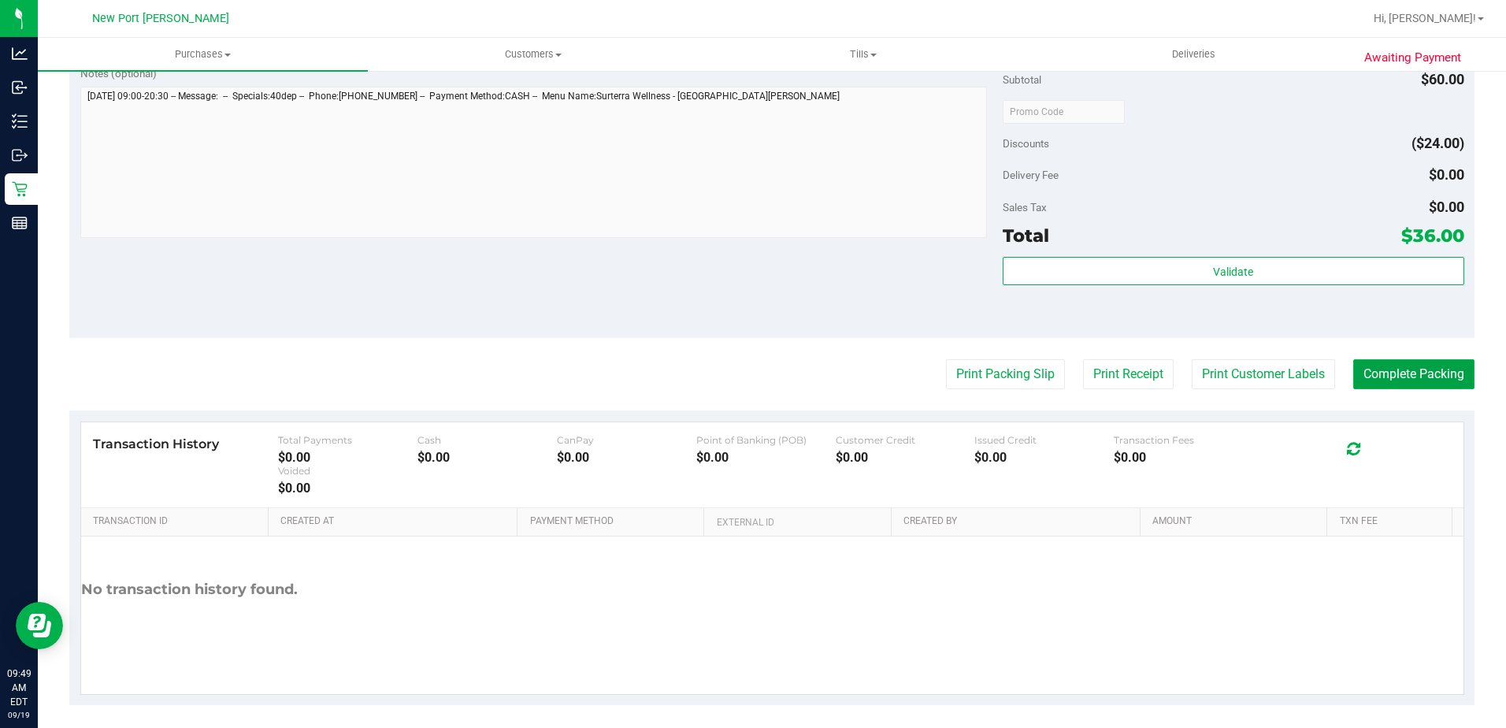
click at [1359, 382] on button "Complete Packing" at bounding box center [1413, 374] width 121 height 30
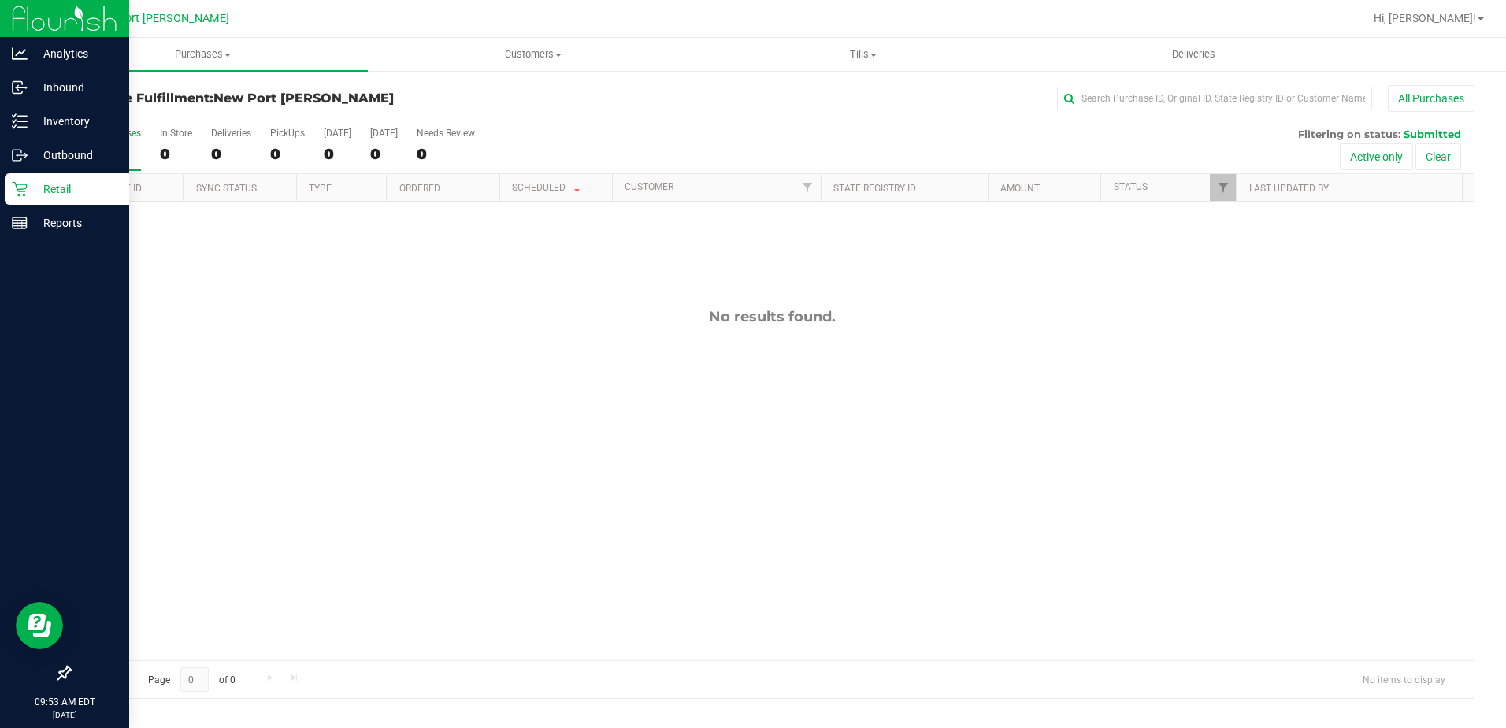
click at [20, 187] on icon at bounding box center [20, 189] width 16 height 16
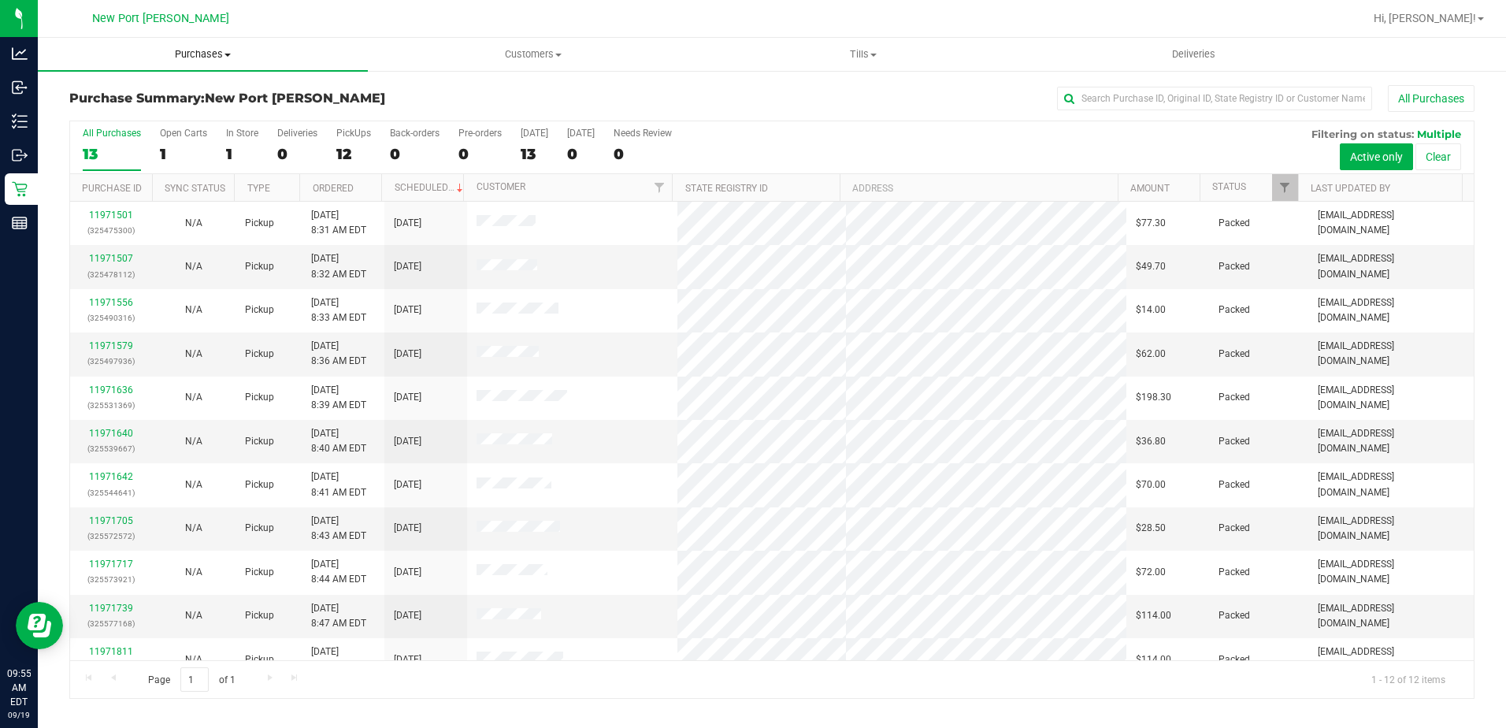
click at [228, 56] on span at bounding box center [227, 55] width 6 height 3
click at [162, 117] on li "Fulfillment" at bounding box center [203, 114] width 330 height 19
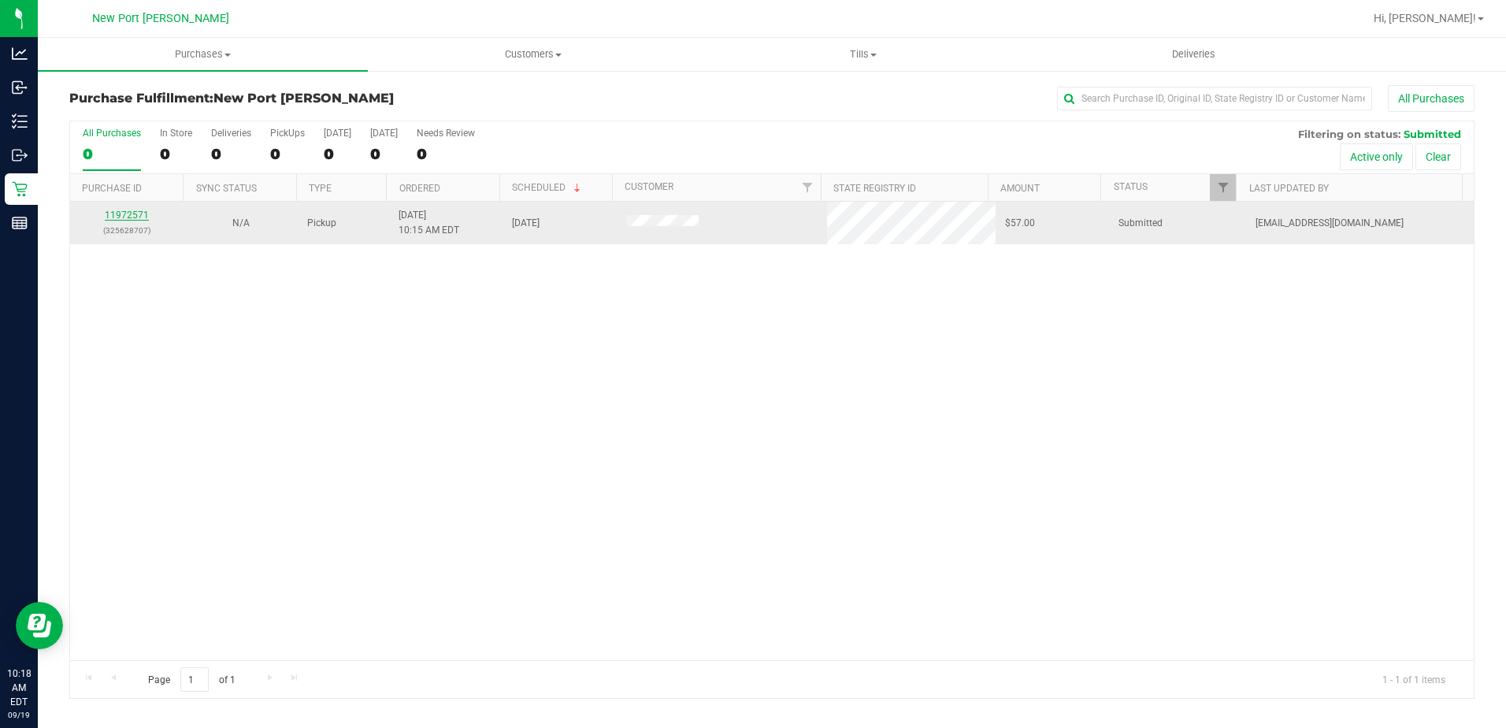
click at [128, 214] on link "11972571" at bounding box center [127, 215] width 44 height 11
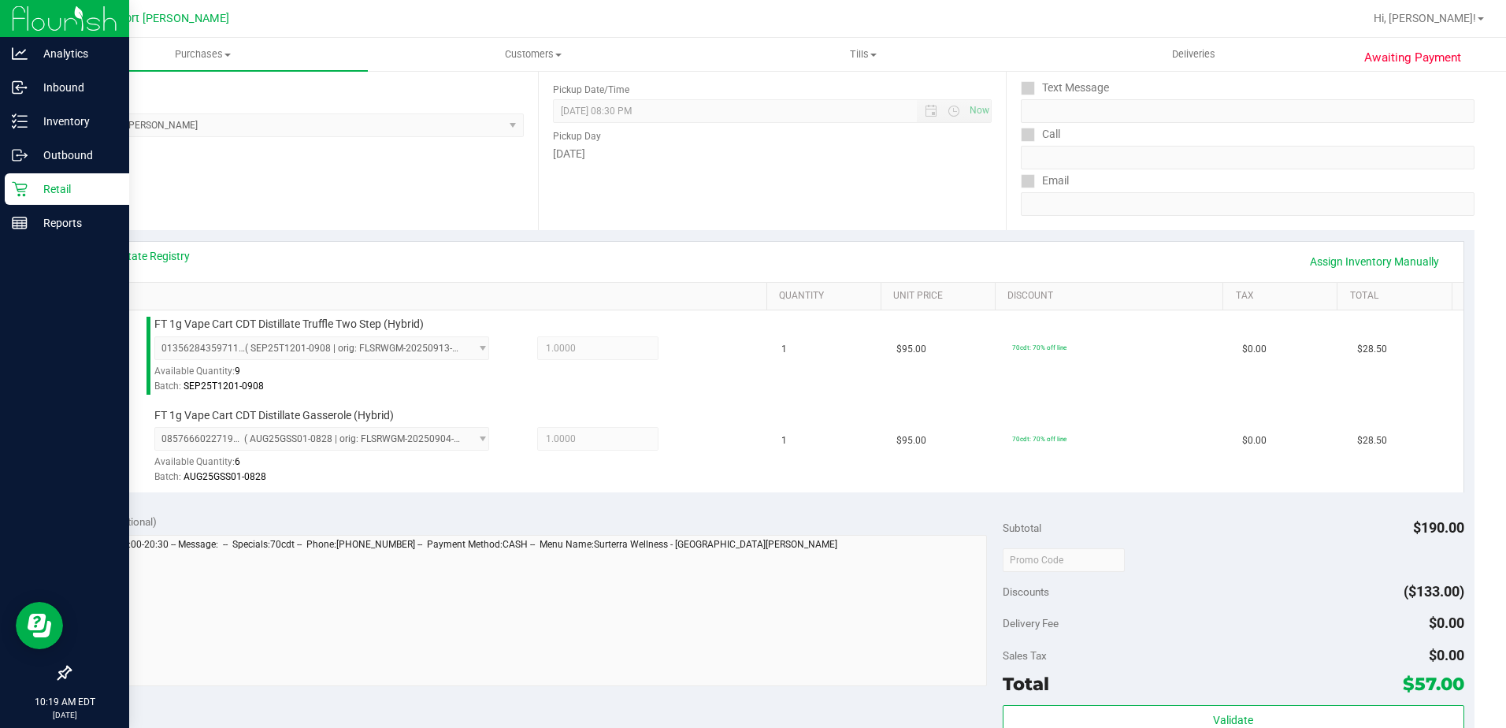
scroll to position [394, 0]
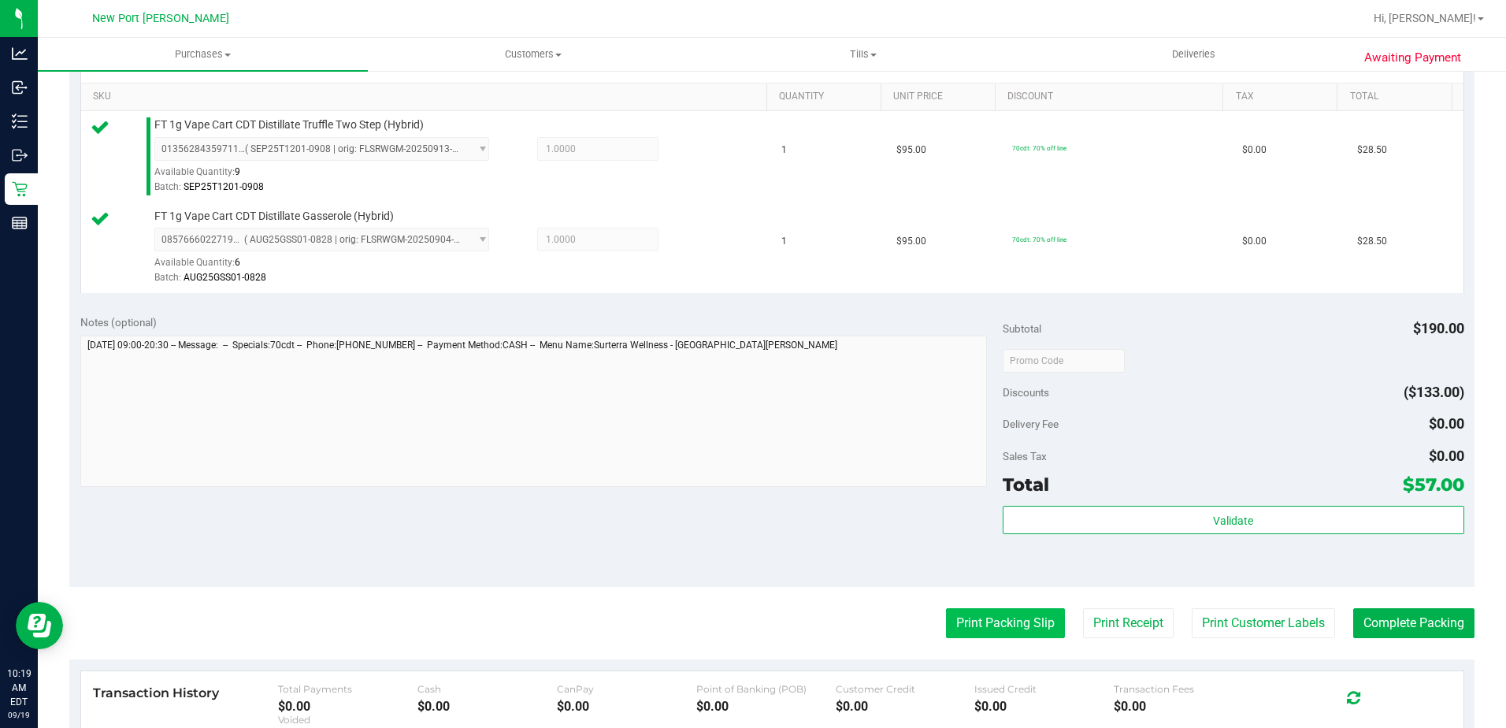
click at [1000, 619] on button "Print Packing Slip" at bounding box center [1005, 623] width 119 height 30
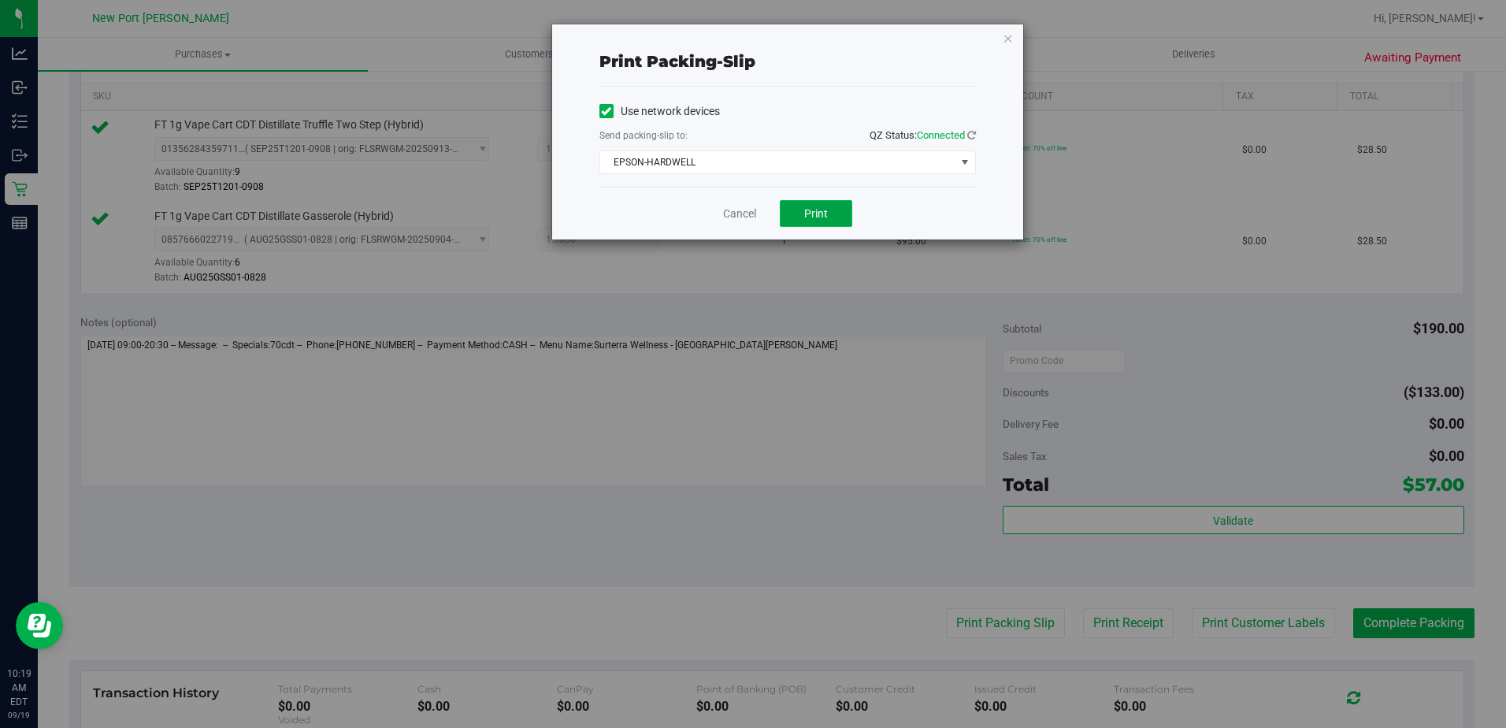
click at [796, 215] on button "Print" at bounding box center [816, 213] width 72 height 27
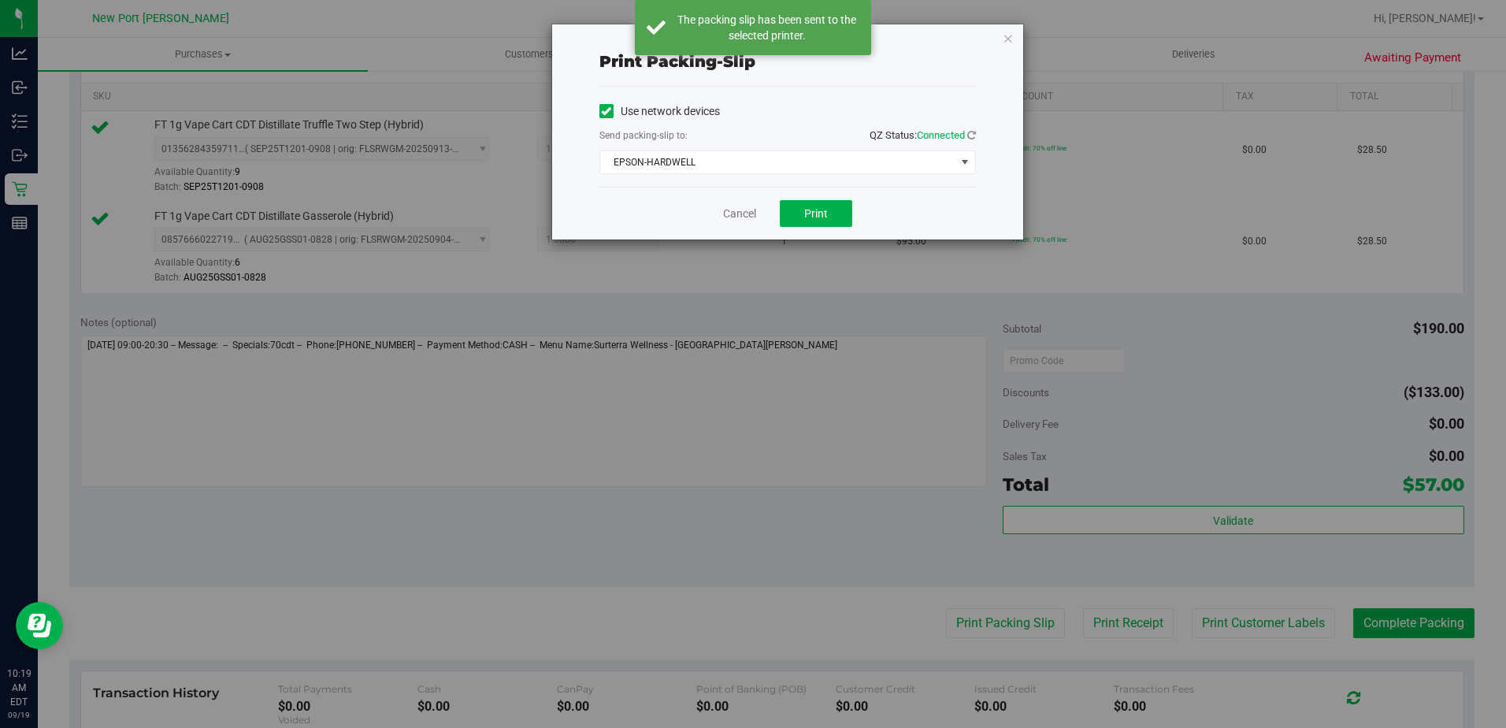
drag, startPoint x: 1011, startPoint y: 39, endPoint x: 1014, endPoint y: 51, distance: 13.0
click at [1013, 41] on icon "button" at bounding box center [1008, 37] width 11 height 19
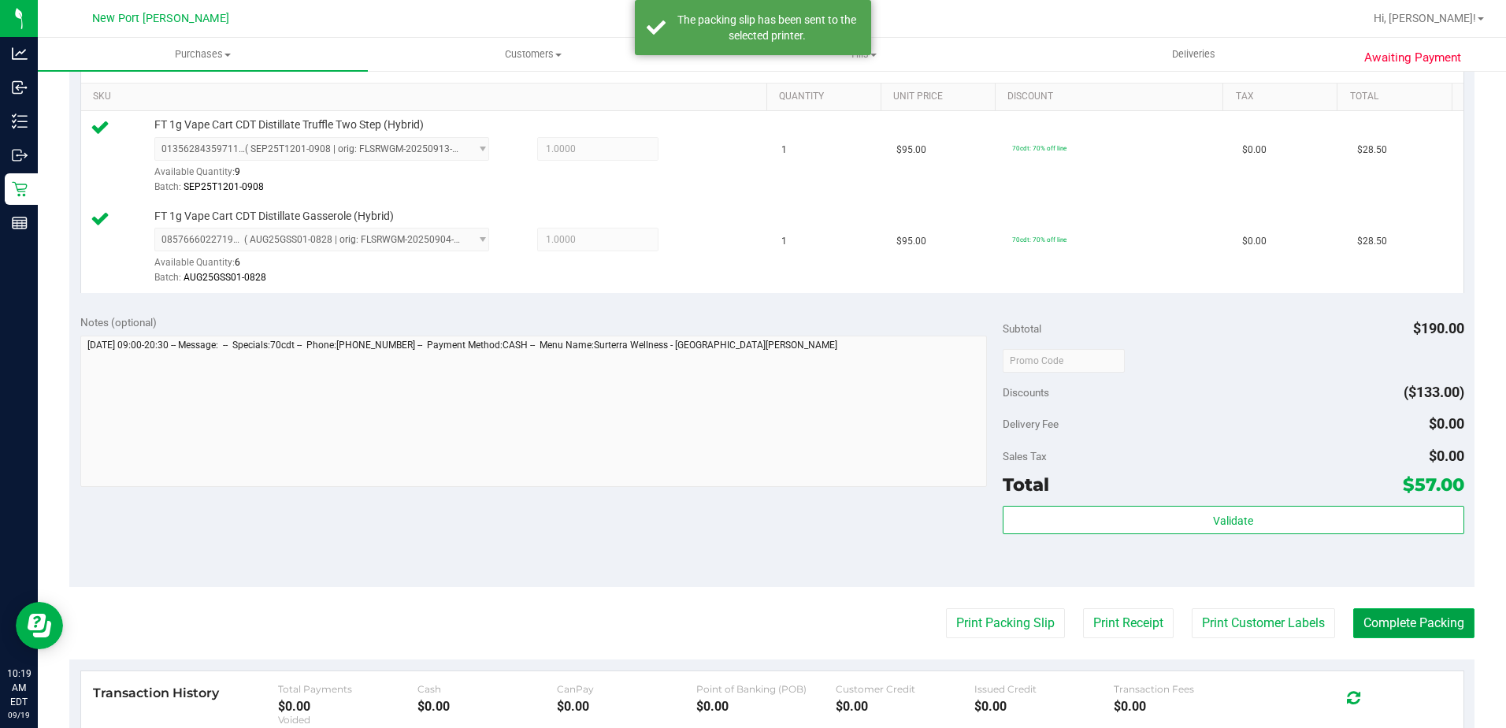
click at [1410, 629] on button "Complete Packing" at bounding box center [1413, 623] width 121 height 30
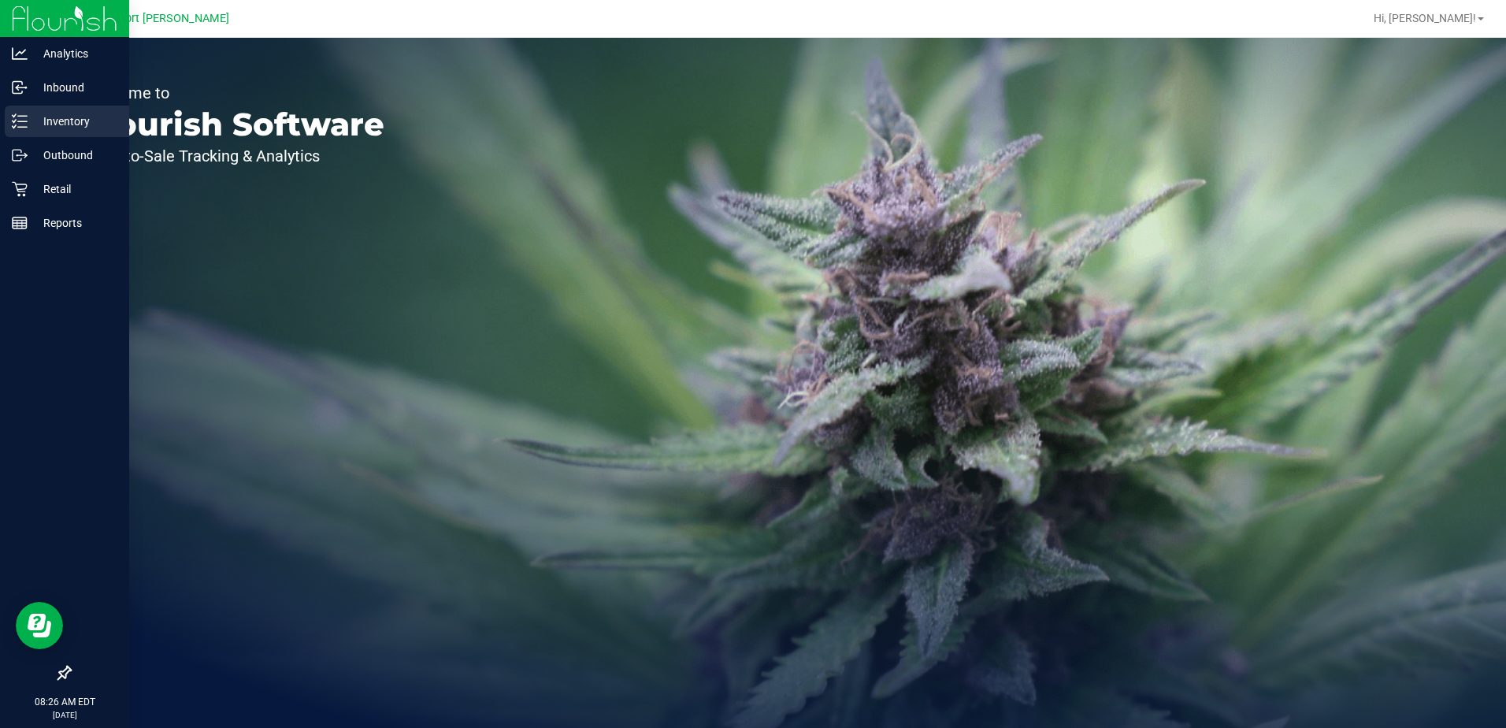
click at [58, 123] on p "Inventory" at bounding box center [75, 121] width 95 height 19
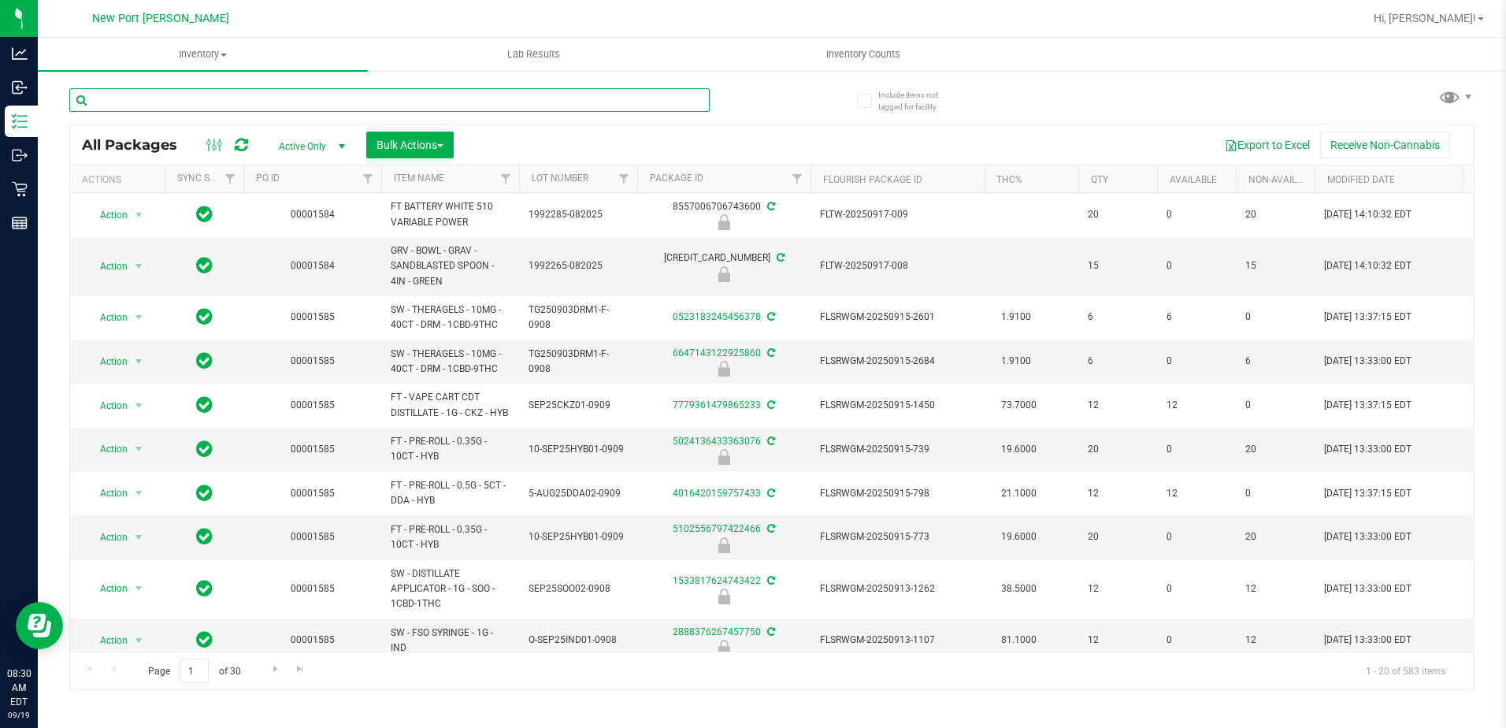
click at [225, 105] on input "text" at bounding box center [389, 100] width 640 height 24
type input "truffle"
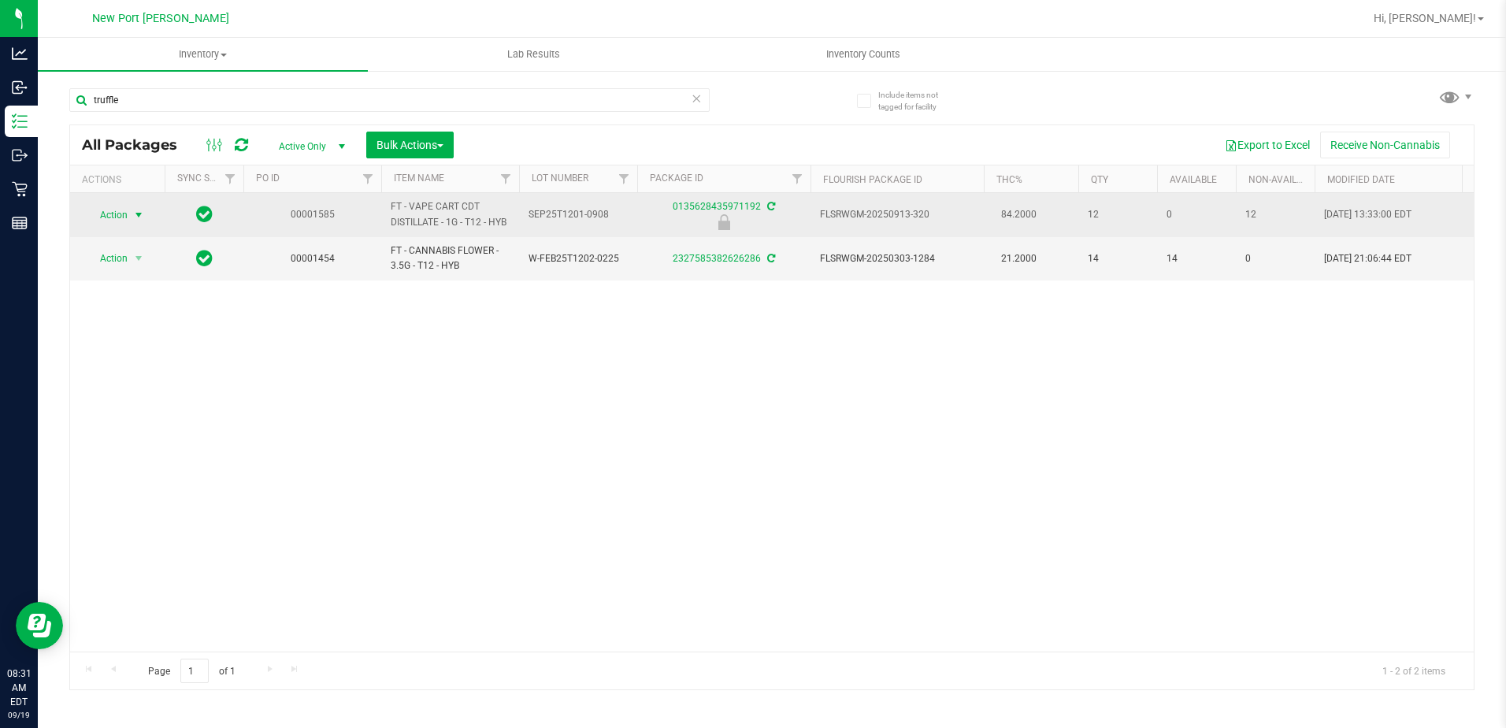
click at [137, 217] on span "select" at bounding box center [138, 215] width 13 height 13
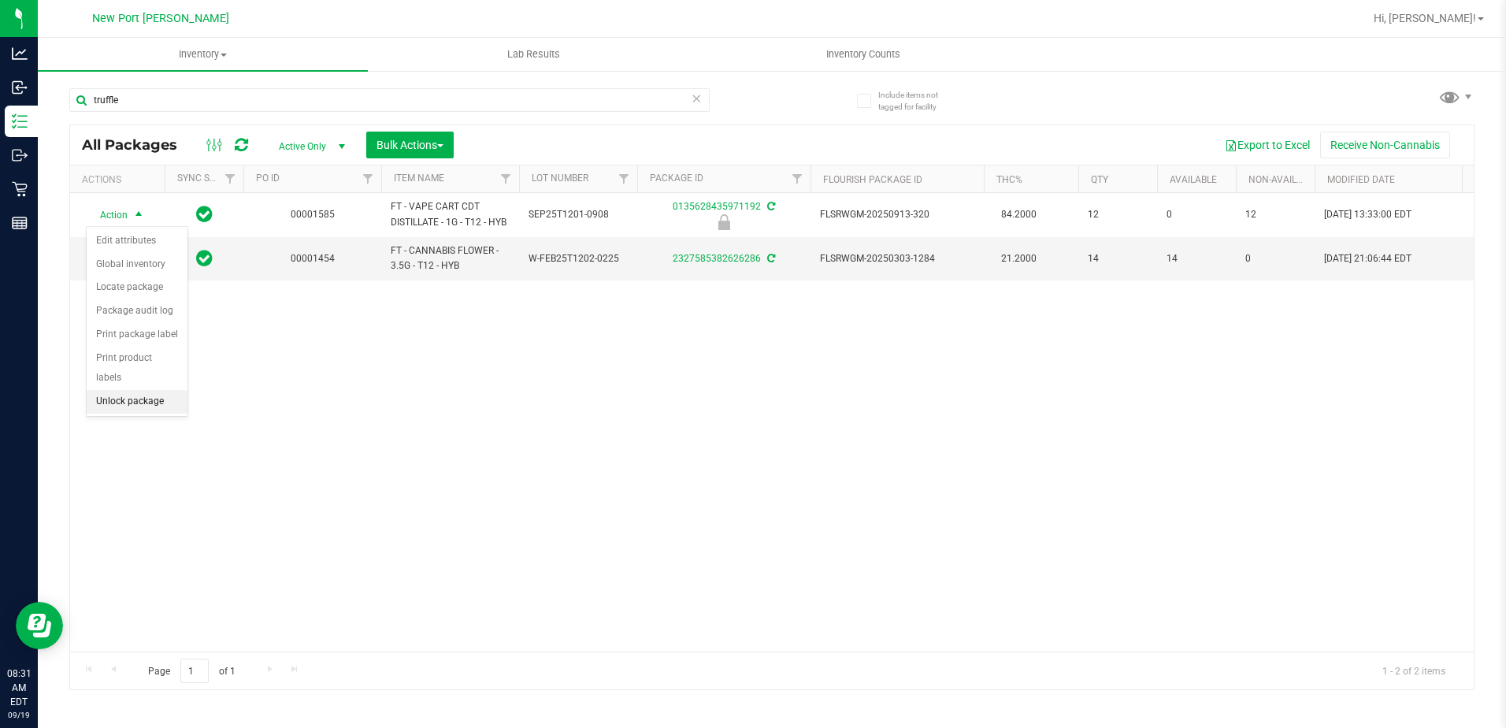
click at [139, 390] on li "Unlock package" at bounding box center [137, 402] width 101 height 24
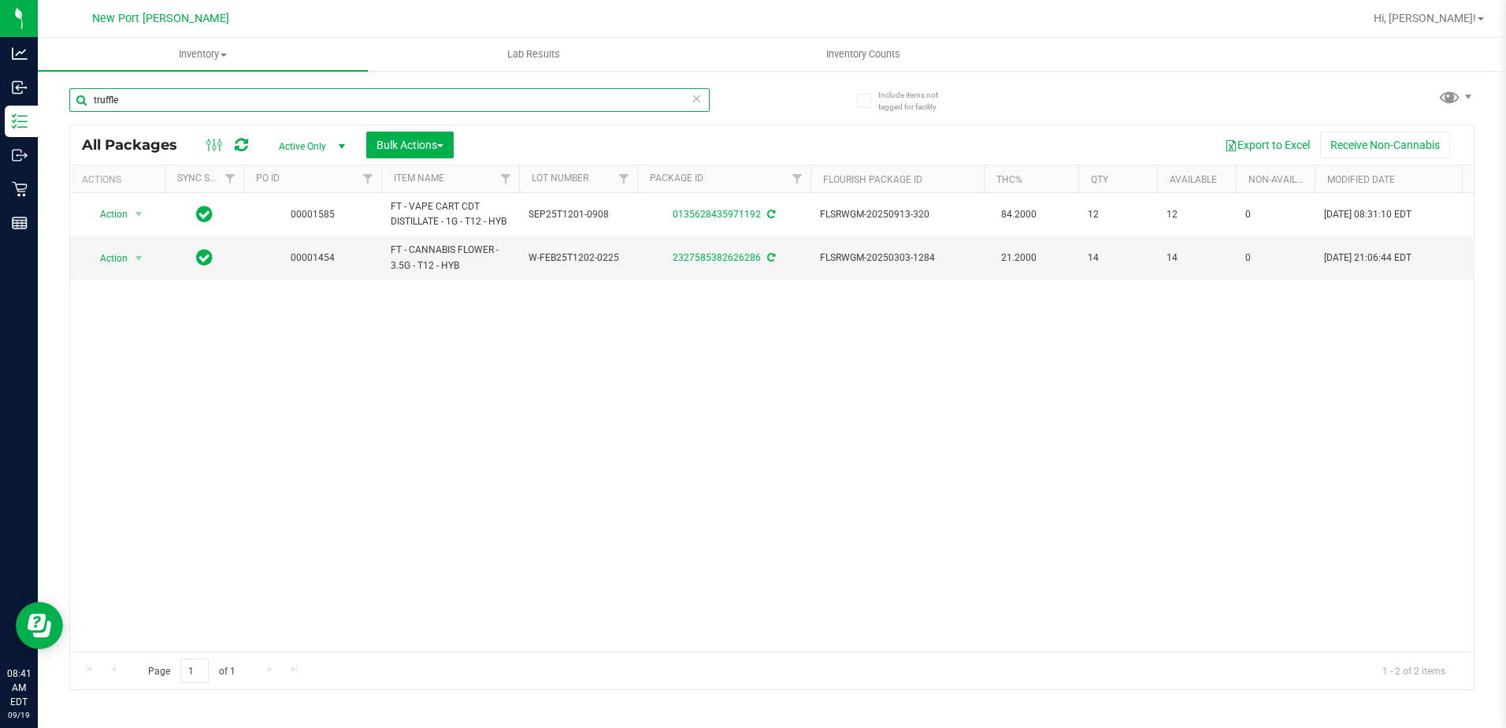
click at [203, 98] on input "truffle" at bounding box center [389, 100] width 640 height 24
type input "t"
type input "purple"
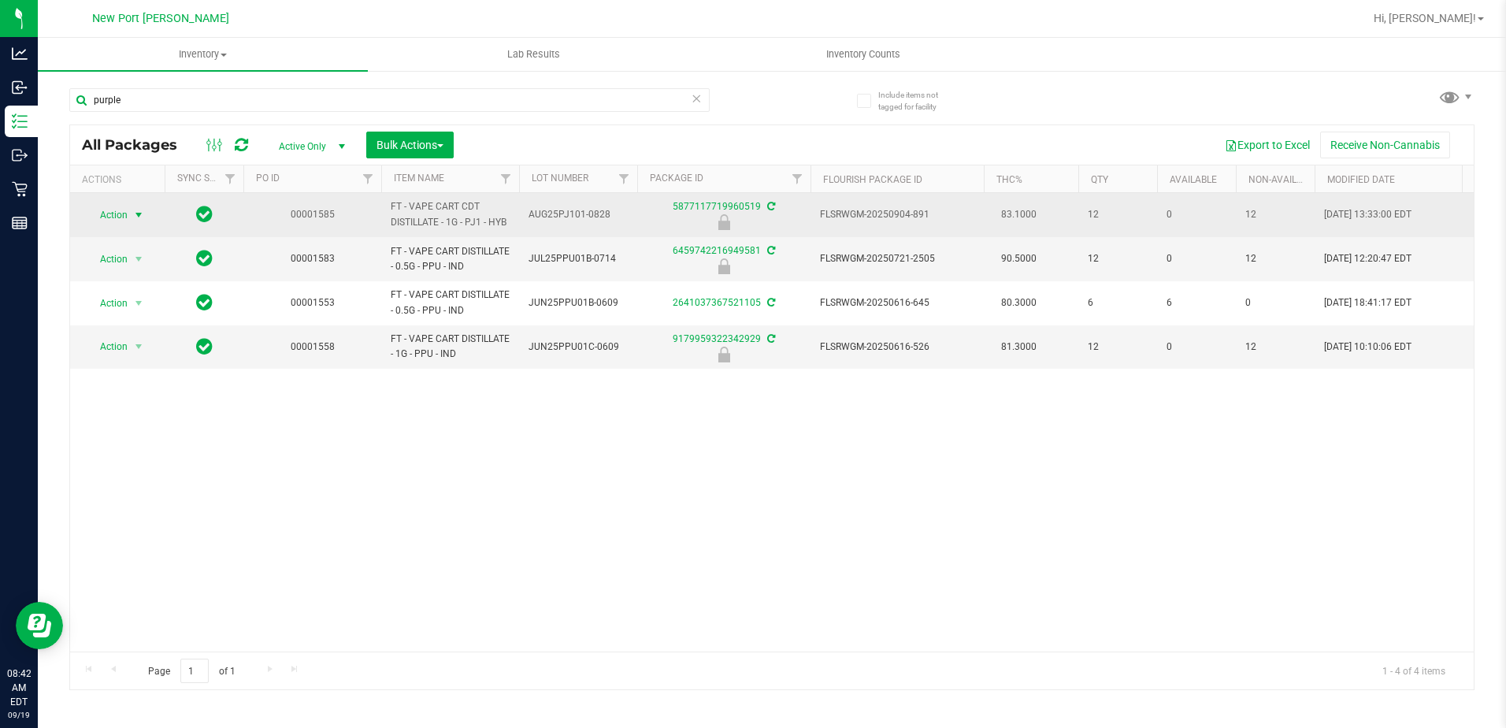
click at [136, 218] on span "select" at bounding box center [138, 215] width 13 height 13
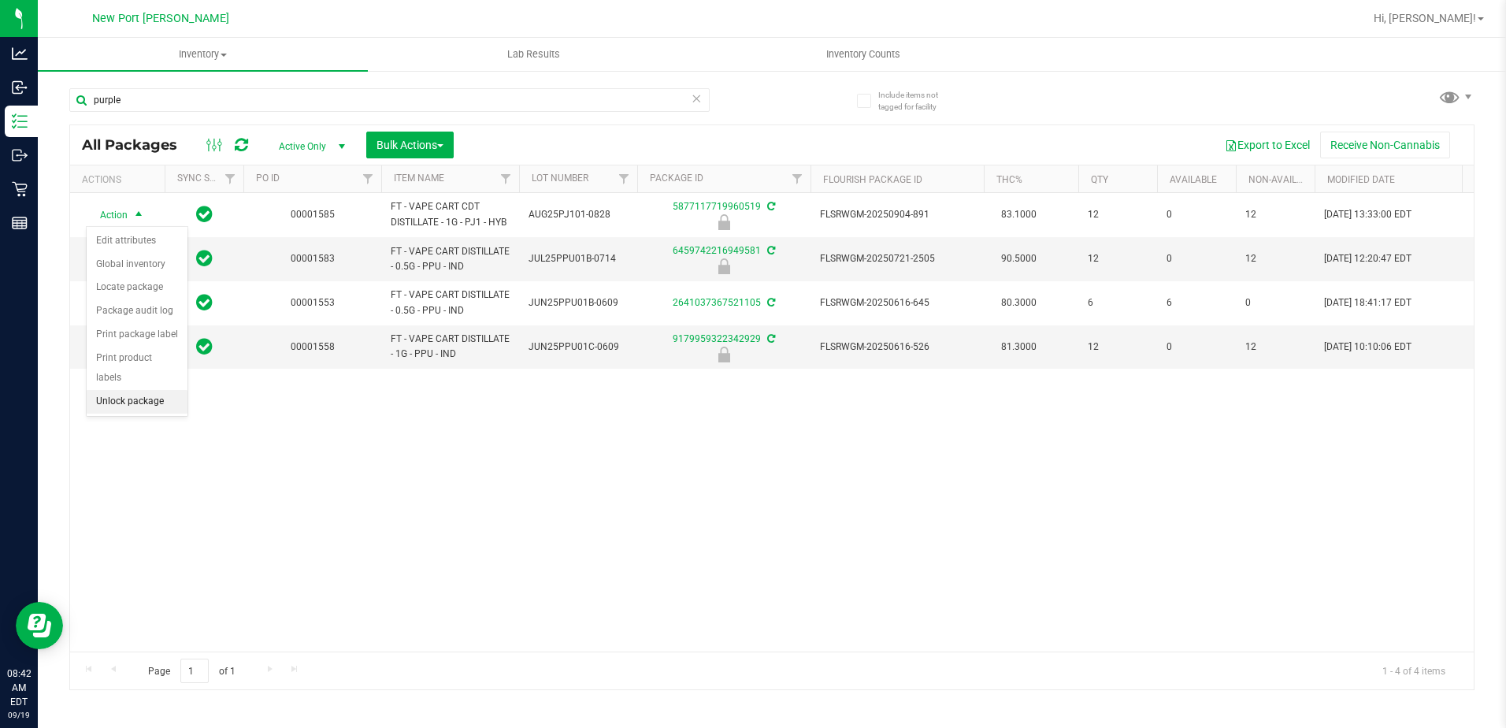
click at [127, 390] on li "Unlock package" at bounding box center [137, 402] width 101 height 24
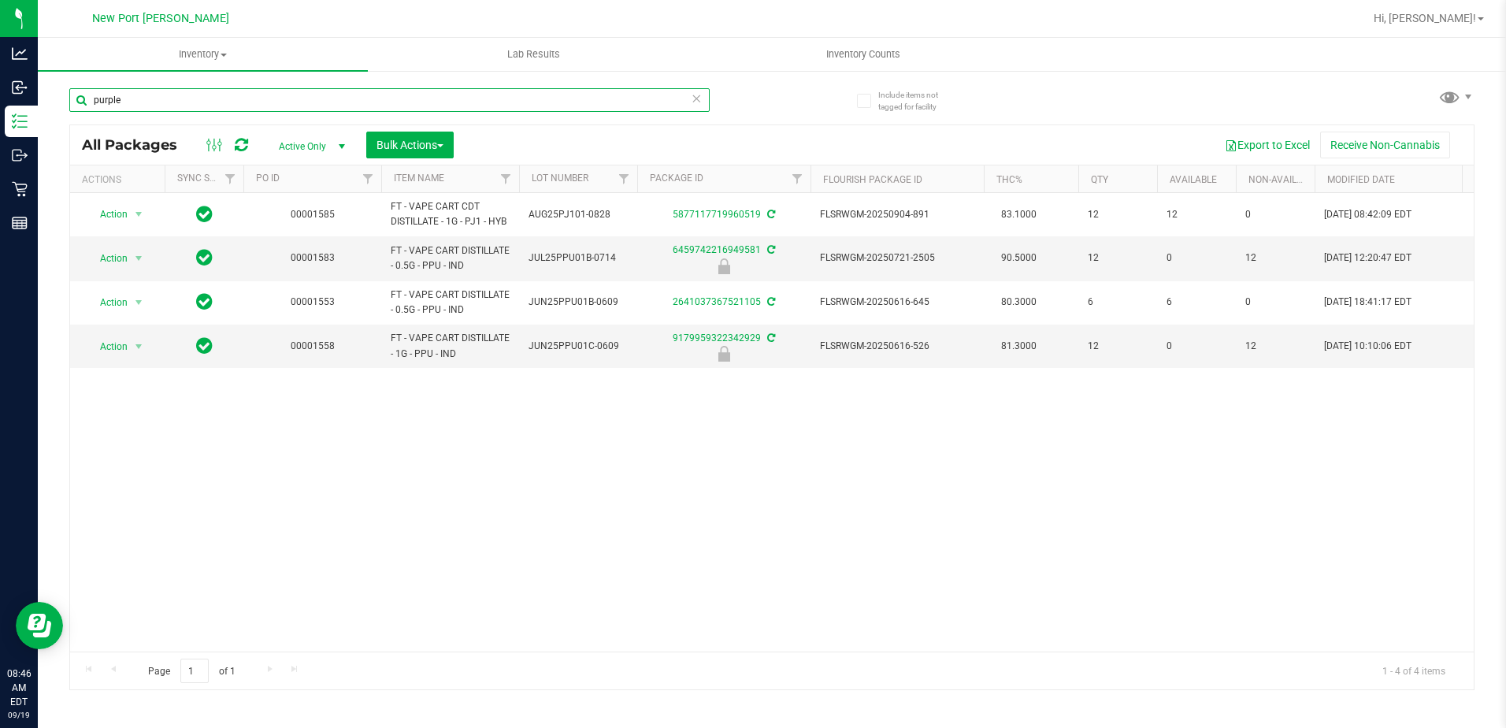
click at [243, 98] on input "purple" at bounding box center [389, 100] width 640 height 24
type input "p"
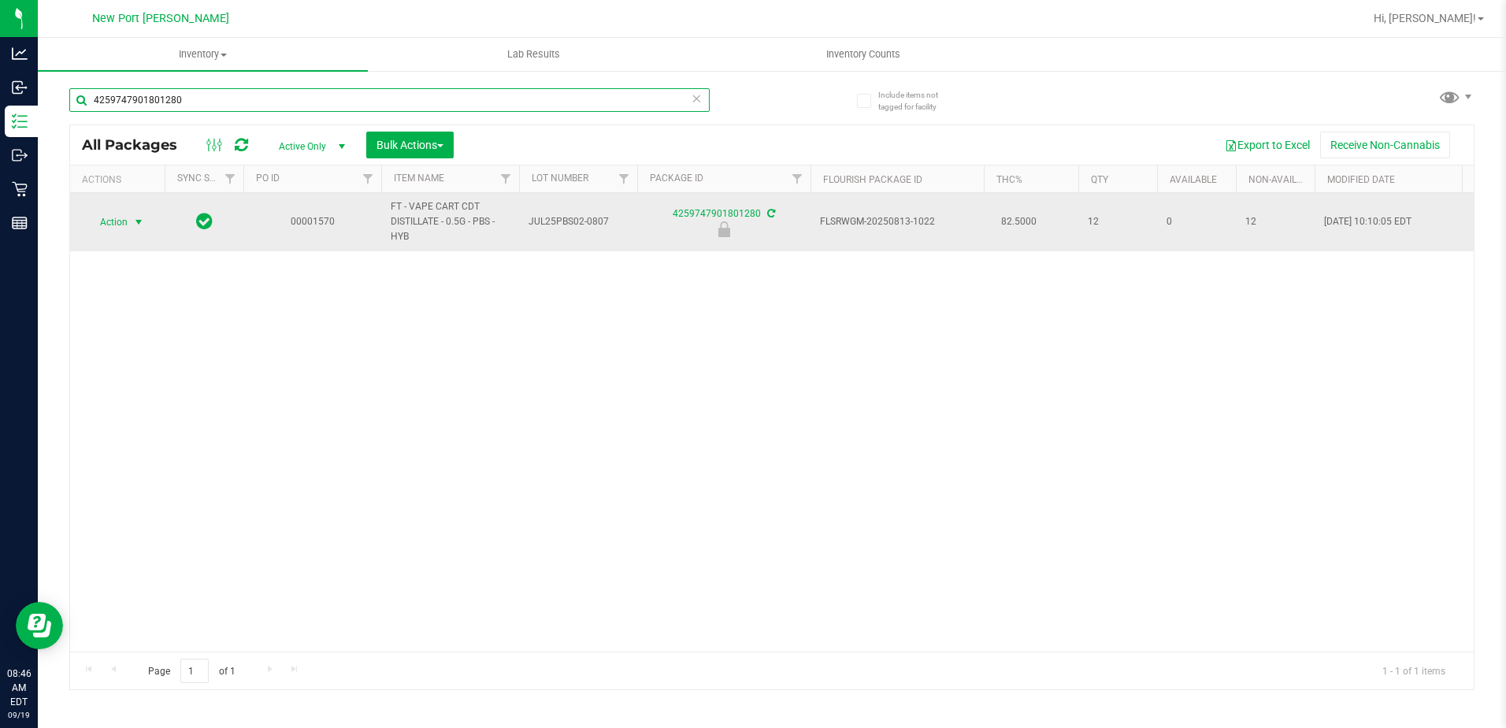
type input "4259747901801280"
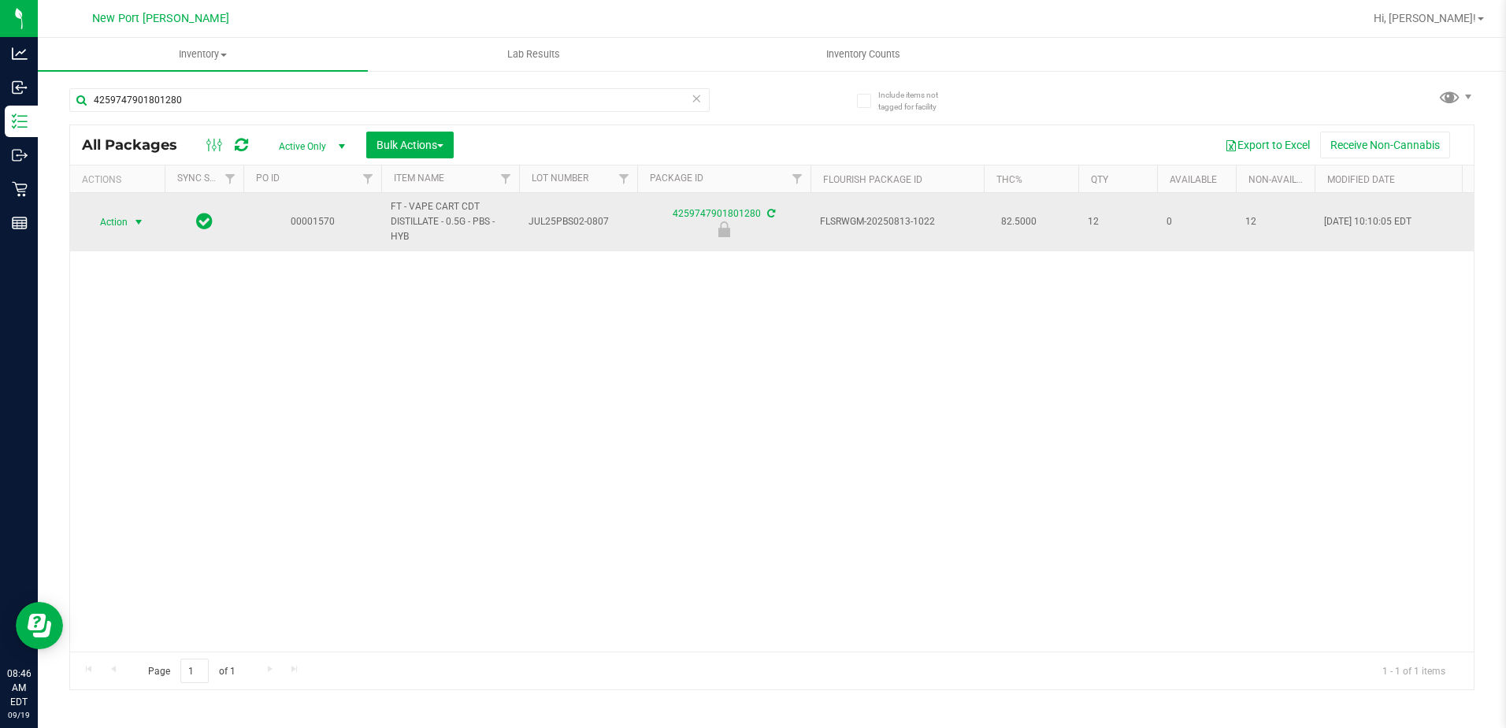
click at [139, 222] on span "select" at bounding box center [138, 222] width 13 height 13
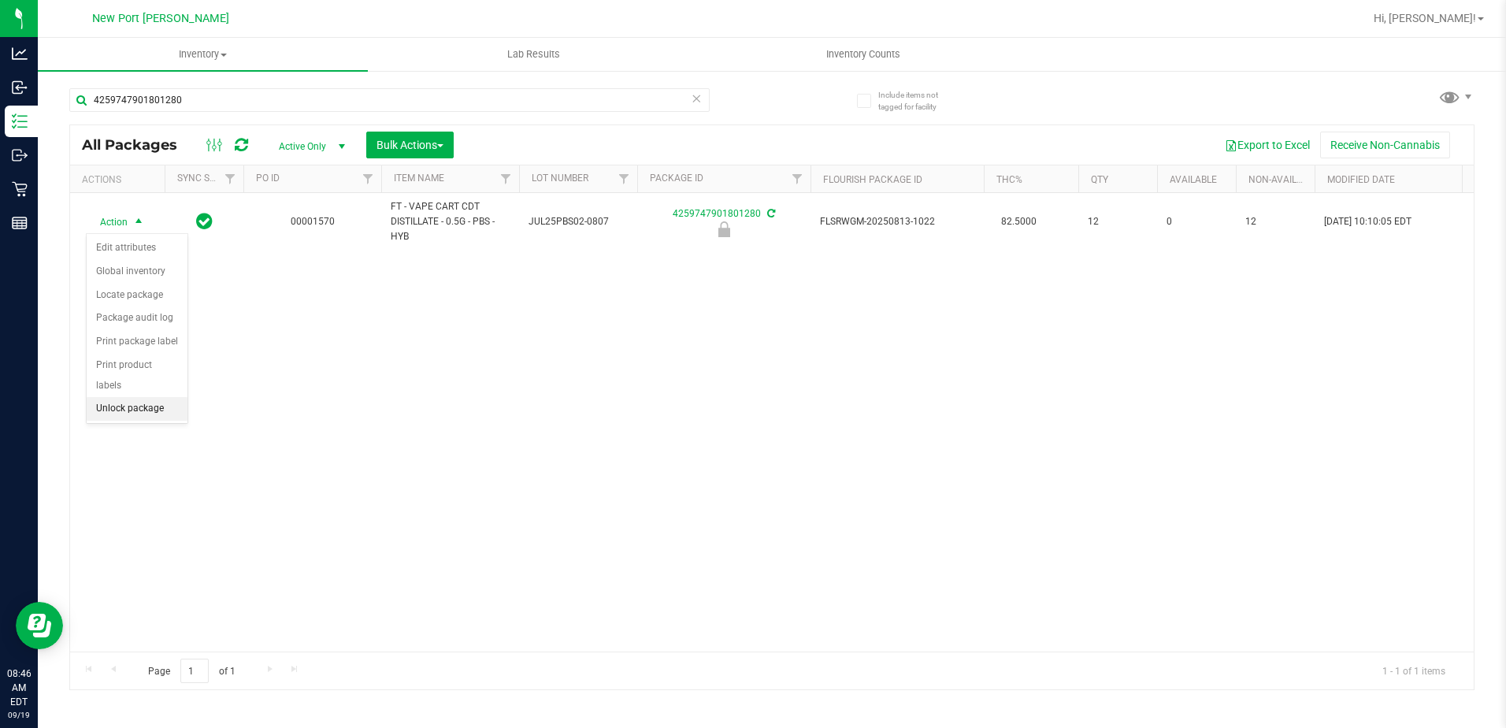
click at [130, 397] on li "Unlock package" at bounding box center [137, 409] width 101 height 24
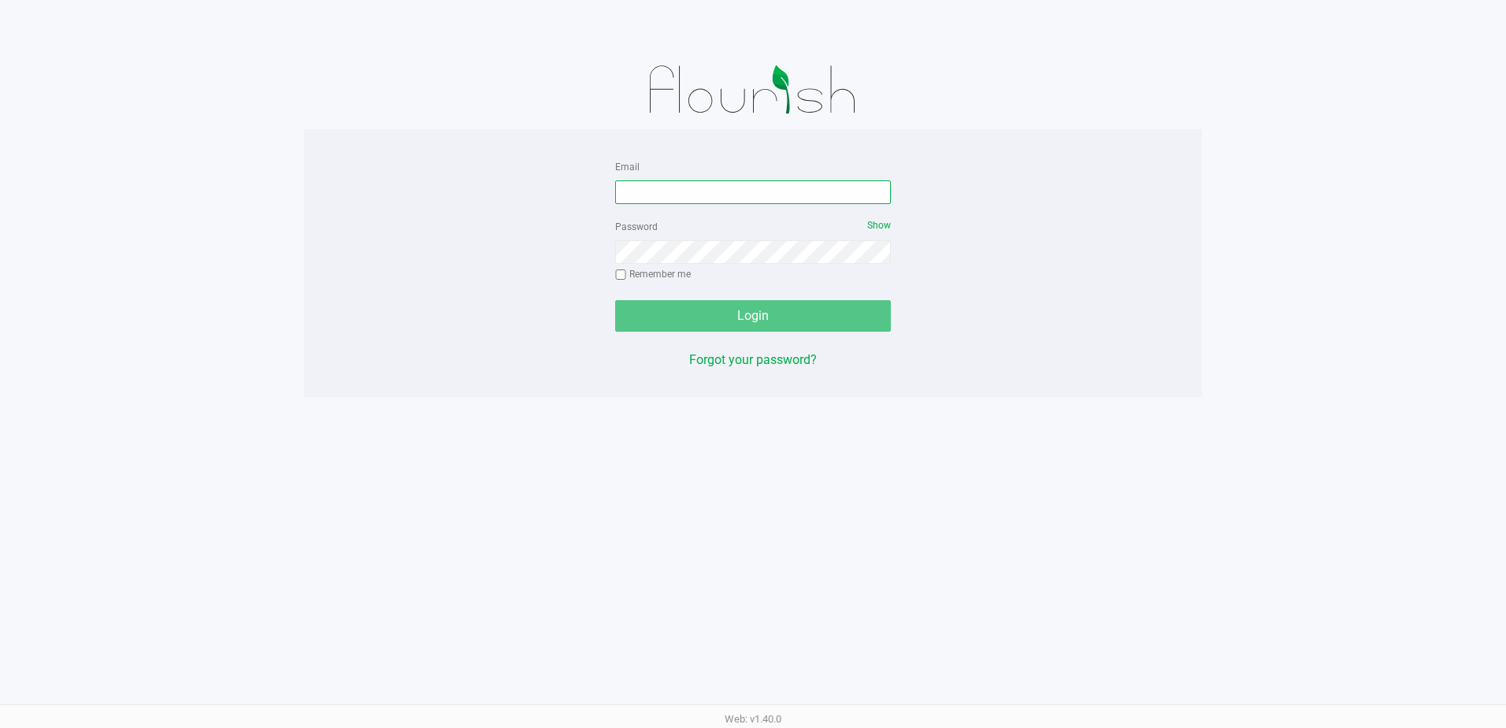
click at [687, 193] on input "Email" at bounding box center [753, 192] width 276 height 24
type input "slewandowski@liveparallel.com"
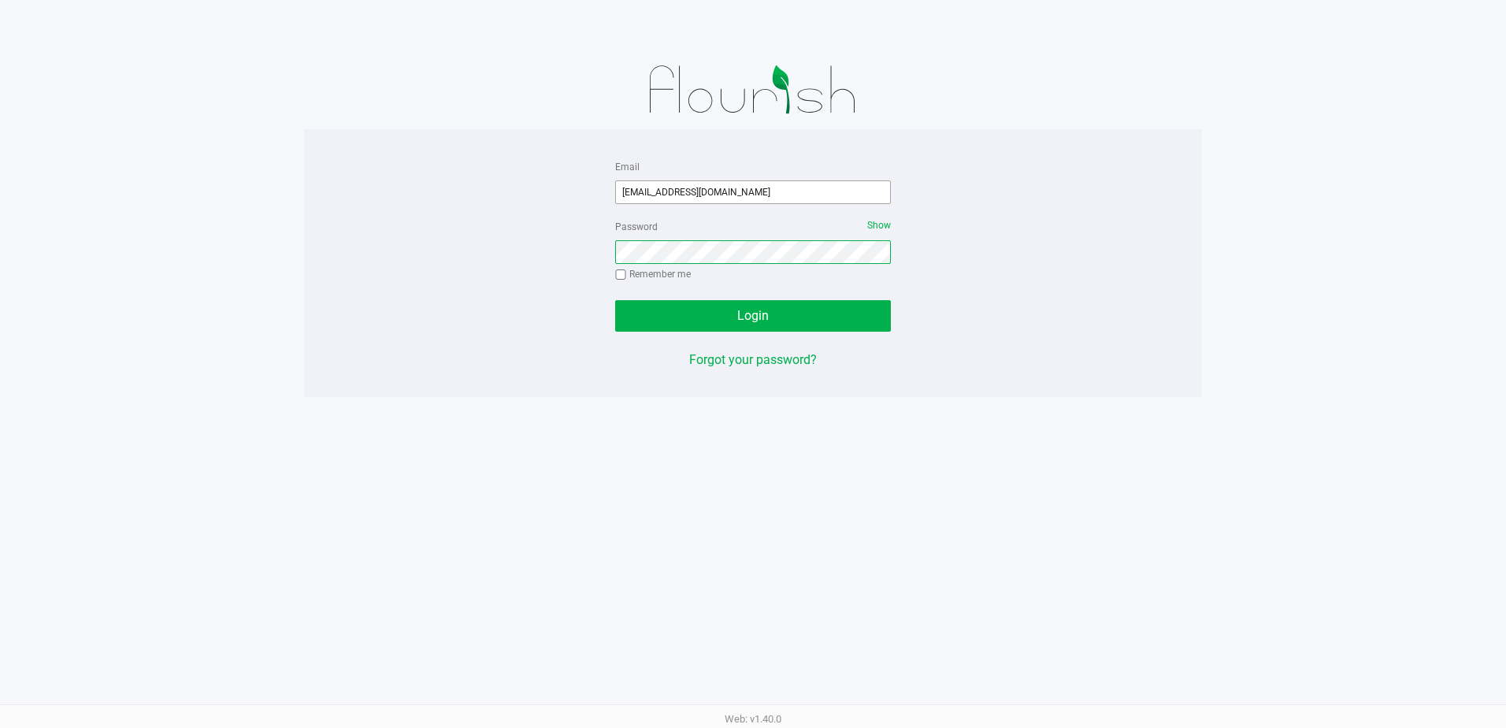
click at [615, 300] on button "Login" at bounding box center [753, 316] width 276 height 32
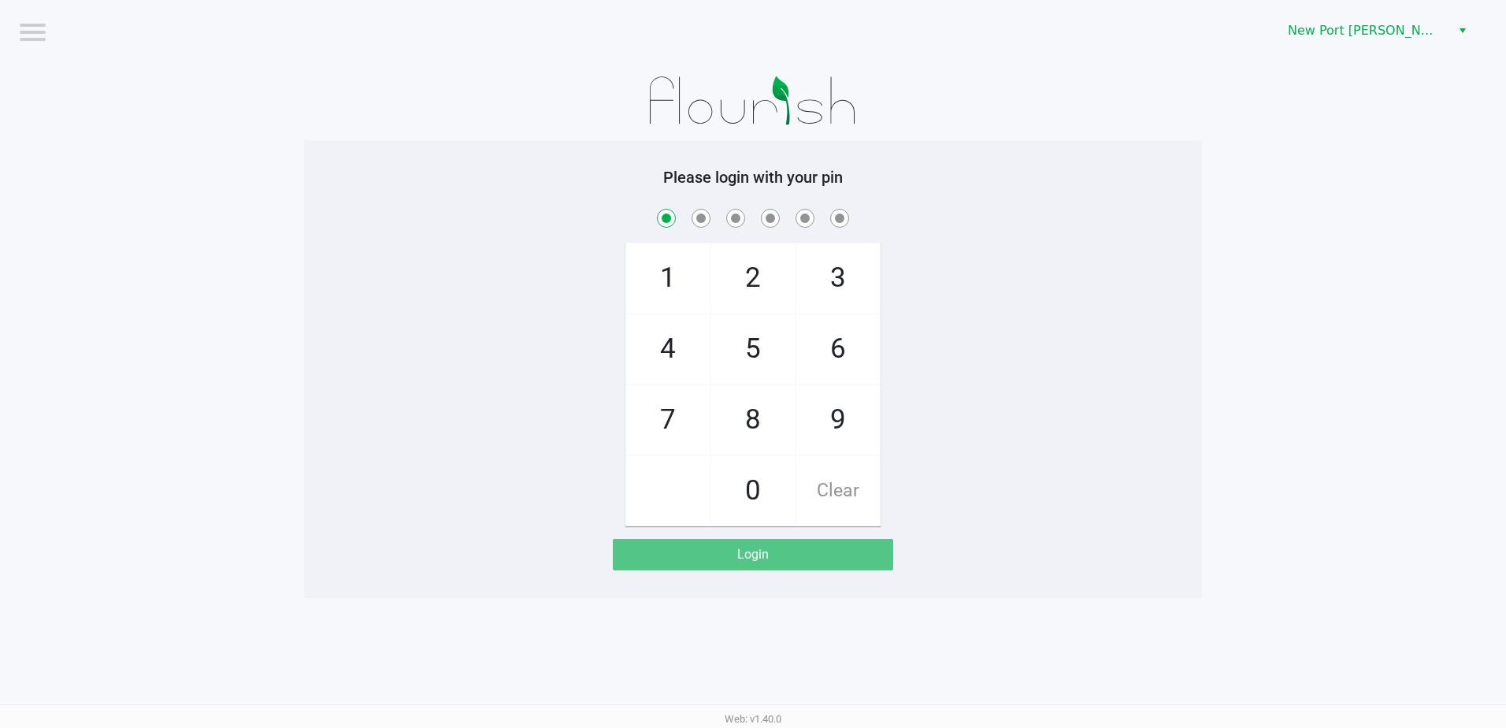
checkbox input "true"
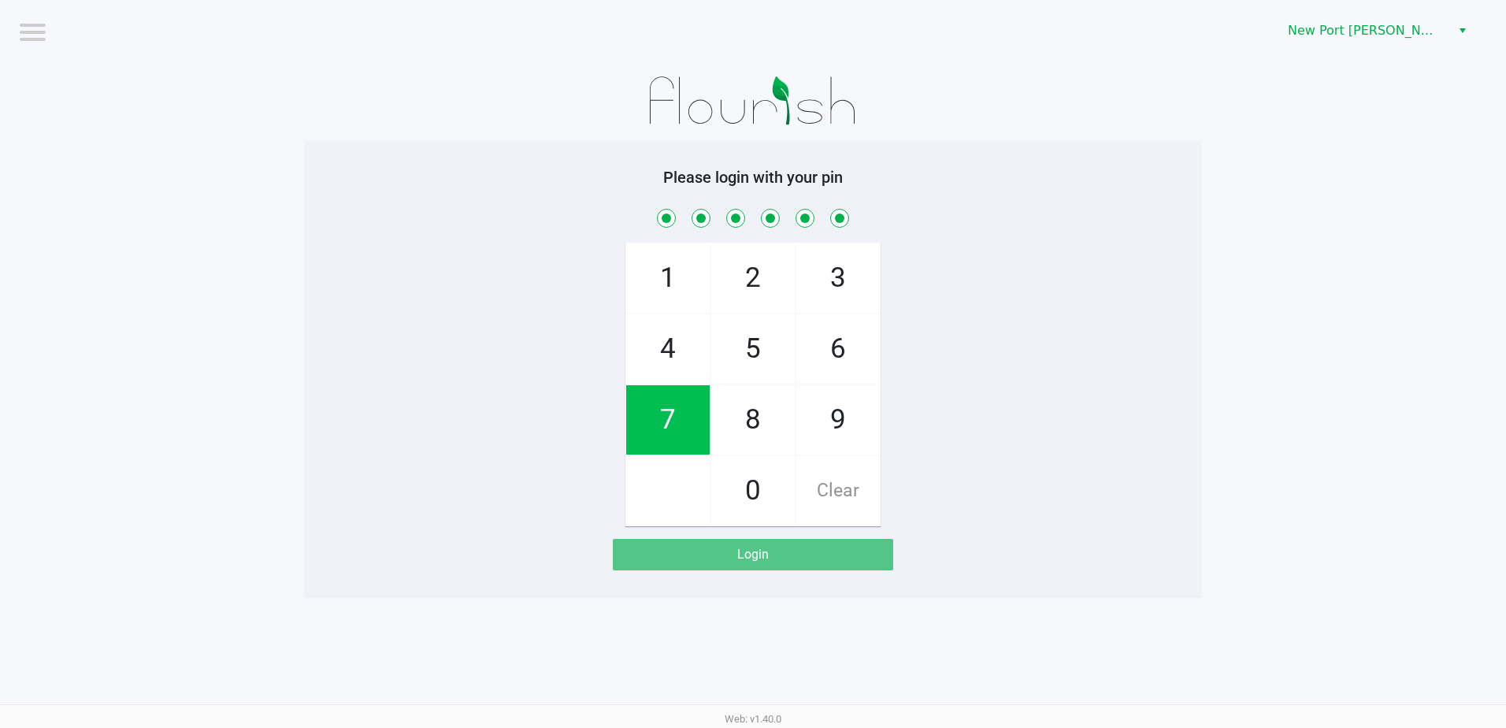
checkbox input "true"
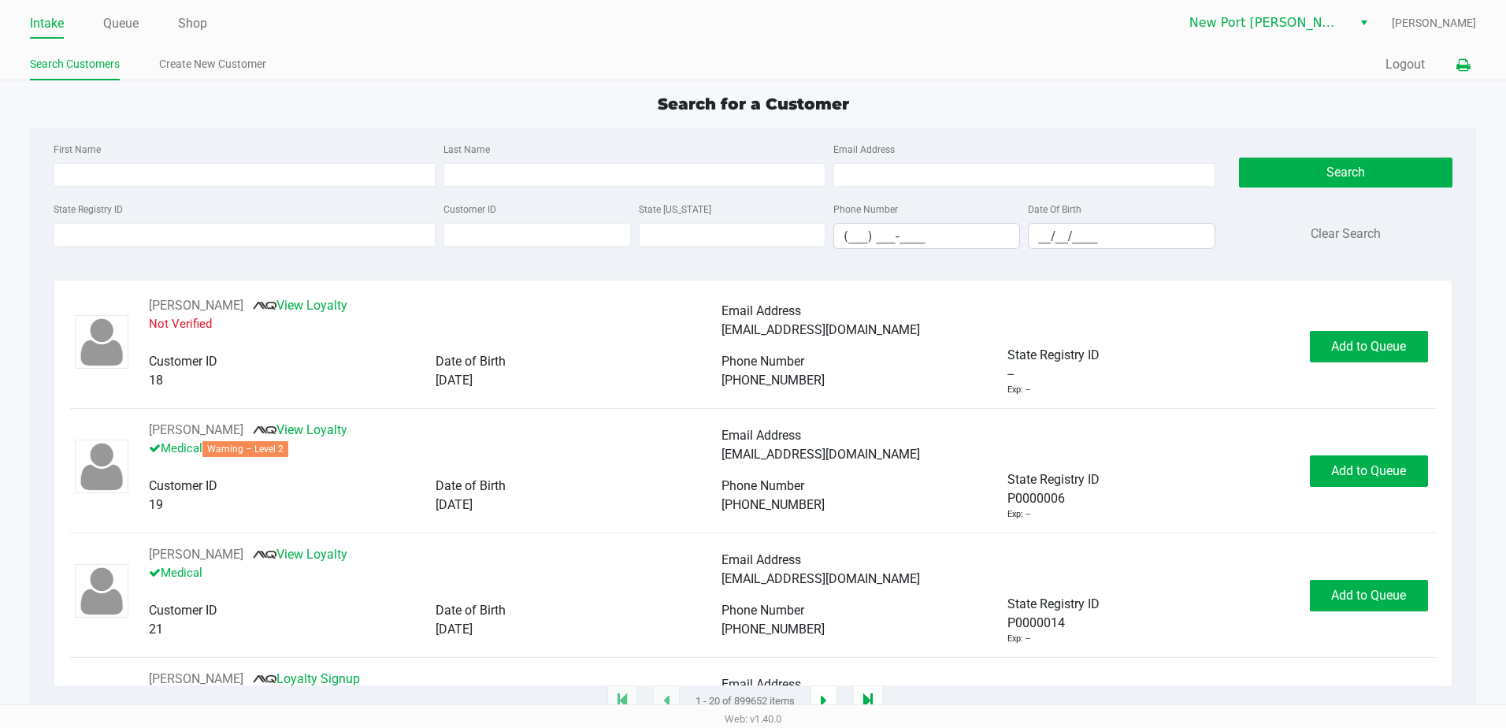
click at [1460, 60] on icon at bounding box center [1462, 65] width 13 height 11
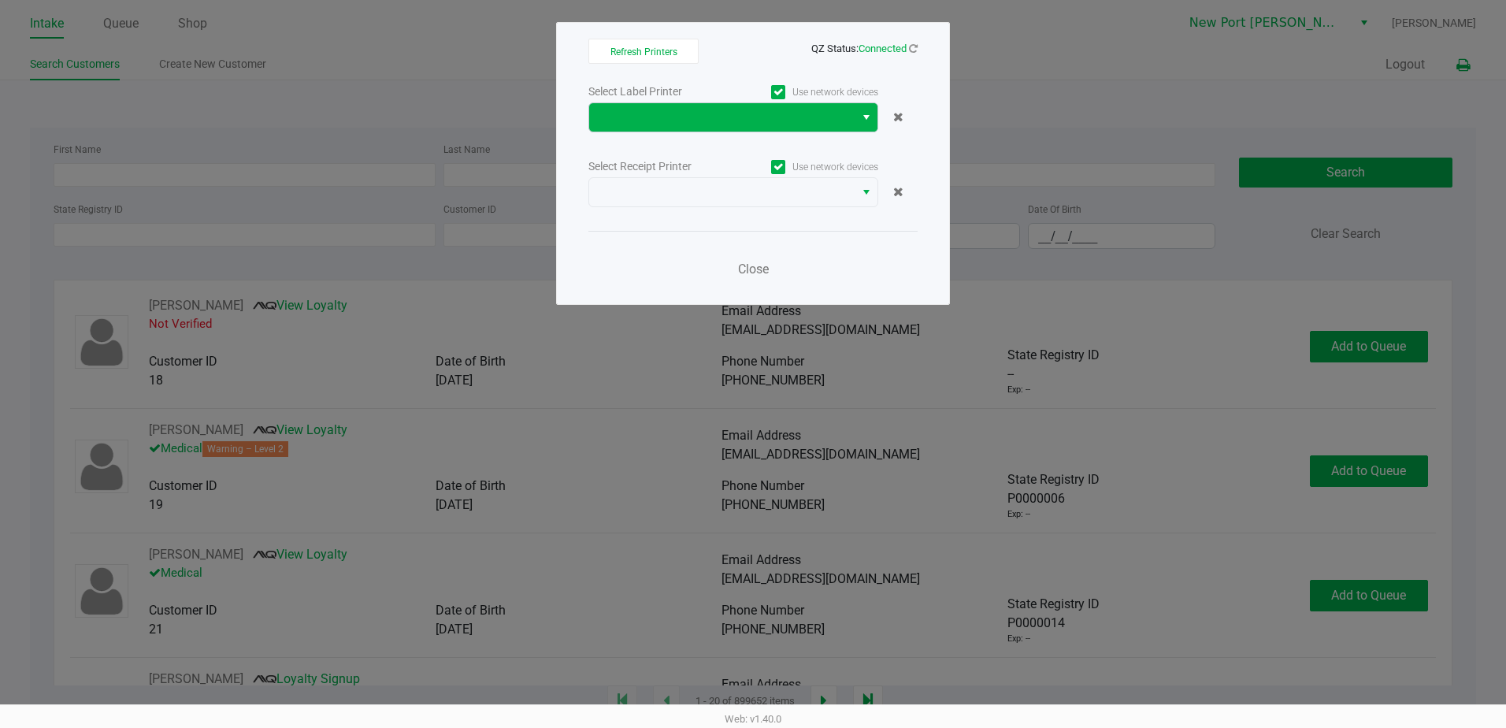
click at [866, 115] on span "Select" at bounding box center [866, 117] width 13 height 19
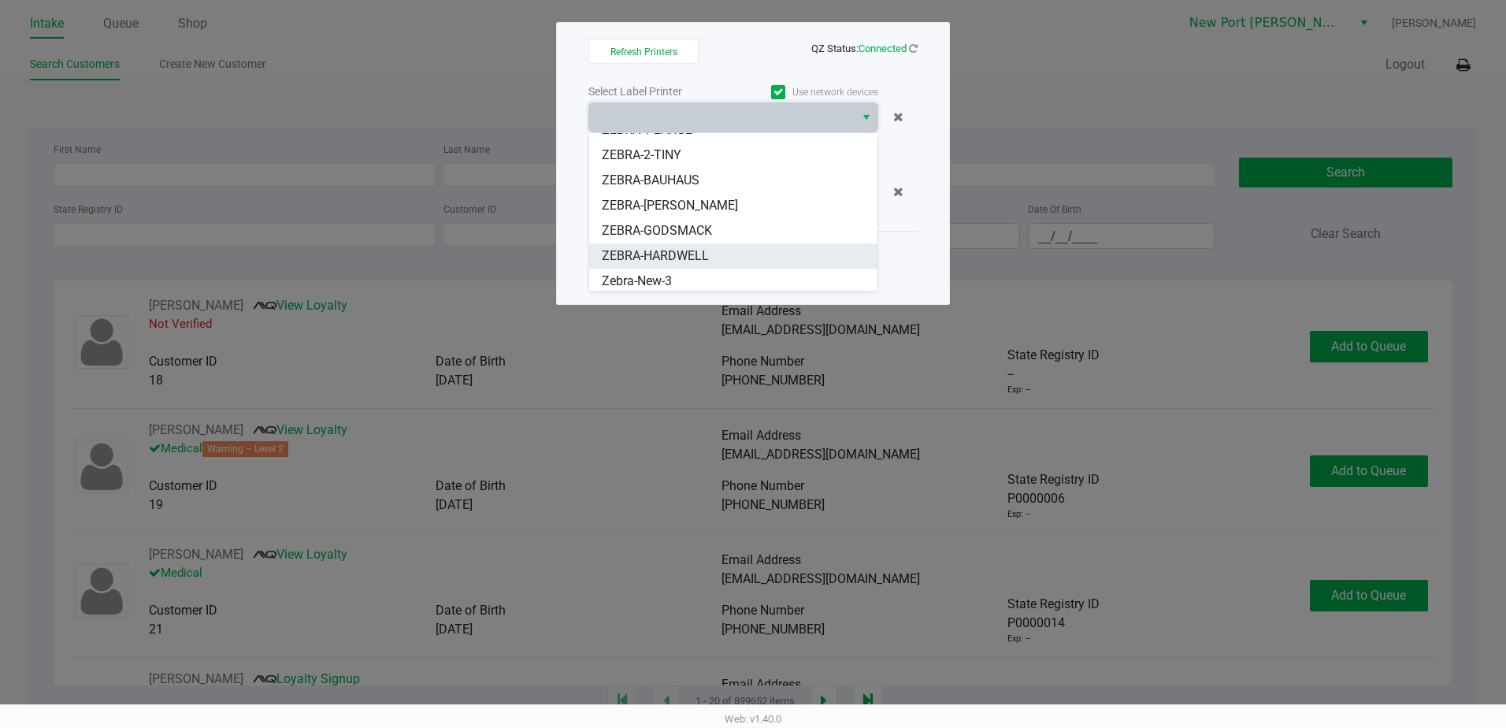
scroll to position [120, 0]
click at [702, 254] on span "ZEBRA-HARDWELL" at bounding box center [655, 252] width 107 height 19
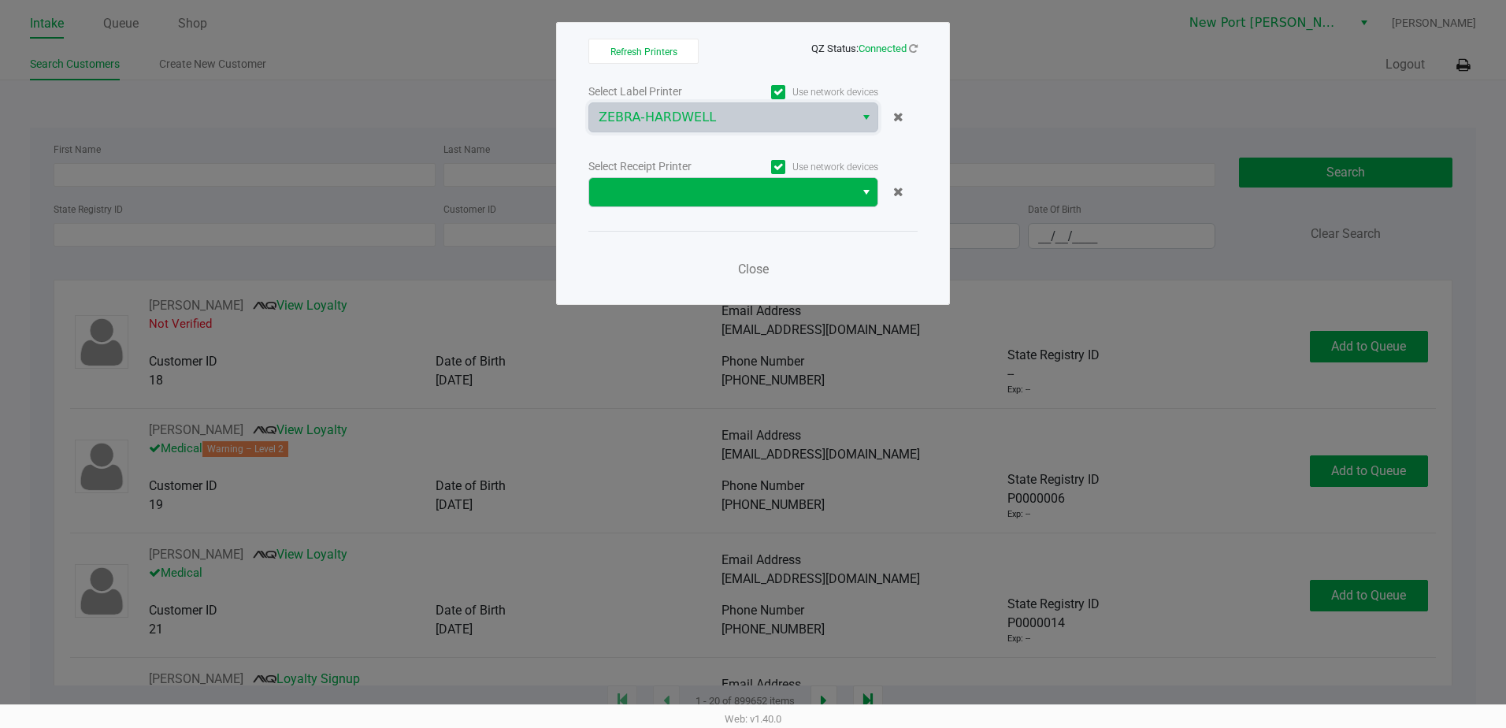
click at [874, 186] on button "Select" at bounding box center [866, 192] width 23 height 28
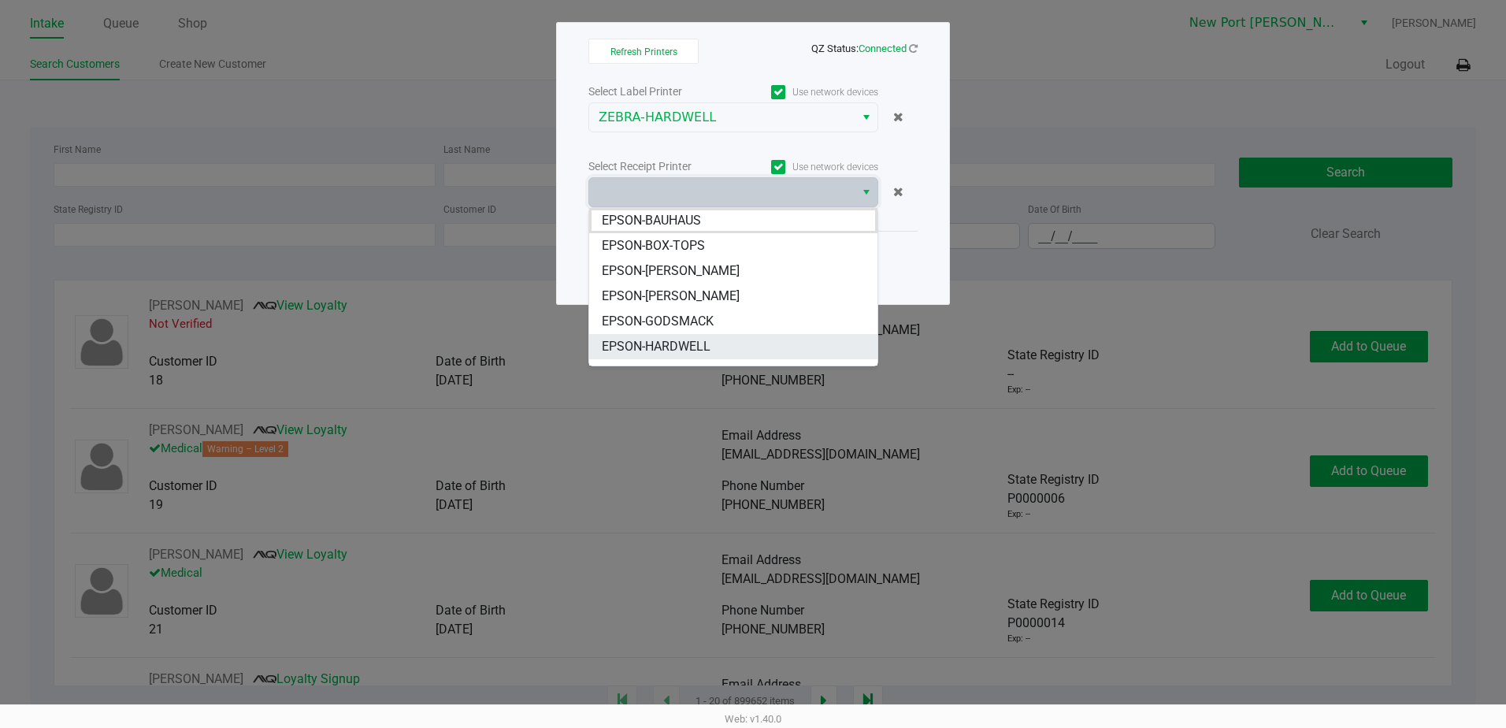
click at [666, 339] on span "EPSON-HARDWELL" at bounding box center [656, 346] width 109 height 19
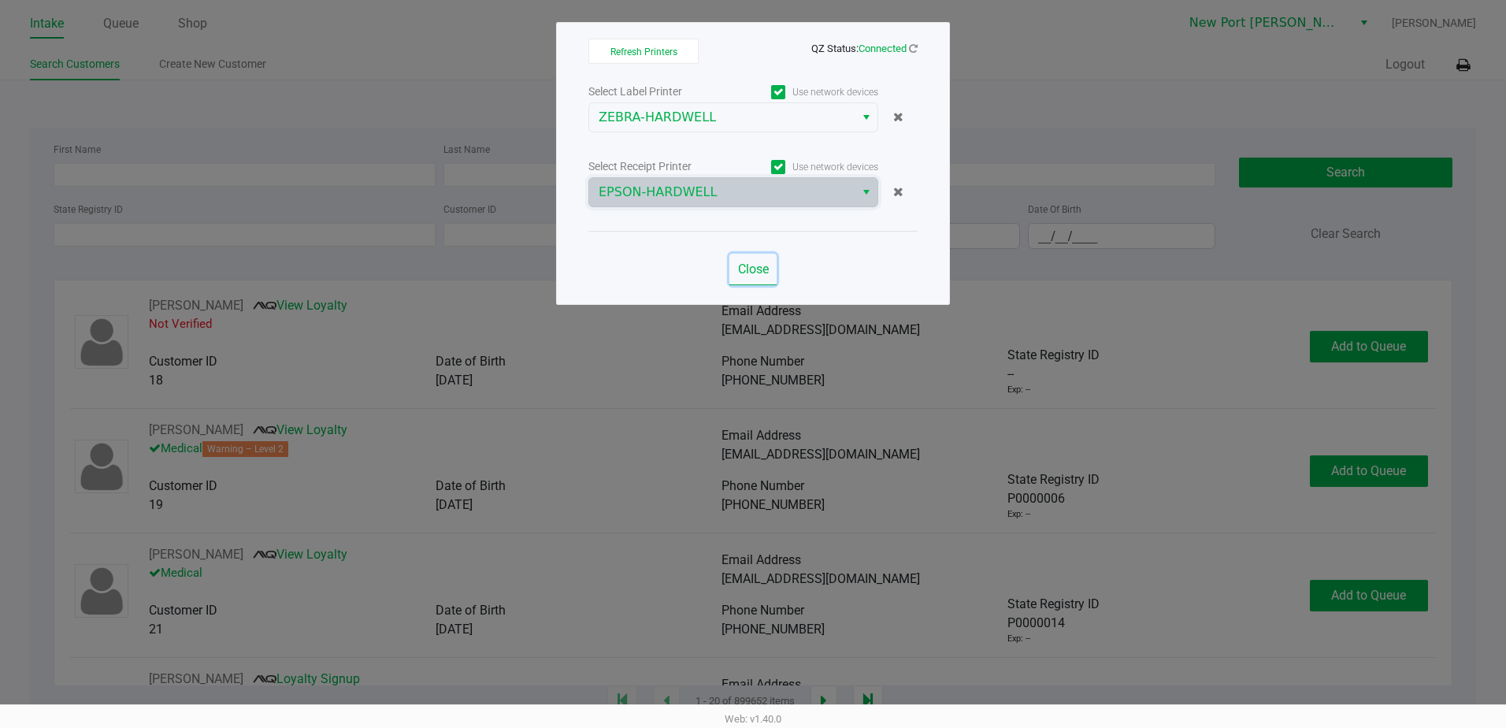
click at [747, 264] on span "Close" at bounding box center [753, 268] width 31 height 15
